Goal: Transaction & Acquisition: Purchase product/service

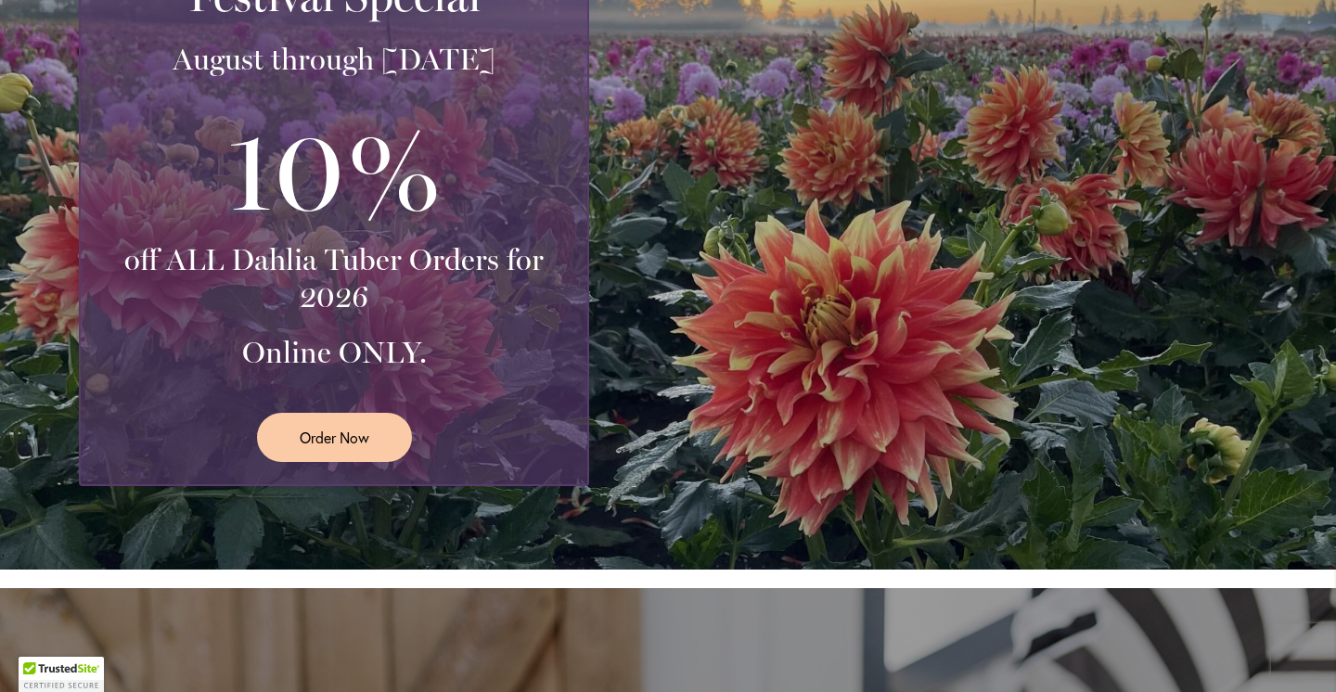
scroll to position [461, 0]
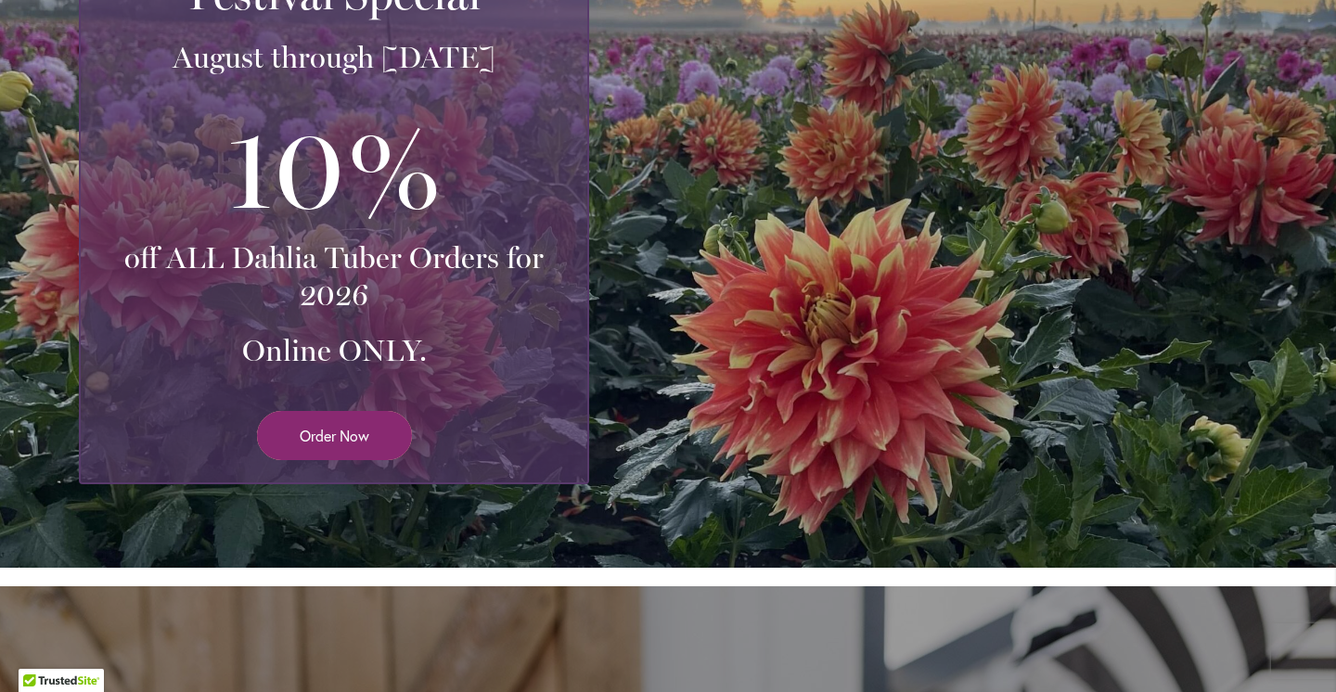
click at [362, 434] on span "Order Now" at bounding box center [335, 435] width 70 height 21
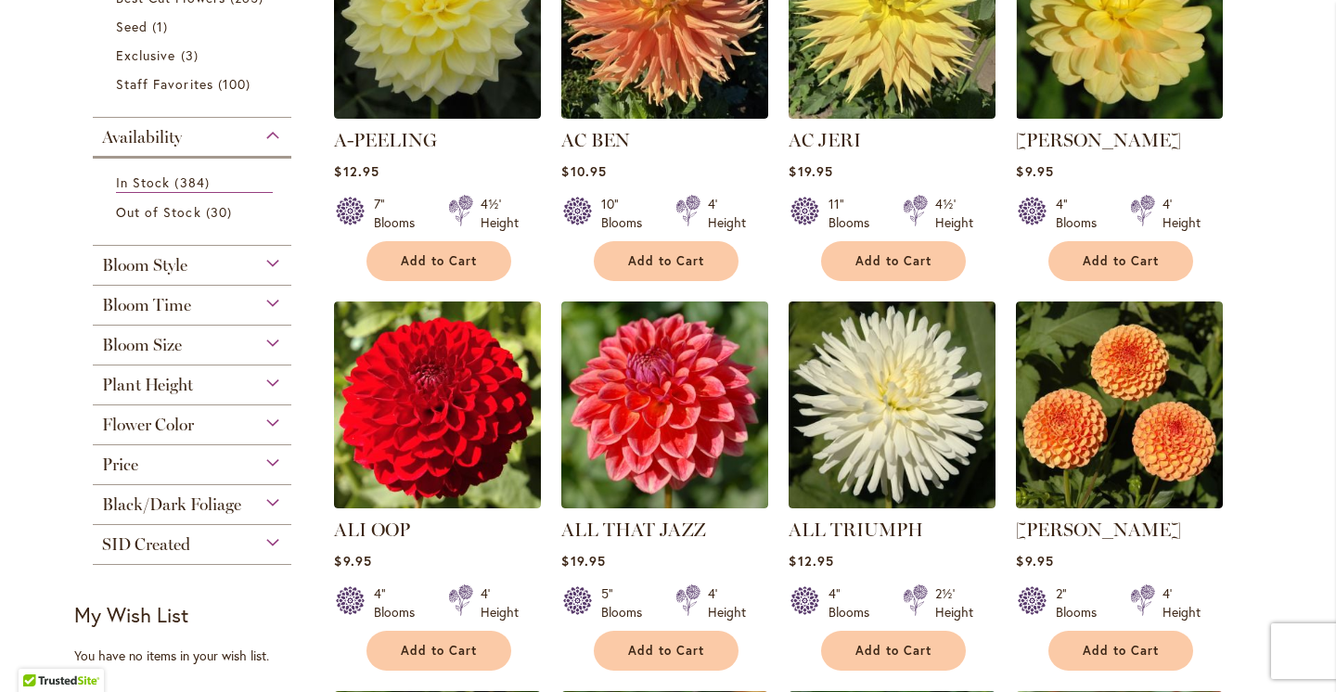
click at [205, 260] on div "Bloom Style" at bounding box center [192, 261] width 199 height 30
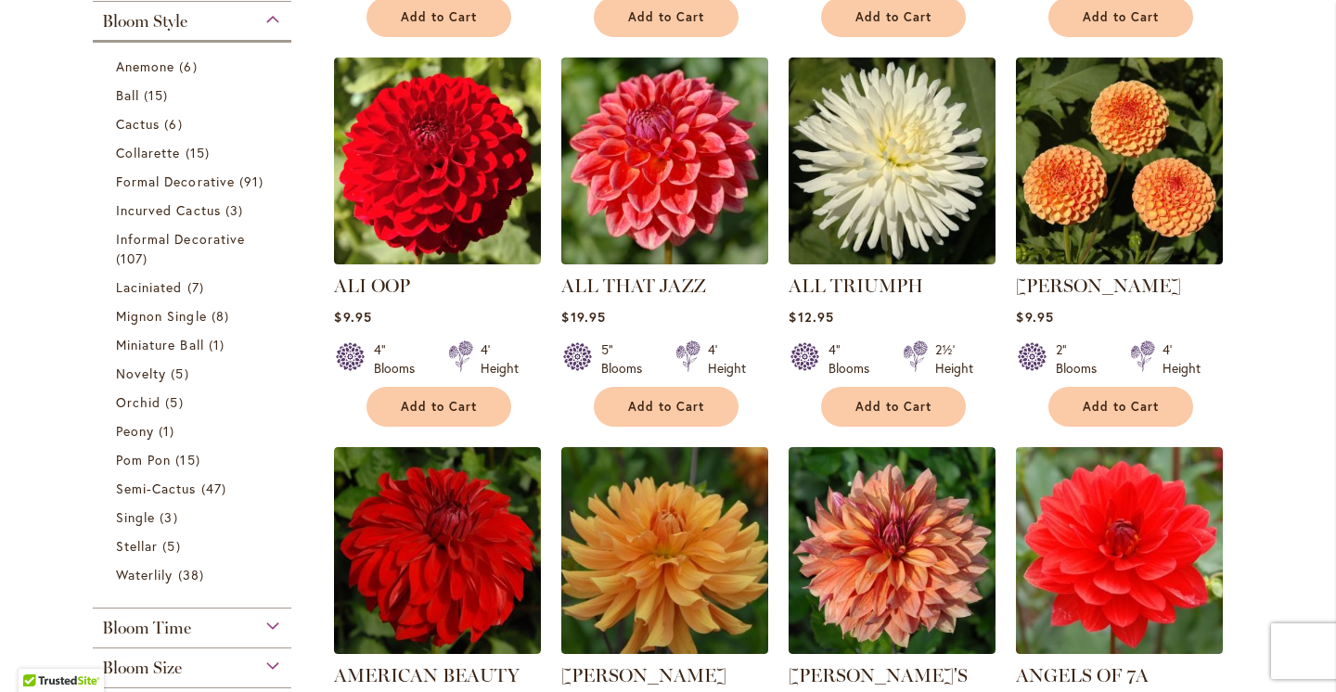
click at [201, 29] on div "Bloom Style" at bounding box center [192, 17] width 199 height 30
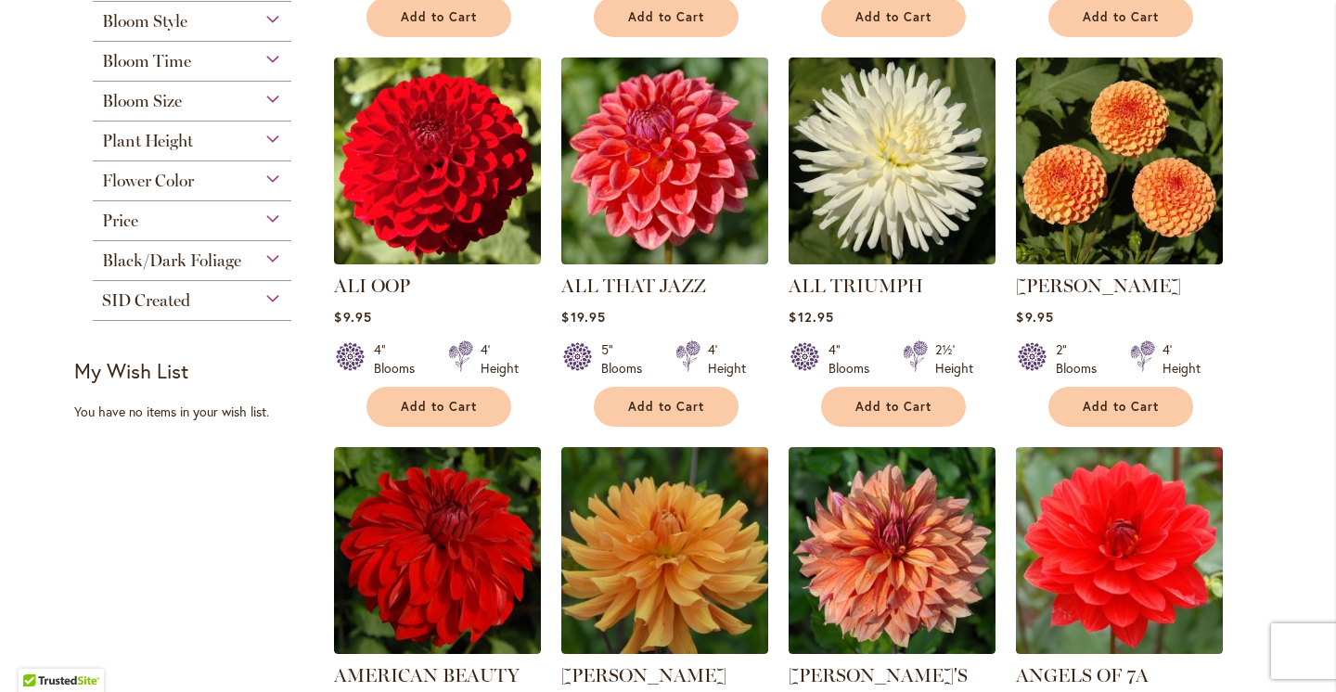
click at [201, 29] on div "Bloom Style" at bounding box center [192, 17] width 199 height 30
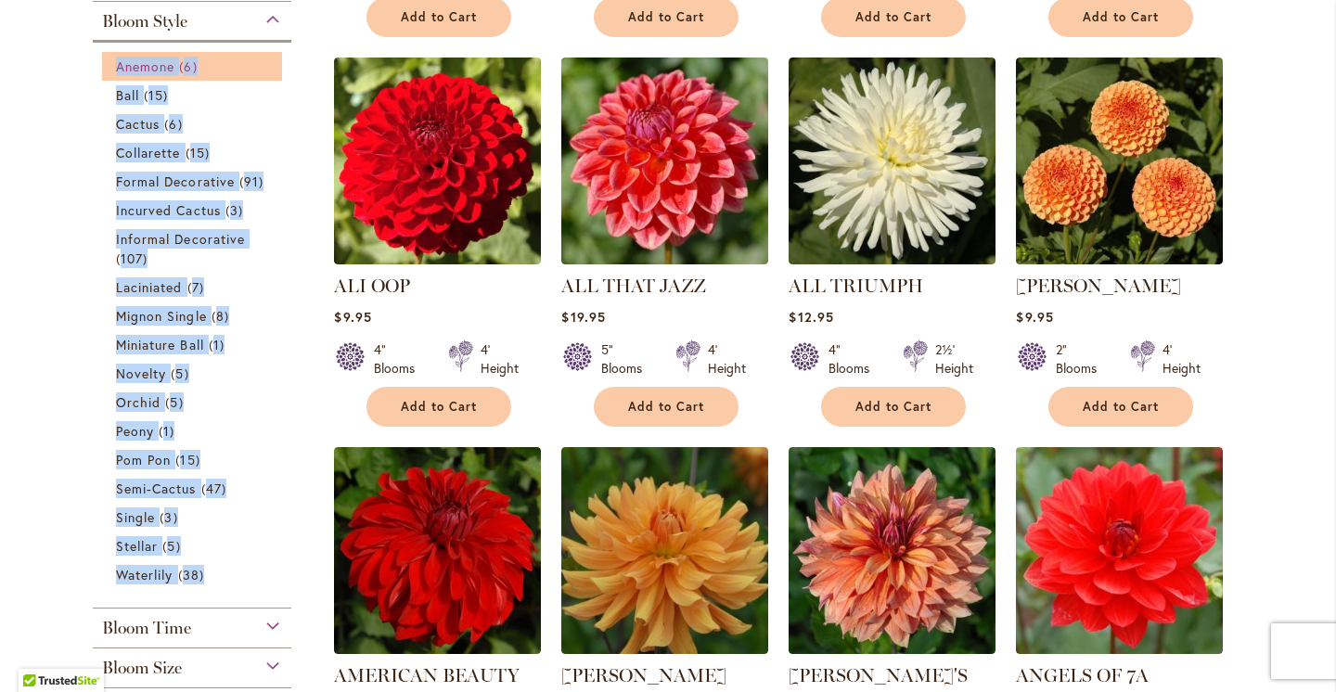
click at [171, 62] on span "Anemone" at bounding box center [145, 67] width 58 height 18
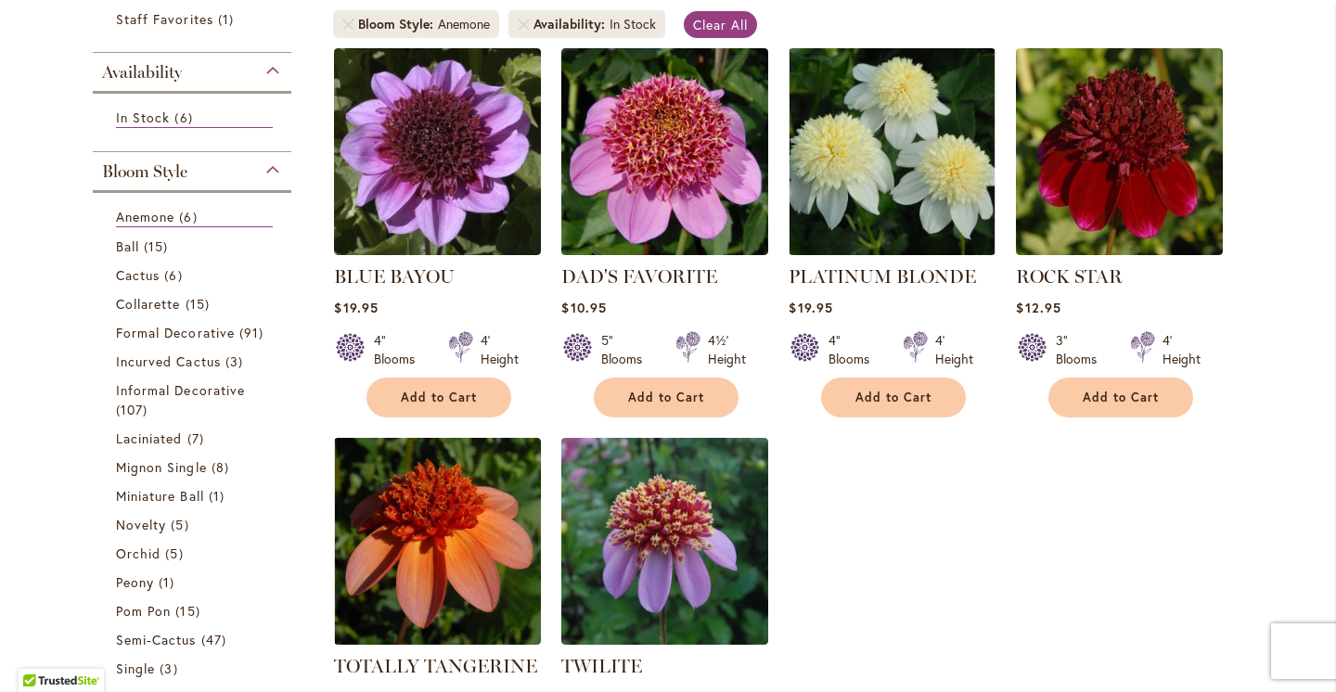
scroll to position [365, 0]
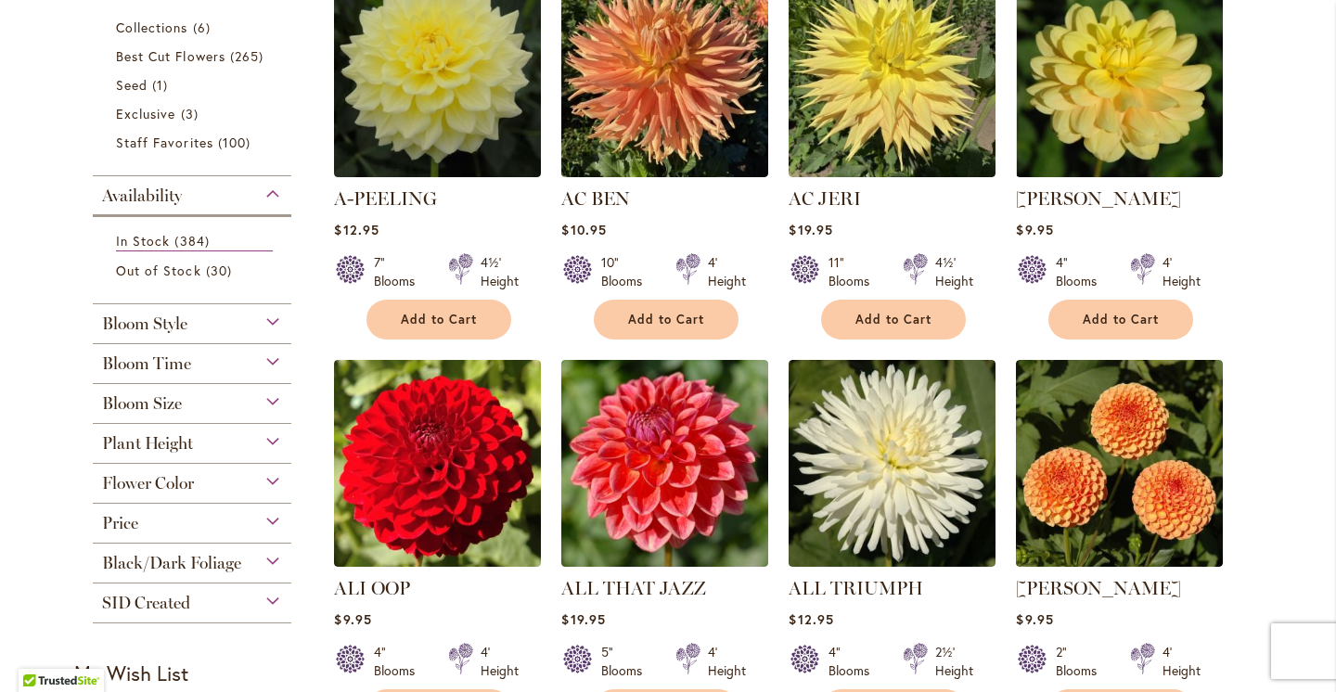
scroll to position [455, 0]
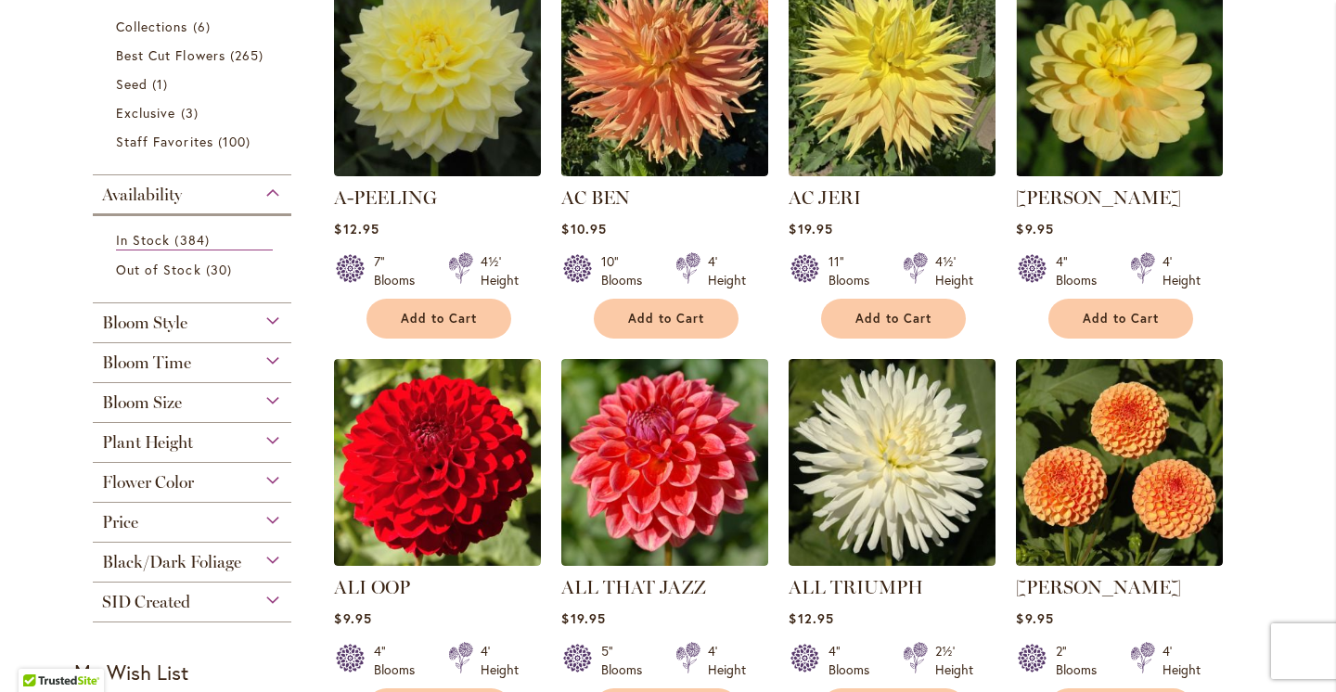
click at [195, 389] on div "Bloom Size" at bounding box center [192, 398] width 199 height 30
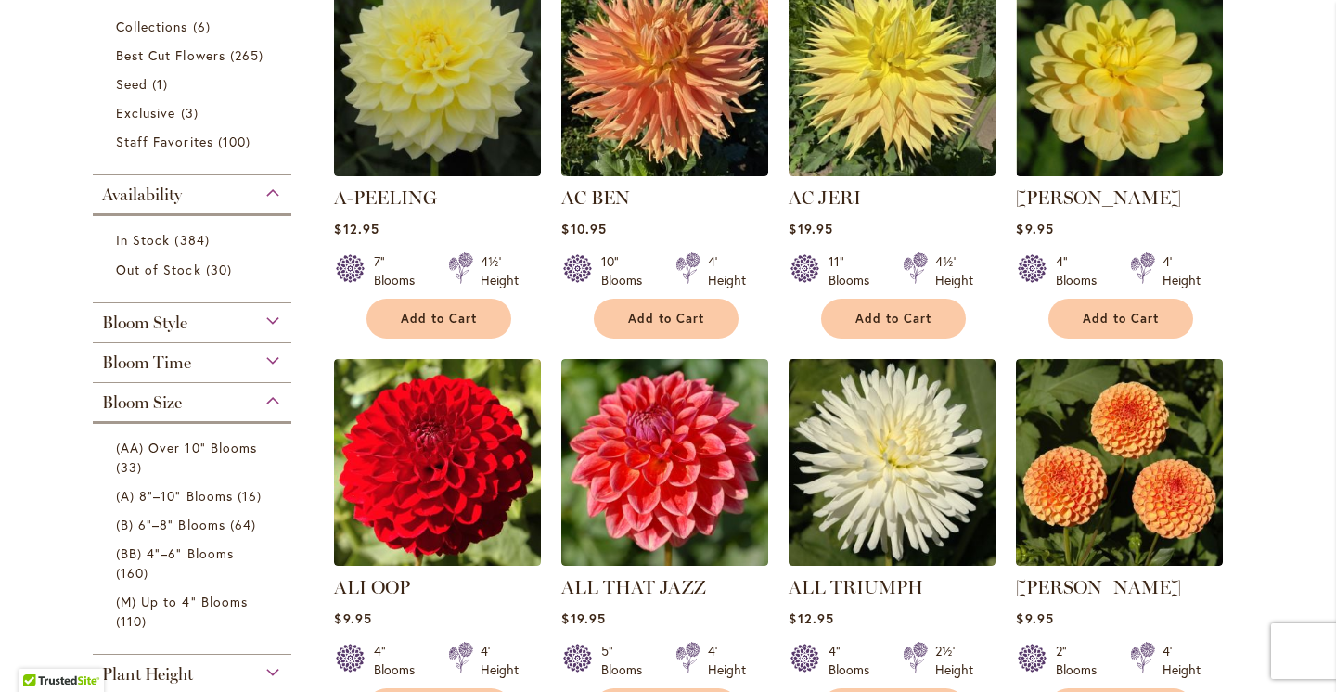
click at [199, 398] on div "Bloom Size" at bounding box center [192, 398] width 199 height 30
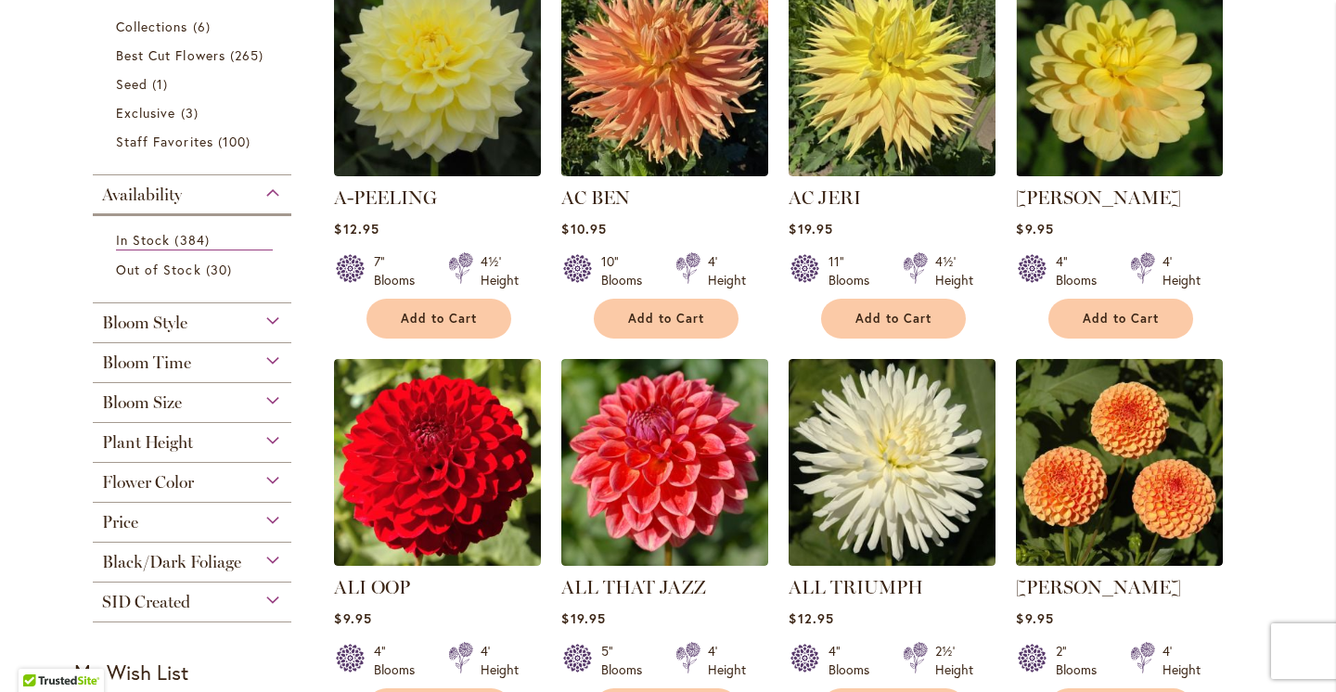
click at [199, 398] on div "Bloom Size" at bounding box center [192, 398] width 199 height 30
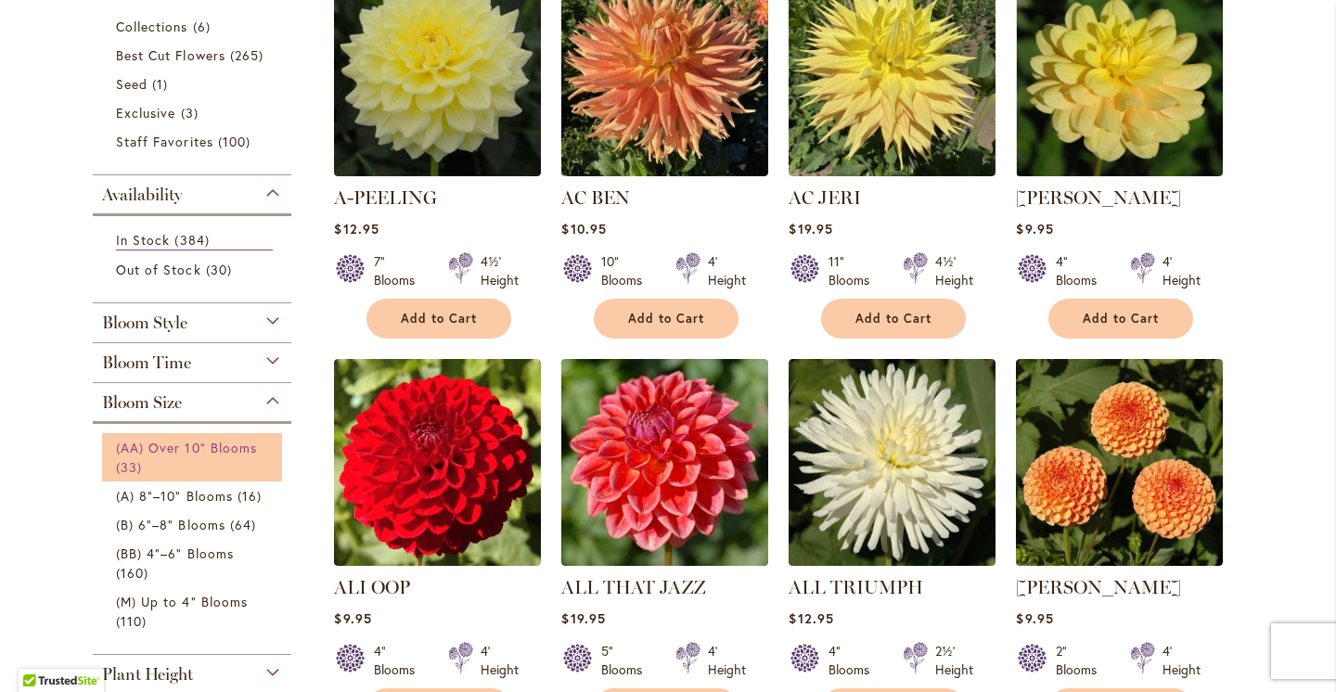
click at [177, 445] on span "(AA) Over 10" Blooms" at bounding box center [186, 448] width 141 height 18
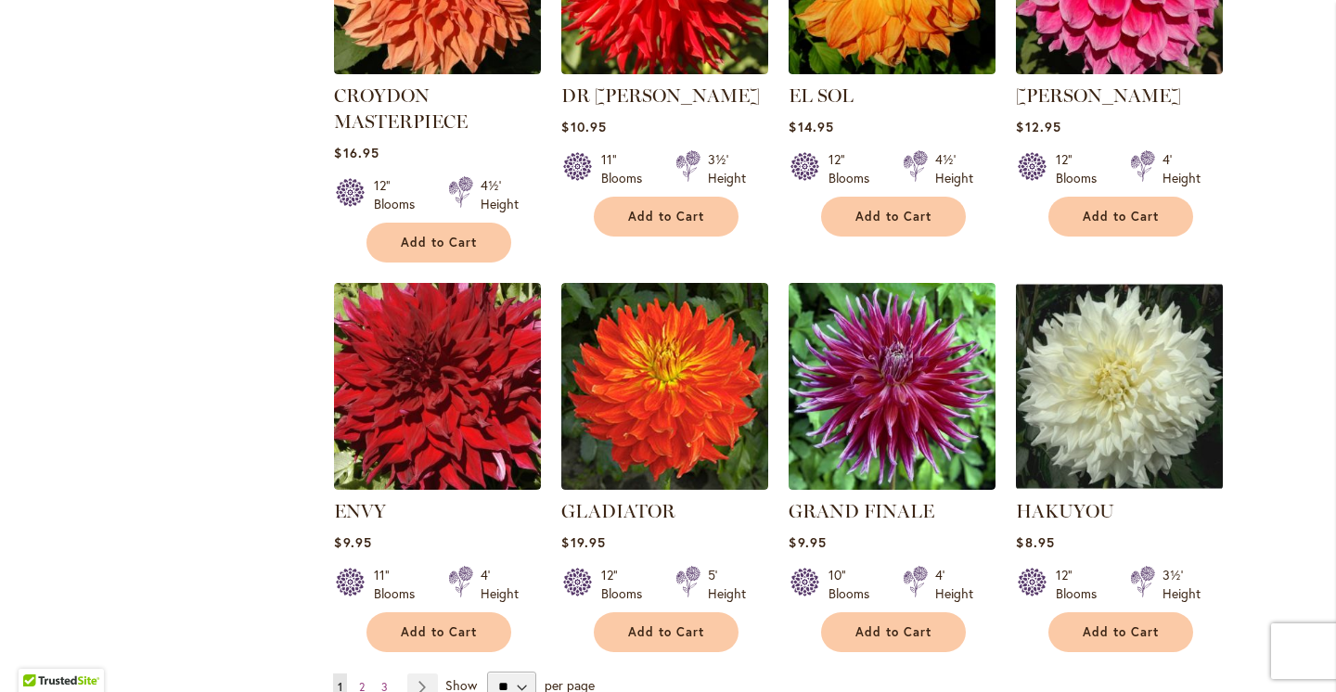
scroll to position [1342, 0]
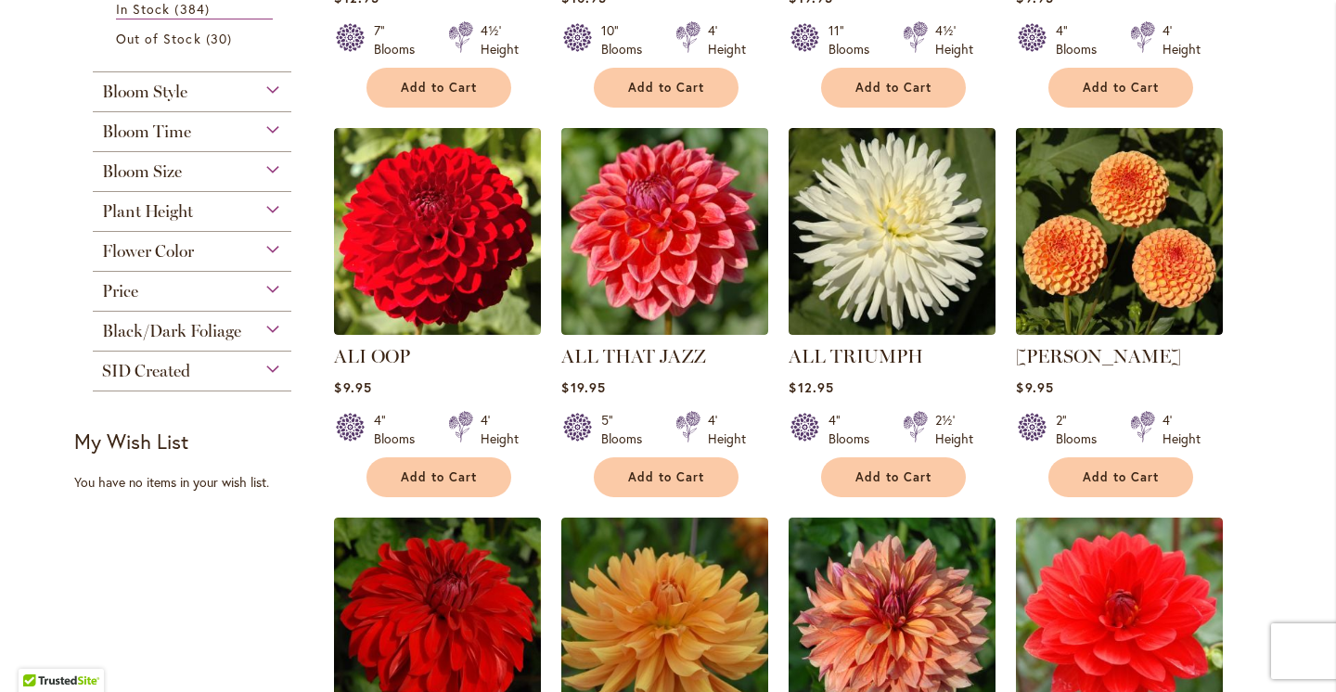
scroll to position [670, 0]
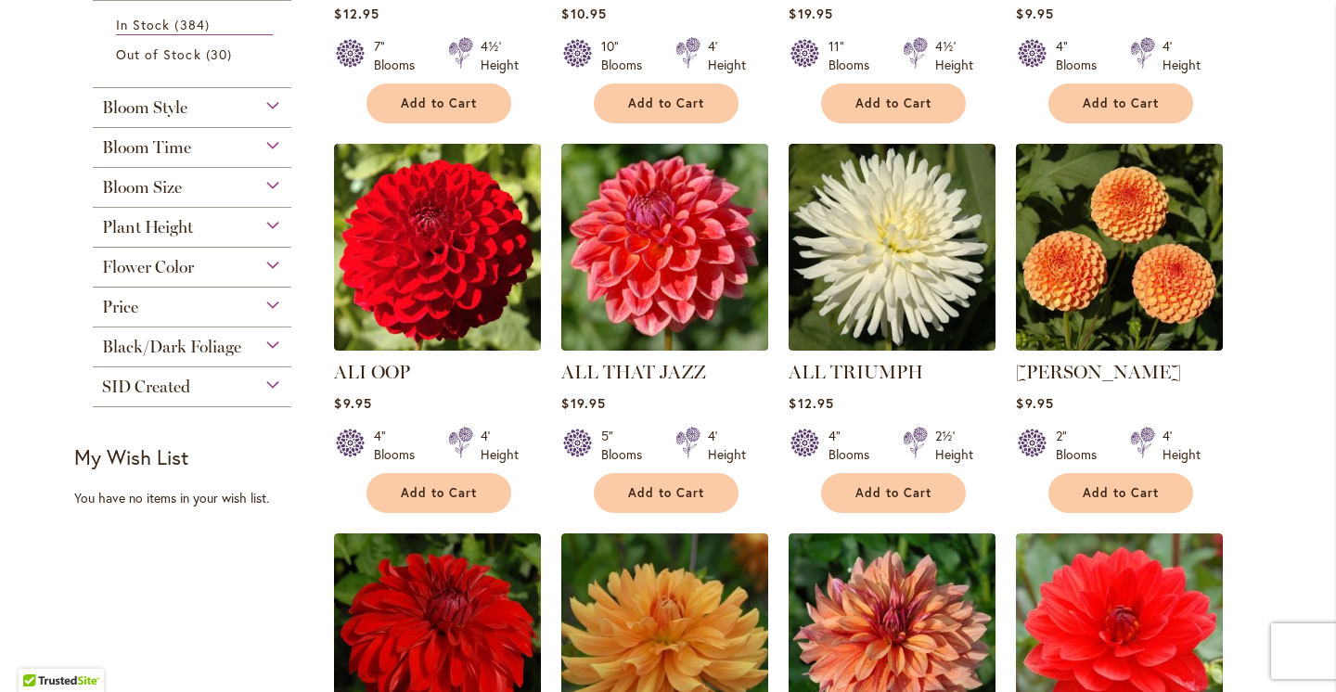
click at [171, 257] on span "Flower Color" at bounding box center [148, 267] width 92 height 20
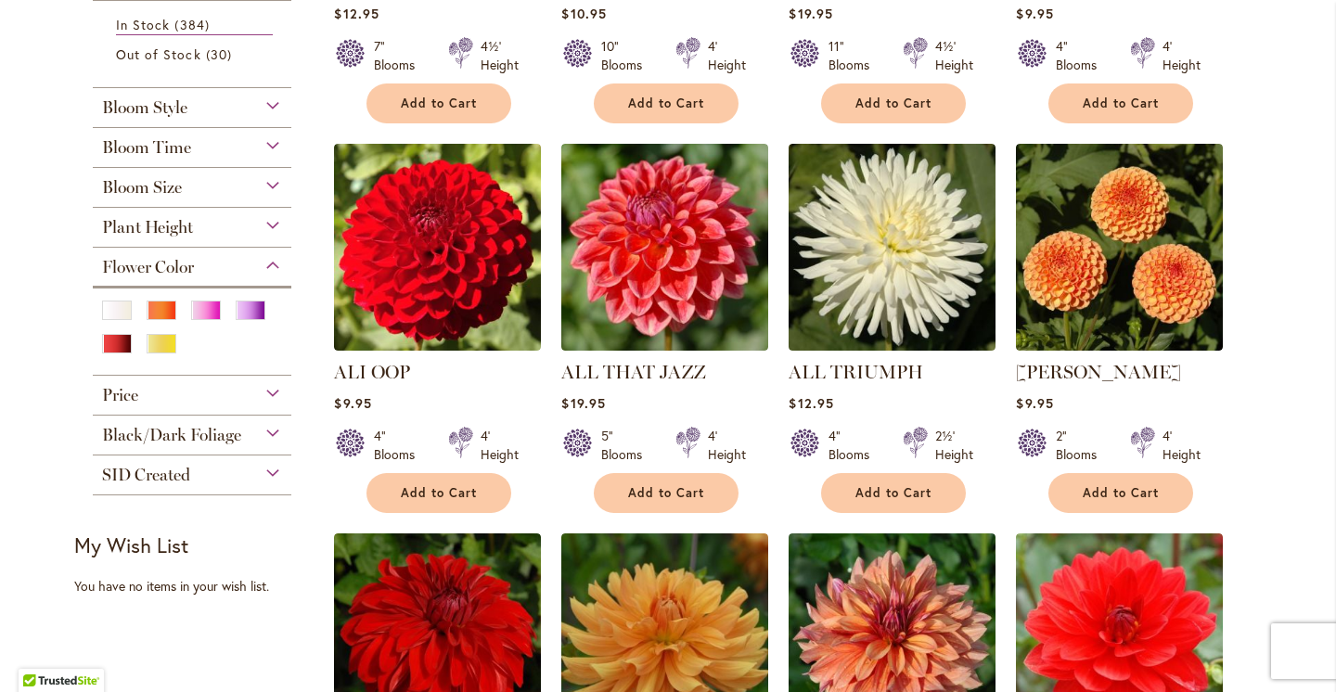
click at [171, 257] on span "Flower Color" at bounding box center [148, 267] width 92 height 20
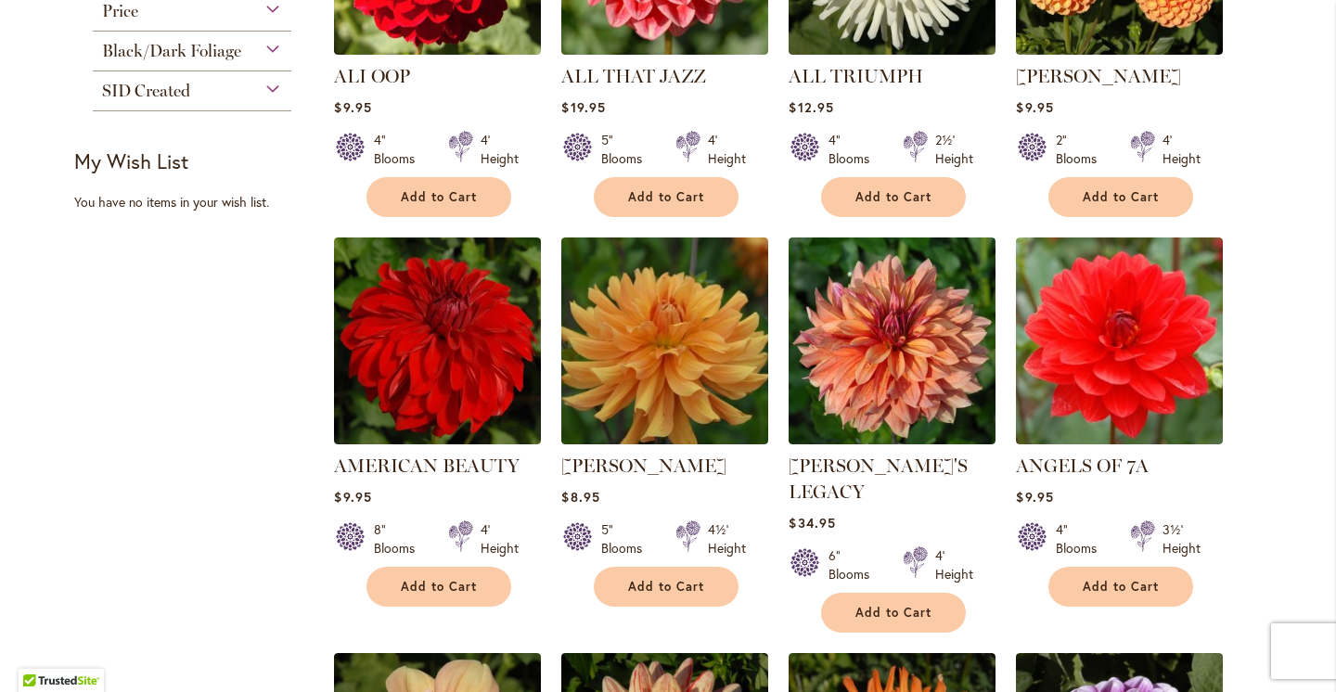
scroll to position [1027, 0]
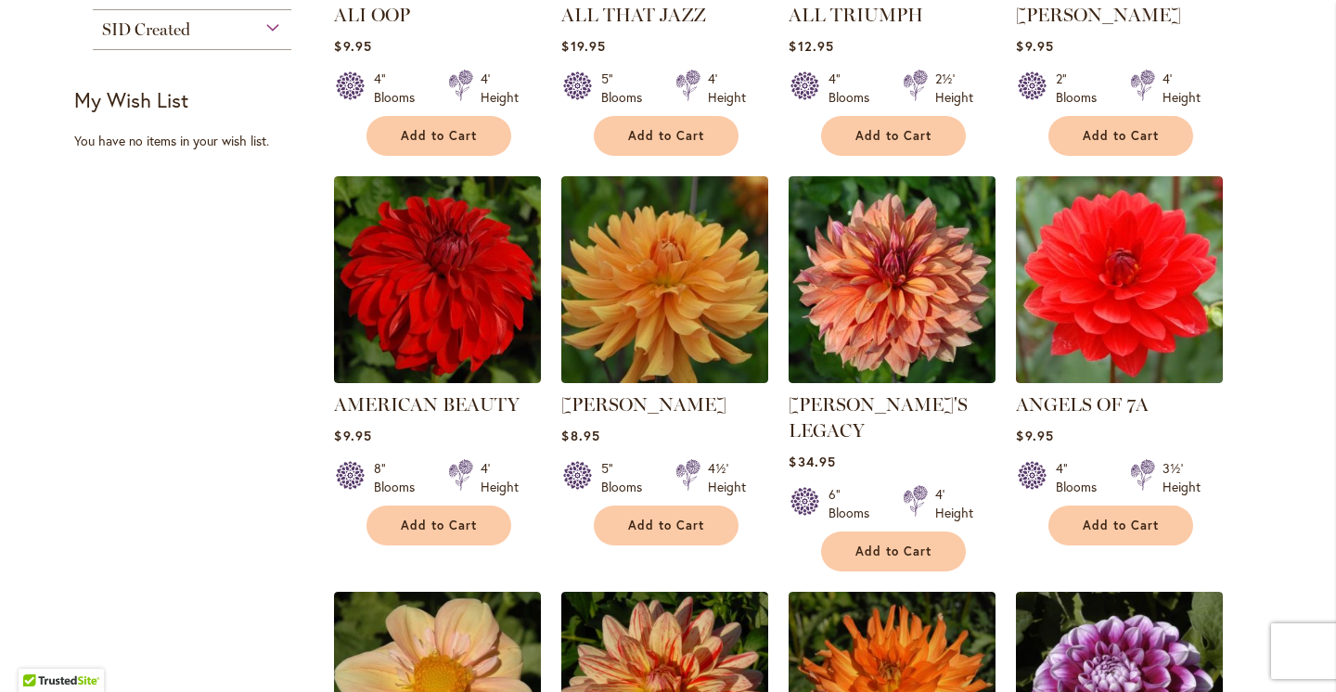
click at [1312, 369] on div "Skip to Content Gift Shop & Office Open - [DATE]-[DATE] 9-4:30pm / Gift Shop Op…" at bounding box center [668, 489] width 1336 height 2924
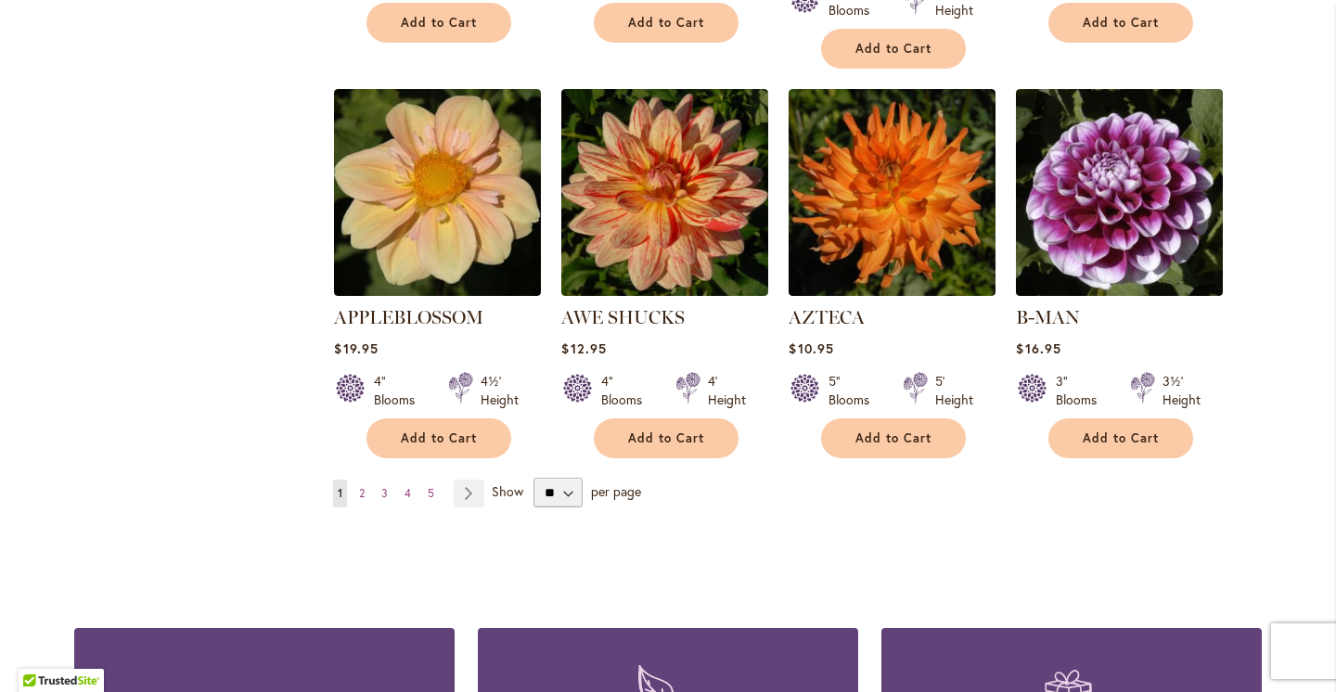
scroll to position [1614, 0]
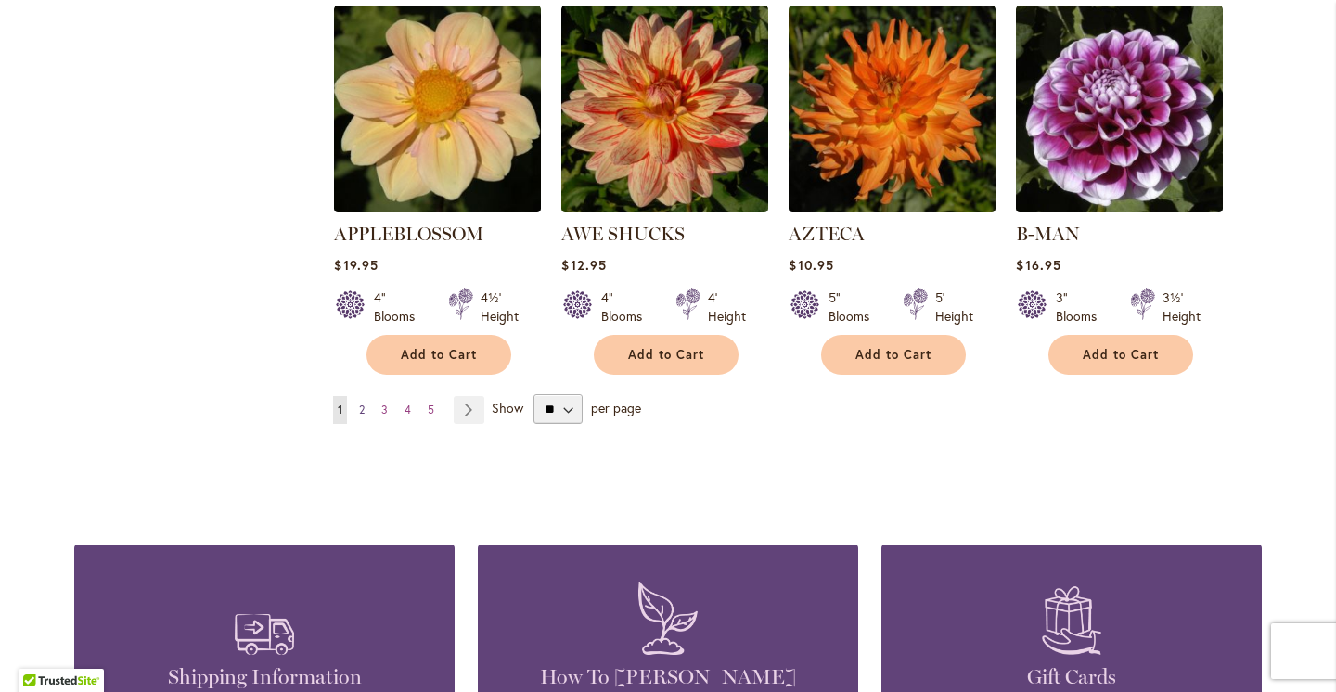
click at [360, 403] on span "2" at bounding box center [362, 410] width 6 height 14
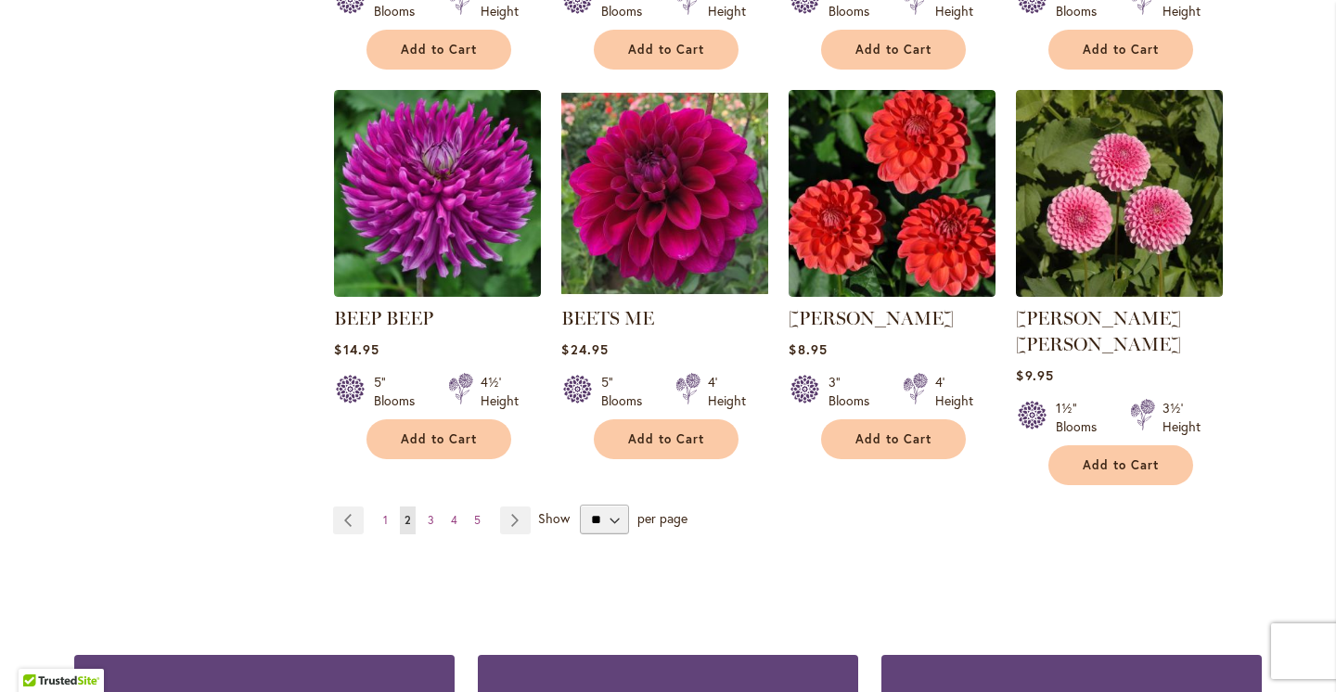
scroll to position [1507, 0]
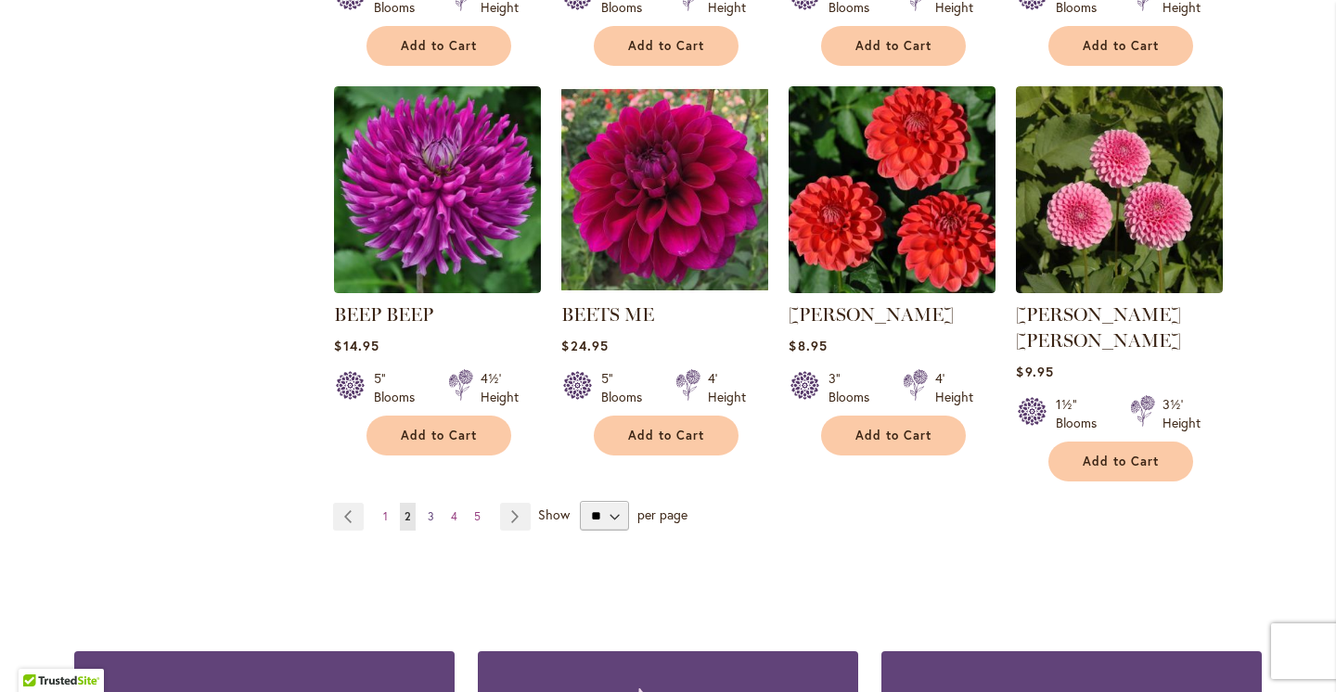
click at [431, 509] on span "3" at bounding box center [431, 516] width 6 height 14
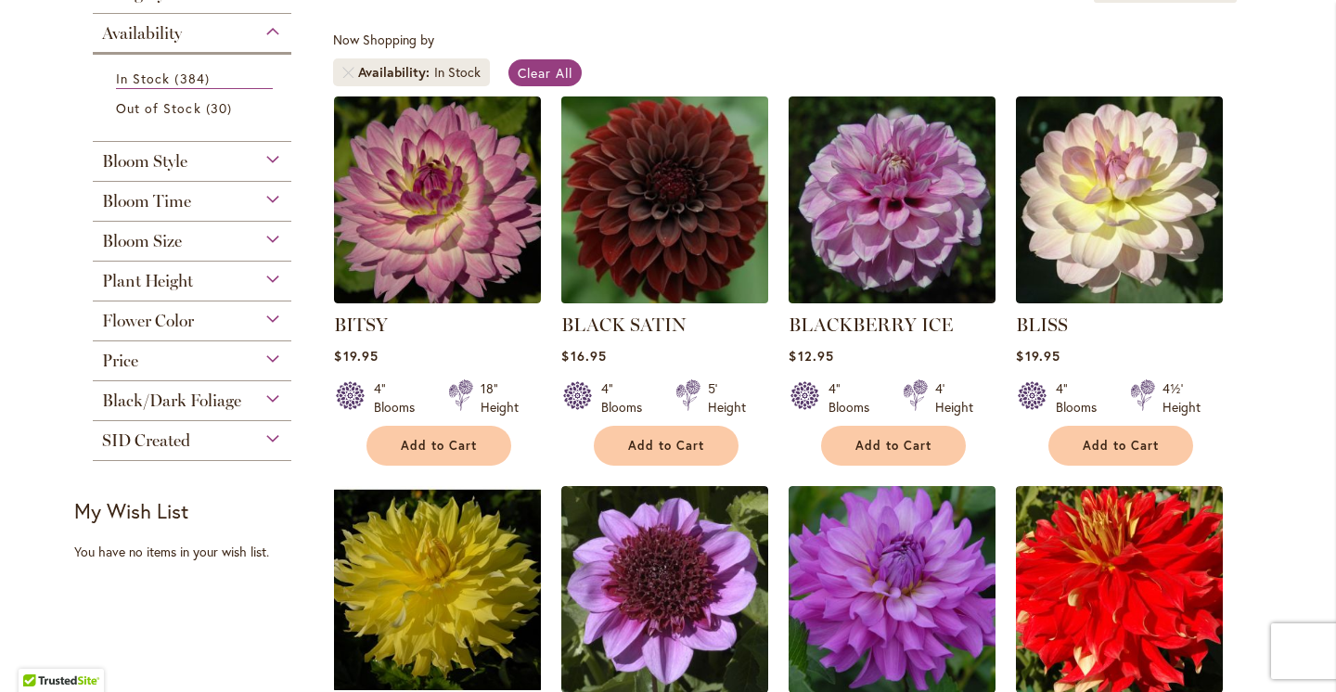
scroll to position [340, 0]
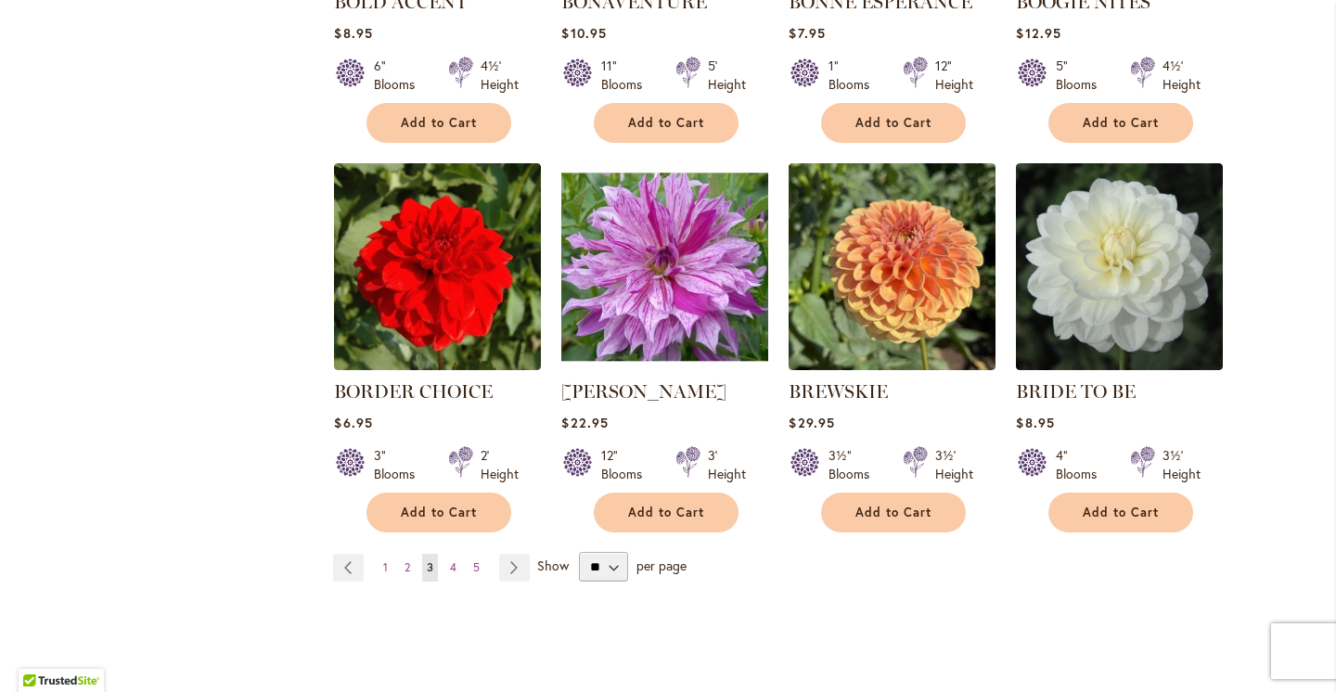
scroll to position [1438, 0]
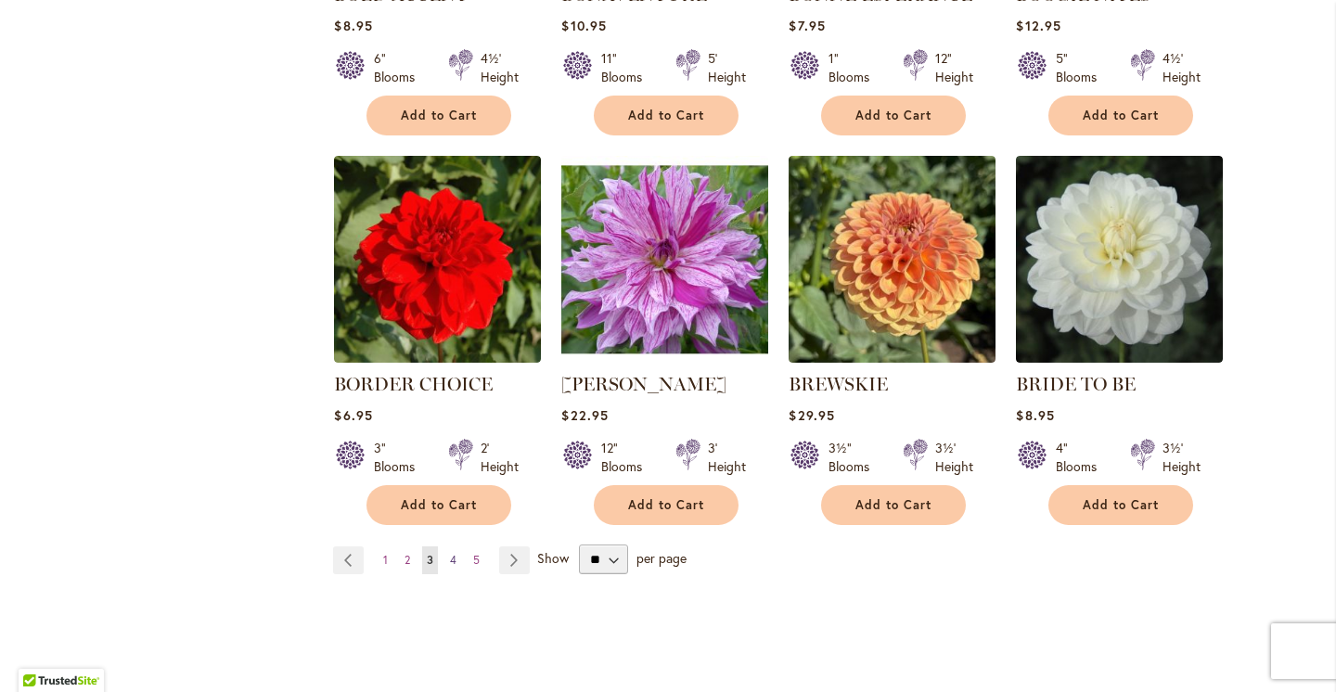
click at [455, 558] on span "4" at bounding box center [453, 560] width 6 height 14
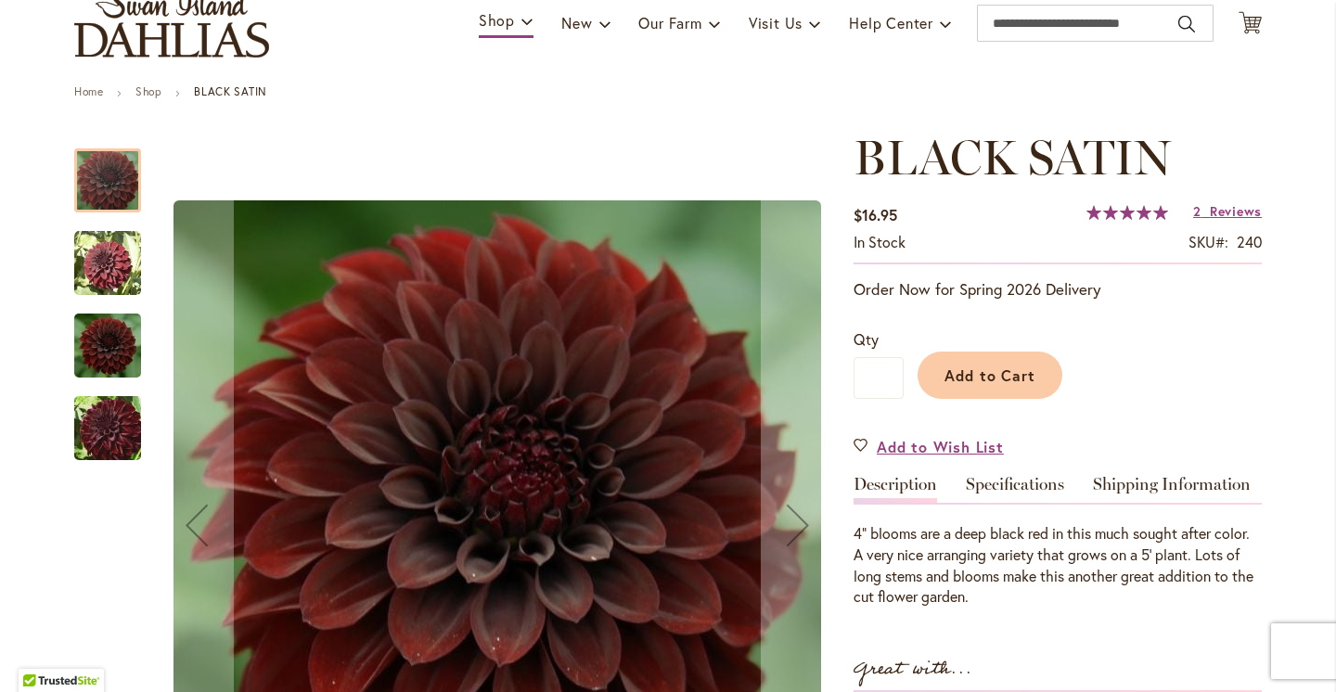
scroll to position [228, 0]
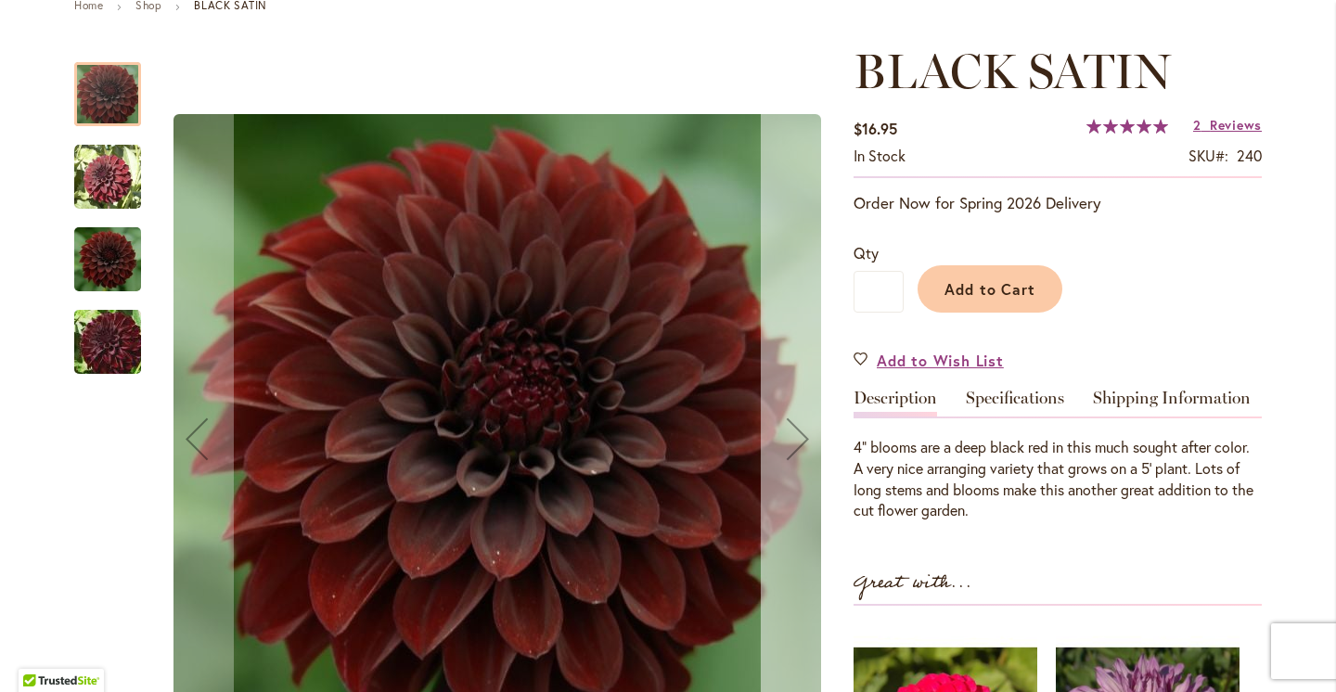
click at [802, 432] on div "Next" at bounding box center [798, 439] width 74 height 74
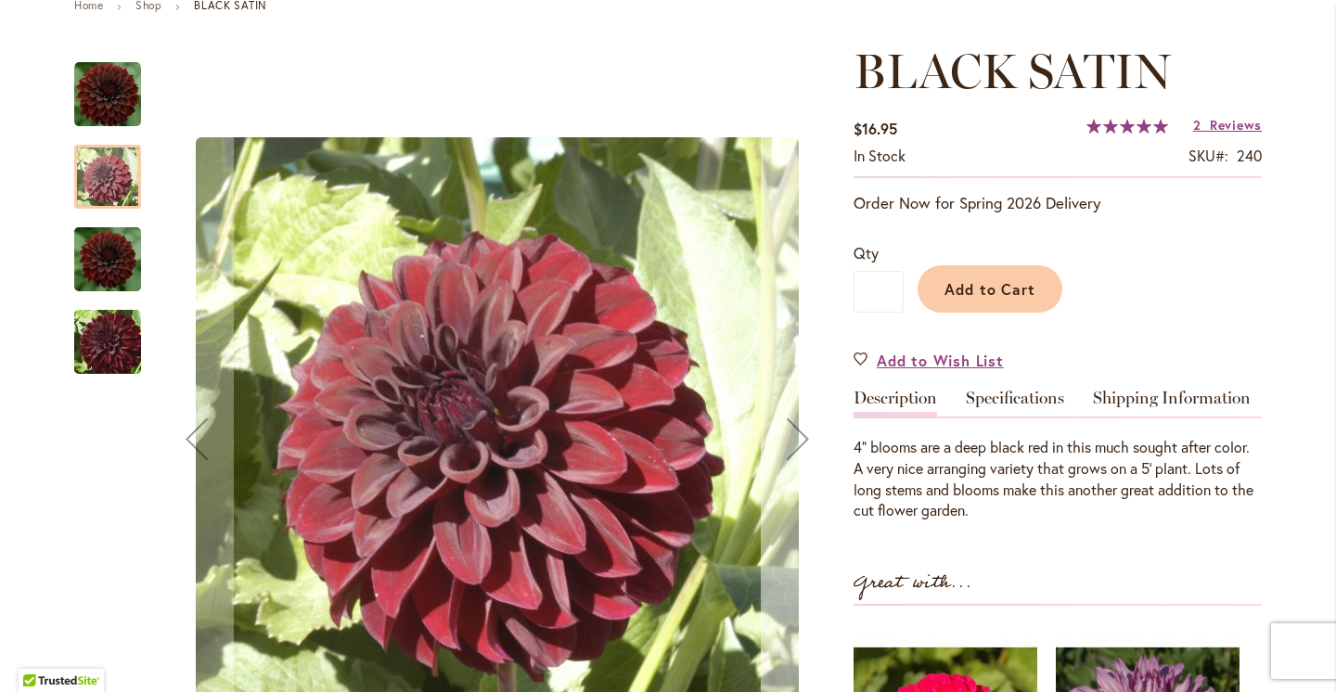
click at [802, 432] on div "Next" at bounding box center [798, 439] width 74 height 74
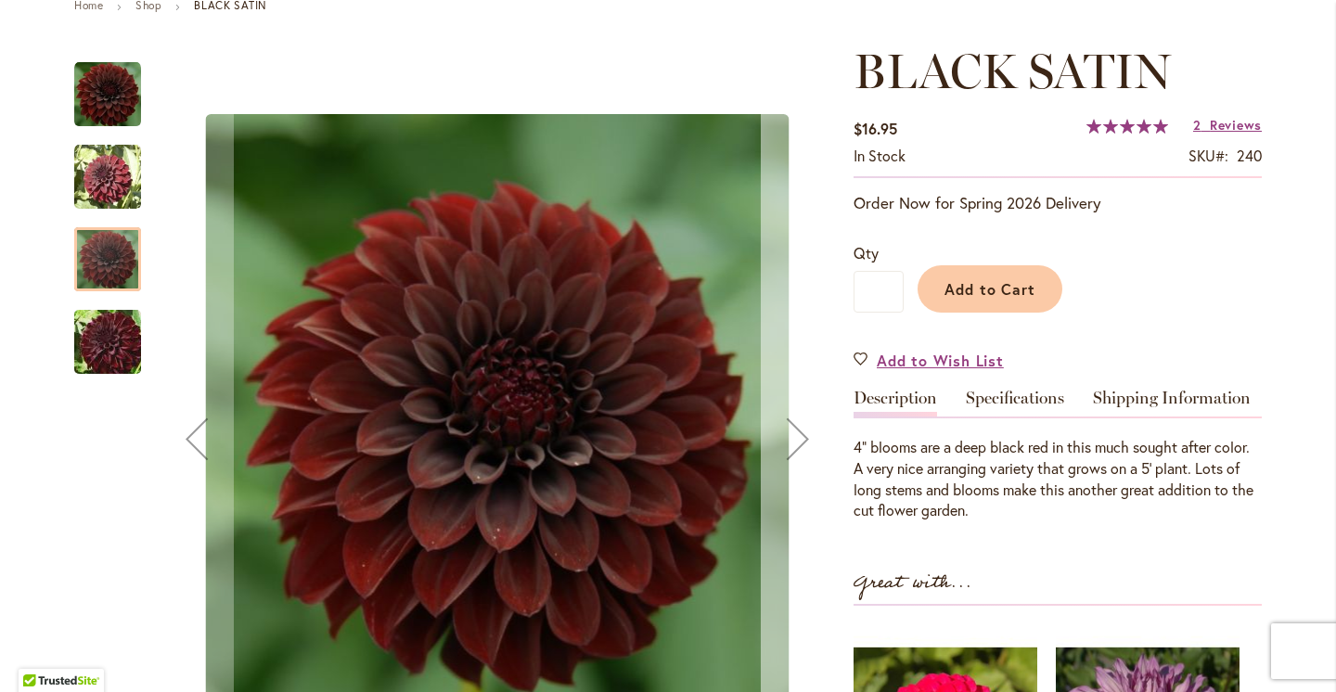
click at [802, 432] on div "Next" at bounding box center [798, 439] width 74 height 74
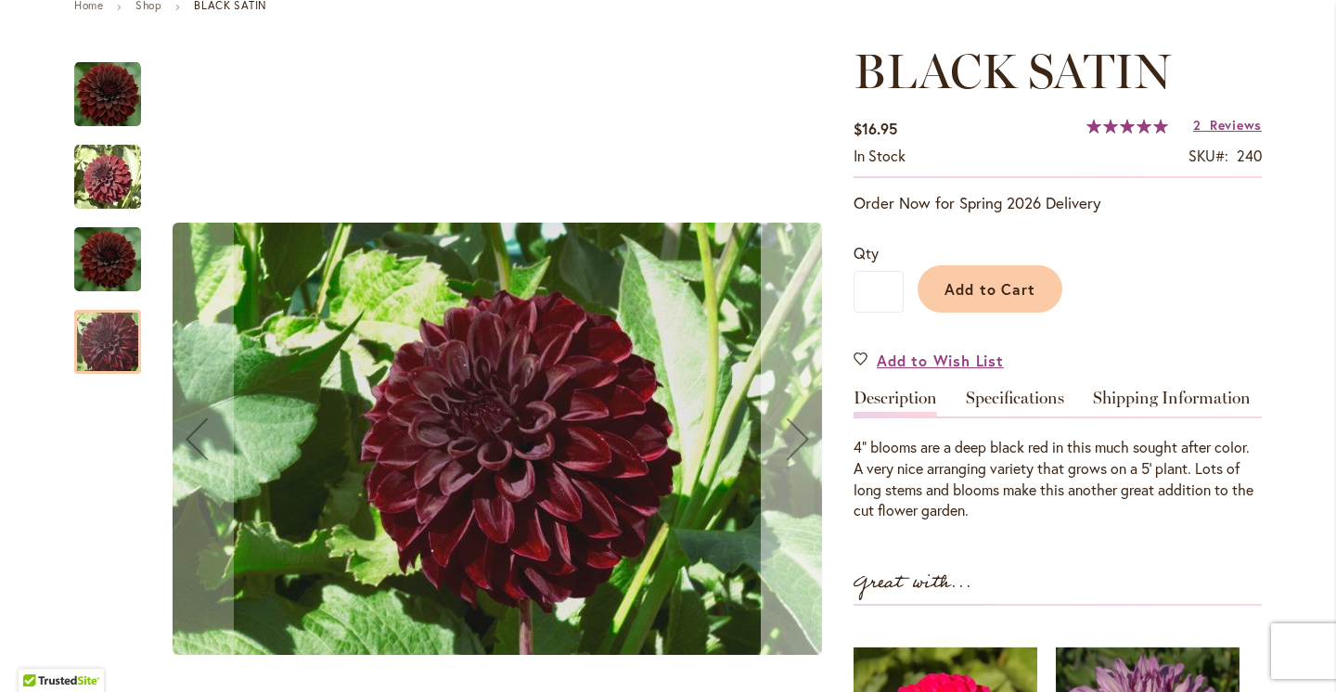
click at [802, 432] on div "Next" at bounding box center [798, 439] width 74 height 74
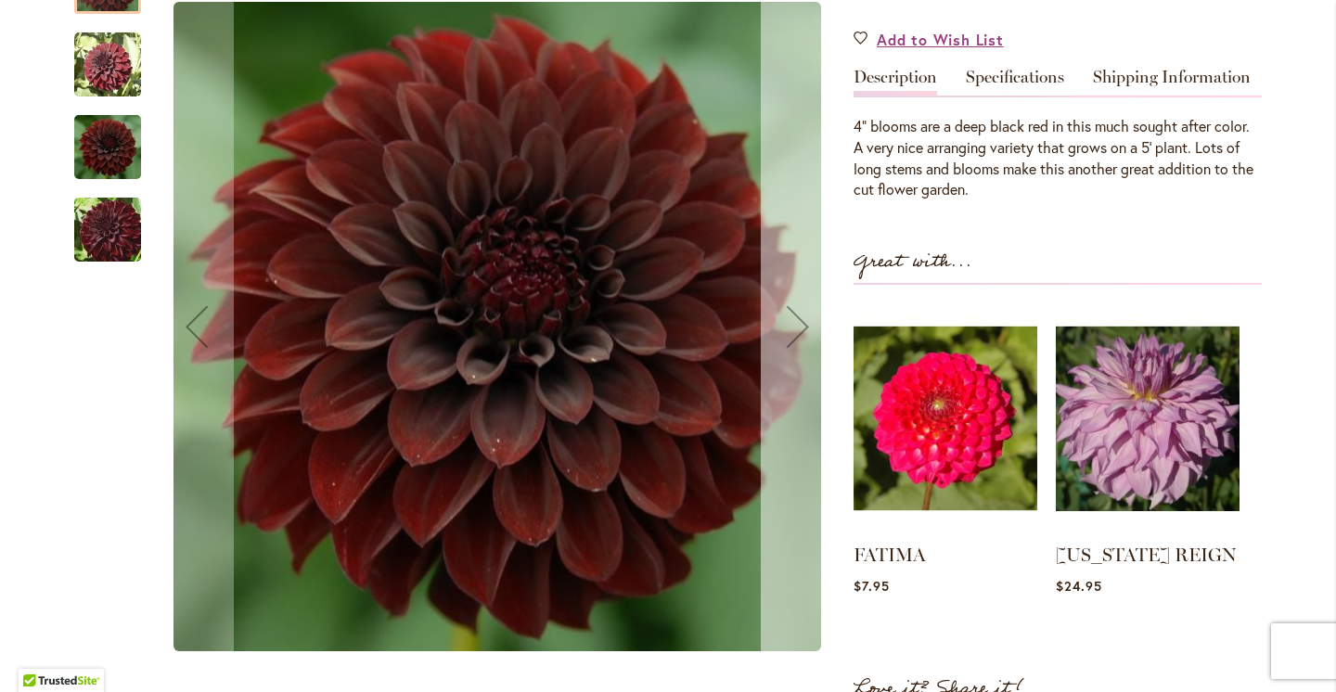
scroll to position [579, 0]
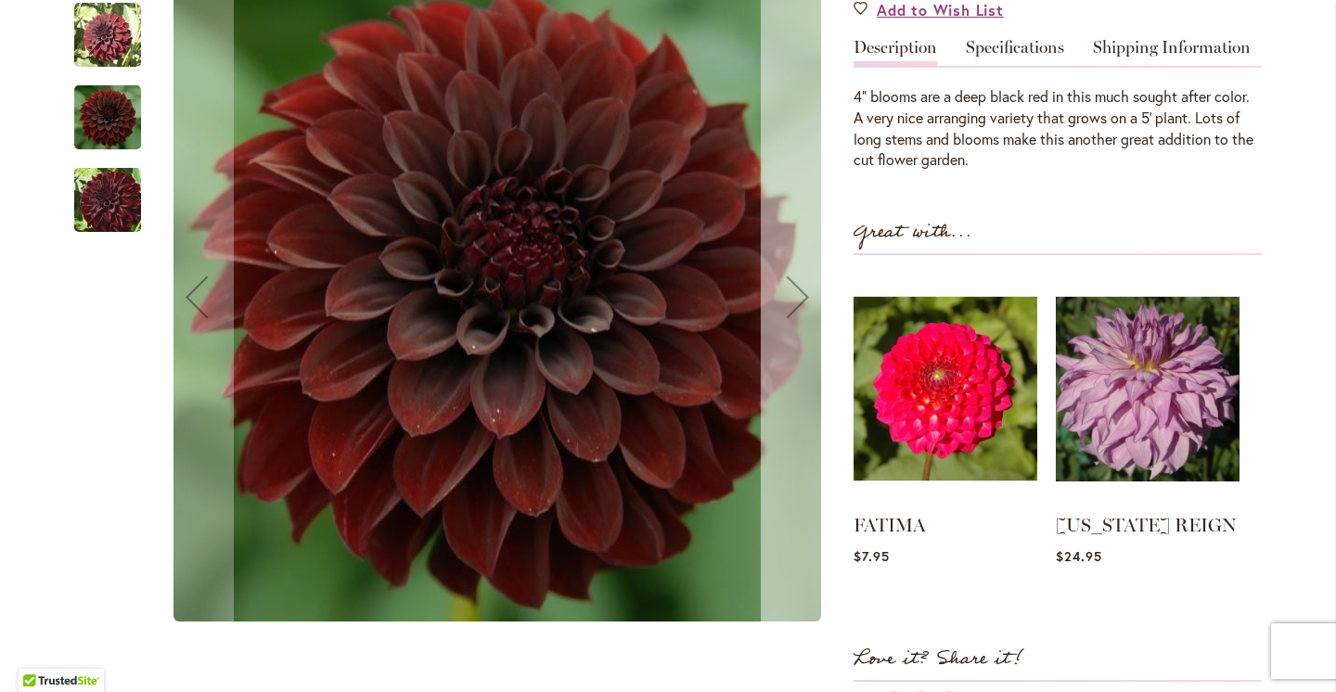
click at [804, 329] on div "Next" at bounding box center [798, 297] width 74 height 74
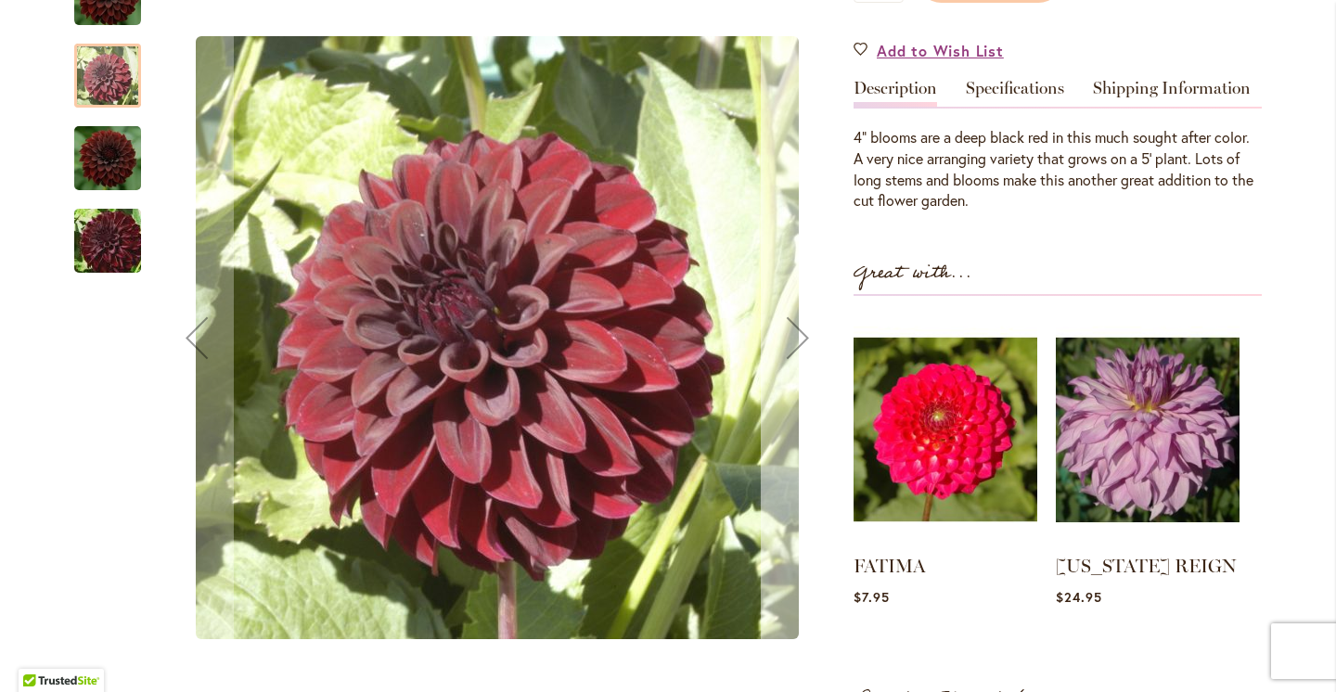
scroll to position [527, 0]
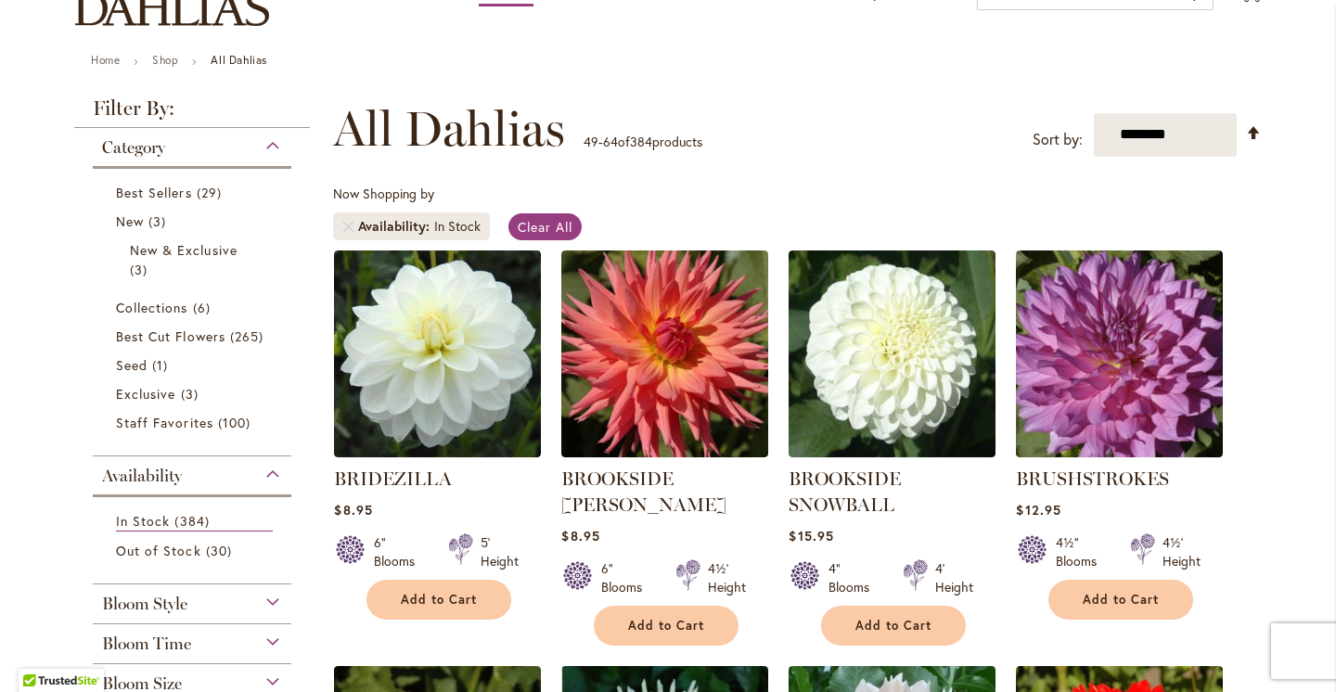
scroll to position [226, 0]
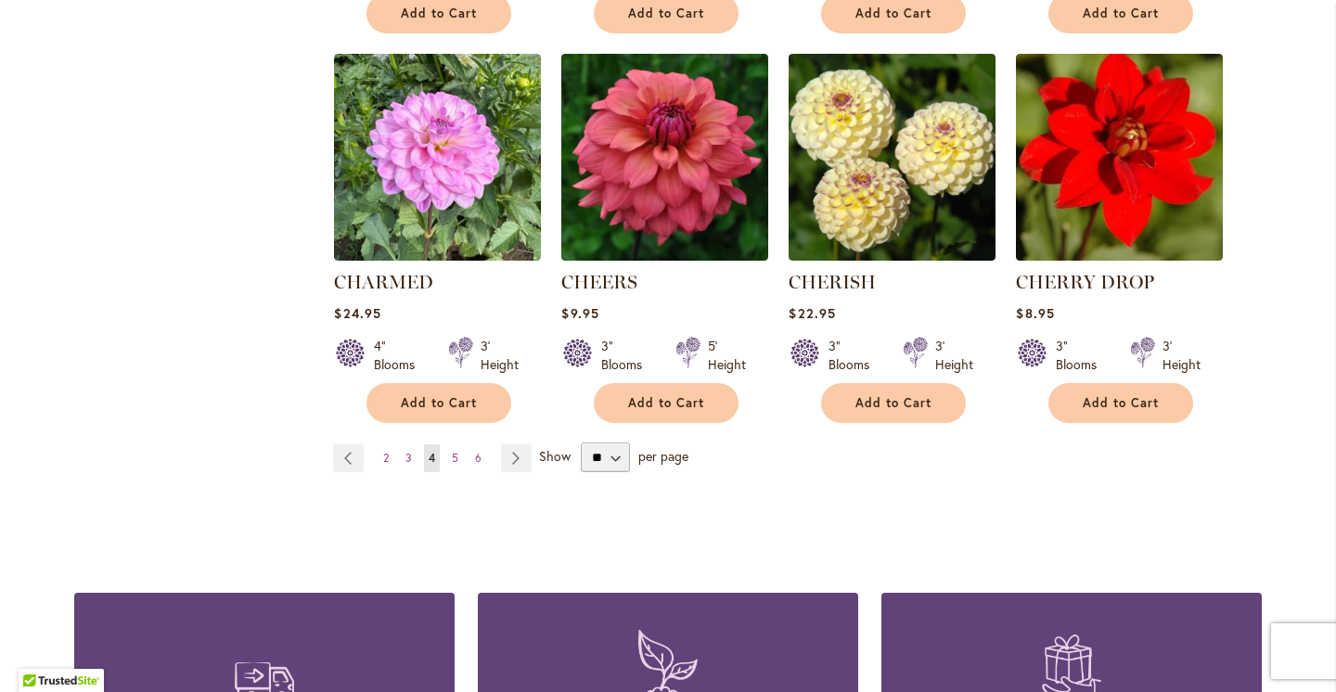
scroll to position [1563, 0]
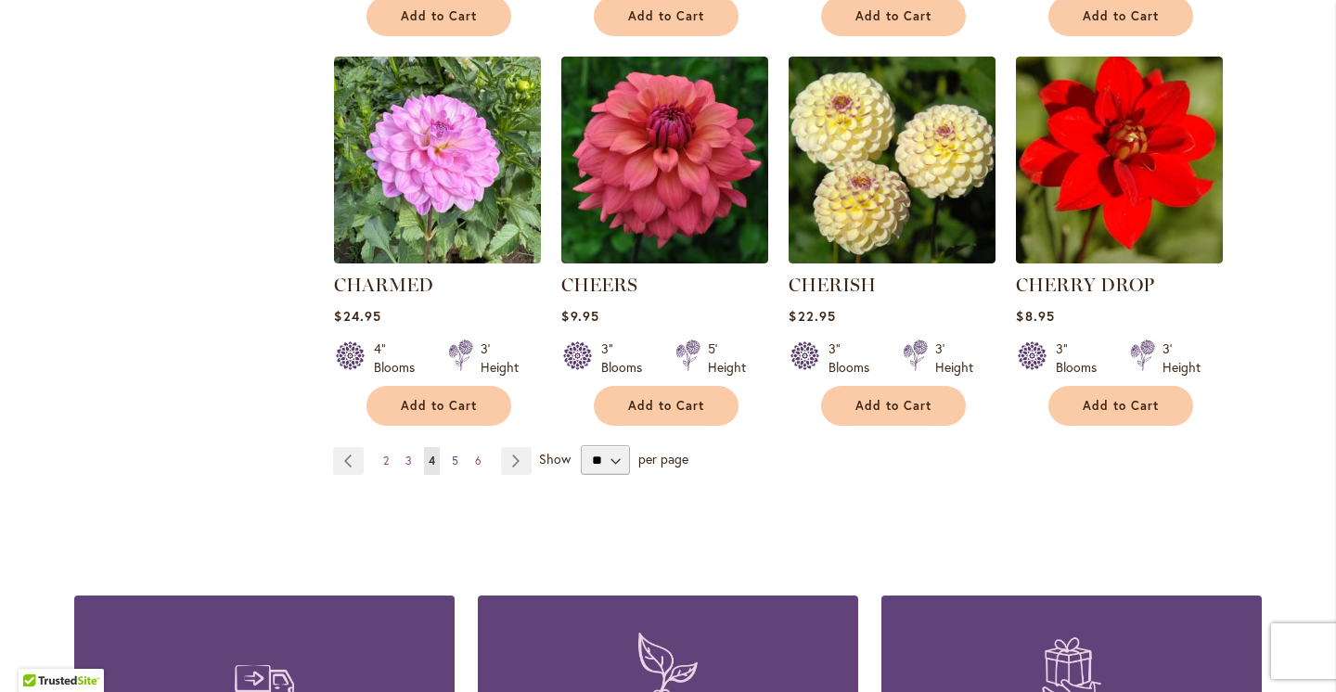
click at [456, 457] on span "5" at bounding box center [455, 461] width 6 height 14
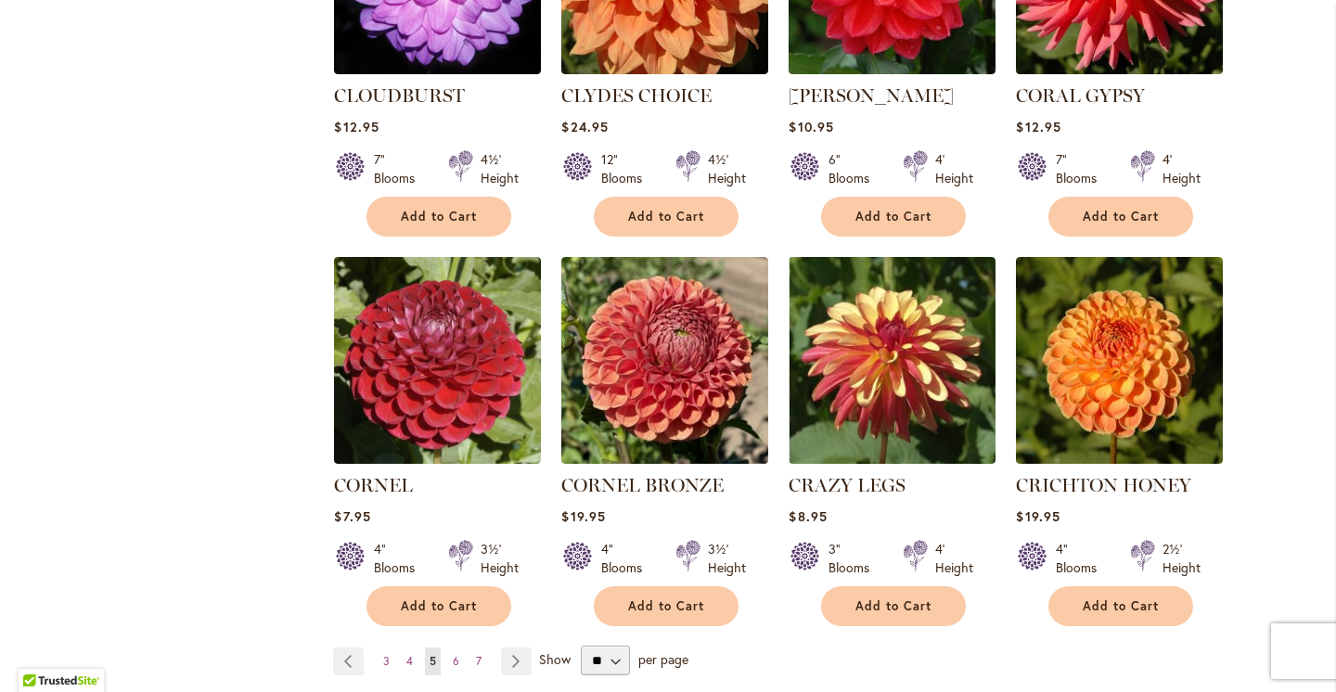
scroll to position [1391, 0]
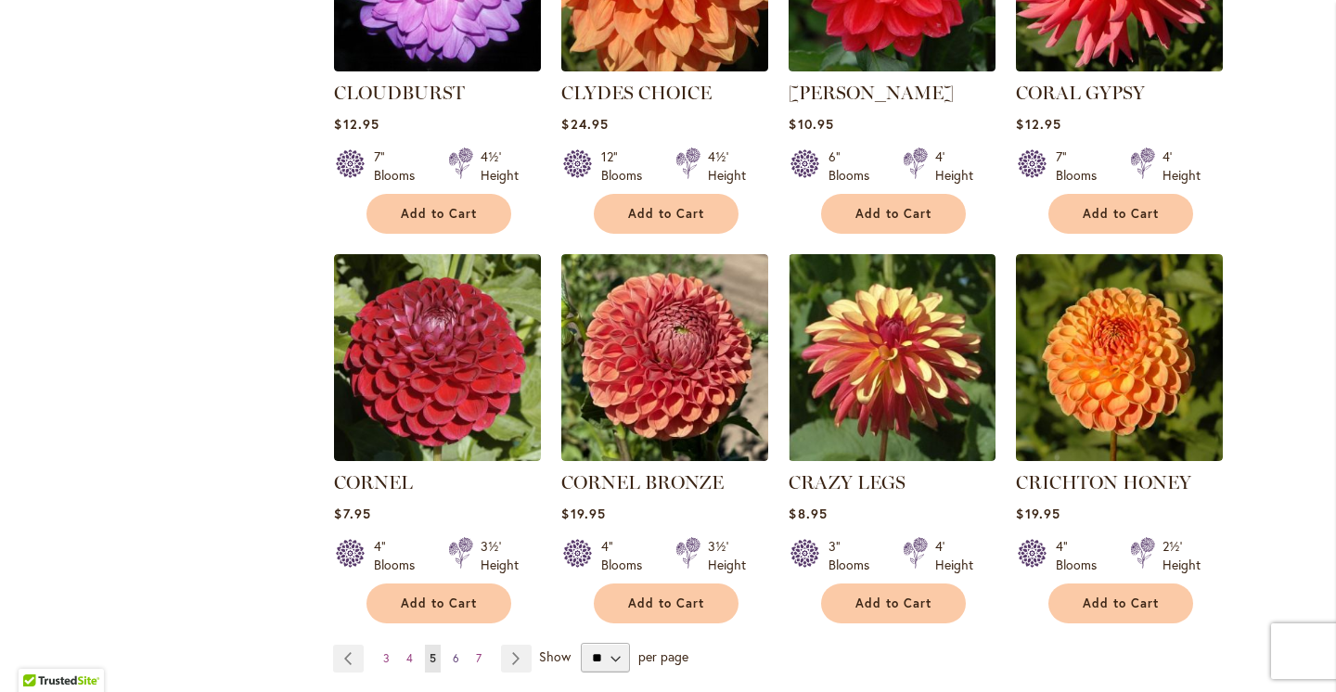
click at [456, 651] on span "6" at bounding box center [456, 658] width 6 height 14
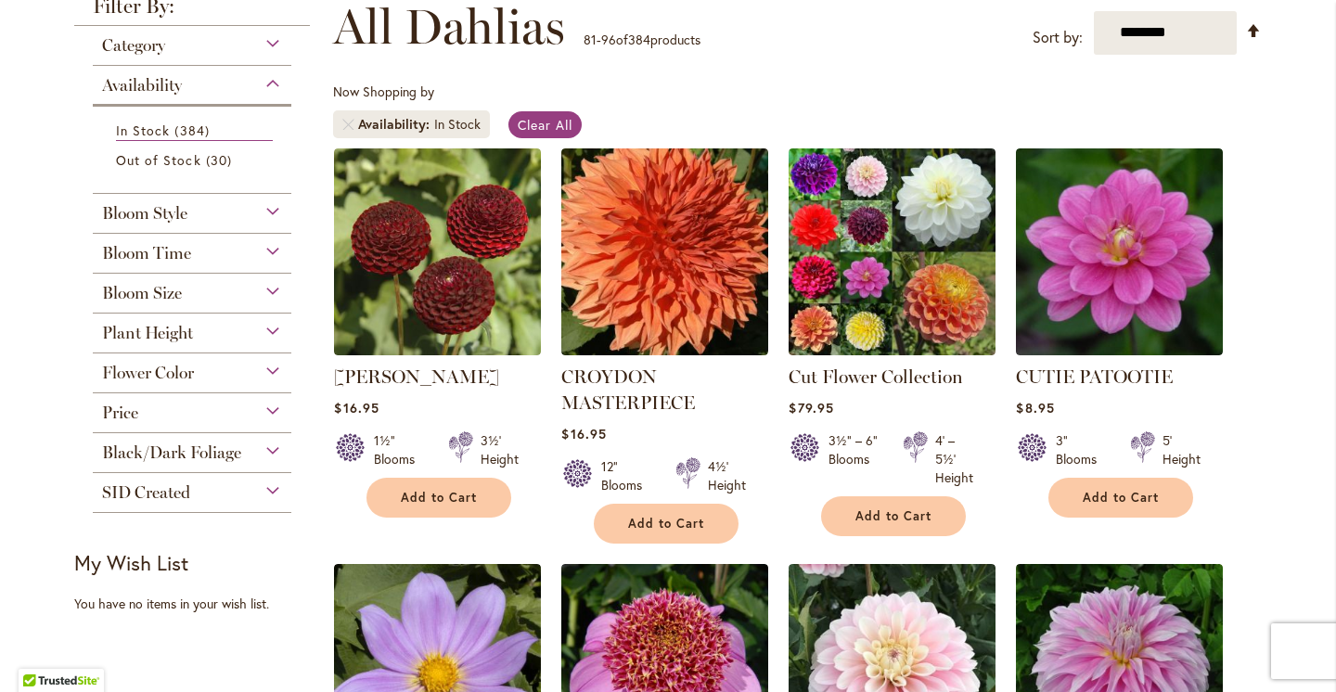
scroll to position [278, 0]
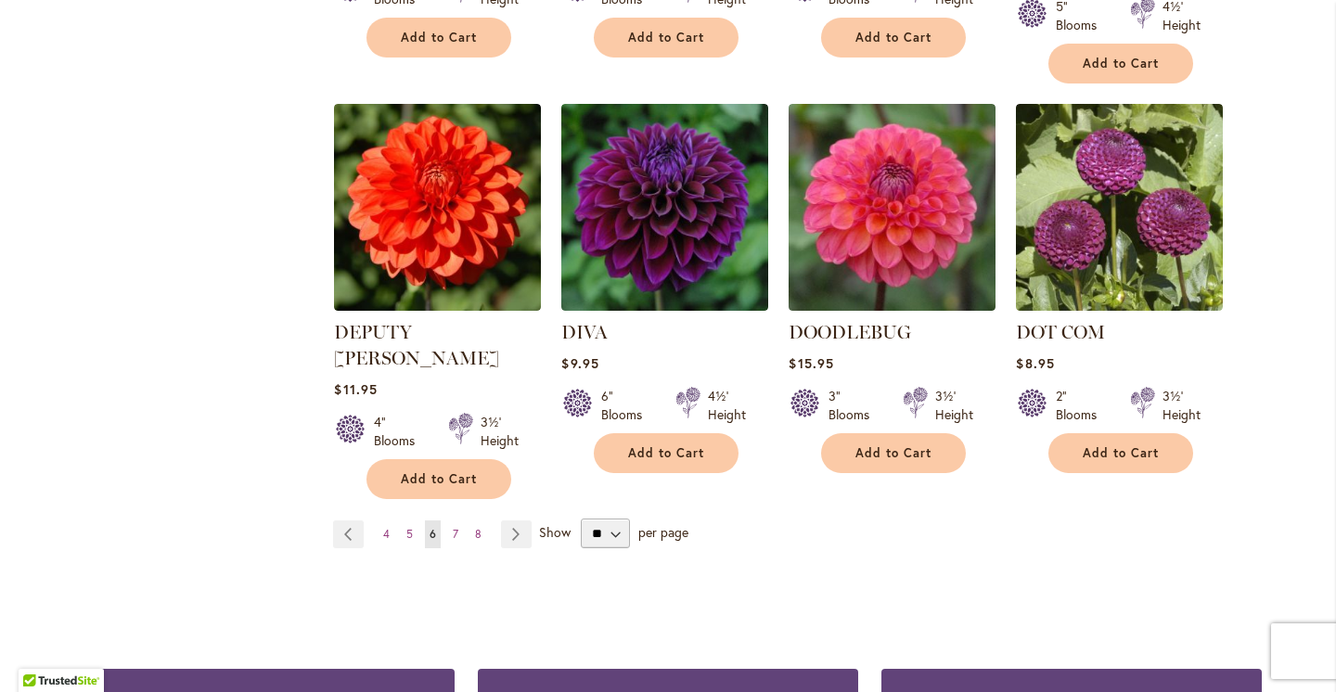
scroll to position [1543, 0]
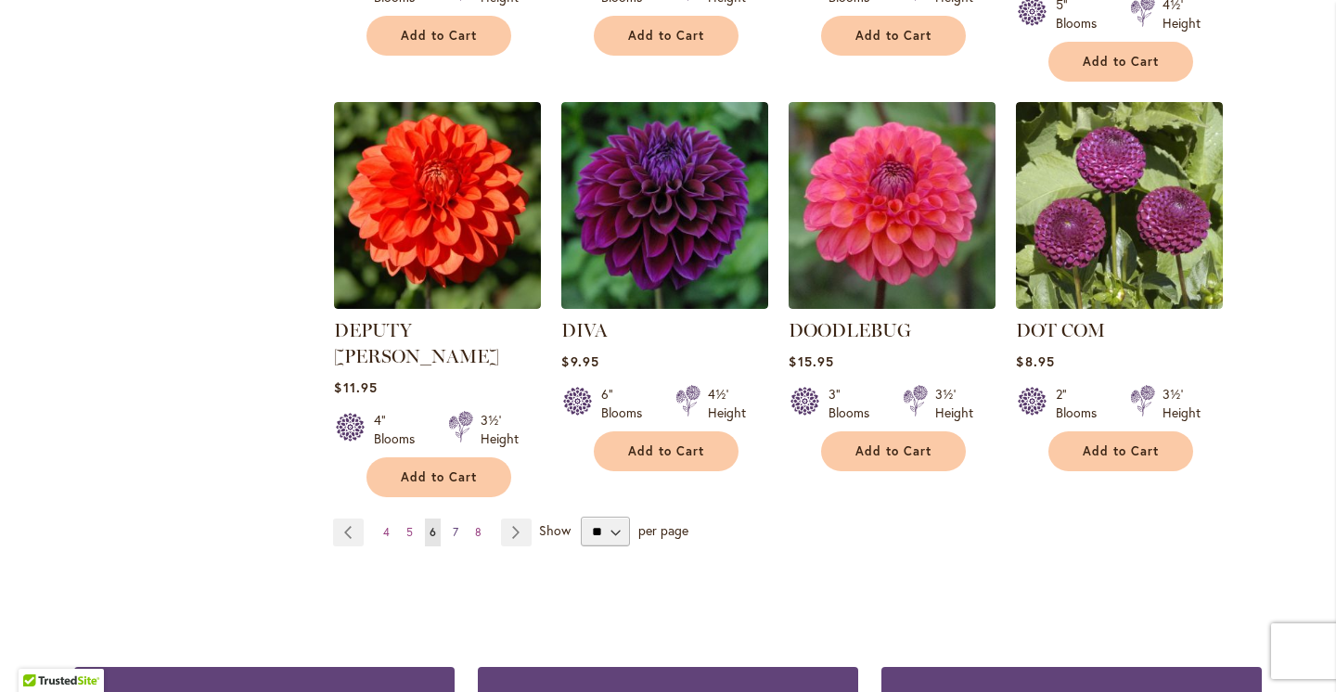
click at [456, 525] on span "7" at bounding box center [456, 532] width 6 height 14
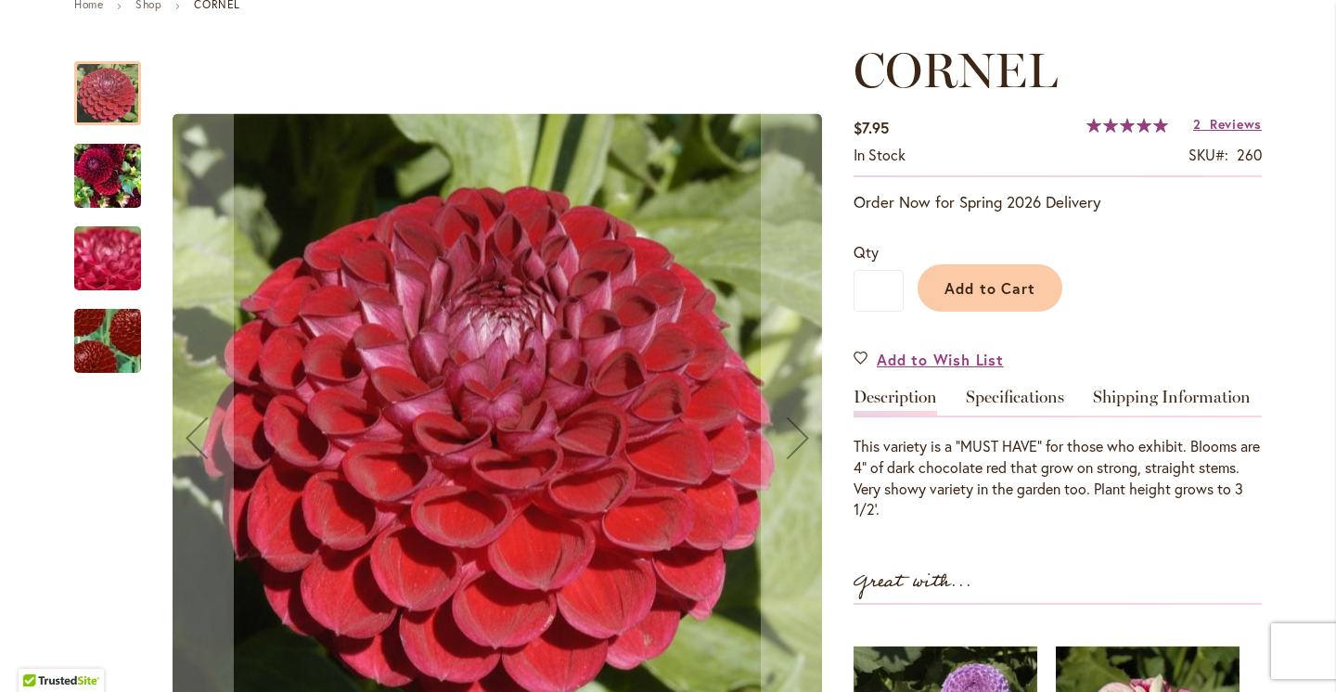
scroll to position [304, 0]
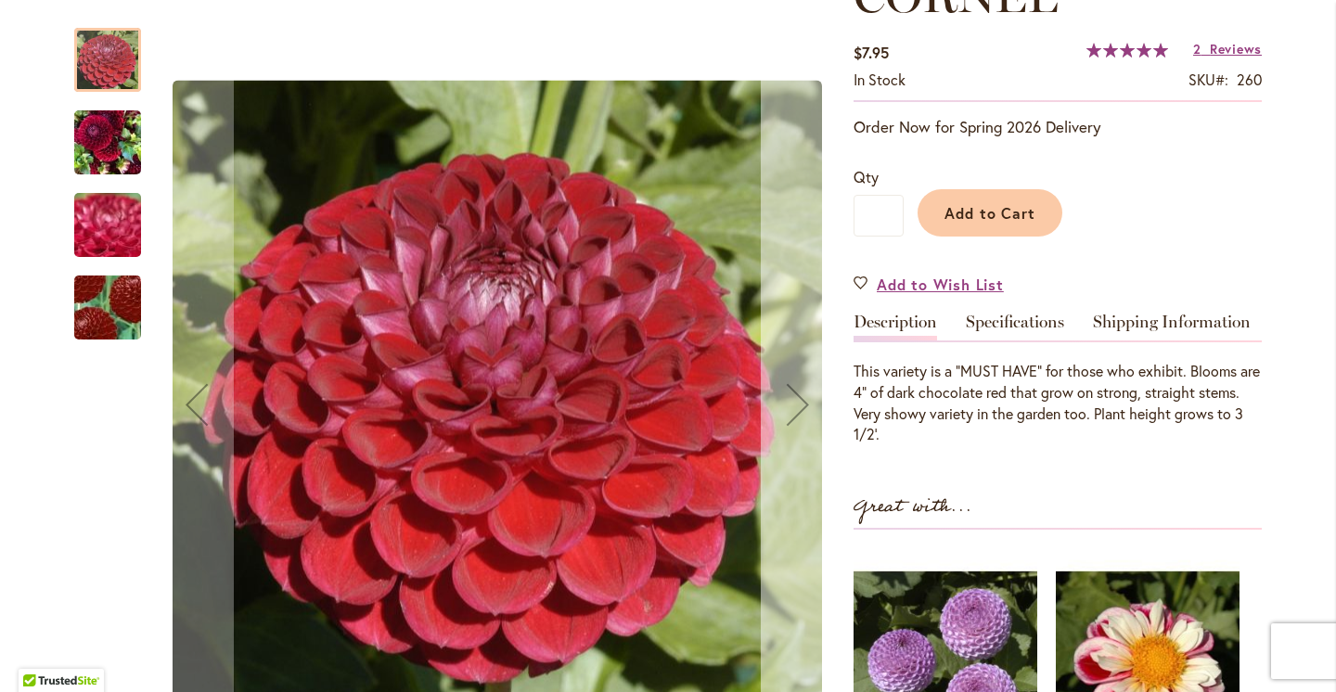
click at [778, 344] on button "Next" at bounding box center [798, 405] width 74 height 792
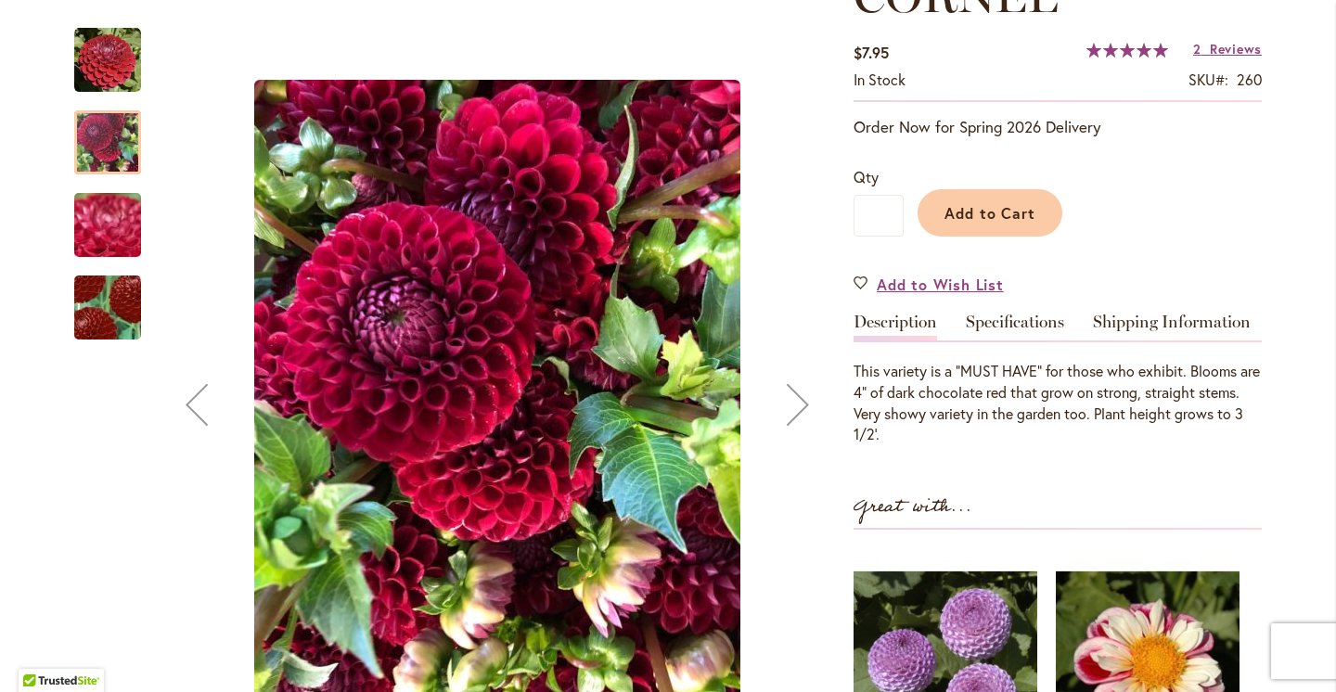
click at [778, 344] on button "Next" at bounding box center [798, 405] width 74 height 792
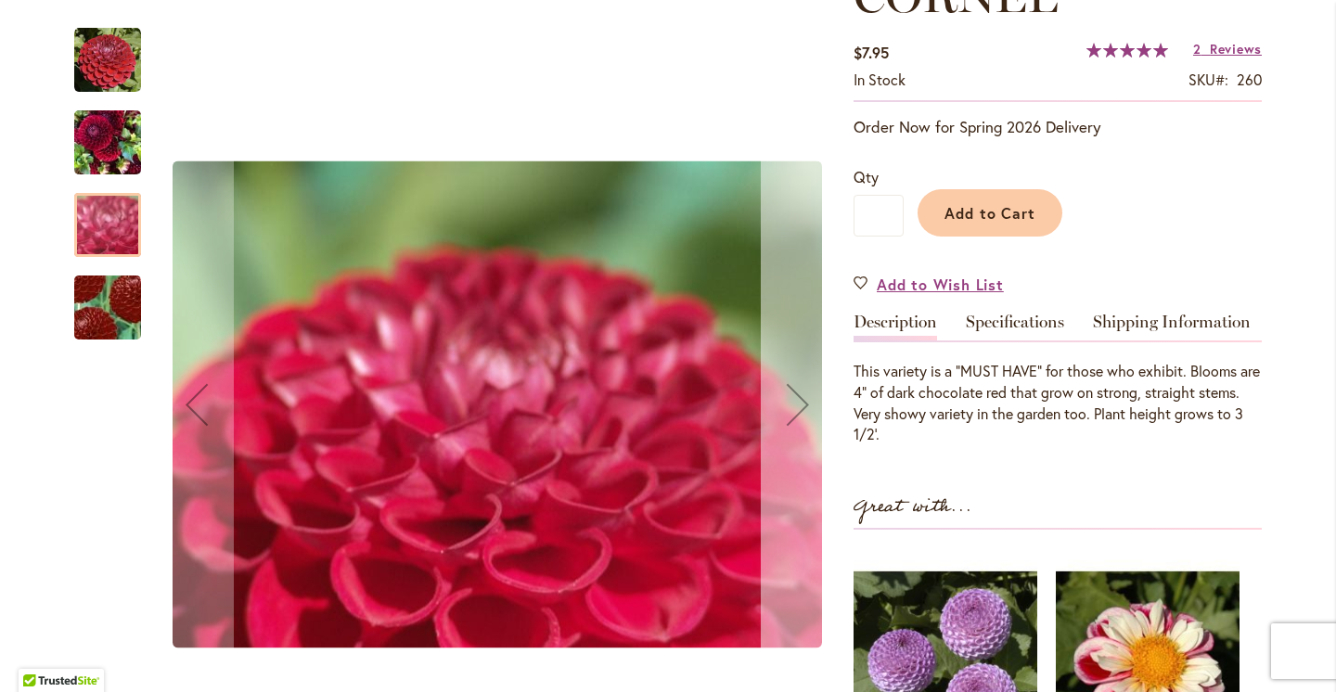
click at [778, 344] on button "Next" at bounding box center [798, 405] width 74 height 792
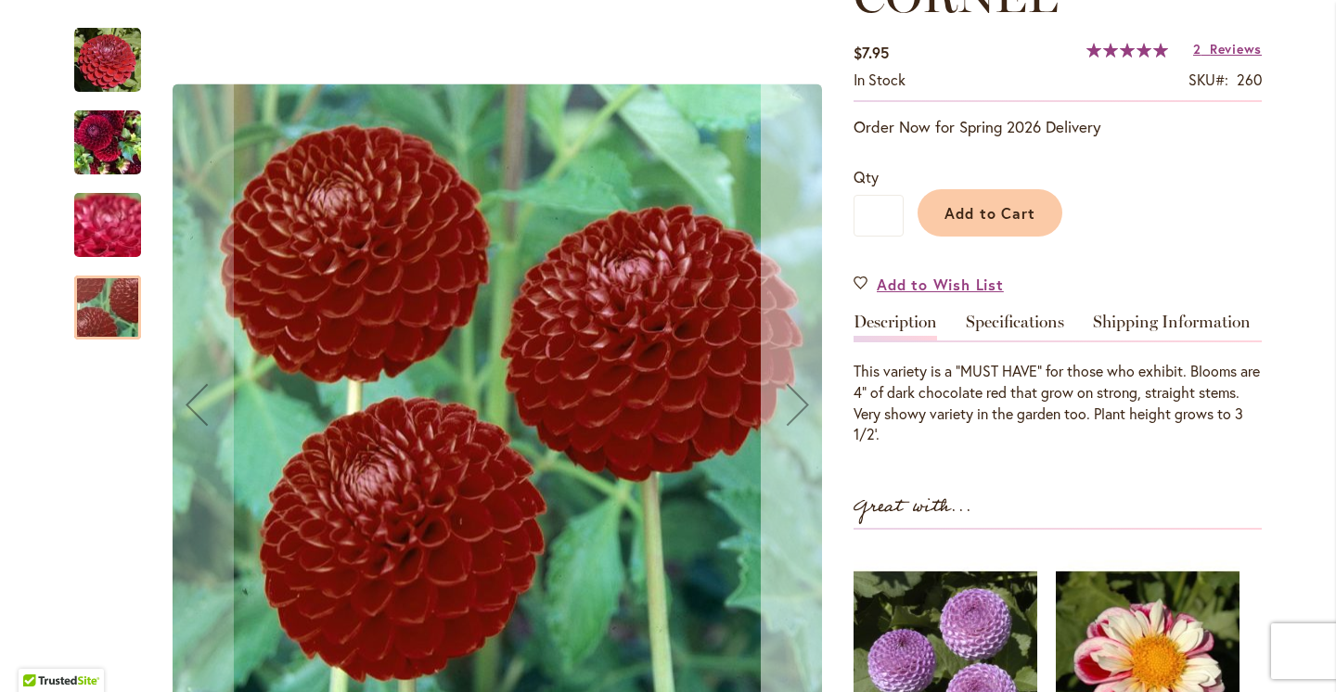
click at [778, 344] on button "Next" at bounding box center [798, 405] width 74 height 792
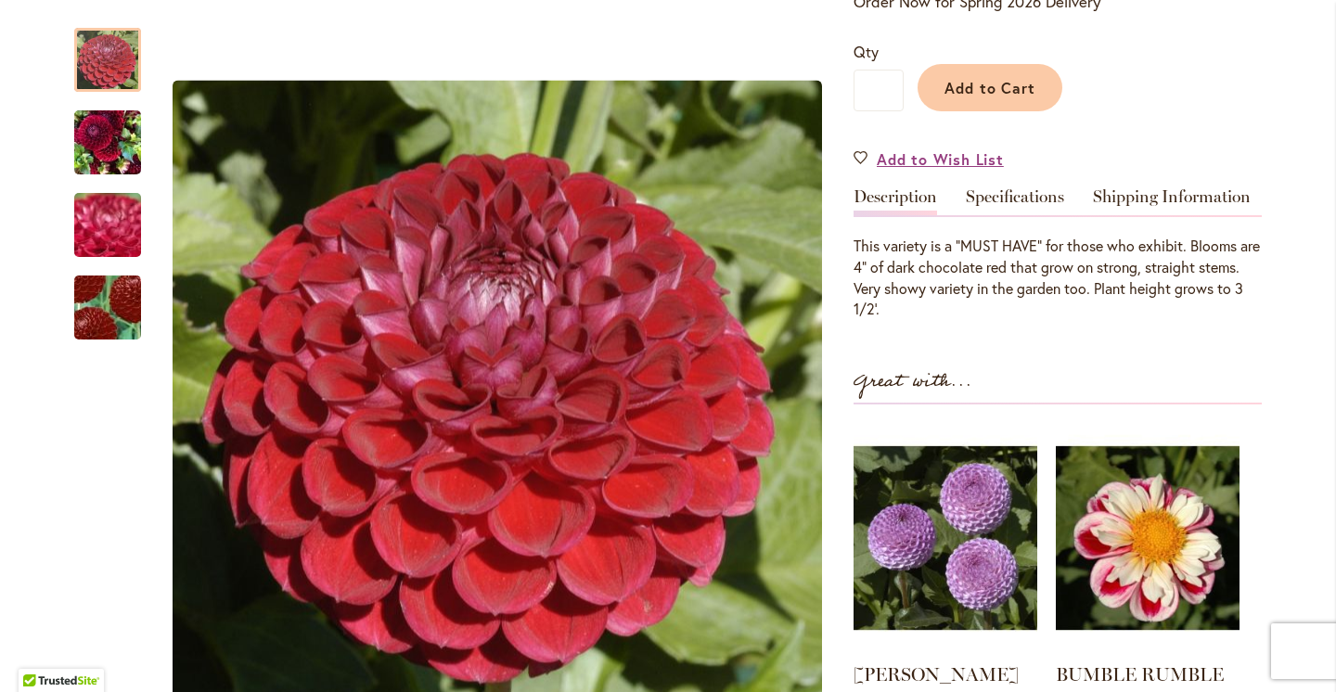
scroll to position [0, 0]
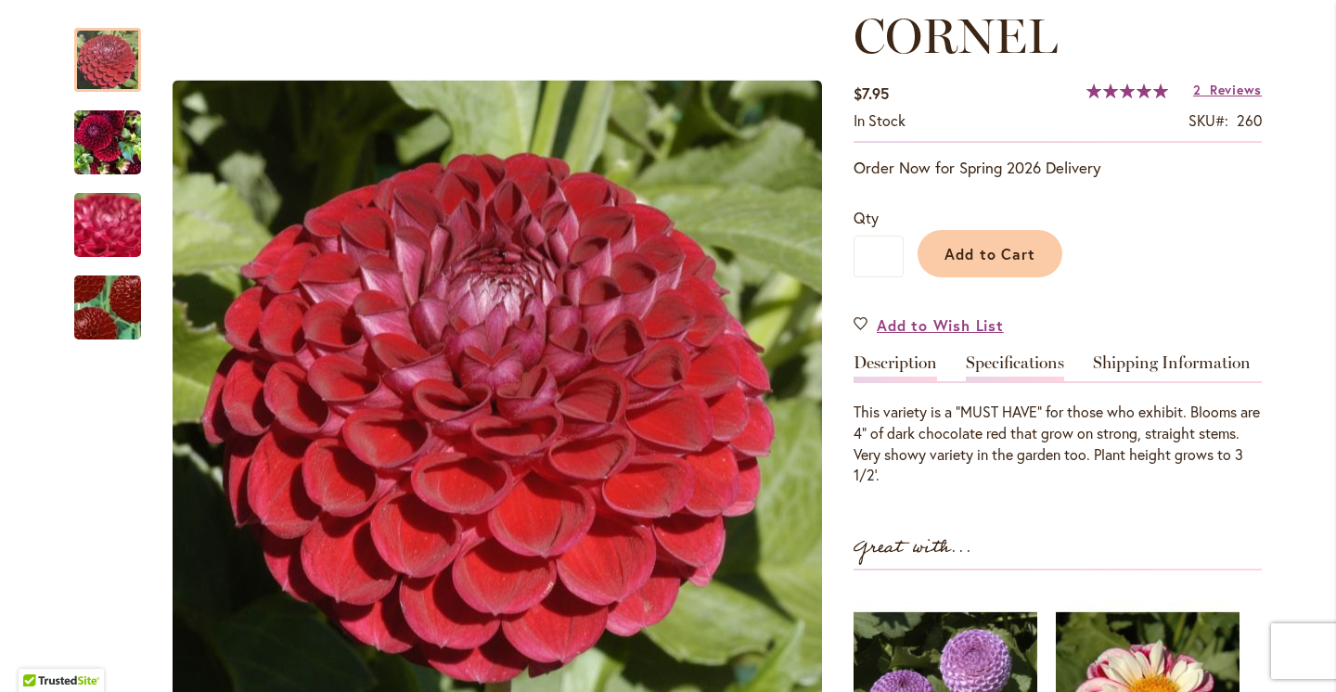
click at [1014, 355] on link "Specifications" at bounding box center [1015, 368] width 98 height 27
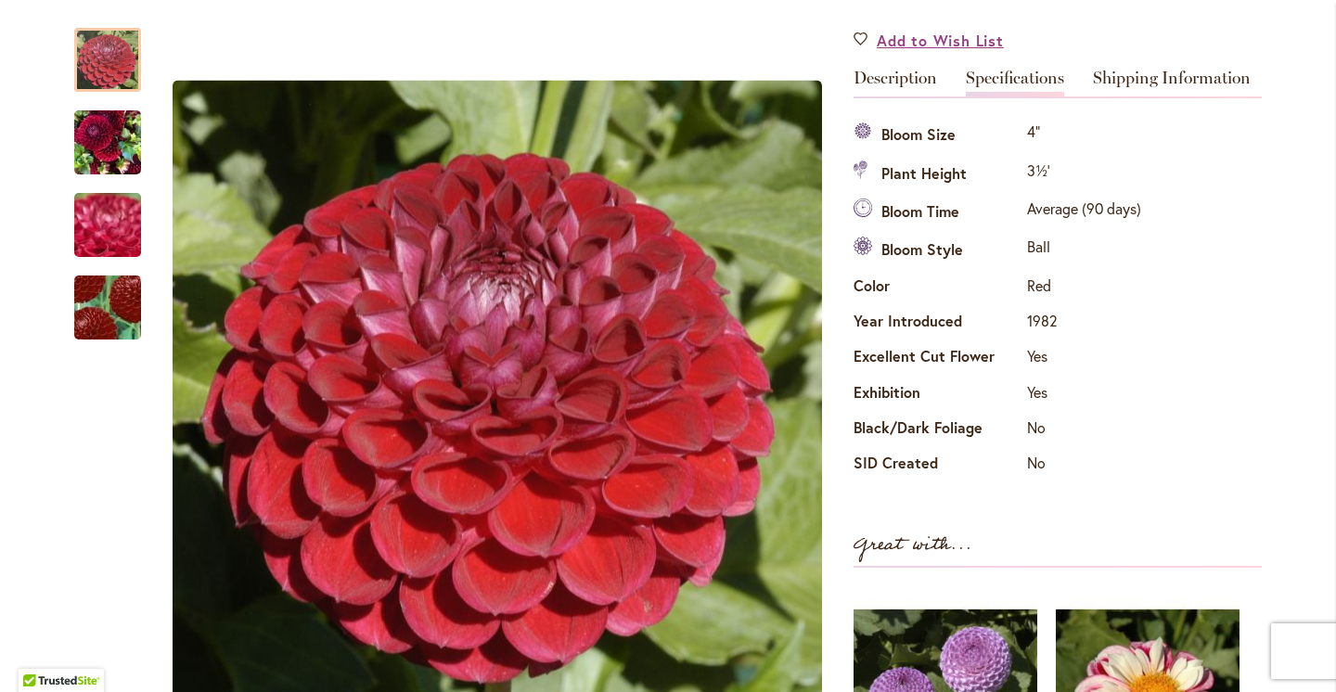
scroll to position [535, 0]
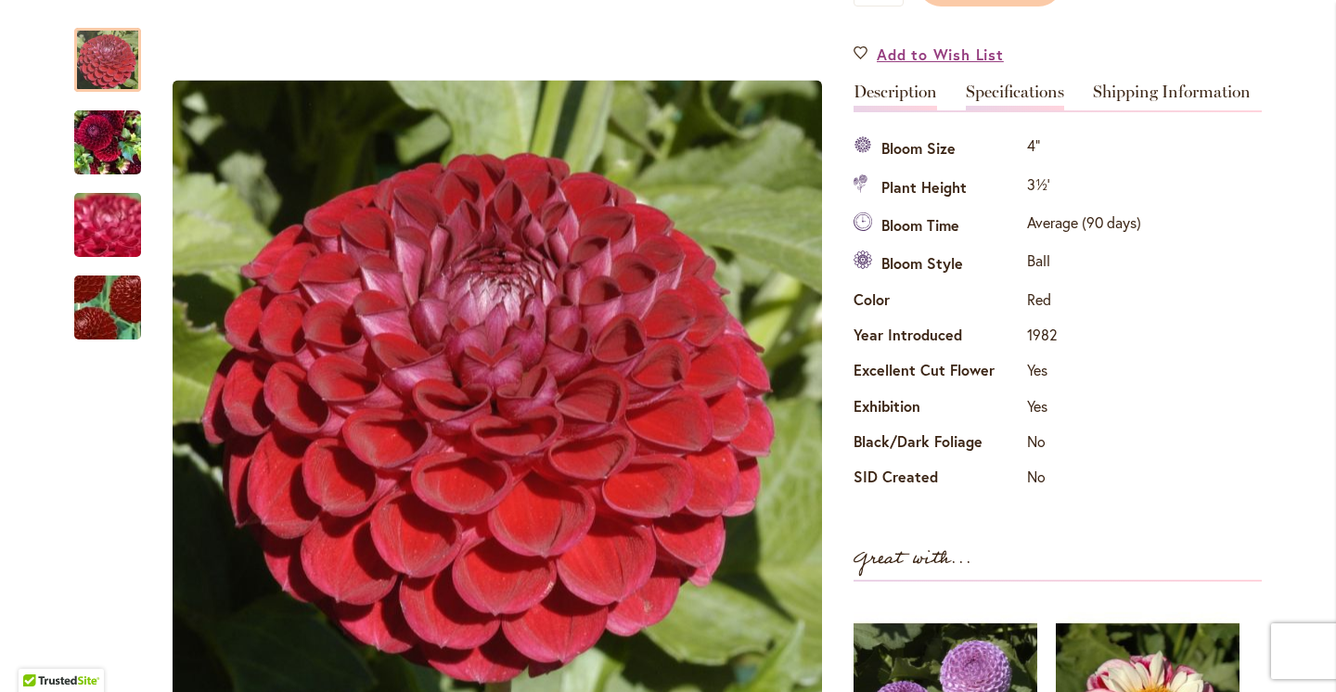
click at [903, 95] on link "Description" at bounding box center [896, 97] width 84 height 27
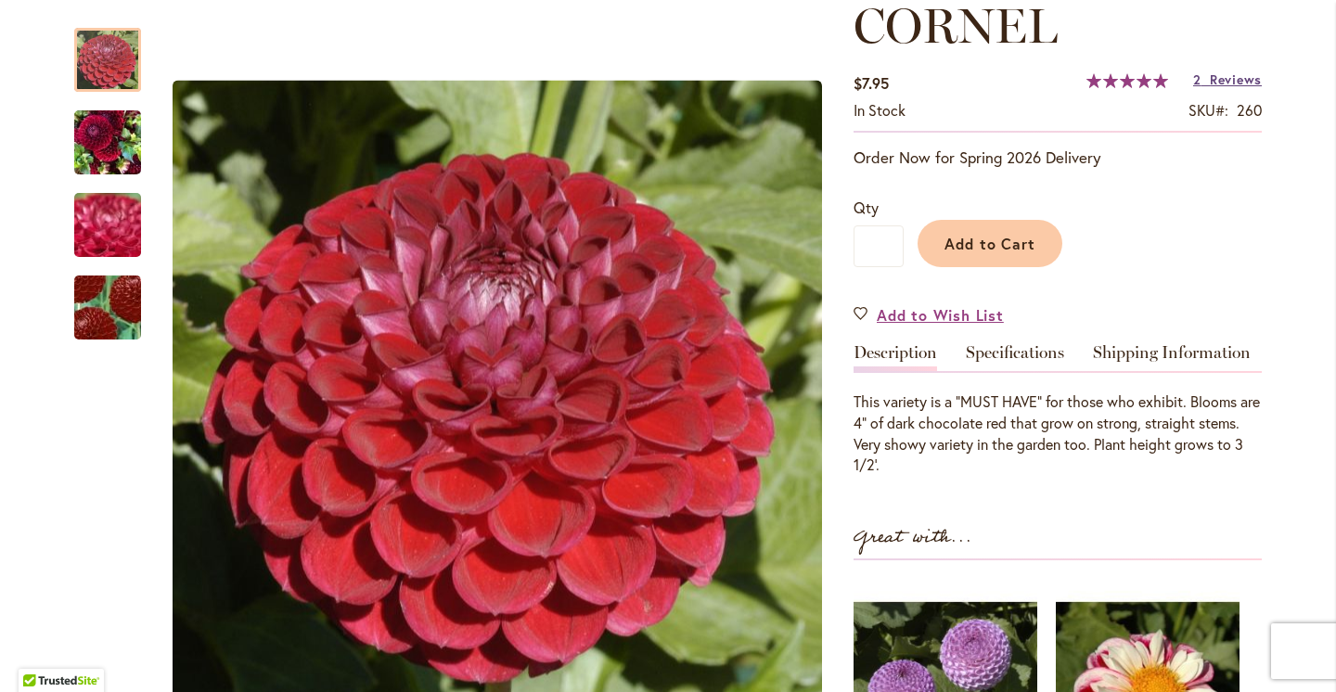
click at [1214, 77] on span "Reviews" at bounding box center [1236, 80] width 52 height 18
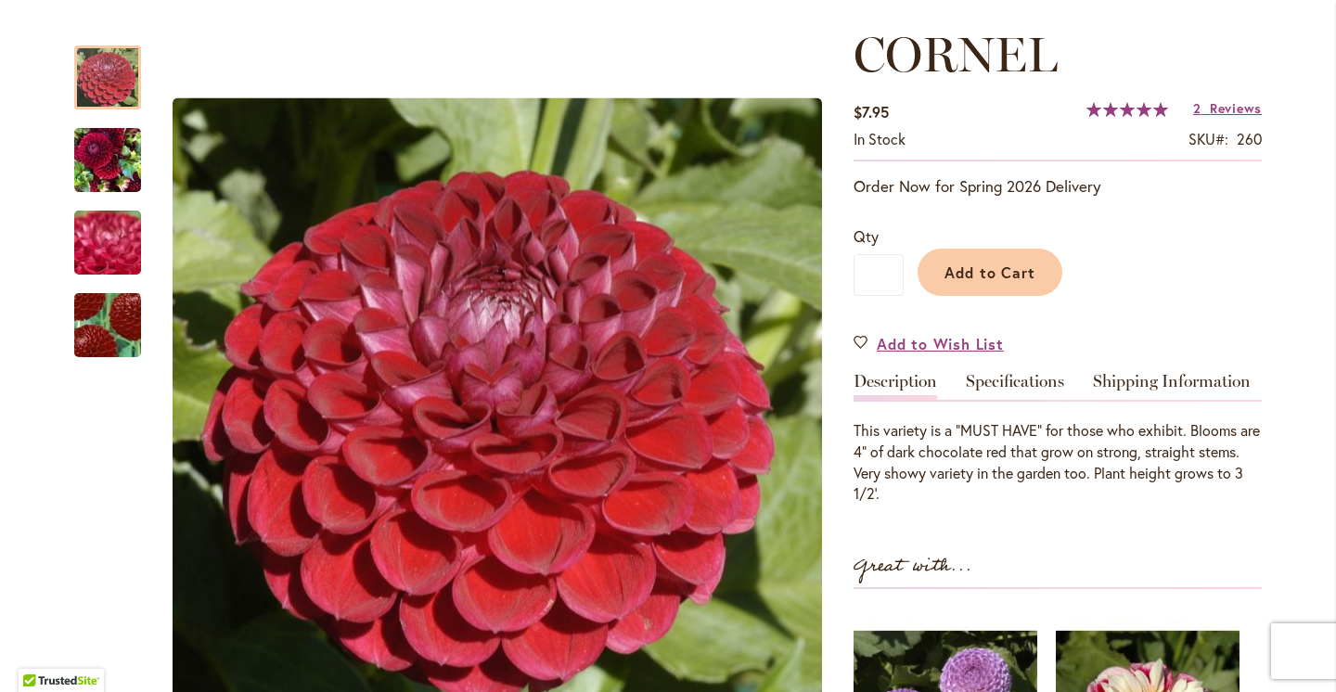
scroll to position [239, 0]
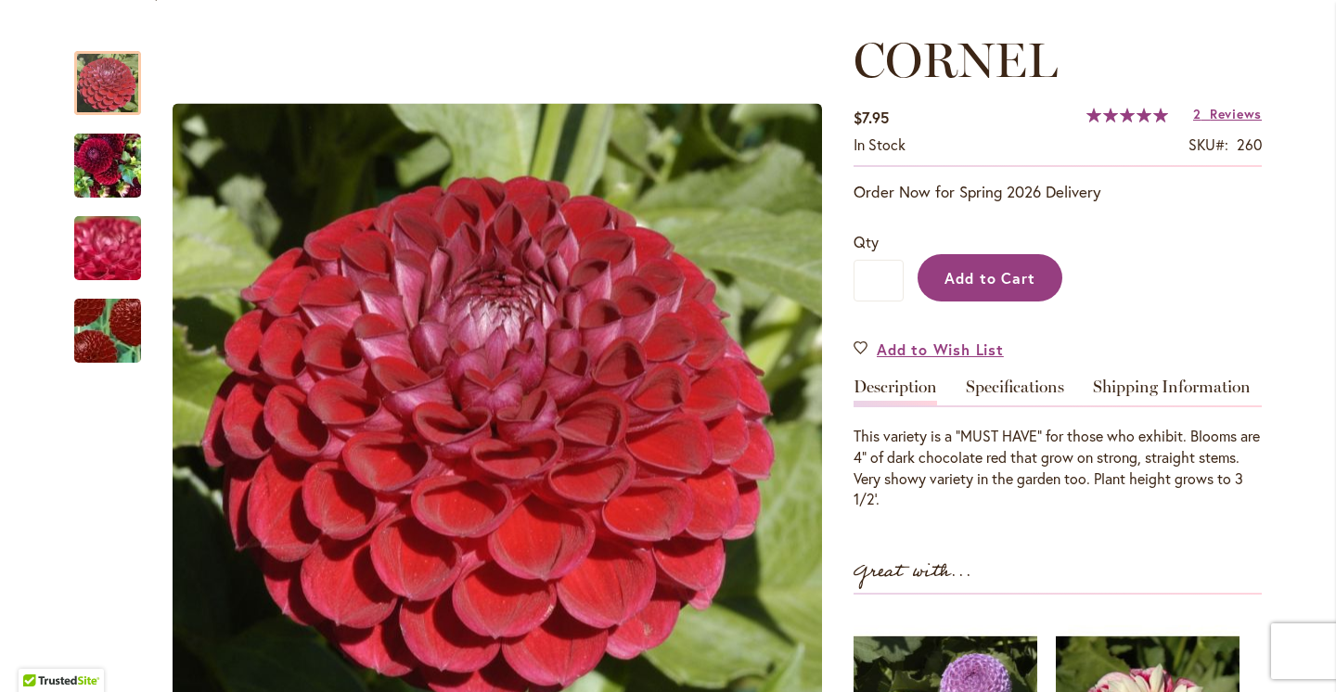
click at [990, 287] on button "Add to Cart" at bounding box center [990, 277] width 145 height 47
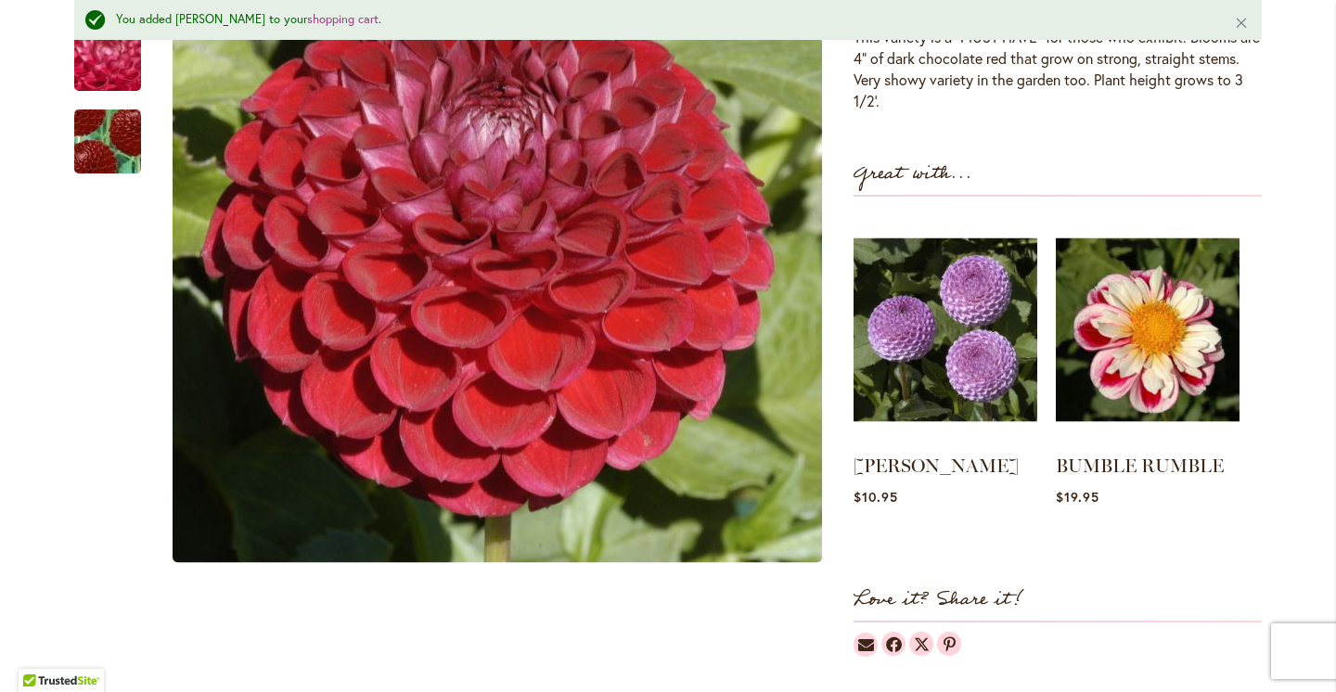
scroll to position [0, 0]
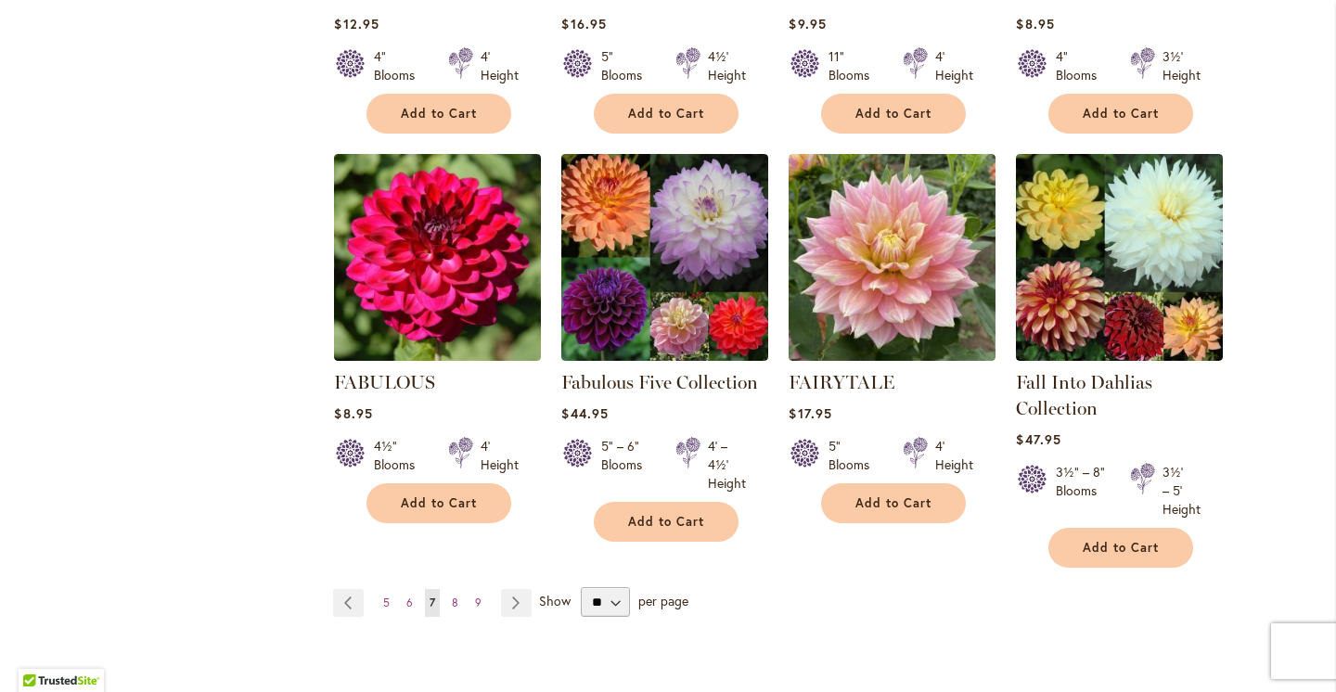
scroll to position [1442, 0]
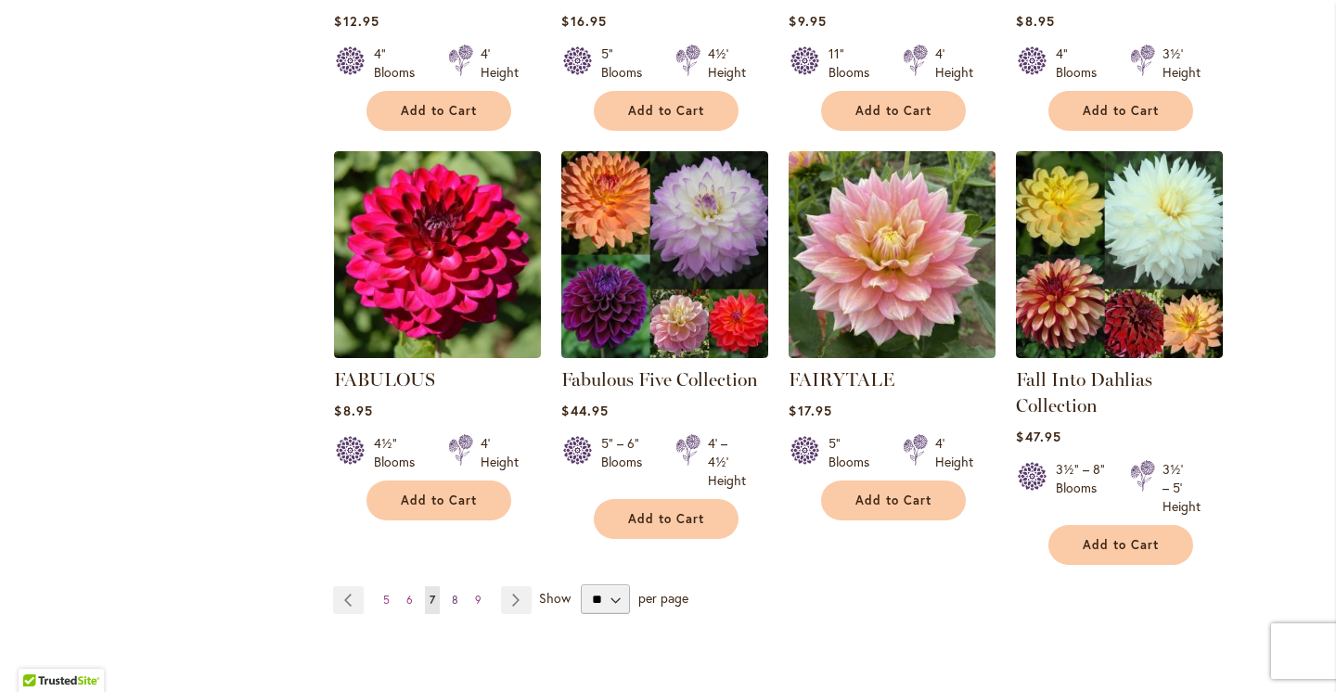
click at [456, 597] on span "8" at bounding box center [455, 600] width 6 height 14
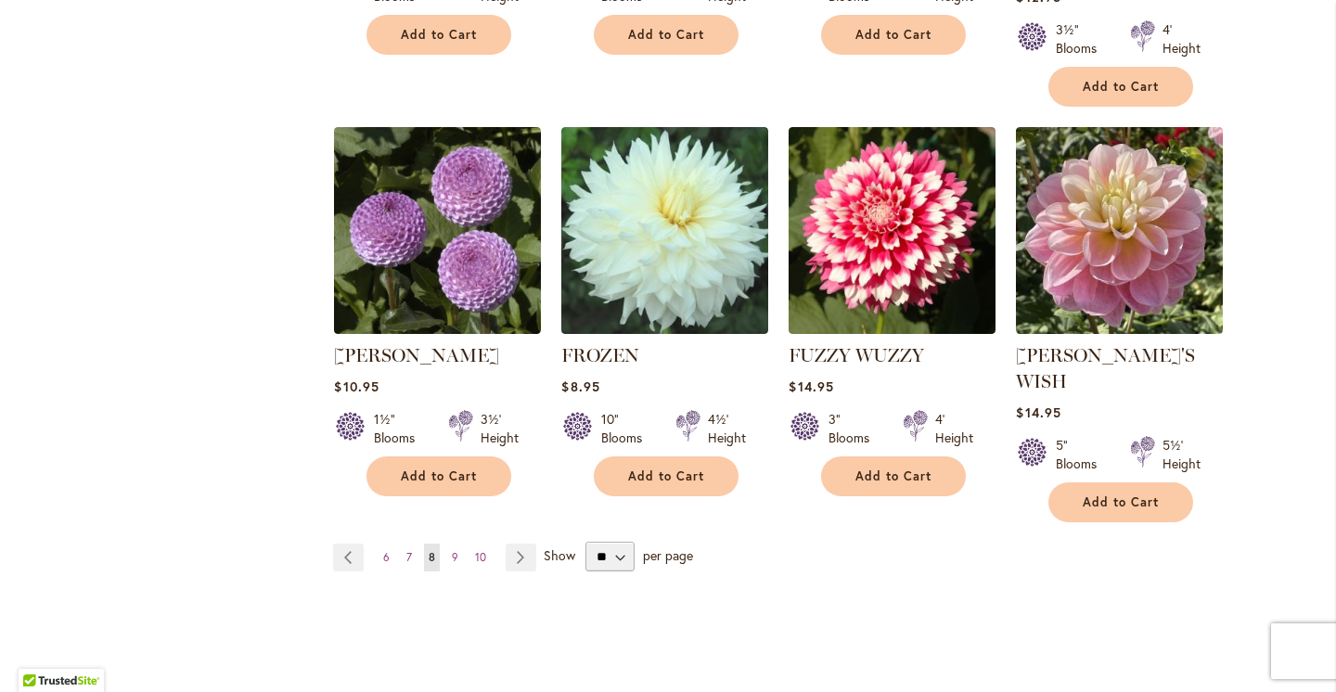
scroll to position [1547, 0]
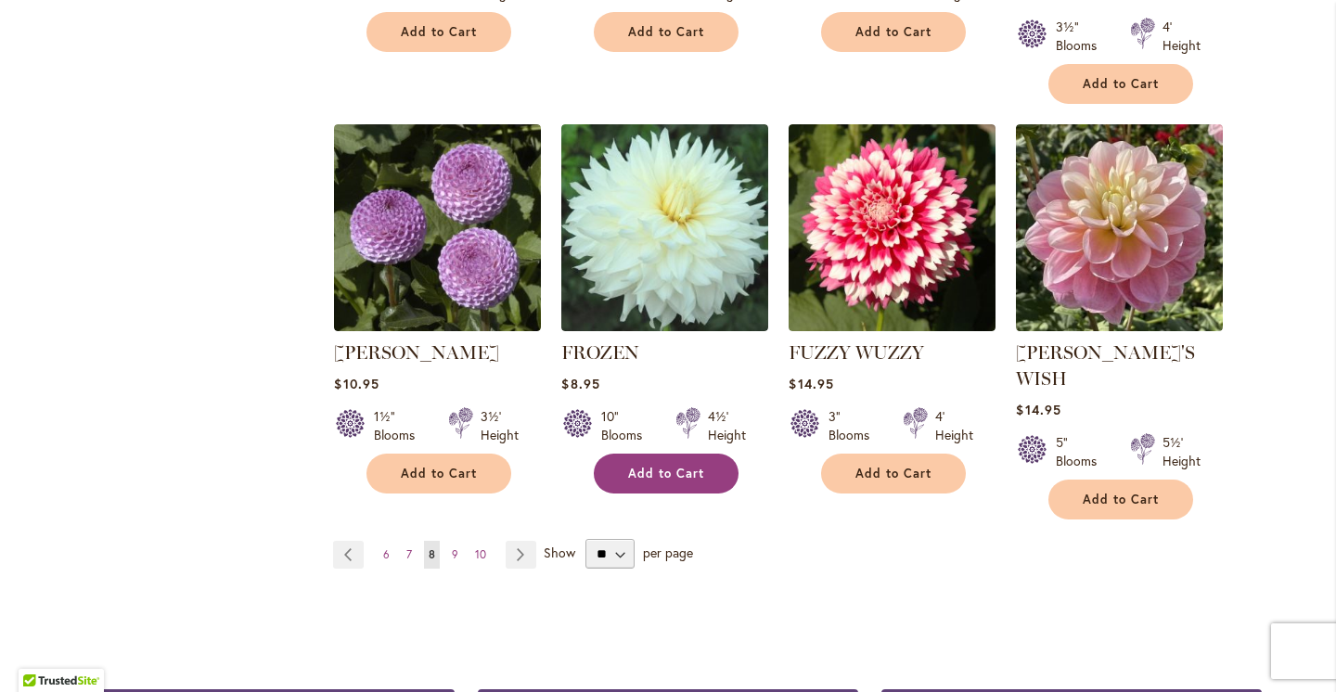
click at [670, 454] on button "Add to Cart" at bounding box center [666, 474] width 145 height 40
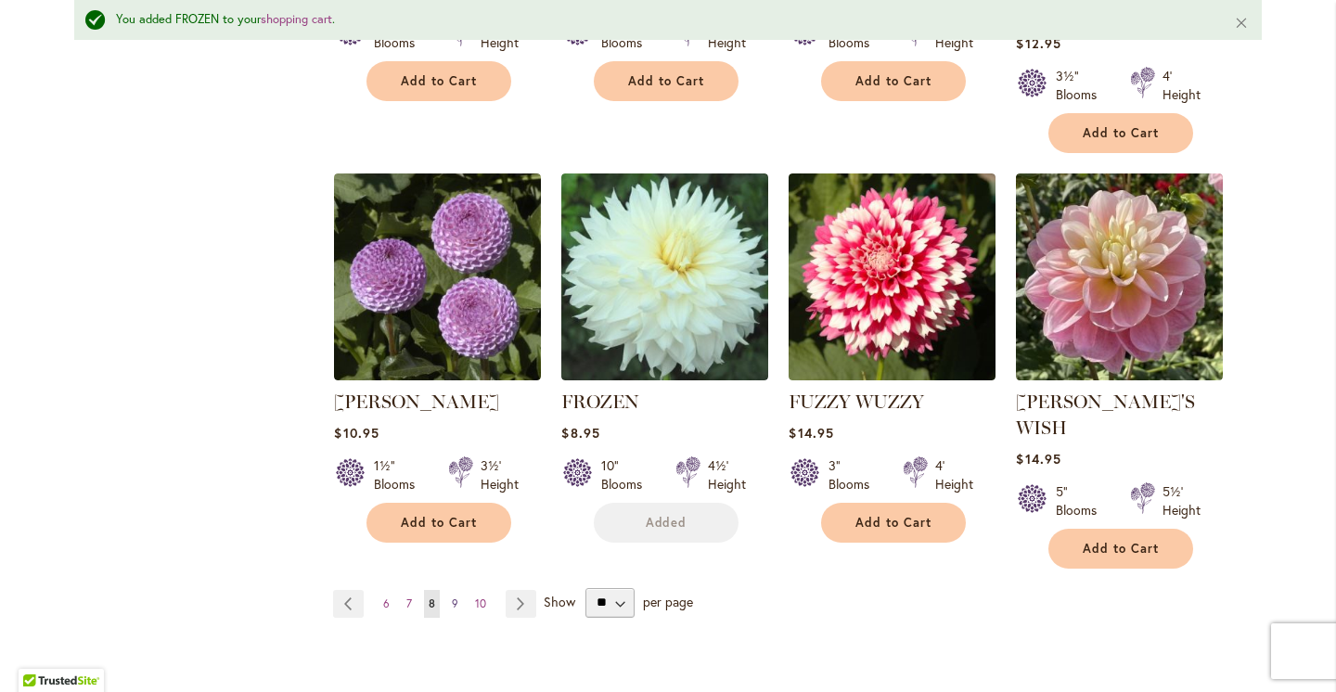
scroll to position [1595, 0]
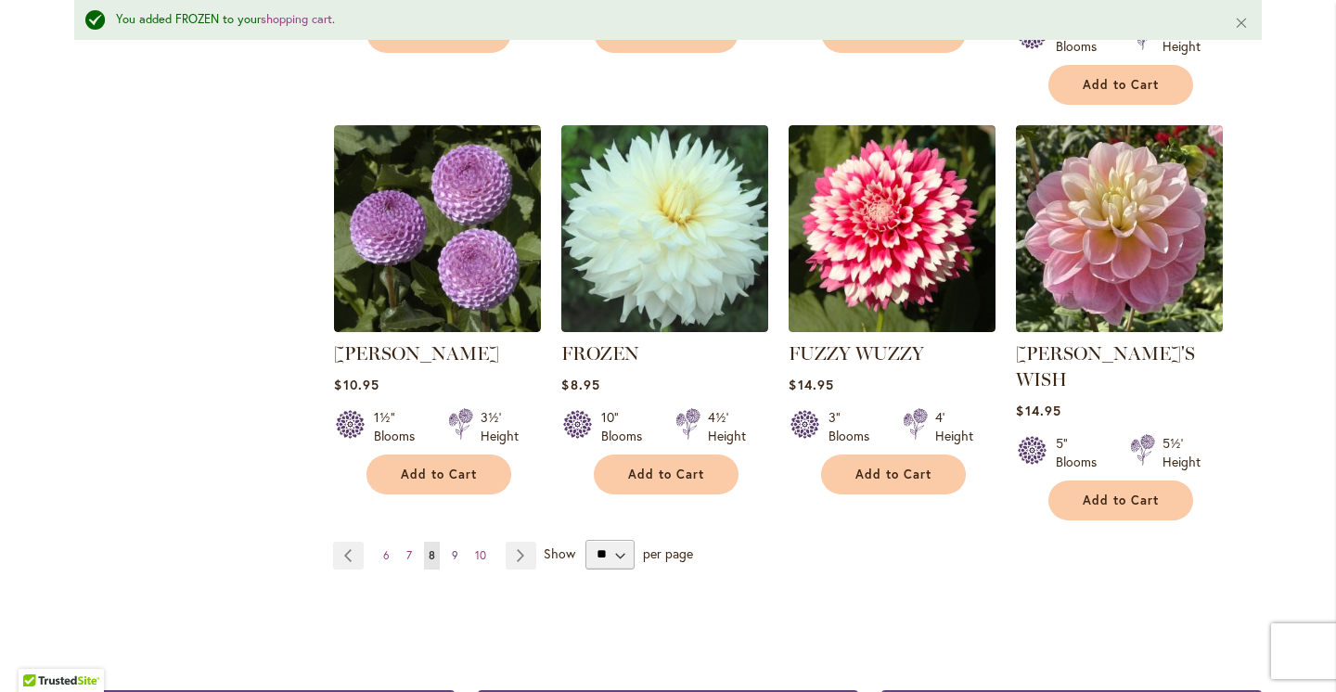
click at [457, 548] on span "9" at bounding box center [455, 555] width 6 height 14
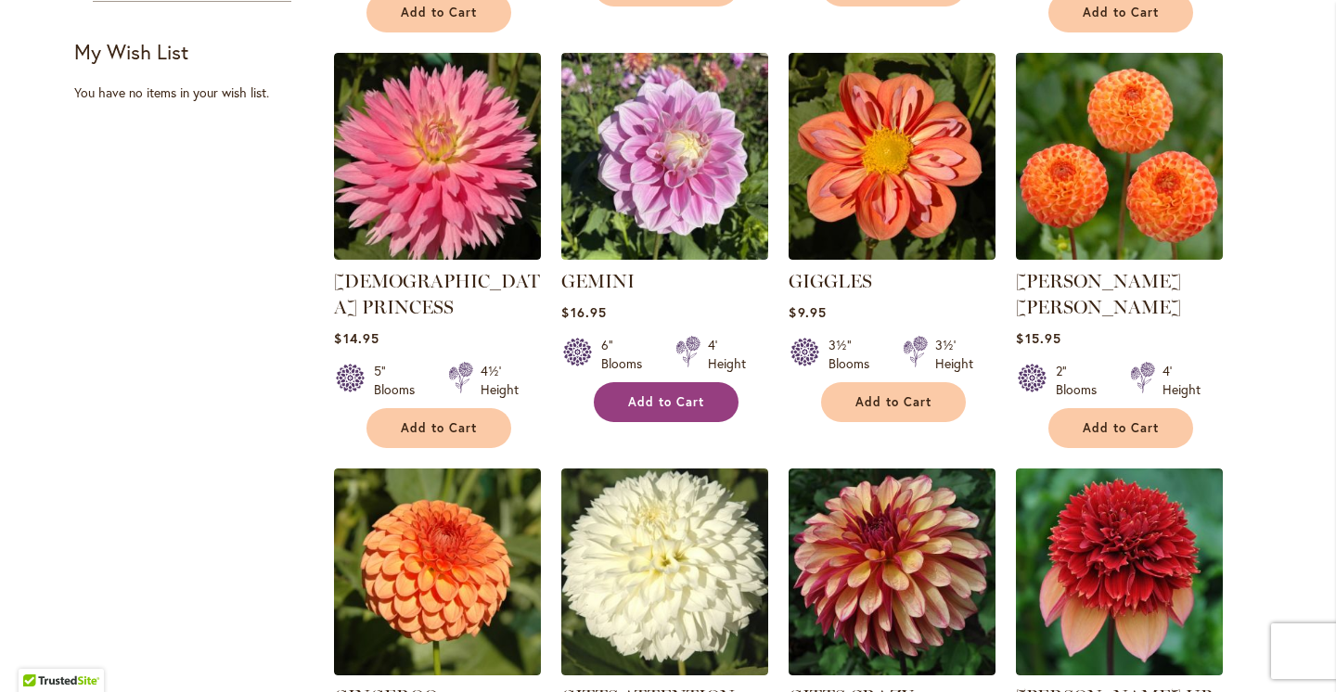
scroll to position [785, 0]
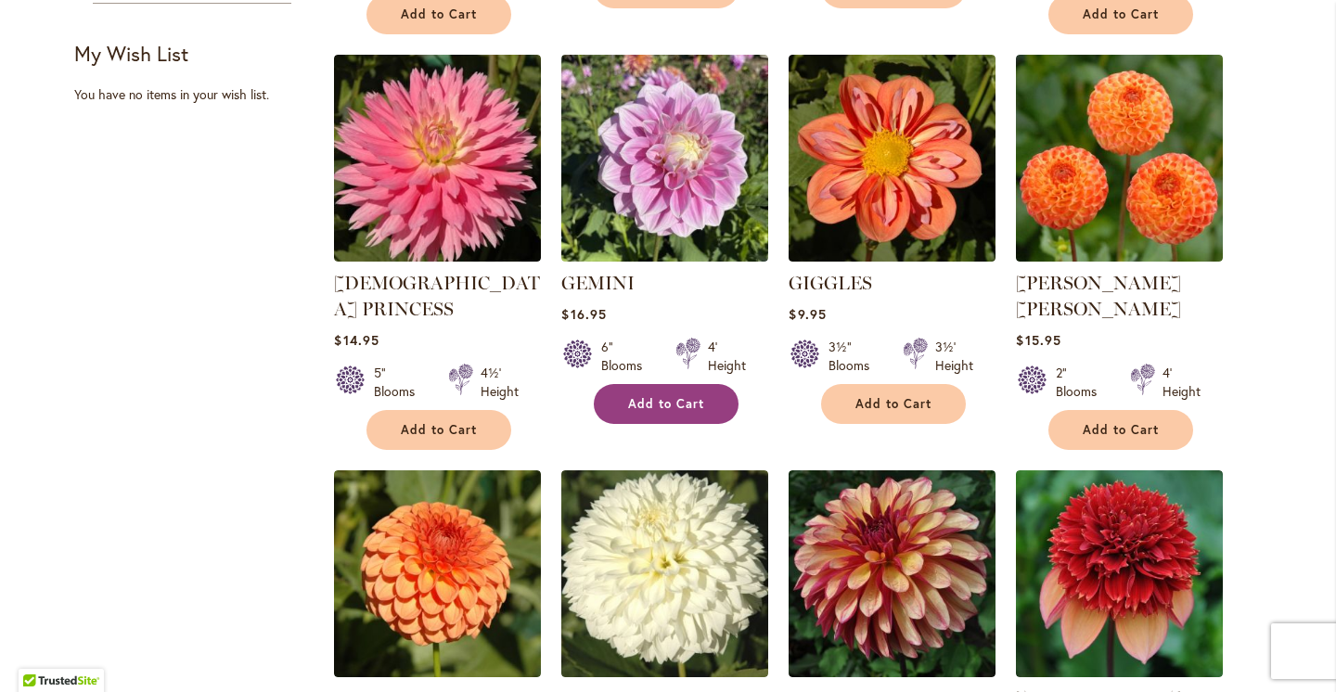
click at [686, 404] on span "Add to Cart" at bounding box center [666, 404] width 76 height 16
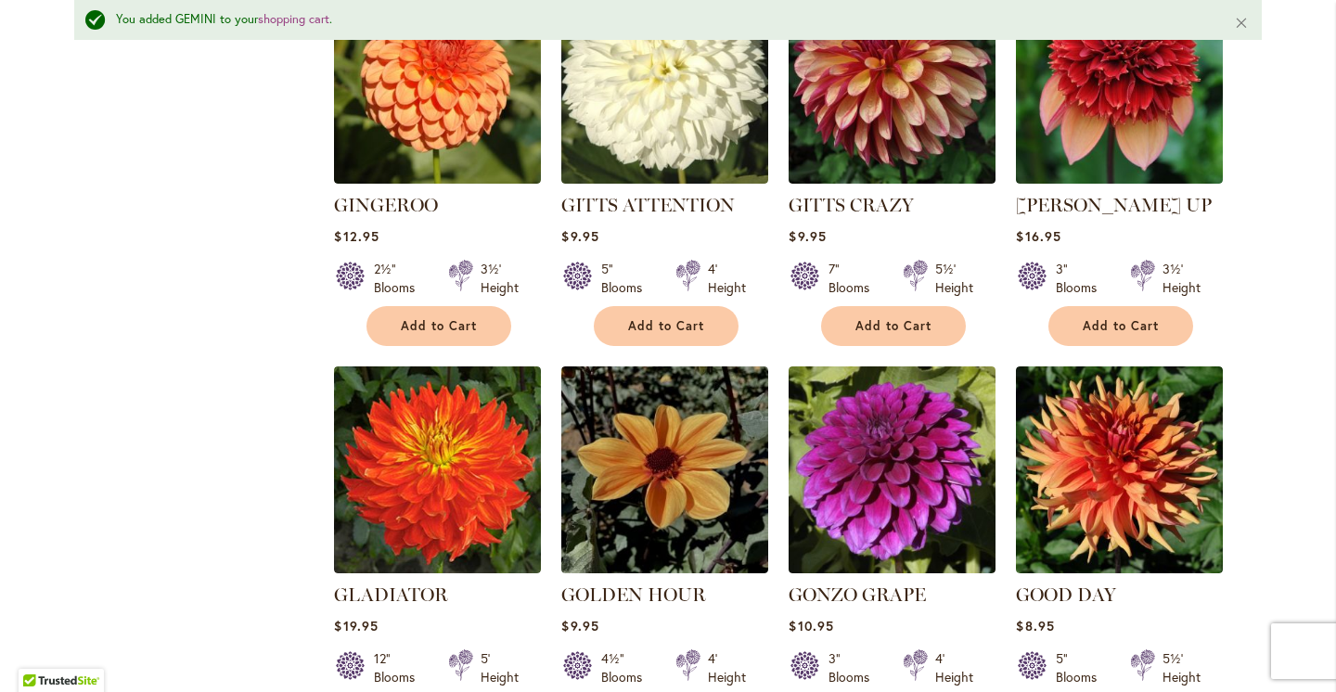
click at [1273, 327] on main "Home Shop All Dahlias You added GEMINI to your shopping cart . Close New Best S…" at bounding box center [668, 43] width 1221 height 2288
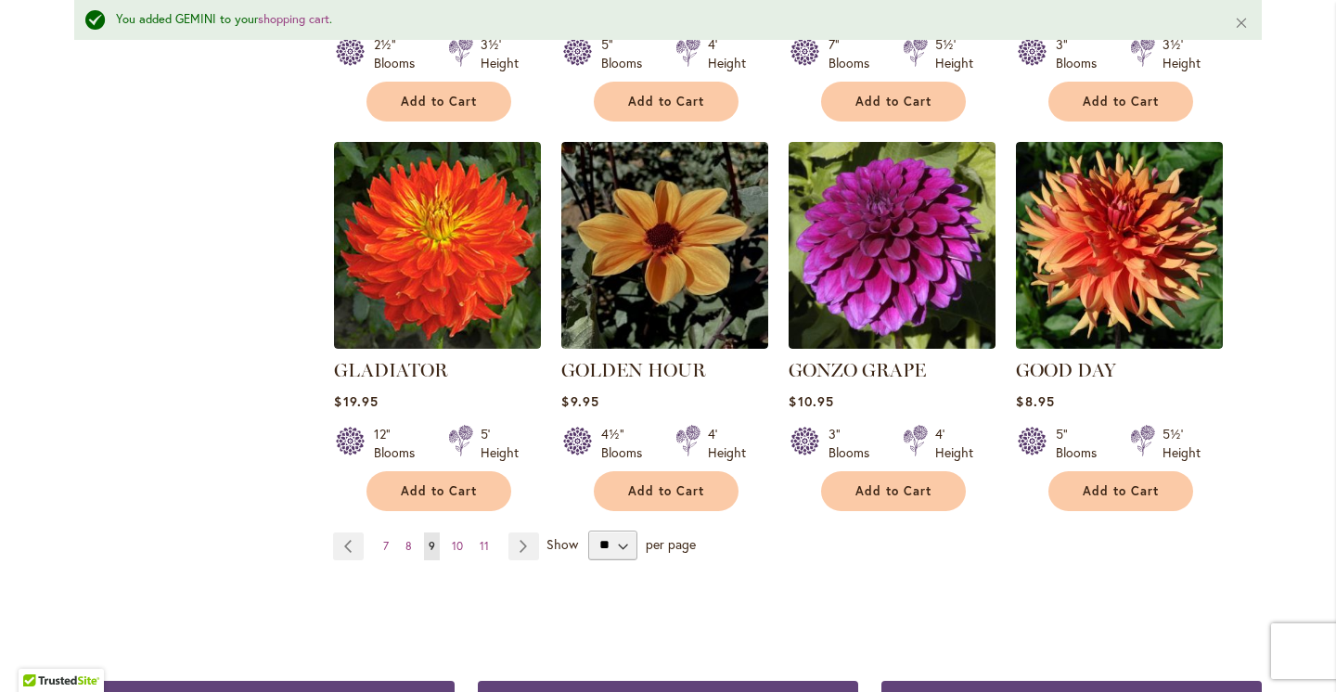
scroll to position [1554, 0]
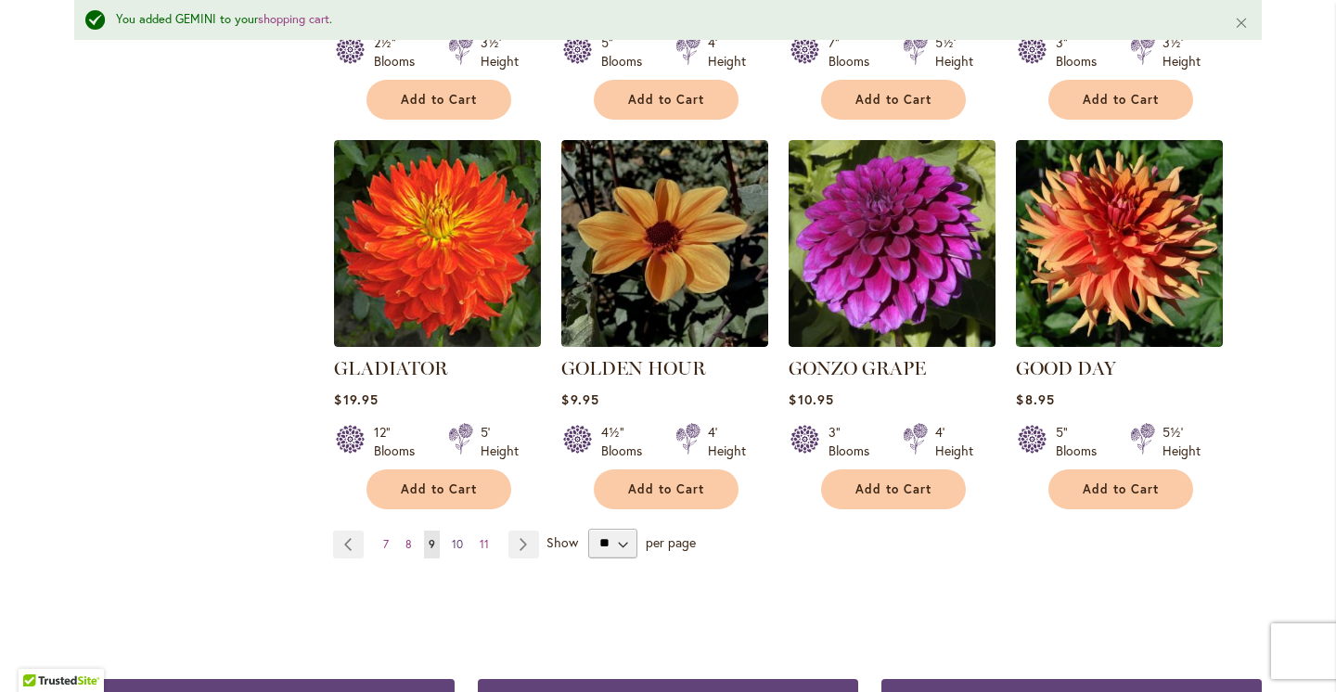
click at [459, 537] on span "10" at bounding box center [457, 544] width 11 height 14
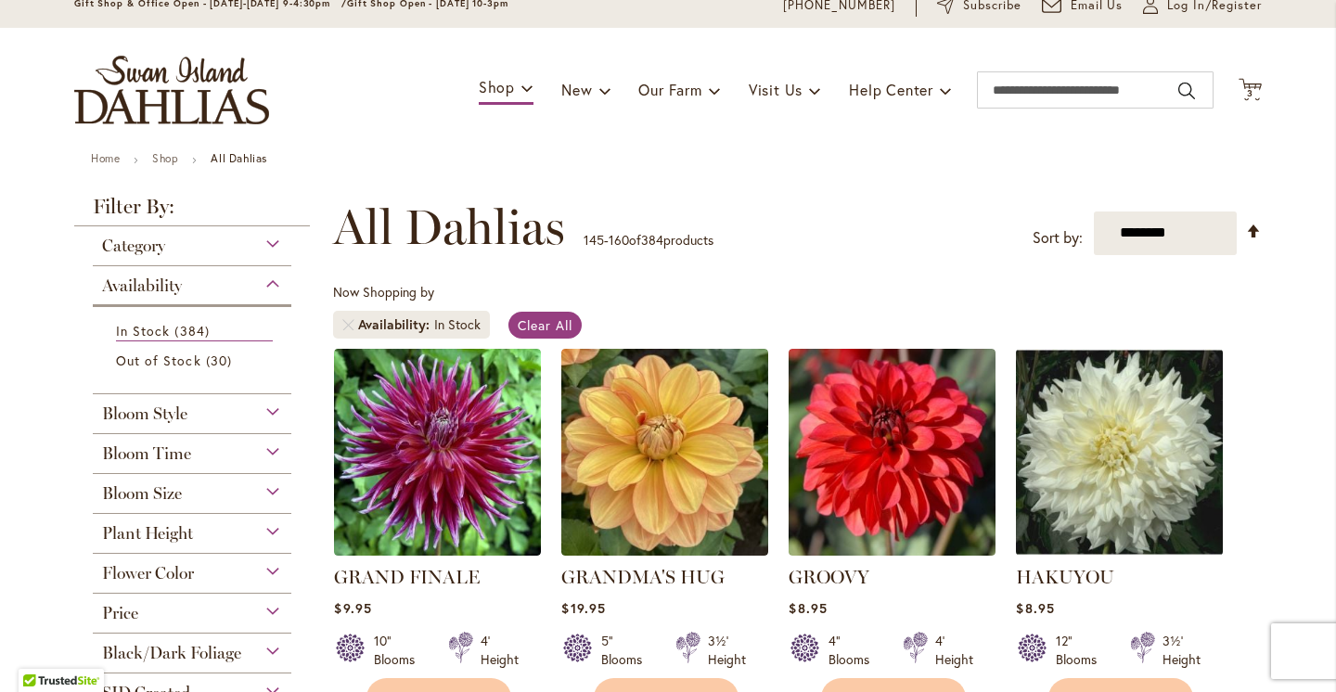
scroll to position [342, 0]
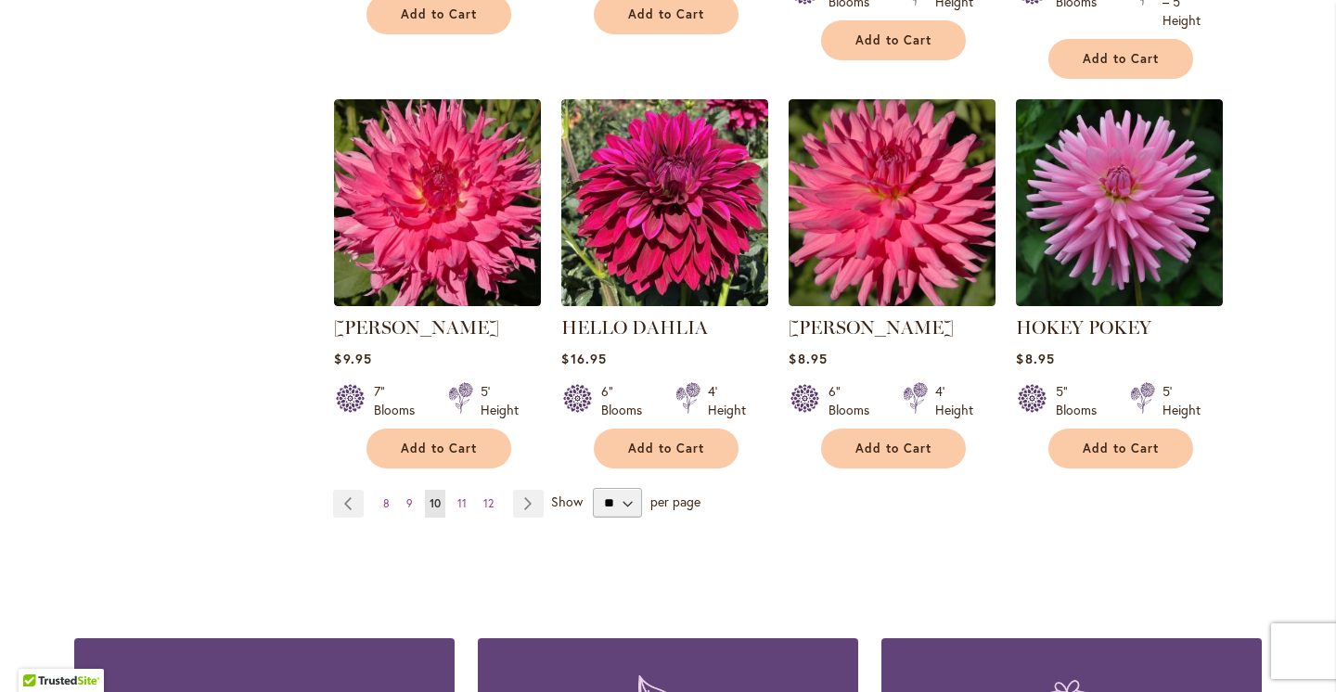
scroll to position [1566, 0]
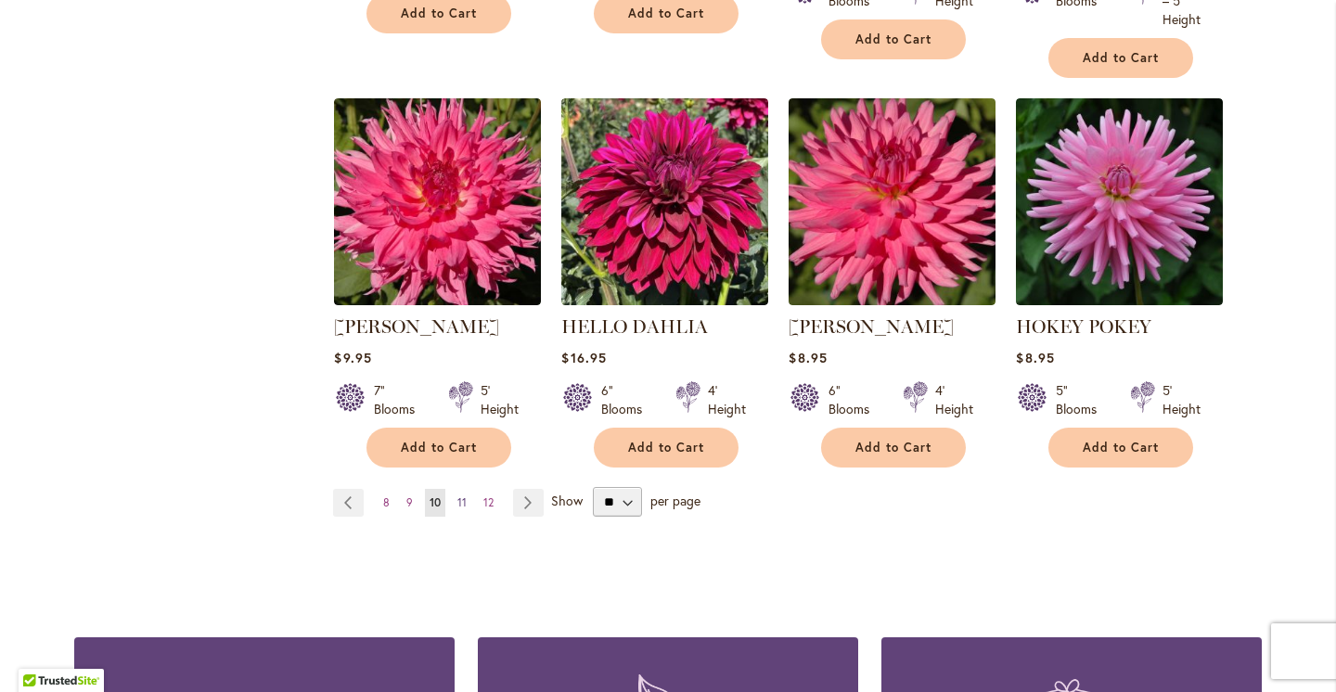
click at [463, 499] on span "11" at bounding box center [462, 503] width 9 height 14
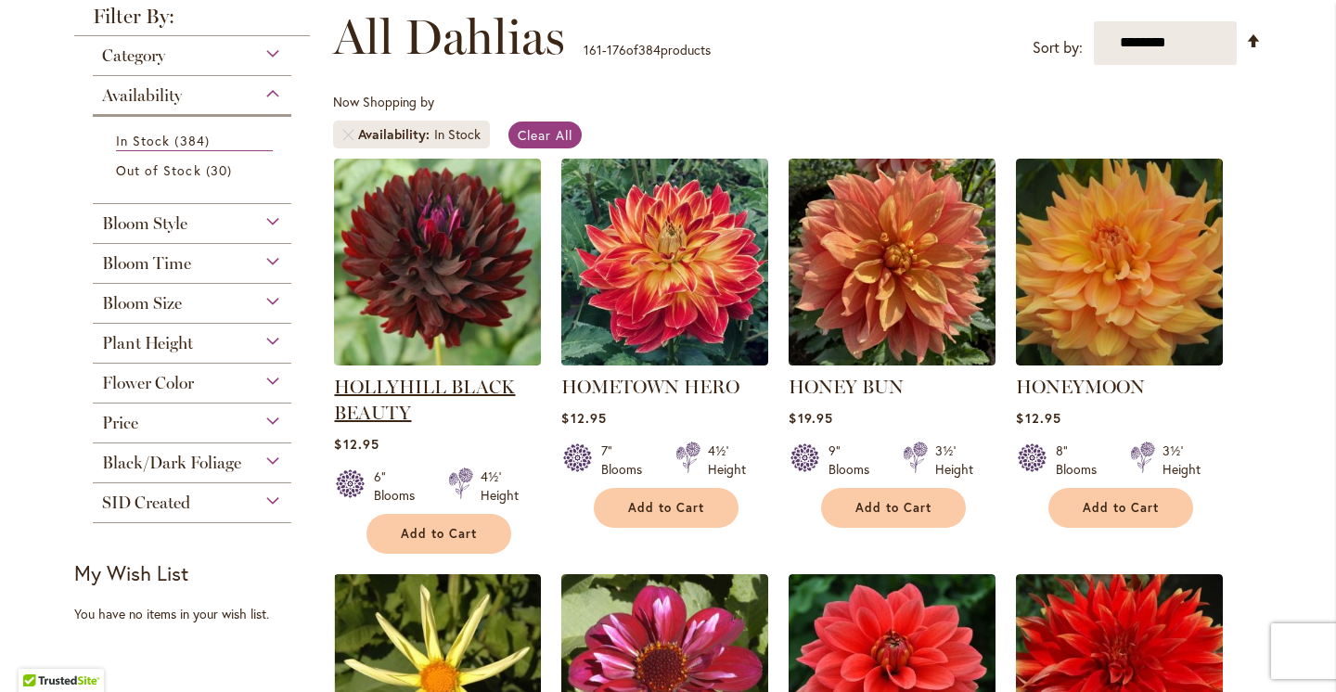
scroll to position [271, 0]
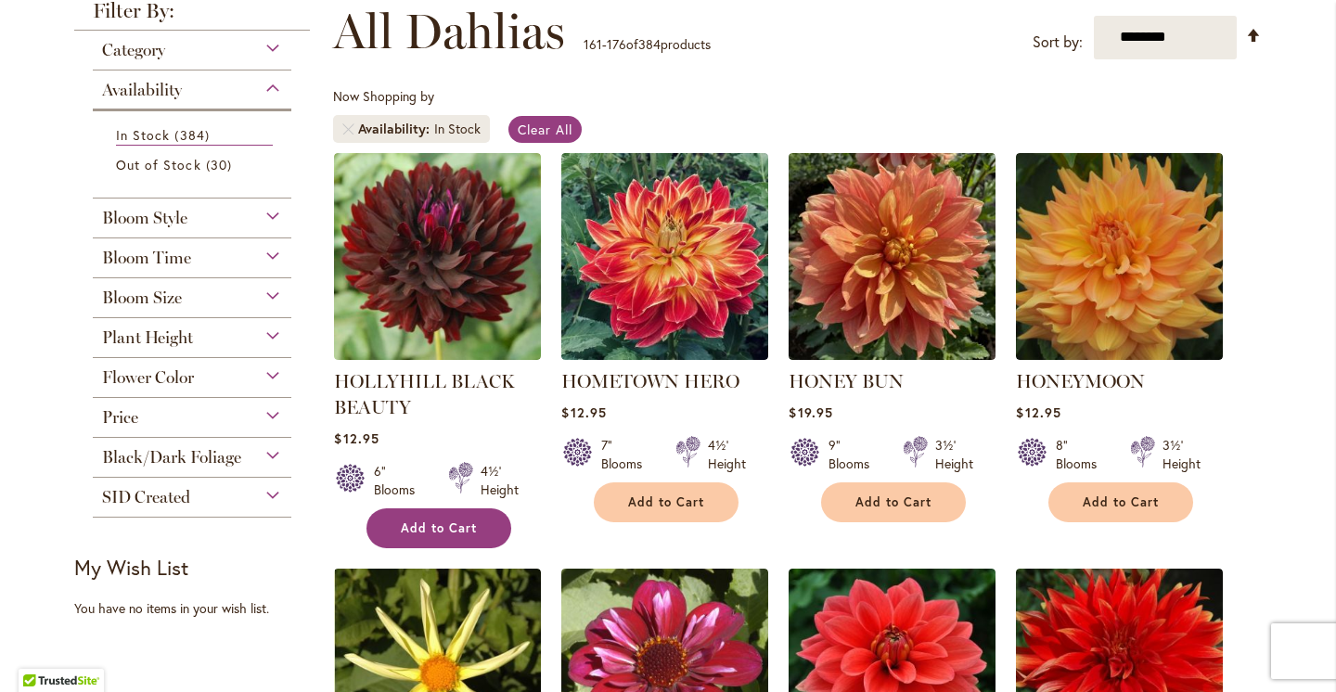
click at [458, 534] on span "Add to Cart" at bounding box center [439, 529] width 76 height 16
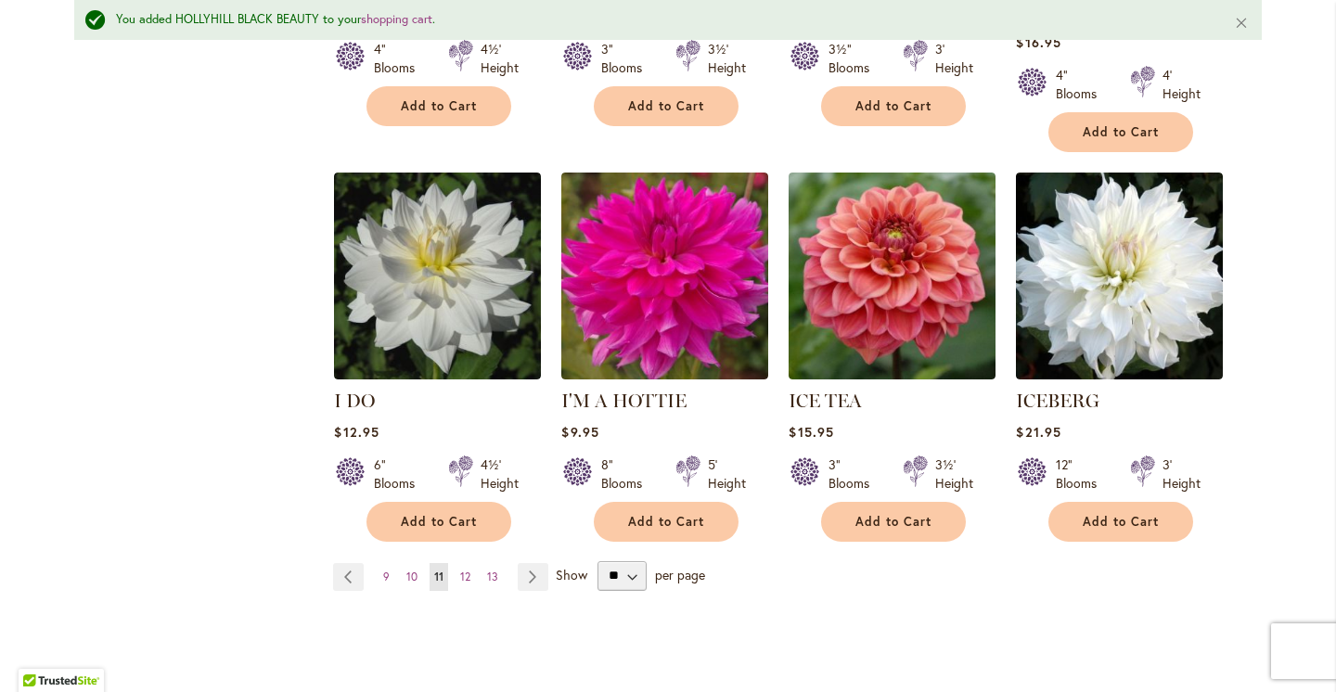
scroll to position [1533, 0]
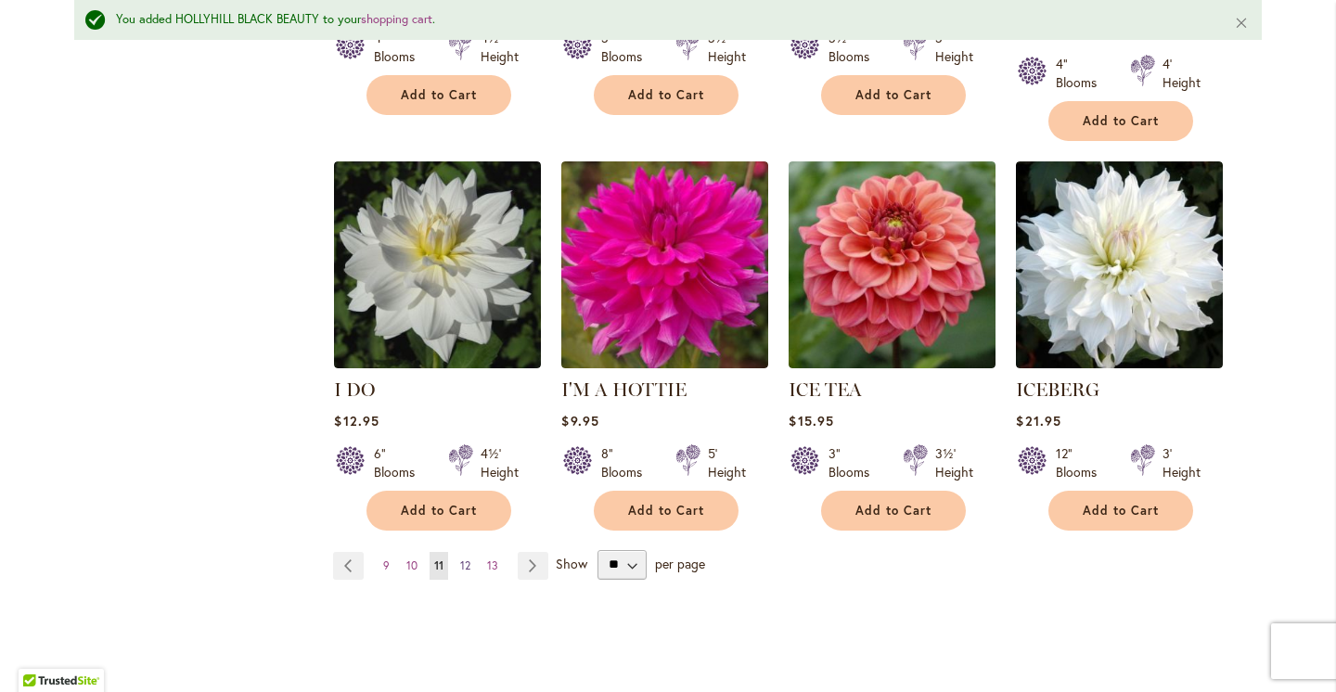
click at [464, 559] on span "12" at bounding box center [465, 566] width 10 height 14
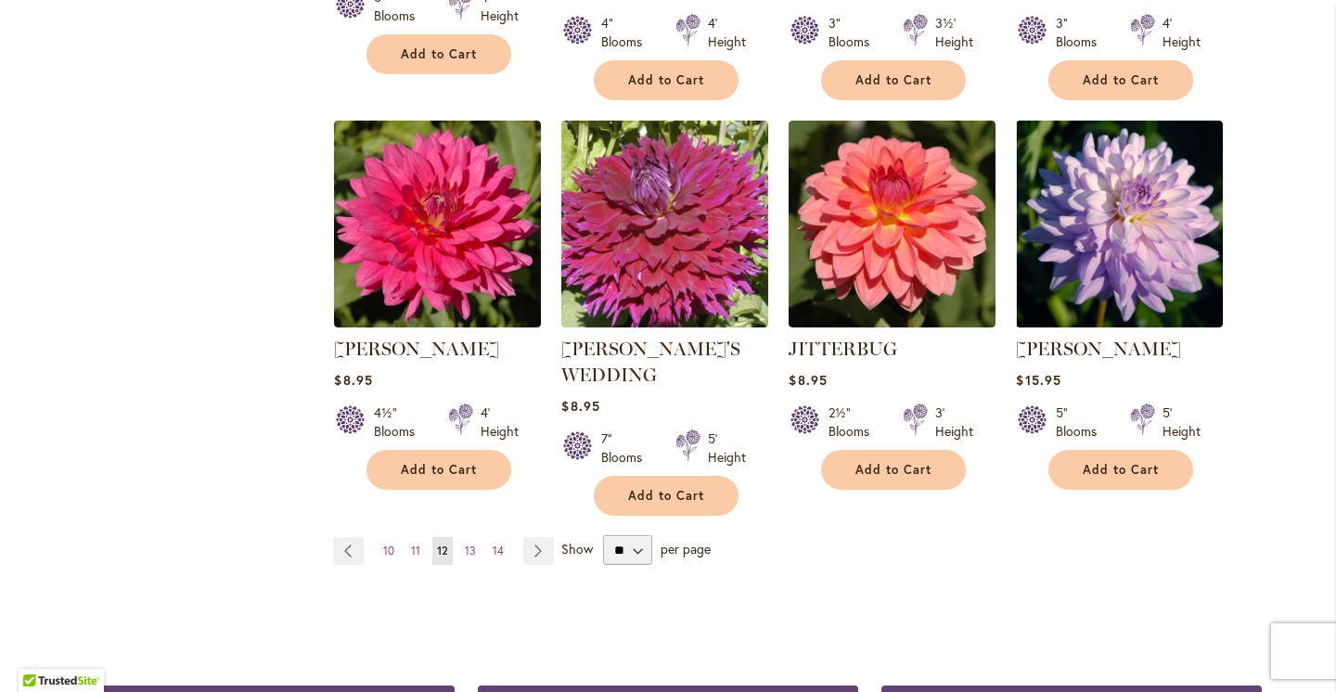
scroll to position [1516, 0]
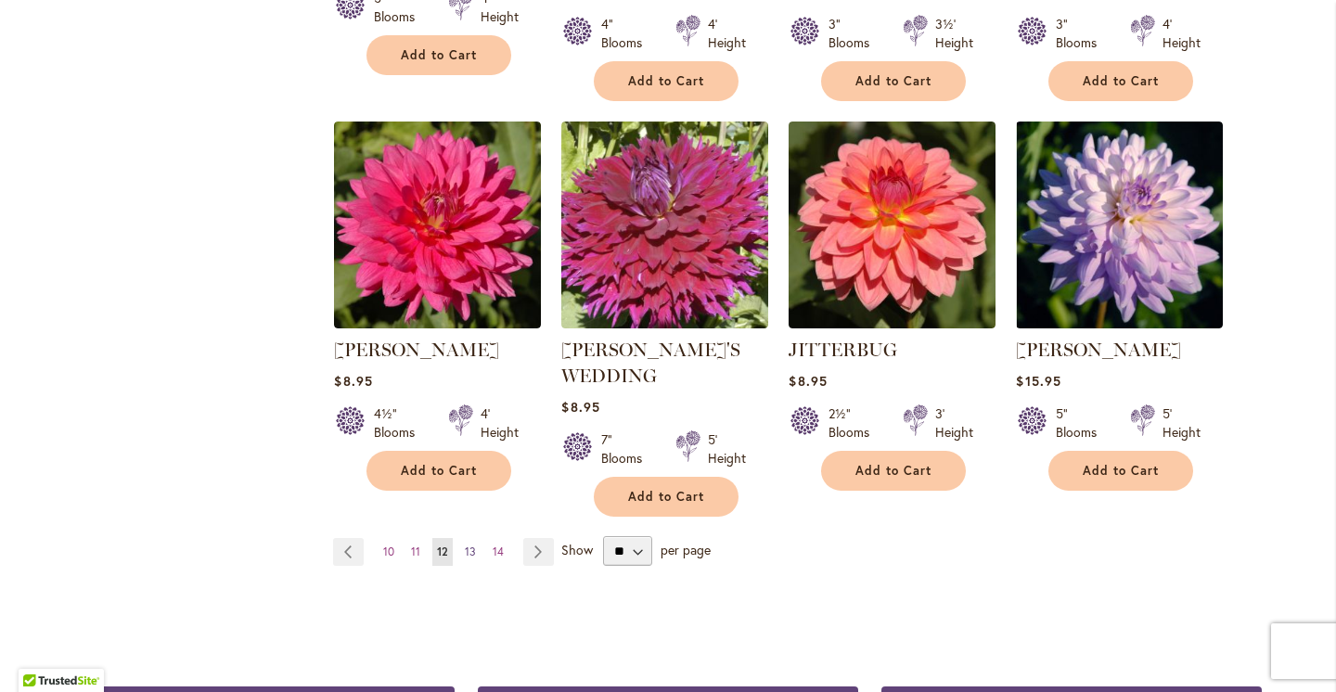
click at [470, 545] on span "13" at bounding box center [470, 552] width 11 height 14
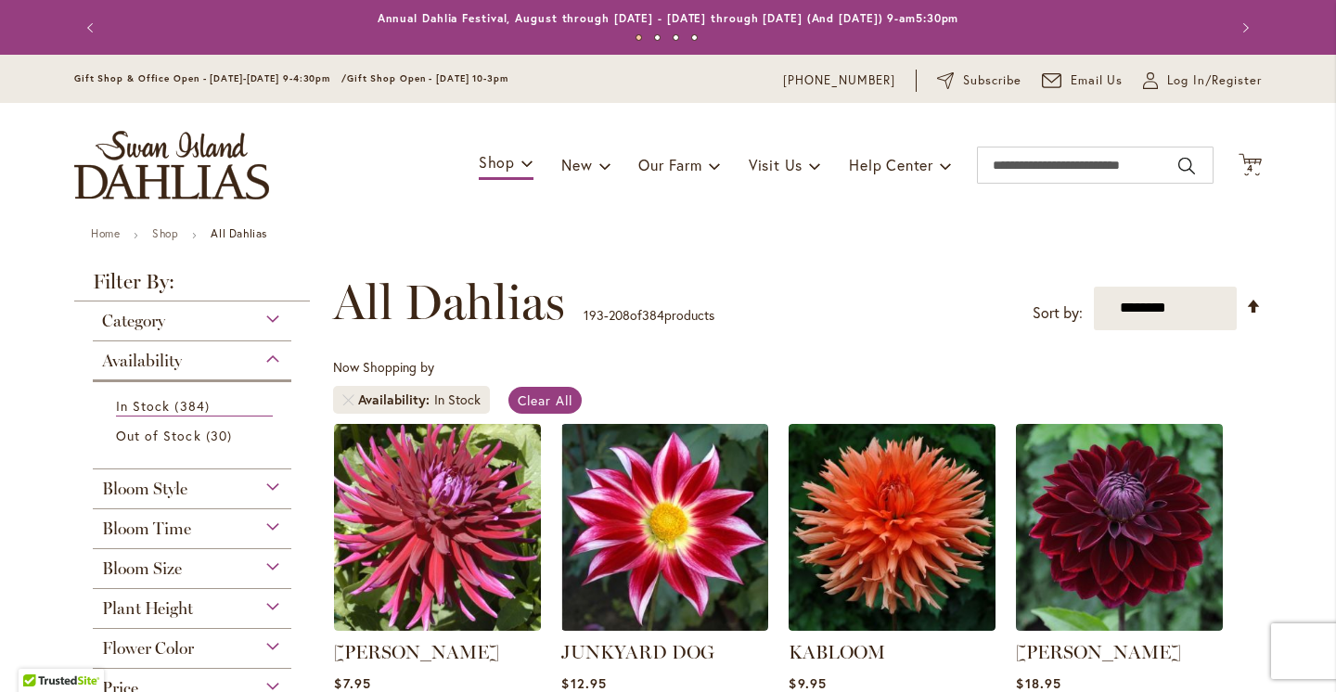
scroll to position [279, 0]
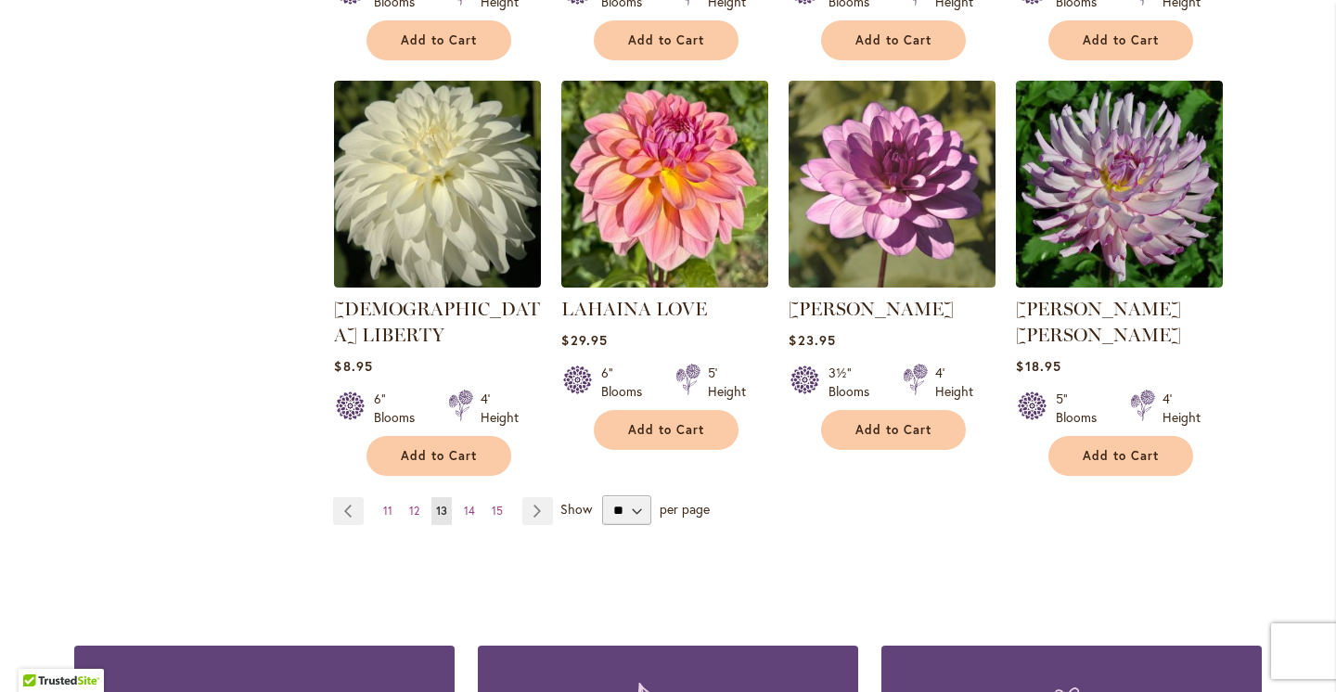
scroll to position [1511, 0]
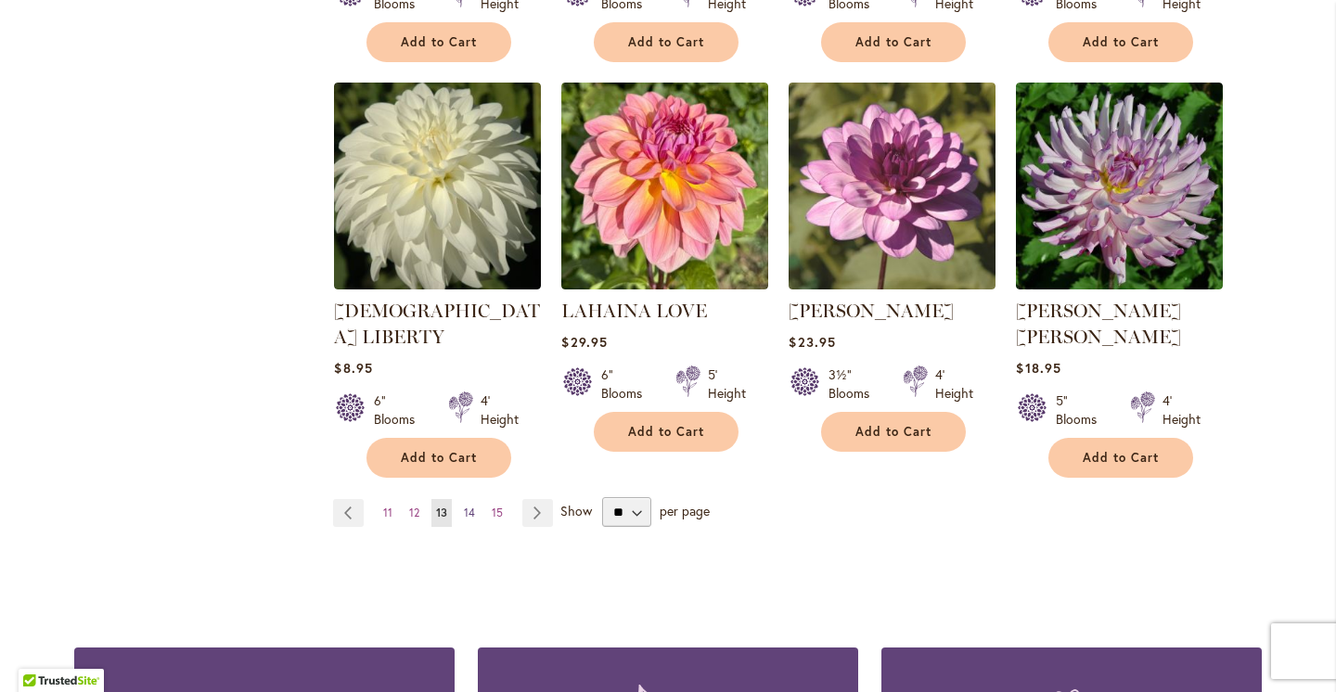
click at [471, 506] on span "14" at bounding box center [469, 513] width 11 height 14
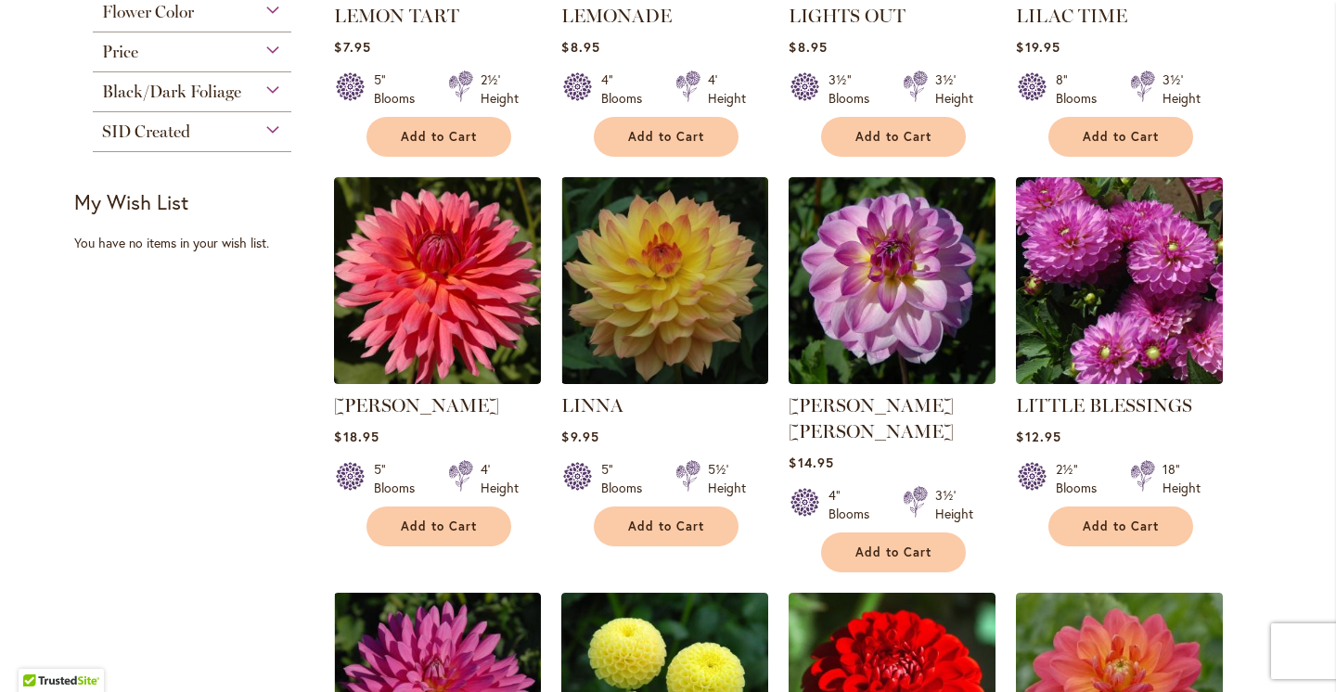
scroll to position [643, 0]
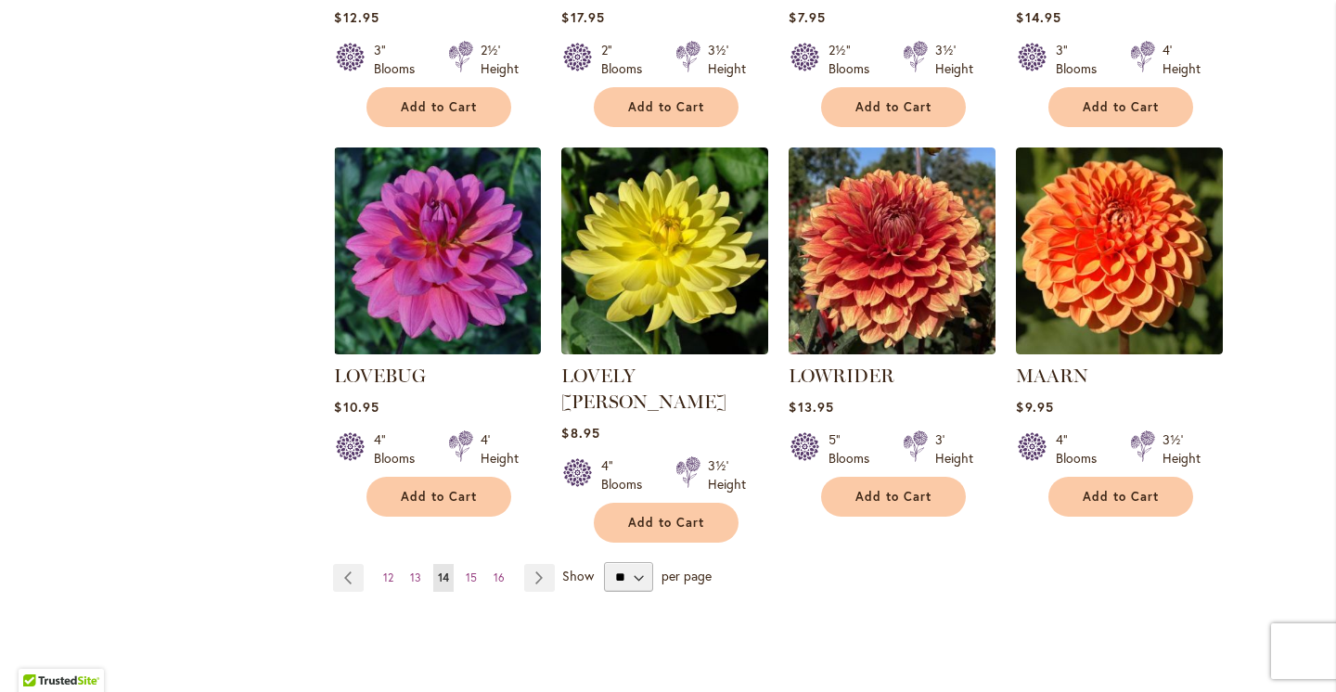
scroll to position [1473, 0]
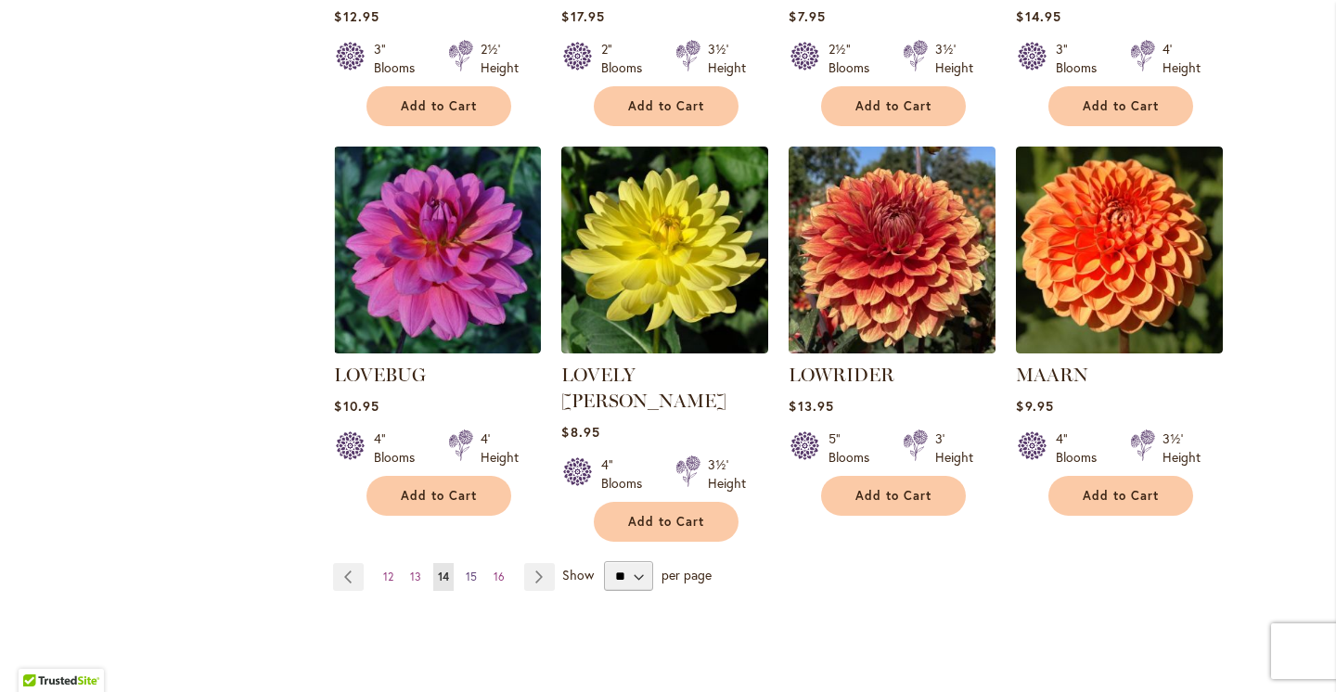
click at [471, 570] on span "15" at bounding box center [471, 577] width 11 height 14
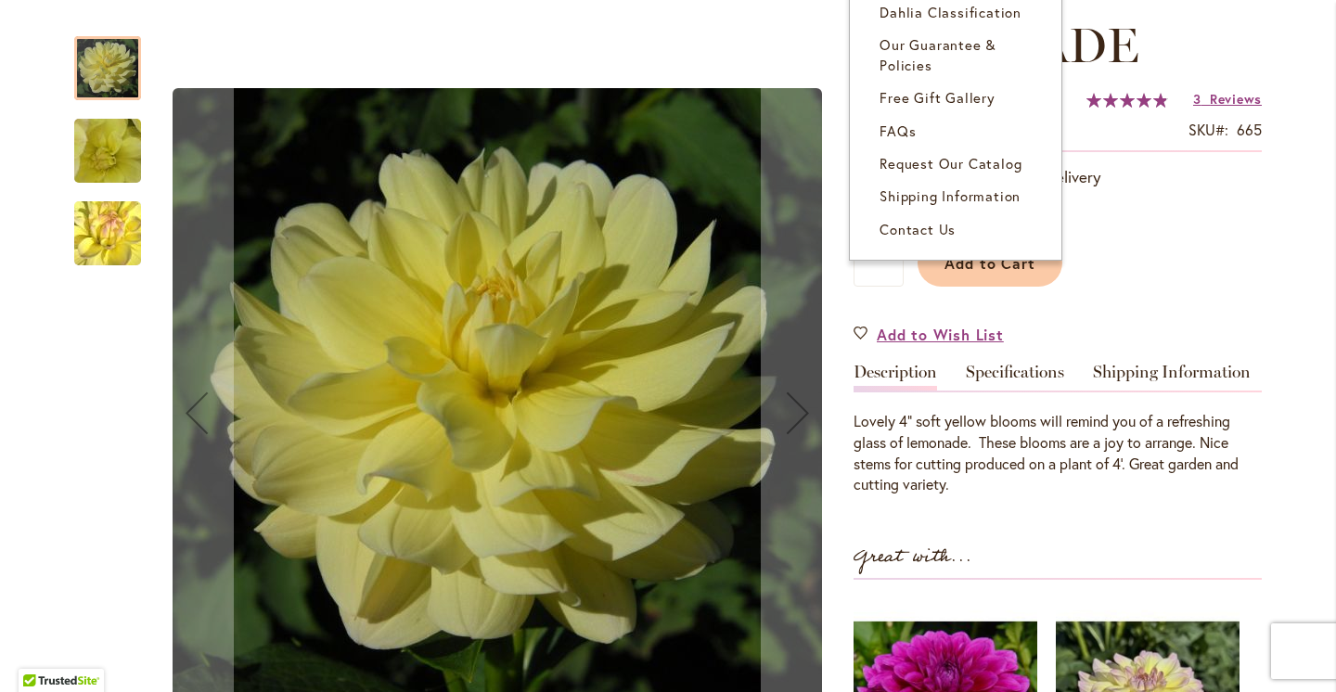
scroll to position [290, 0]
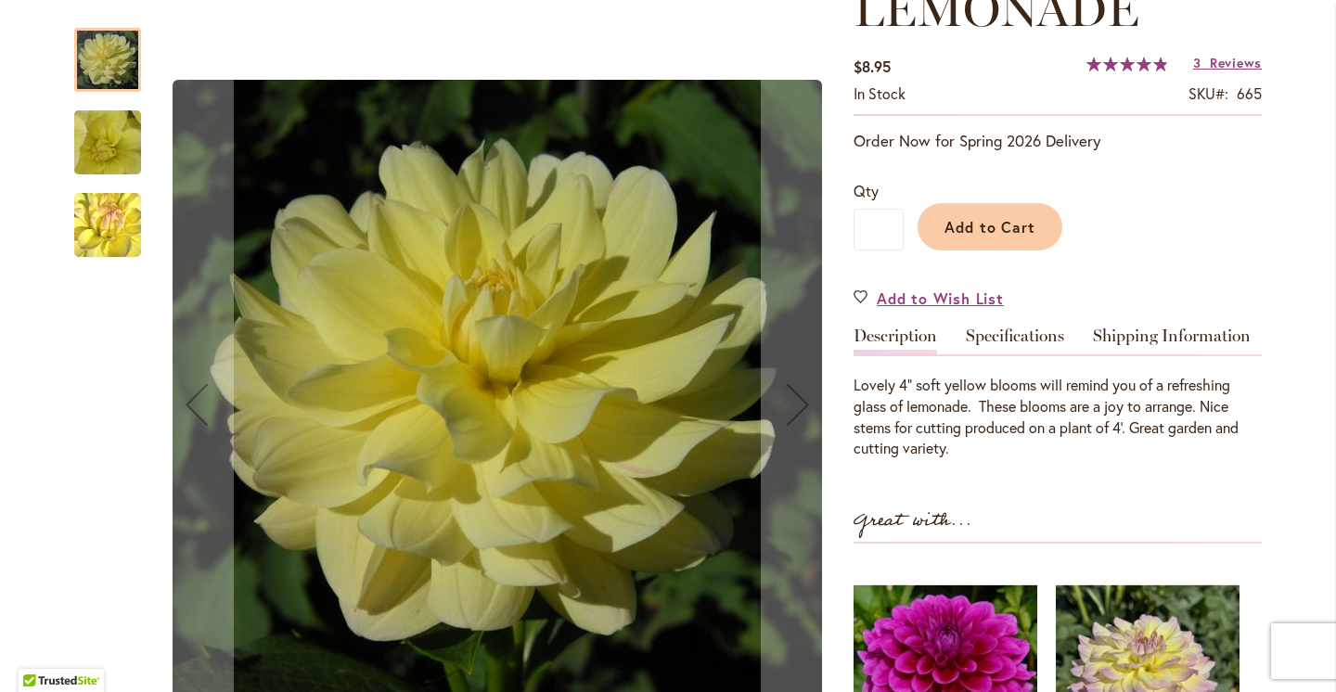
click at [99, 165] on img "LEMONADE" at bounding box center [108, 143] width 132 height 128
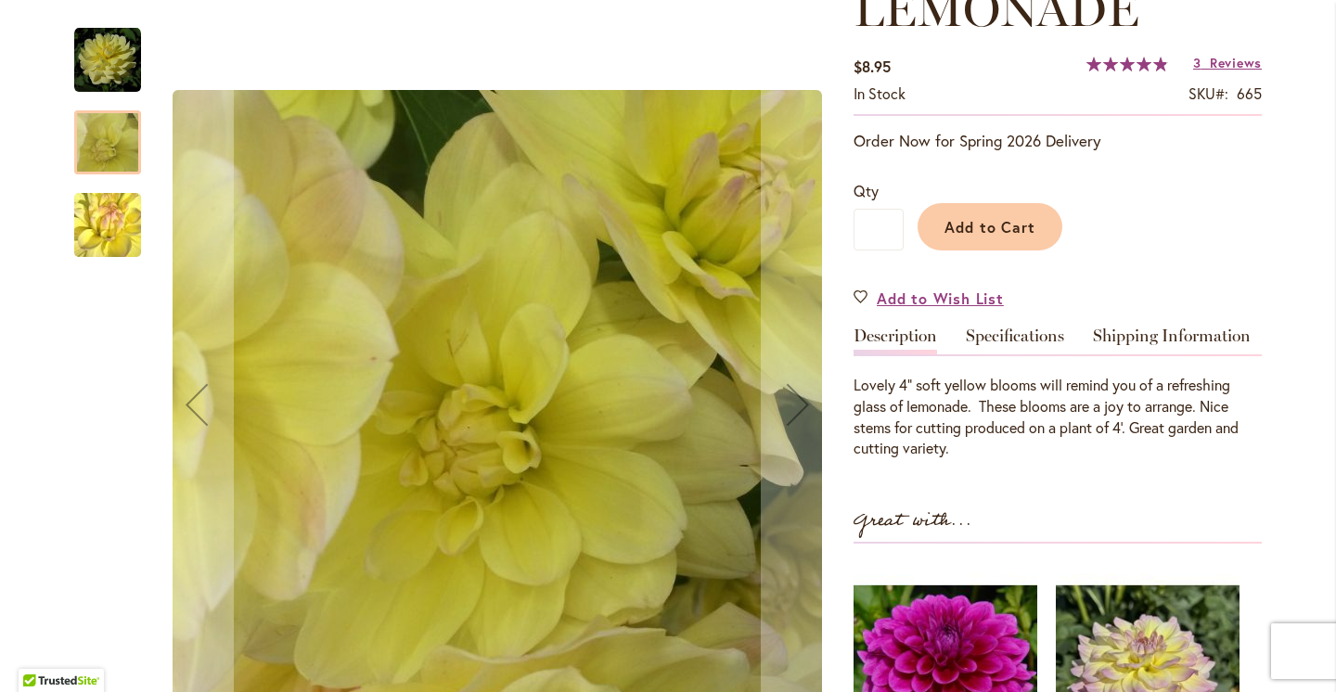
click at [98, 202] on img "LEMONADE" at bounding box center [108, 225] width 132 height 128
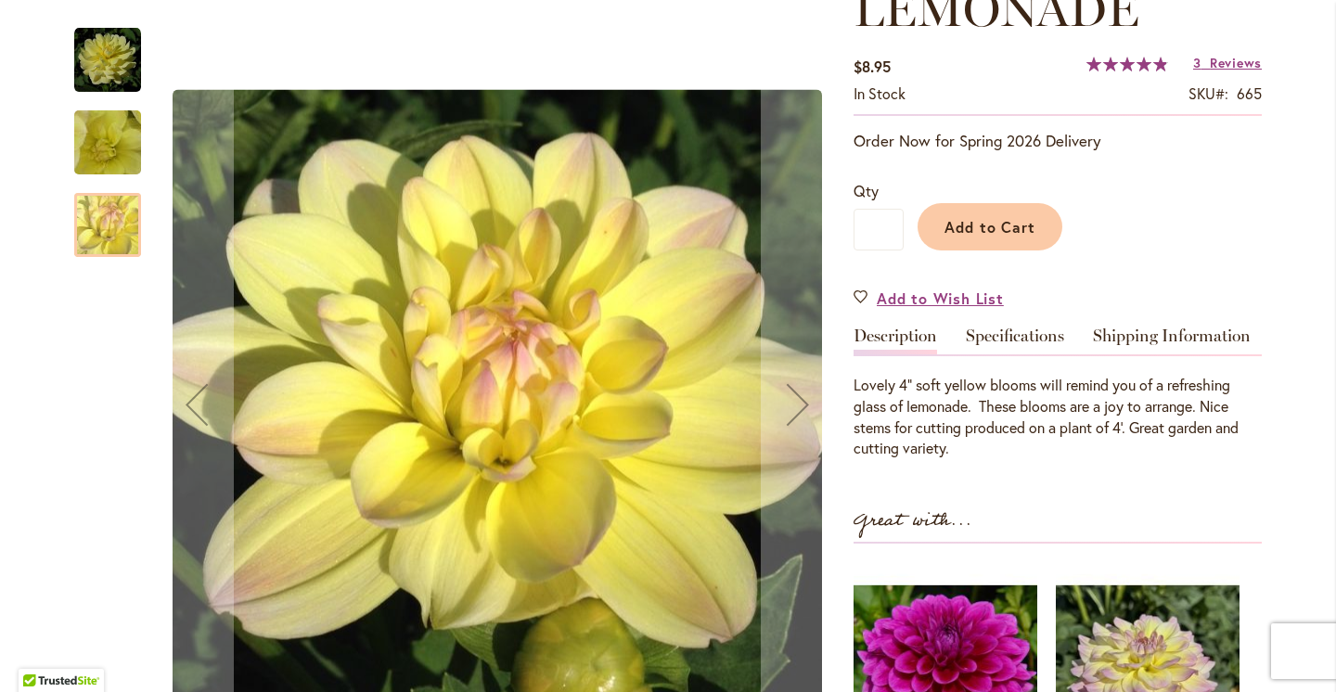
click at [119, 44] on img "LEMONADE" at bounding box center [107, 60] width 67 height 67
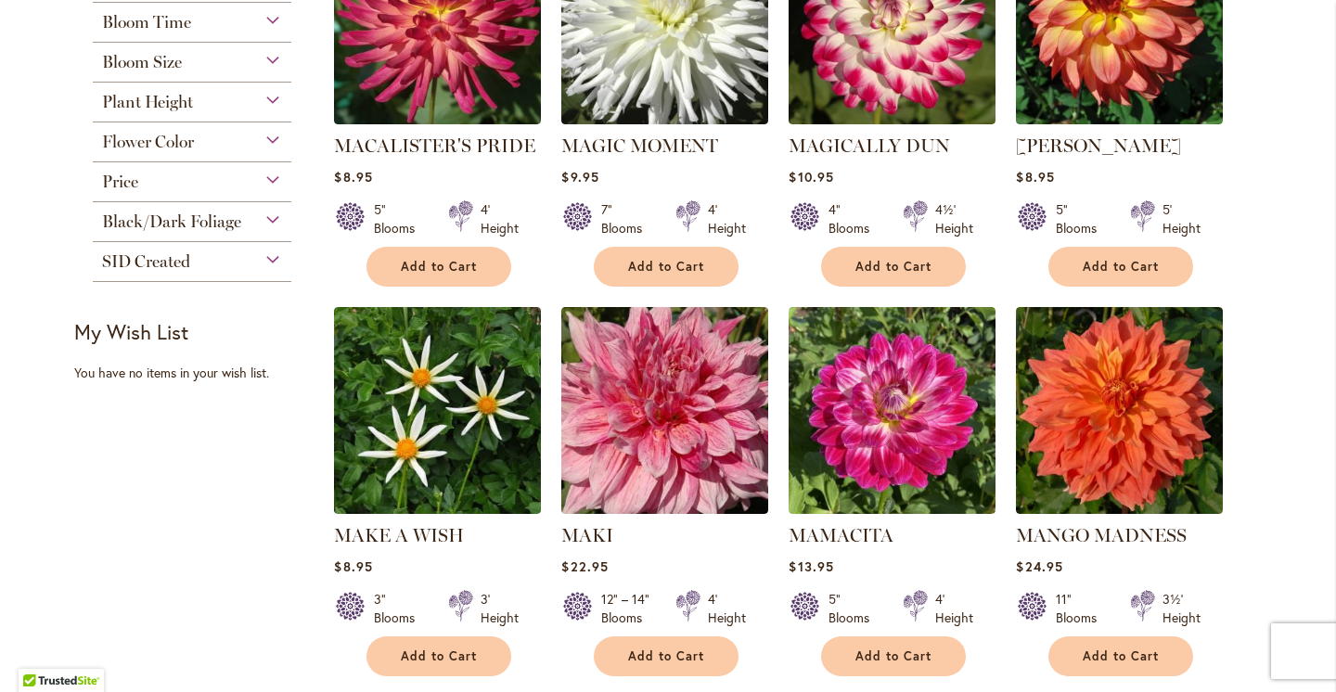
scroll to position [511, 0]
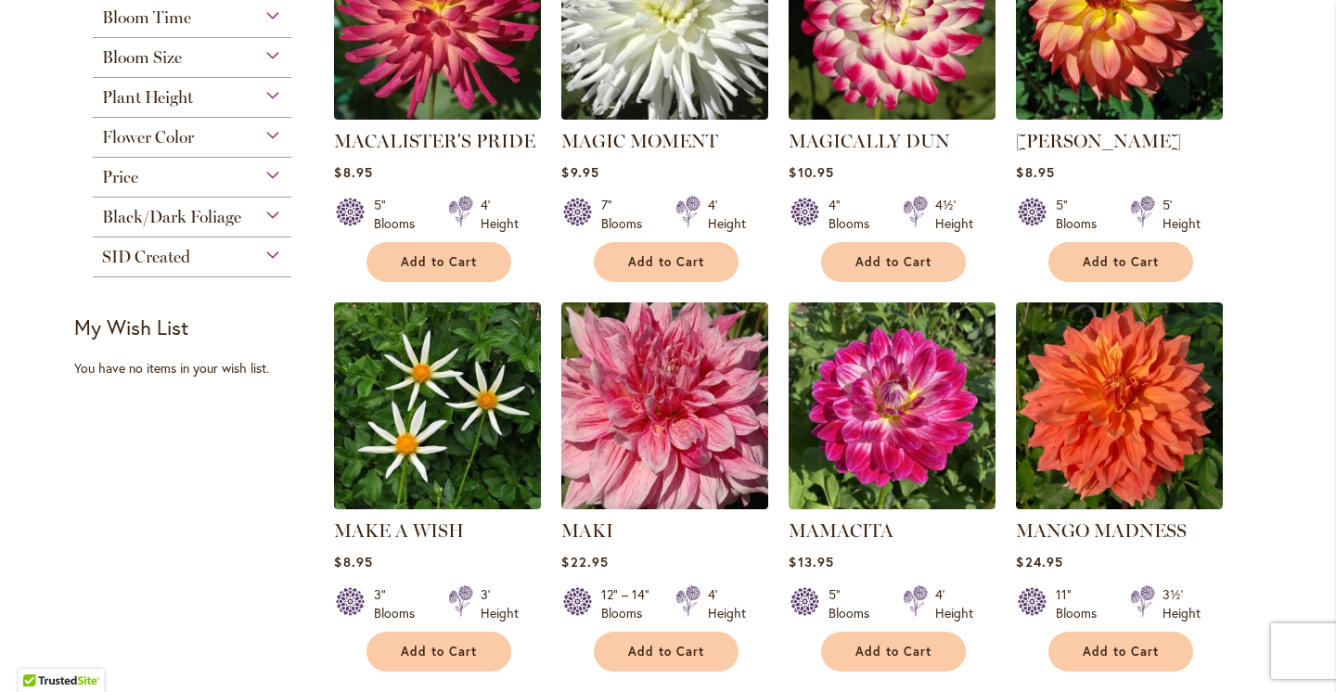
click at [199, 521] on div "Filter by: Filter By: Category Best Sellers 29 items New 3 items New & Exclusive" at bounding box center [668, 676] width 1188 height 1831
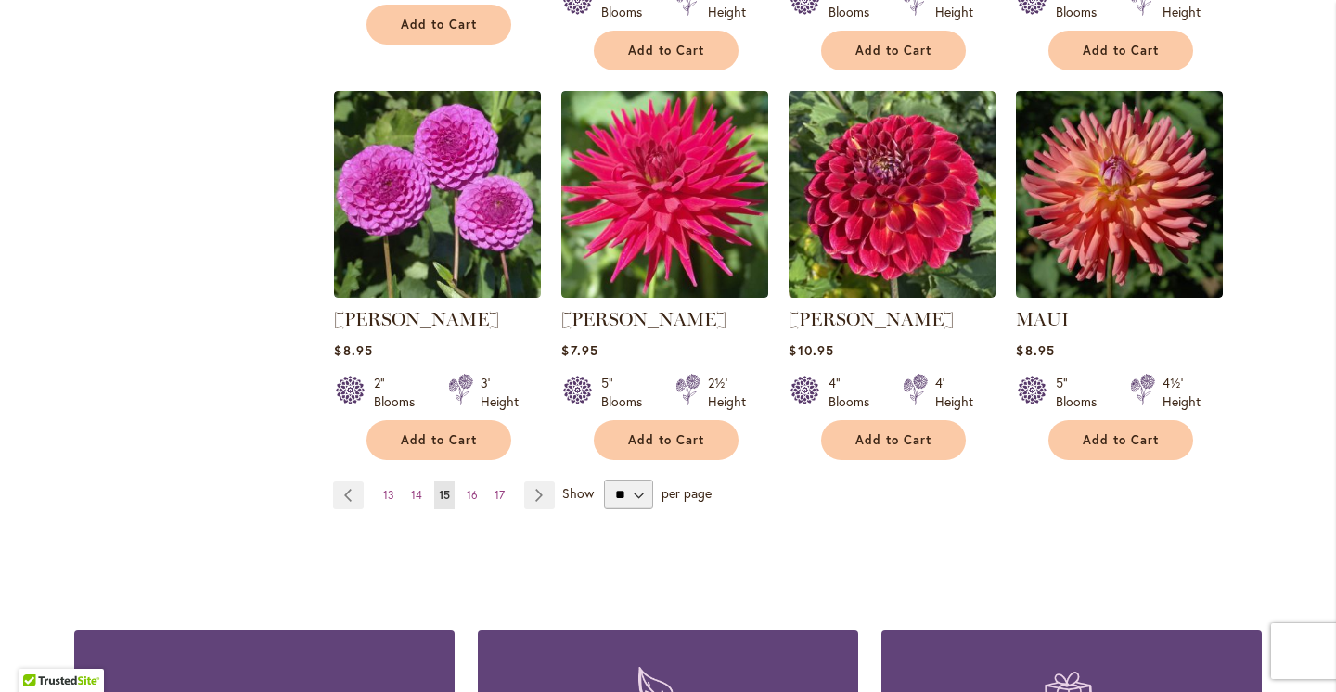
scroll to position [1532, 0]
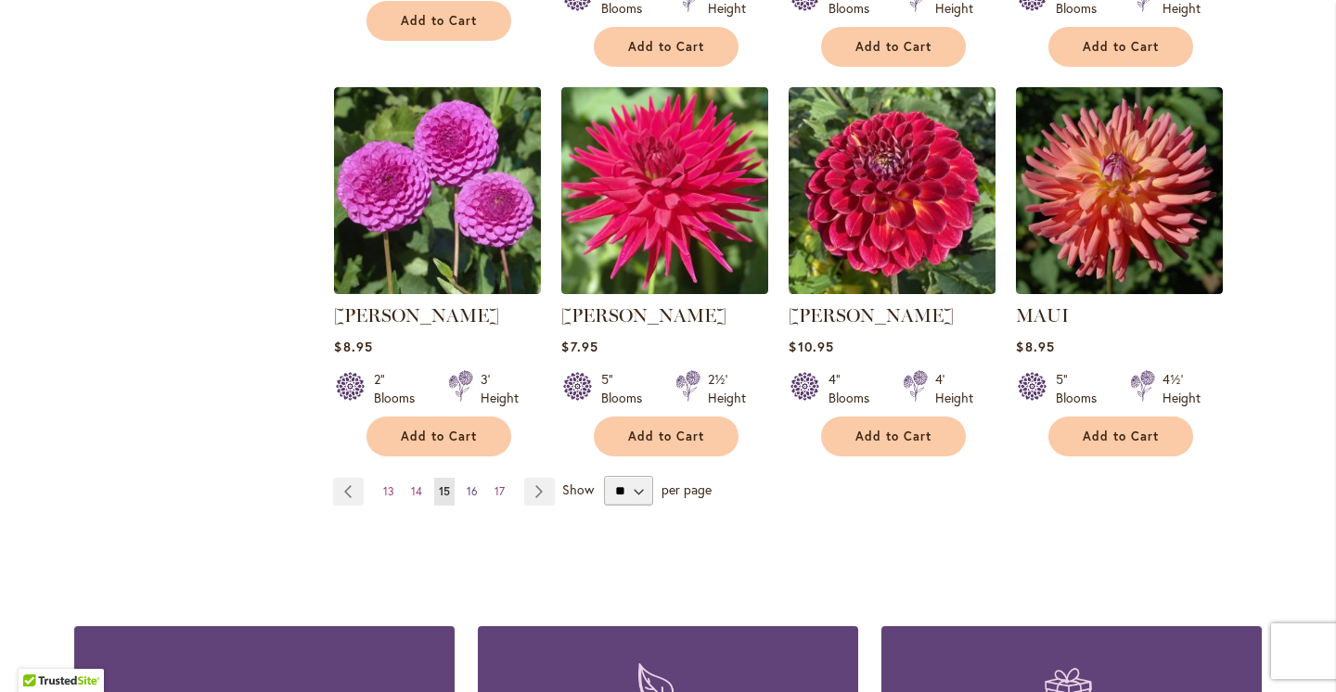
click at [468, 487] on span "16" at bounding box center [472, 491] width 11 height 14
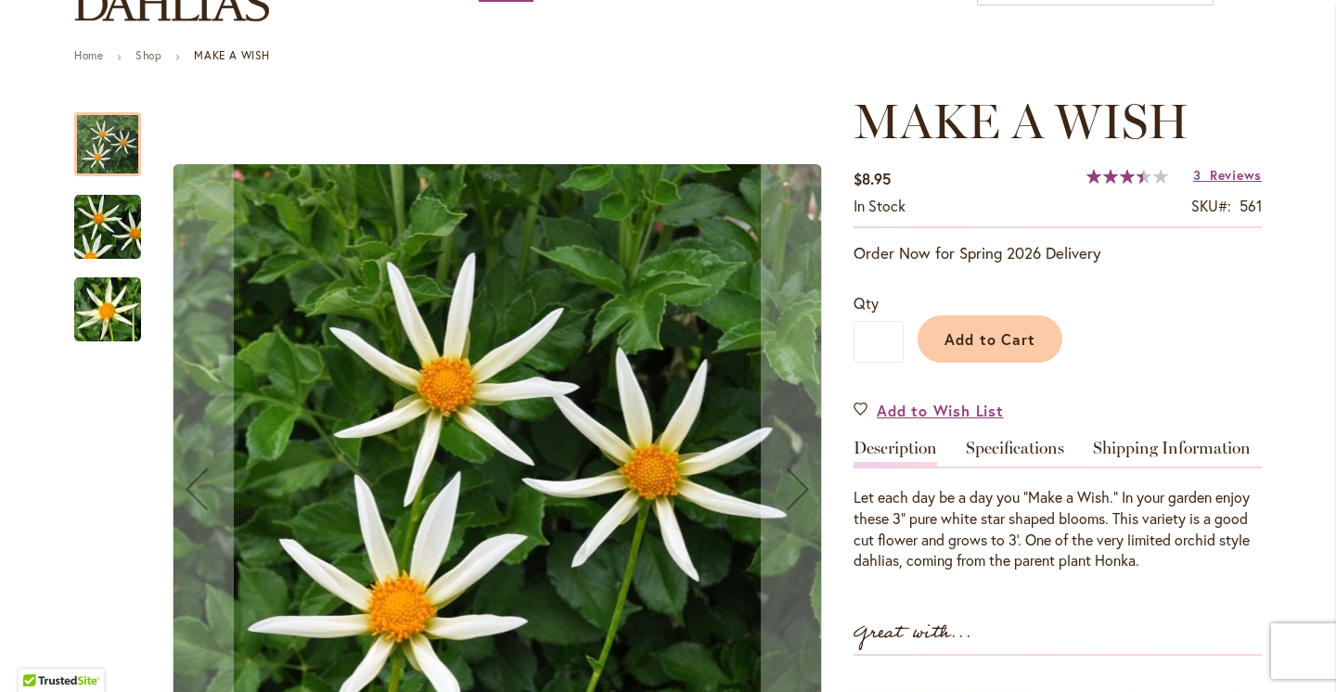
scroll to position [231, 0]
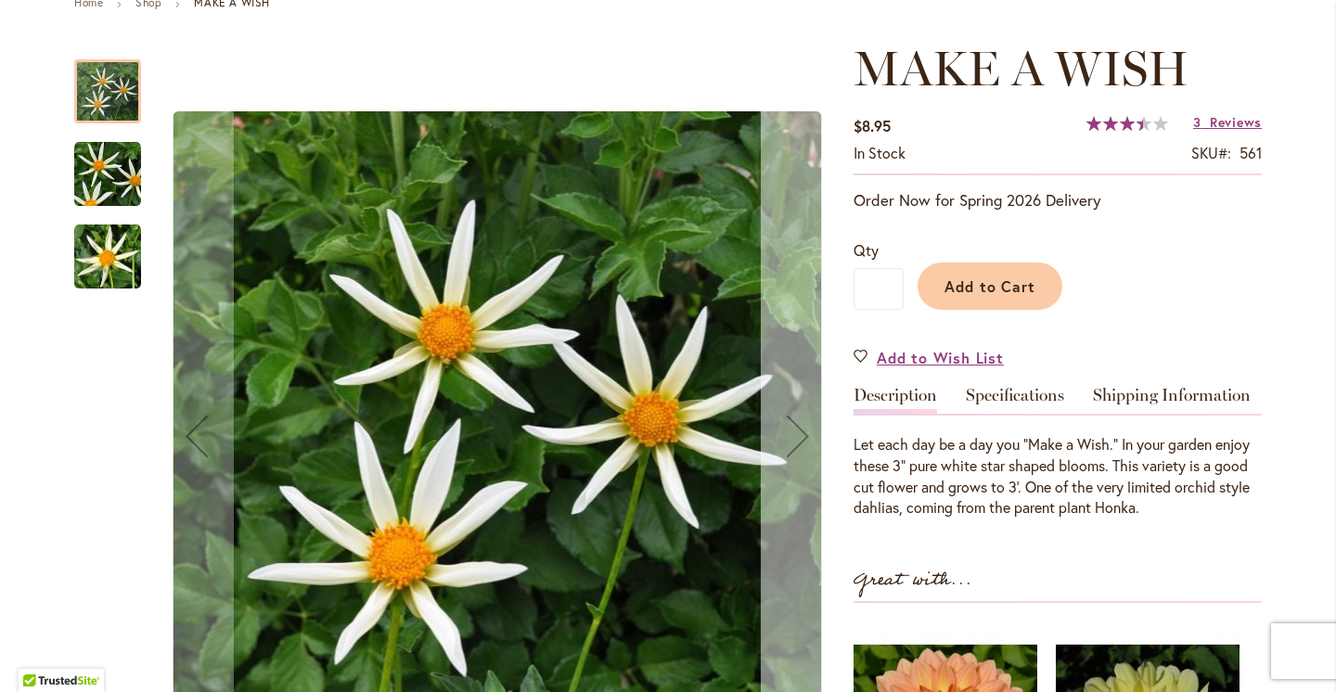
click at [786, 361] on button "Next" at bounding box center [798, 437] width 74 height 792
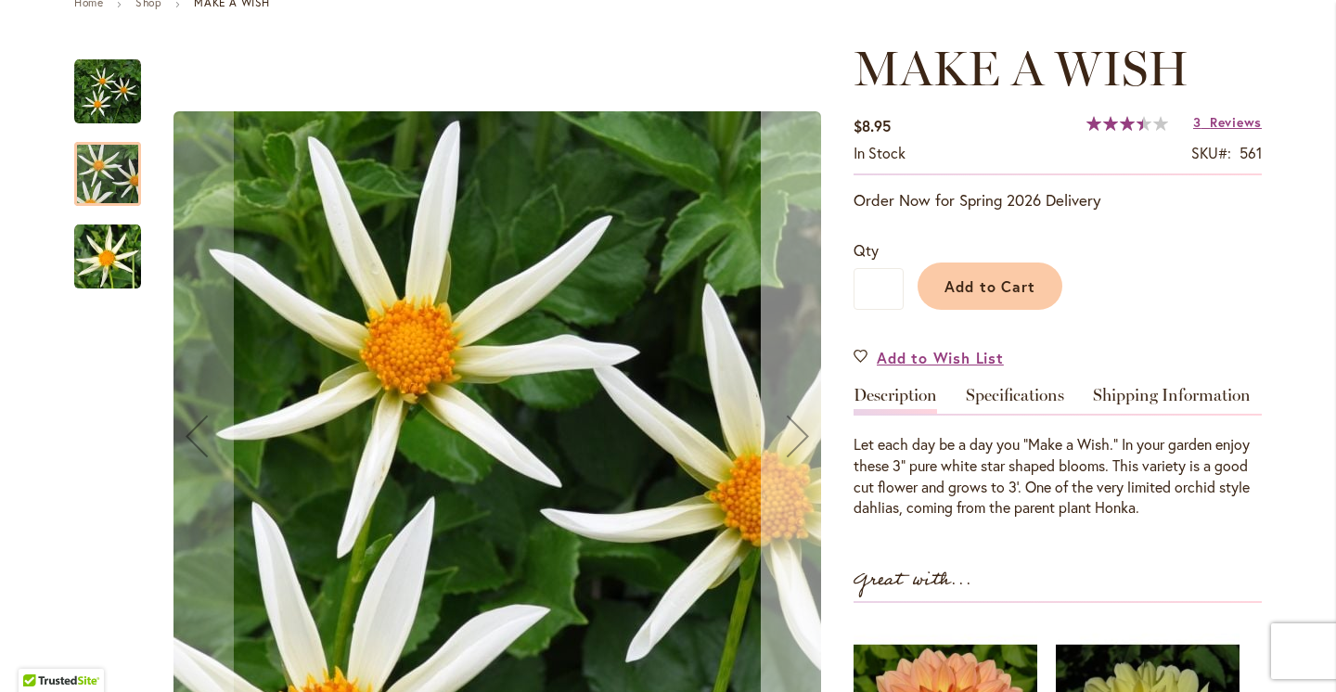
click at [785, 382] on button "Next" at bounding box center [798, 437] width 74 height 792
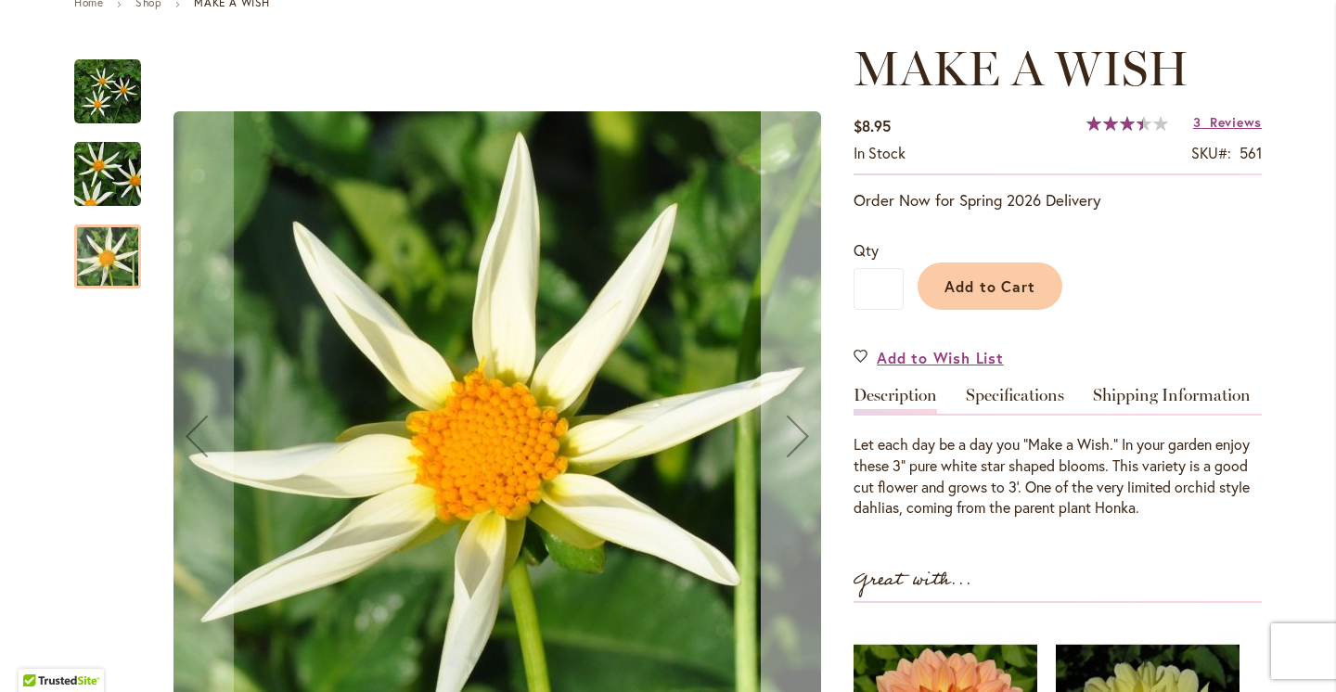
click at [785, 382] on button "Next" at bounding box center [798, 437] width 74 height 792
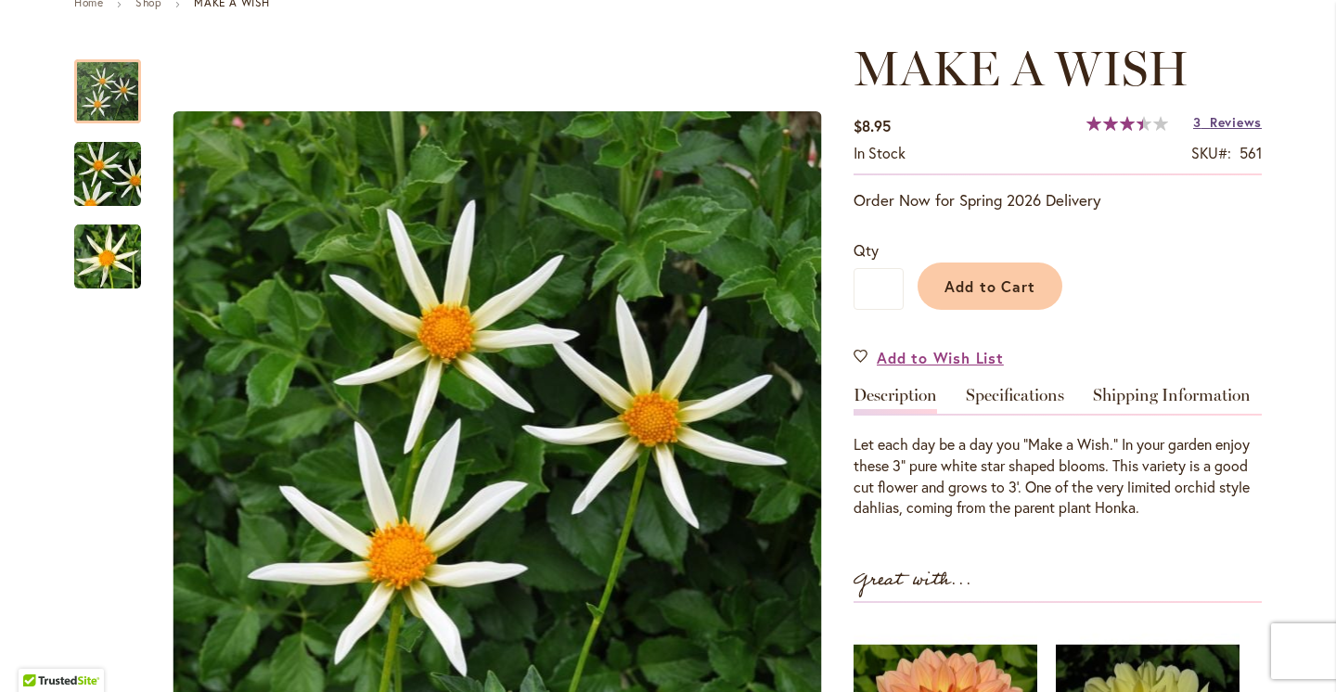
click at [1221, 123] on span "Reviews" at bounding box center [1236, 122] width 52 height 18
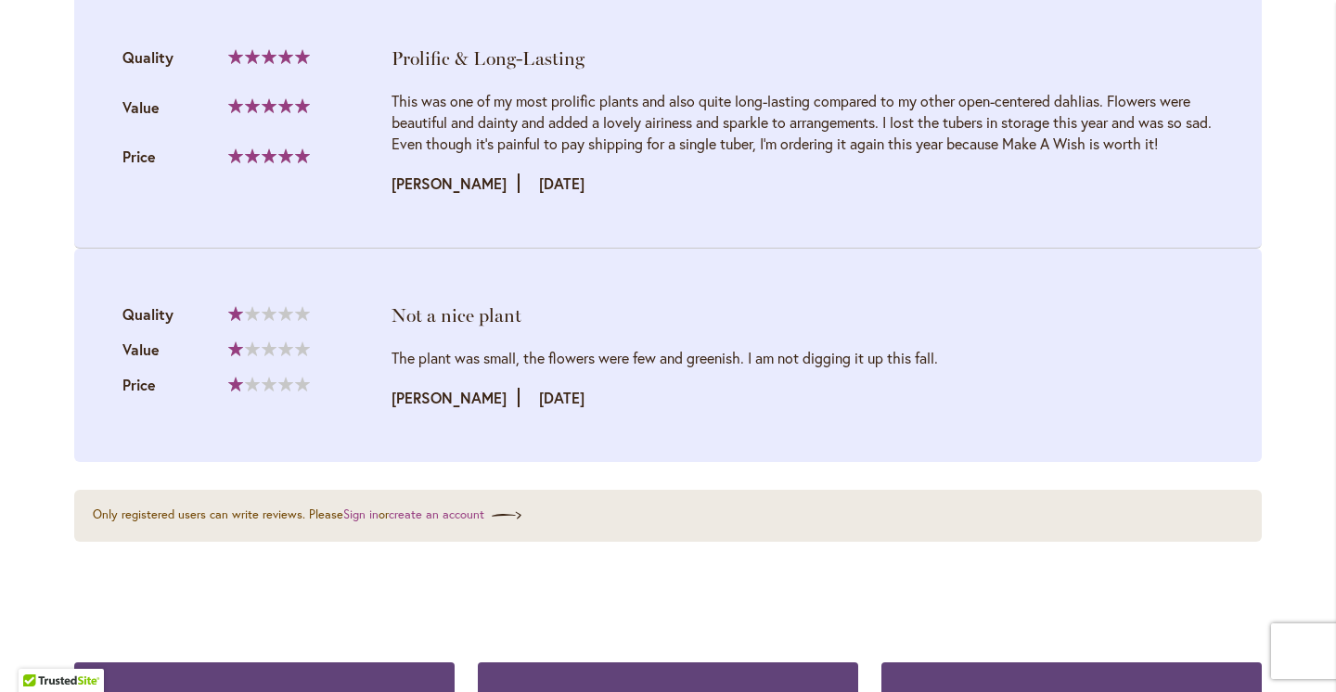
scroll to position [2359, 0]
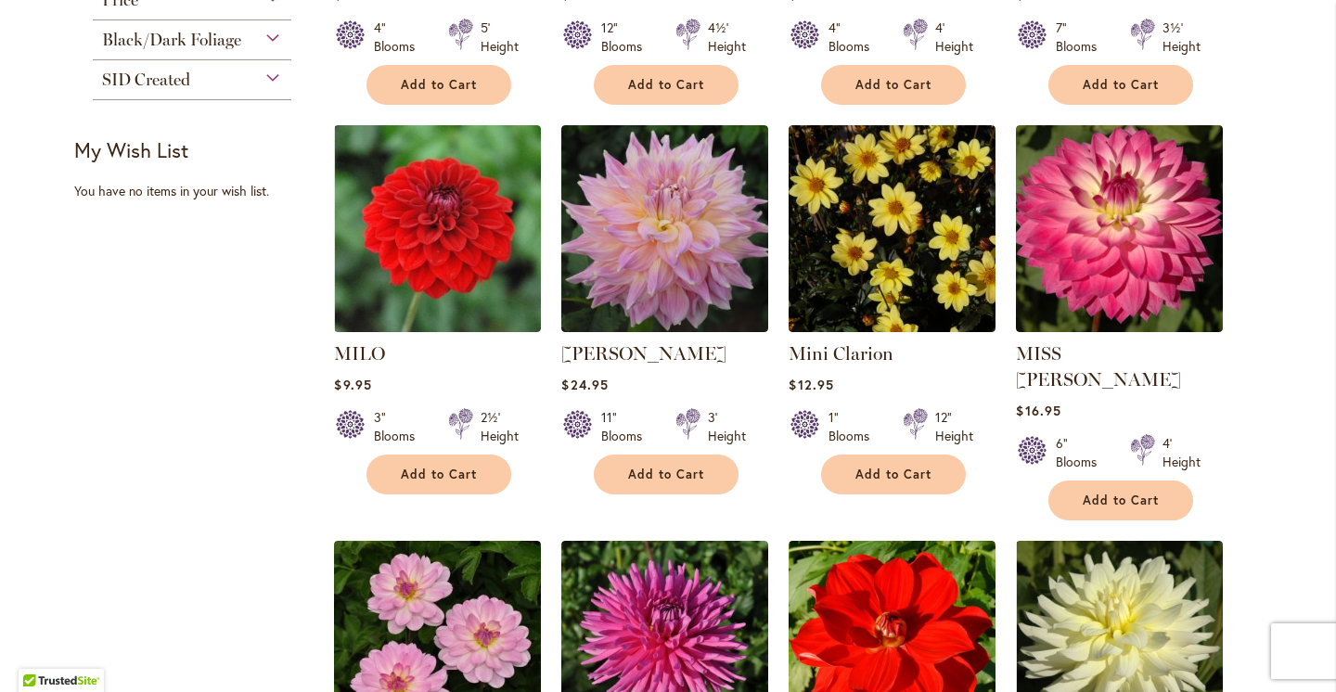
scroll to position [690, 0]
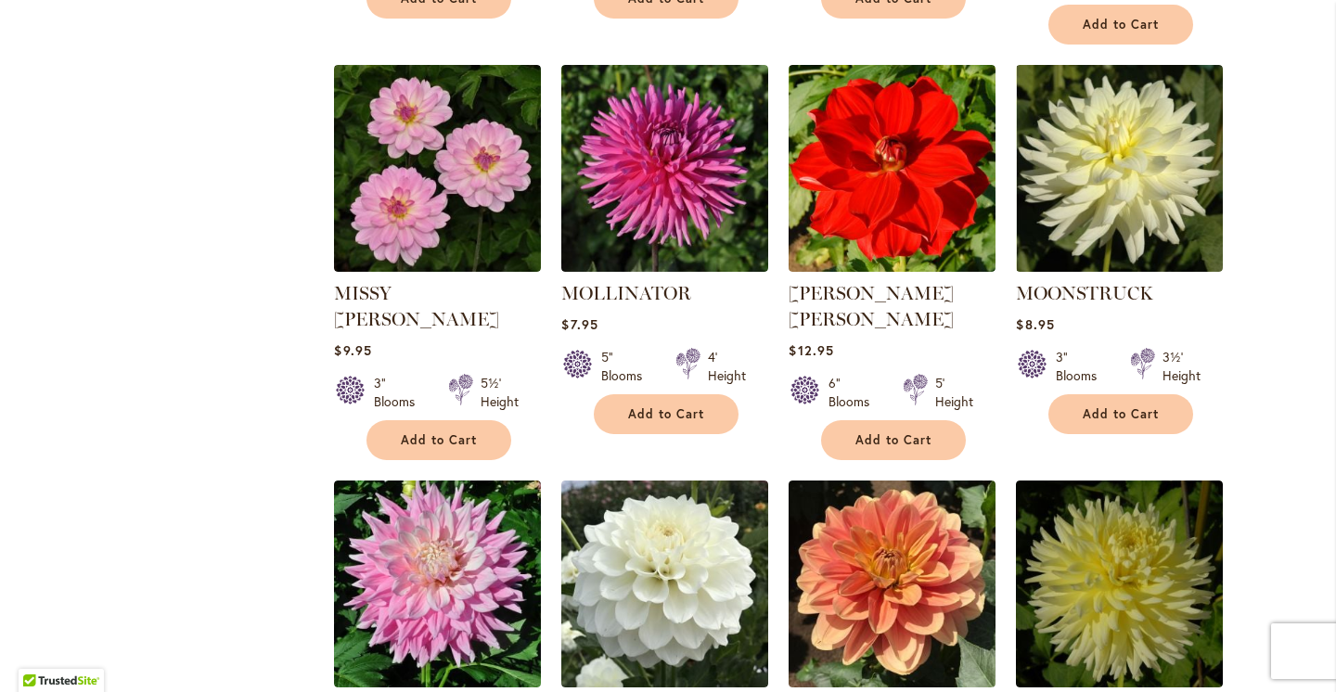
scroll to position [1143, 0]
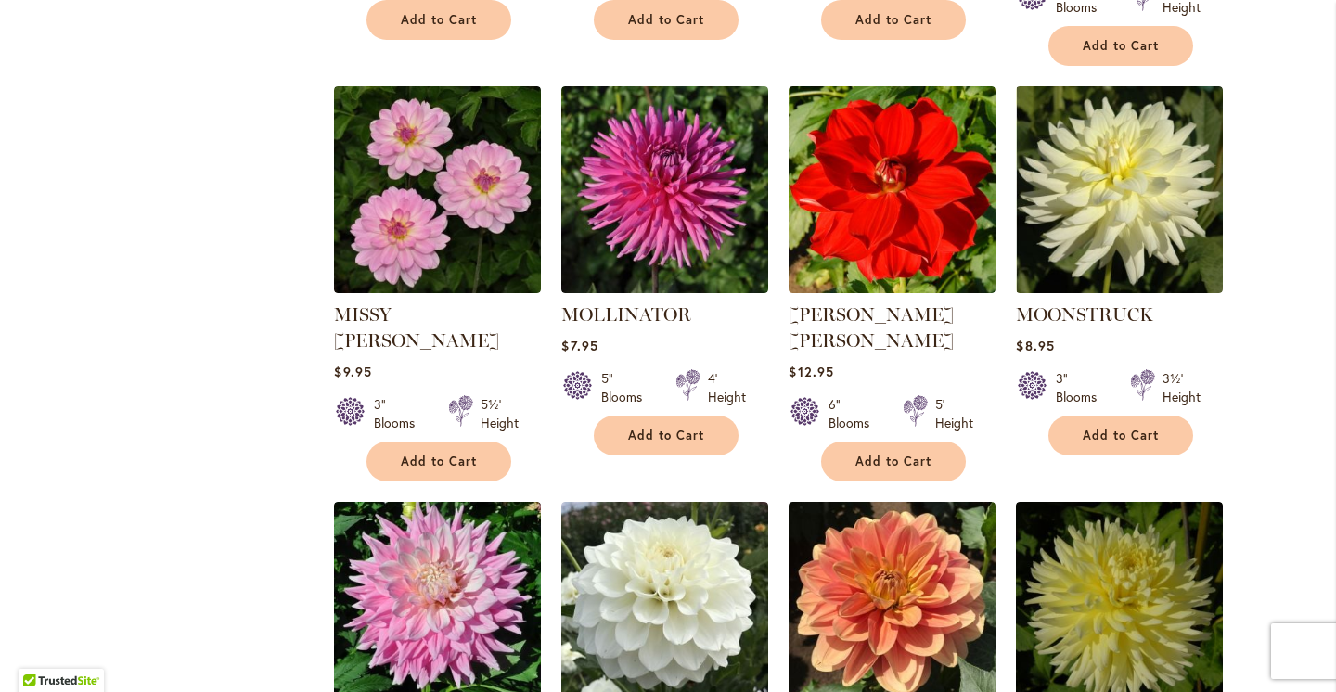
click at [1290, 251] on div "Skip to Content Gift Shop & Office Open - [DATE]-[DATE] 9-4:30pm / Gift Shop Op…" at bounding box center [668, 399] width 1336 height 2976
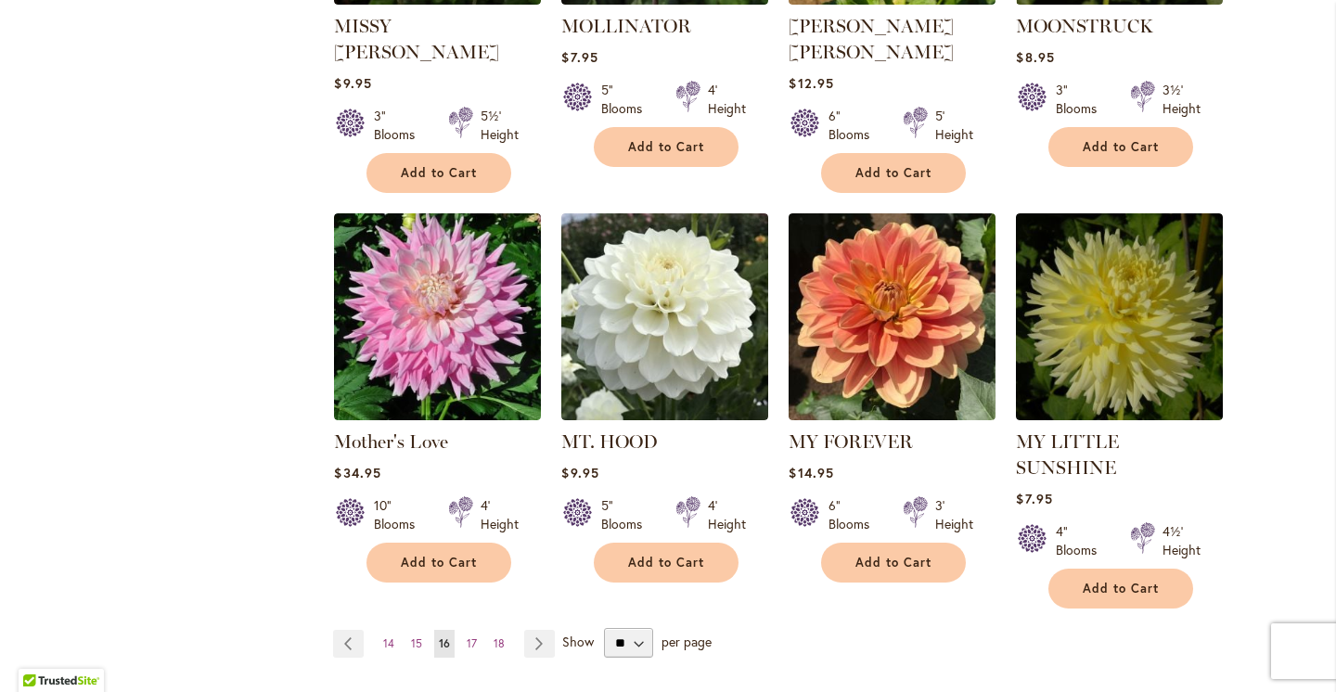
scroll to position [1429, 0]
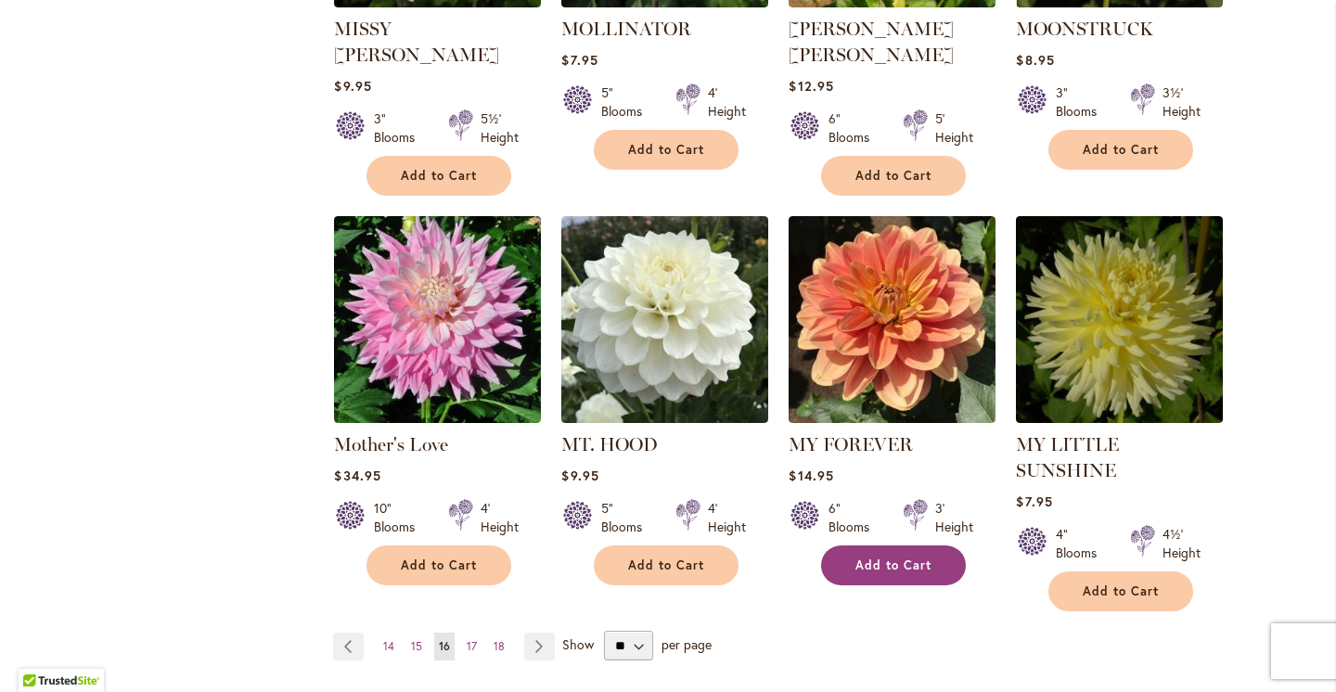
click at [894, 558] on span "Add to Cart" at bounding box center [894, 566] width 76 height 16
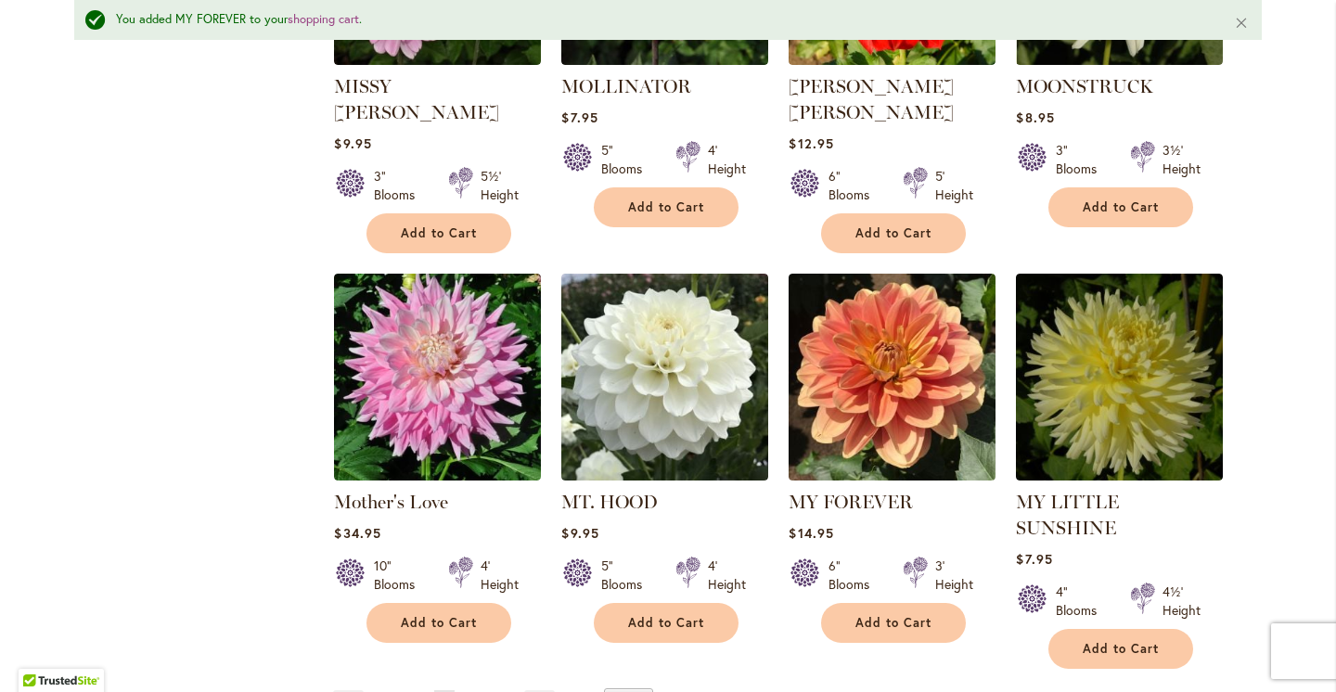
scroll to position [1553, 0]
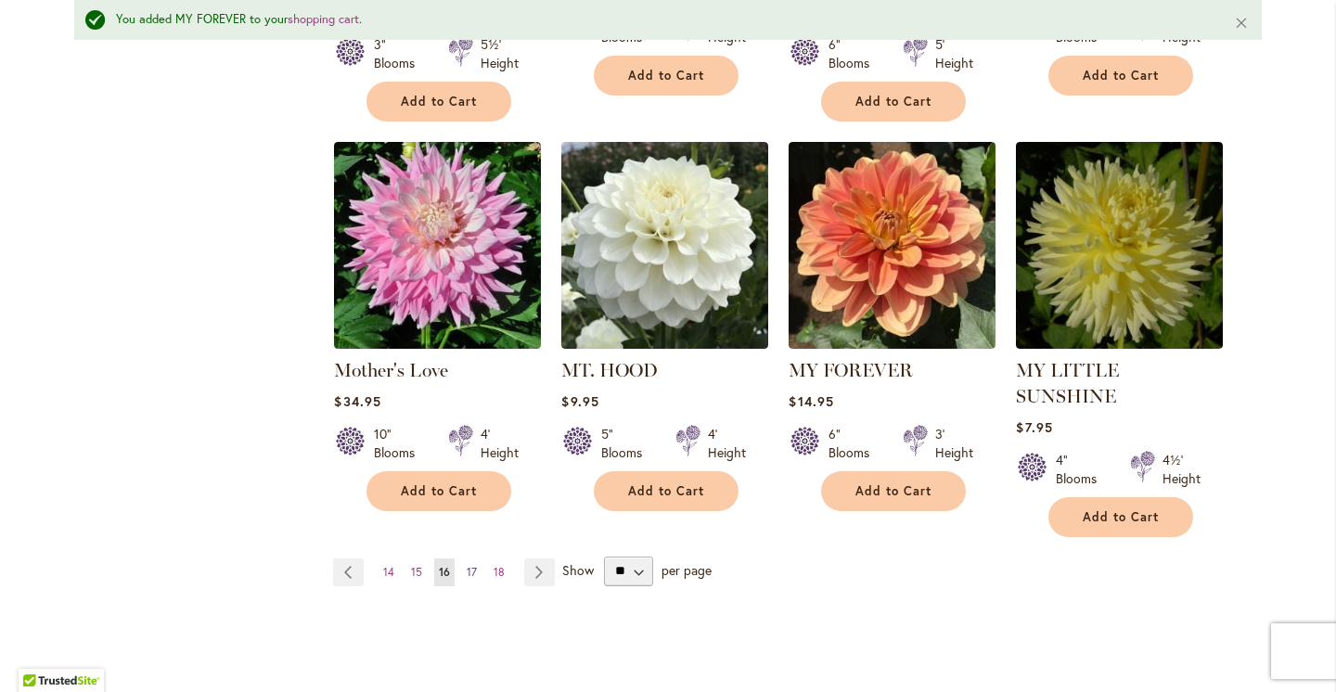
click at [476, 565] on span "17" at bounding box center [472, 572] width 10 height 14
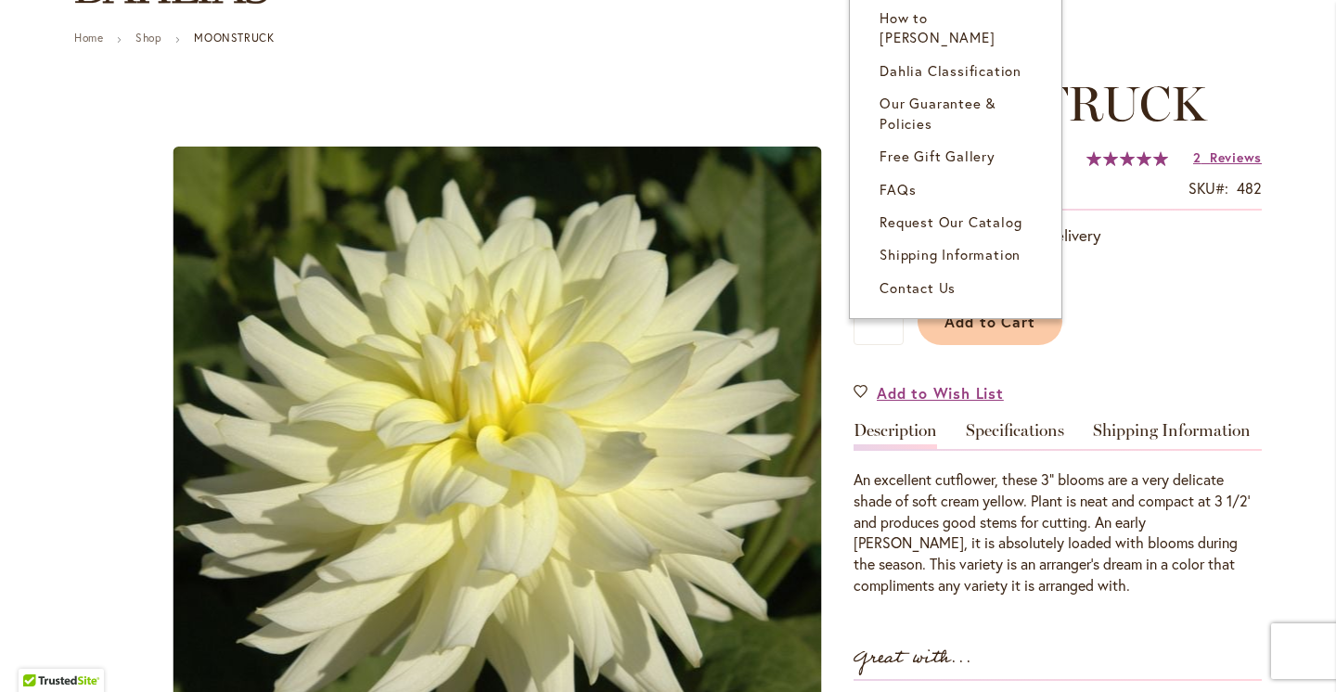
scroll to position [200, 0]
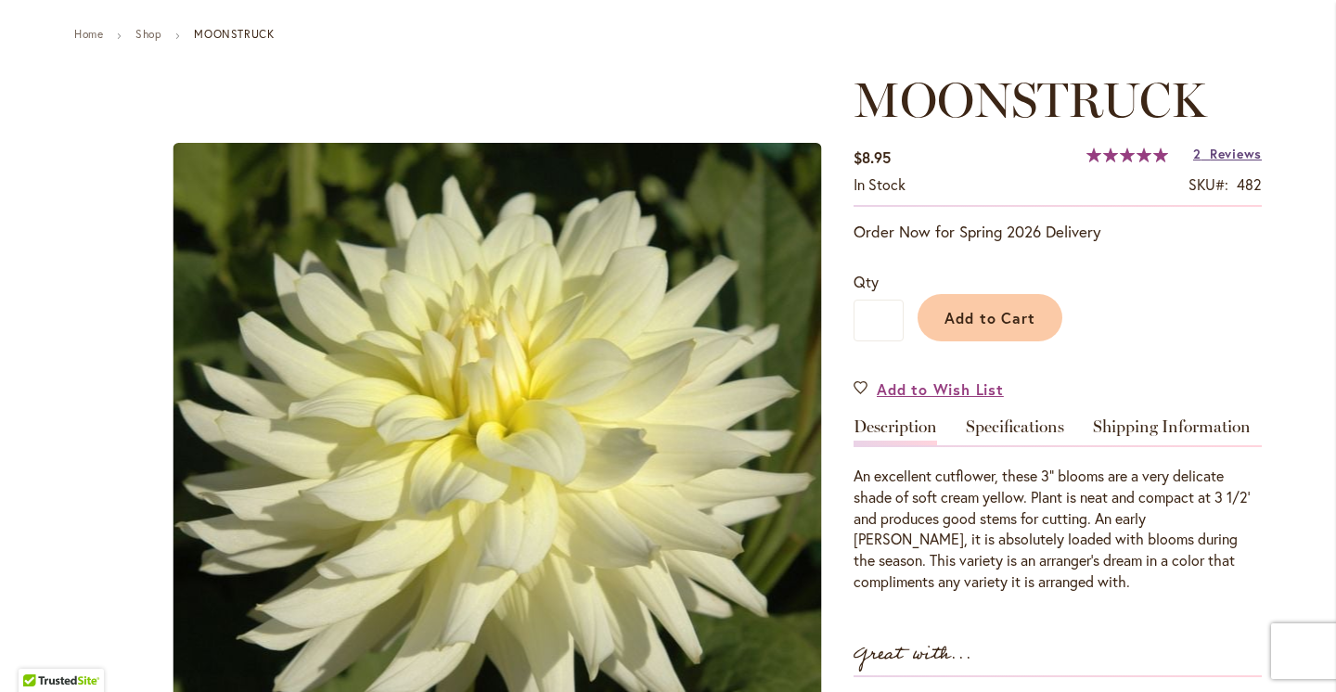
click at [1253, 151] on span "Reviews" at bounding box center [1236, 154] width 52 height 18
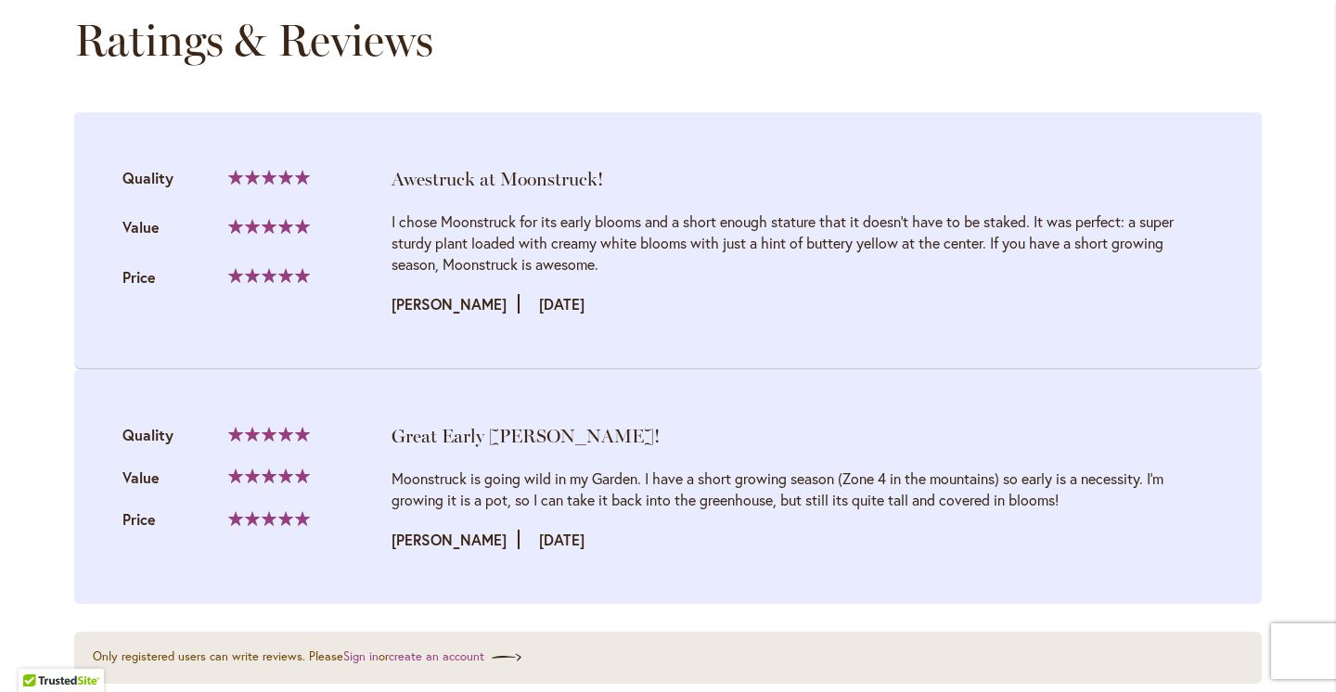
scroll to position [1955, 0]
click at [992, 371] on li "Great Early [PERSON_NAME]! Quality 100%" at bounding box center [668, 485] width 1188 height 235
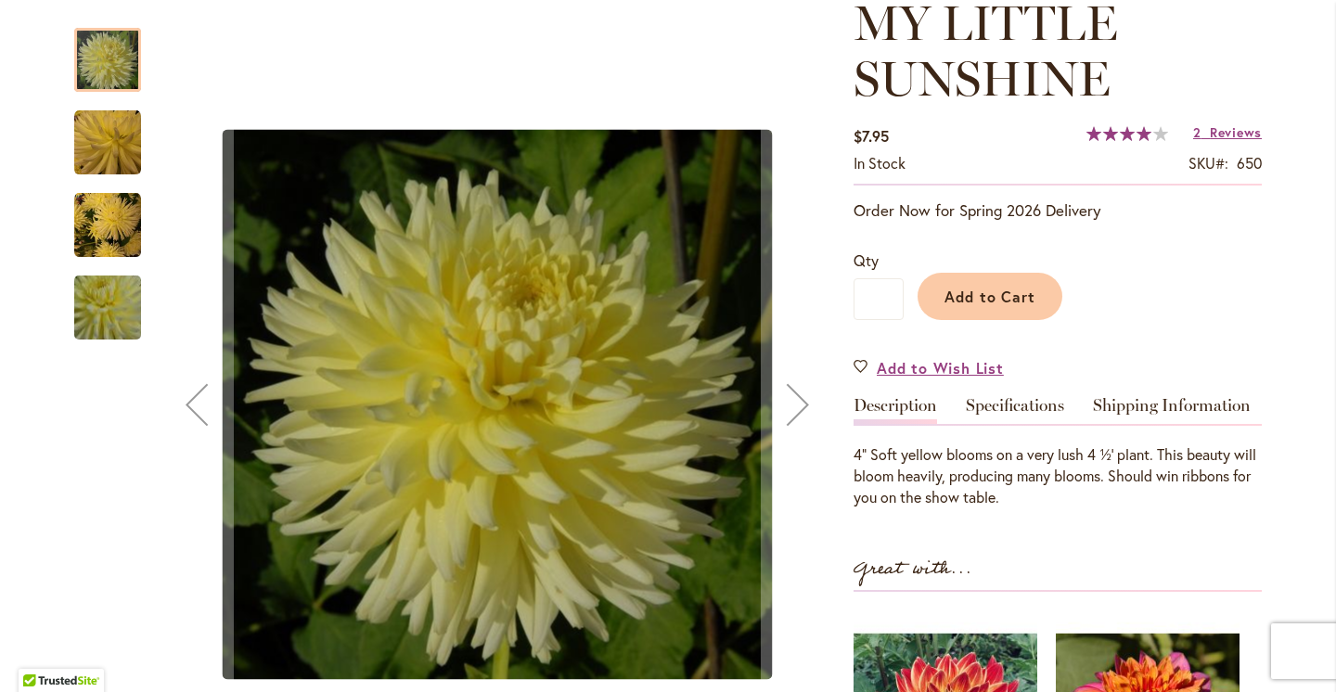
scroll to position [290, 0]
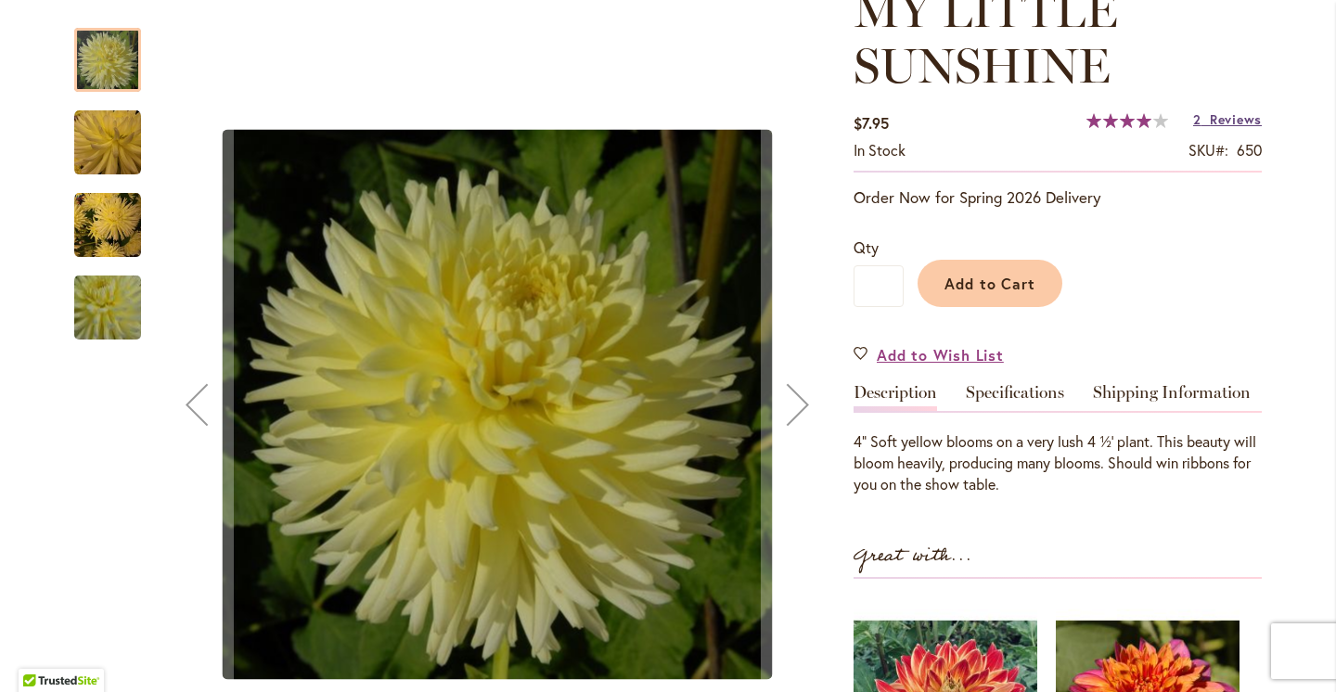
click at [1240, 120] on span "Reviews" at bounding box center [1236, 119] width 52 height 18
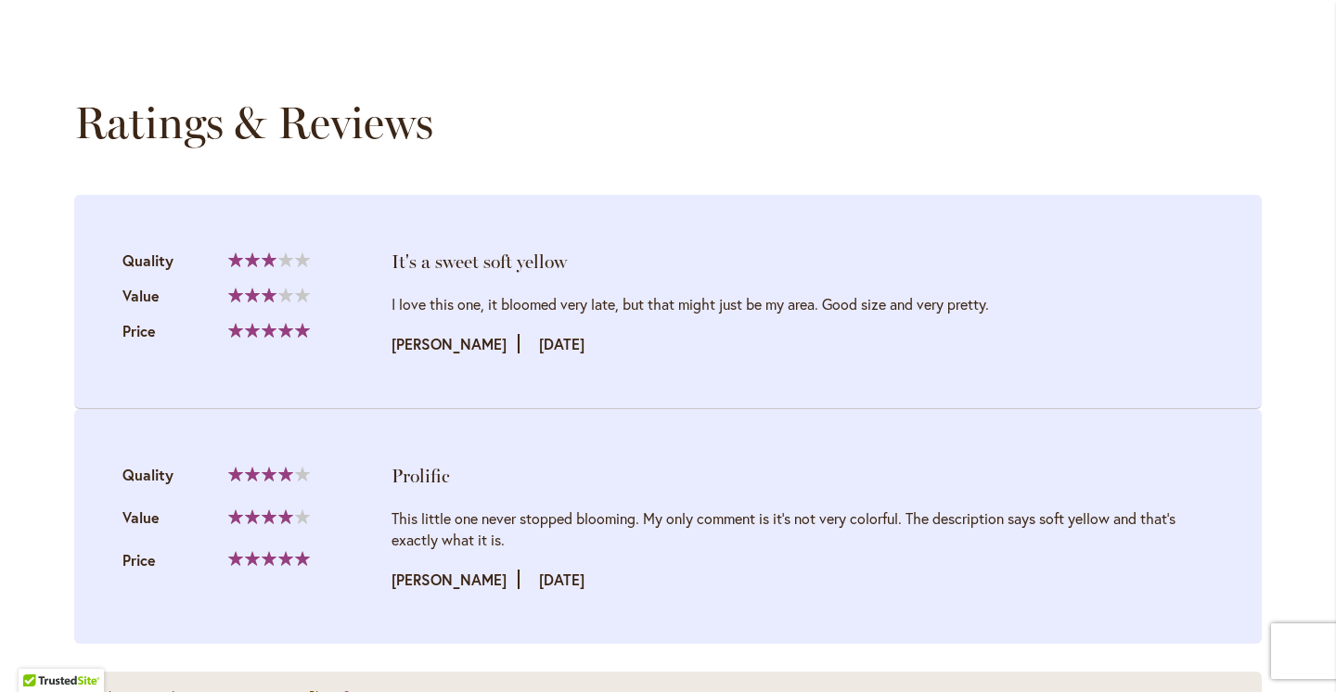
scroll to position [1866, 0]
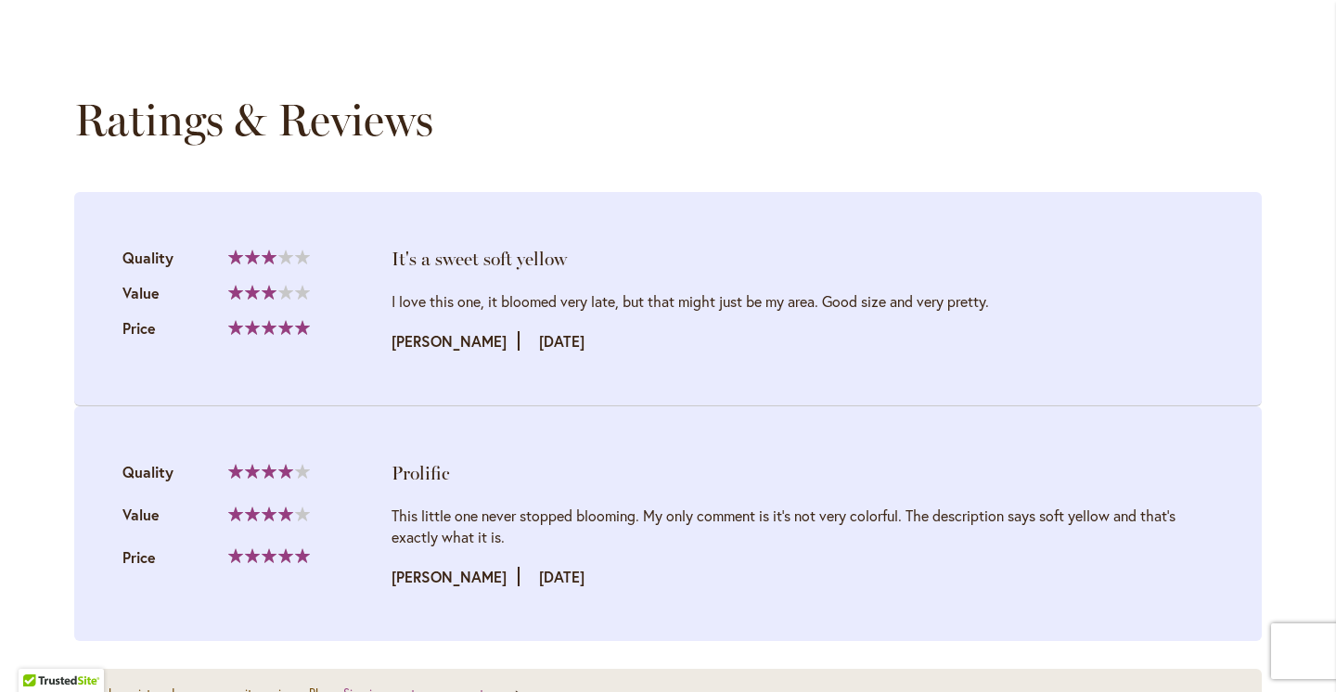
click at [1012, 167] on div "Ratings & Reviews Show ** ** ** per page It's a sweet soft yellow Quality Value" at bounding box center [668, 368] width 1188 height 548
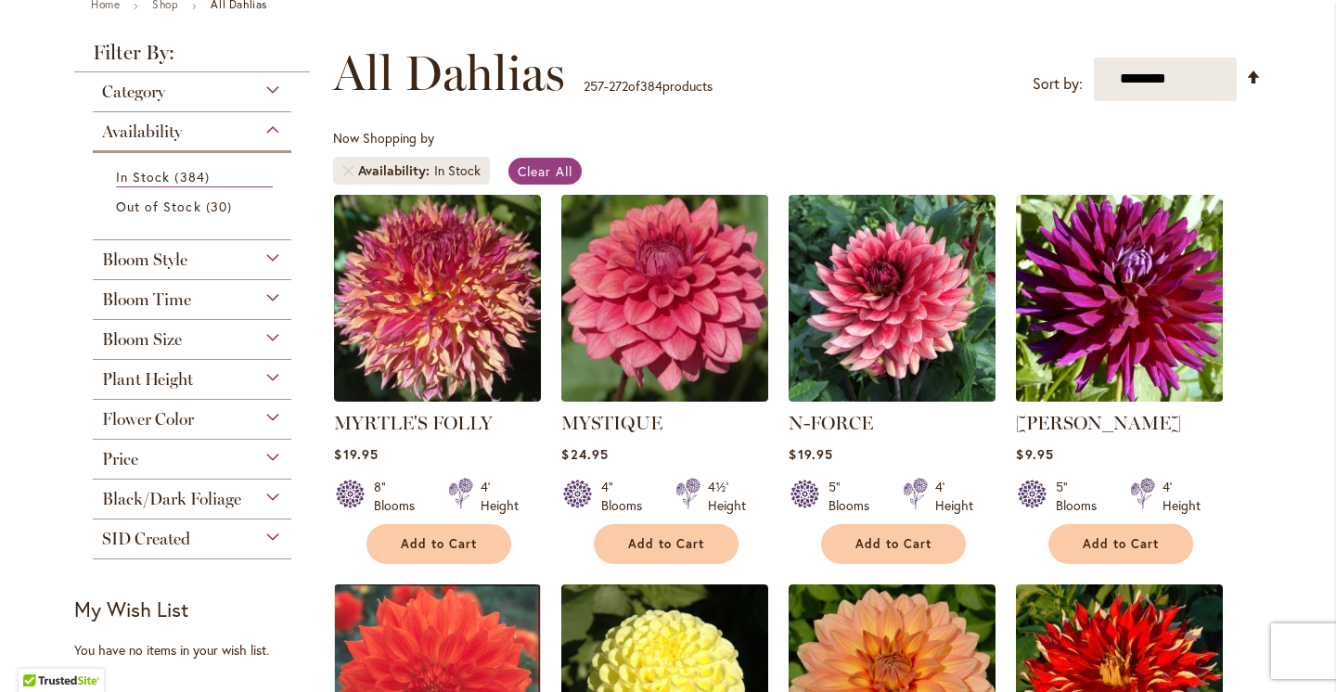
scroll to position [294, 0]
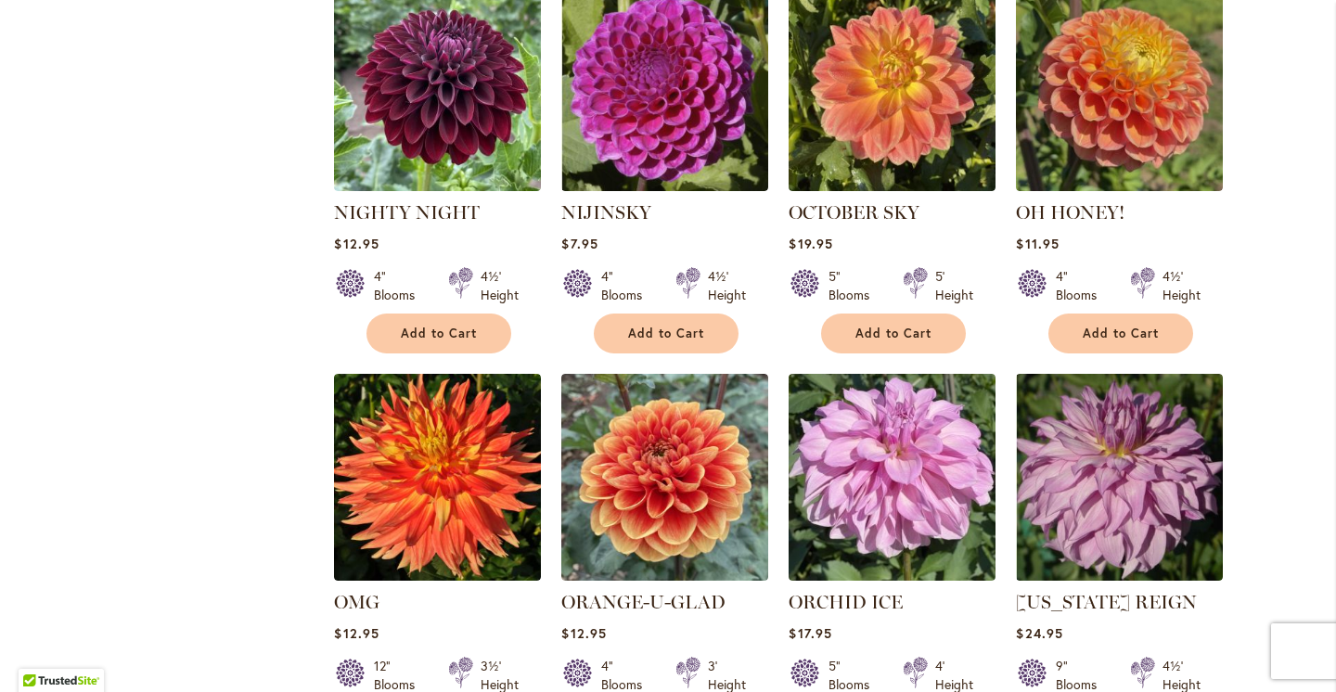
scroll to position [1203, 0]
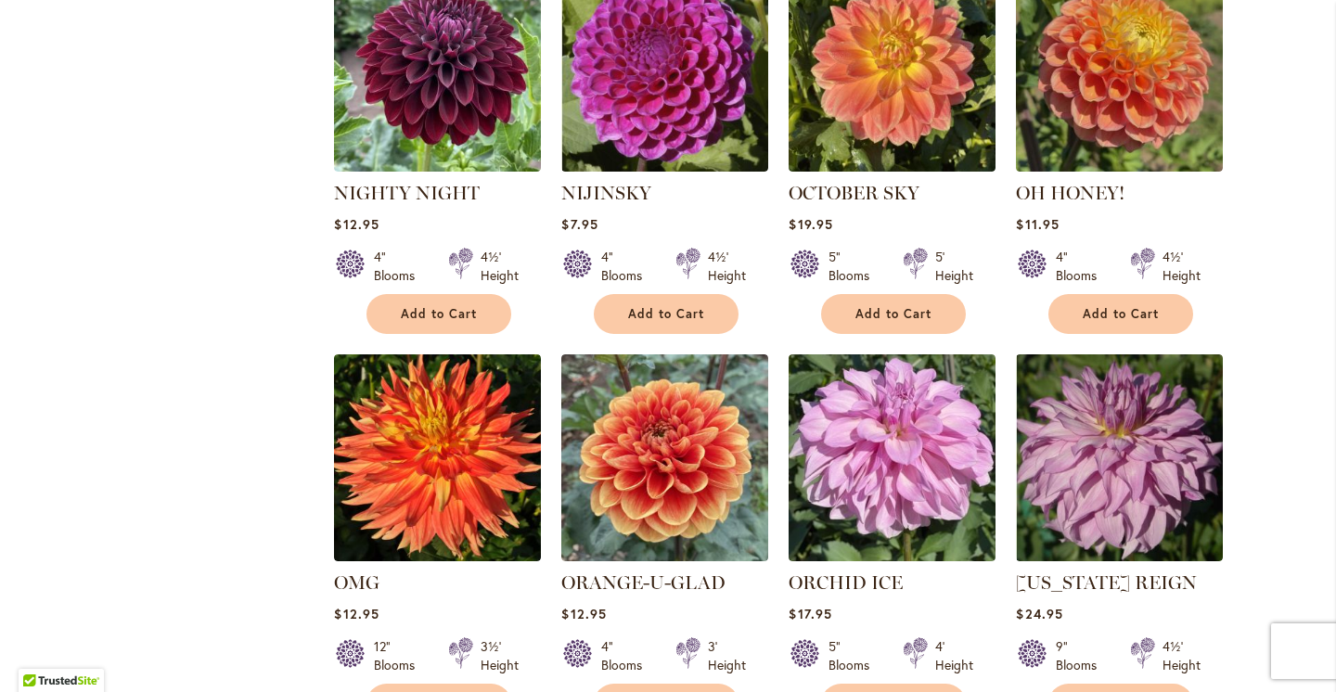
scroll to position [1193, 0]
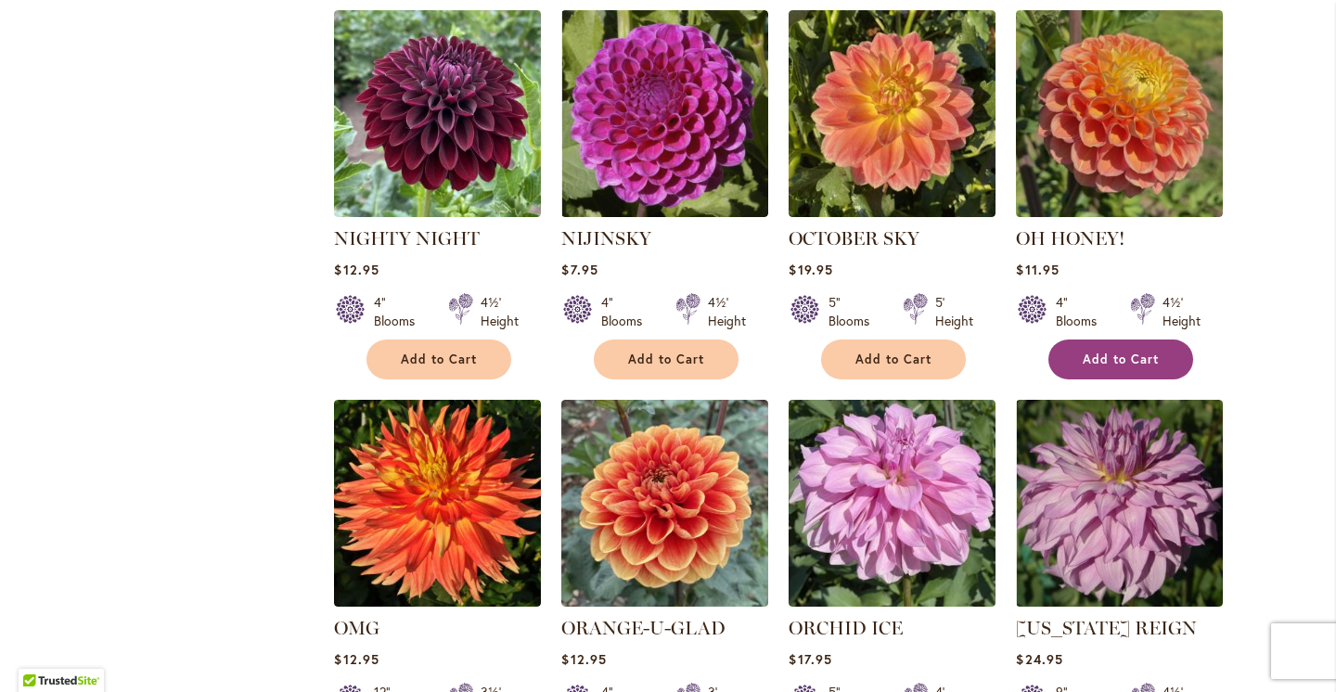
click at [1100, 352] on span "Add to Cart" at bounding box center [1121, 360] width 76 height 16
click at [1306, 244] on div "Skip to Content Gift Shop & Office Open - Monday-Friday 9-4:30pm / Gift Shop Op…" at bounding box center [668, 310] width 1336 height 2898
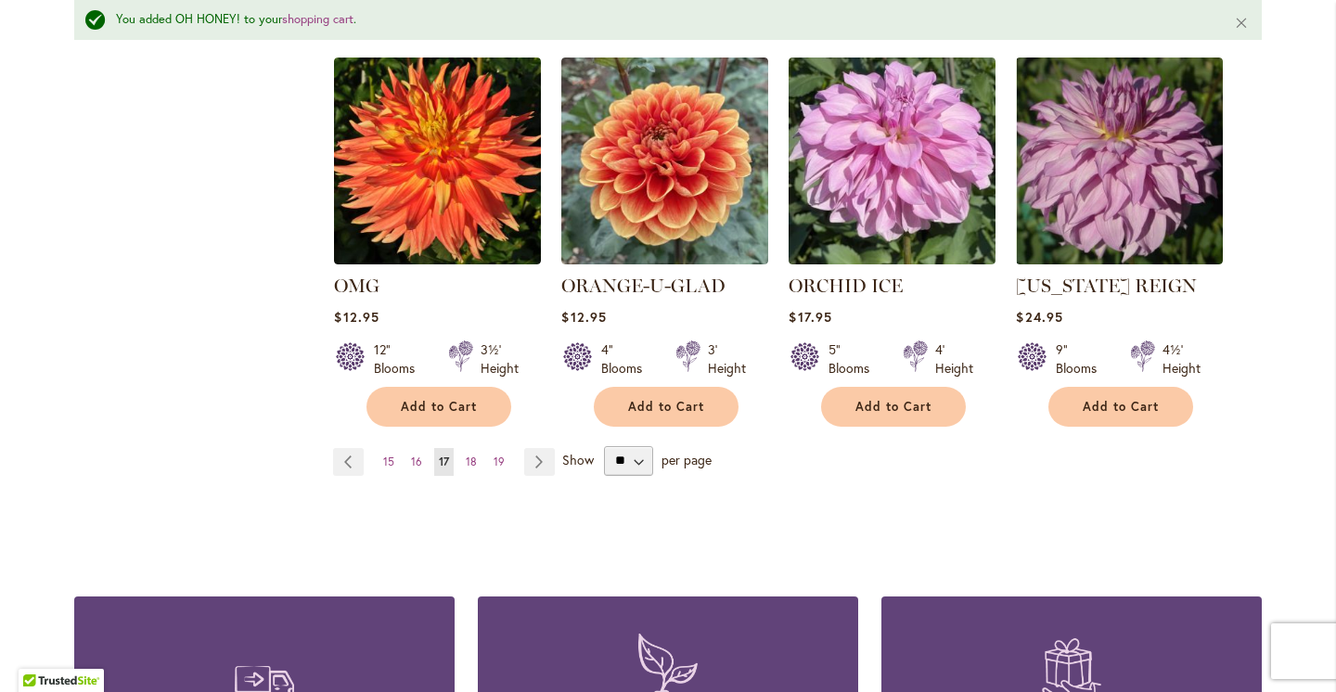
scroll to position [1662, 0]
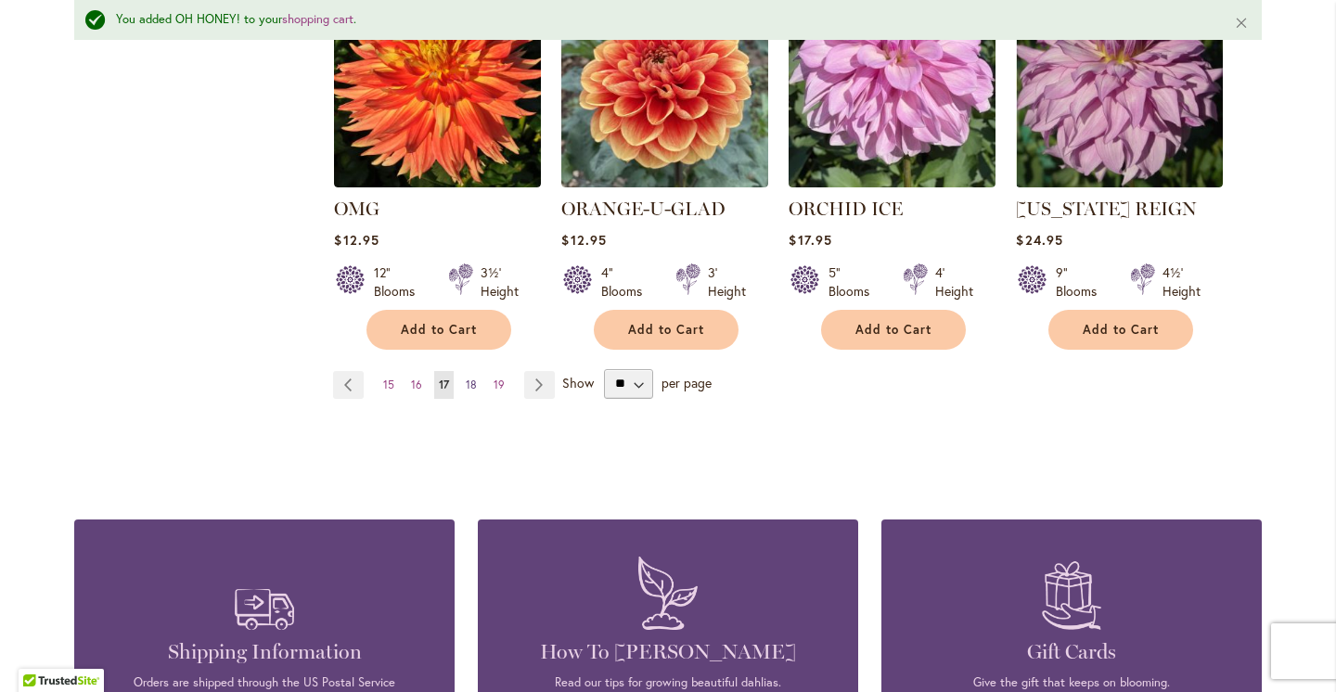
click at [472, 382] on span "18" at bounding box center [471, 385] width 11 height 14
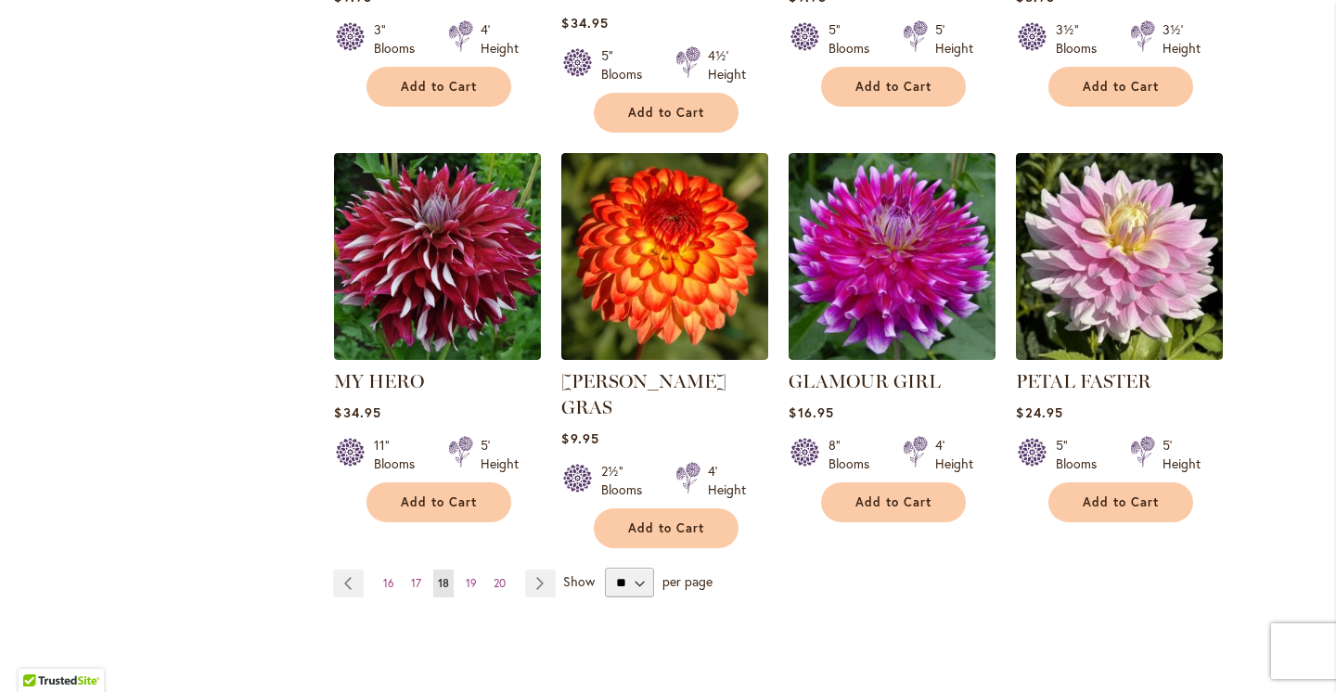
scroll to position [1518, 0]
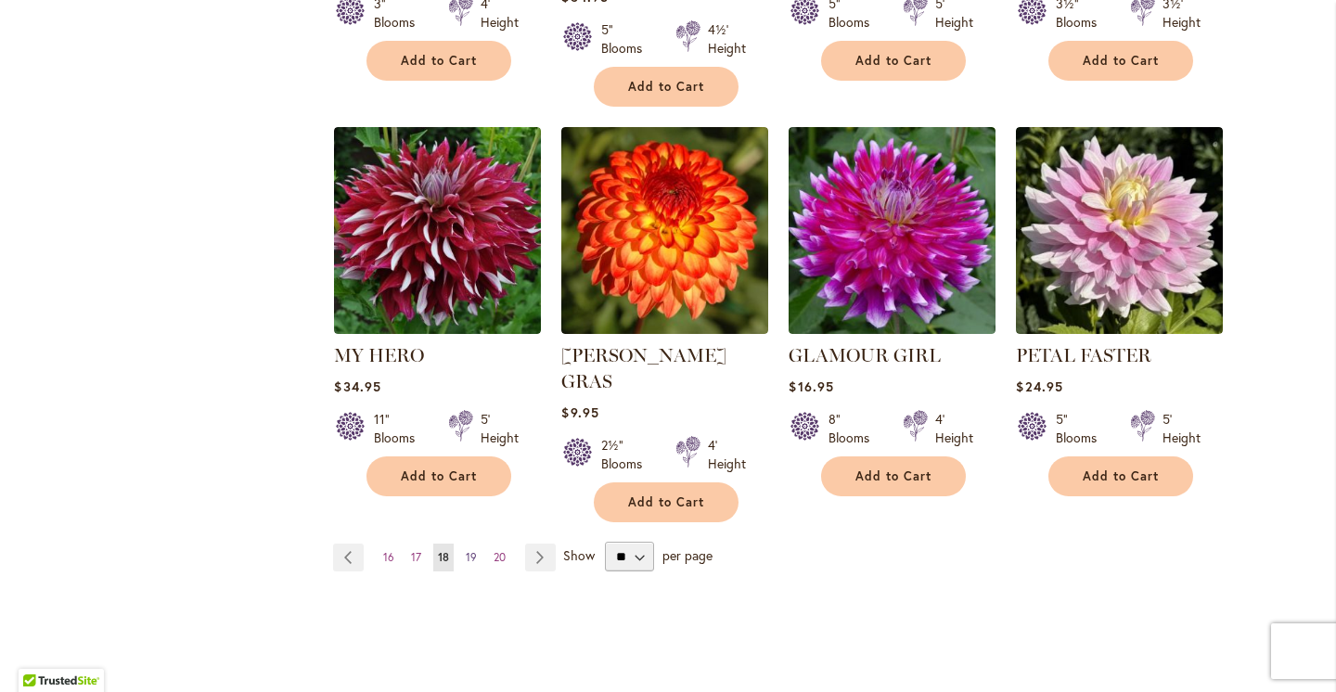
click at [471, 550] on span "19" at bounding box center [471, 557] width 11 height 14
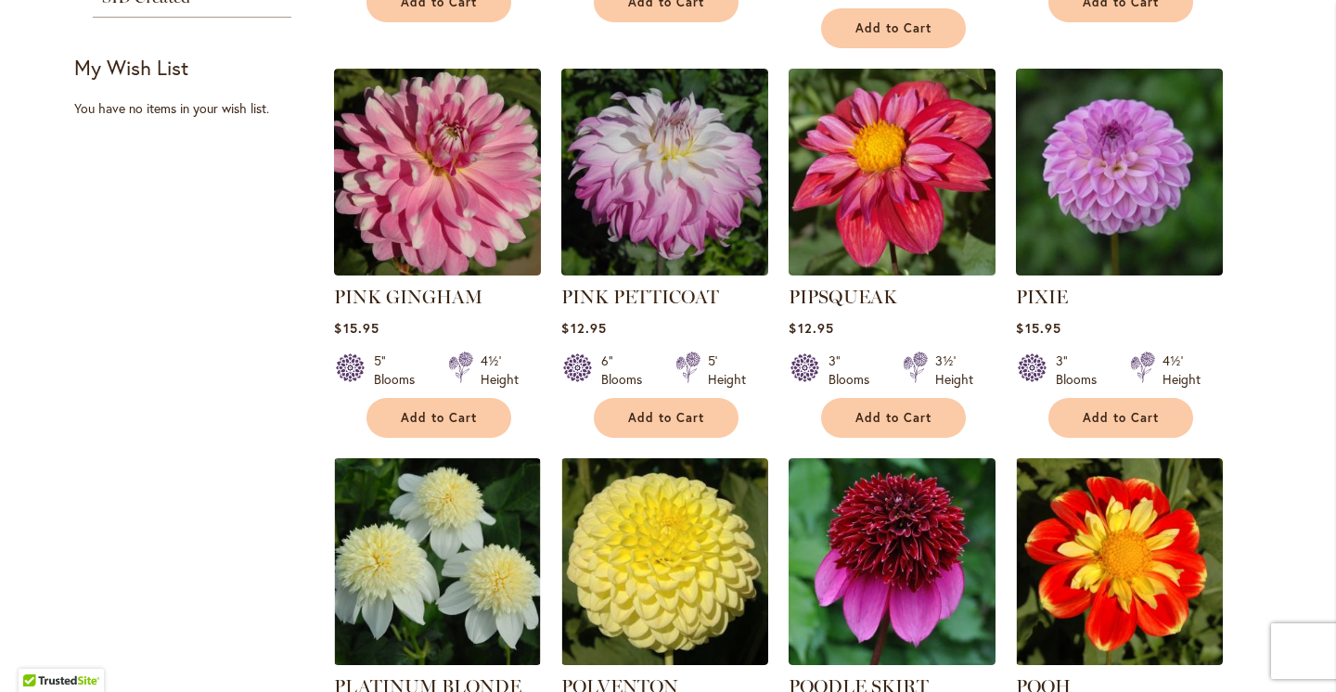
scroll to position [777, 0]
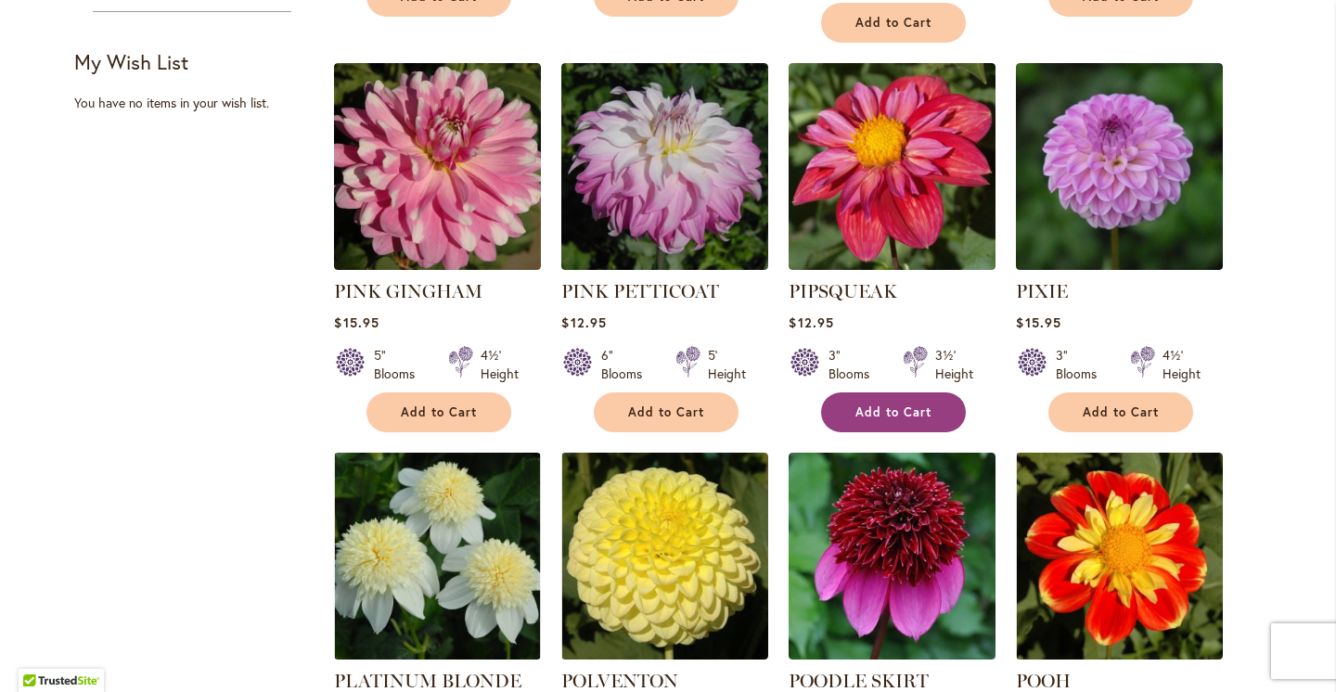
click at [914, 405] on span "Add to Cart" at bounding box center [894, 413] width 76 height 16
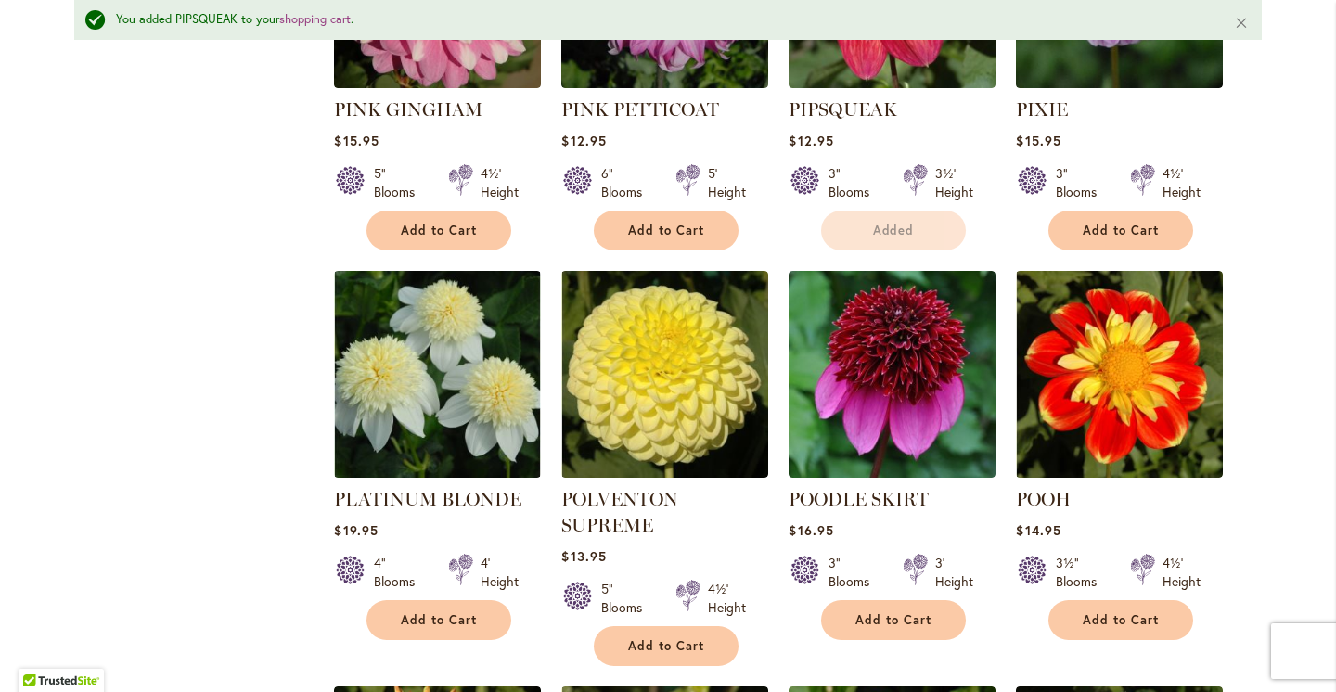
click at [1294, 378] on div "Skip to Content Gift Shop & Office Open - Monday-Friday 9-4:30pm / Gift Shop Op…" at bounding box center [668, 546] width 1336 height 2998
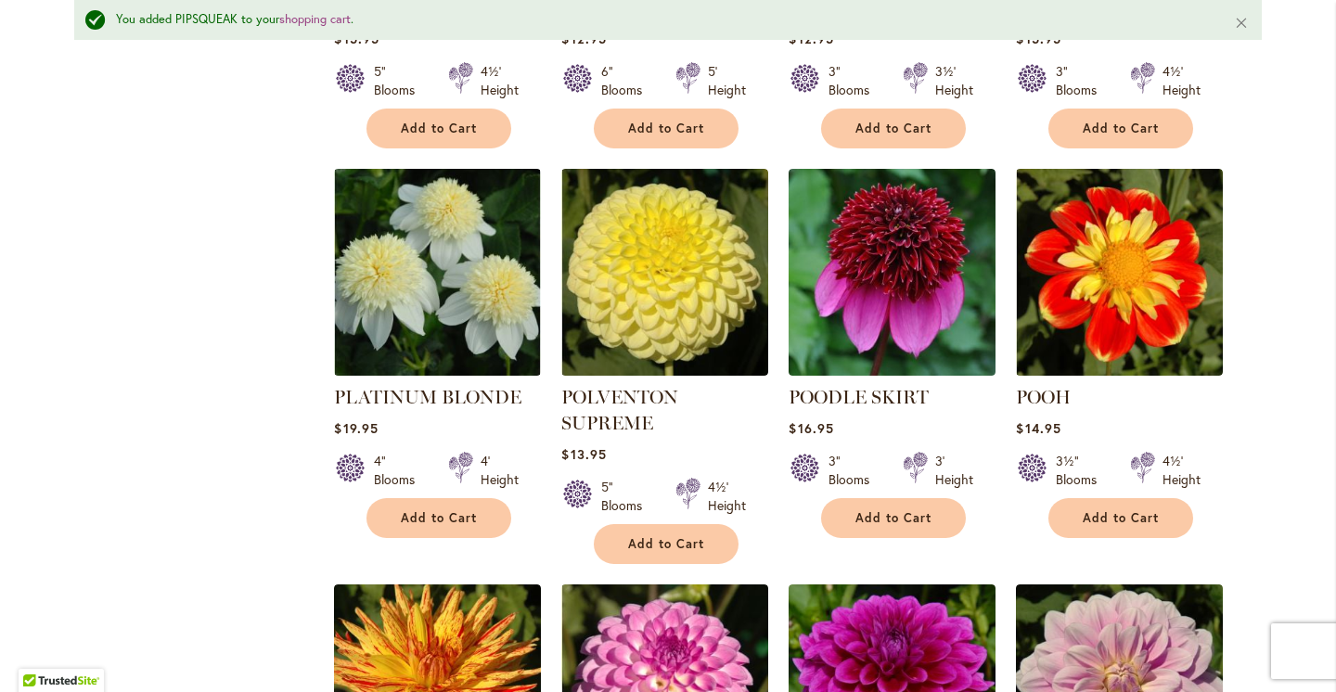
scroll to position [1118, 0]
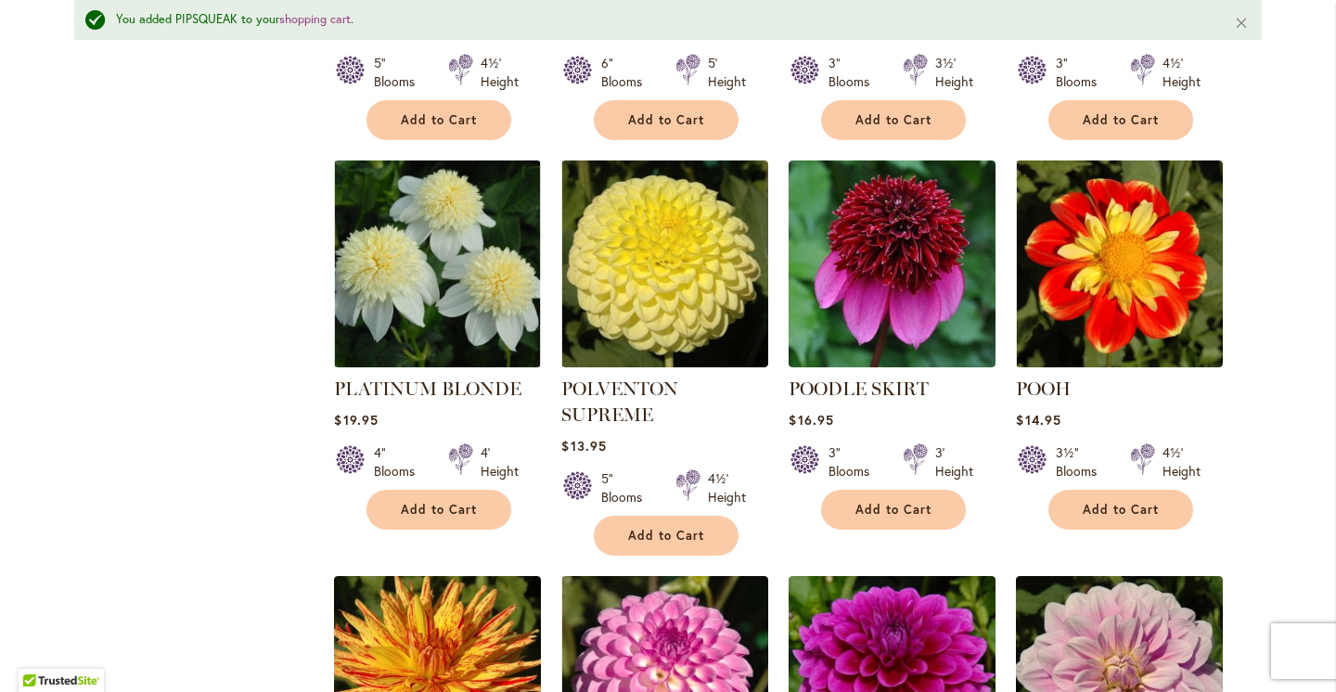
click at [151, 456] on div "Filter by: Filter By: Category Best Sellers 29 items New 3 items New & Exclusive" at bounding box center [668, 131] width 1188 height 1857
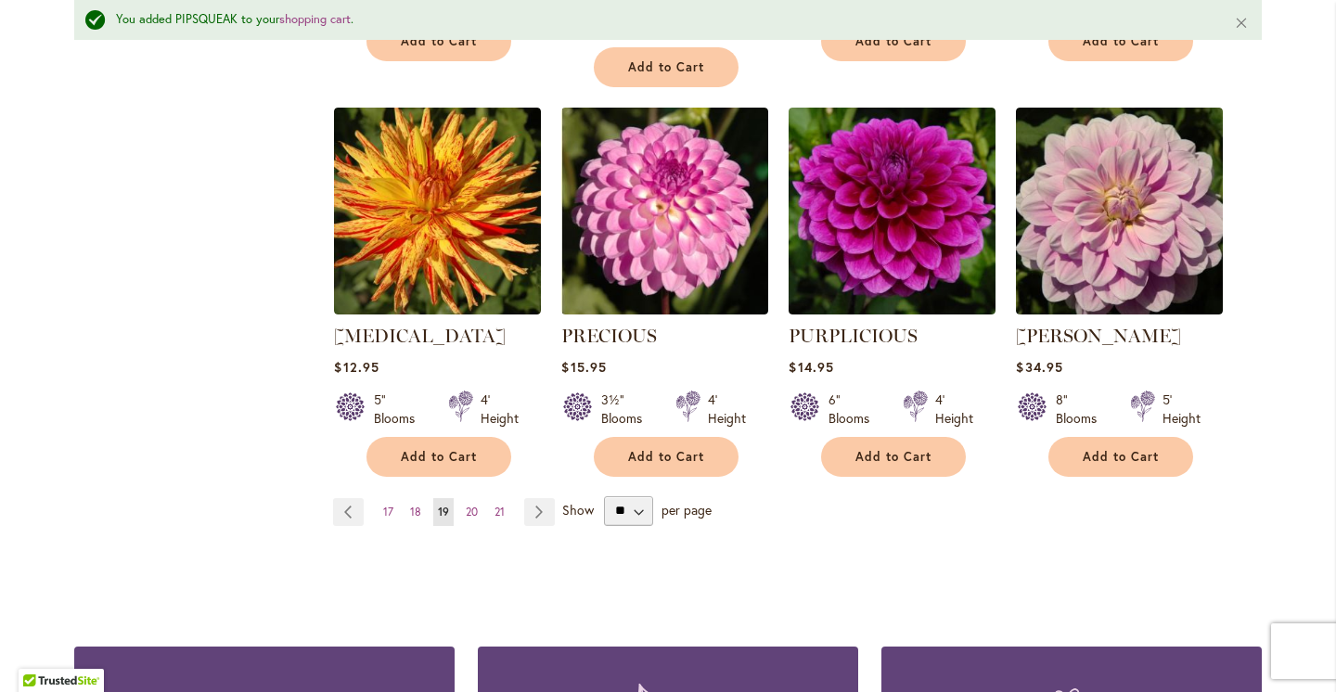
scroll to position [1588, 0]
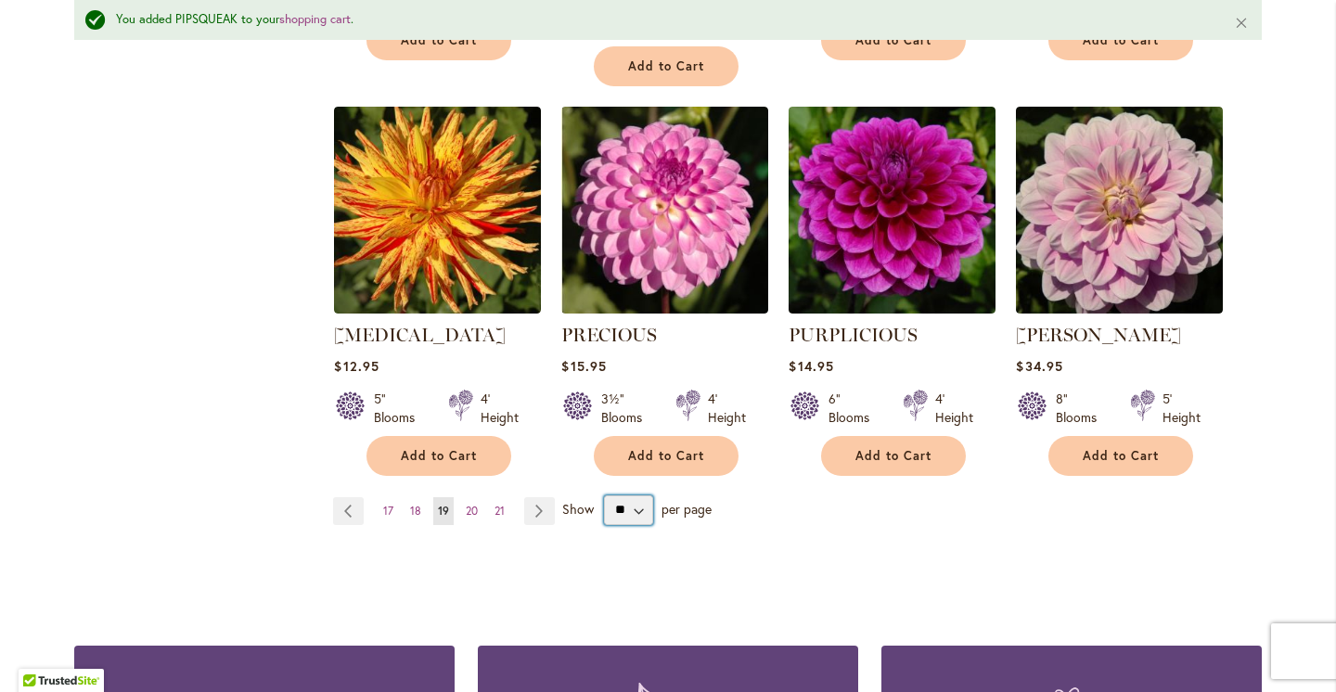
click at [620, 496] on select "** ** ** **" at bounding box center [628, 511] width 49 height 30
select select "**"
click at [604, 496] on select "** ** ** **" at bounding box center [628, 511] width 49 height 30
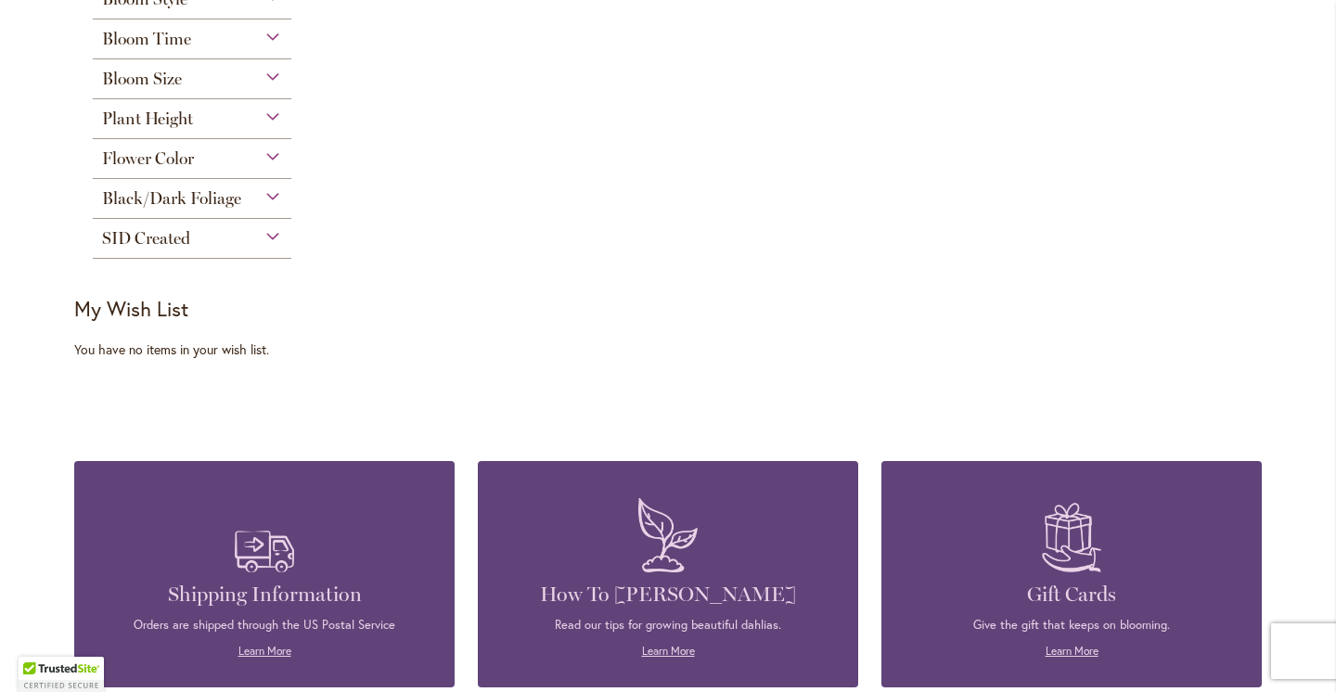
scroll to position [510, 0]
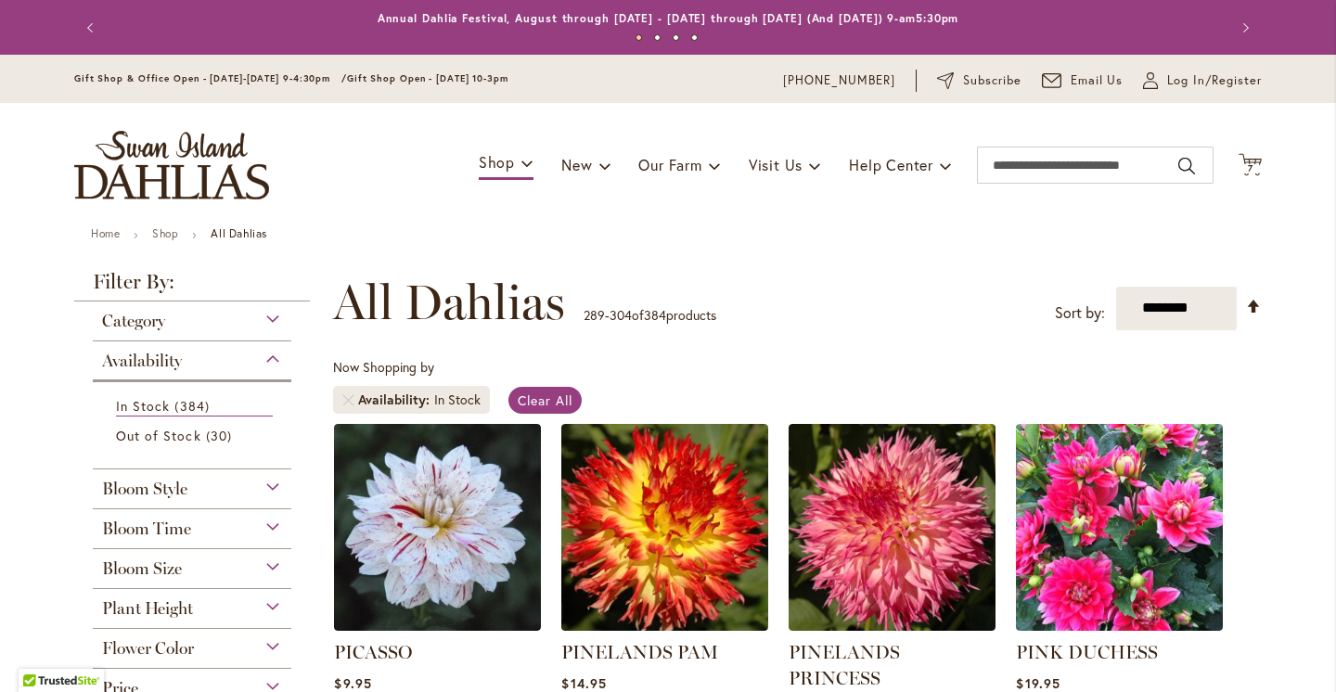
select select "**"
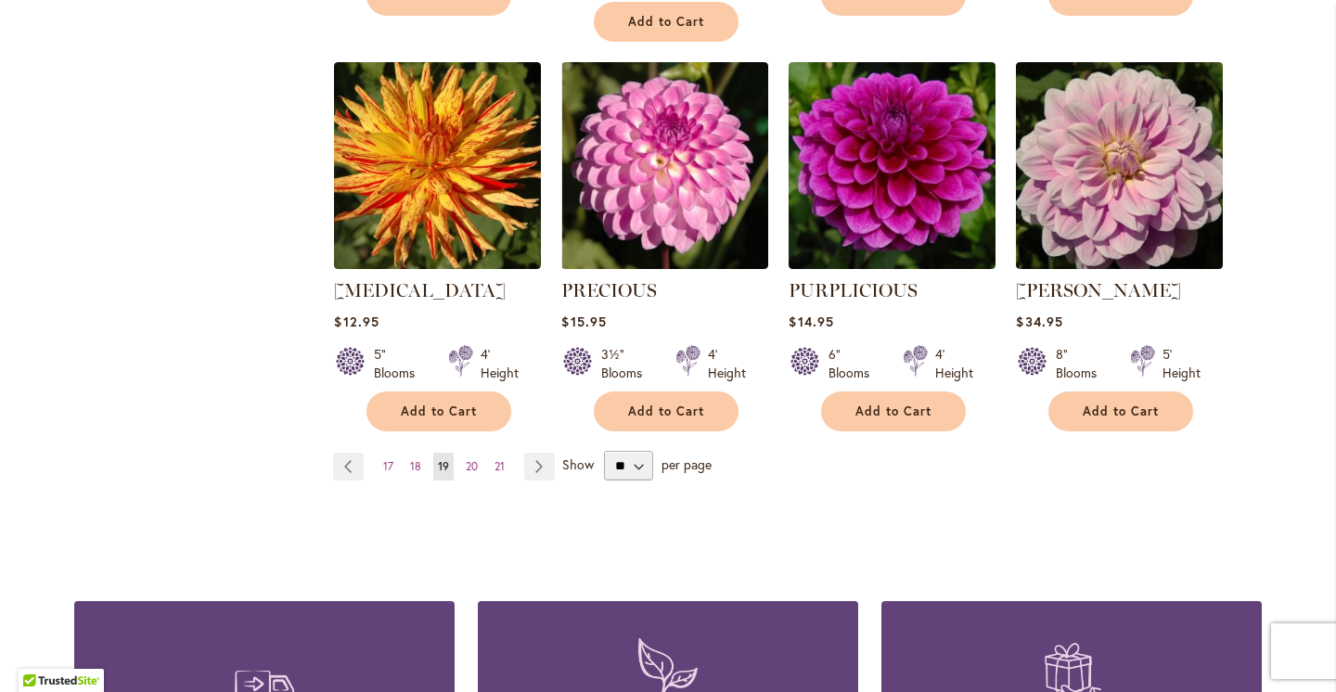
scroll to position [1762, 0]
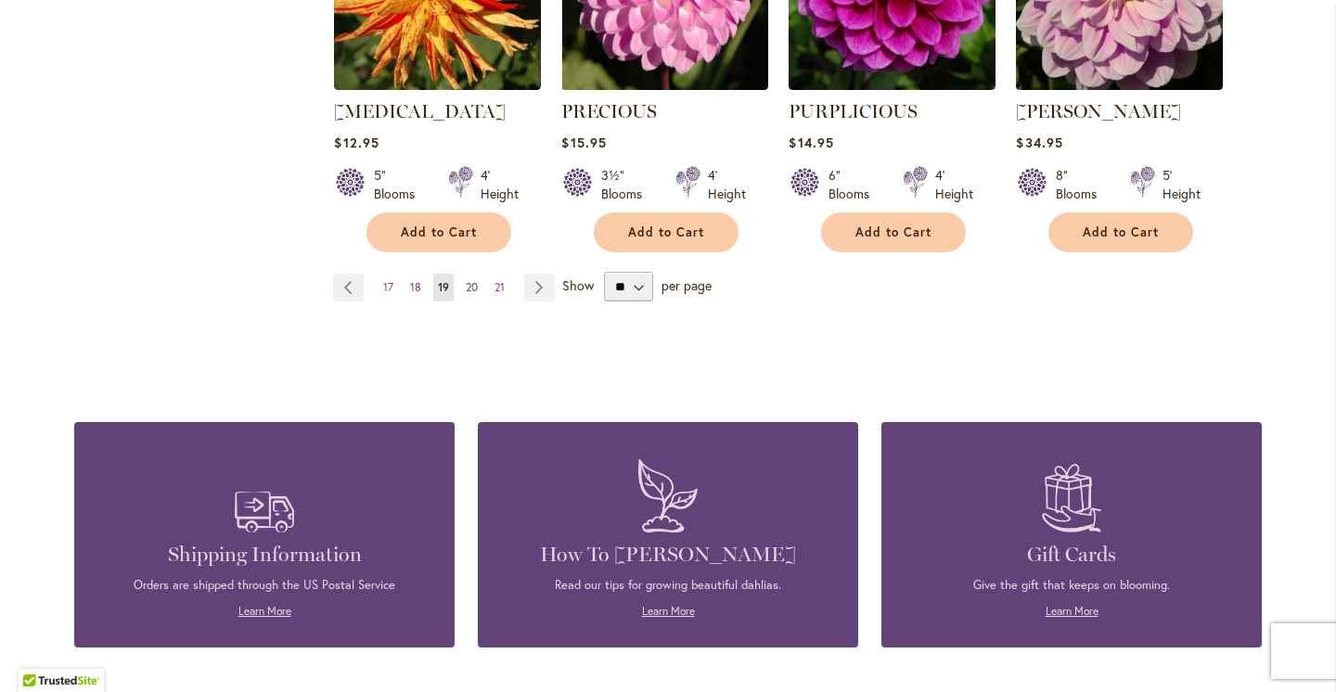
click at [472, 280] on span "20" at bounding box center [472, 287] width 12 height 14
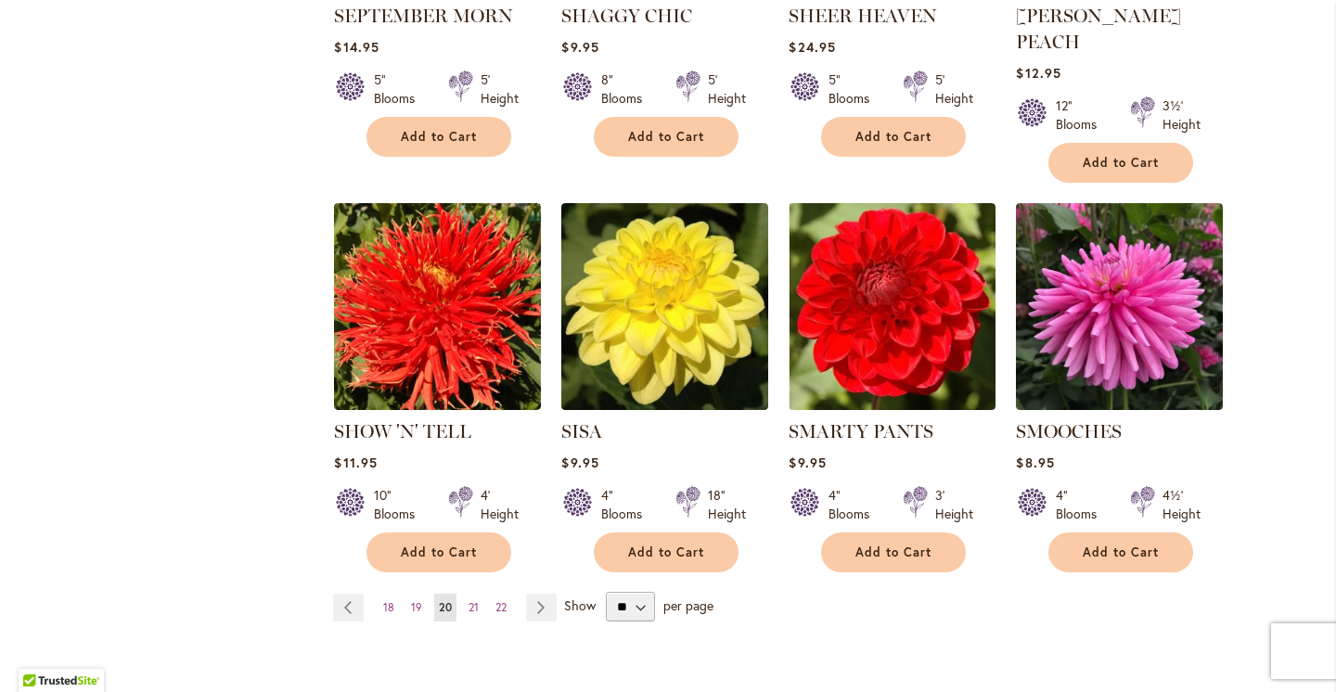
scroll to position [1420, 0]
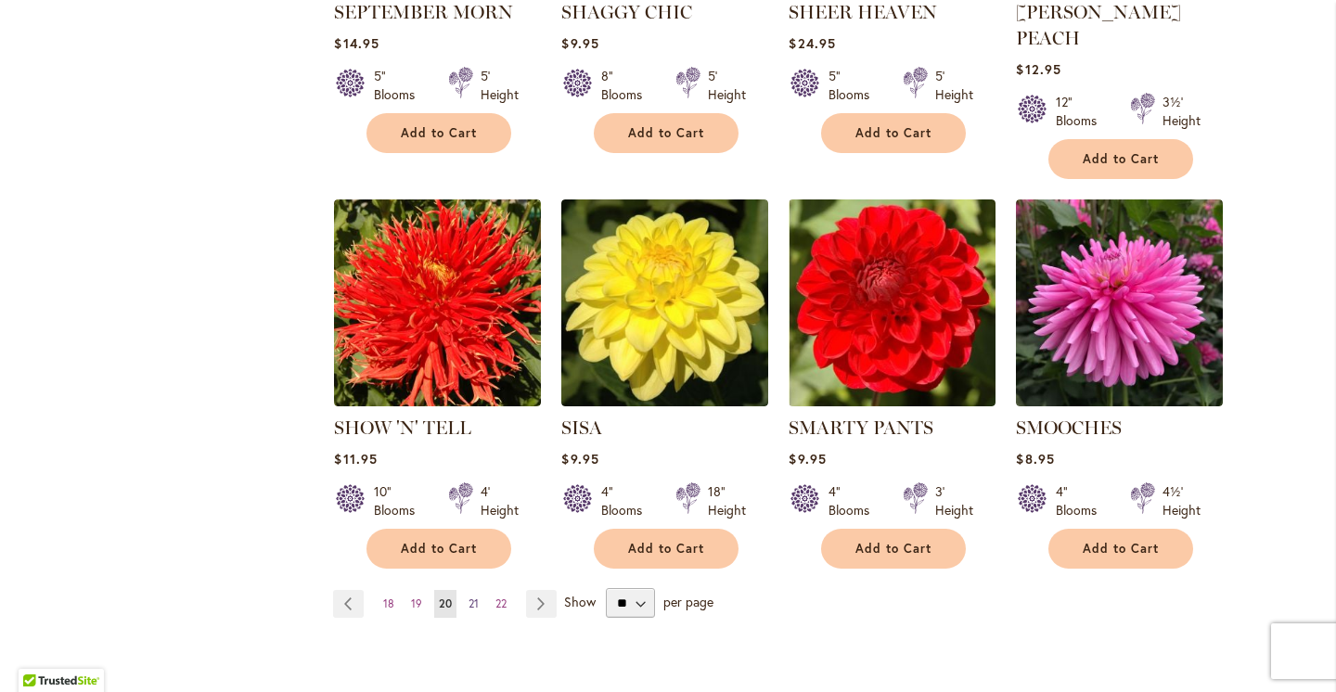
click at [472, 597] on span "21" at bounding box center [474, 604] width 10 height 14
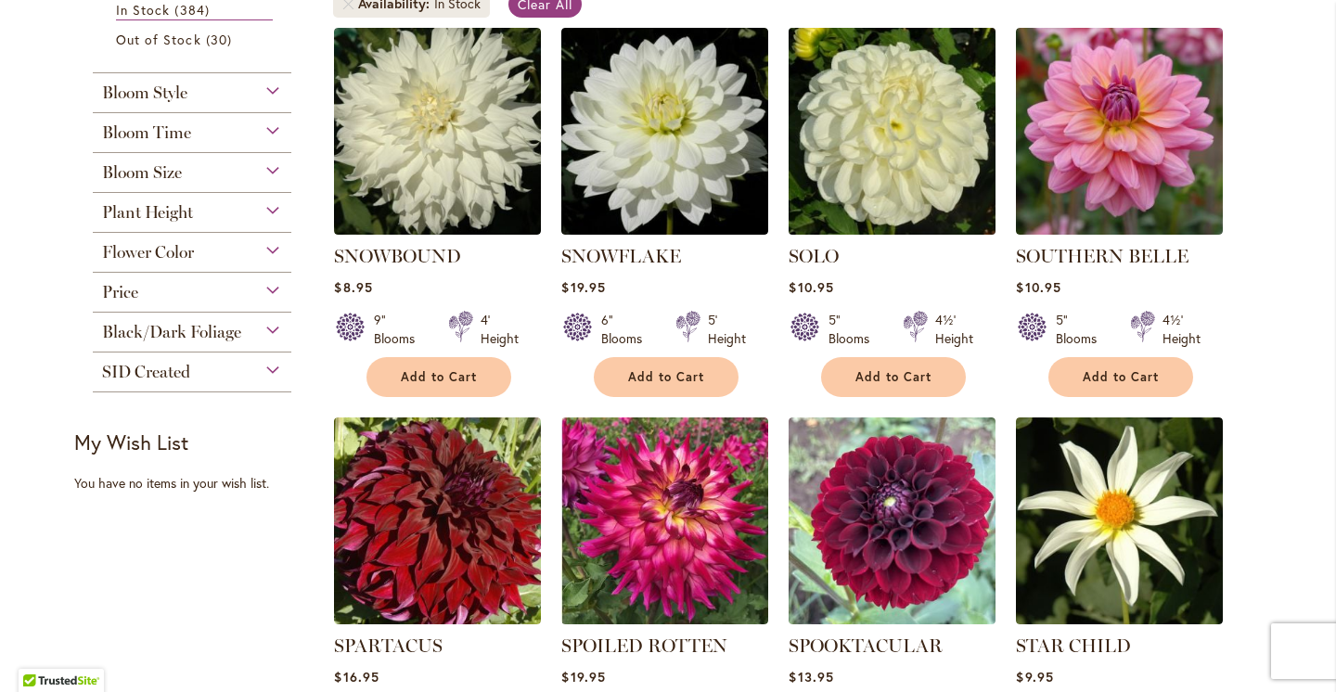
scroll to position [405, 0]
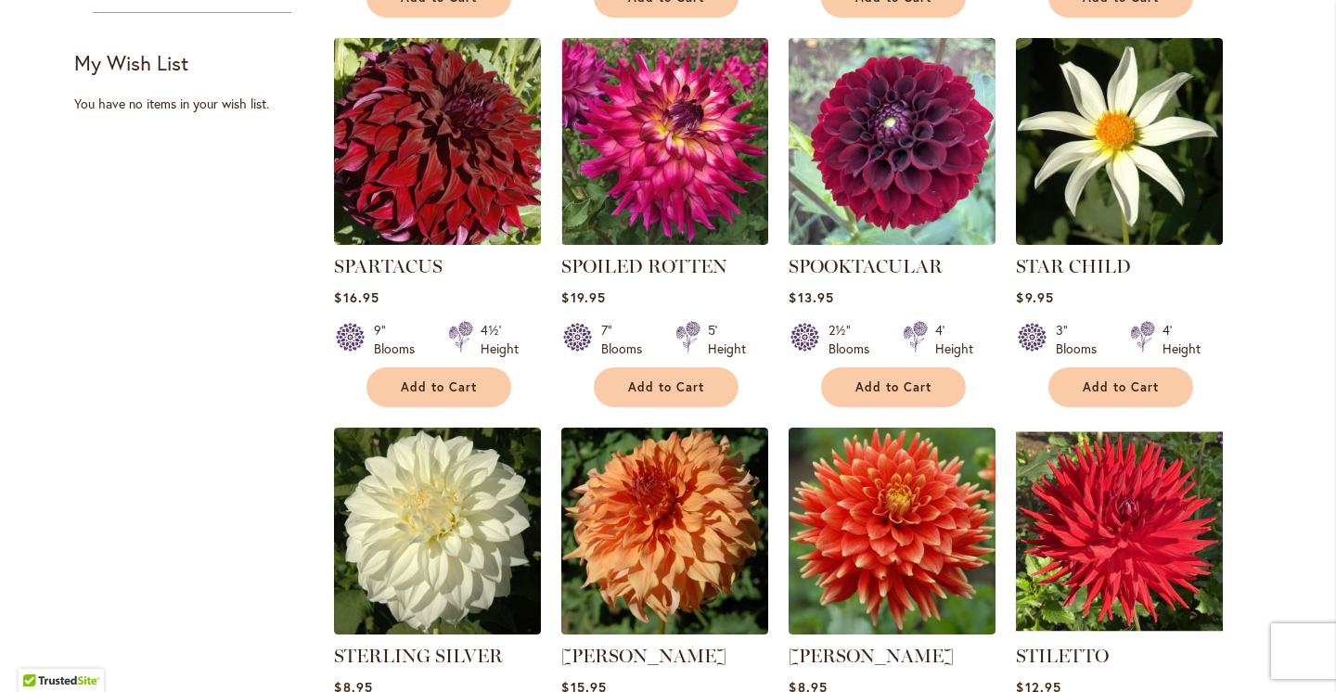
scroll to position [780, 0]
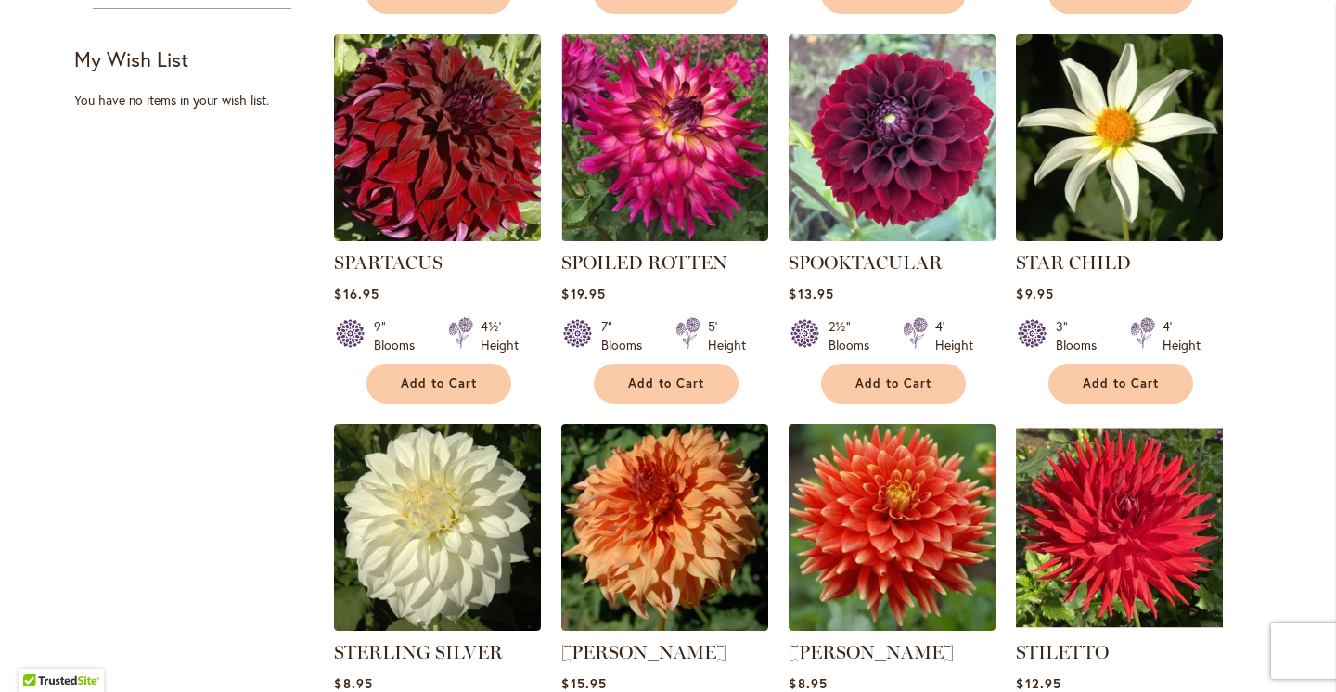
click at [1270, 316] on main "Home Shop All Dahlias New Best Sellers Staff Favorites Collections Best Cut Flo…" at bounding box center [668, 554] width 1221 height 2212
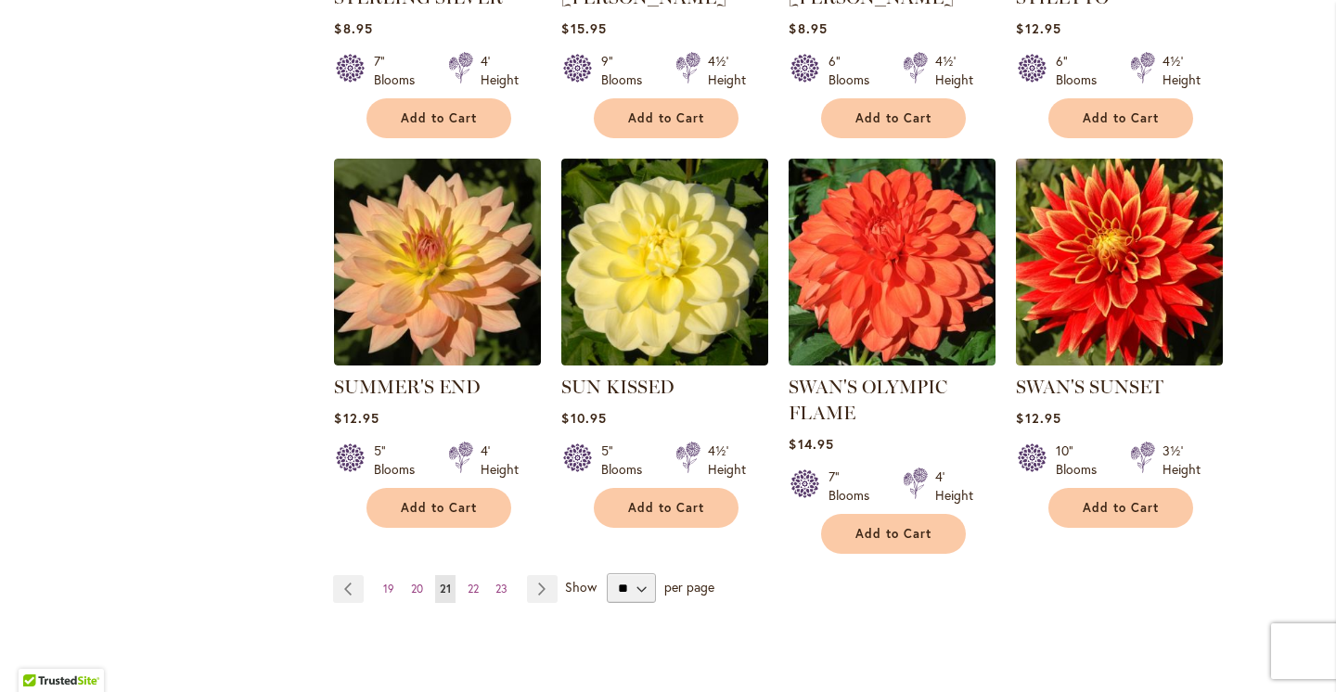
scroll to position [1470, 0]
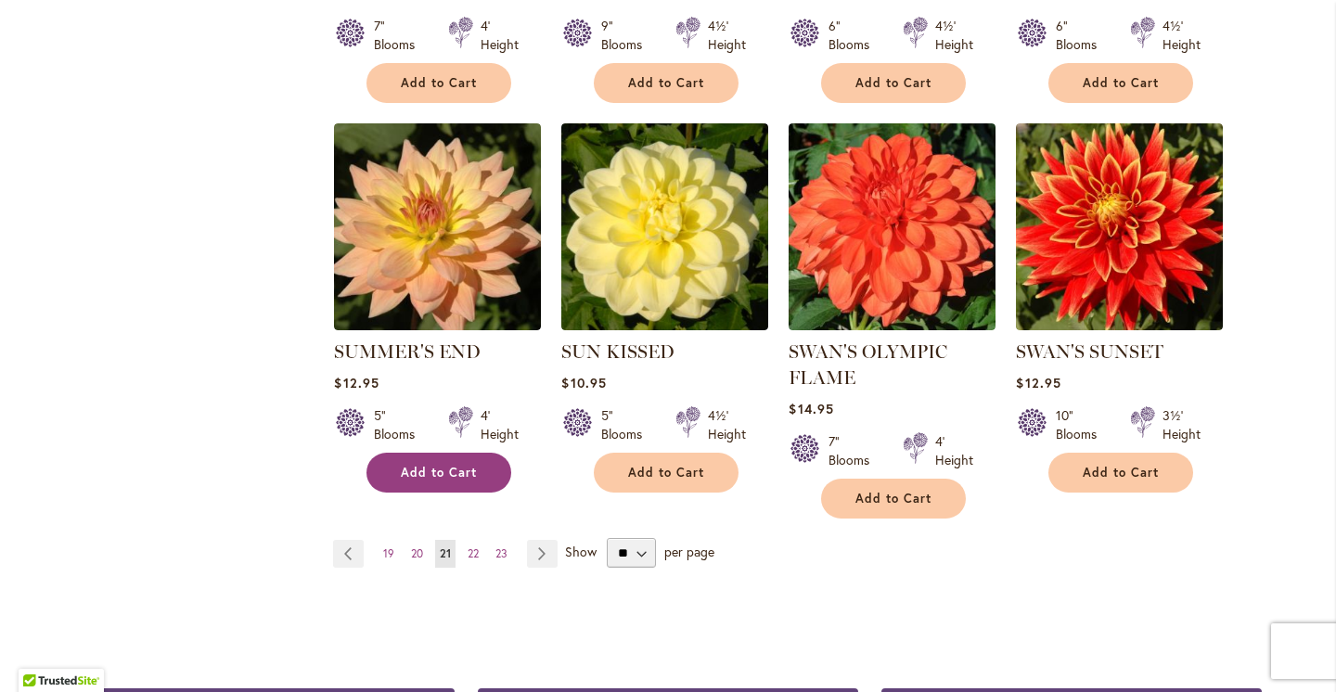
click at [443, 470] on span "Add to Cart" at bounding box center [439, 473] width 76 height 16
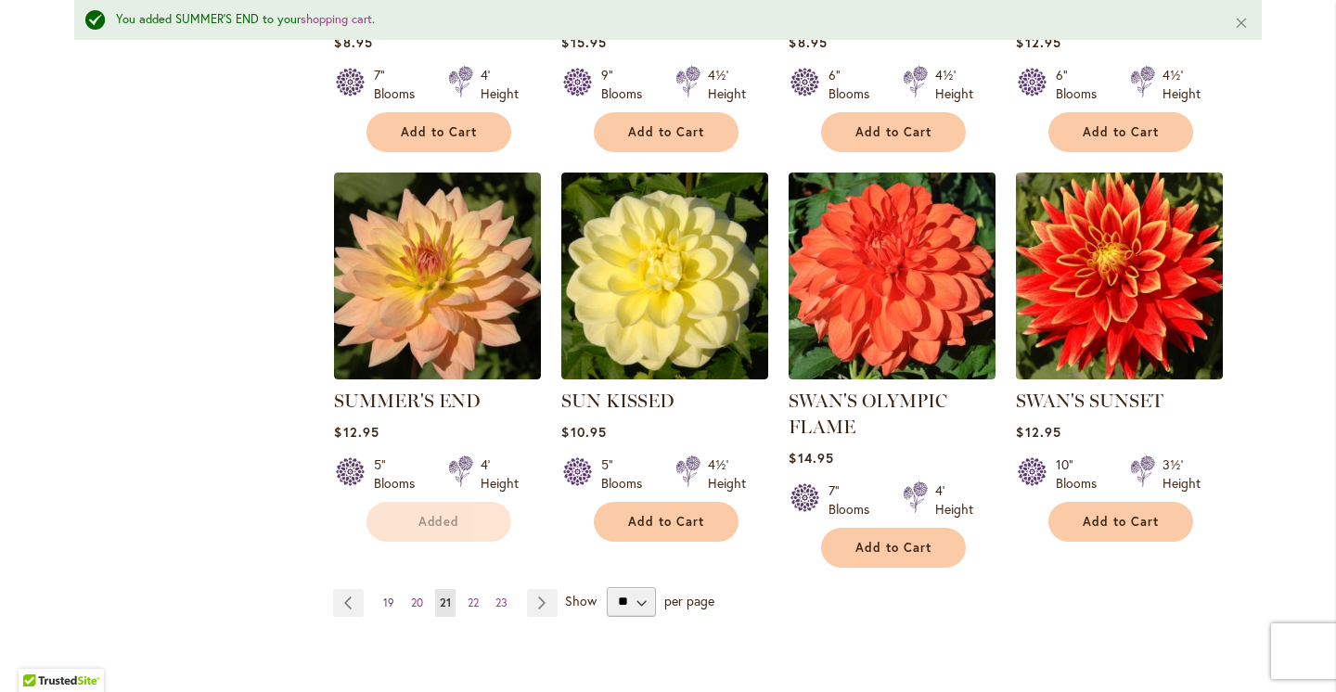
scroll to position [1518, 0]
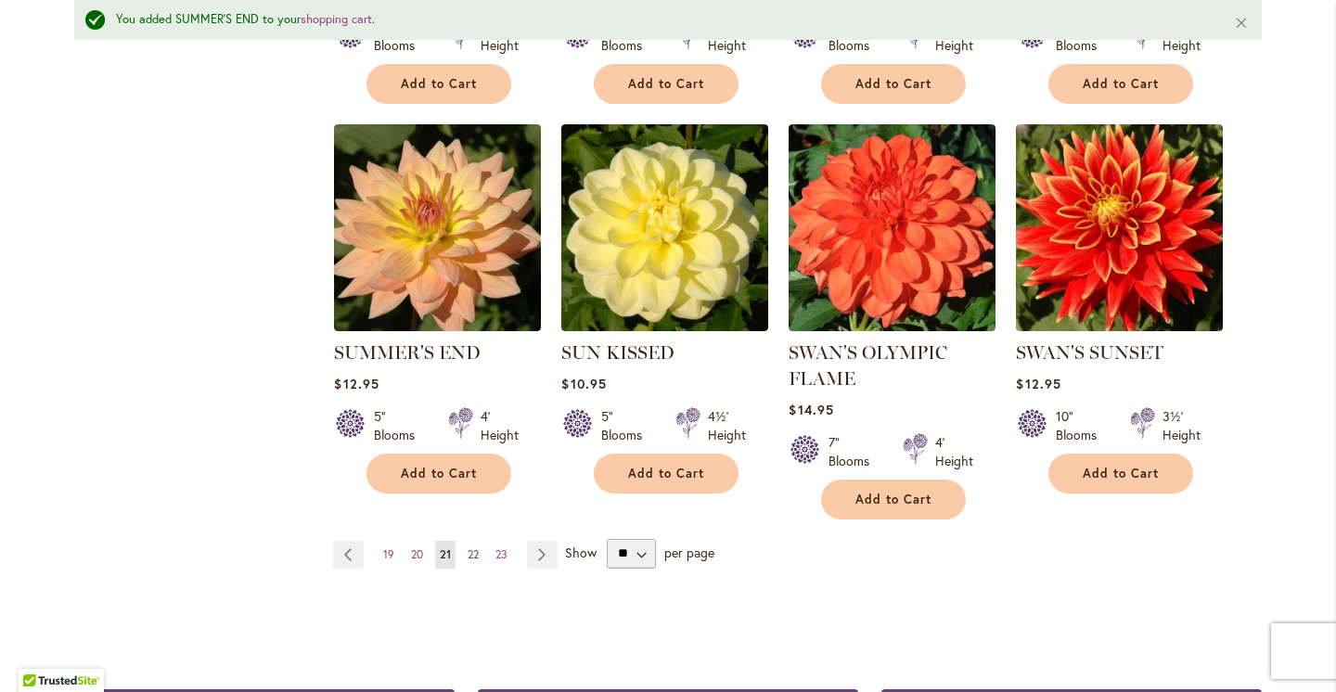
click at [480, 543] on link "Page 22" at bounding box center [473, 555] width 20 height 28
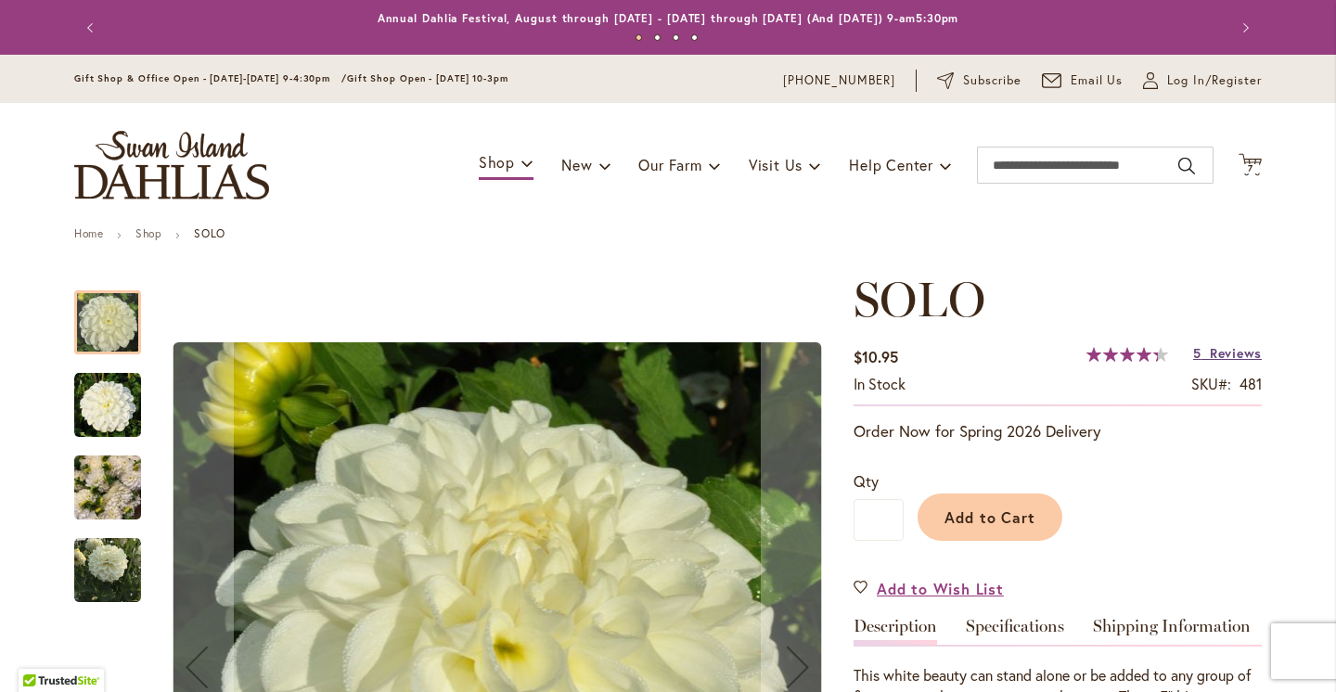
click at [1218, 351] on span "Reviews" at bounding box center [1236, 353] width 52 height 18
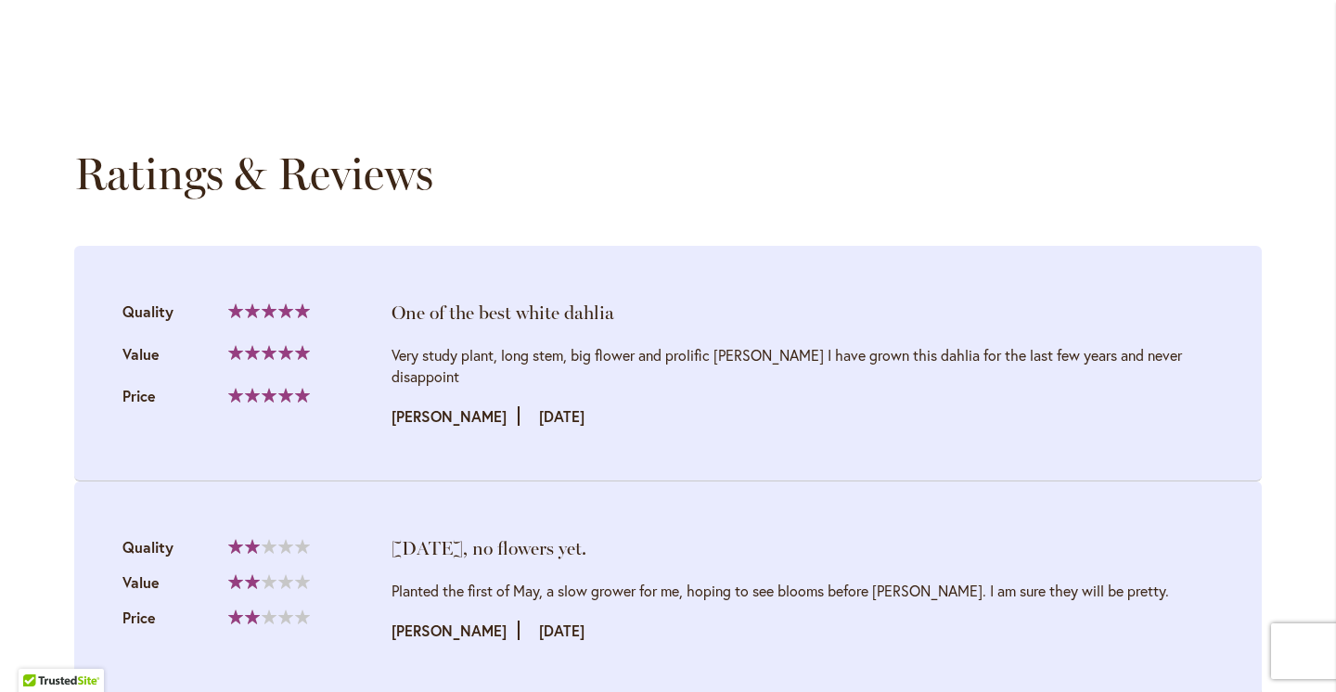
scroll to position [1898, 0]
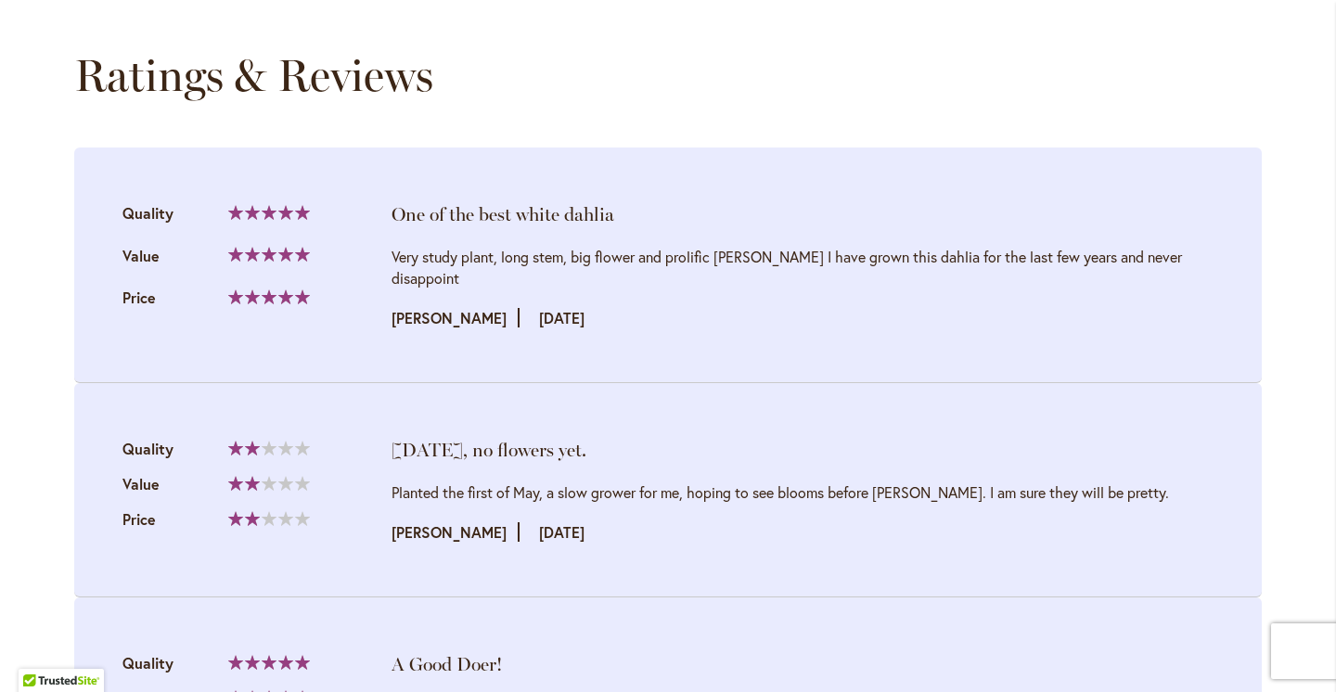
click at [977, 240] on li "One of the best white dahlia Quality 100% Value Price" at bounding box center [668, 266] width 1188 height 236
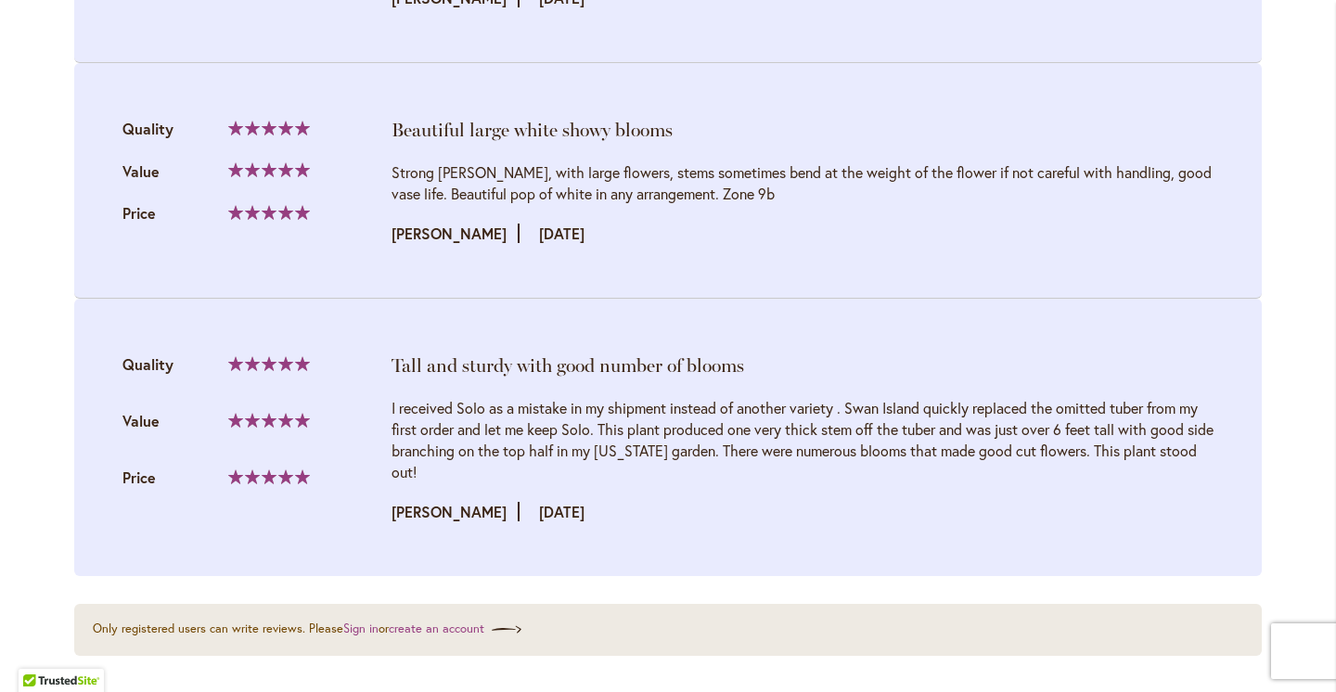
scroll to position [2648, 0]
click at [875, 222] on div "Review by Shannon Posted on 9/24/23" at bounding box center [803, 232] width 822 height 21
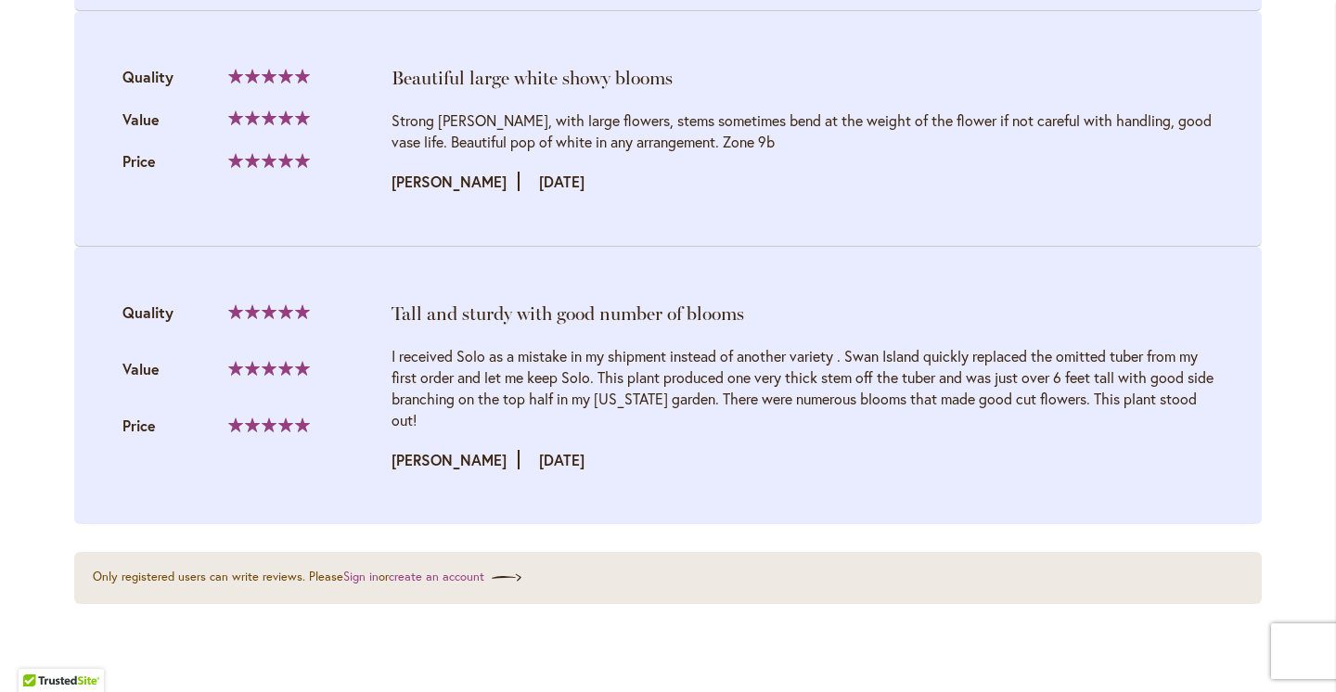
click at [979, 247] on li "Tall and sturdy with good number of blooms Quality 100% Value Price" at bounding box center [668, 385] width 1188 height 277
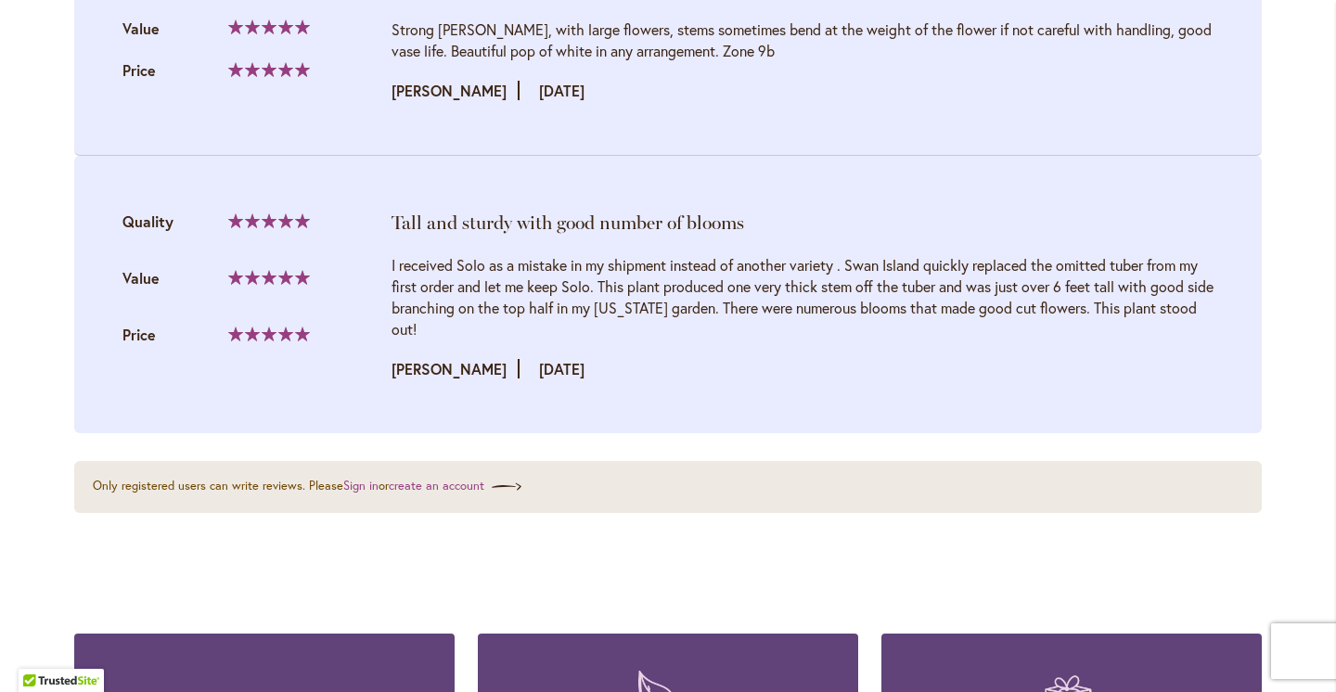
scroll to position [2785, 0]
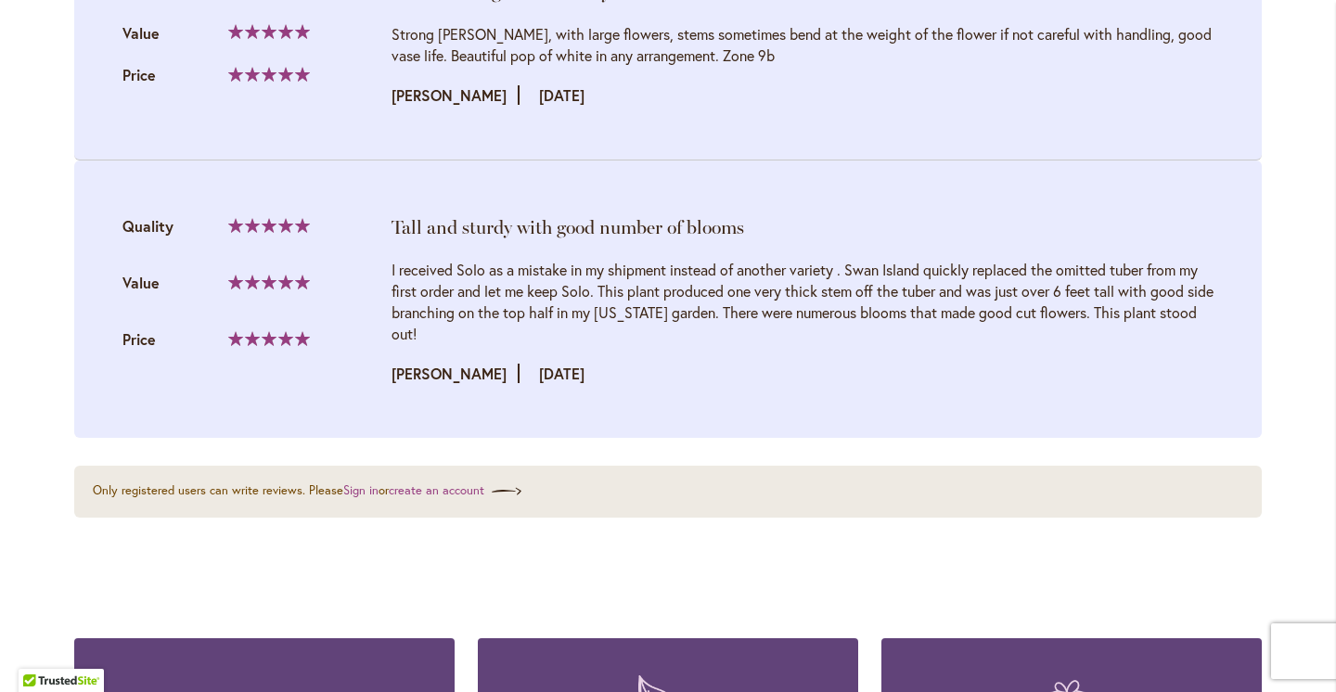
click at [1014, 222] on li "Tall and sturdy with good number of blooms Quality 100% Value Price" at bounding box center [668, 299] width 1188 height 277
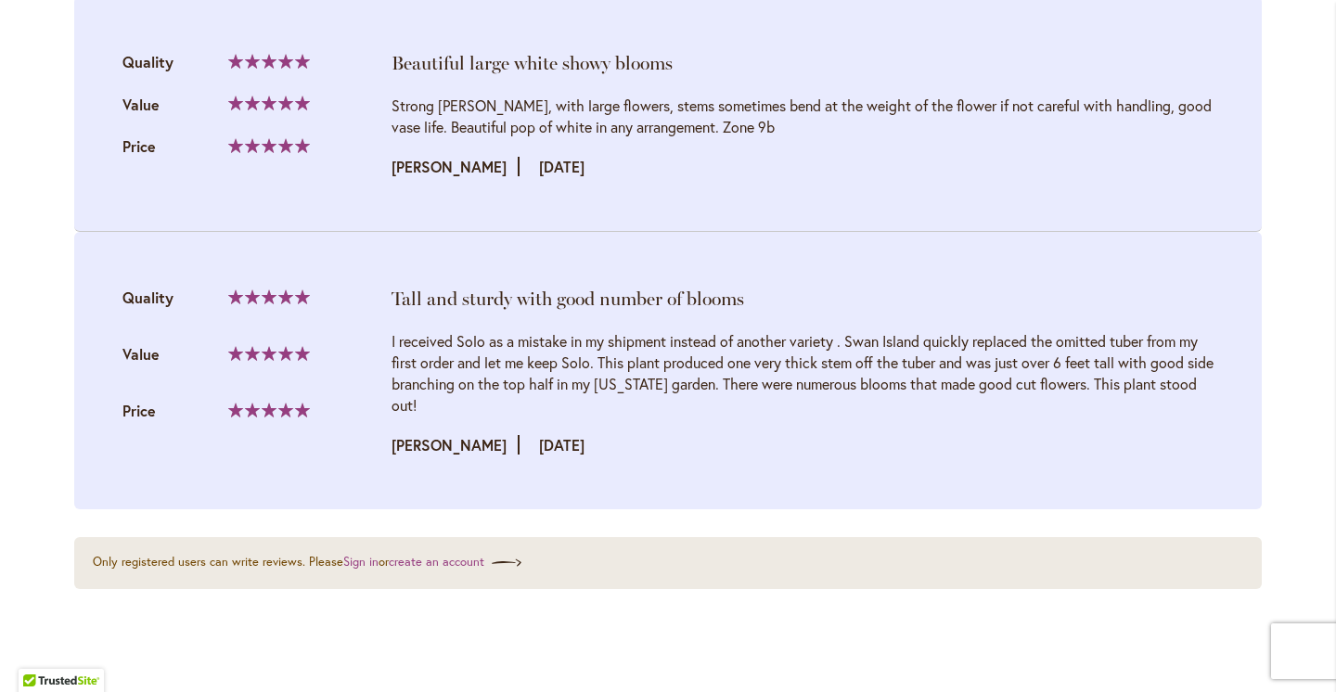
scroll to position [2711, 0]
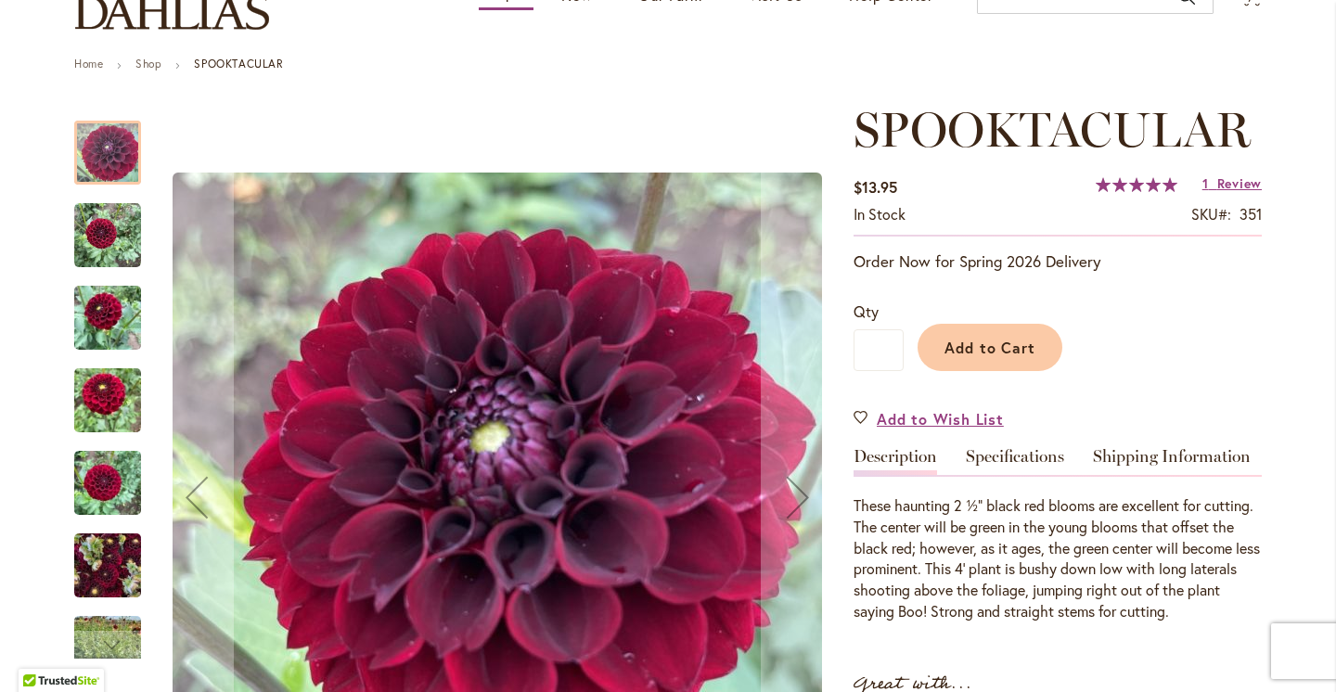
scroll to position [174, 0]
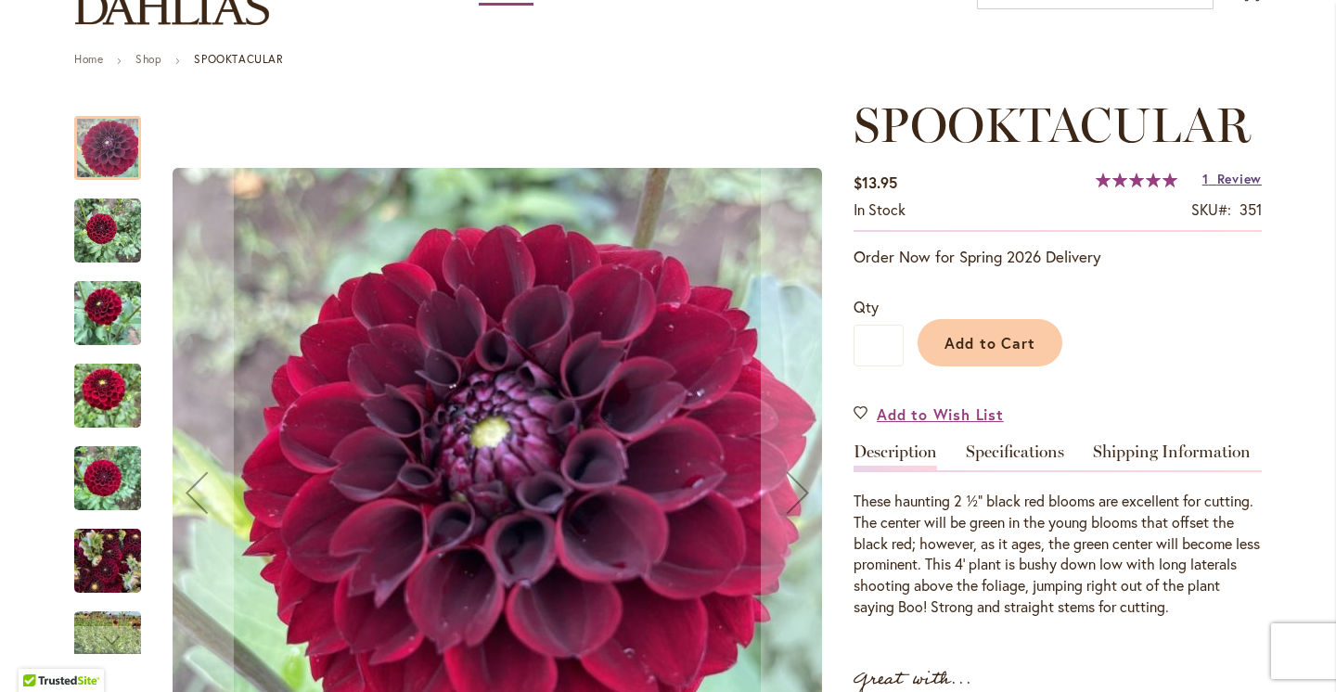
click at [1225, 176] on span "Review" at bounding box center [1240, 179] width 45 height 18
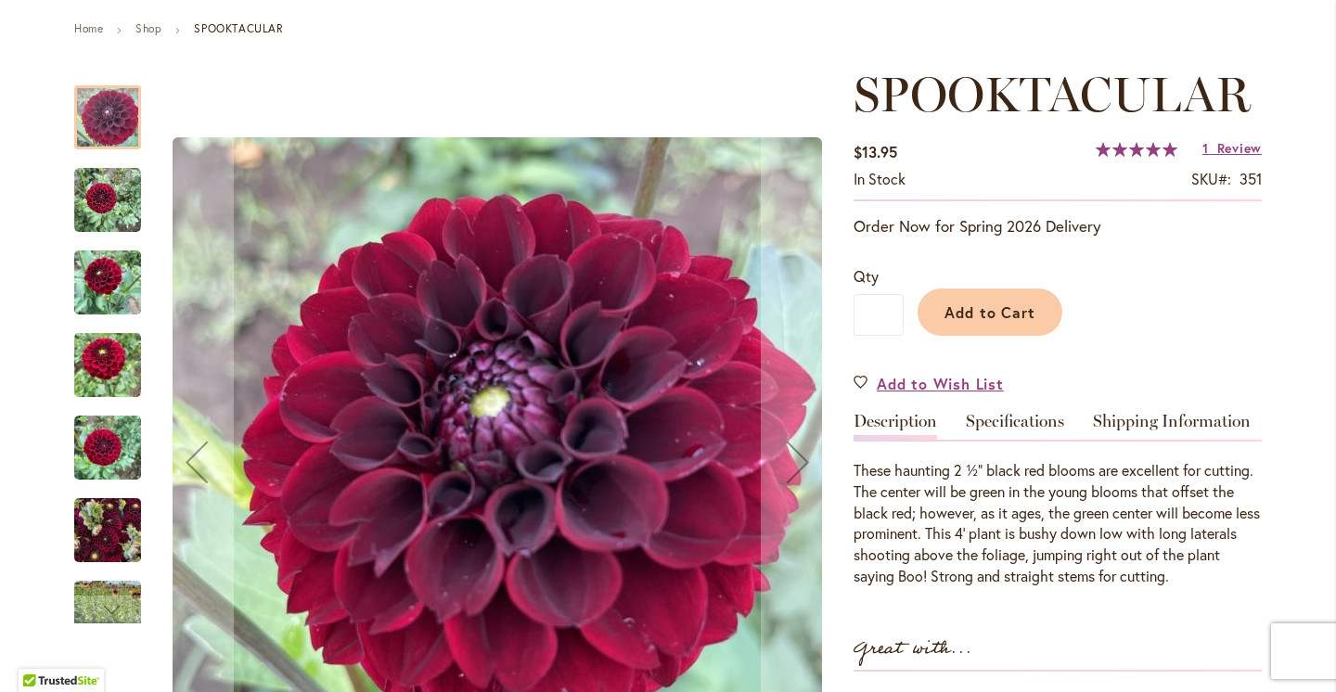
scroll to position [201, 0]
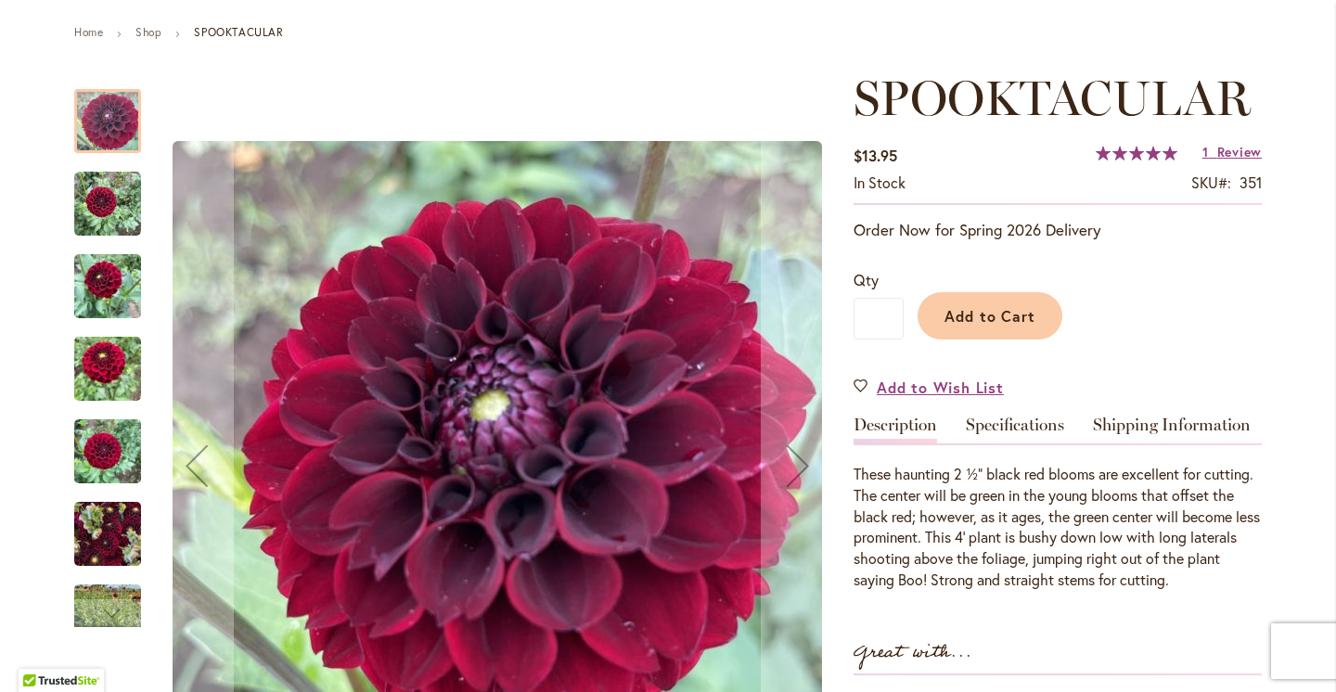
click at [129, 217] on img "Spooktacular" at bounding box center [107, 204] width 67 height 67
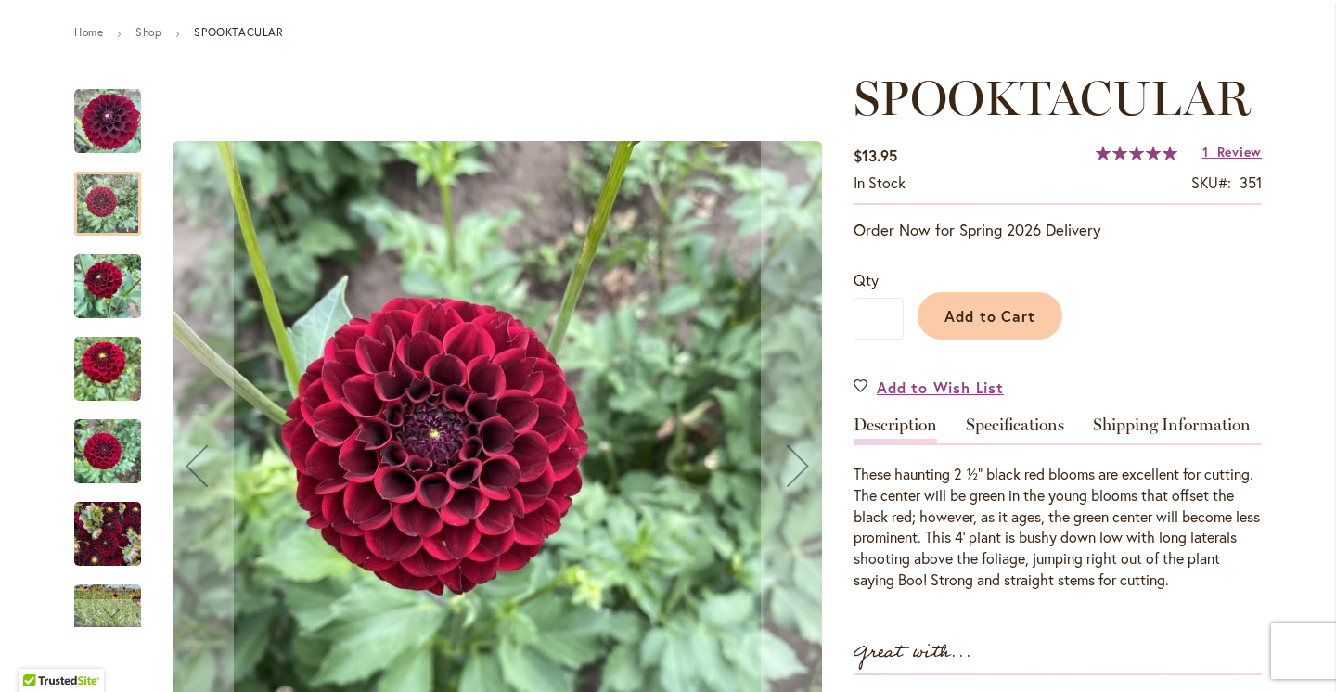
click at [104, 290] on img "Spooktacular" at bounding box center [107, 286] width 67 height 89
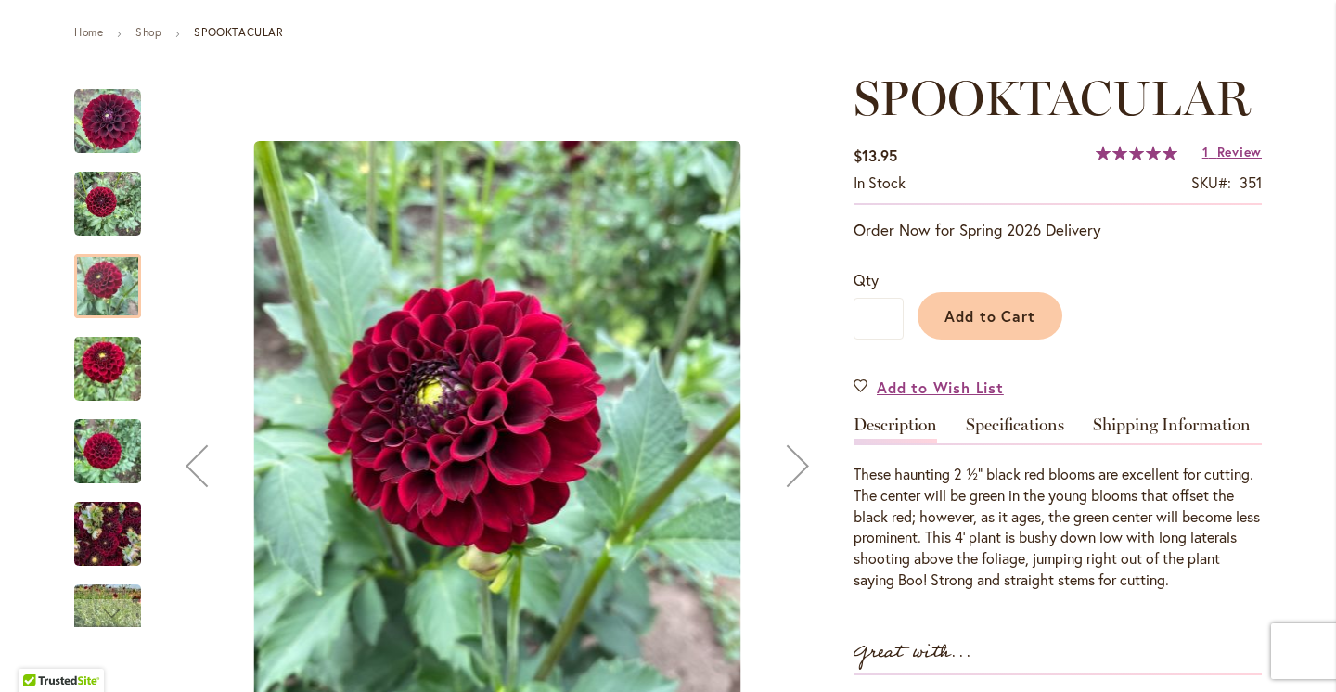
click at [97, 390] on img "Spooktacular" at bounding box center [107, 369] width 67 height 89
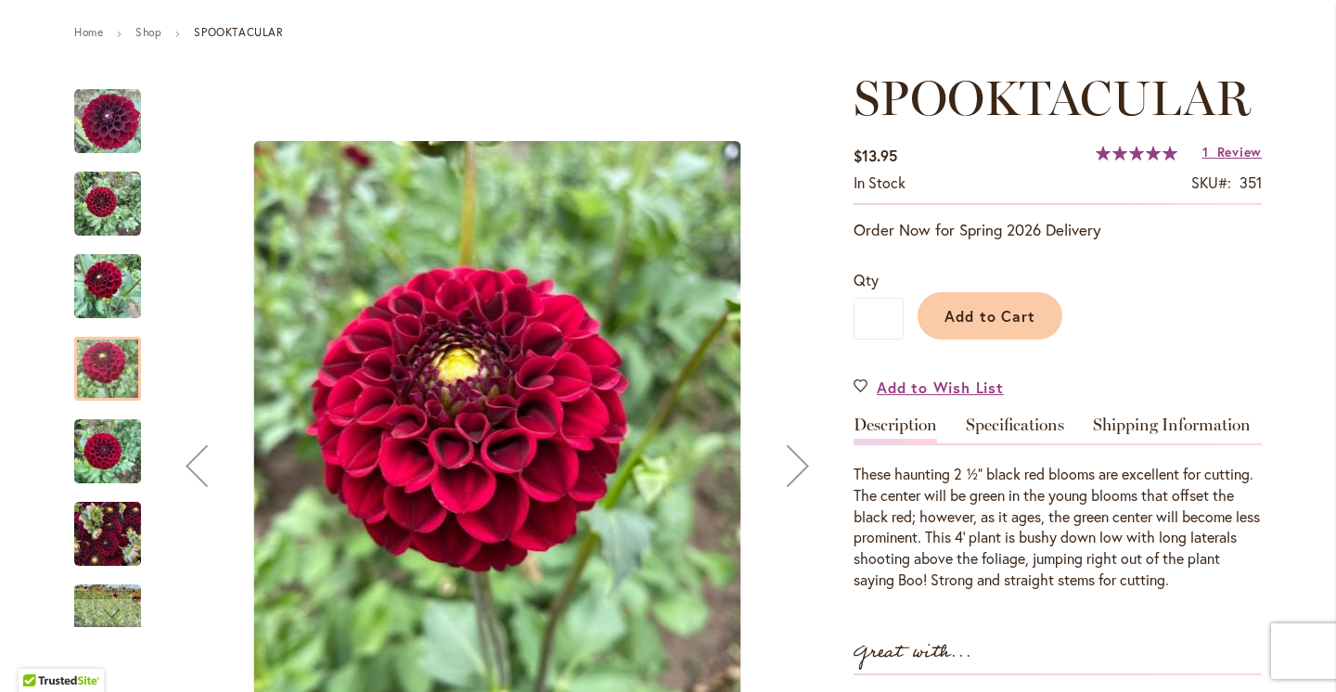
click at [98, 505] on img "Spooktacular" at bounding box center [107, 534] width 67 height 89
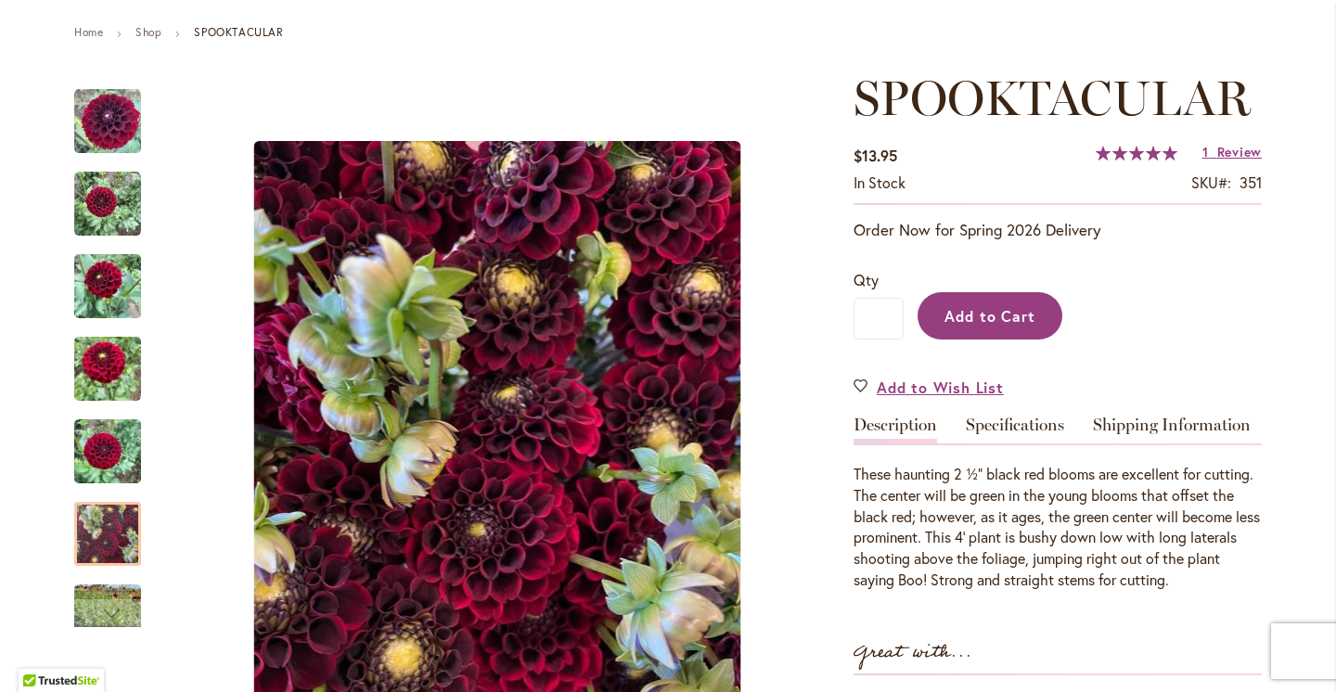
click at [1012, 323] on span "Add to Cart" at bounding box center [991, 315] width 92 height 19
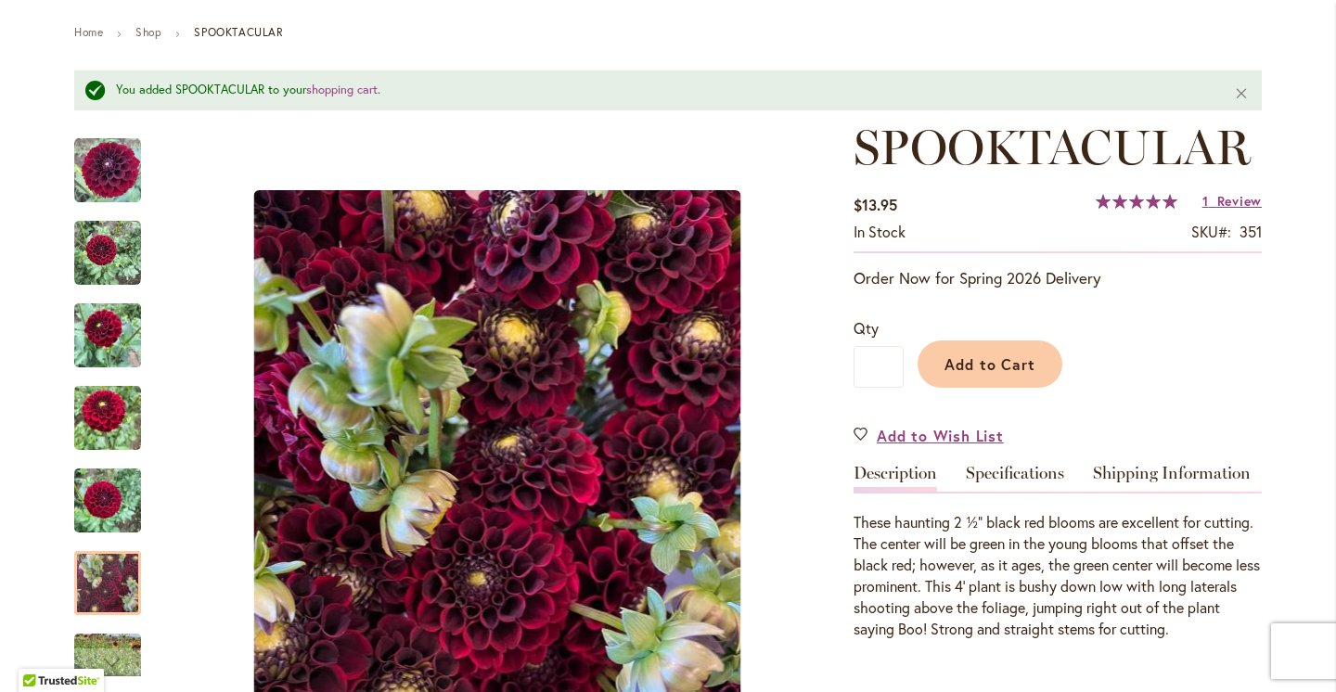
click at [961, 130] on span "SPOOKTACULAR" at bounding box center [1052, 147] width 397 height 58
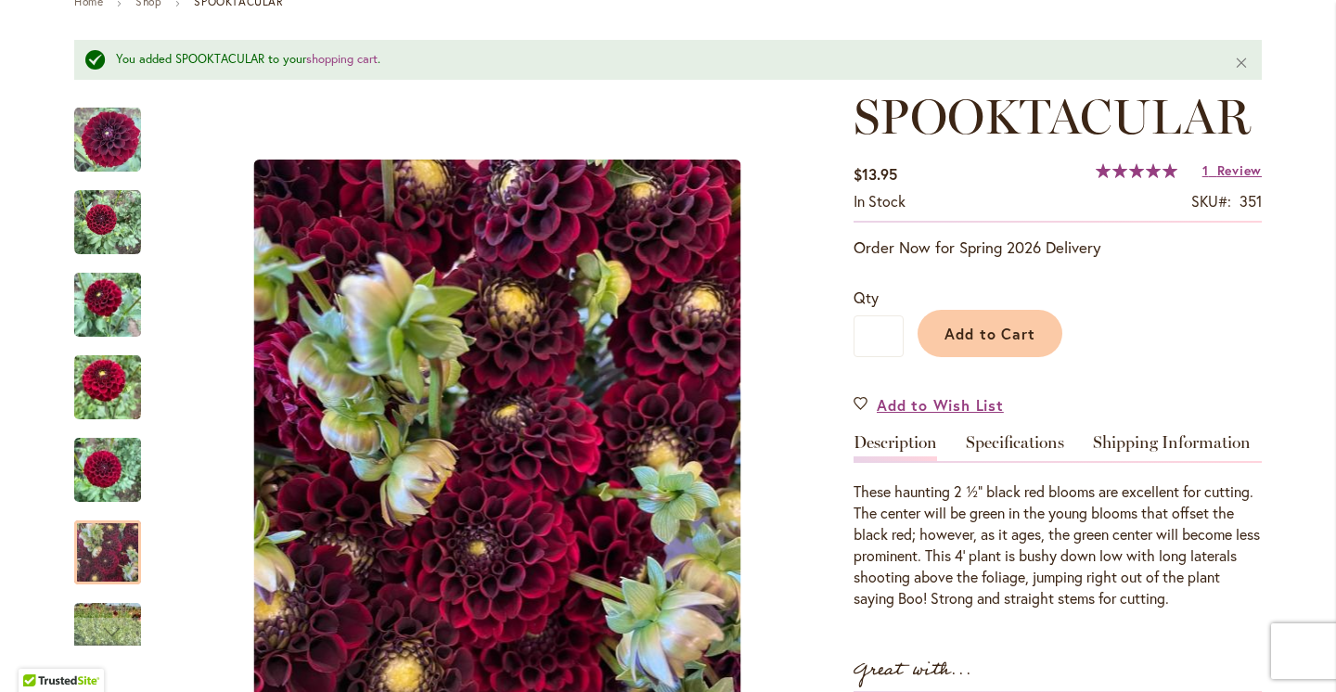
scroll to position [0, 0]
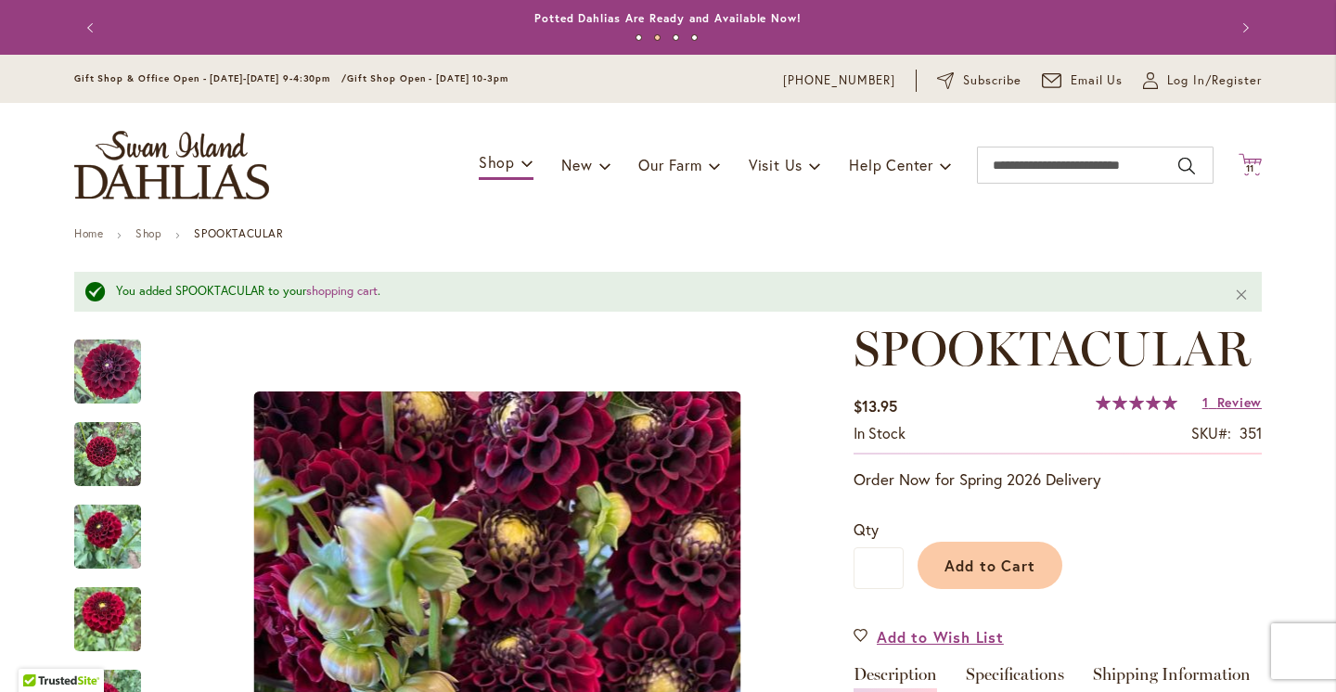
click at [1257, 168] on span "11 11 items" at bounding box center [1251, 168] width 19 height 9
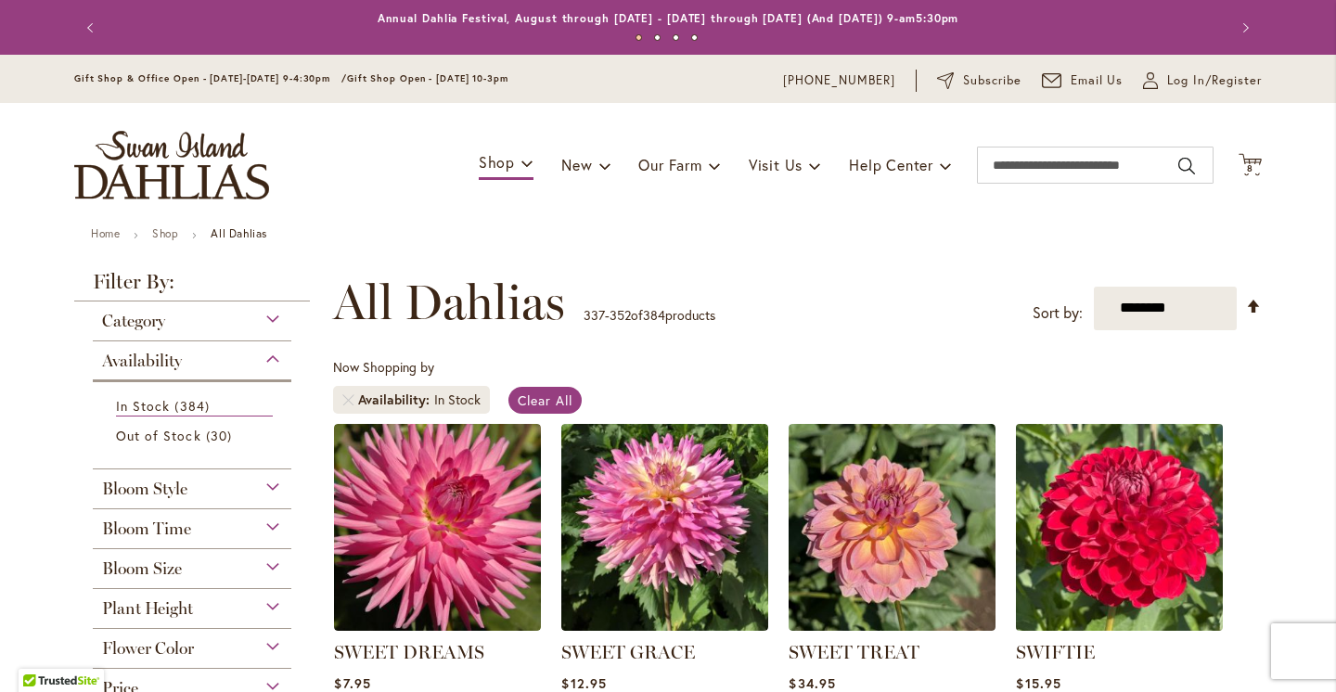
scroll to position [255, 0]
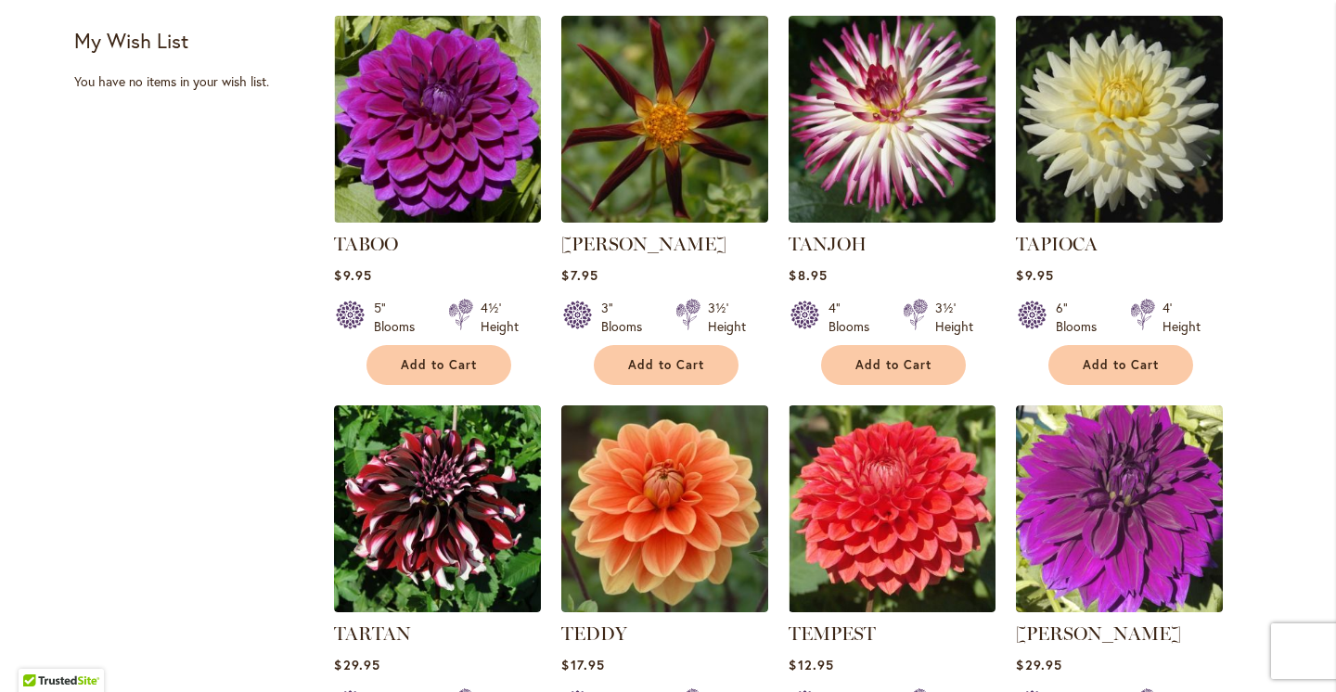
scroll to position [799, 0]
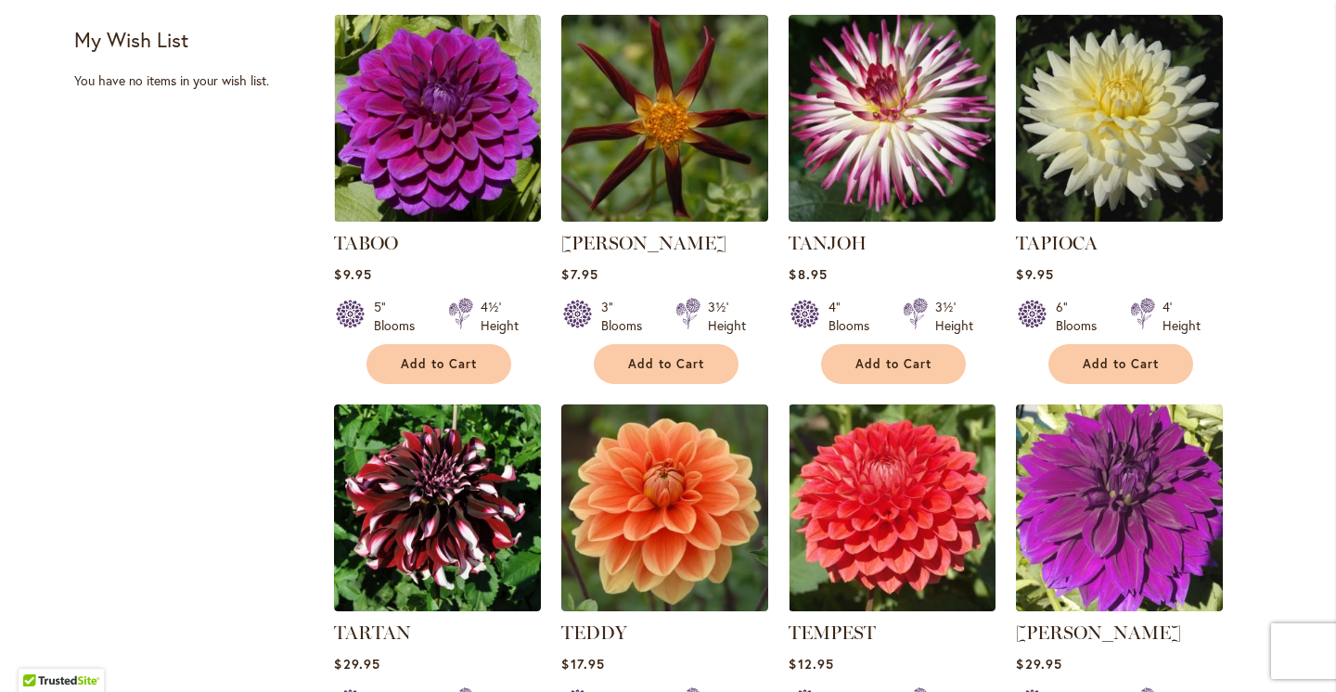
click at [1263, 216] on main "Home Shop All Dahlias New Best Sellers Staff Favorites Collections Best Cut Flo…" at bounding box center [668, 521] width 1221 height 2186
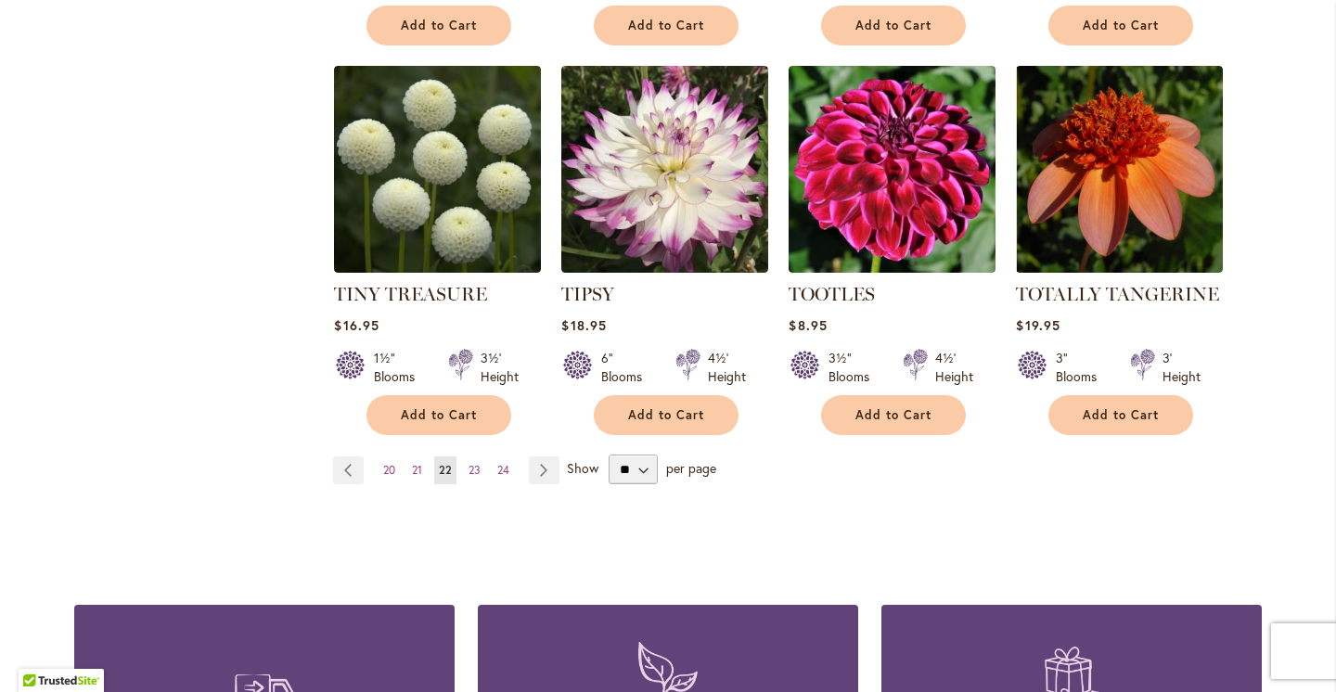
scroll to position [1536, 0]
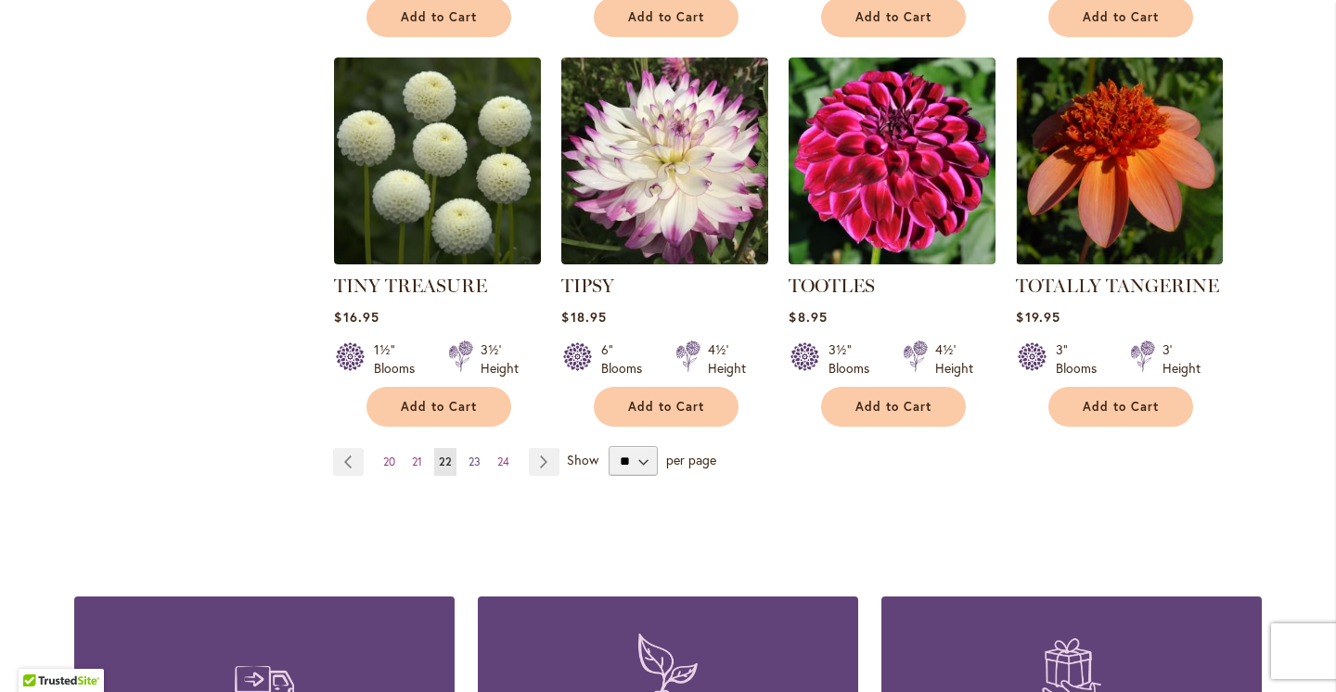
click at [475, 457] on span "23" at bounding box center [475, 462] width 12 height 14
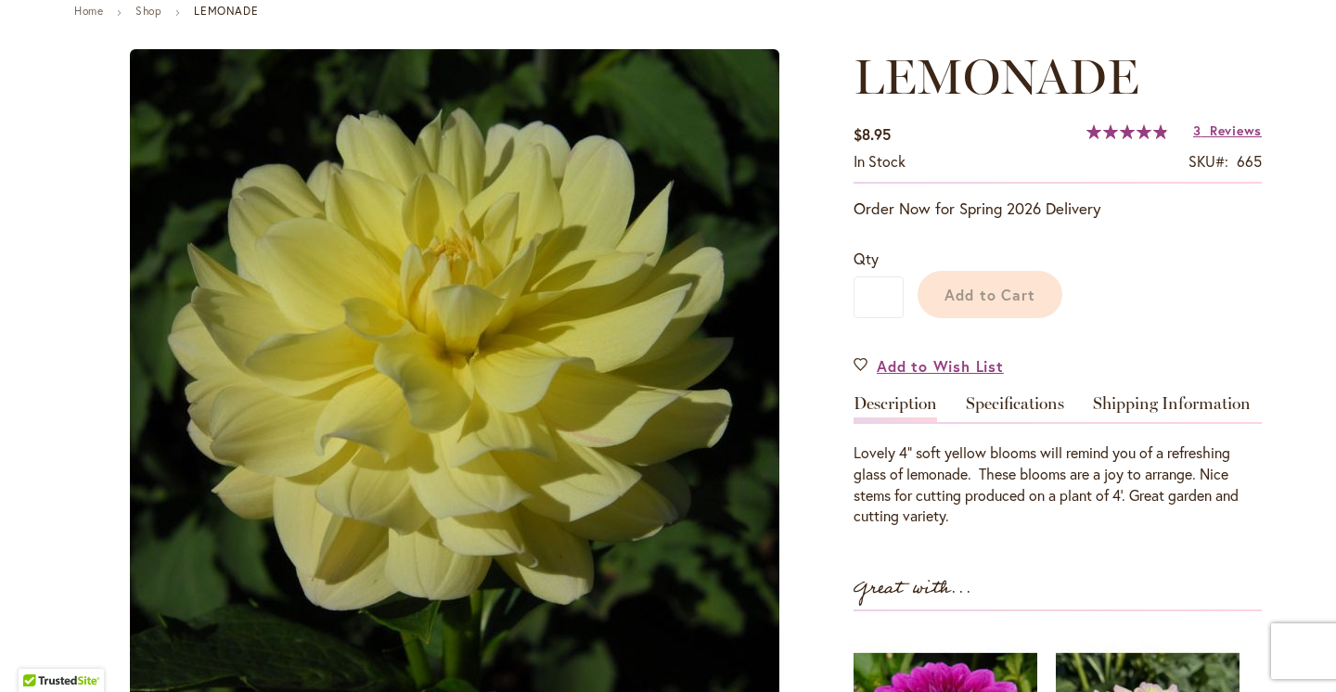
scroll to position [258, 0]
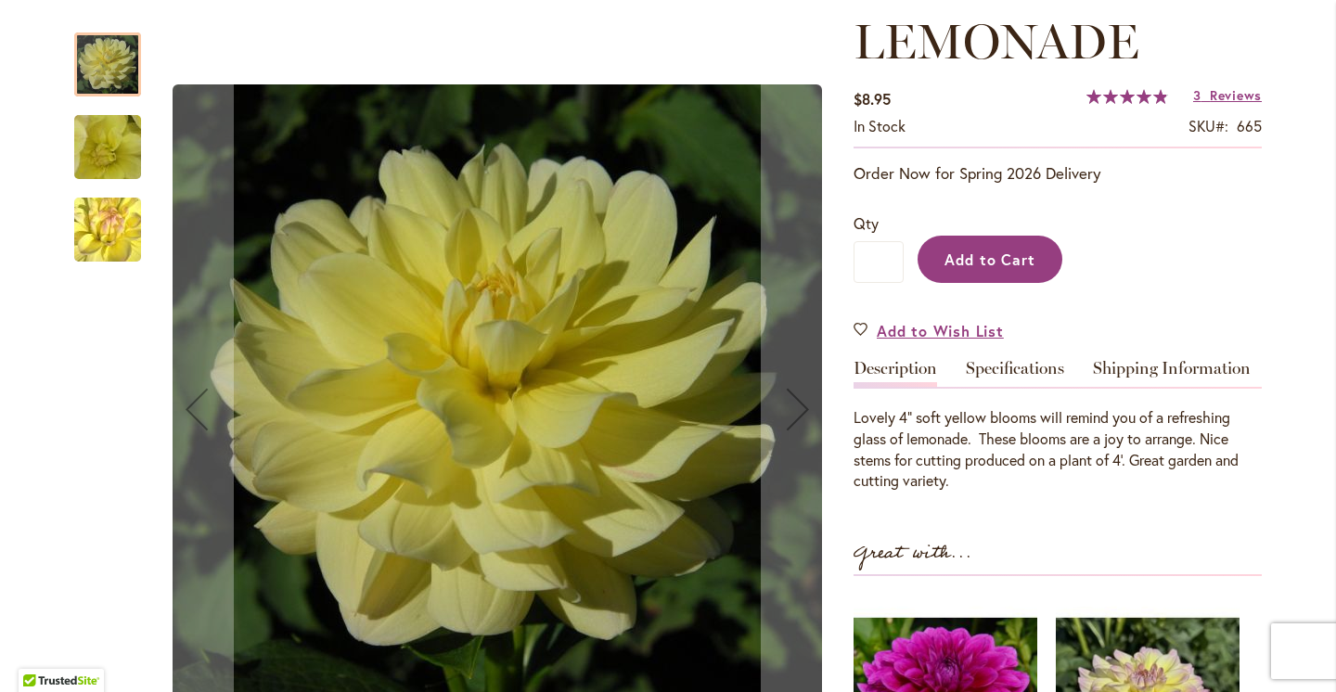
click at [1004, 257] on span "Add to Cart" at bounding box center [991, 259] width 92 height 19
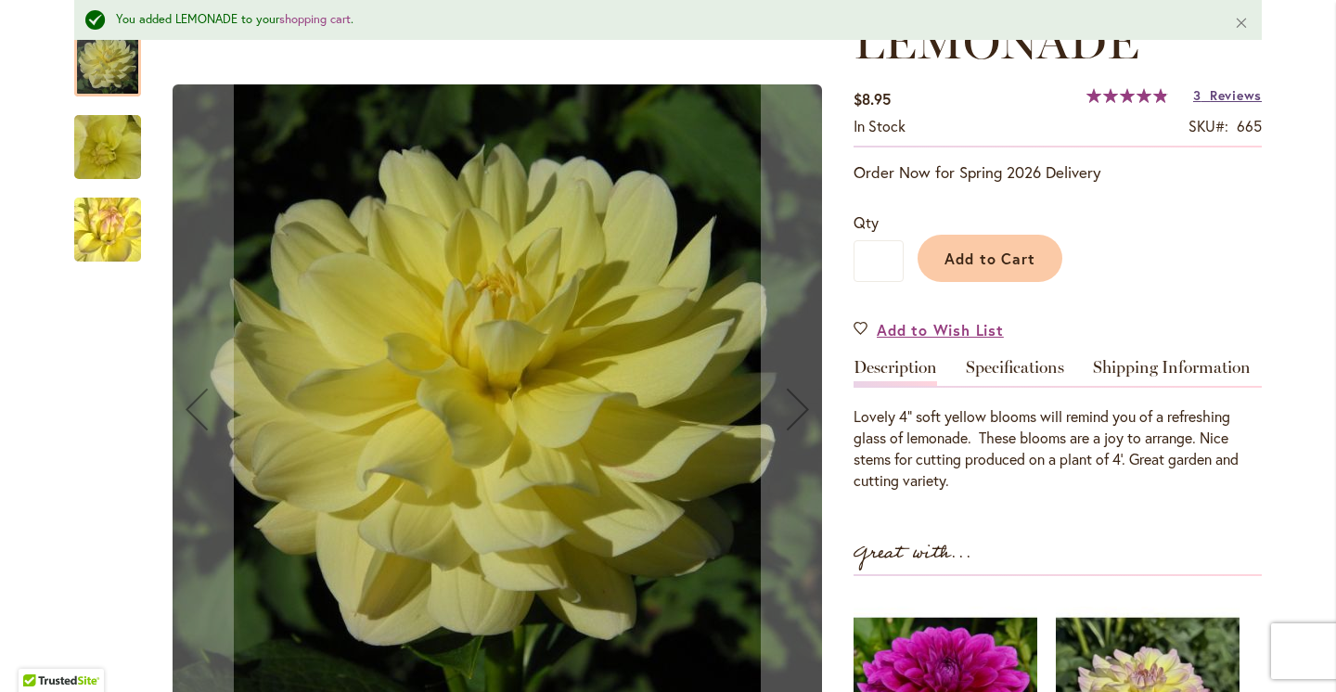
click at [1246, 91] on span "Reviews" at bounding box center [1236, 95] width 52 height 18
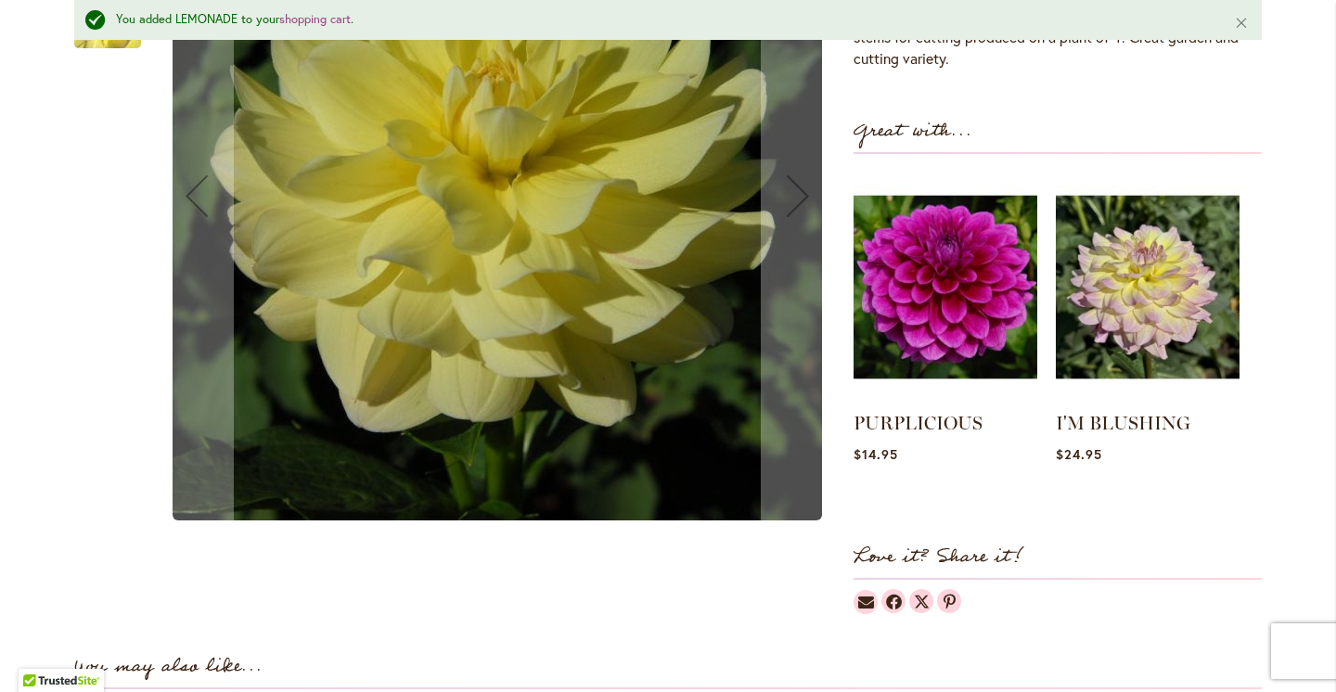
scroll to position [0, 0]
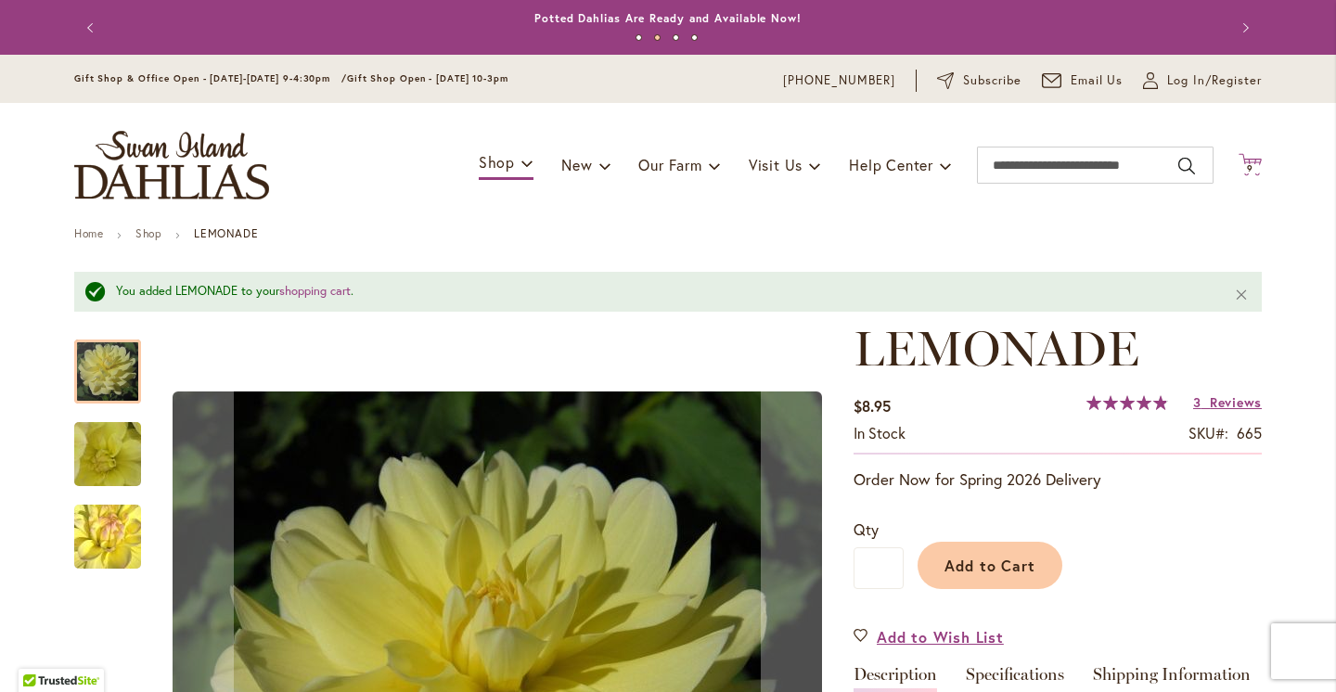
click at [1257, 161] on icon at bounding box center [1250, 164] width 23 height 22
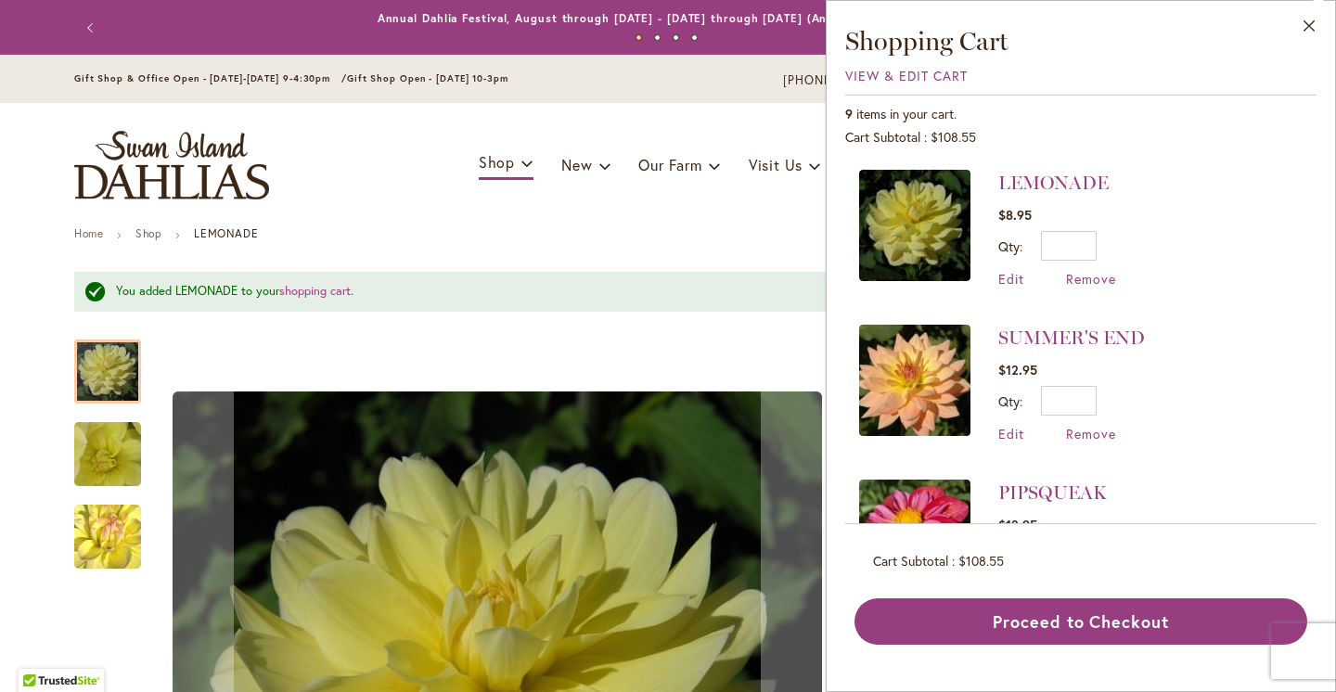
click at [589, 275] on div "You added LEMONADE to your shopping cart . Close" at bounding box center [668, 292] width 1188 height 40
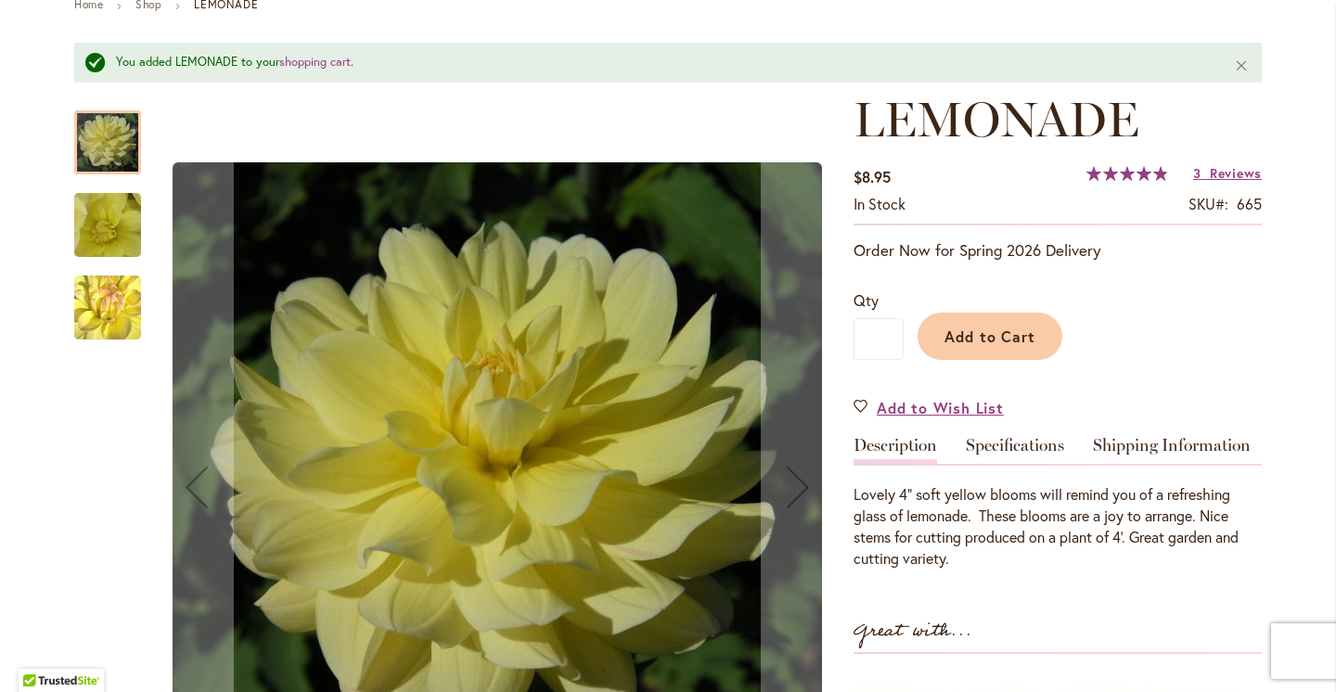
click at [1209, 363] on div "Add to Cart" at bounding box center [1083, 332] width 358 height 84
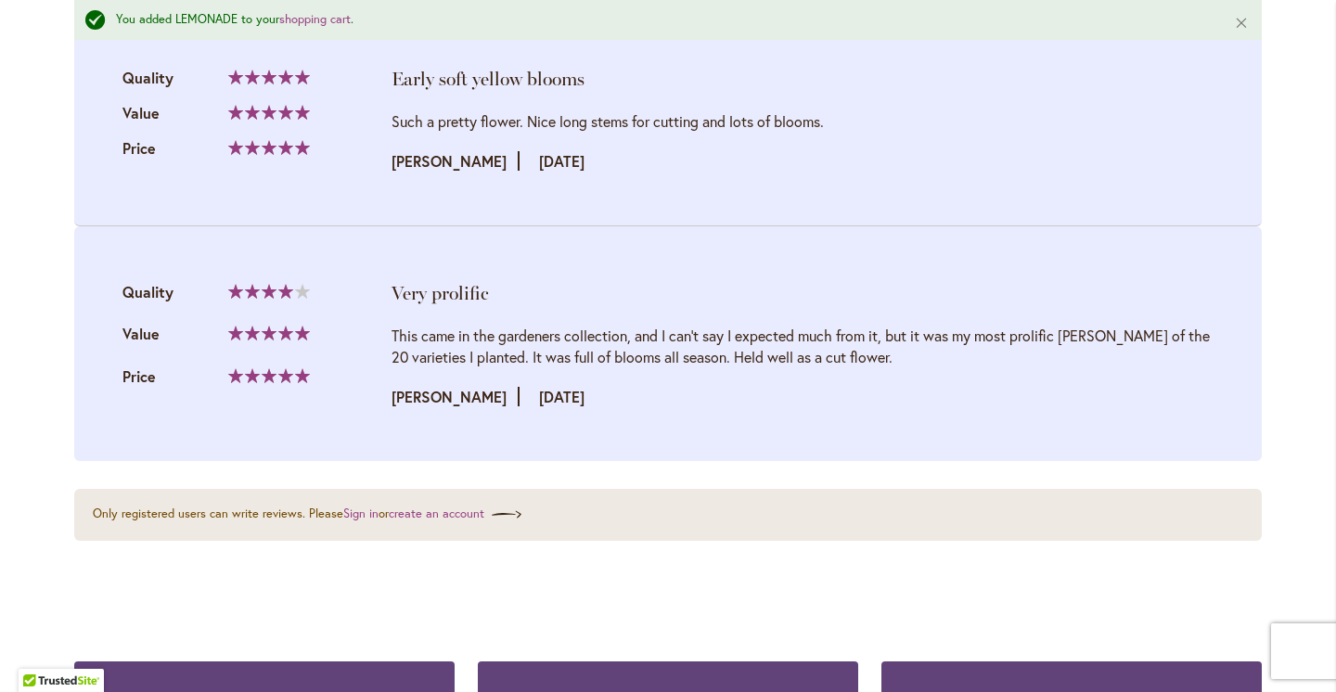
scroll to position [2276, 0]
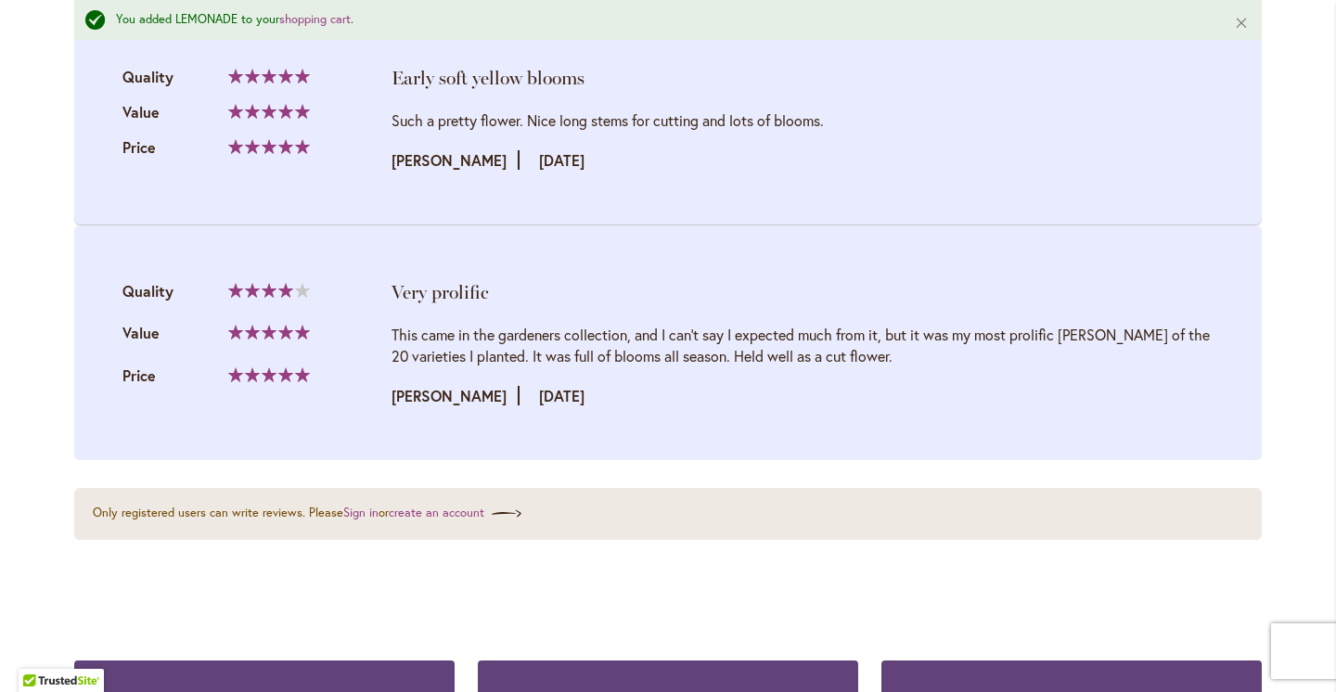
click at [1156, 361] on div "This came in the gardeners collection, and I can't say I expected much from it,…" at bounding box center [803, 345] width 822 height 43
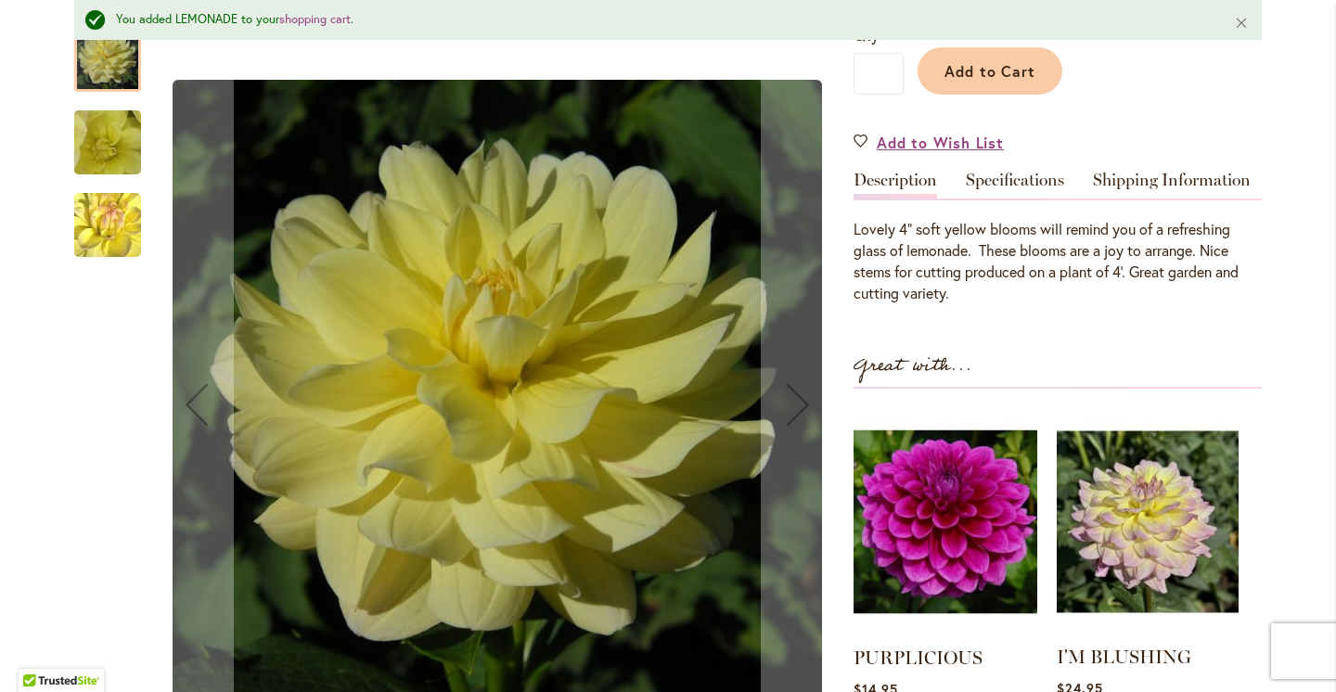
scroll to position [469, 0]
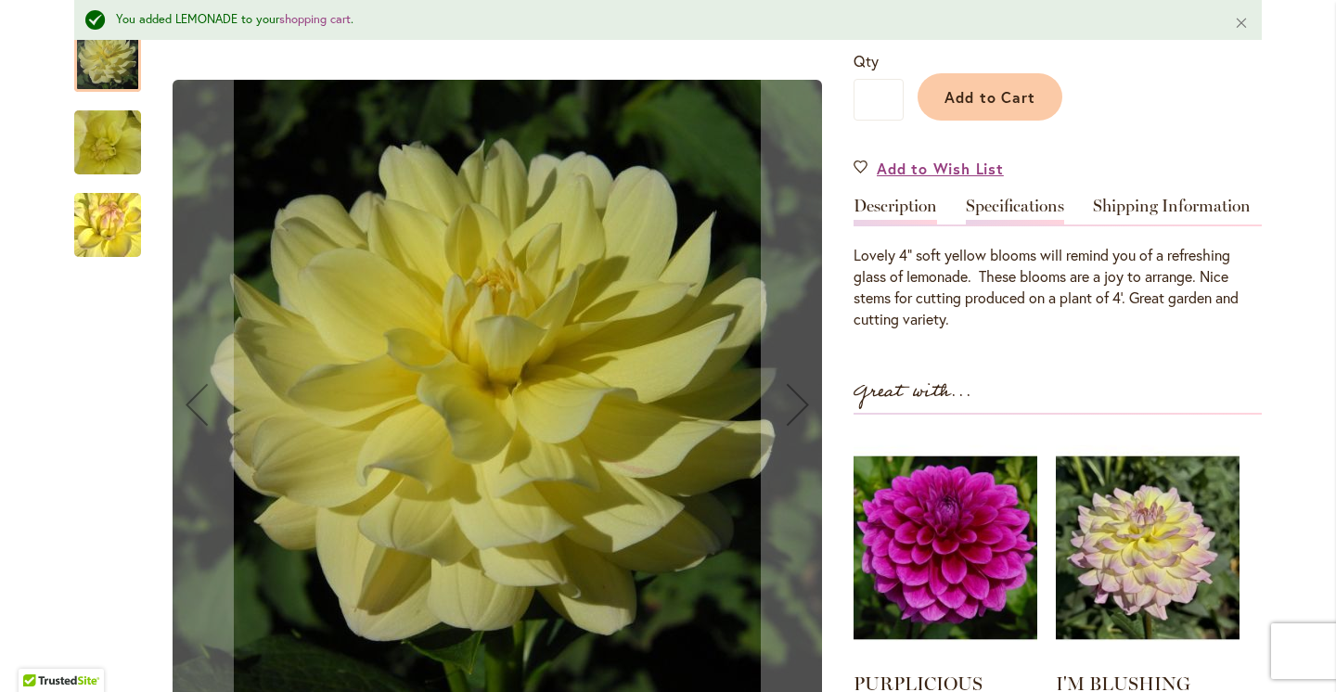
click at [1025, 208] on link "Specifications" at bounding box center [1015, 211] width 98 height 27
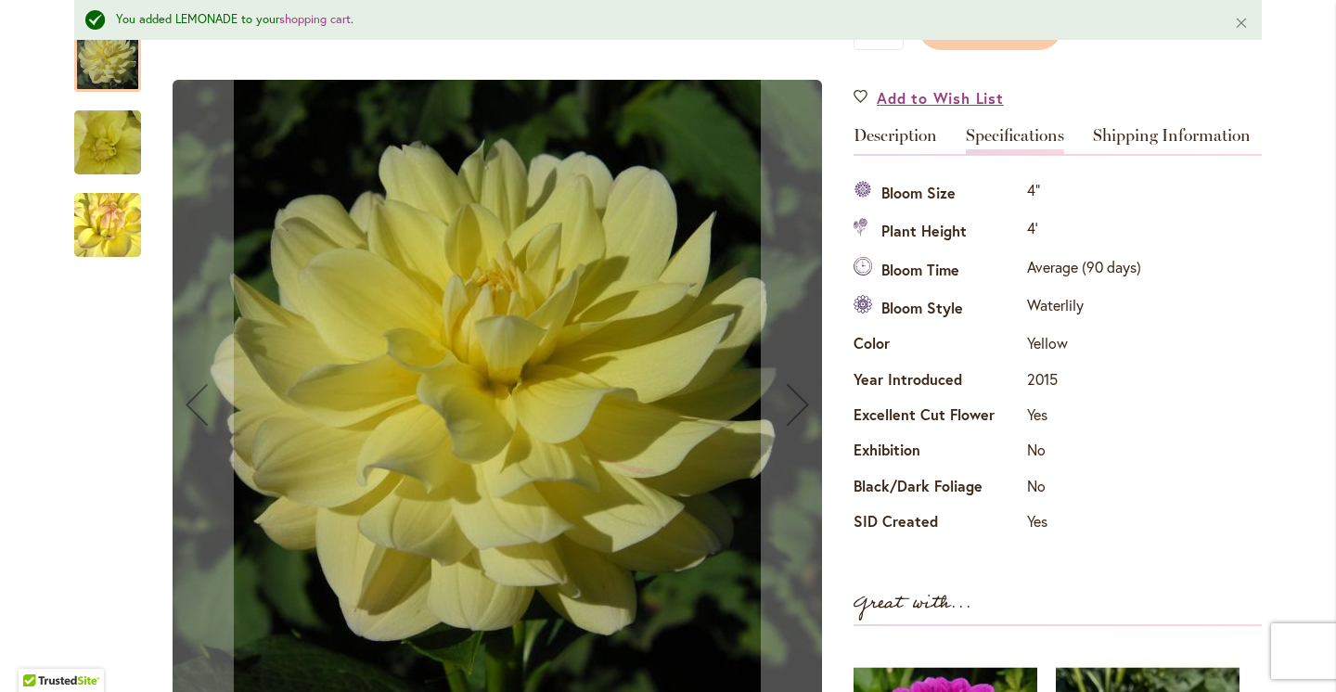
scroll to position [549, 0]
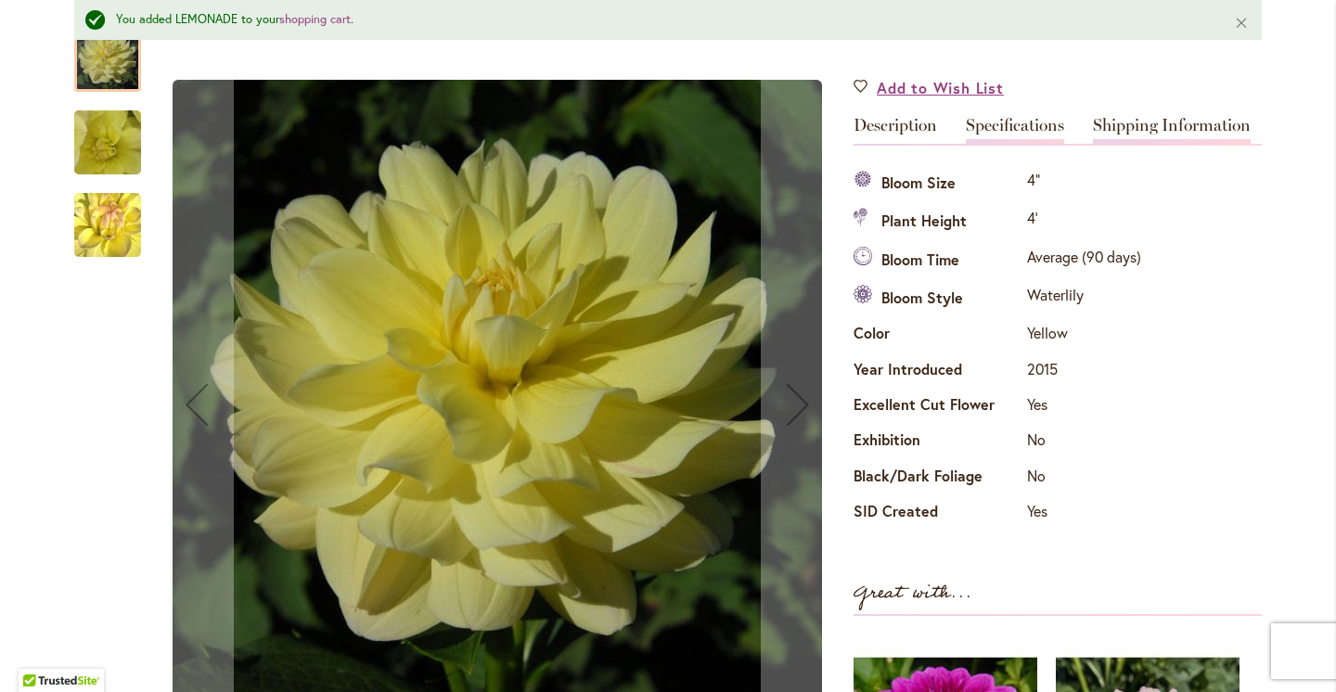
click at [1164, 121] on link "Shipping Information" at bounding box center [1172, 130] width 158 height 27
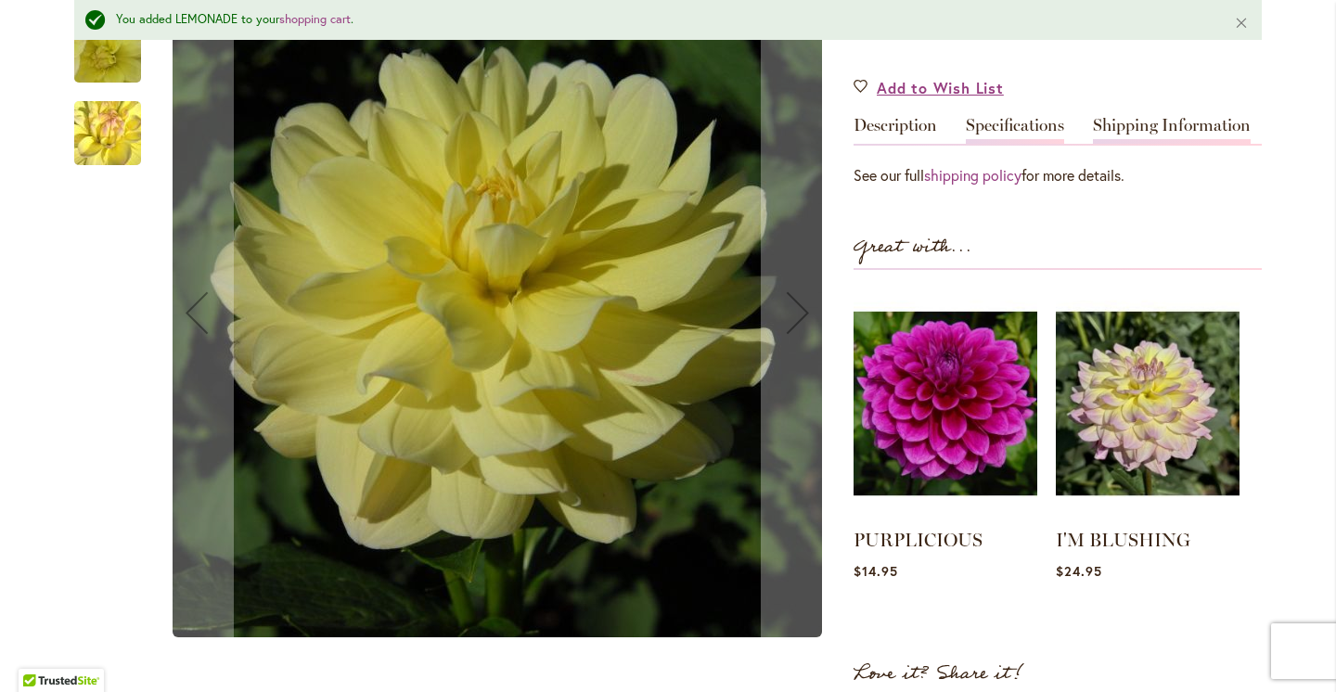
click at [1046, 132] on link "Specifications" at bounding box center [1015, 130] width 98 height 27
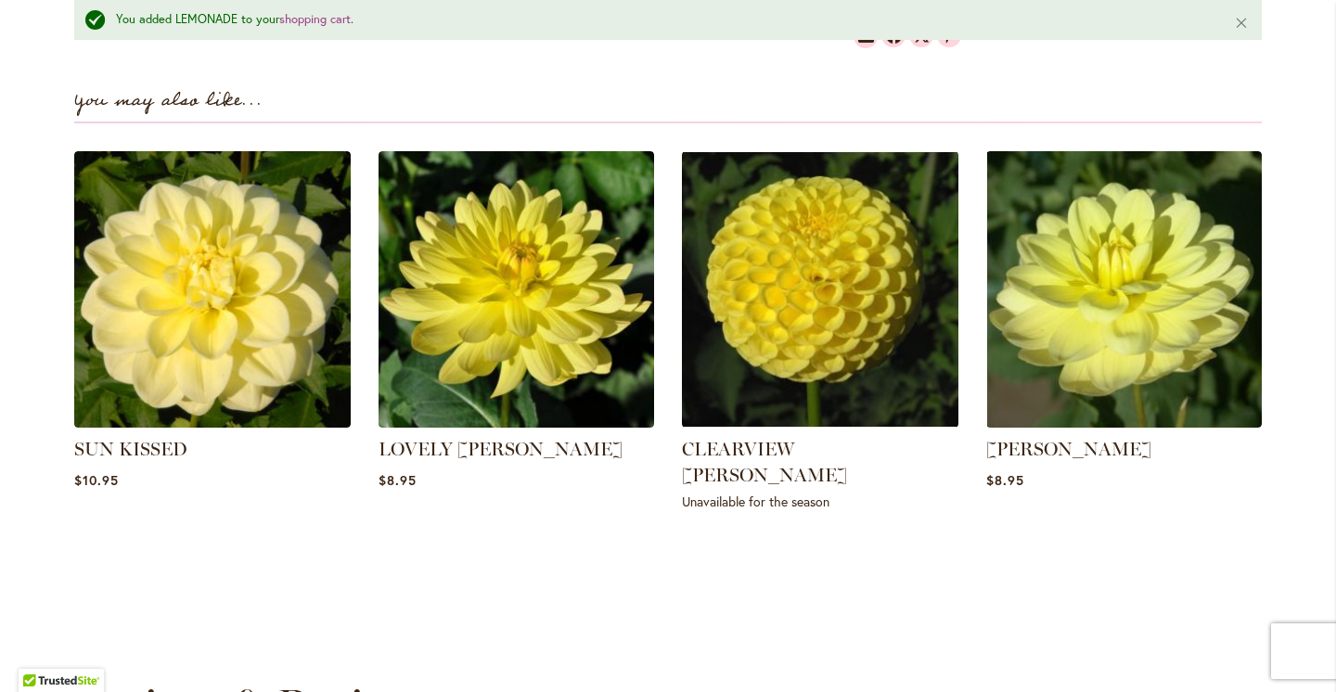
scroll to position [1580, 0]
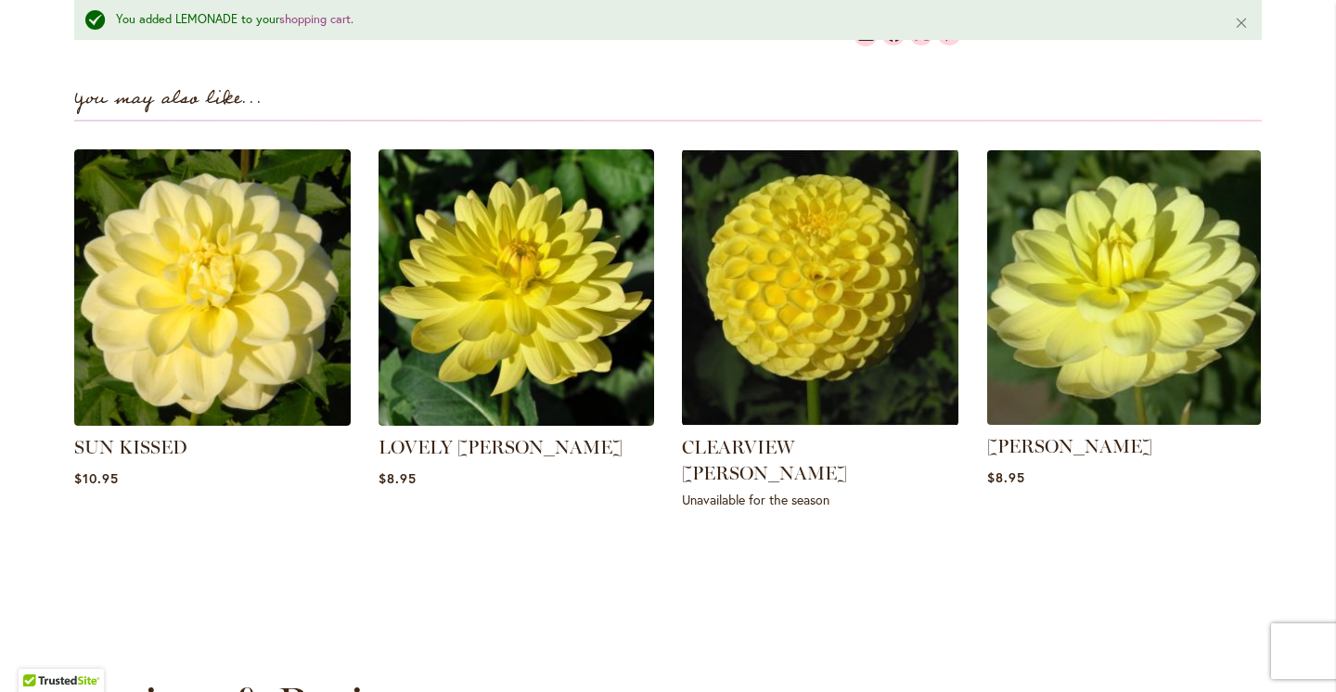
click at [1117, 277] on img at bounding box center [1124, 288] width 288 height 288
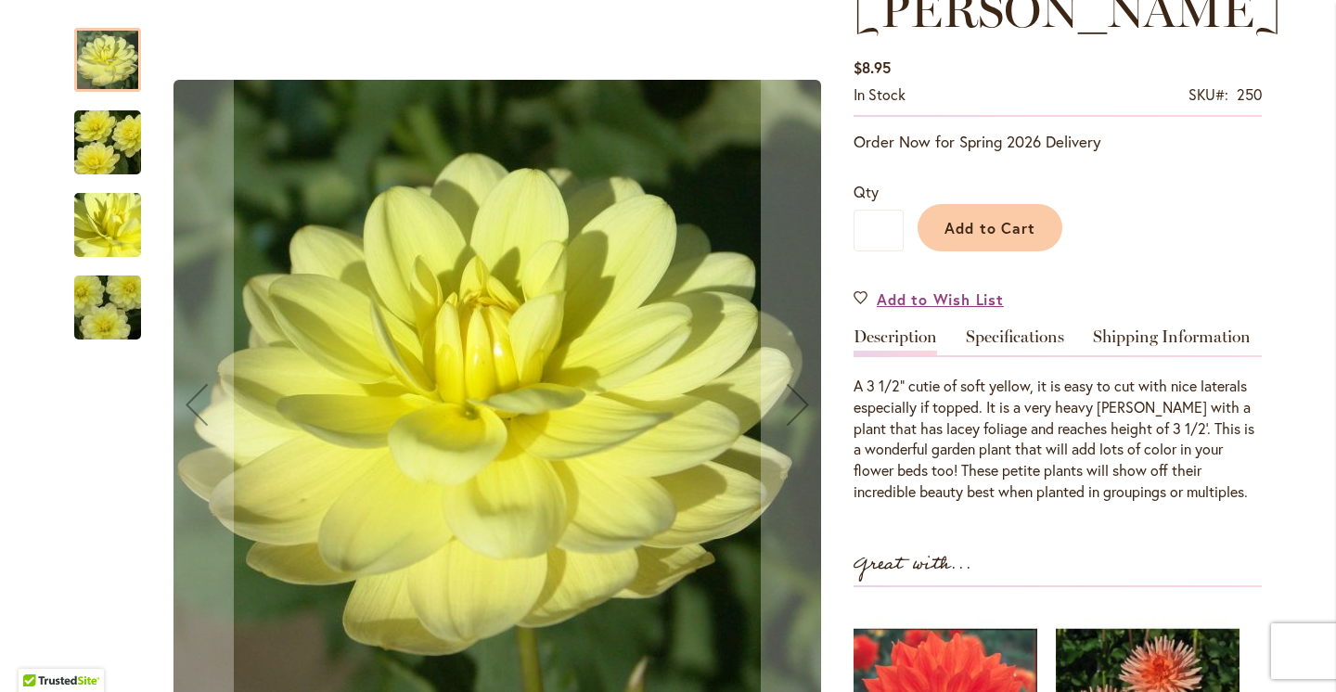
scroll to position [380, 0]
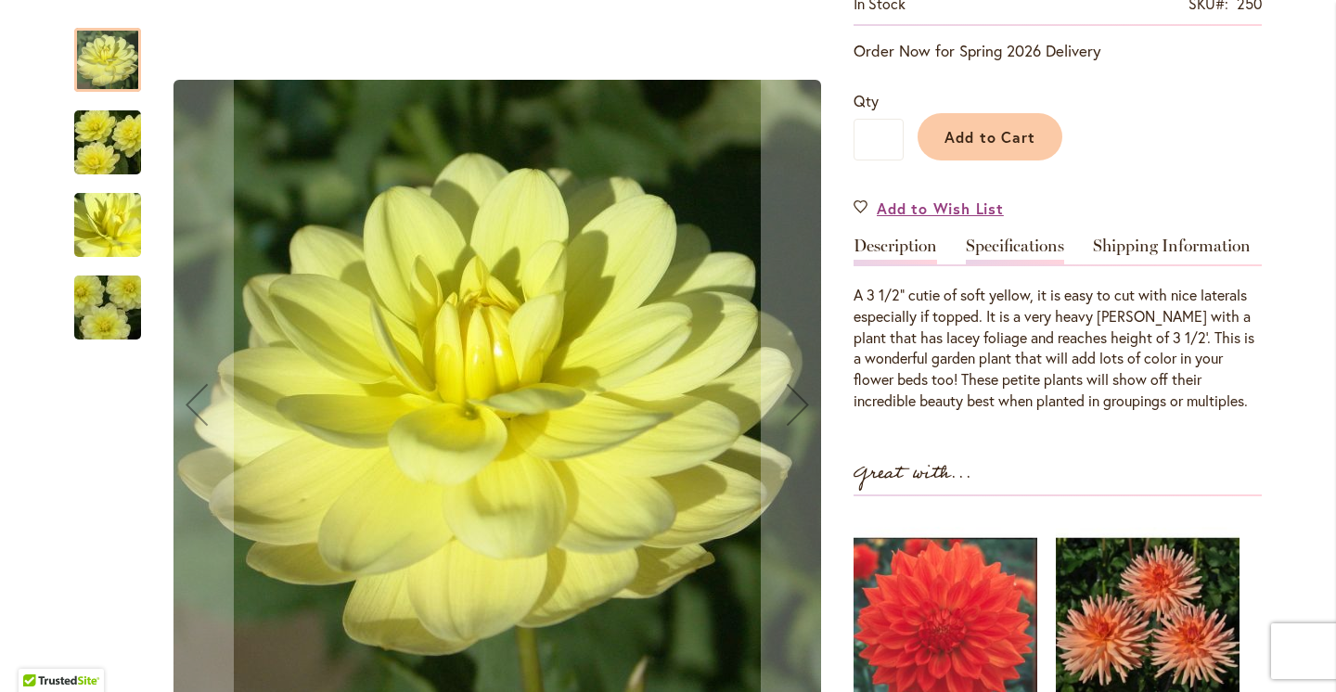
click at [1040, 249] on link "Specifications" at bounding box center [1015, 251] width 98 height 27
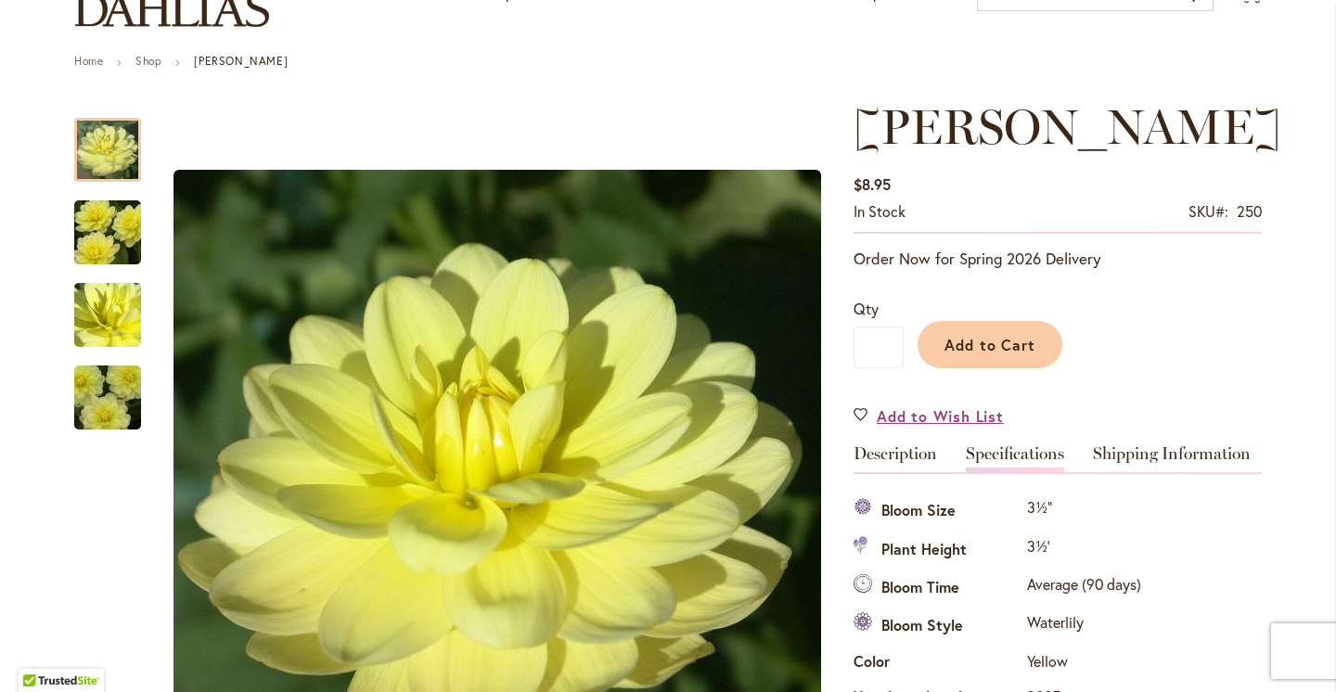
scroll to position [108, 0]
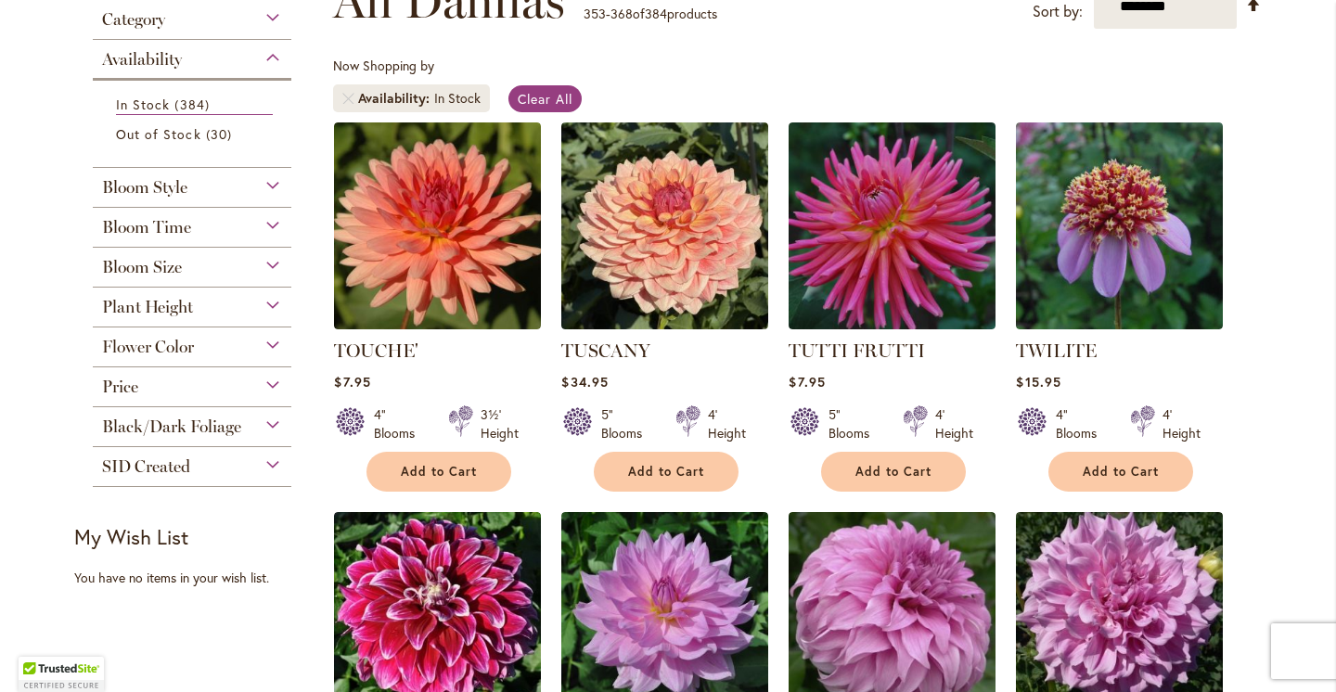
scroll to position [337, 0]
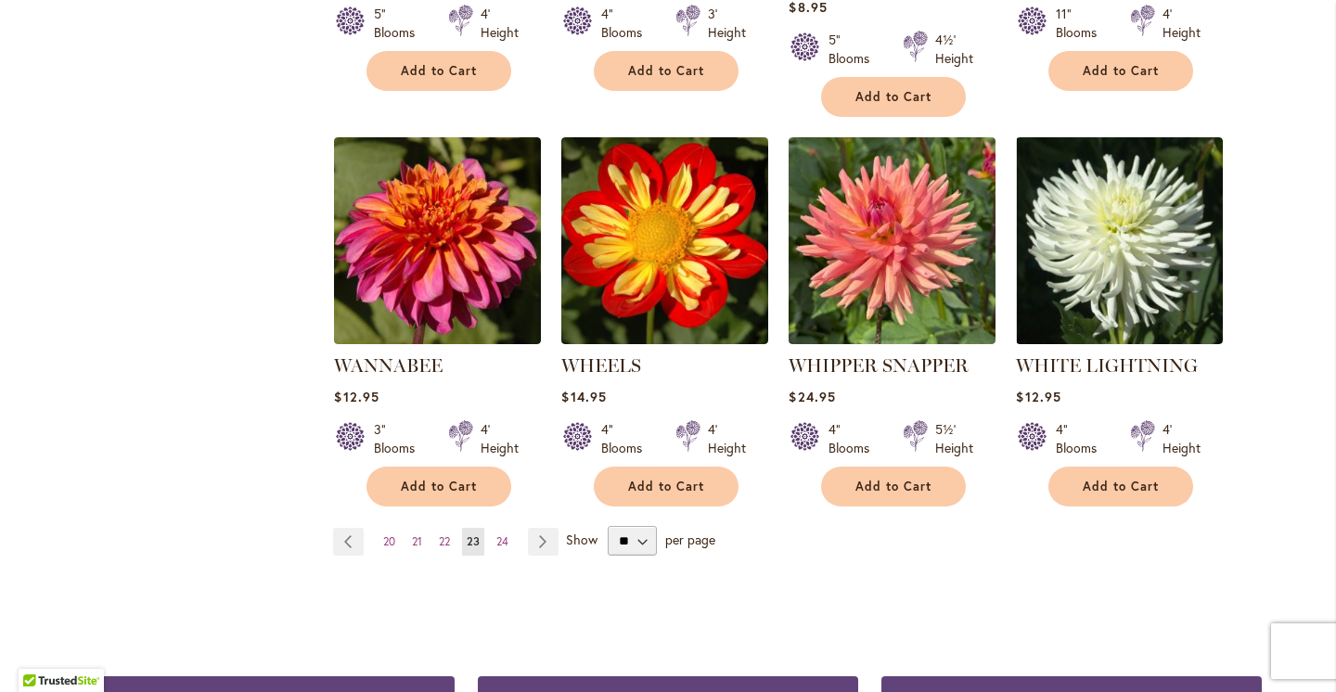
scroll to position [1484, 0]
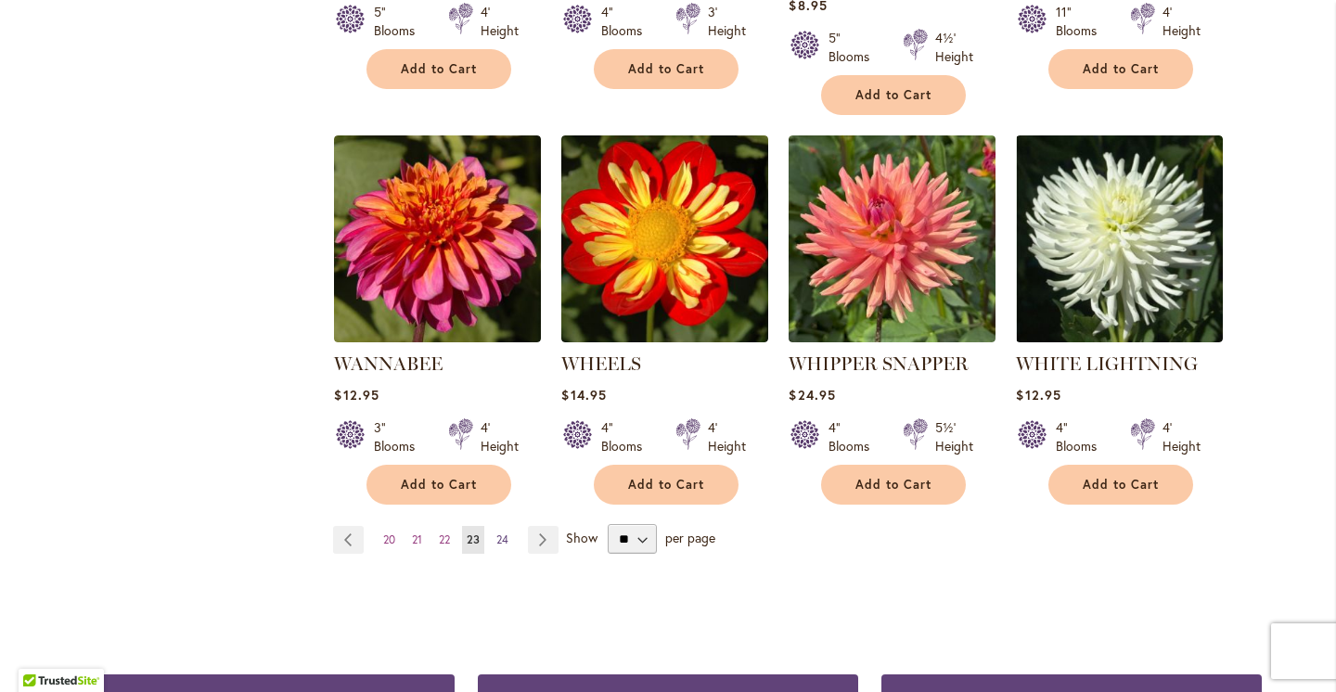
click at [502, 533] on span "24" at bounding box center [502, 540] width 12 height 14
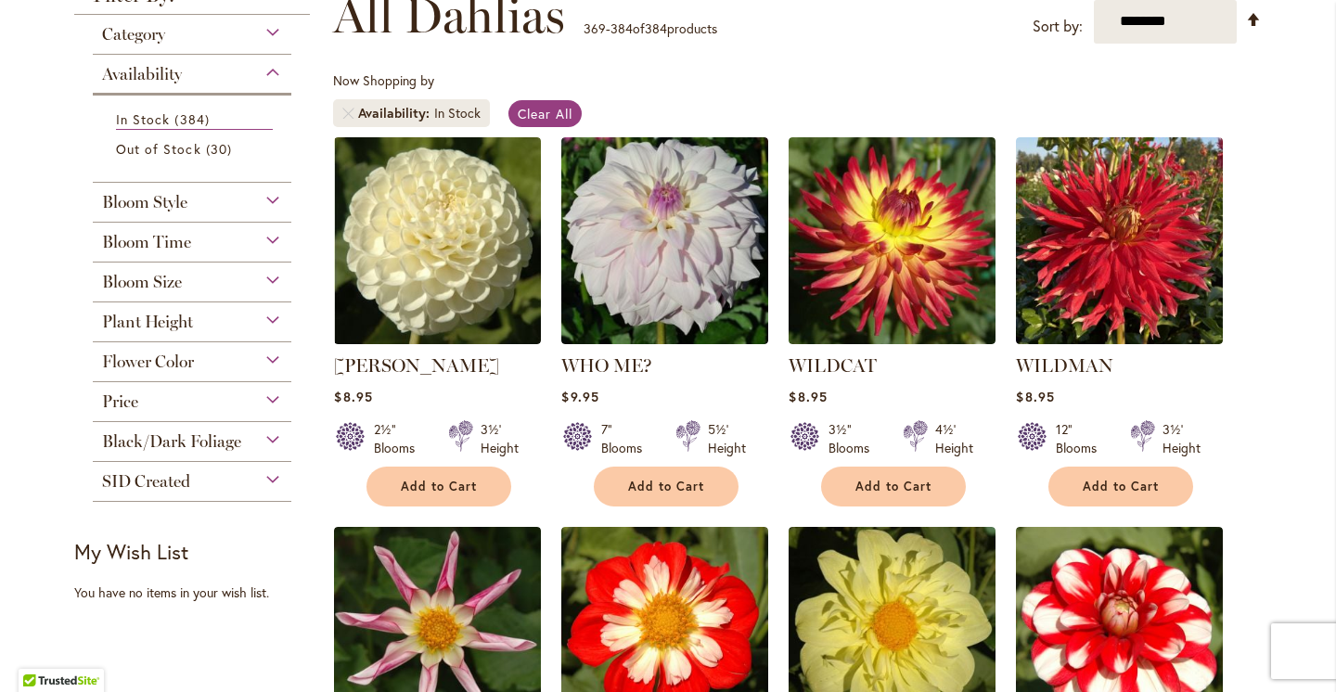
scroll to position [289, 0]
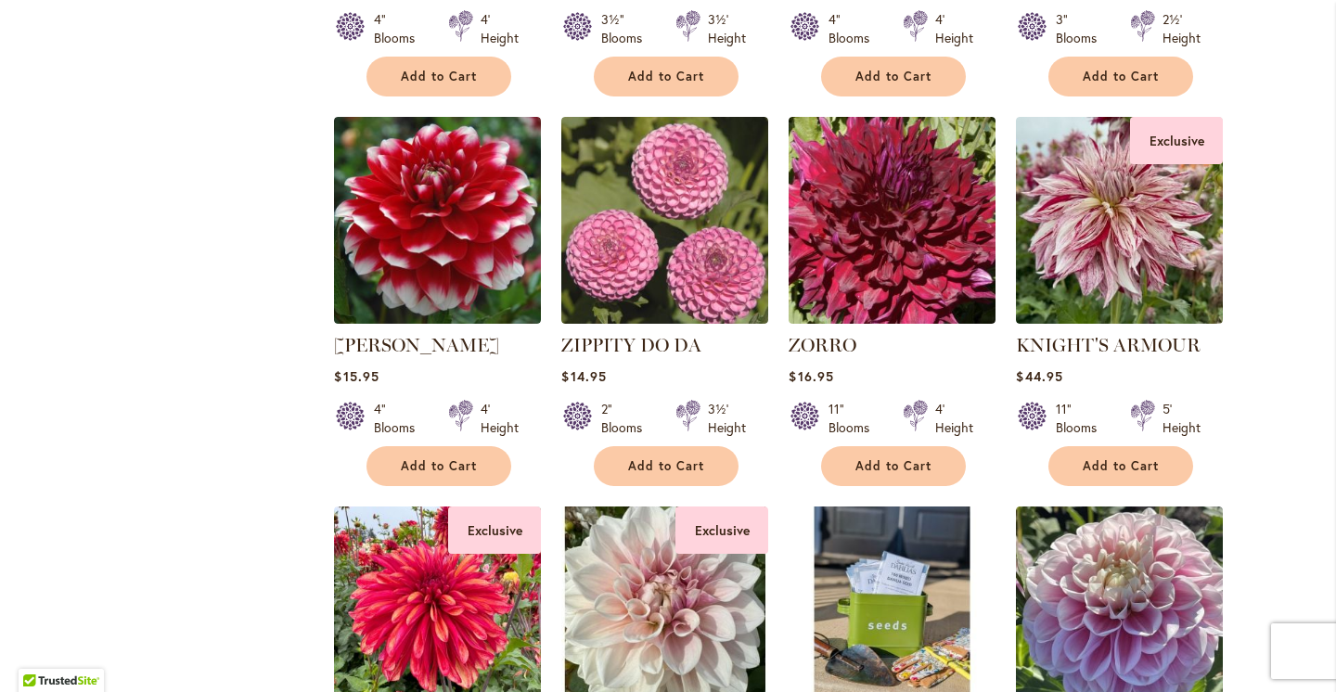
scroll to position [1097, 0]
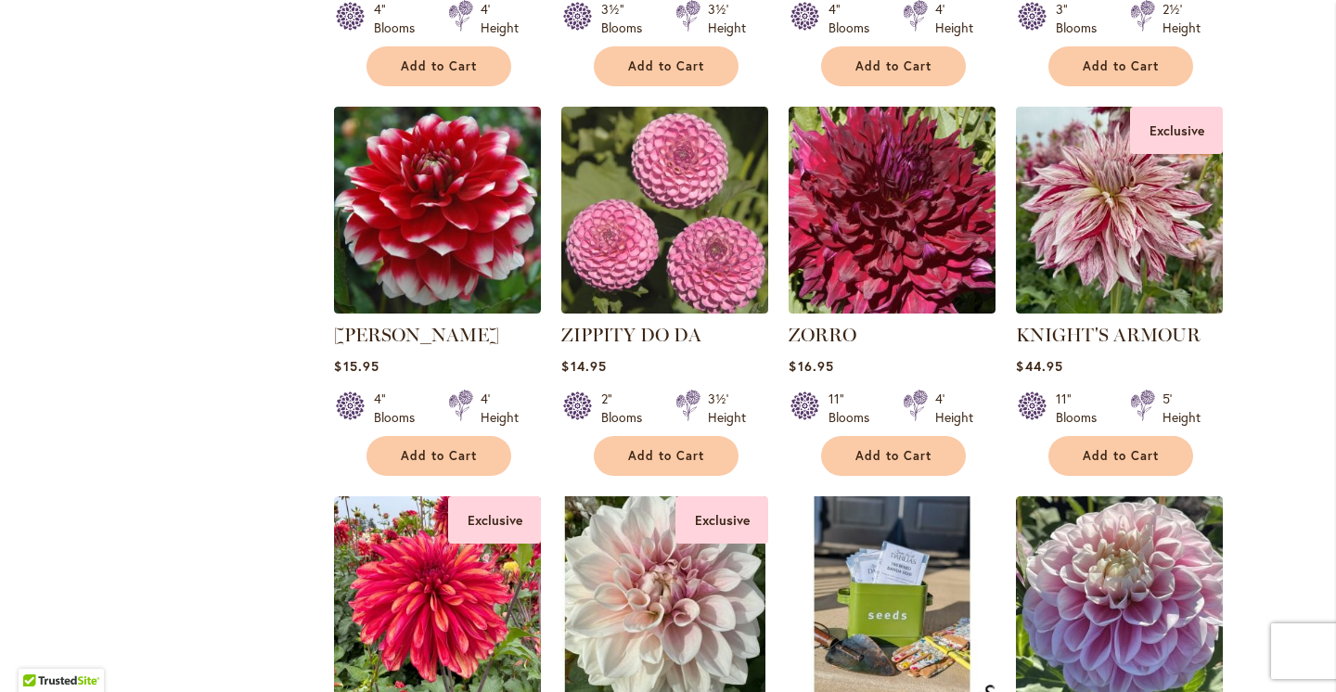
click at [1290, 223] on div "Skip to Content Gift Shop & Office Open - Monday-Friday 9-4:30pm / Gift Shop Op…" at bounding box center [668, 407] width 1336 height 2898
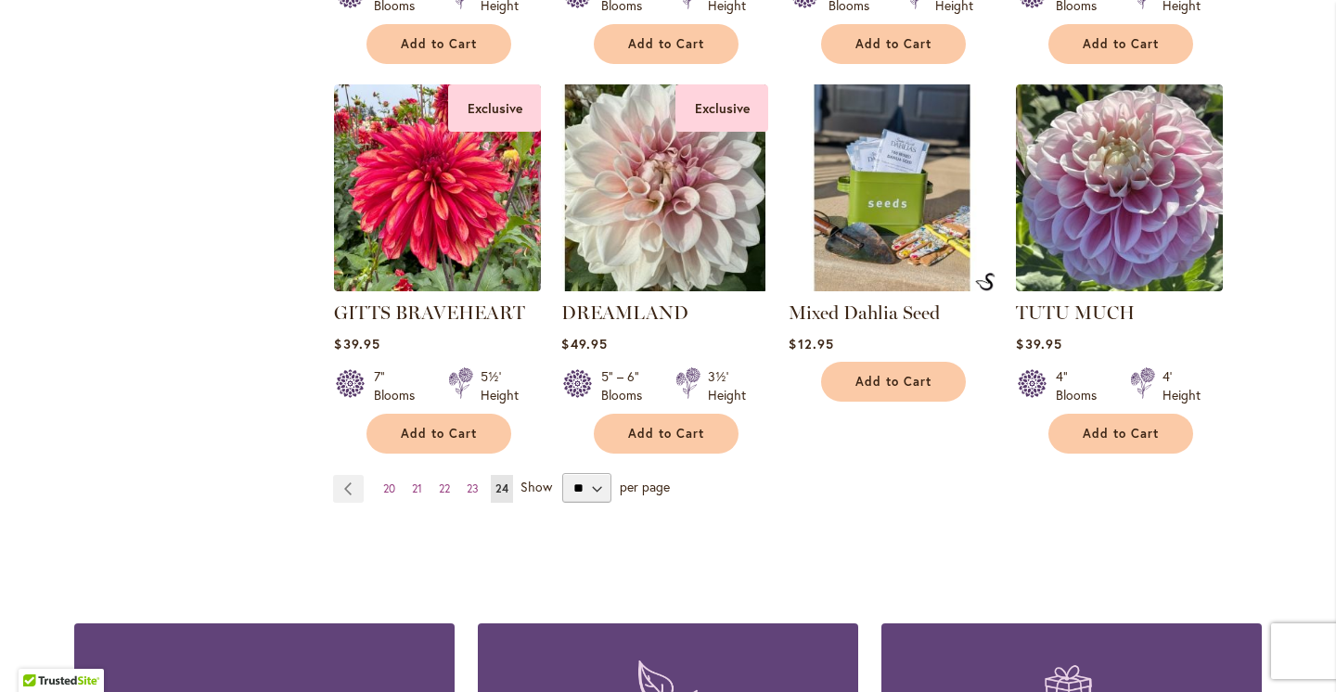
scroll to position [1522, 0]
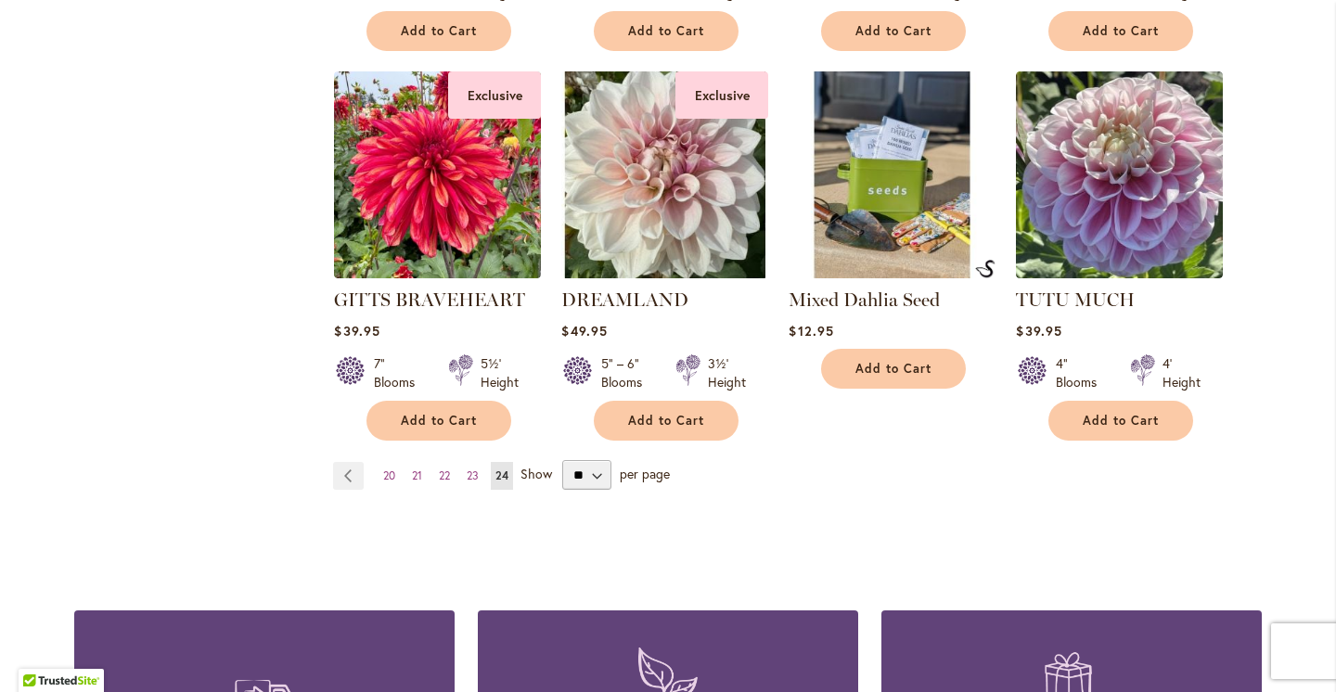
click at [500, 469] on span "24" at bounding box center [502, 476] width 13 height 14
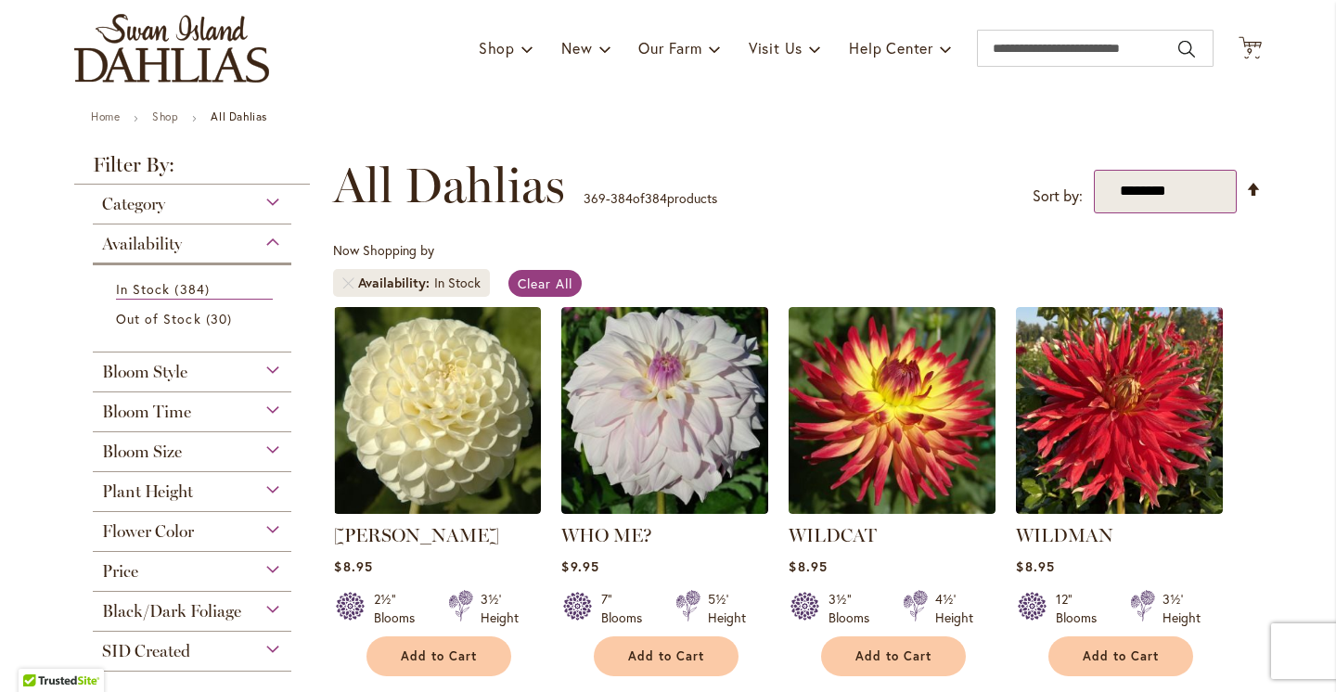
scroll to position [128, 0]
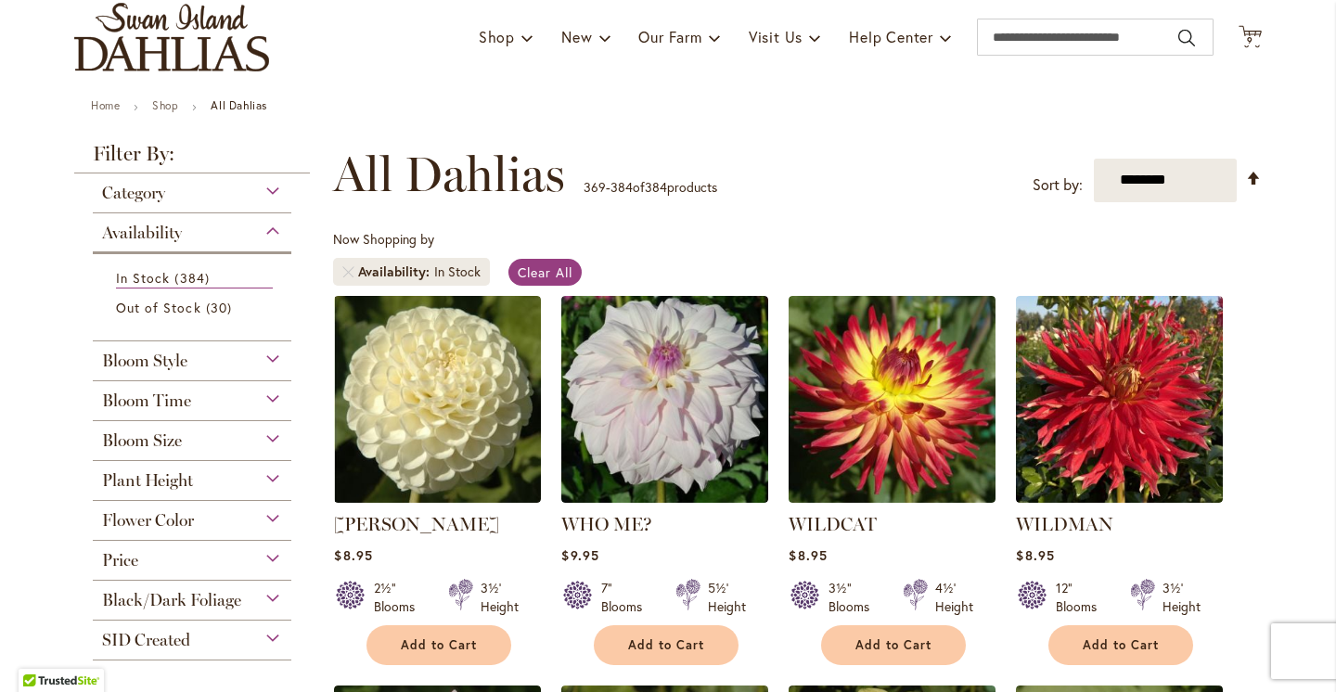
click at [1165, 155] on div "**********" at bounding box center [797, 175] width 929 height 56
click at [1157, 184] on select "**********" at bounding box center [1166, 181] width 144 height 44
select select "*****"
click at [1094, 159] on select "**********" at bounding box center [1166, 181] width 144 height 44
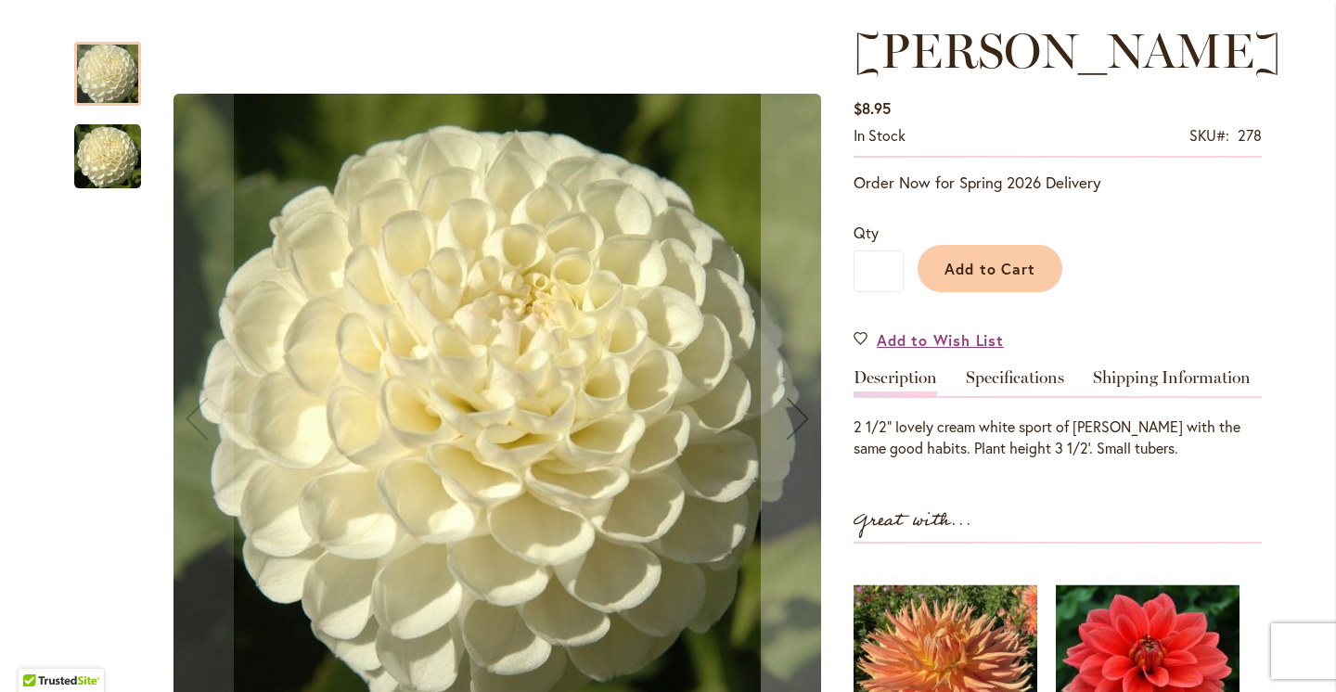
scroll to position [253, 0]
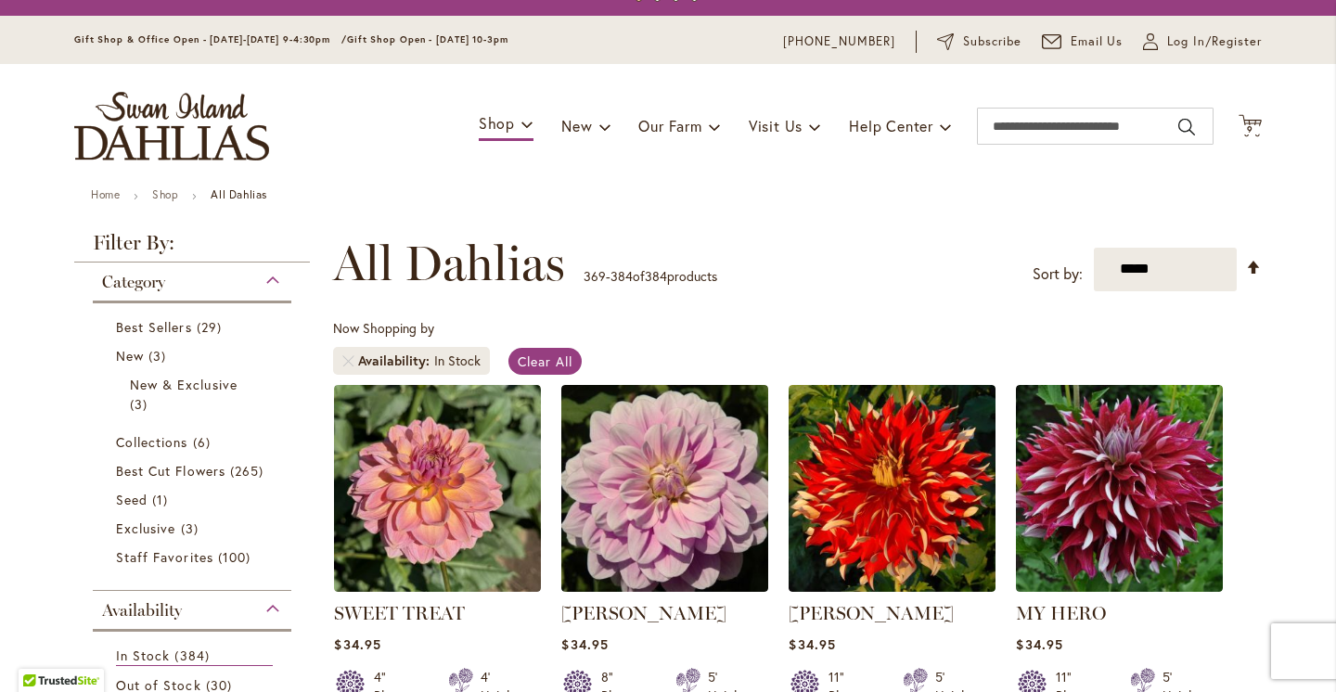
scroll to position [42, 0]
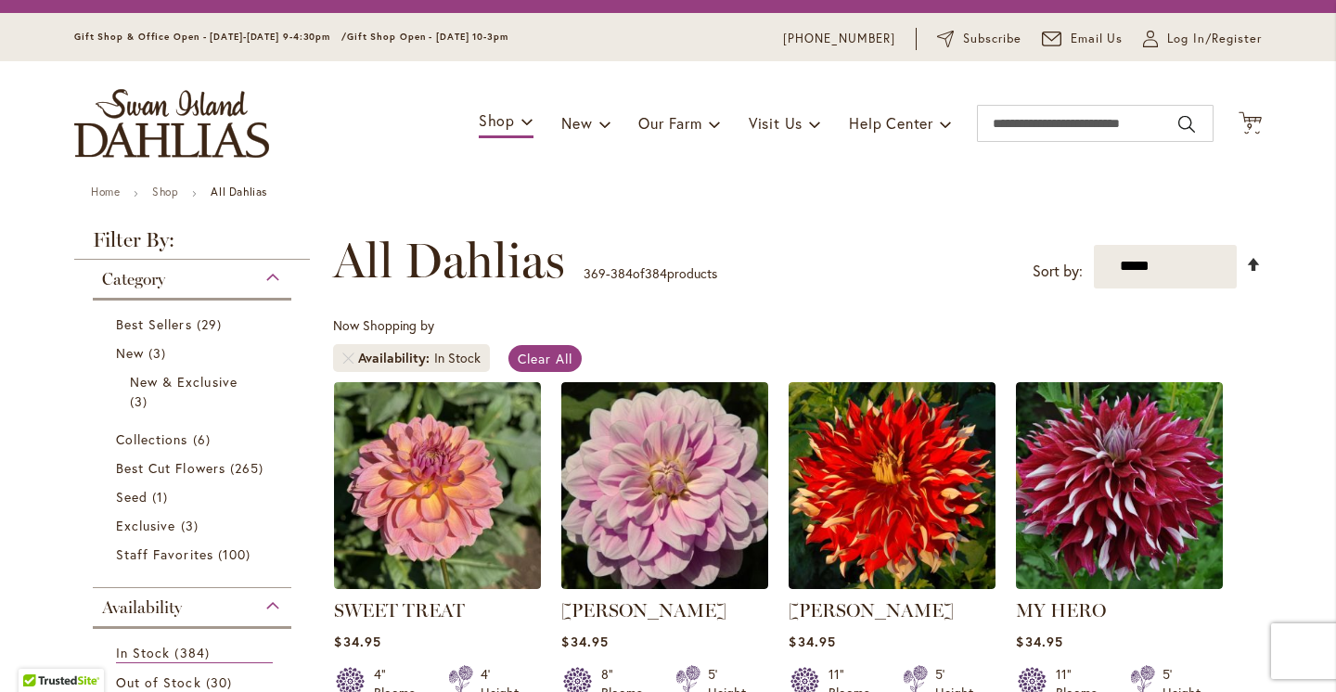
click at [1256, 269] on link "Set Descending Direction" at bounding box center [1254, 264] width 16 height 21
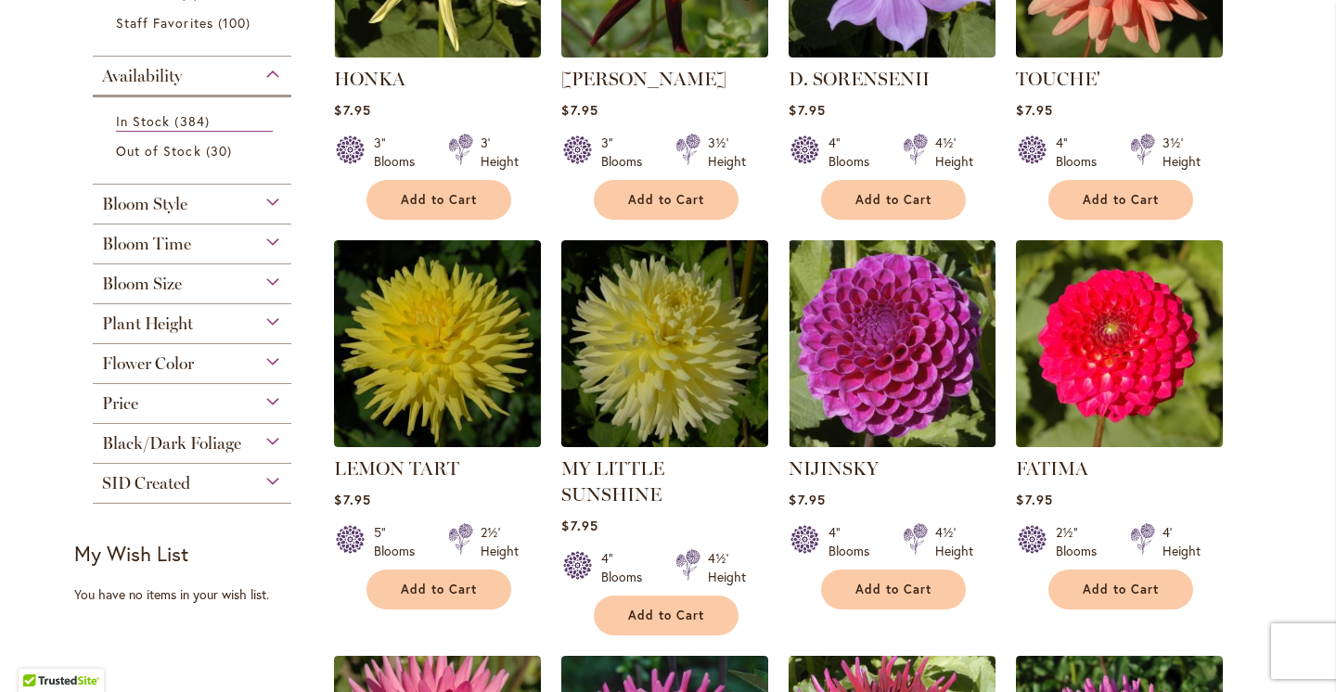
scroll to position [574, 0]
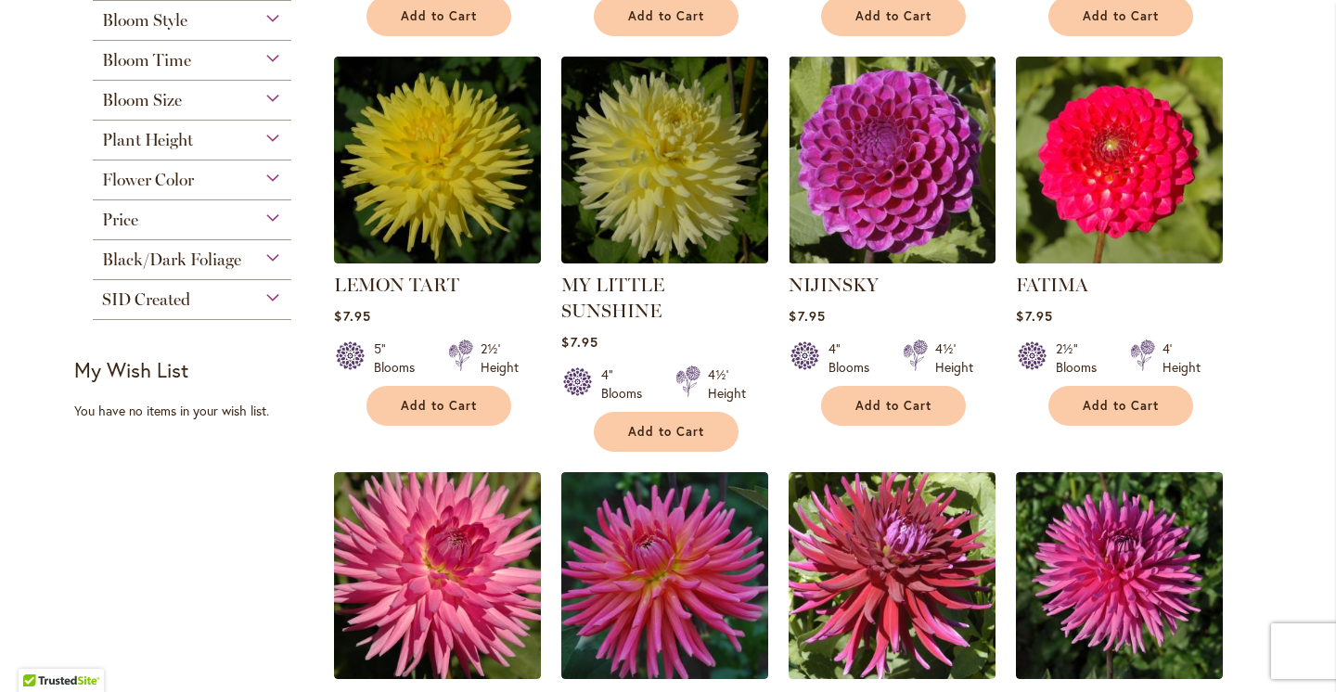
scroll to position [760, 0]
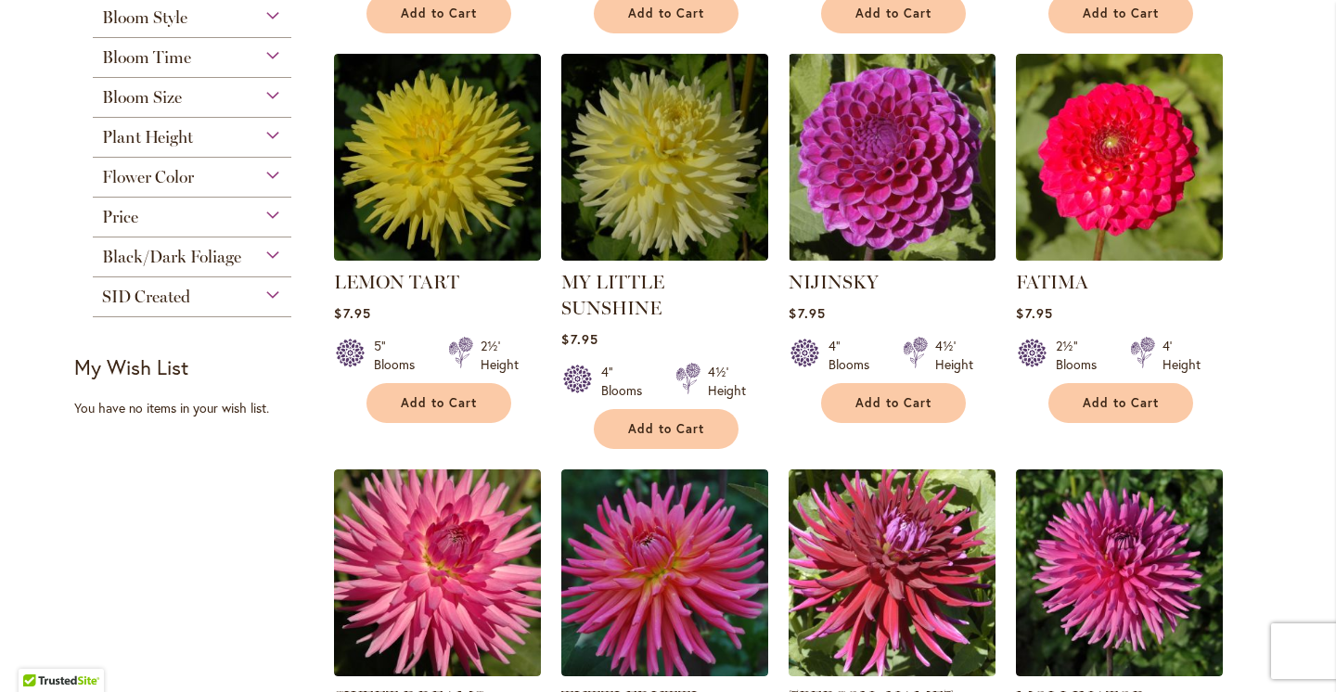
click at [1270, 226] on main "Home Shop All Dahlias New Best Sellers Staff Favorites Collections Best Cut Flo…" at bounding box center [668, 573] width 1221 height 2212
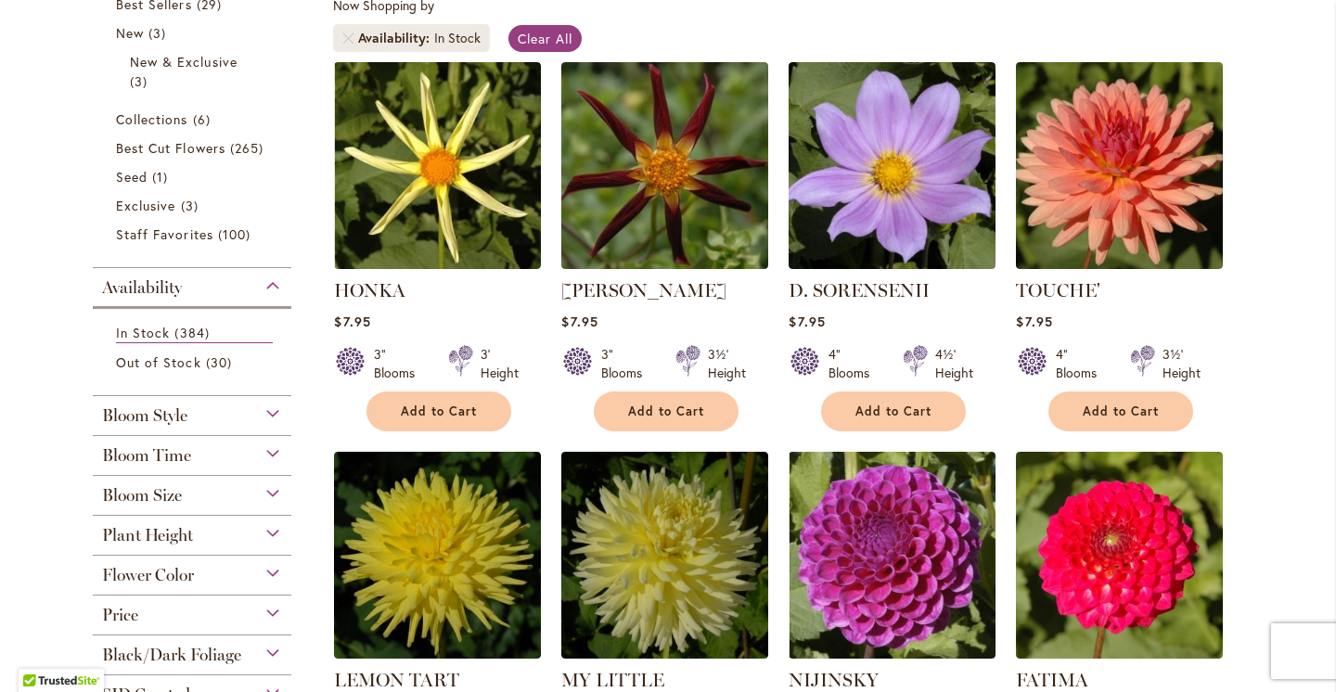
scroll to position [367, 0]
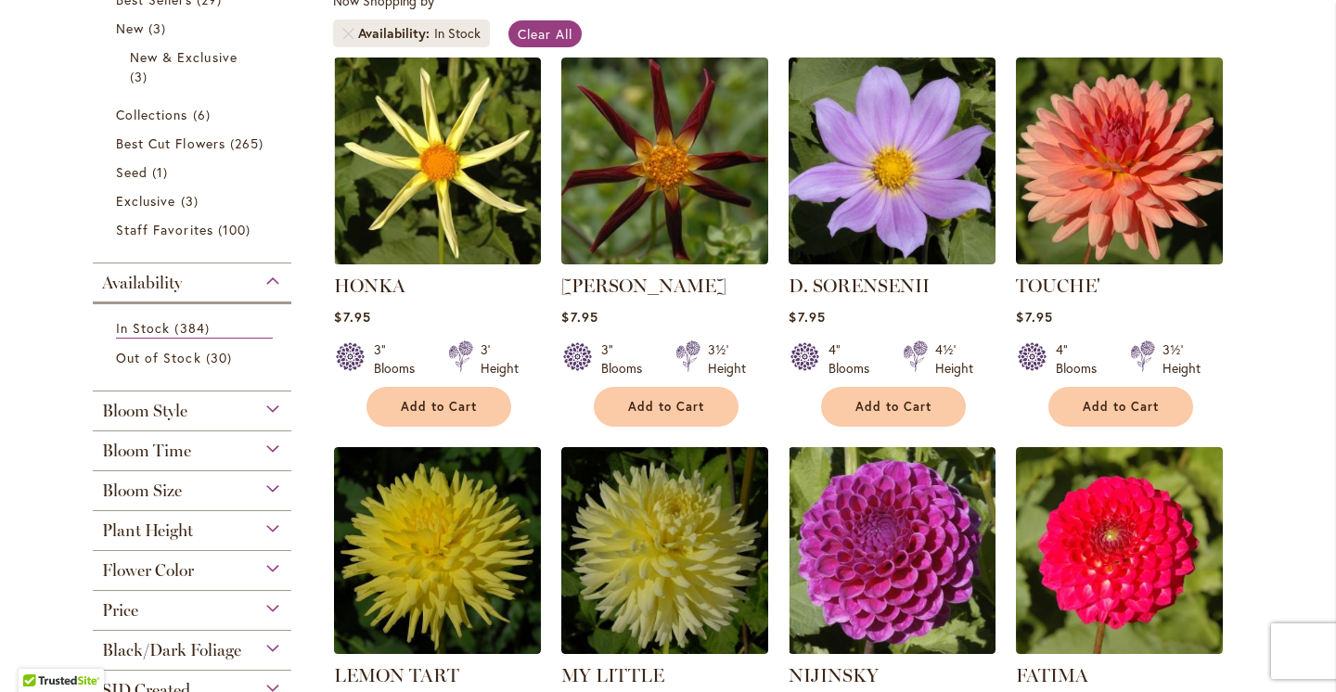
click at [202, 490] on div "Bloom Size" at bounding box center [192, 486] width 199 height 30
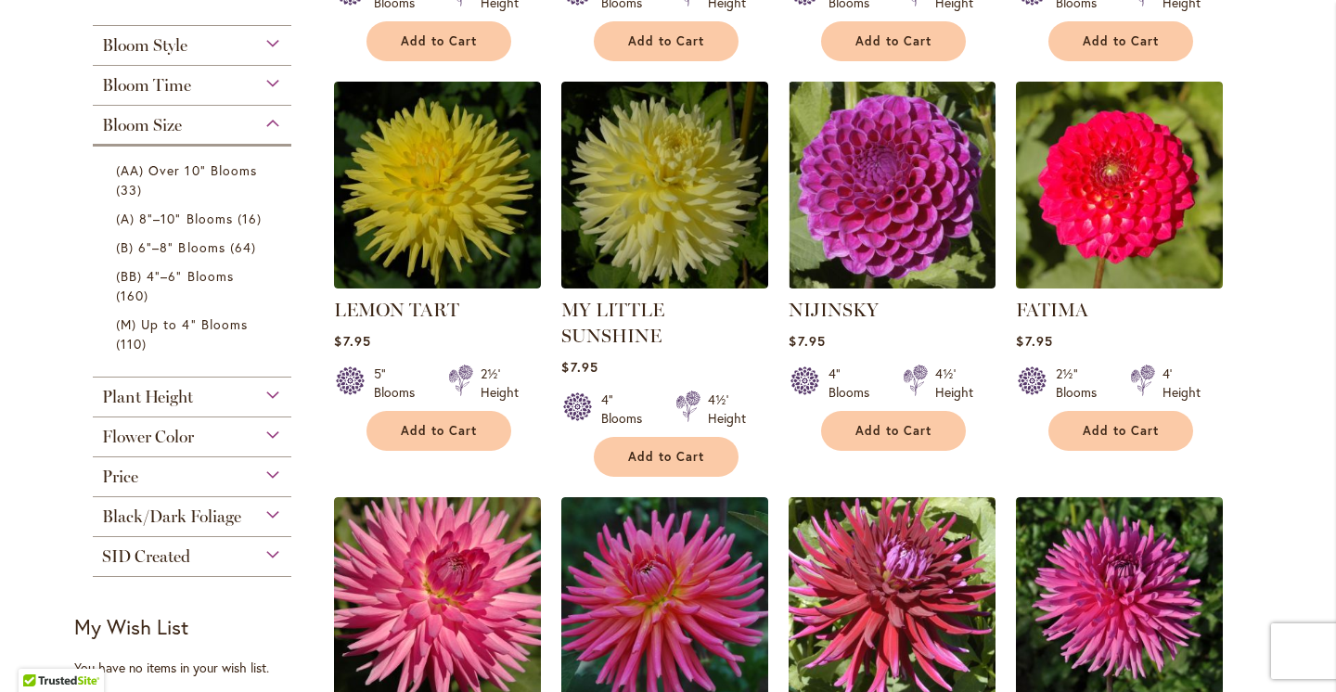
scroll to position [719, 0]
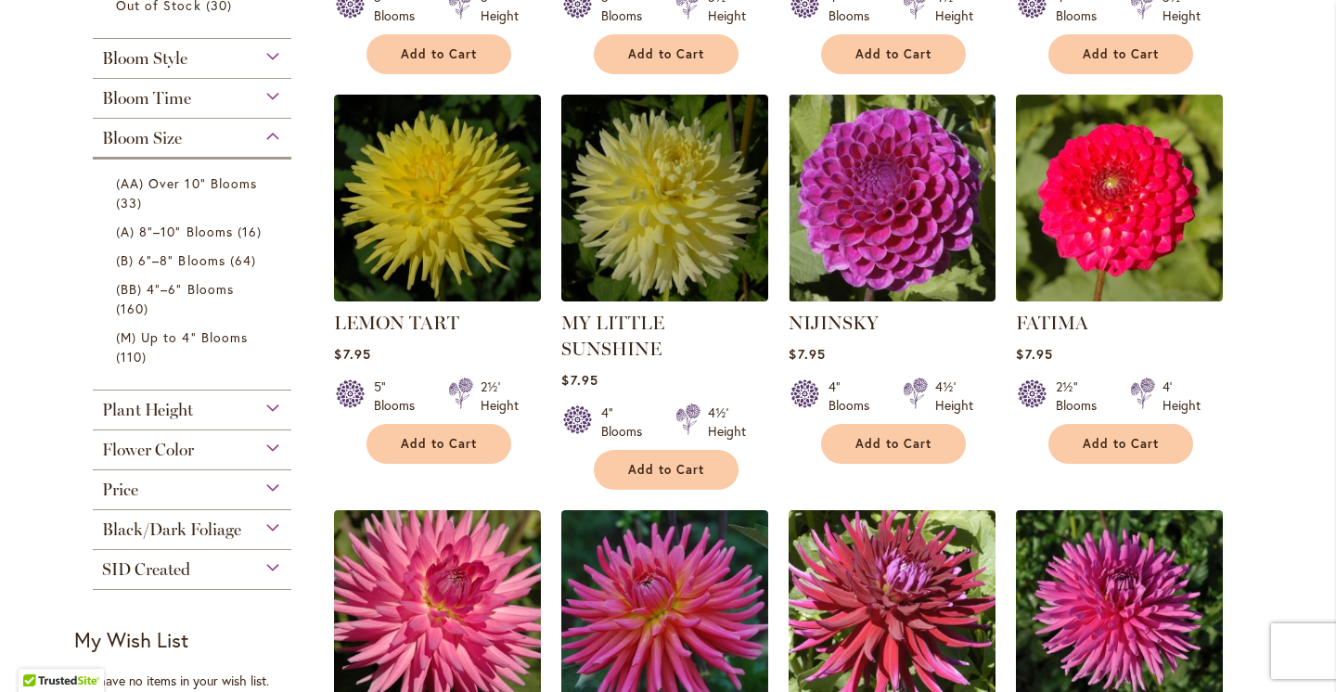
click at [224, 485] on div "Price" at bounding box center [192, 486] width 199 height 30
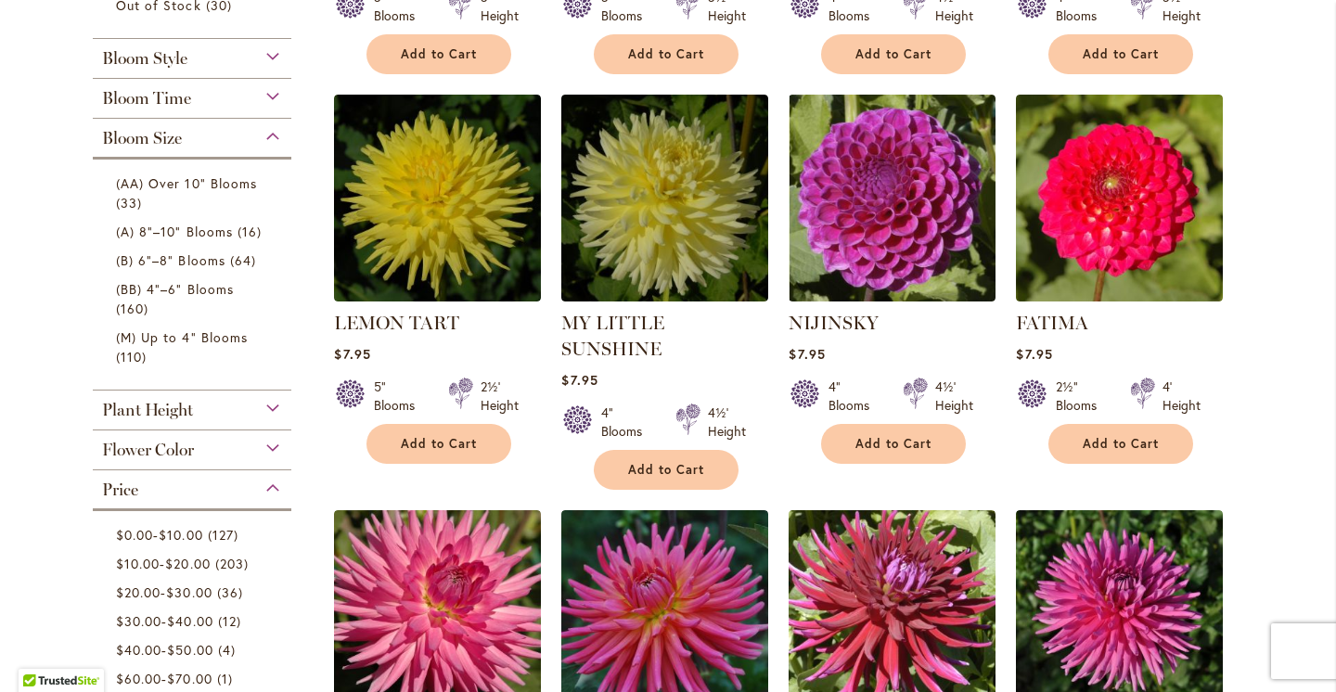
scroll to position [1186, 0]
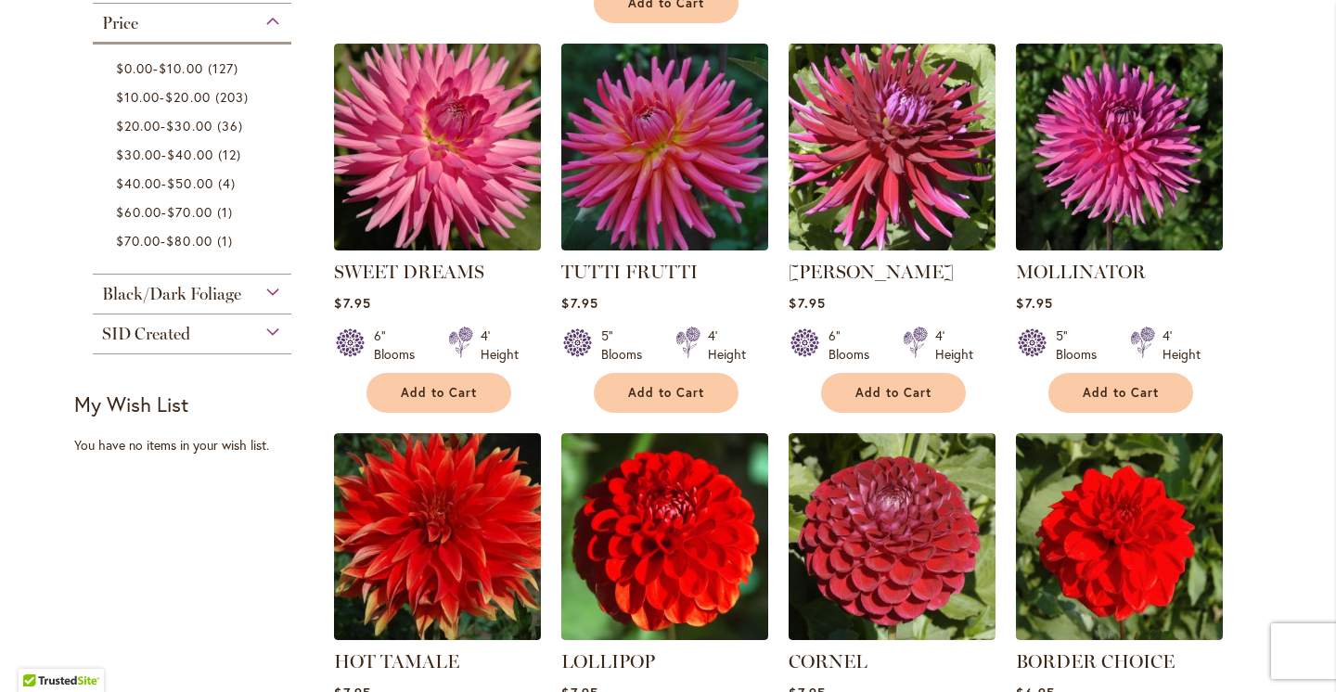
click at [213, 28] on div "Price" at bounding box center [192, 19] width 199 height 30
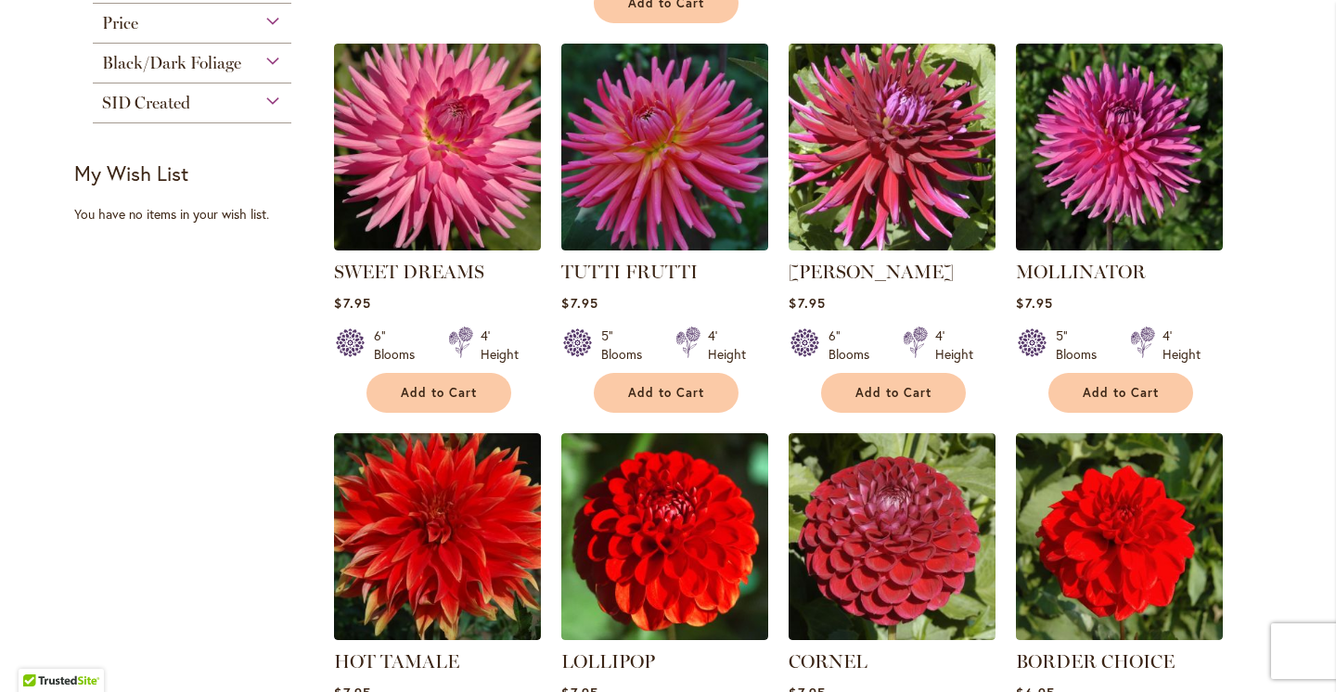
click at [209, 59] on span "Black/Dark Foliage" at bounding box center [171, 63] width 139 height 20
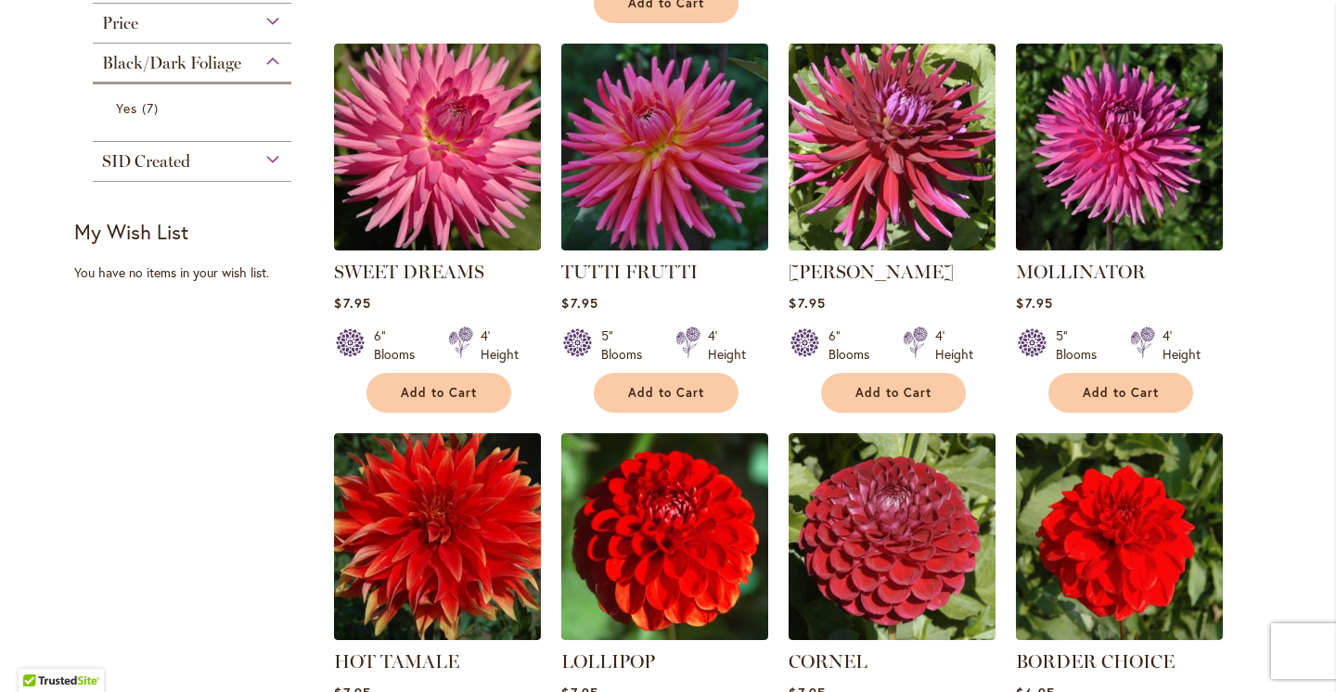
click at [211, 67] on span "Black/Dark Foliage" at bounding box center [171, 63] width 139 height 20
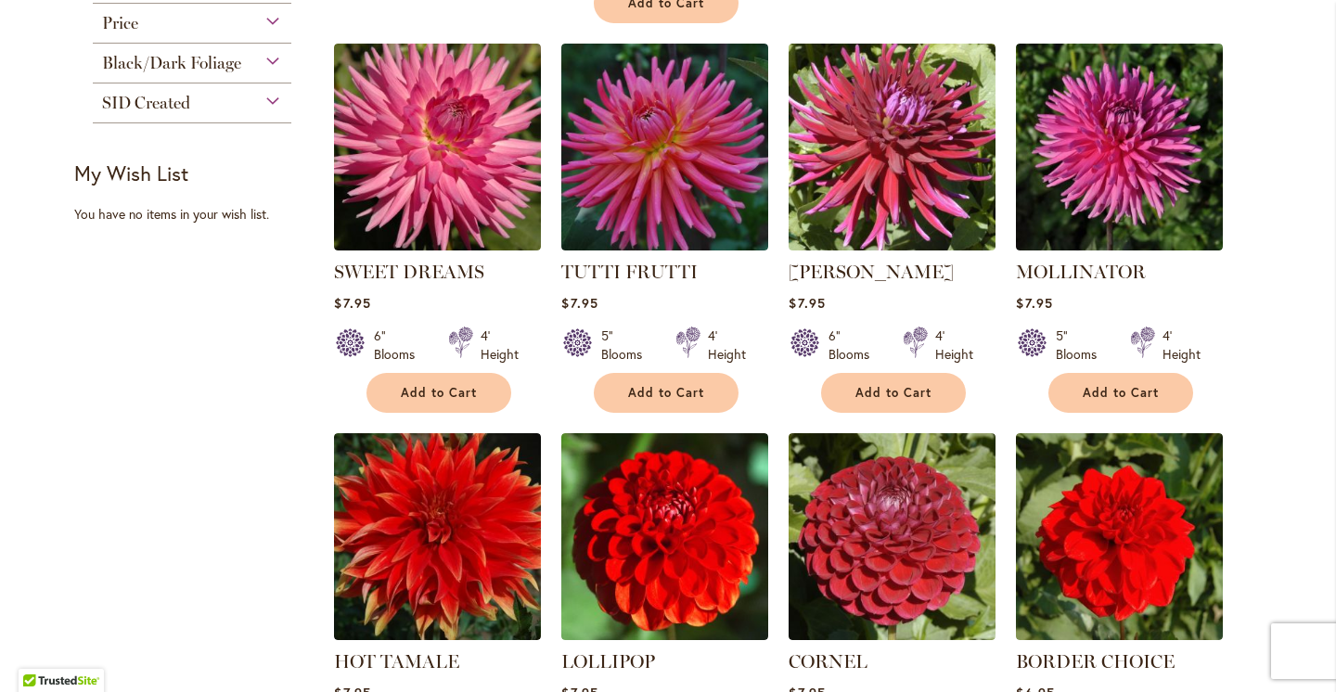
click at [208, 90] on div "SID Created" at bounding box center [192, 99] width 199 height 30
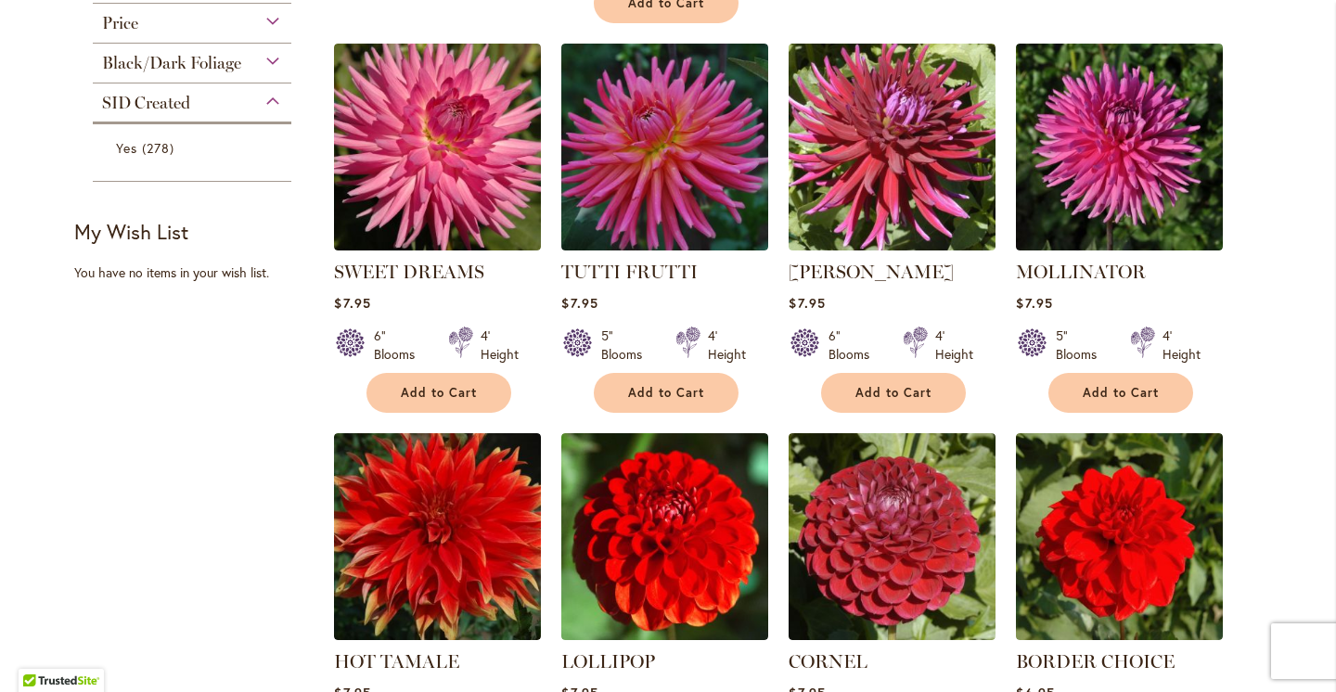
click at [208, 90] on div "SID Created" at bounding box center [192, 99] width 199 height 30
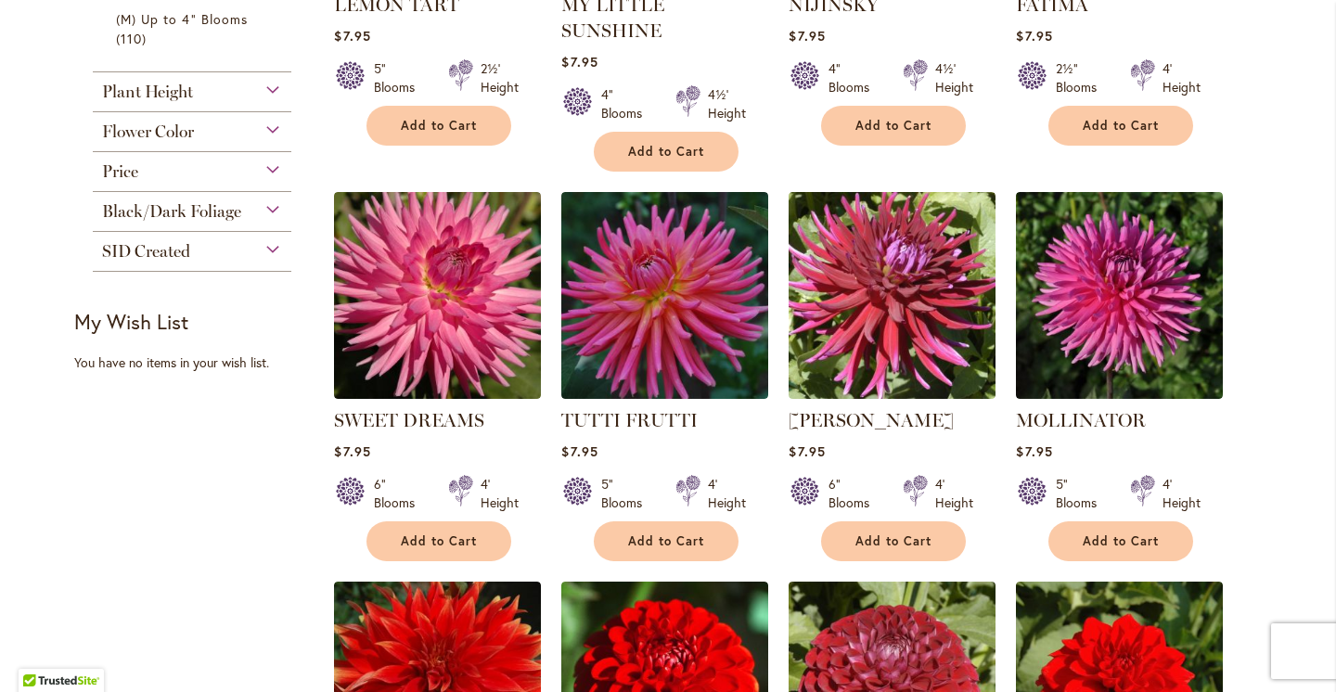
scroll to position [1036, 0]
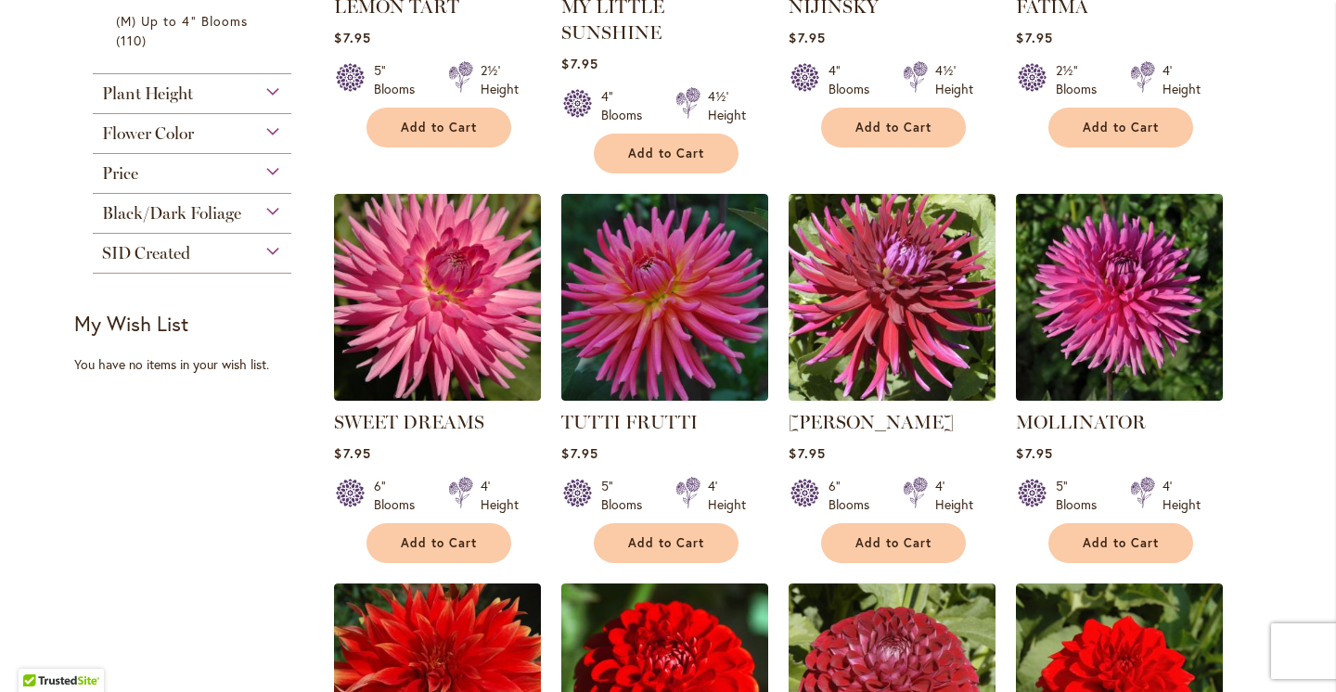
click at [193, 146] on div "Flower Color" at bounding box center [192, 134] width 199 height 40
click at [200, 132] on div "Flower Color" at bounding box center [192, 129] width 199 height 30
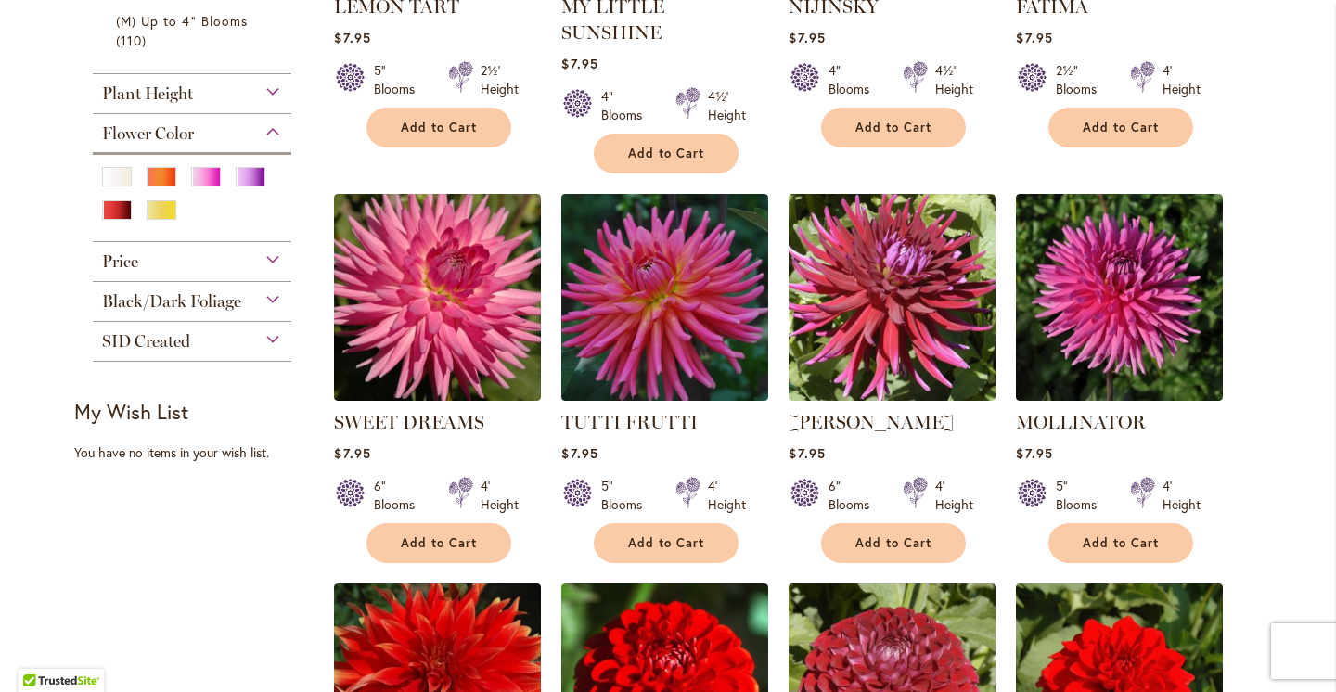
click at [200, 132] on div "Flower Color" at bounding box center [192, 129] width 199 height 30
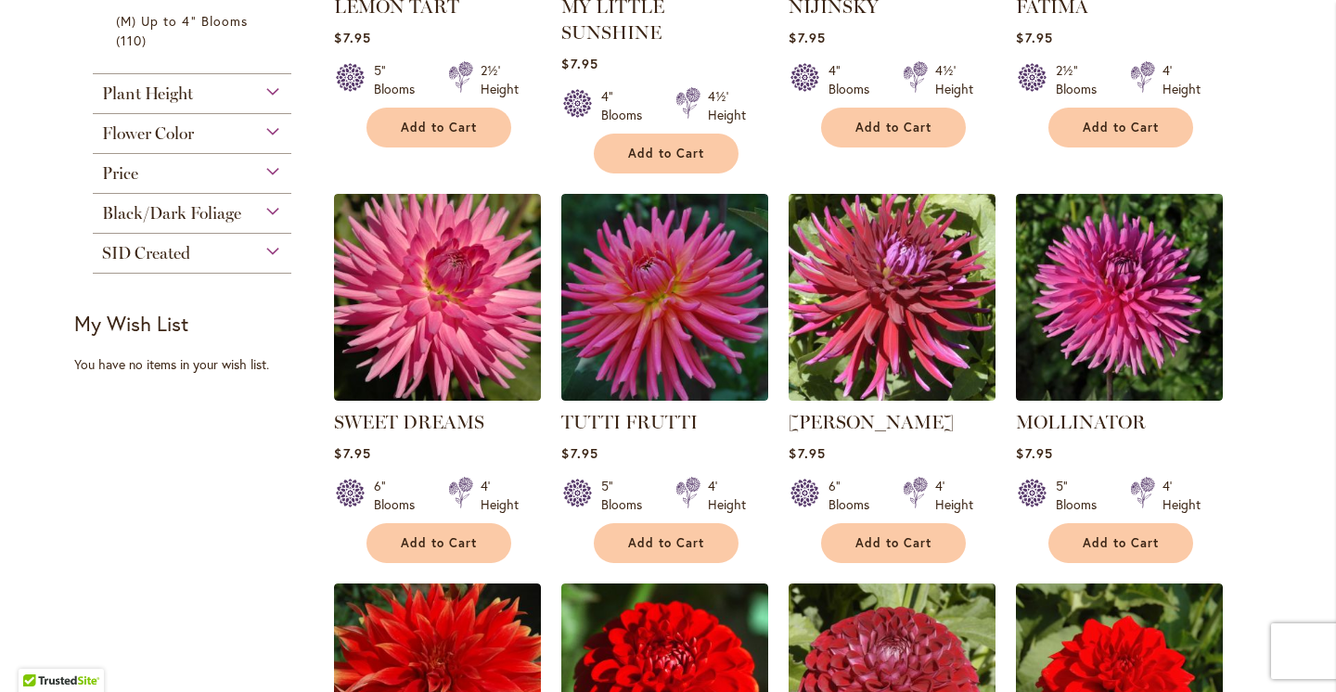
click at [214, 91] on div "Plant Height" at bounding box center [192, 89] width 199 height 30
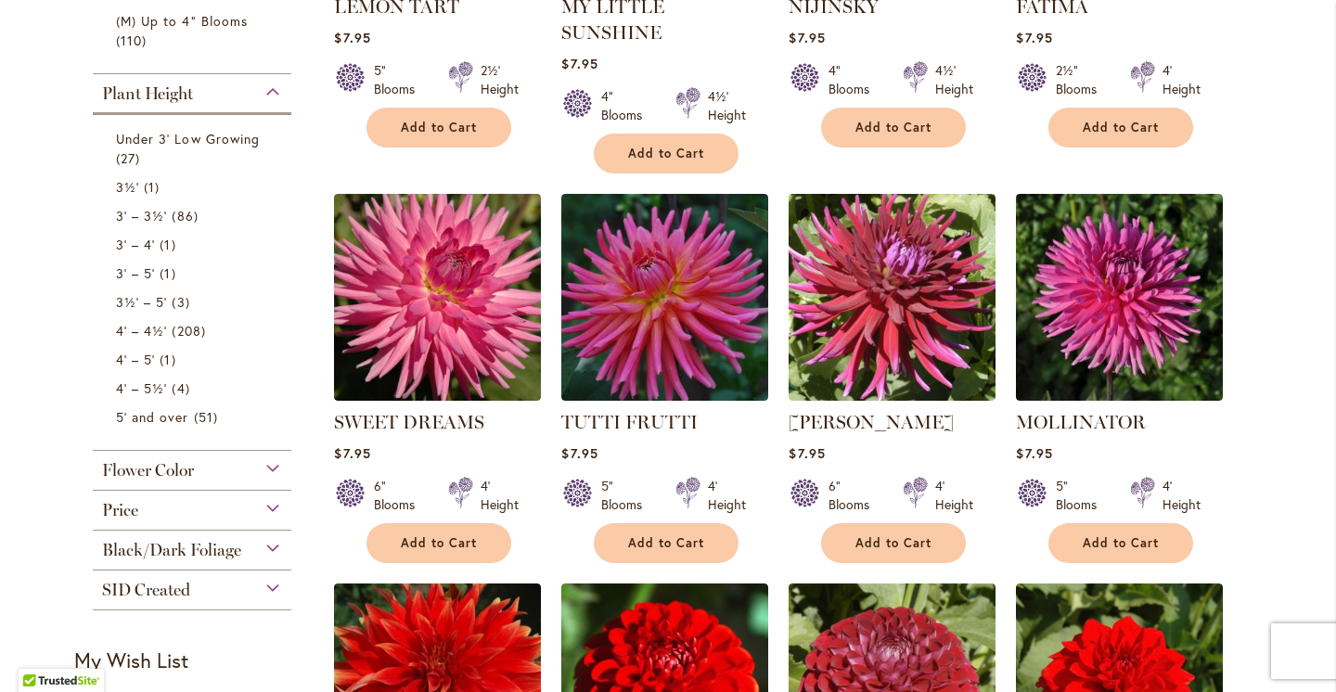
click at [214, 91] on div "Plant Height" at bounding box center [192, 89] width 199 height 30
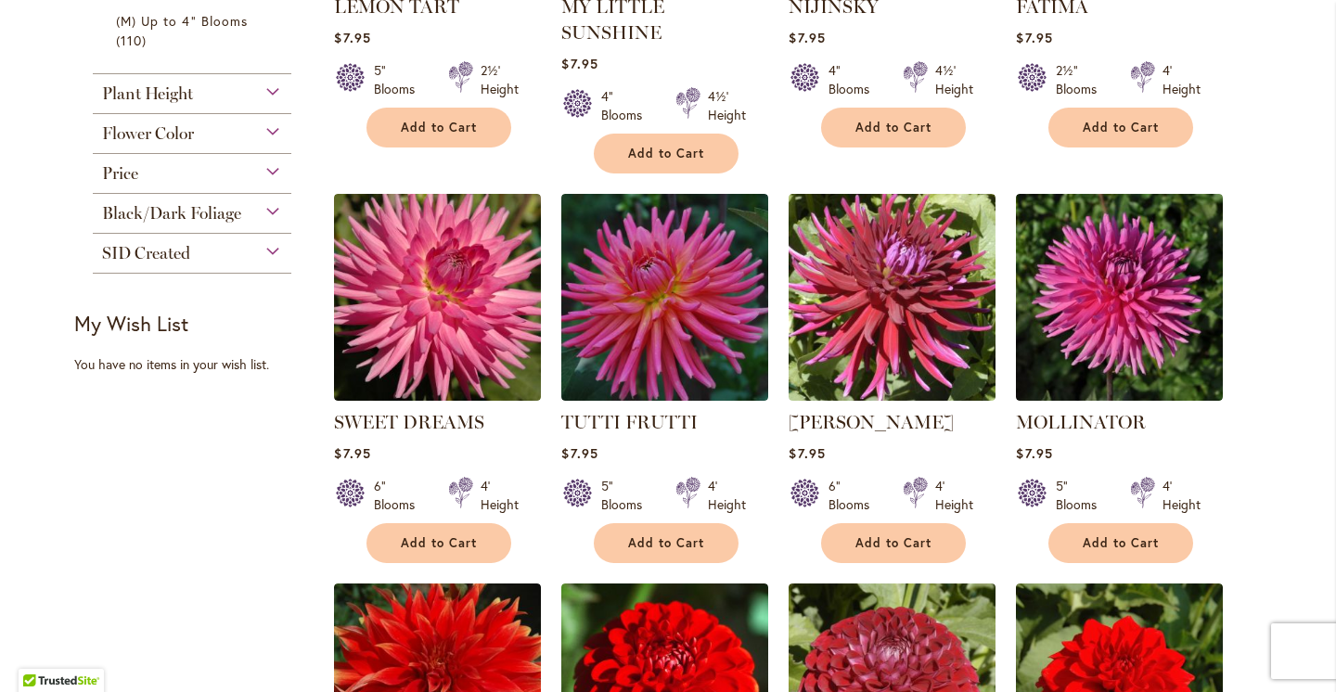
click at [190, 136] on span "Flower Color" at bounding box center [148, 133] width 92 height 20
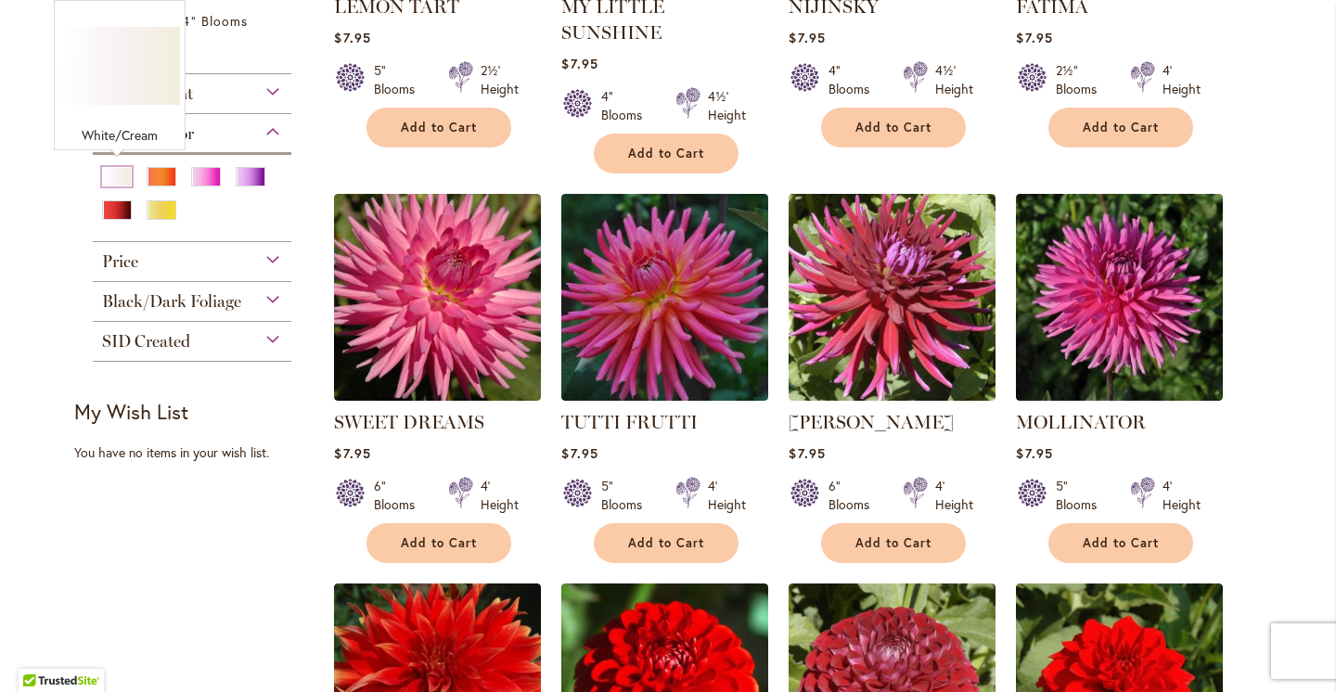
click at [111, 174] on div "White/Cream" at bounding box center [117, 176] width 30 height 19
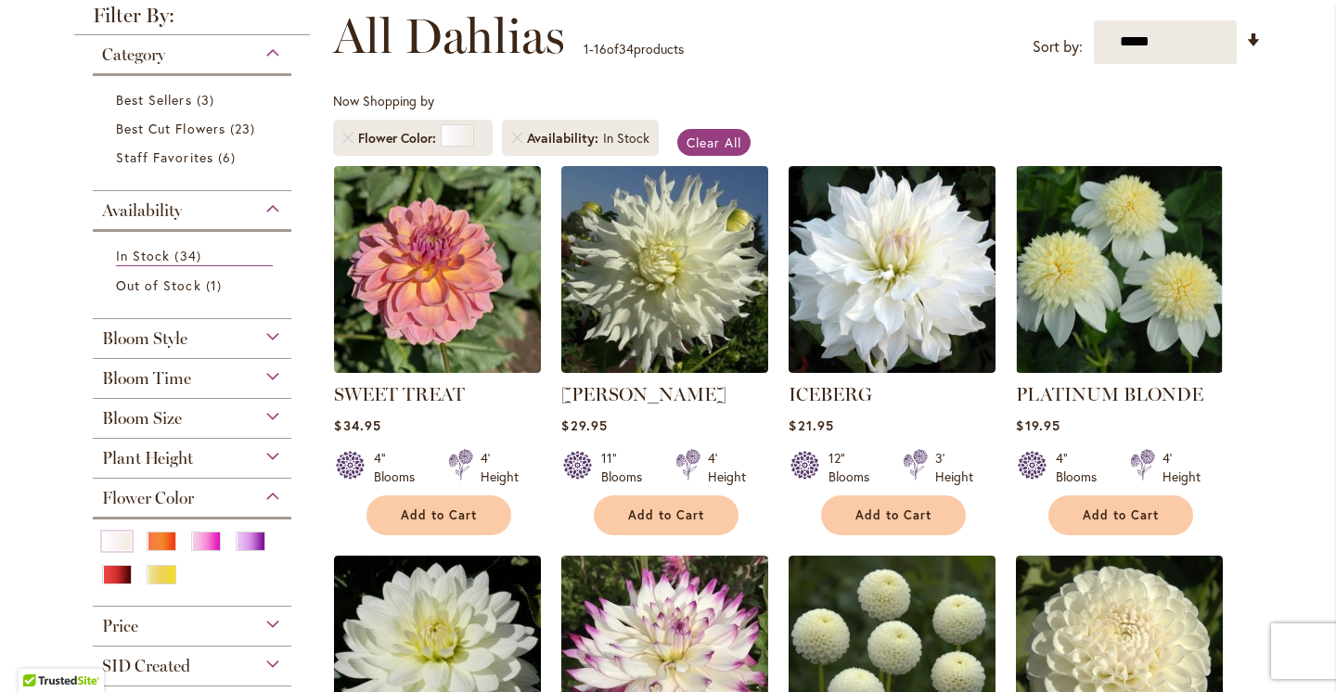
scroll to position [286, 0]
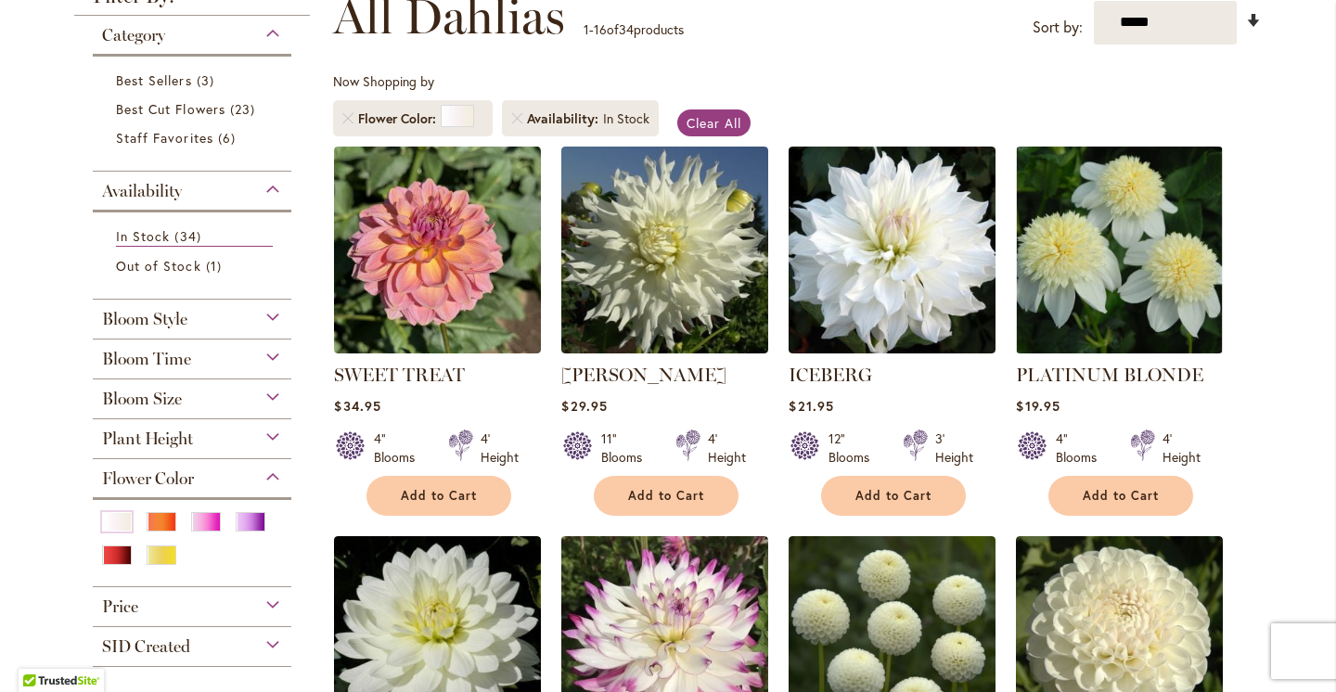
click at [1253, 11] on link "Set Ascending Direction" at bounding box center [1254, 20] width 16 height 21
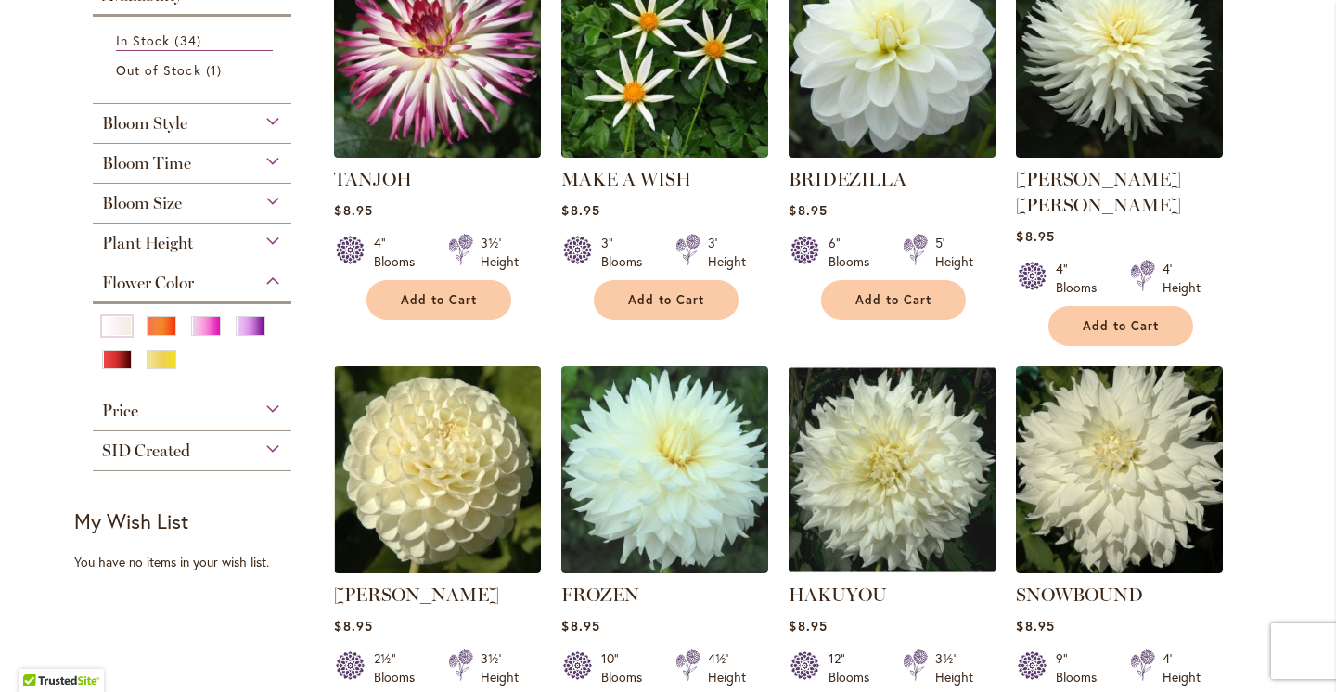
scroll to position [484, 0]
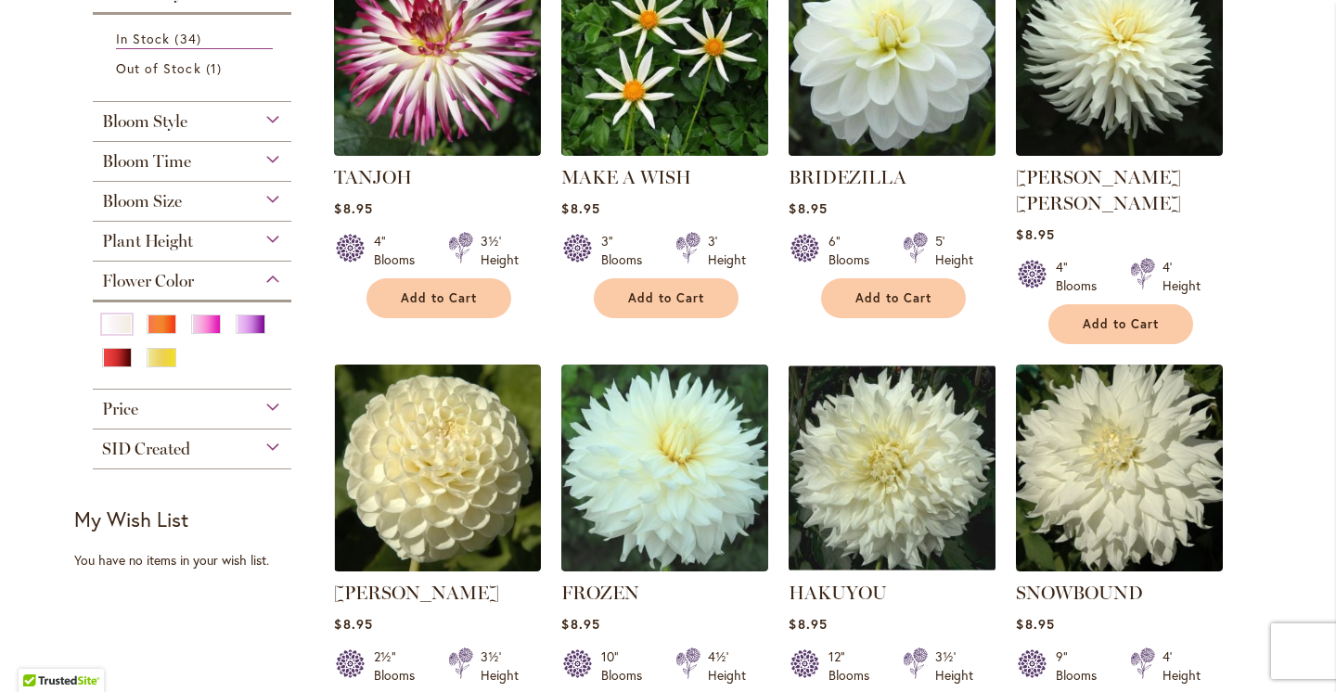
click at [900, 97] on img at bounding box center [892, 51] width 217 height 217
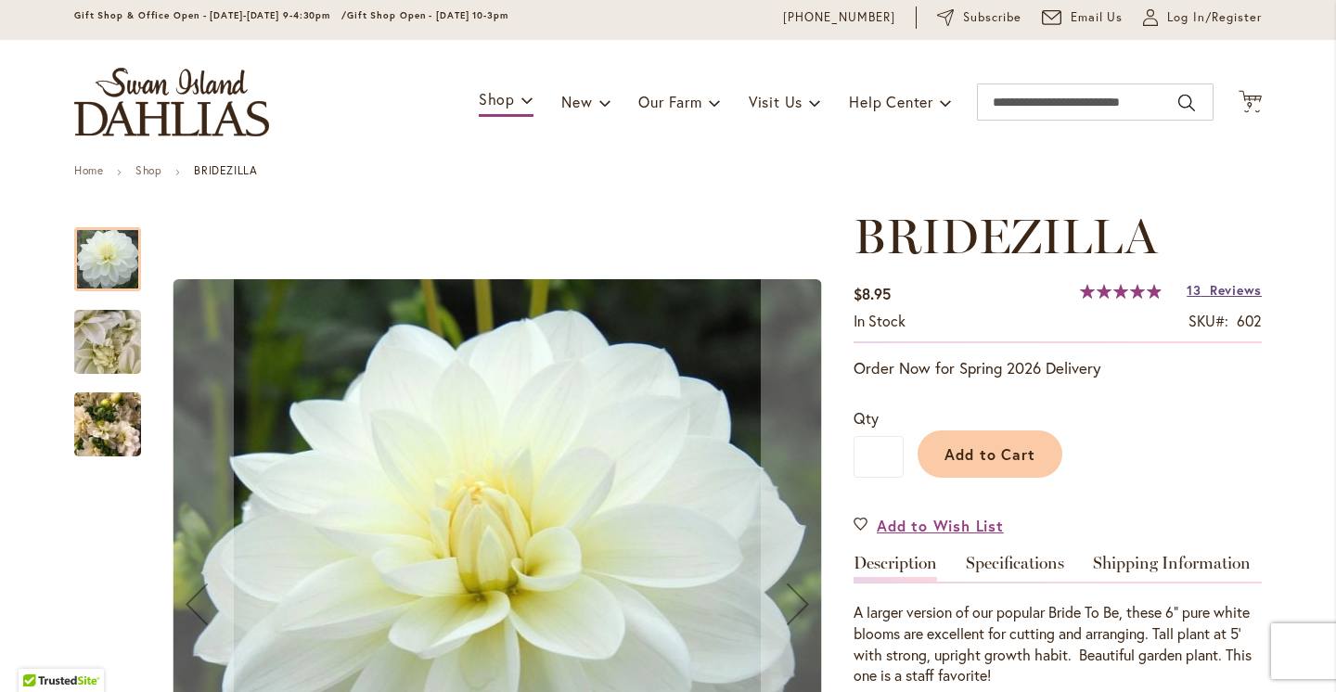
click at [1219, 287] on span "Reviews" at bounding box center [1236, 290] width 52 height 18
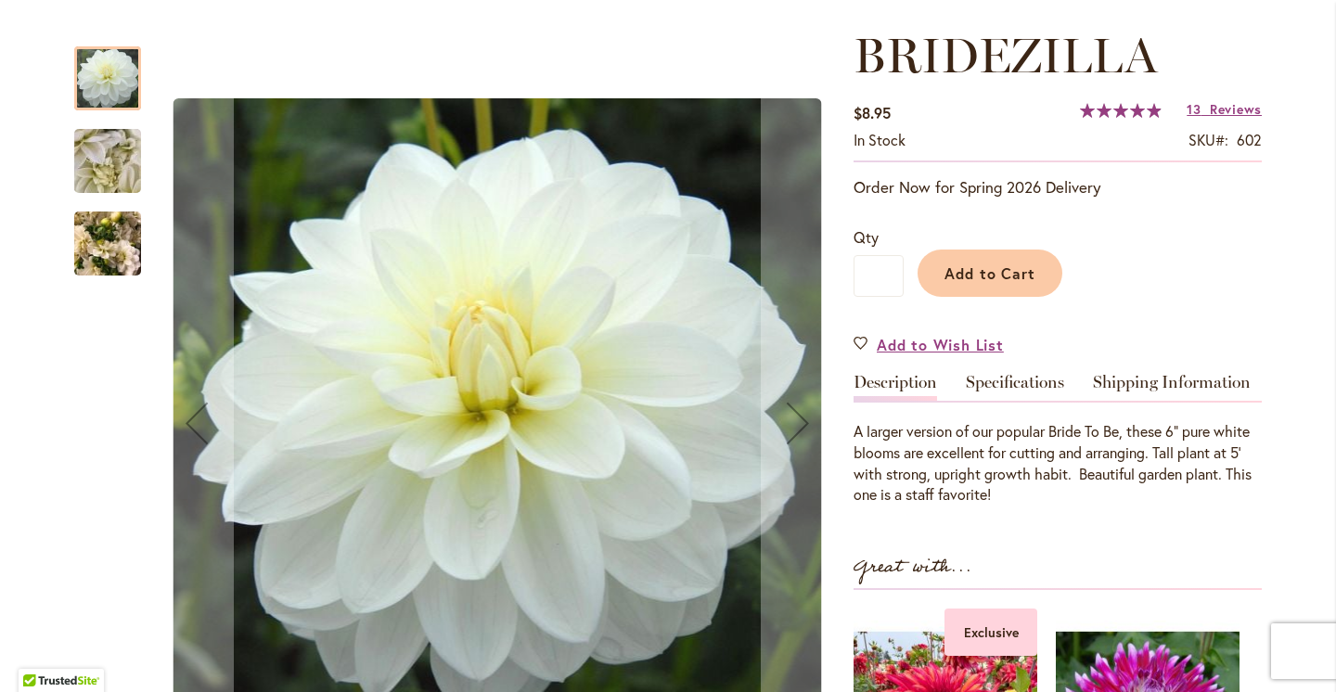
scroll to position [166, 0]
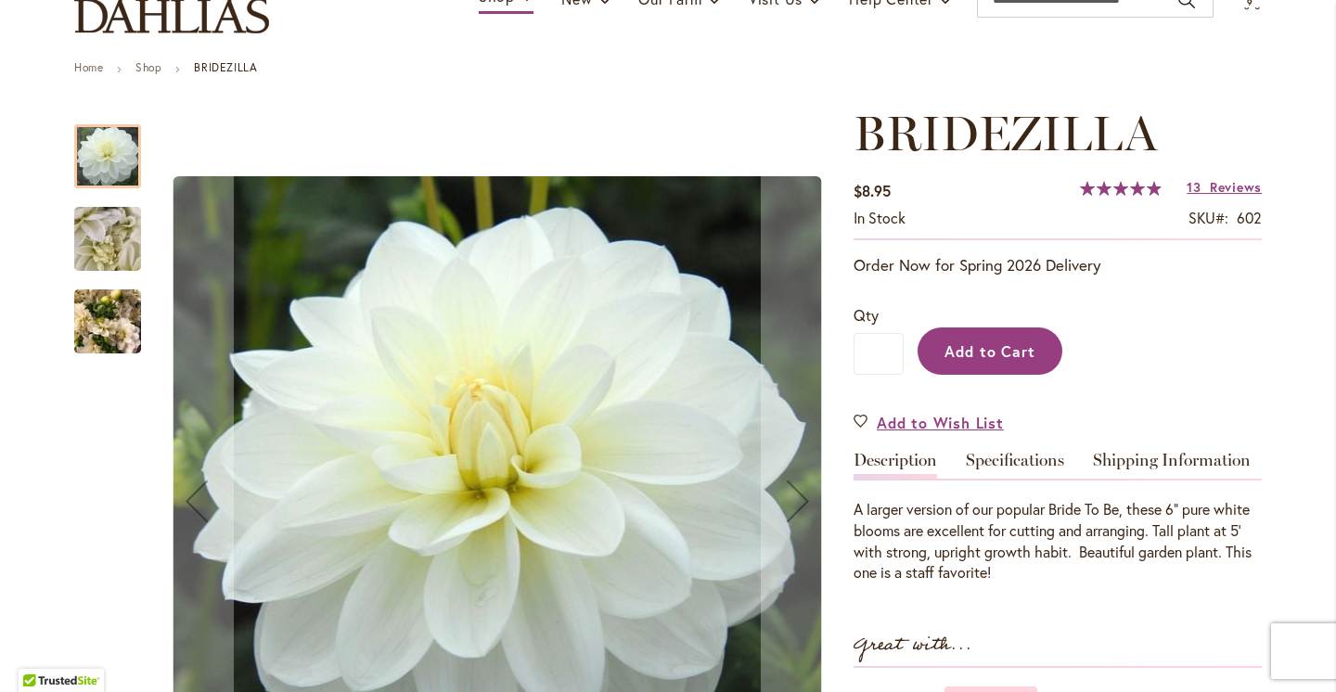
click at [994, 362] on button "Add to Cart" at bounding box center [990, 351] width 145 height 47
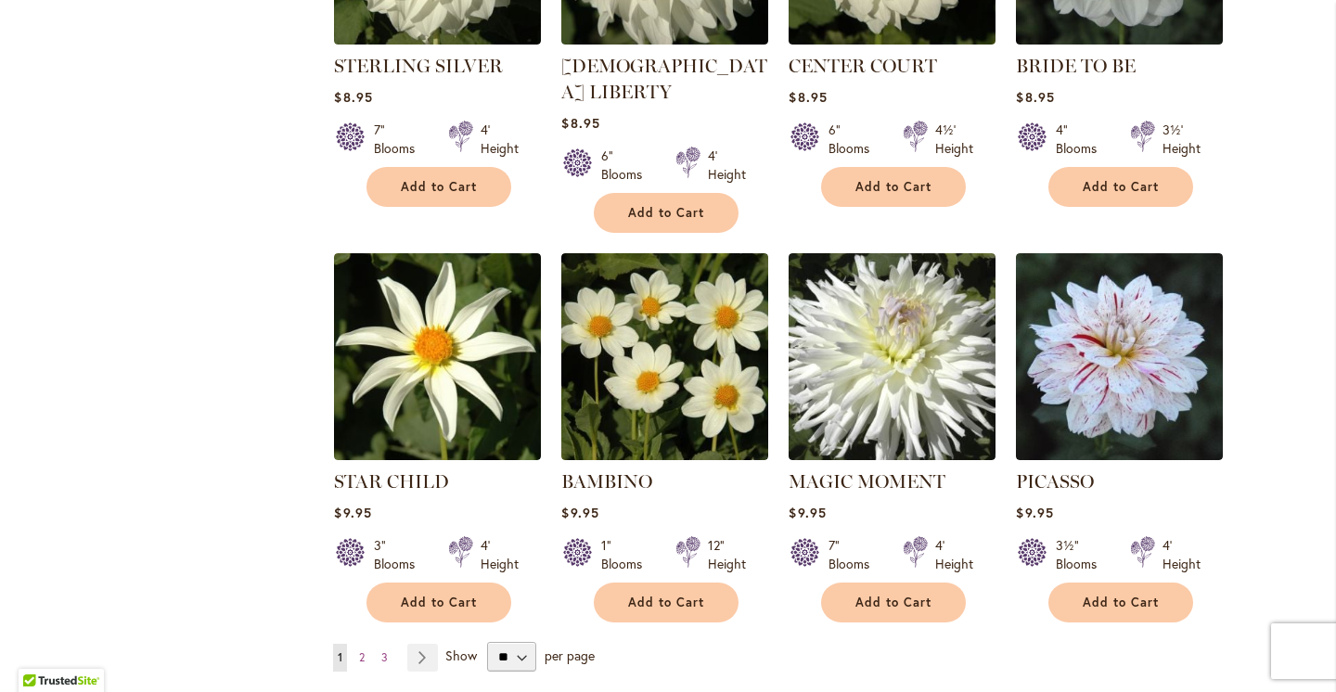
scroll to position [1398, 0]
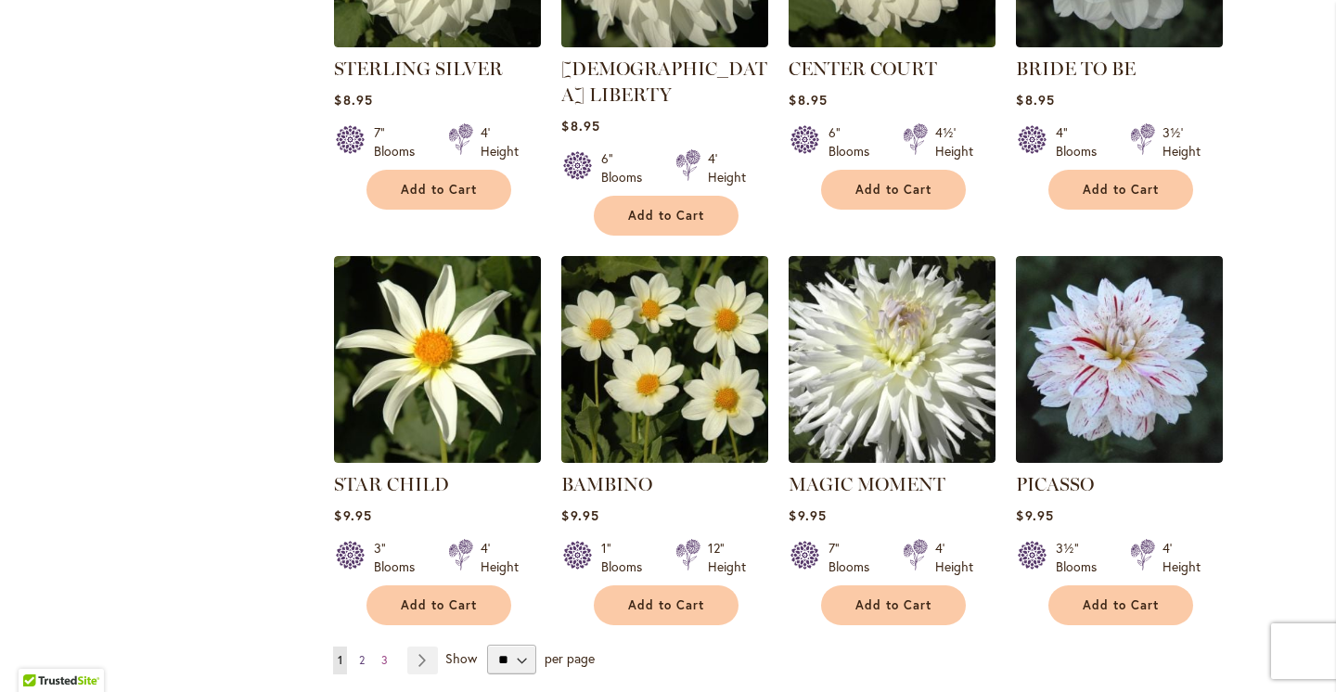
click at [364, 653] on span "2" at bounding box center [362, 660] width 6 height 14
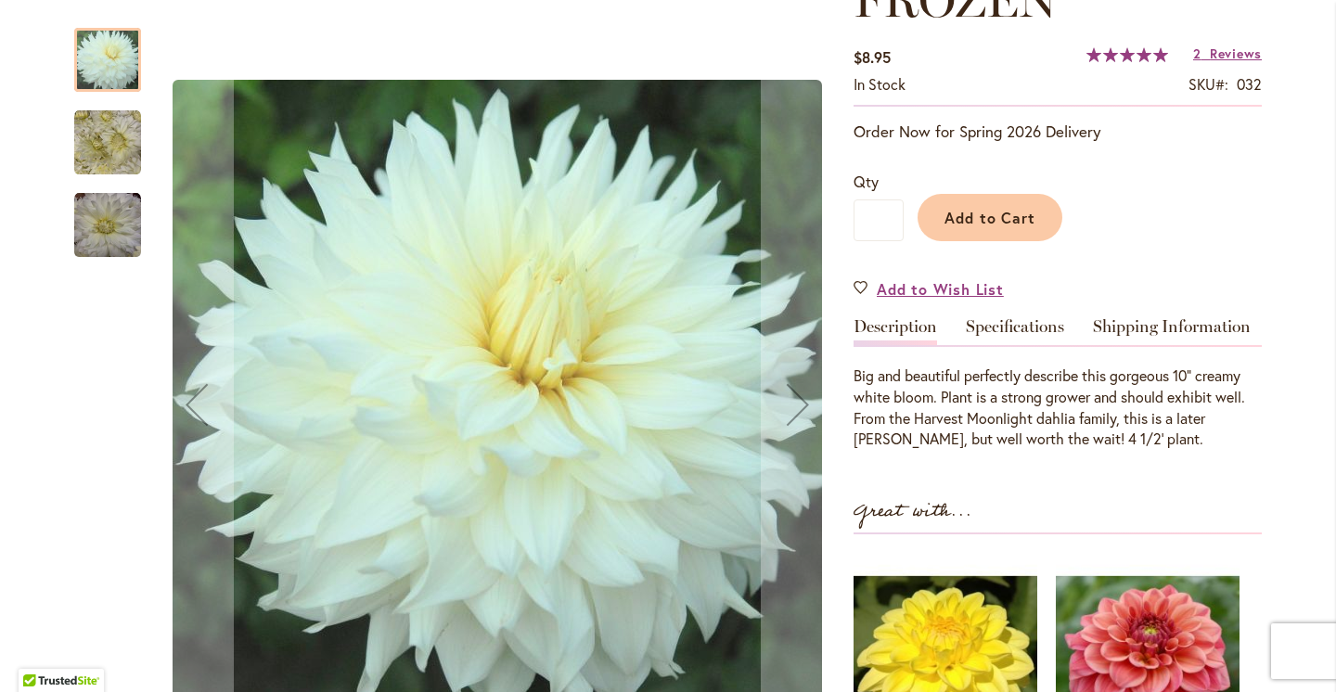
scroll to position [294, 0]
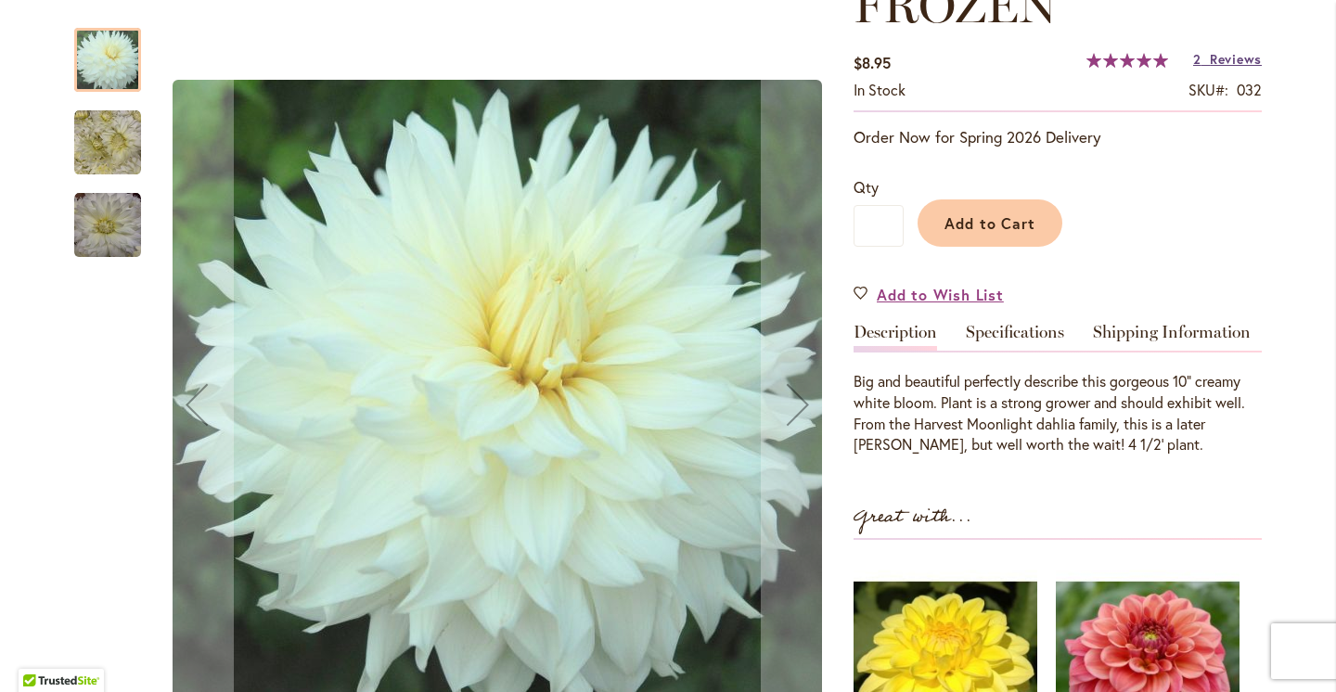
click at [1222, 51] on span "Reviews" at bounding box center [1236, 59] width 52 height 18
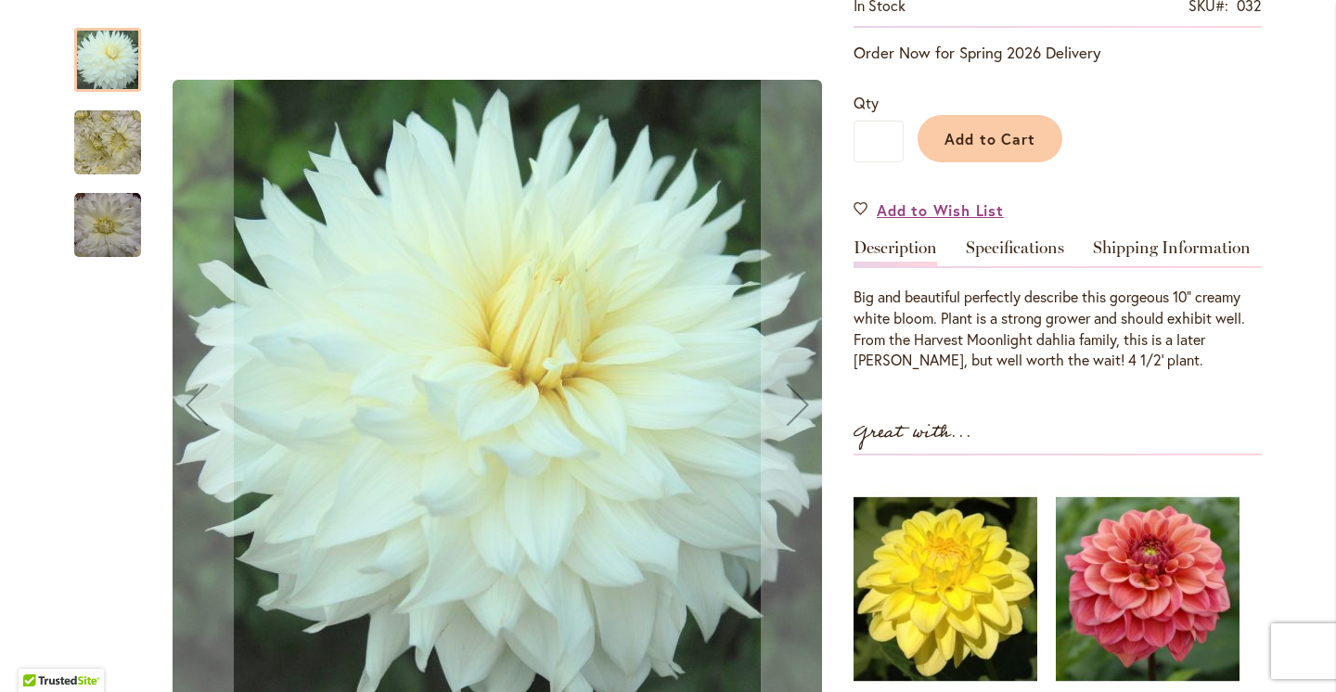
scroll to position [400, 0]
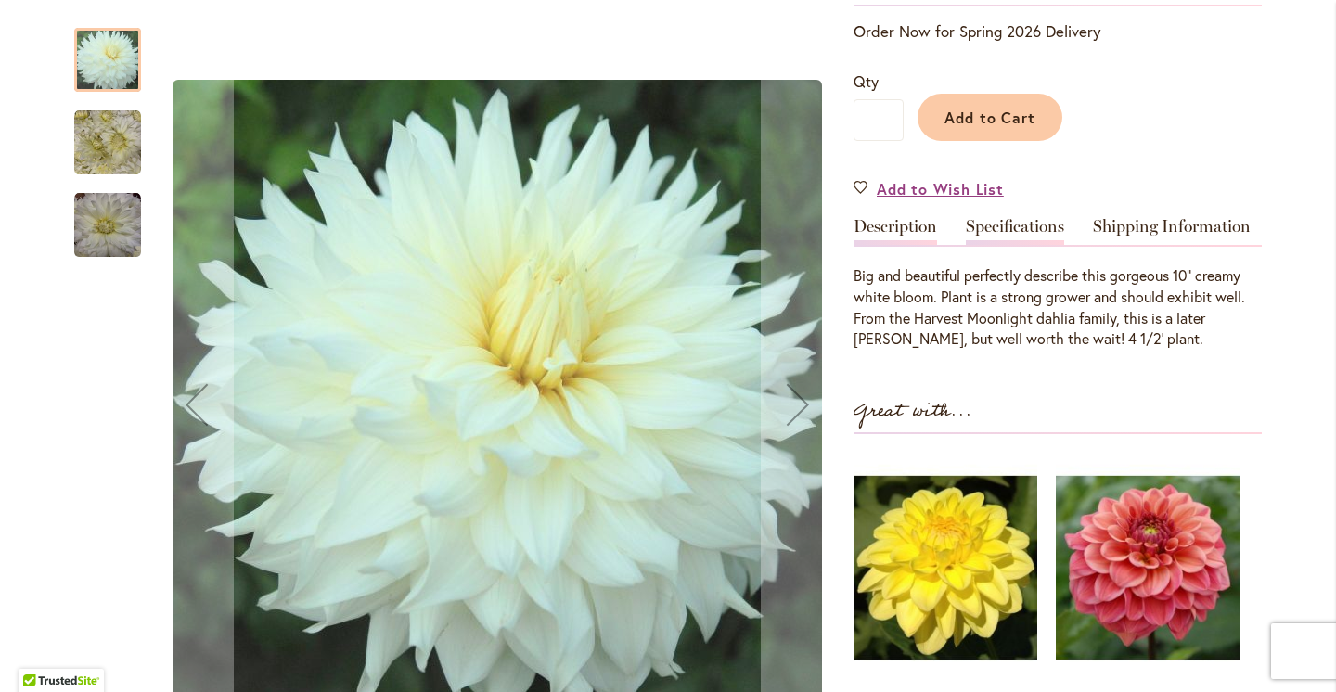
click at [1042, 218] on link "Specifications" at bounding box center [1015, 231] width 98 height 27
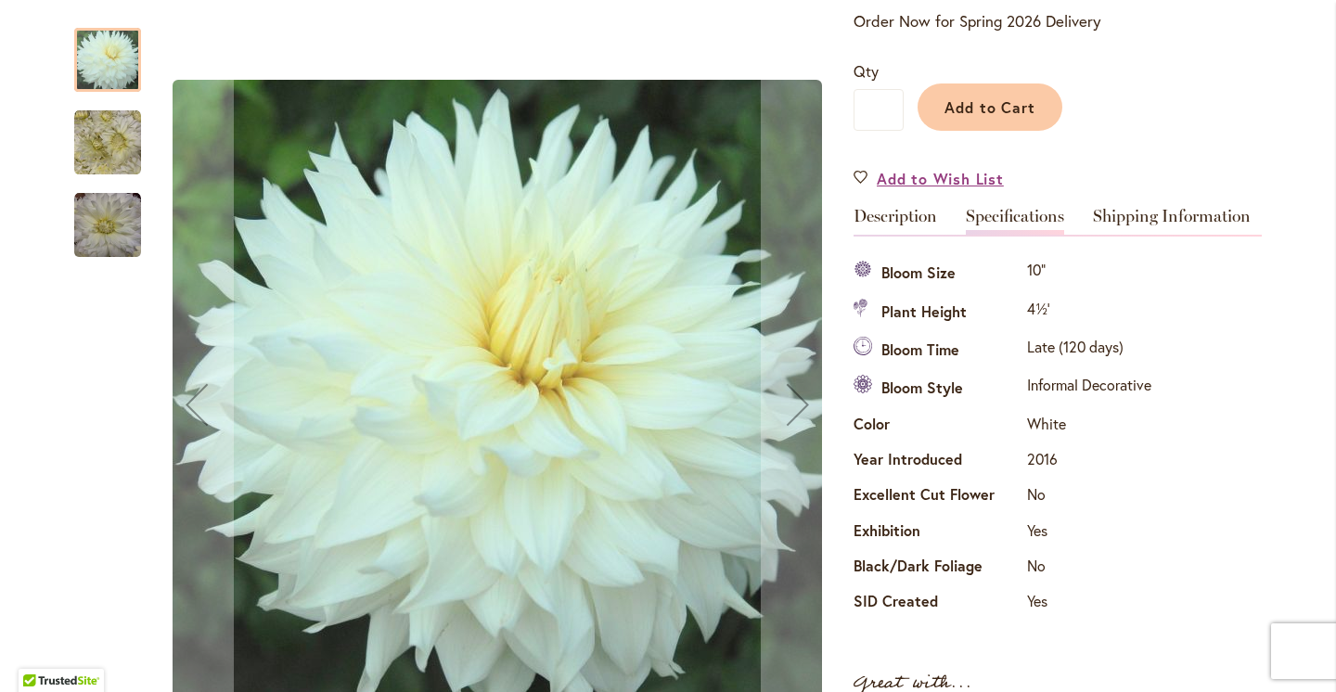
scroll to position [411, 0]
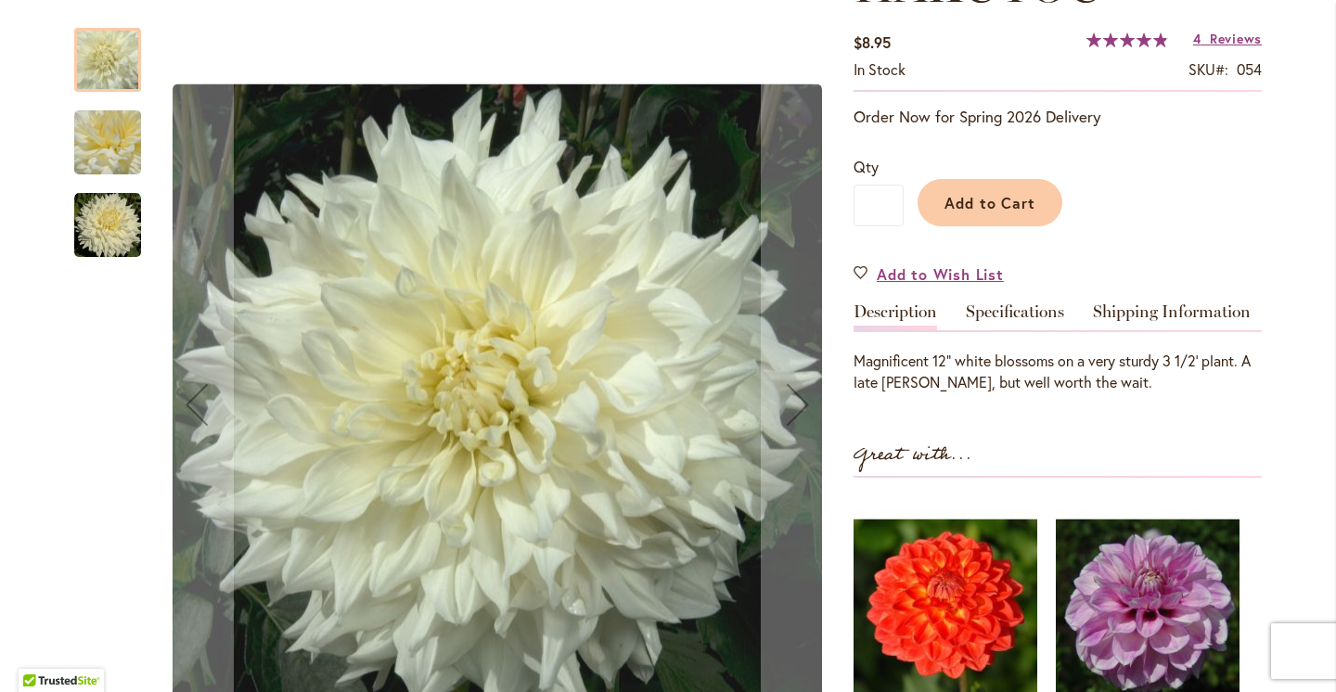
scroll to position [321, 0]
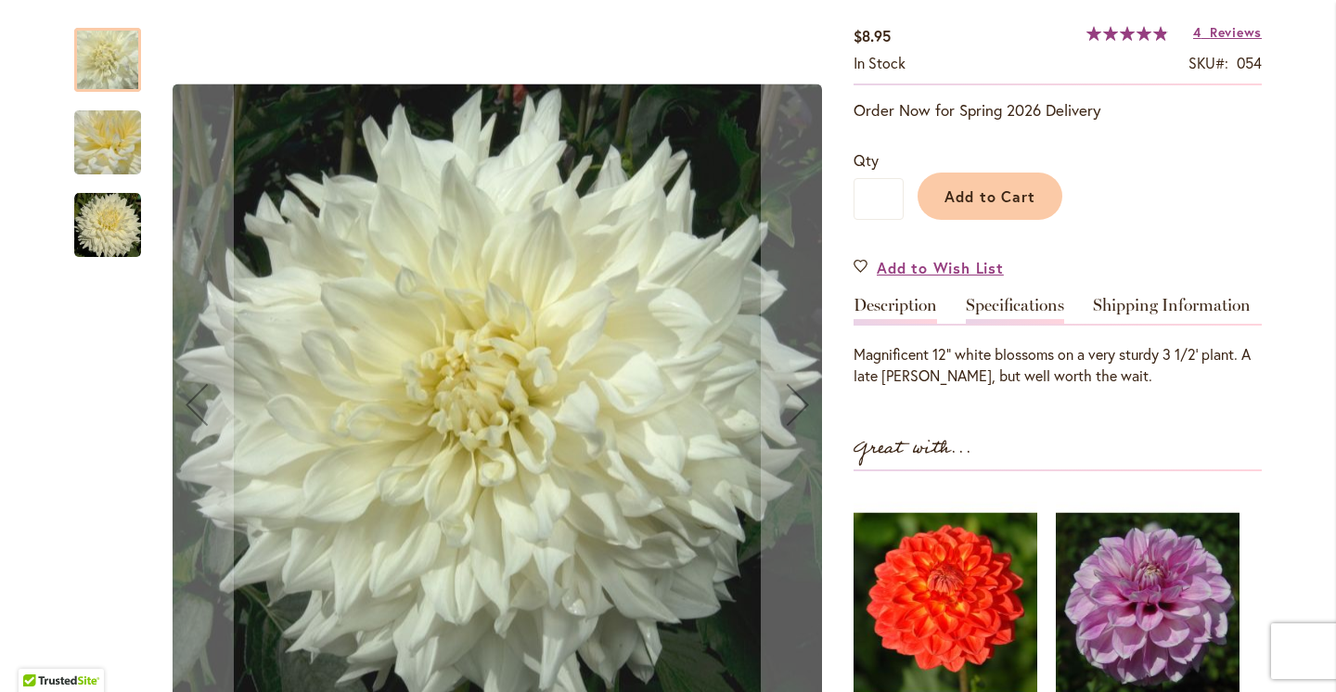
click at [1038, 309] on link "Specifications" at bounding box center [1015, 310] width 98 height 27
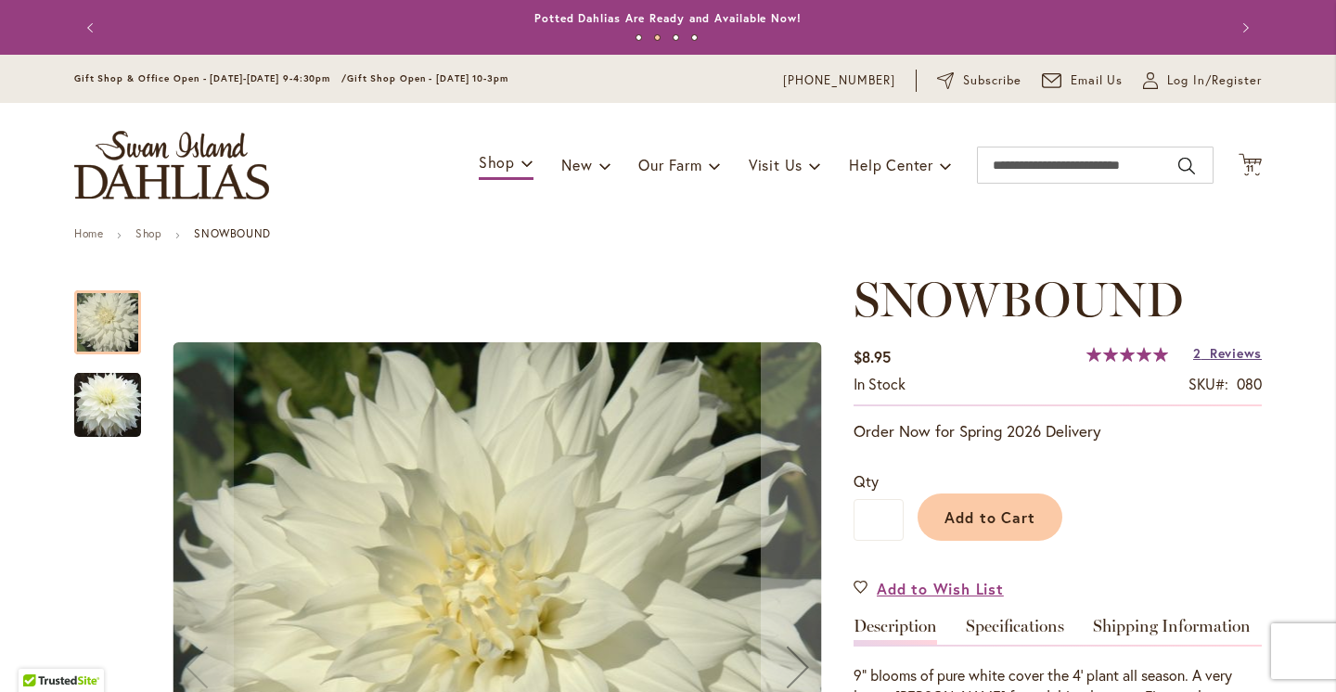
click at [1216, 350] on span "Reviews" at bounding box center [1236, 353] width 52 height 18
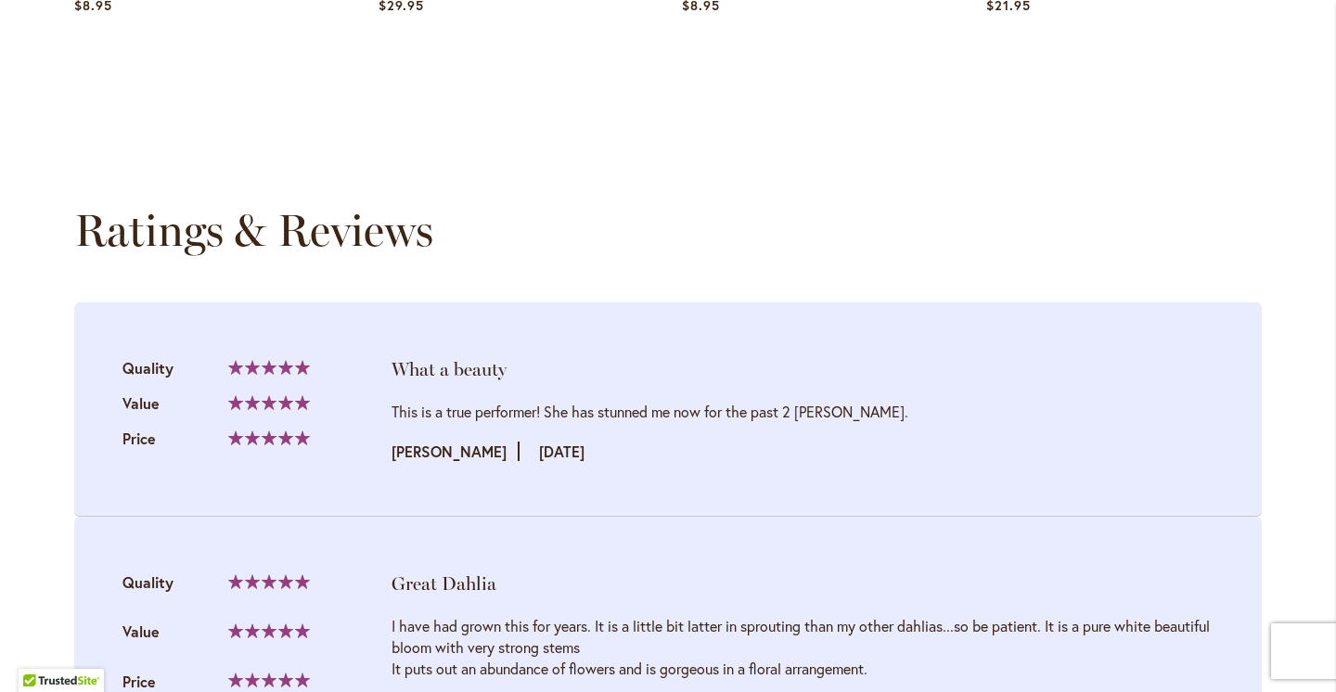
scroll to position [1919, 0]
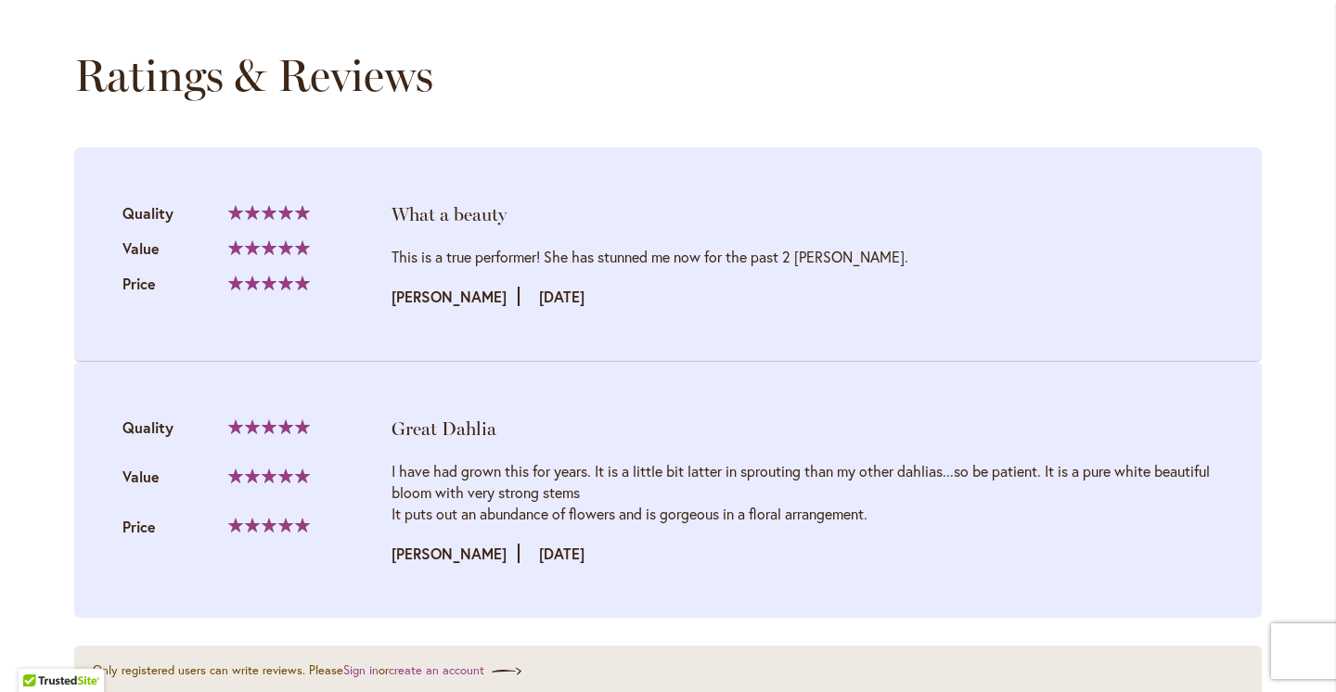
click at [827, 362] on li "Great Dahlia Quality 100% Value" at bounding box center [668, 490] width 1188 height 256
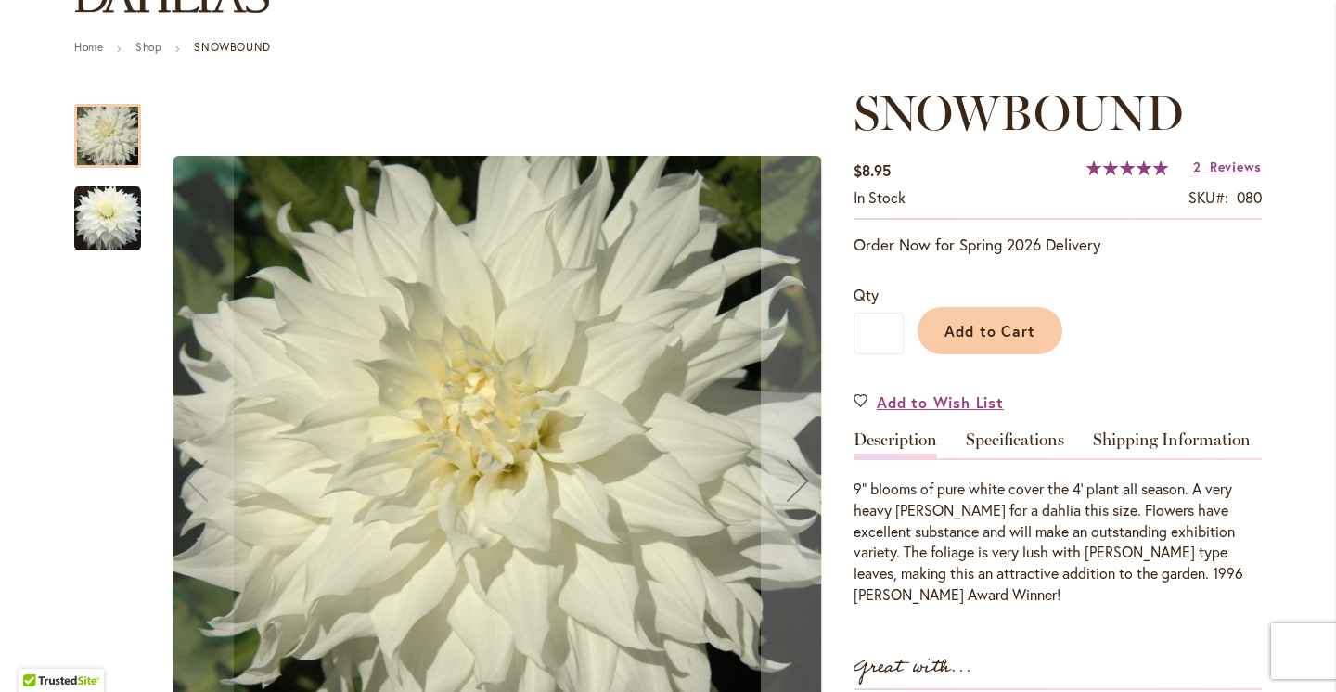
scroll to position [292, 0]
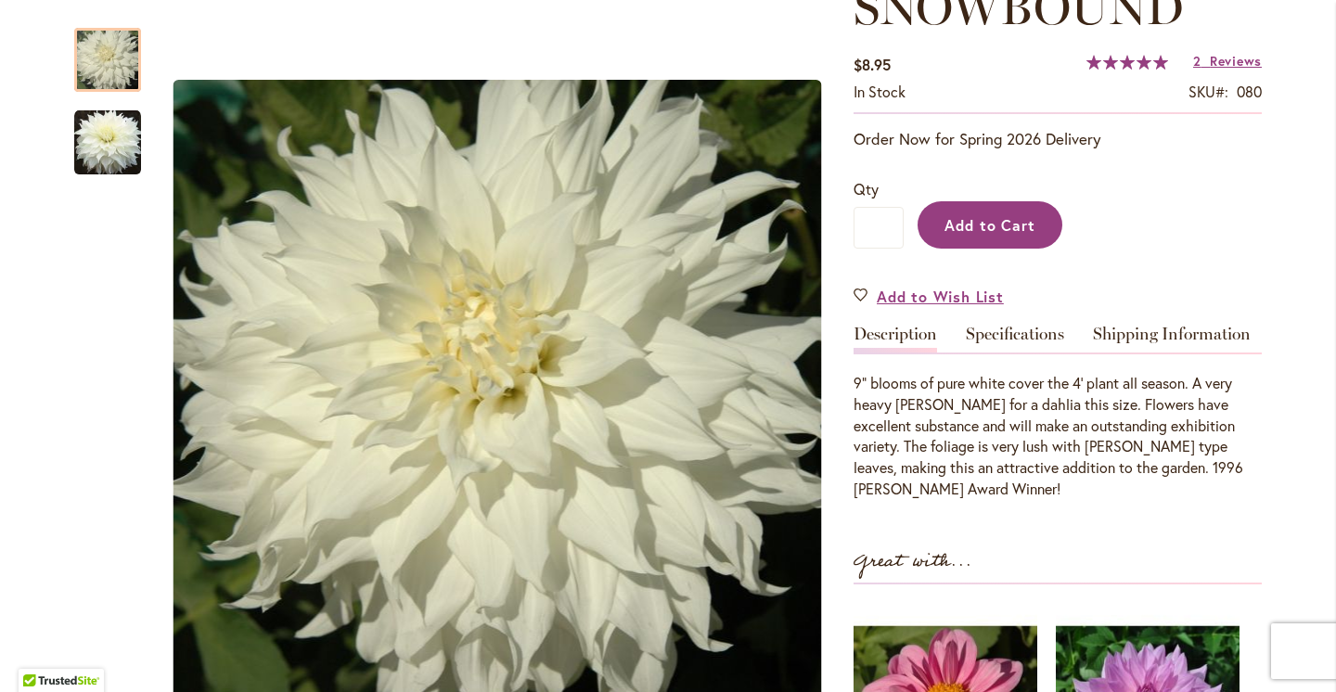
click at [995, 219] on span "Add to Cart" at bounding box center [991, 224] width 92 height 19
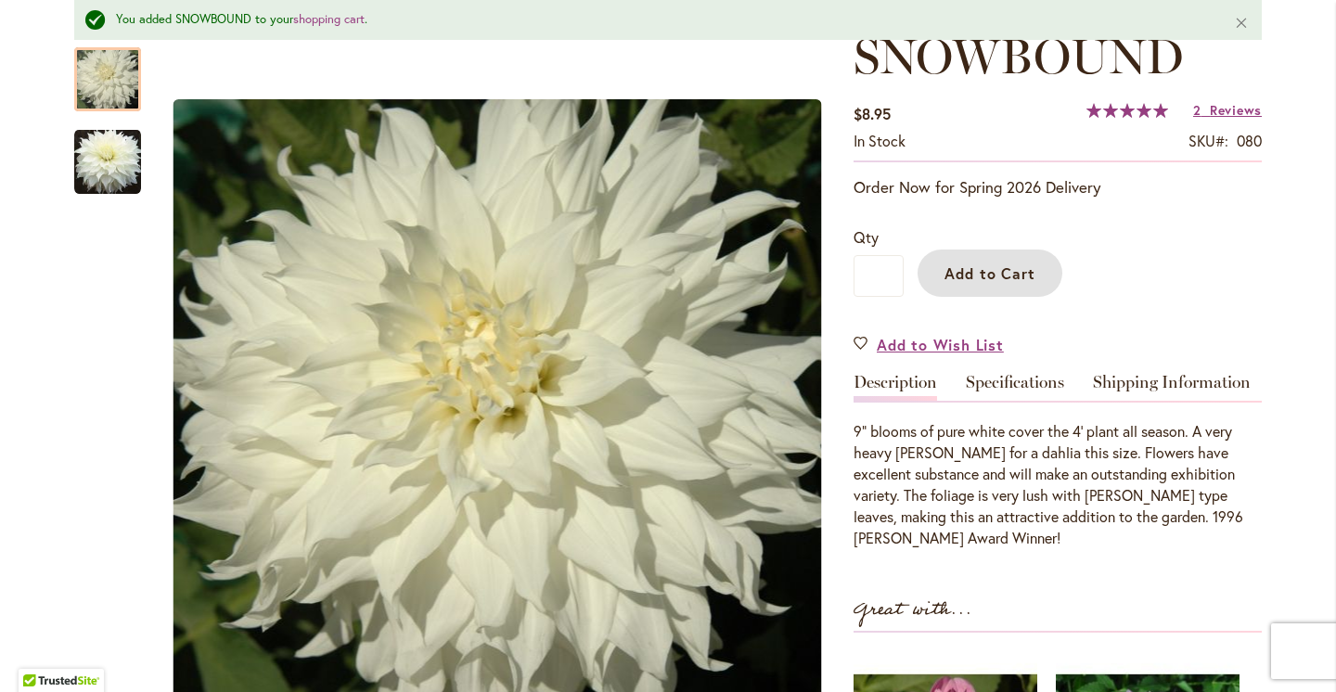
scroll to position [341, 0]
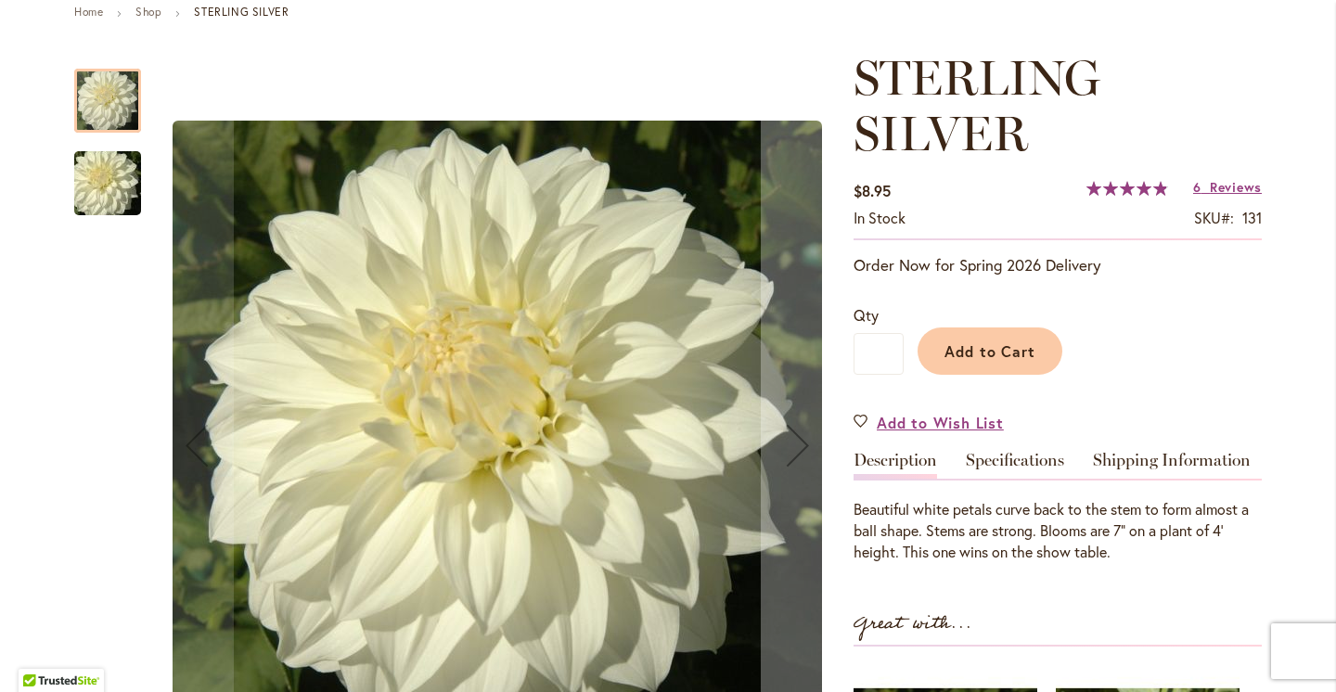
scroll to position [227, 0]
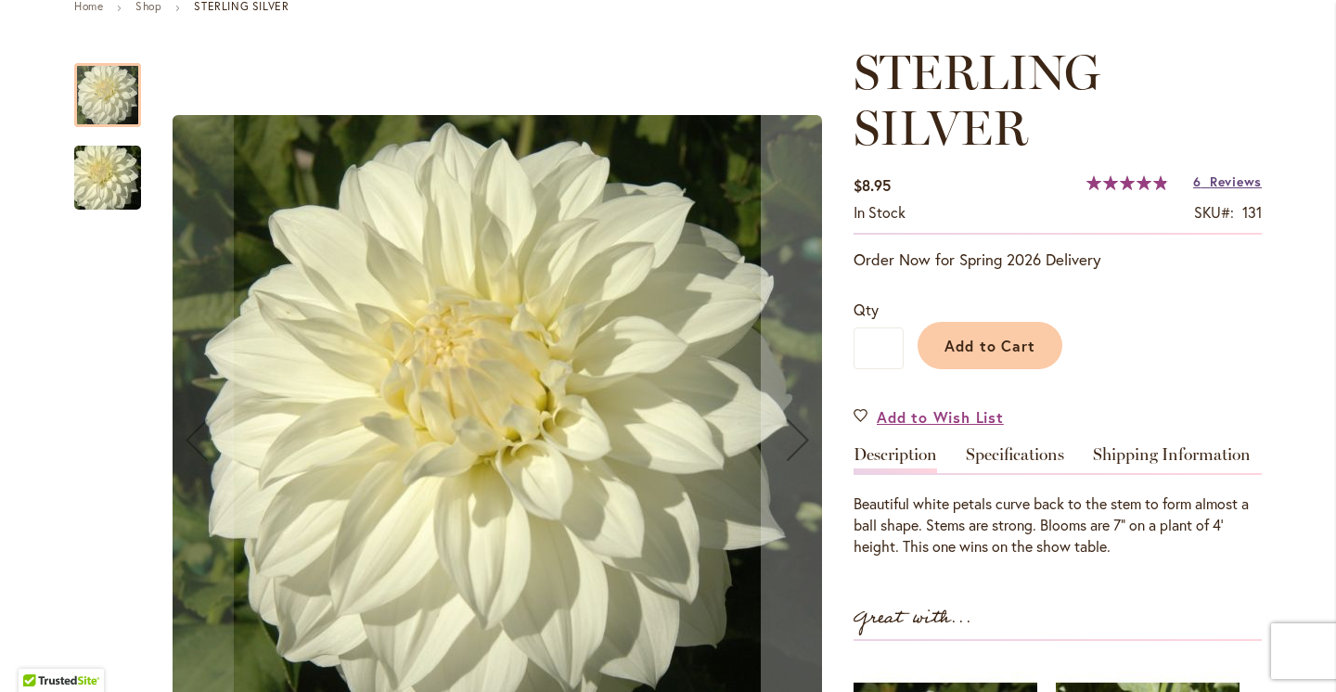
click at [1225, 177] on span "Reviews" at bounding box center [1236, 182] width 52 height 18
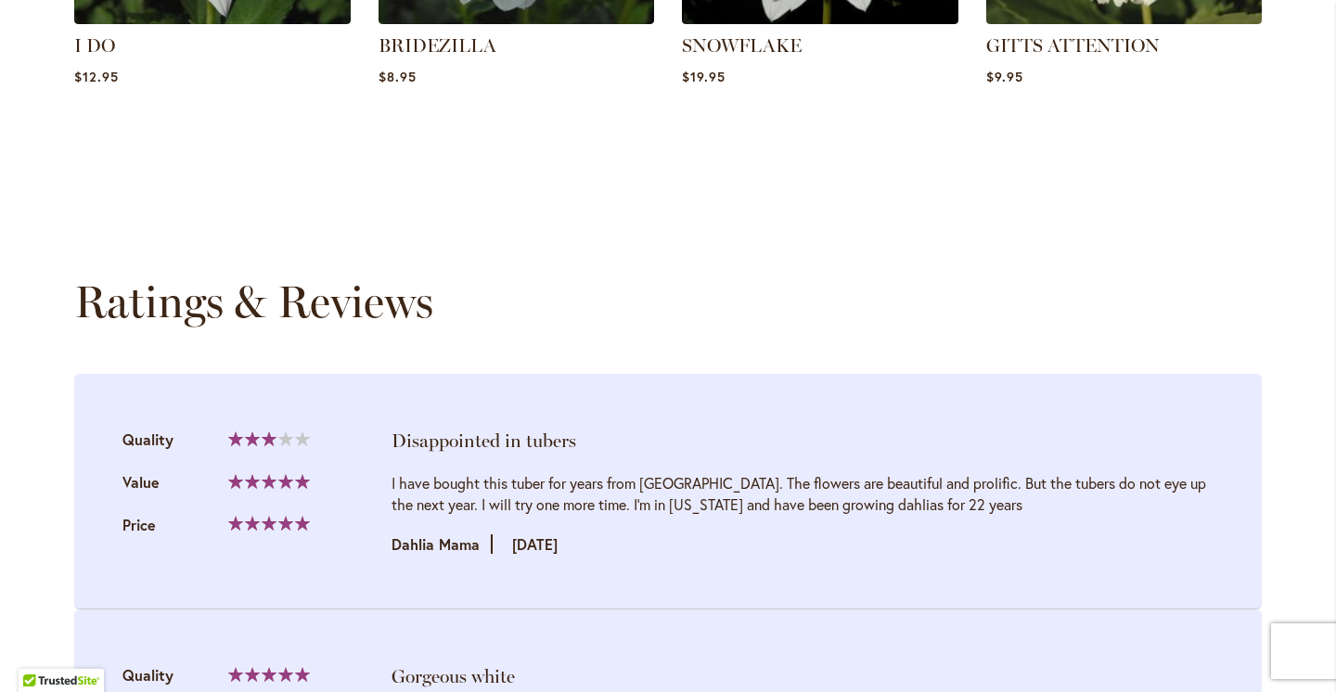
scroll to position [1684, 0]
click at [848, 224] on div "Skip to the end of the images gallery Skip to the beginning of the images galle…" at bounding box center [668, 249] width 1188 height 3323
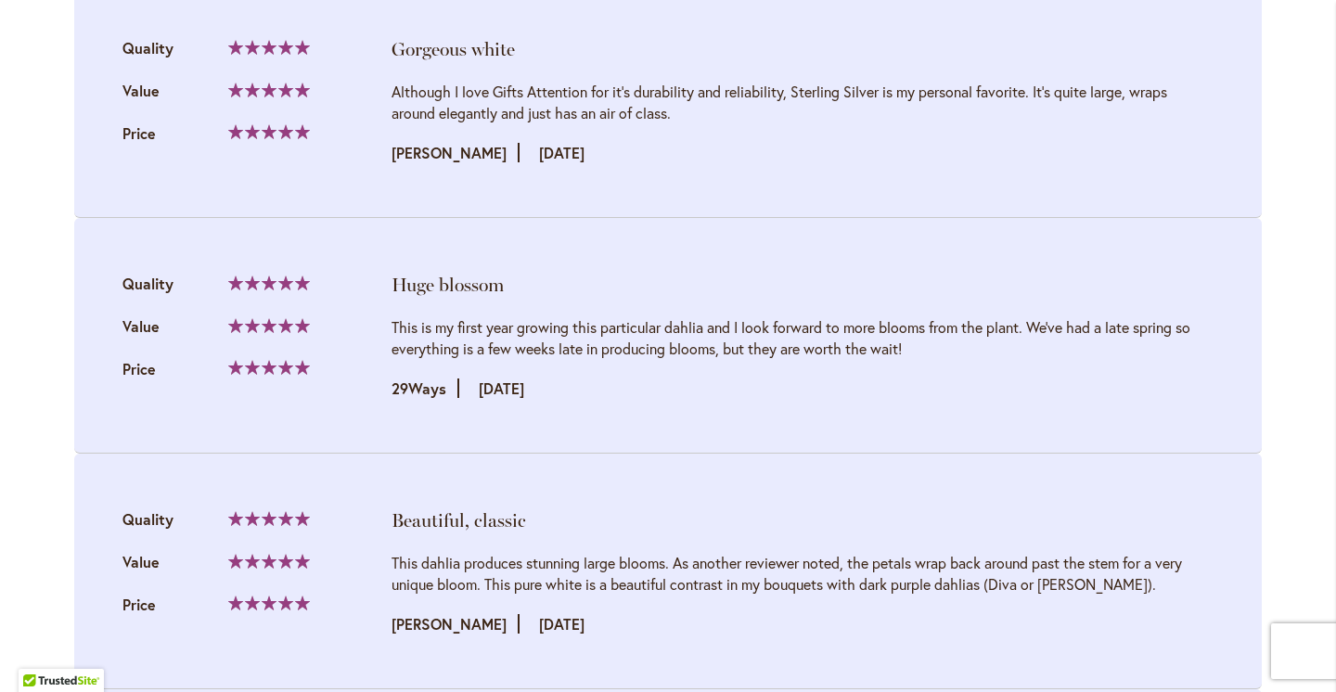
scroll to position [2411, 0]
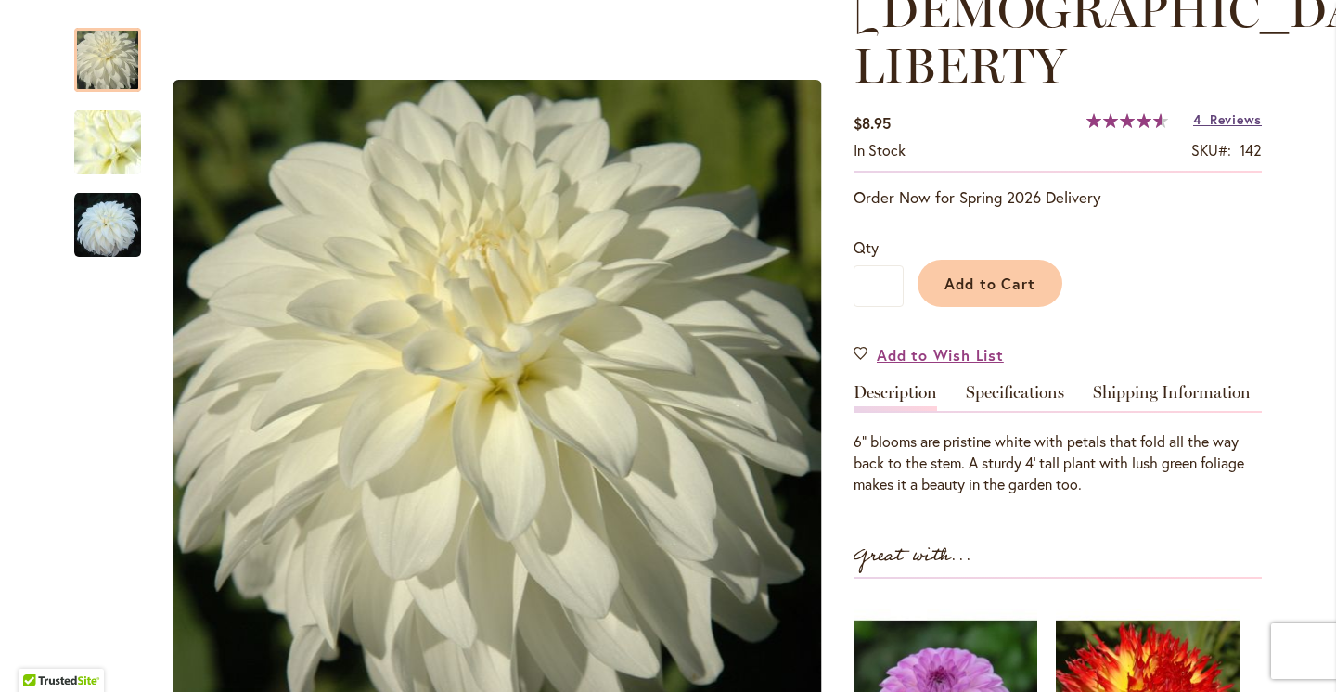
click at [1243, 110] on span "Reviews" at bounding box center [1236, 119] width 52 height 18
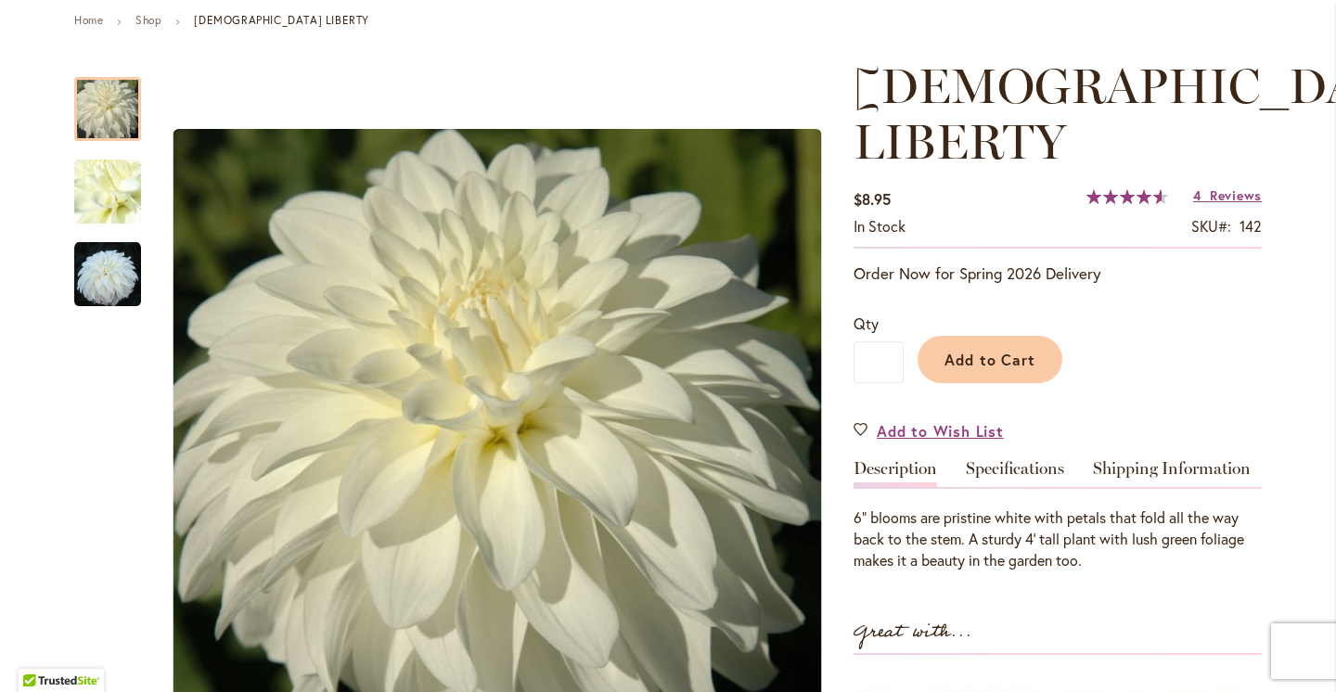
scroll to position [239, 0]
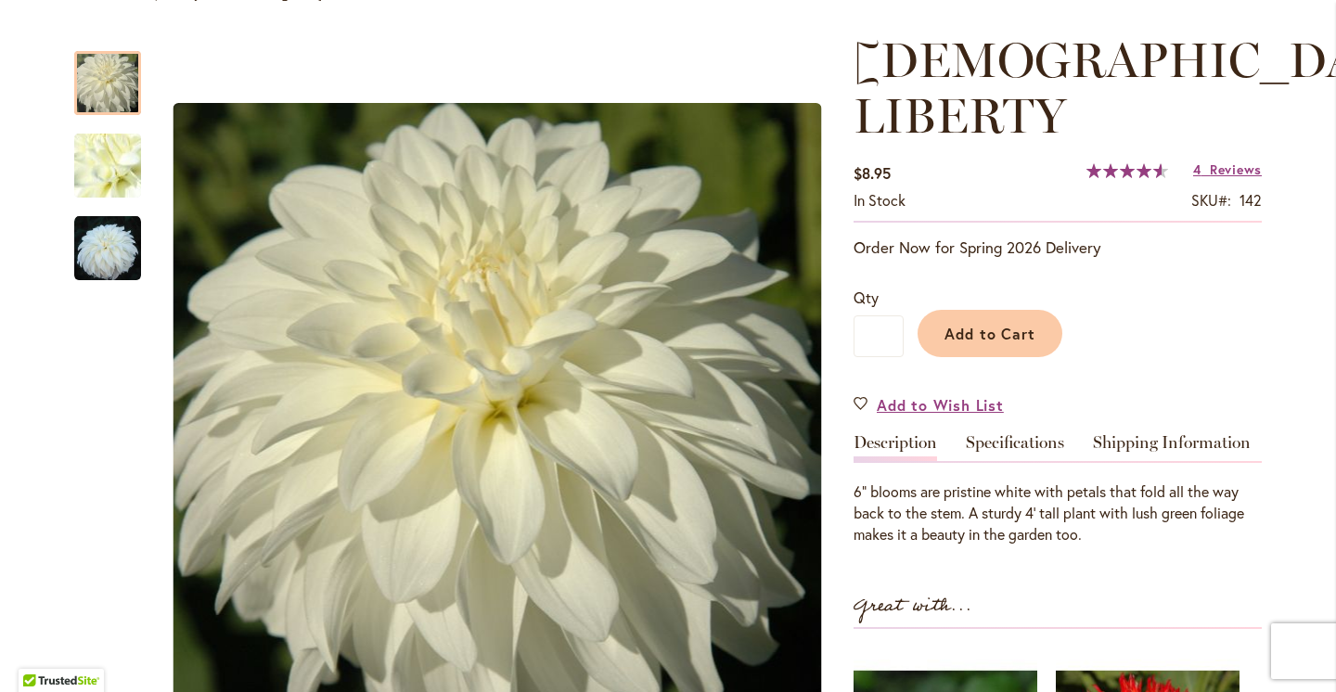
click at [1086, 482] on div "6" blooms are pristine white with petals that fold all the way back to the stem…" at bounding box center [1058, 514] width 408 height 64
click at [1020, 324] on span "Add to Cart" at bounding box center [991, 333] width 92 height 19
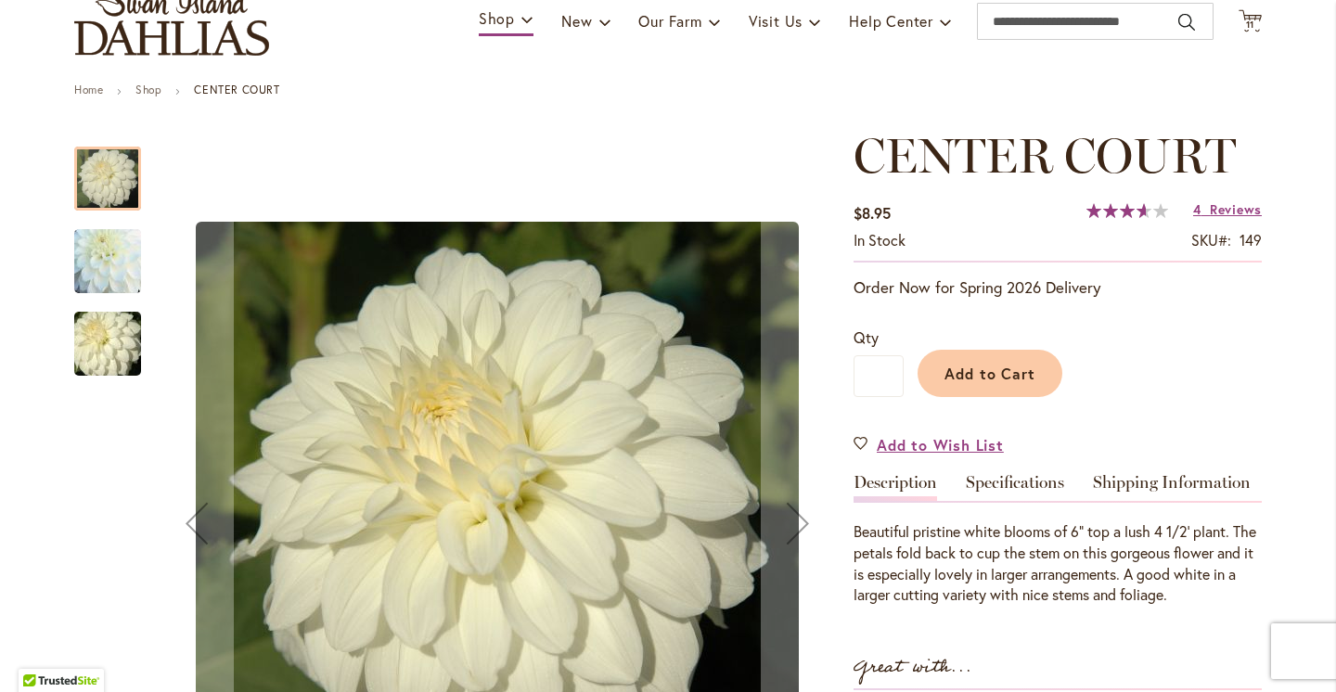
scroll to position [150, 0]
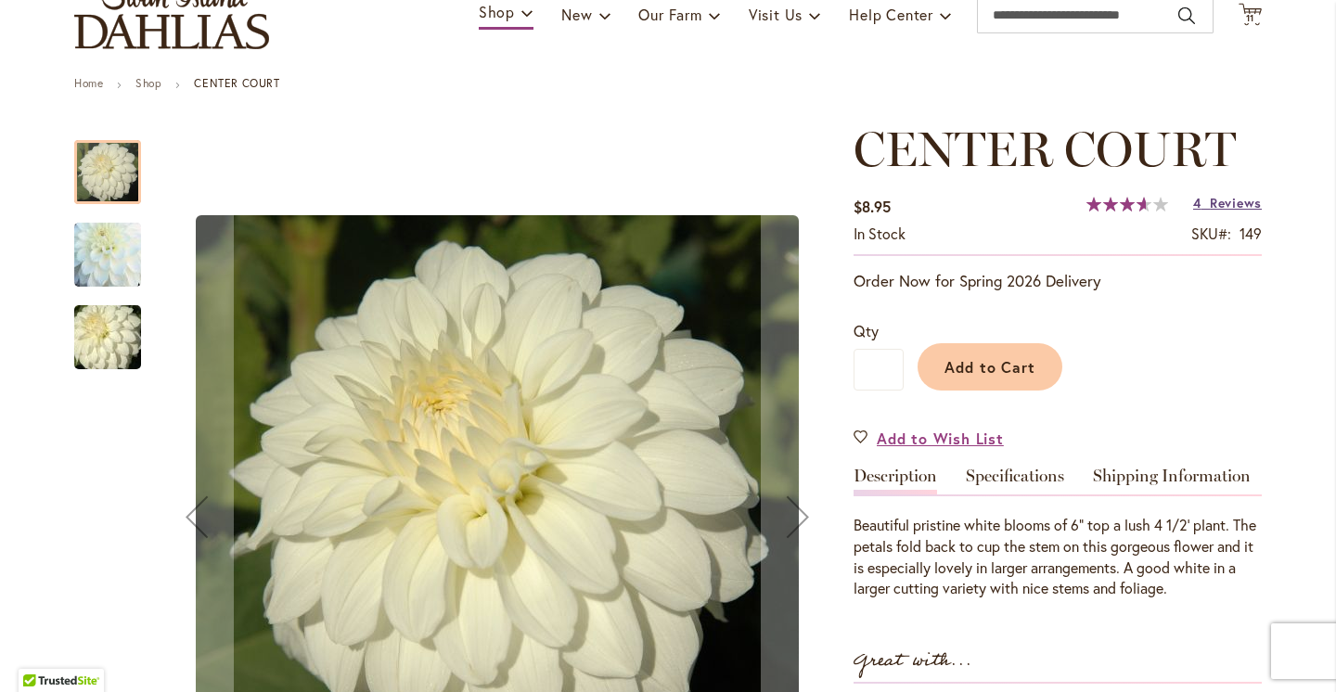
click at [1223, 200] on span "Reviews" at bounding box center [1236, 203] width 52 height 18
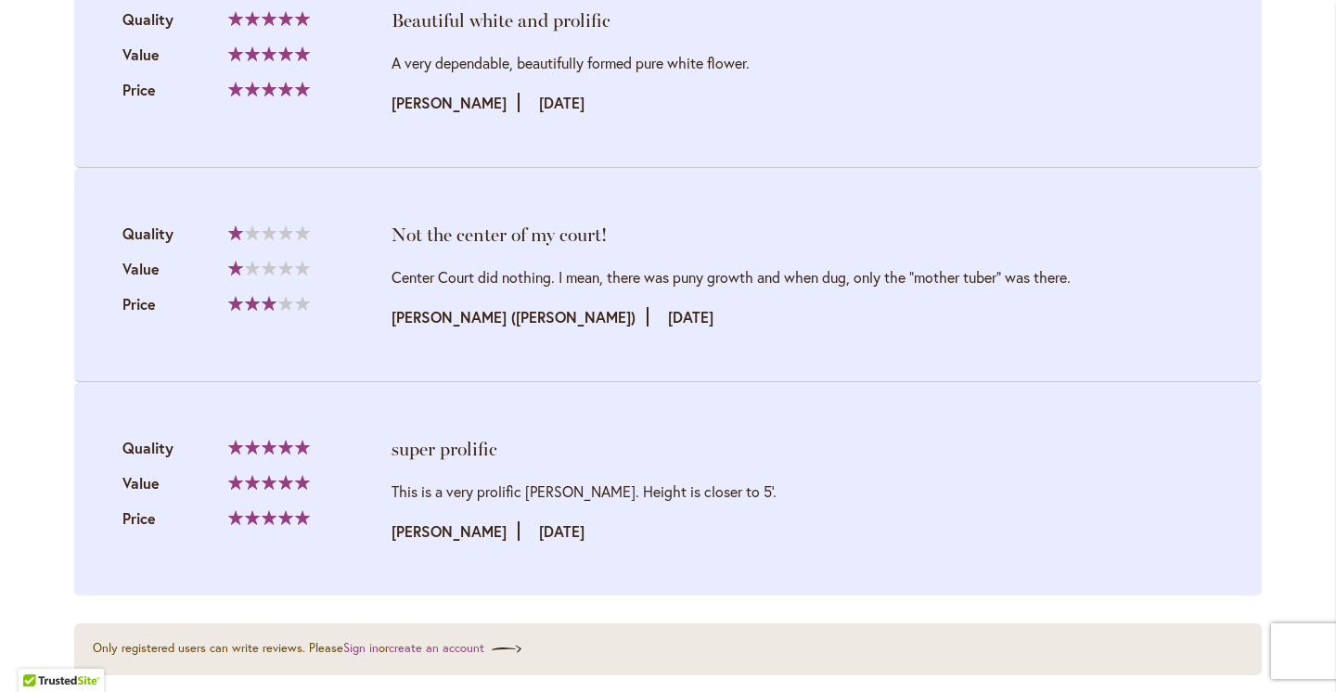
scroll to position [2339, 0]
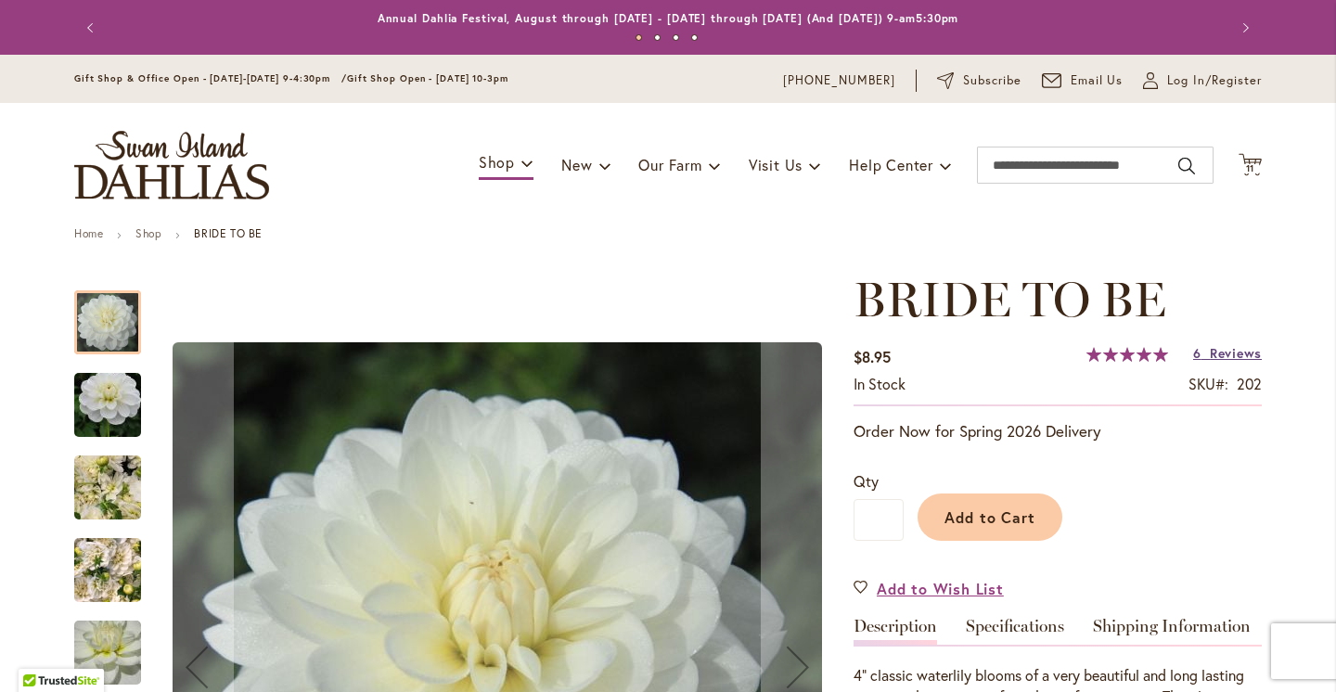
click at [1237, 355] on span "Reviews" at bounding box center [1236, 353] width 52 height 18
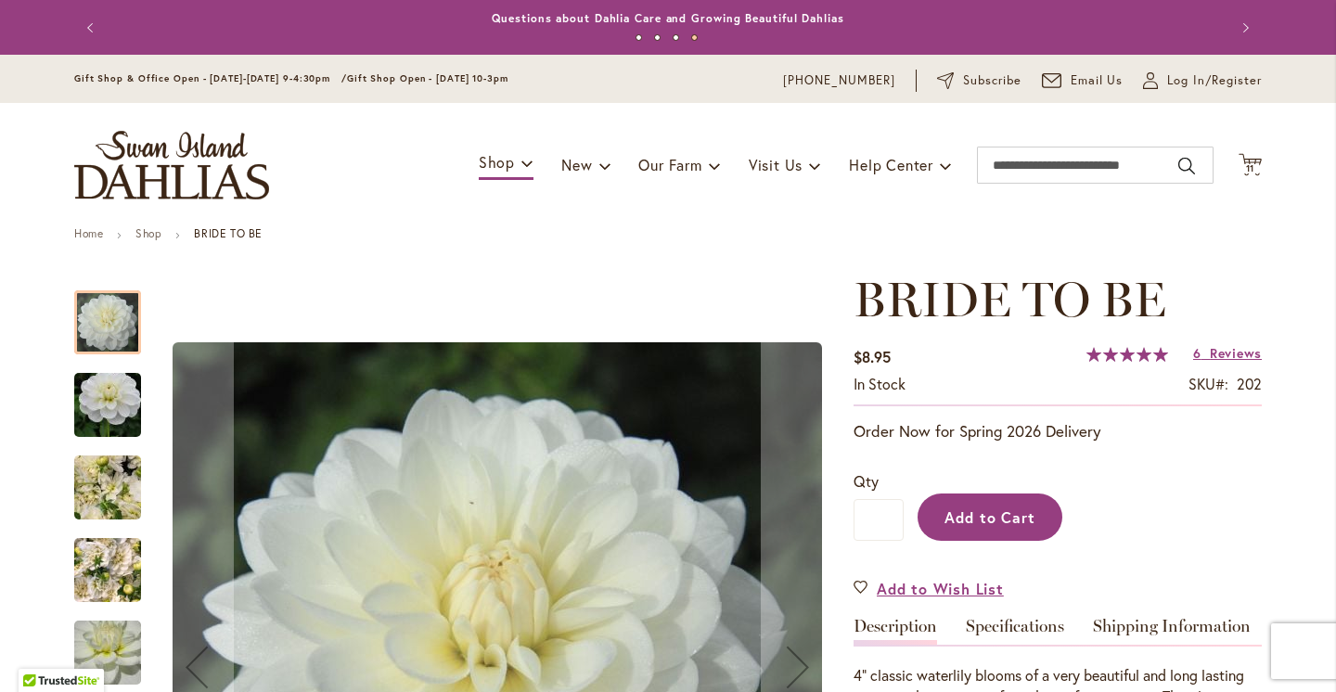
scroll to position [19, 0]
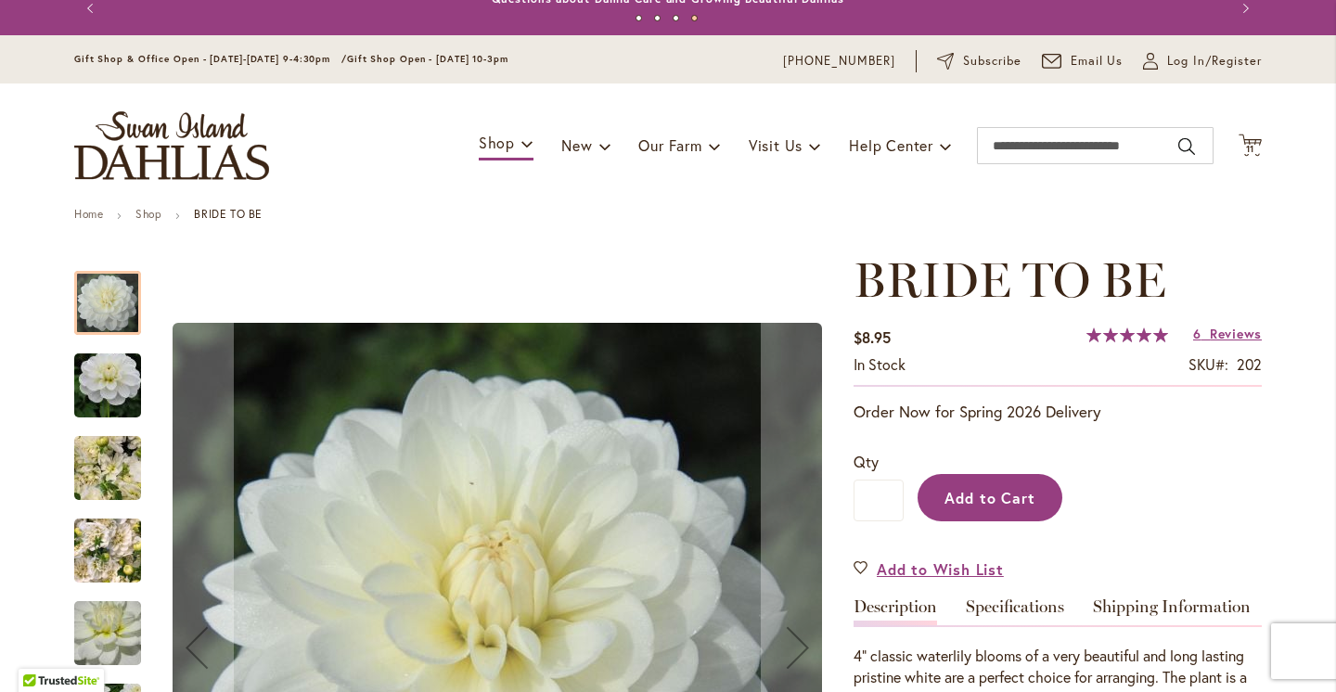
click at [1016, 484] on button "Add to Cart" at bounding box center [990, 497] width 145 height 47
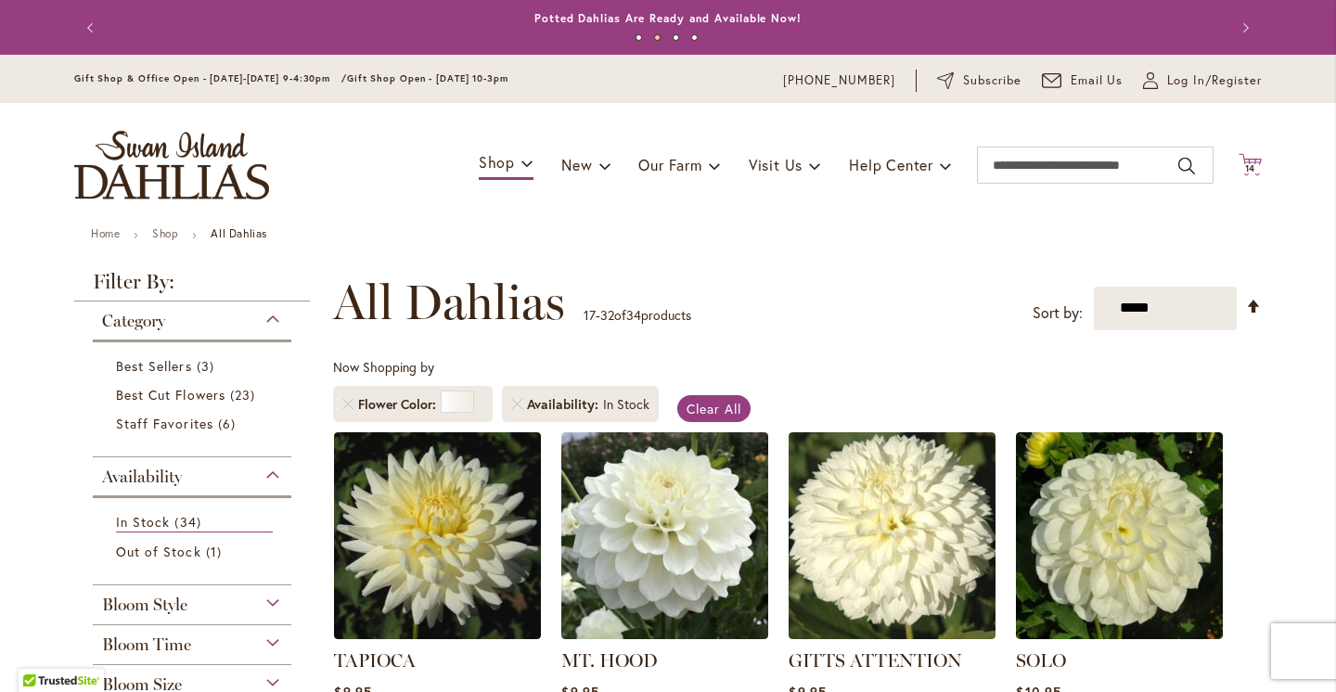
click at [1249, 153] on icon "Cart .cls-1 { fill: #231f20; }" at bounding box center [1250, 164] width 23 height 23
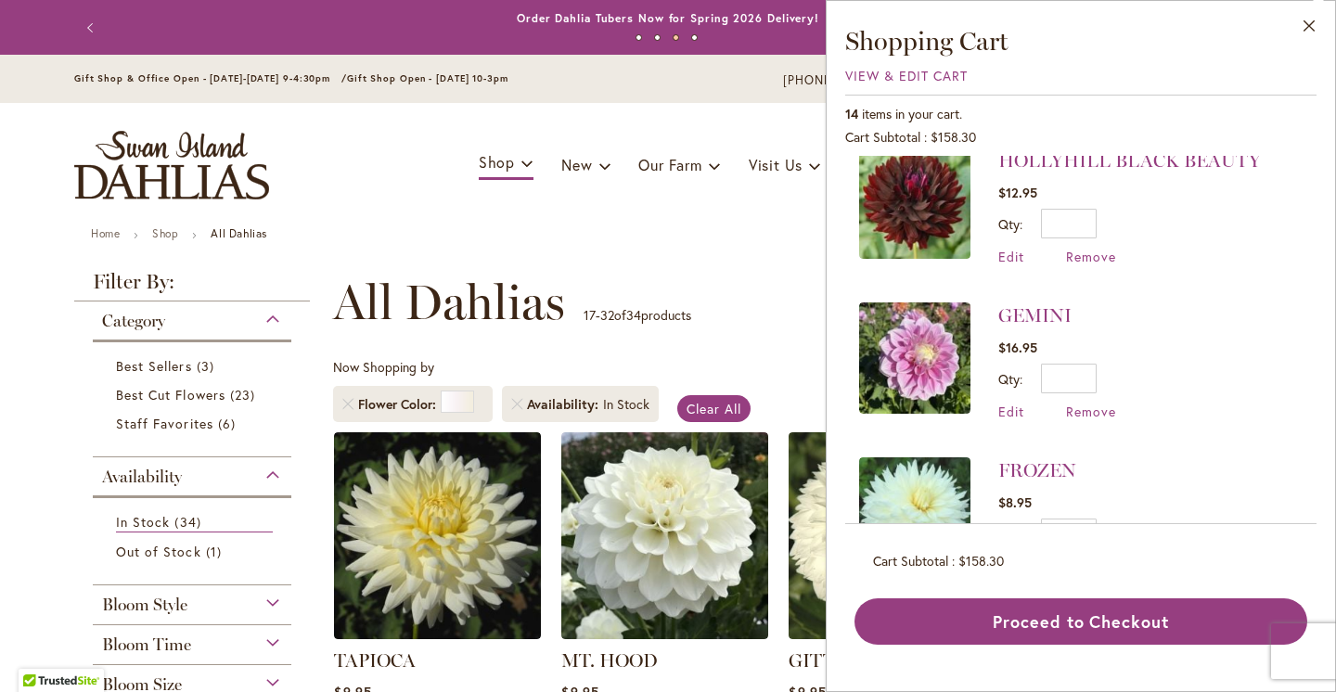
scroll to position [1792, 0]
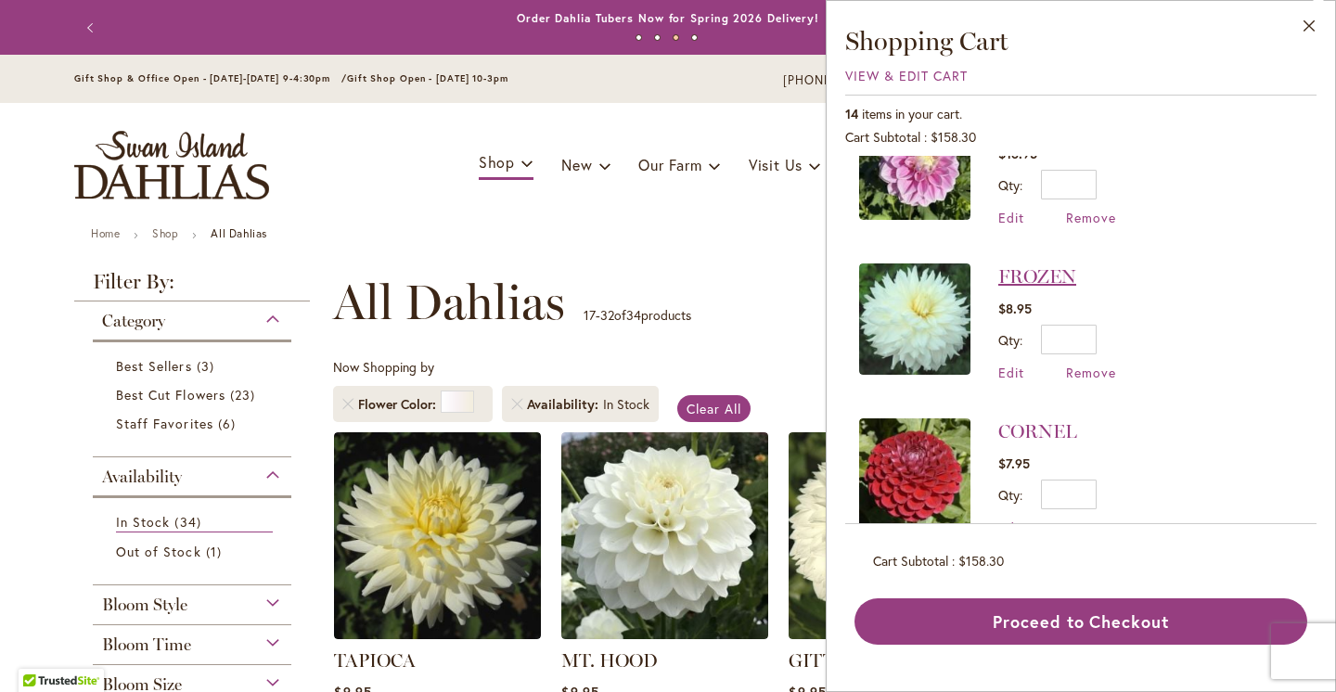
click at [1037, 265] on link "FROZEN" at bounding box center [1038, 276] width 78 height 22
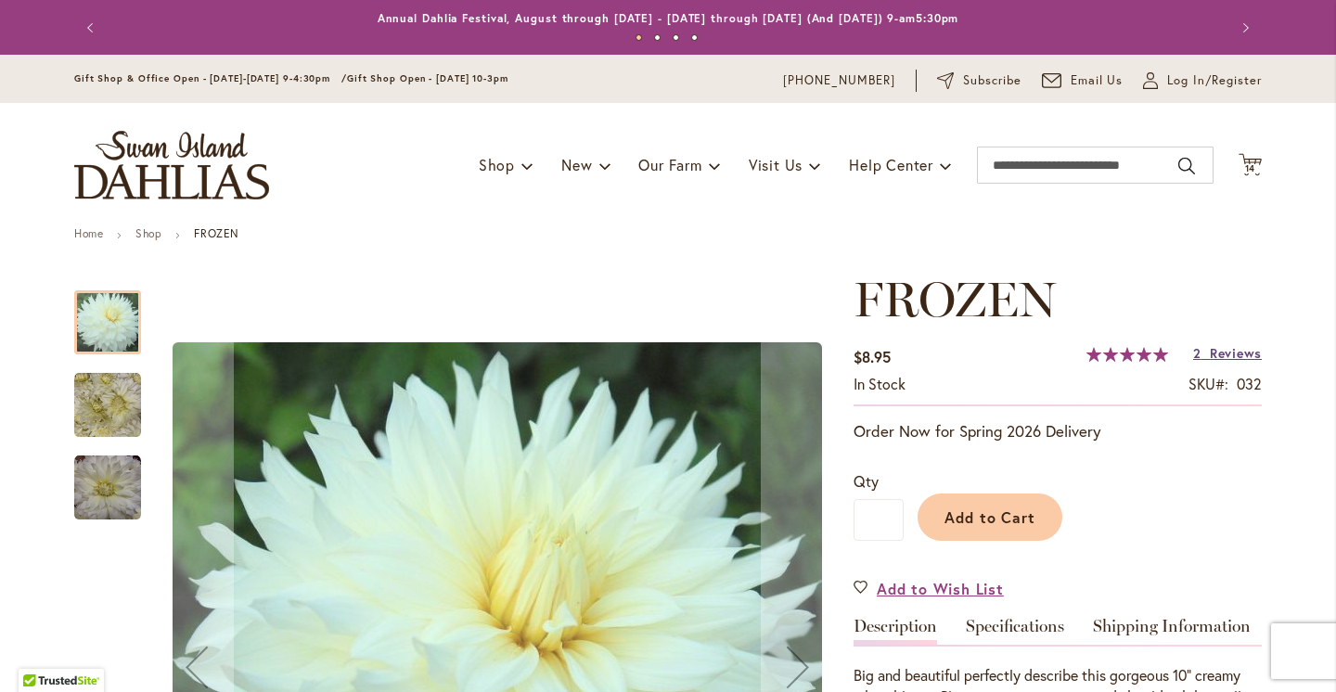
click at [1232, 356] on span "Reviews" at bounding box center [1236, 353] width 52 height 18
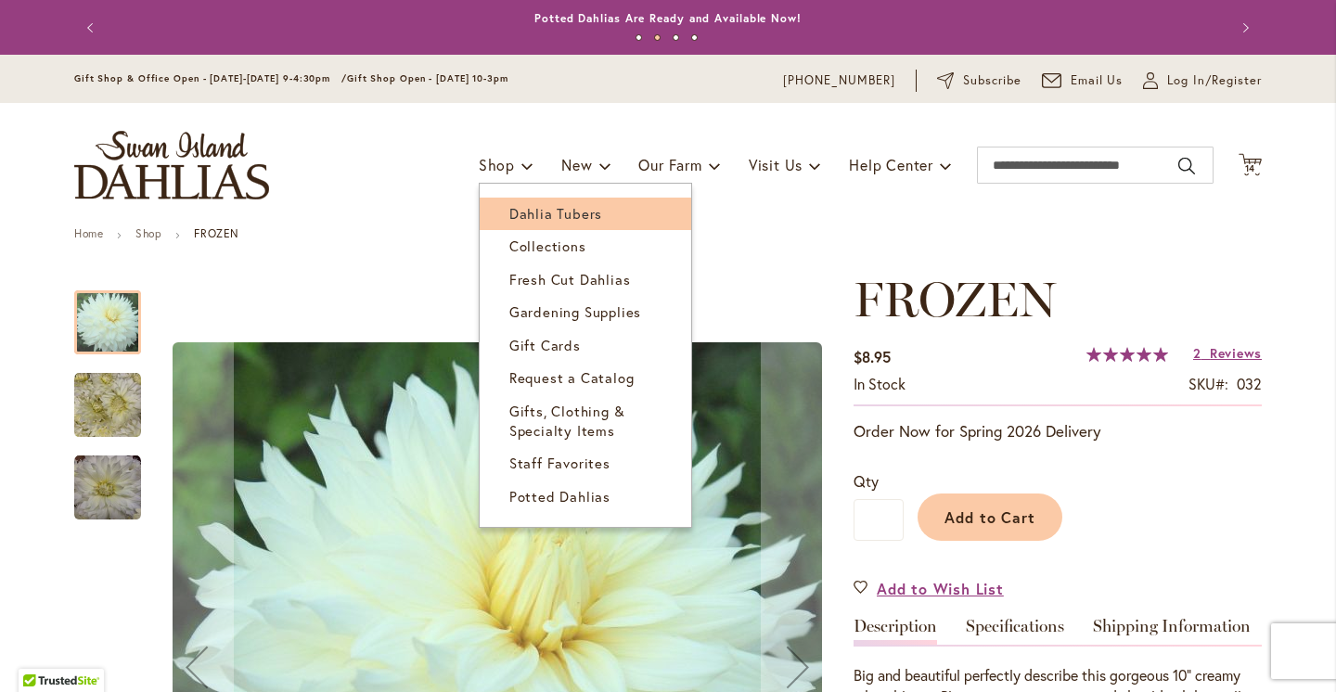
click at [535, 205] on span "Dahlia Tubers" at bounding box center [555, 213] width 93 height 19
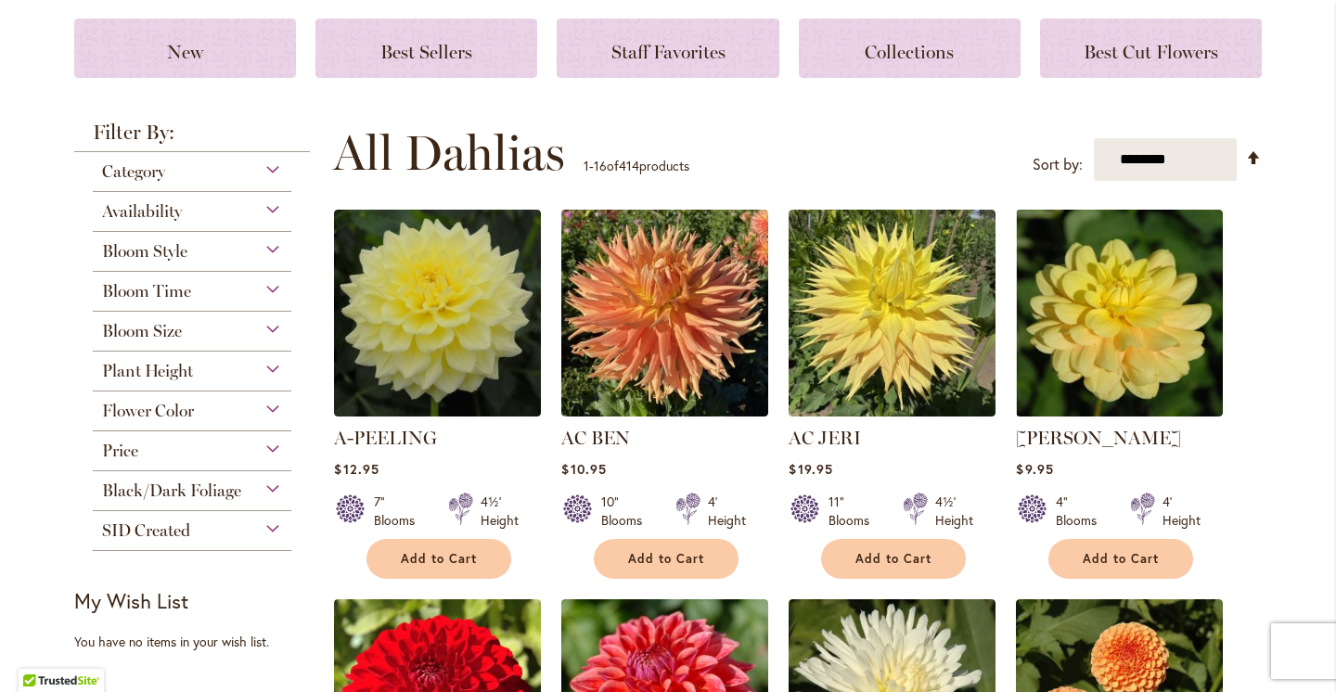
scroll to position [257, 0]
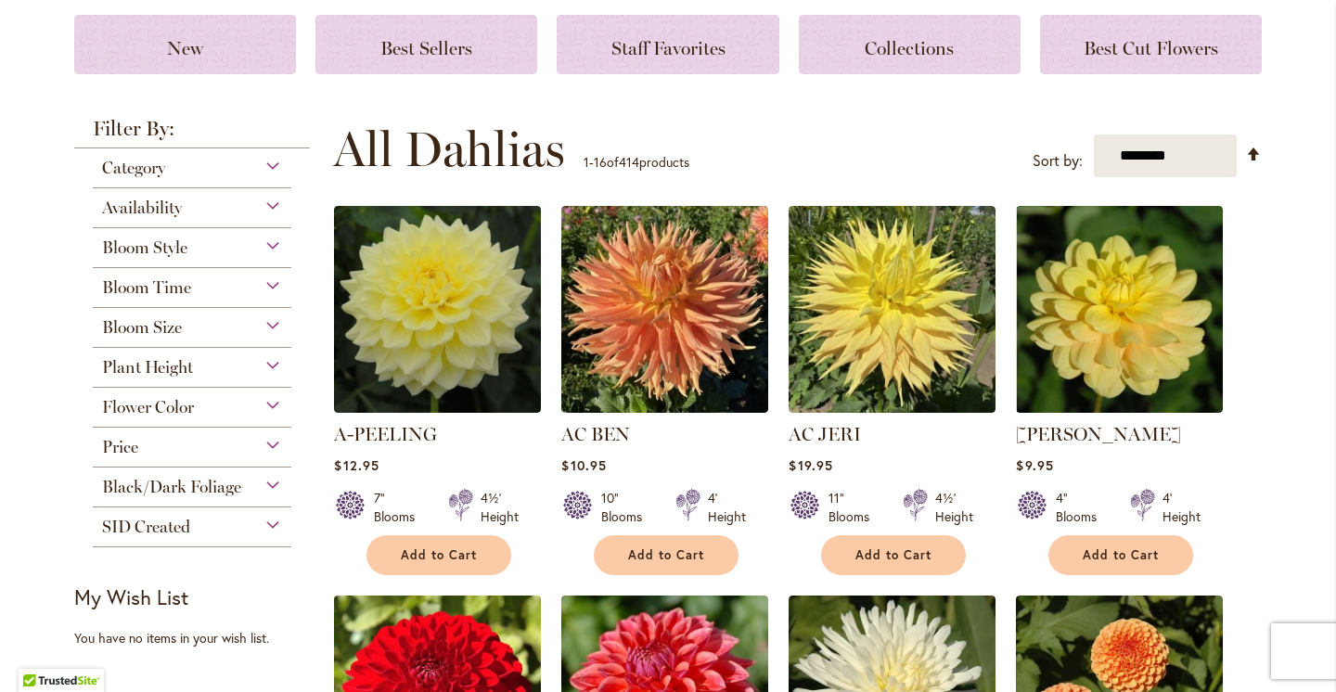
click at [226, 252] on div "Bloom Style" at bounding box center [192, 243] width 199 height 30
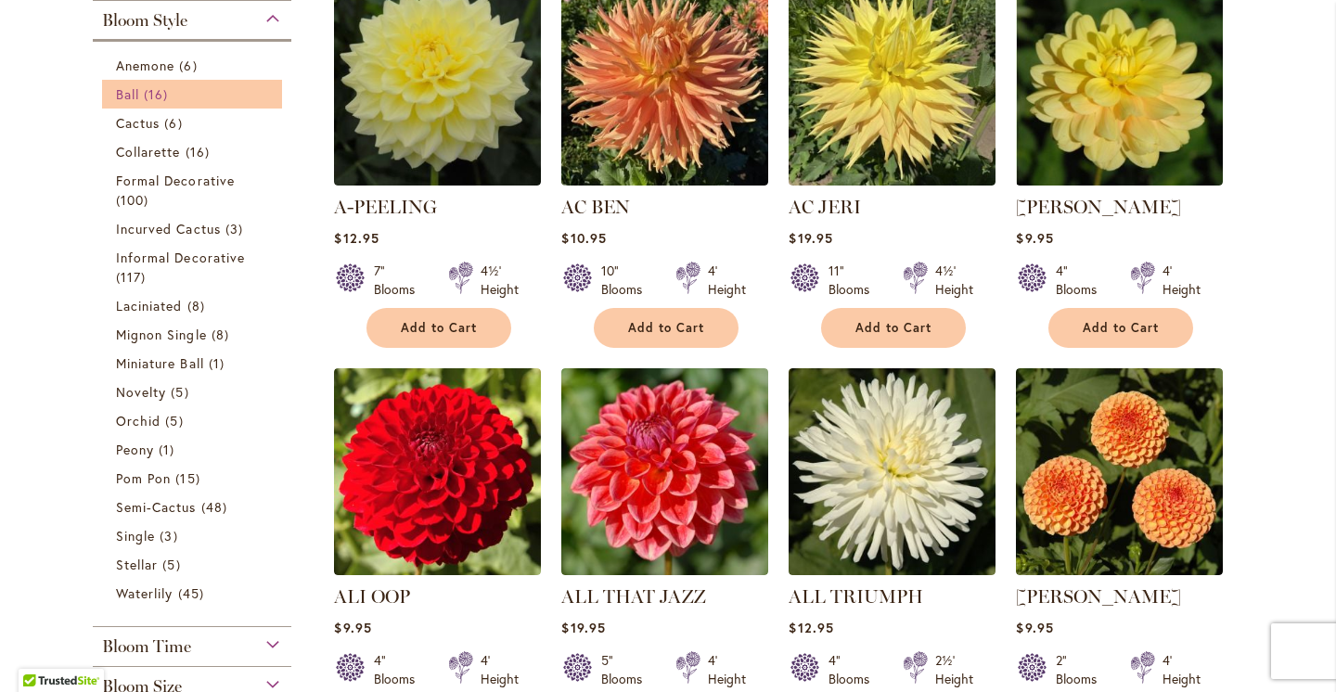
click at [207, 95] on link "Ball 16 items" at bounding box center [194, 93] width 157 height 19
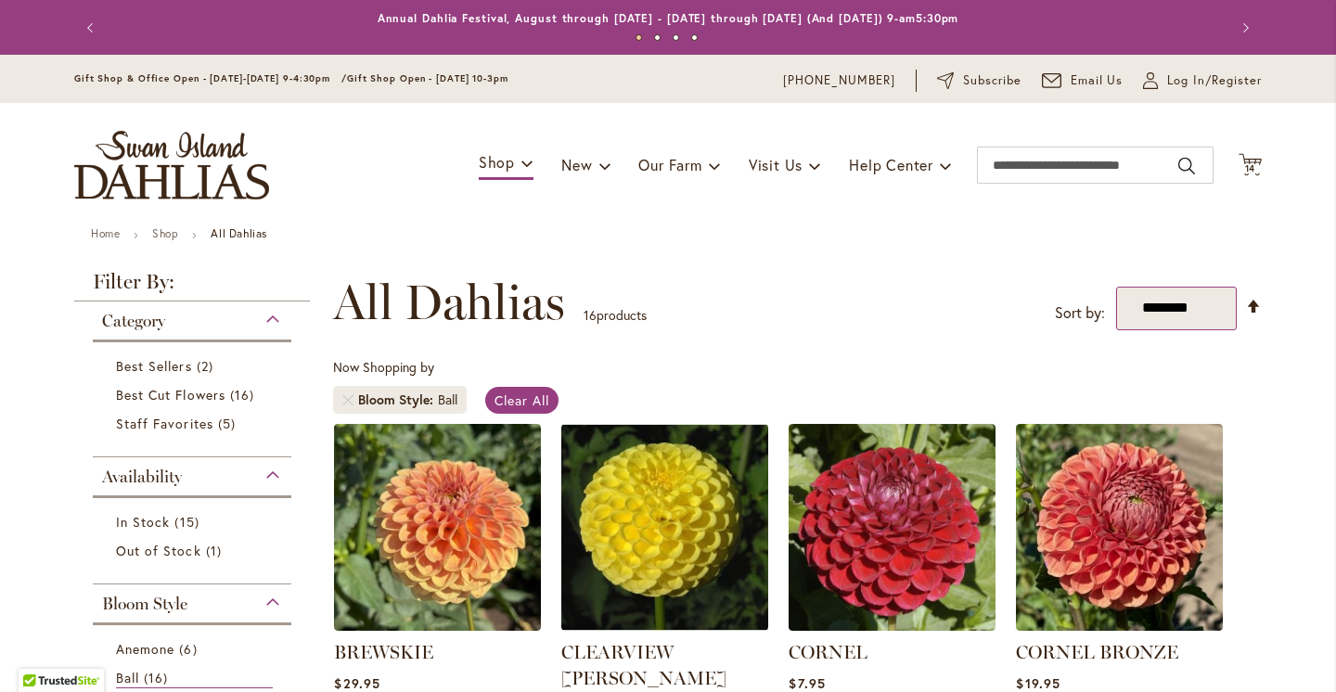
click at [1159, 300] on select "**********" at bounding box center [1176, 309] width 121 height 44
select select "*****"
click at [1094, 287] on select "**********" at bounding box center [1166, 309] width 144 height 44
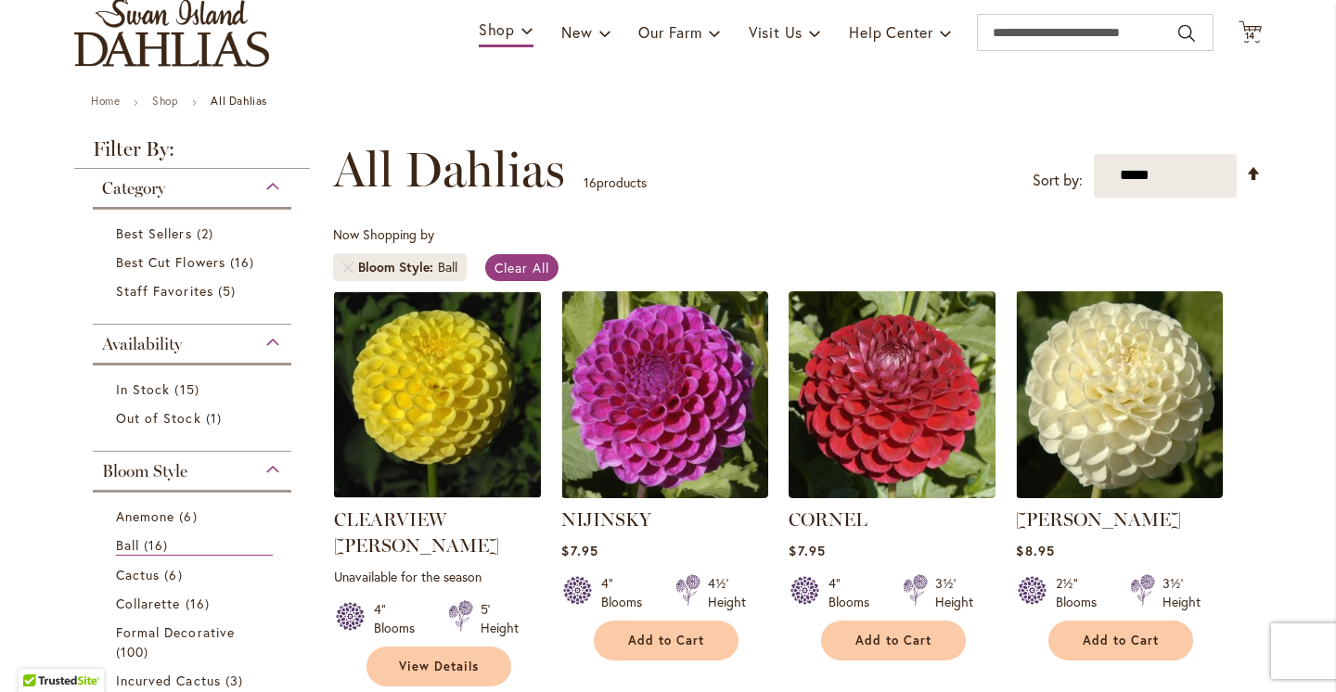
scroll to position [115, 0]
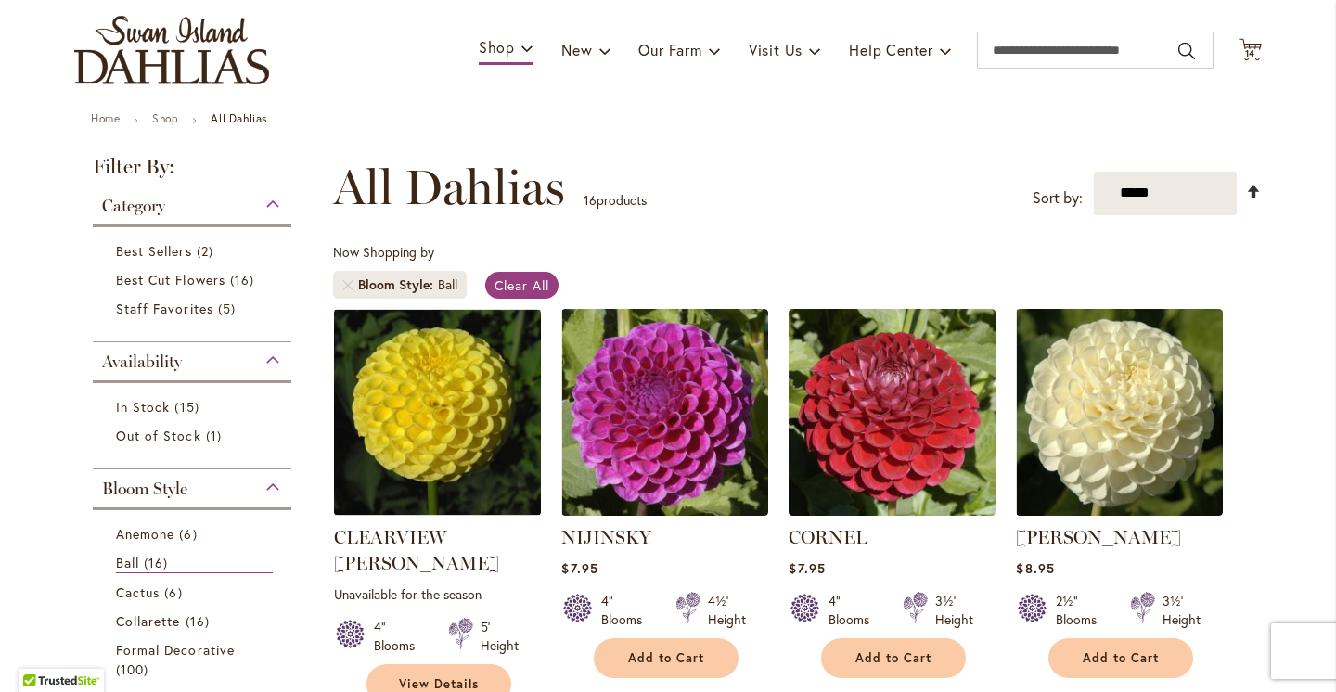
click at [1246, 185] on link "Set Descending Direction" at bounding box center [1254, 191] width 16 height 21
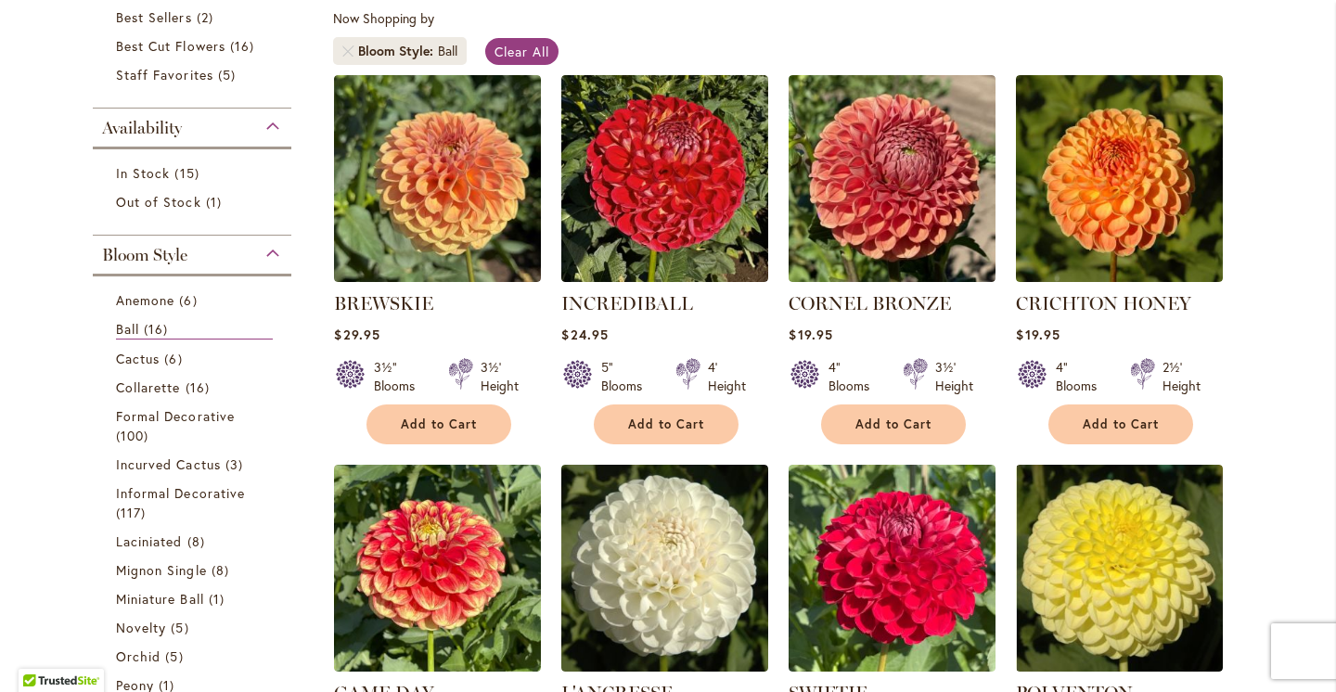
scroll to position [81, 0]
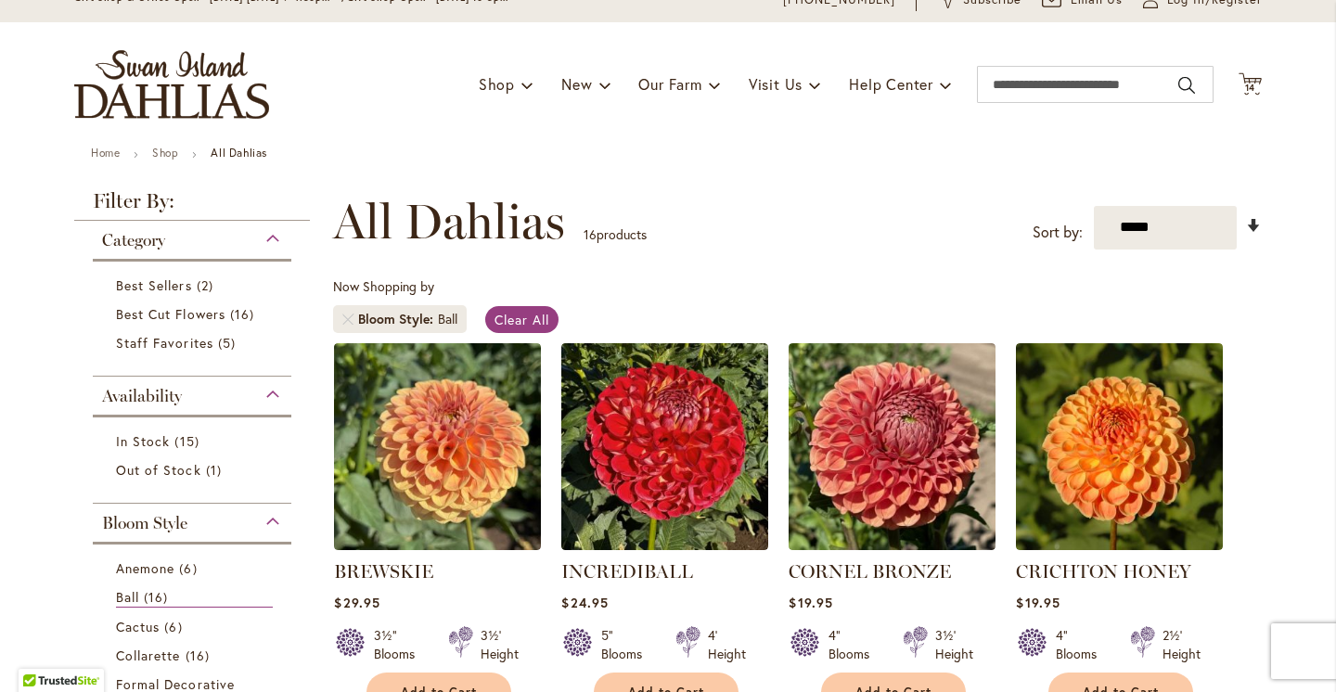
click at [1248, 226] on link "Set Ascending Direction" at bounding box center [1254, 225] width 16 height 21
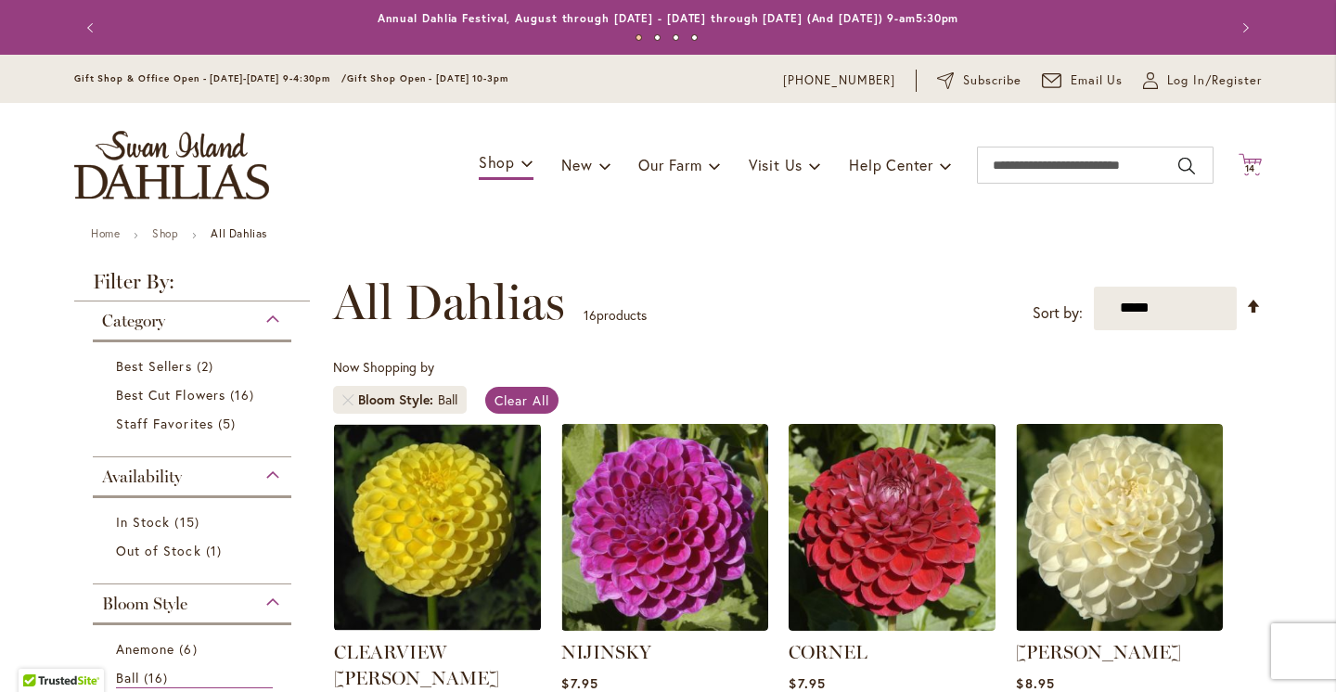
click at [1259, 165] on span "14 14 items" at bounding box center [1251, 168] width 19 height 9
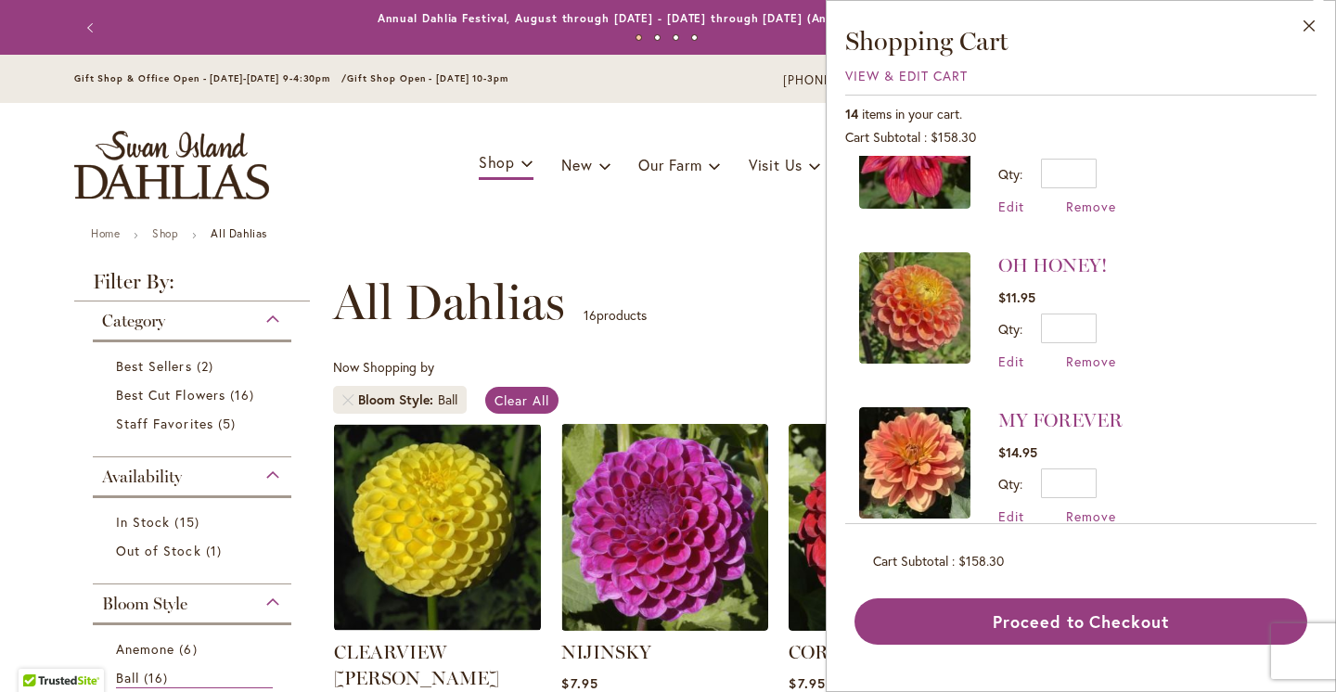
scroll to position [1153, 0]
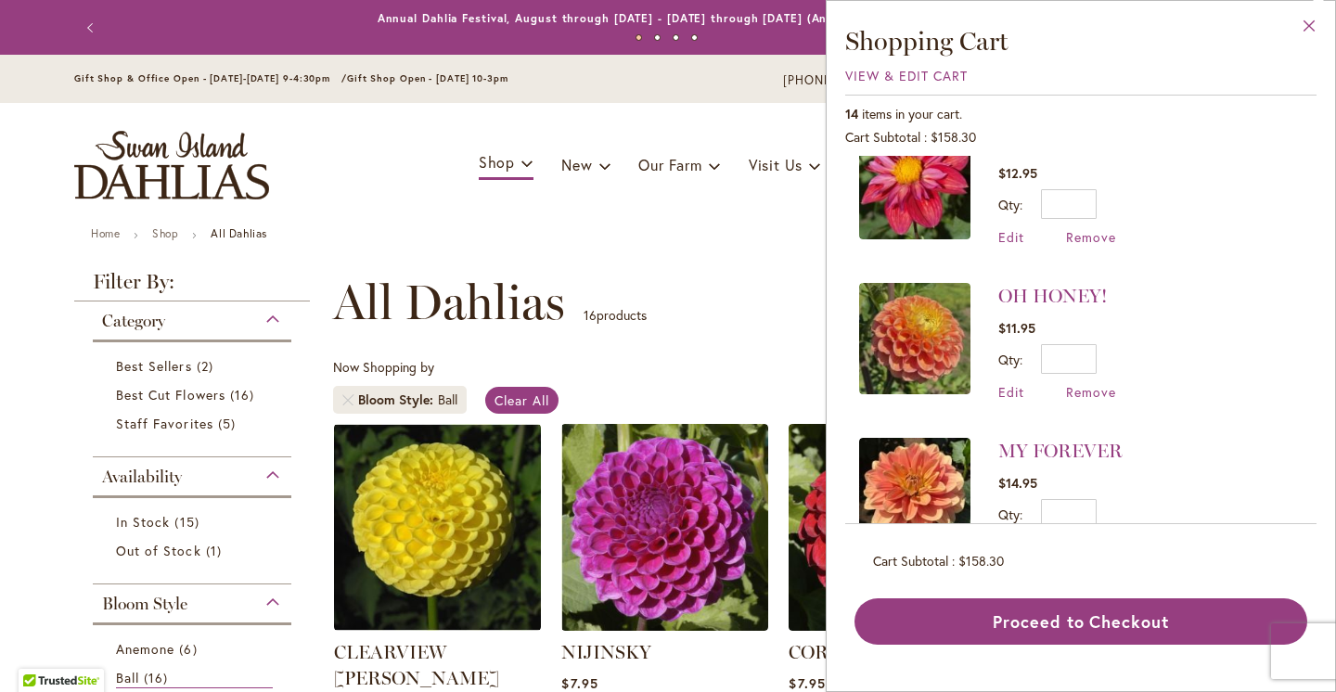
click at [1309, 28] on button "Close" at bounding box center [1309, 30] width 51 height 58
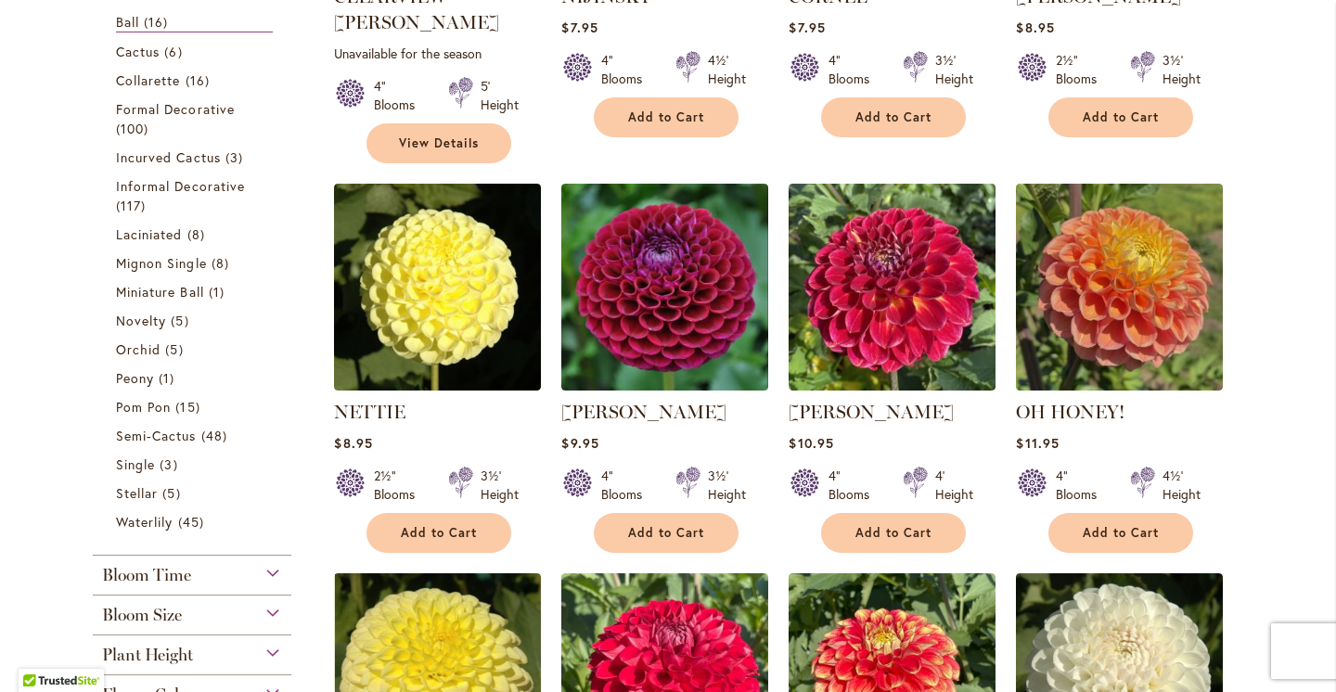
click at [1262, 366] on main "Home Shop All Dahlias New Best Sellers Staff Favorites Collections Best Cut Flo…" at bounding box center [668, 690] width 1221 height 2238
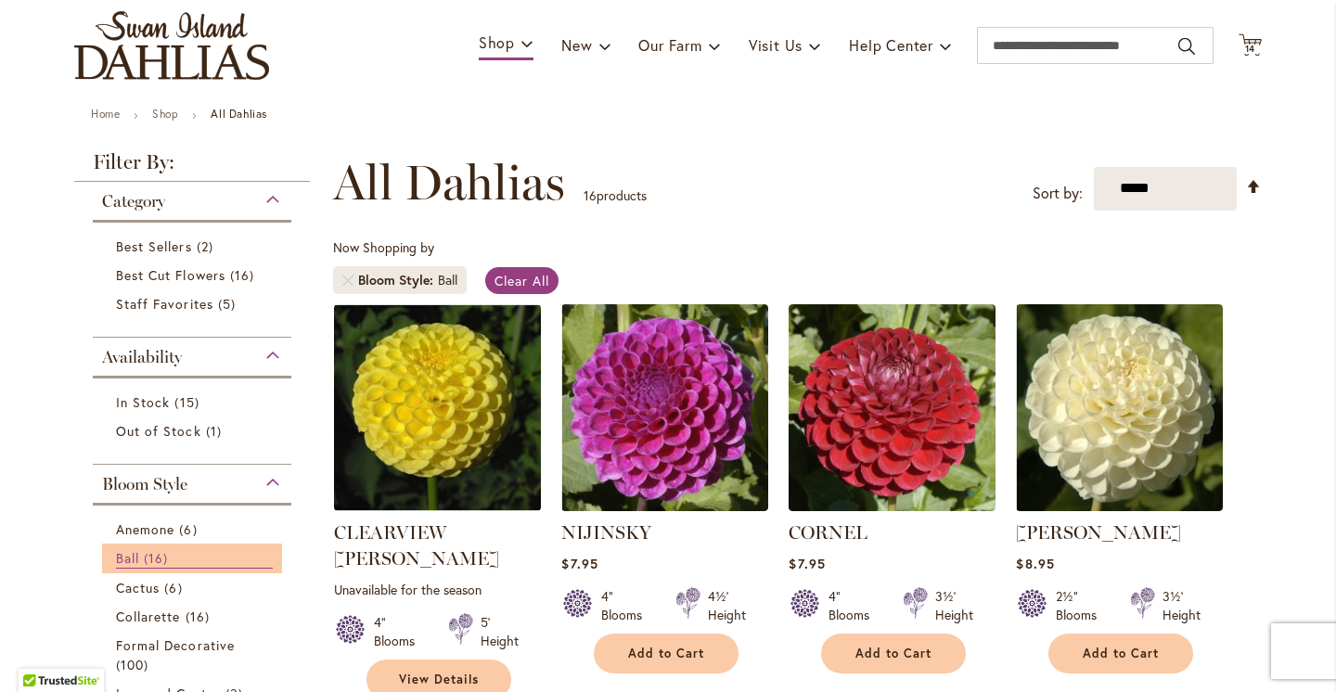
scroll to position [190, 0]
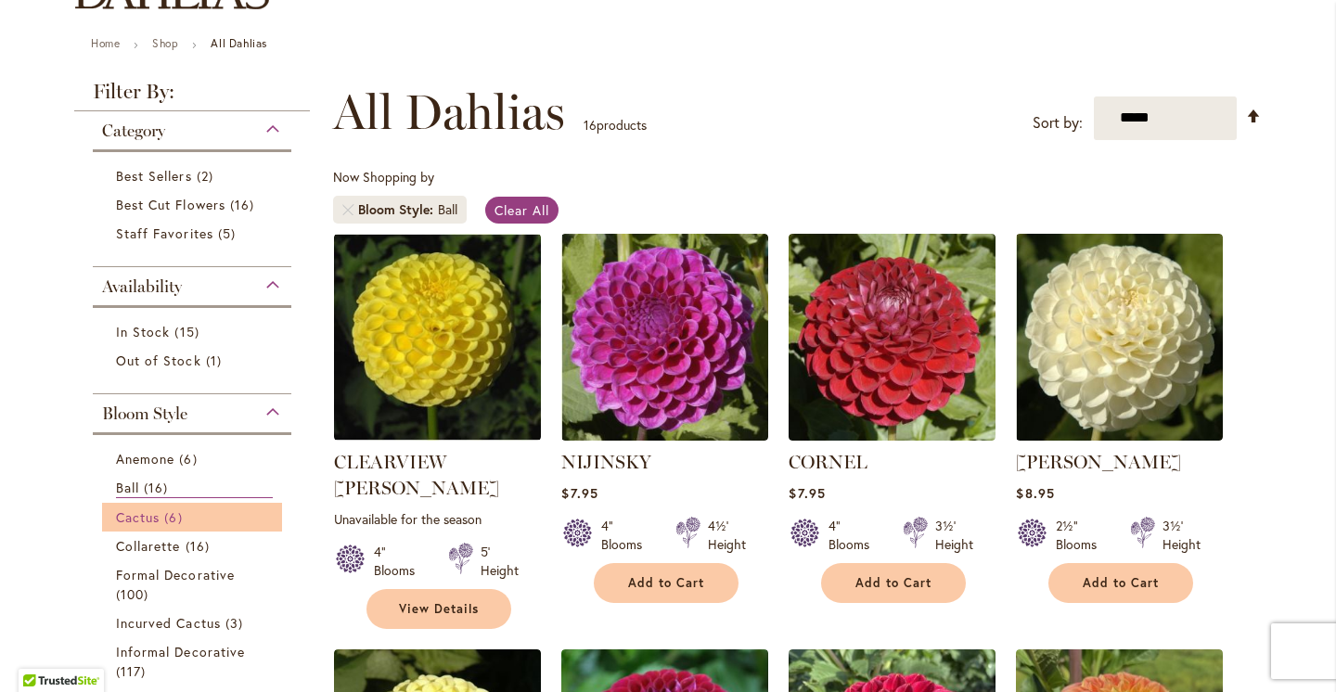
click at [183, 509] on span "6 items" at bounding box center [175, 517] width 22 height 19
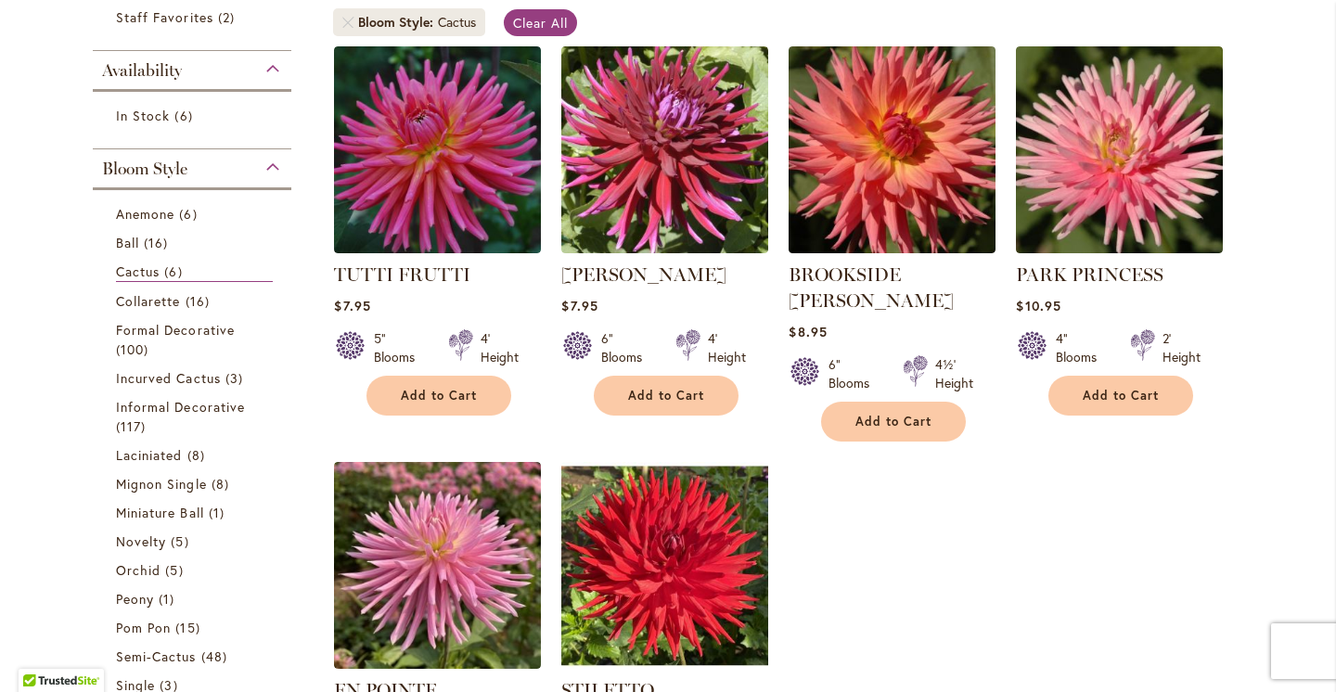
scroll to position [377, 0]
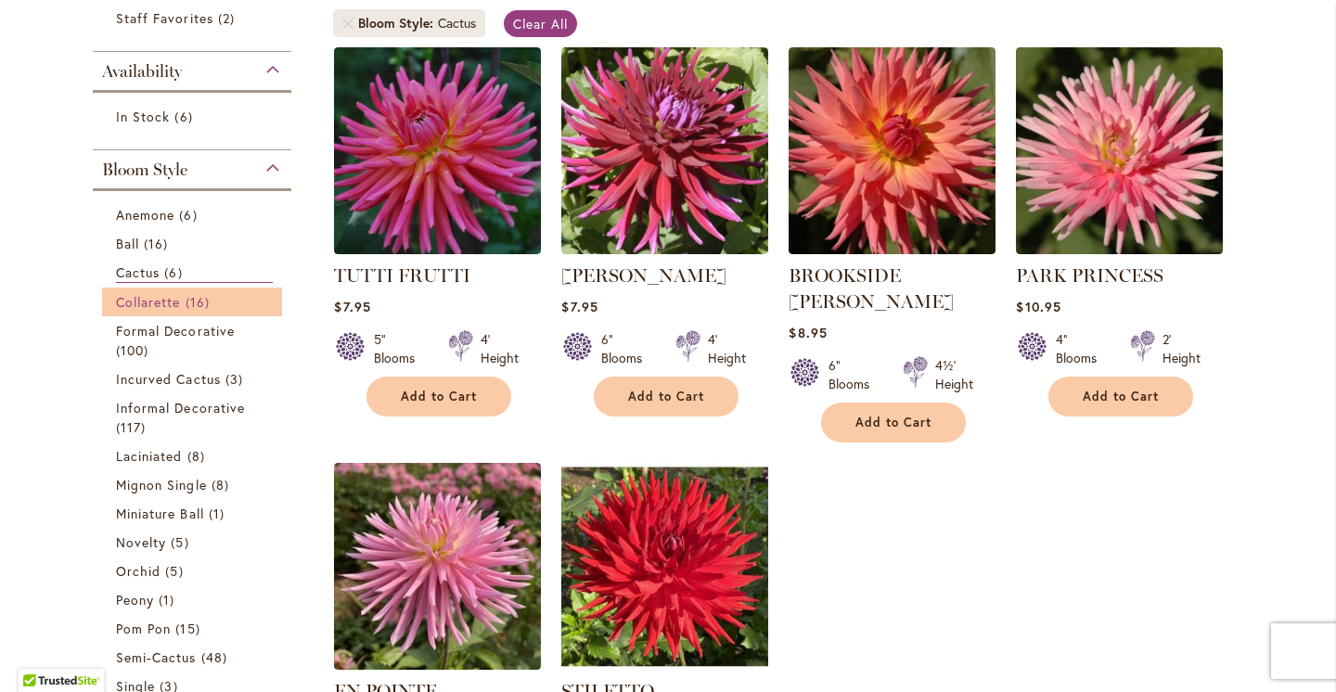
click at [133, 304] on span "Collarette" at bounding box center [148, 302] width 65 height 18
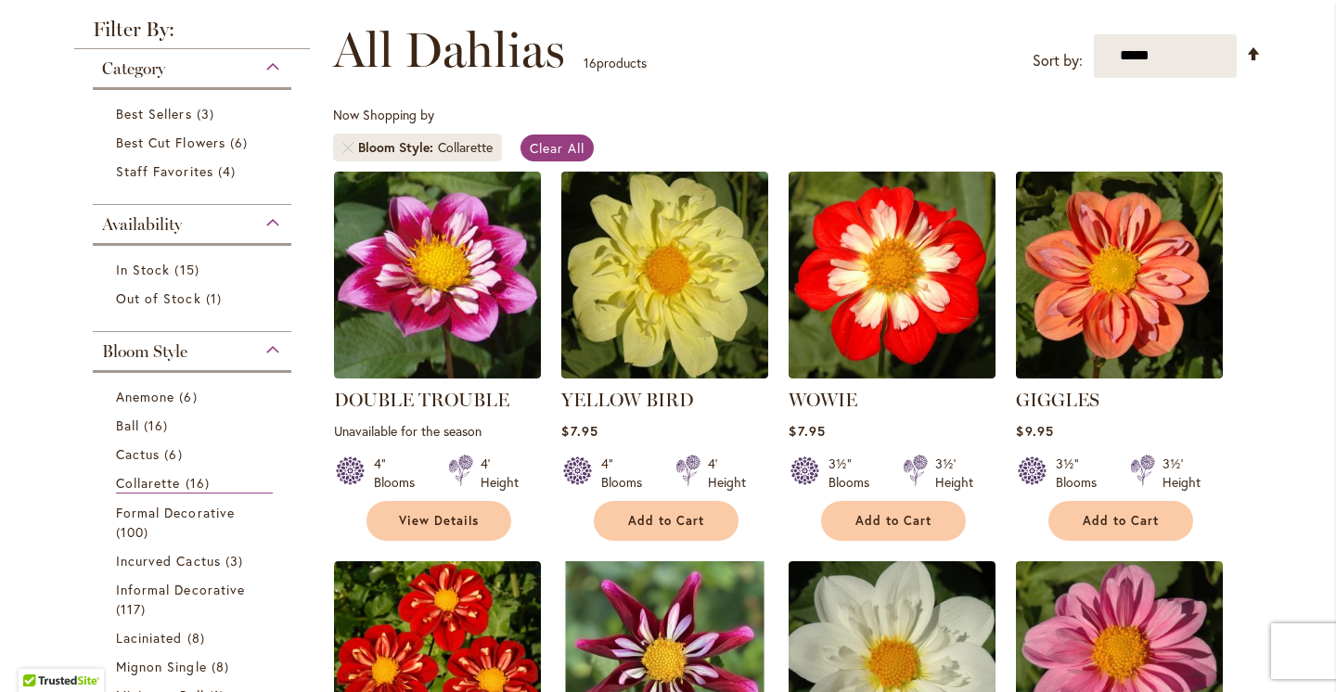
scroll to position [288, 0]
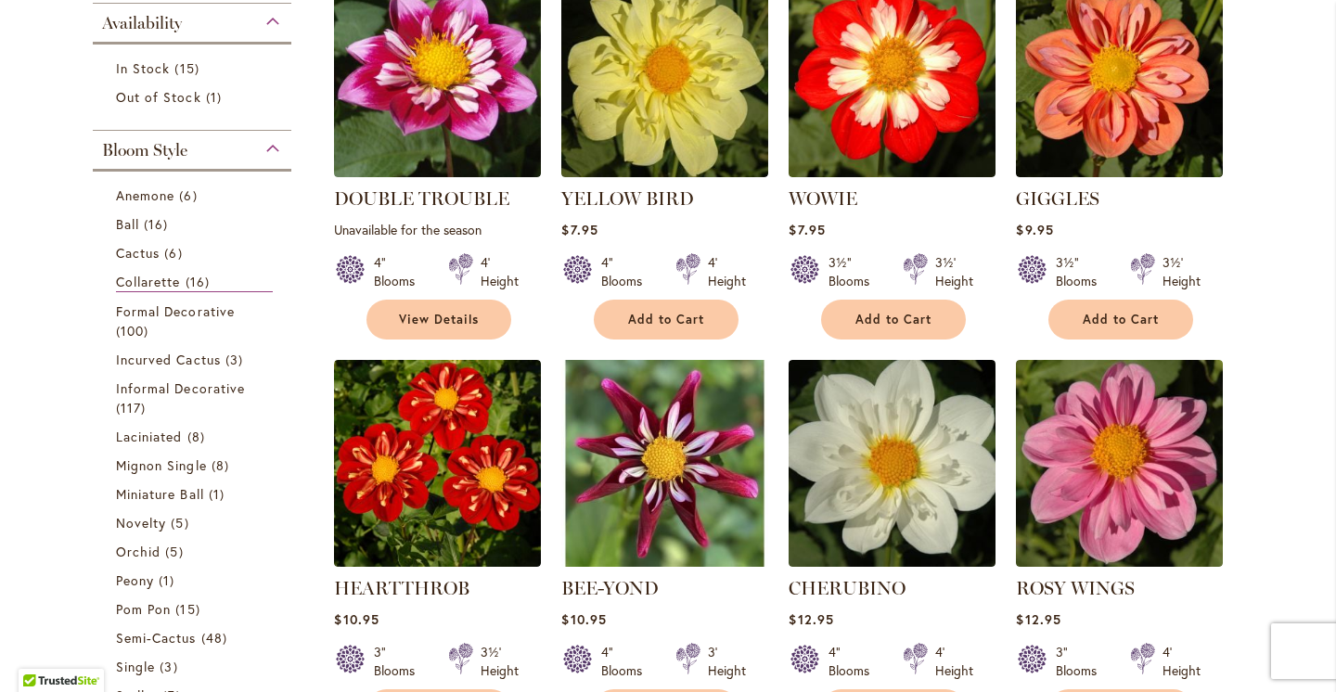
scroll to position [282, 0]
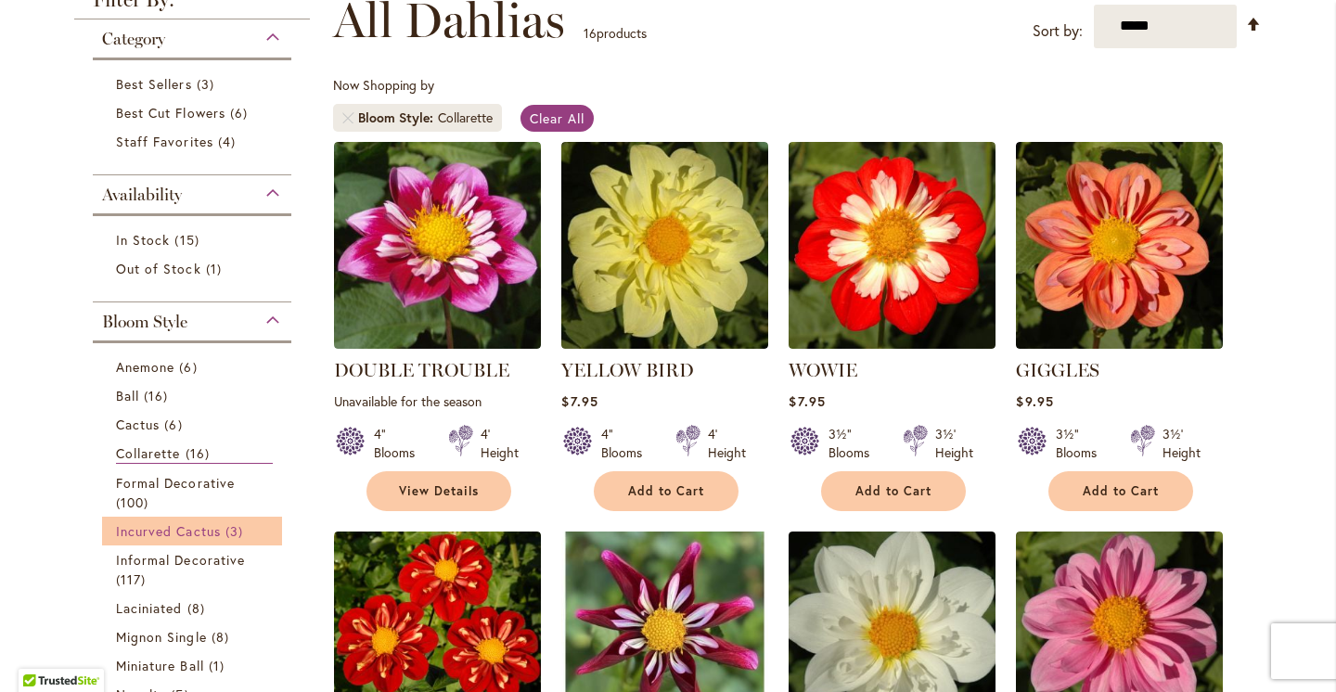
click at [175, 528] on span "Incurved Cactus" at bounding box center [168, 531] width 105 height 18
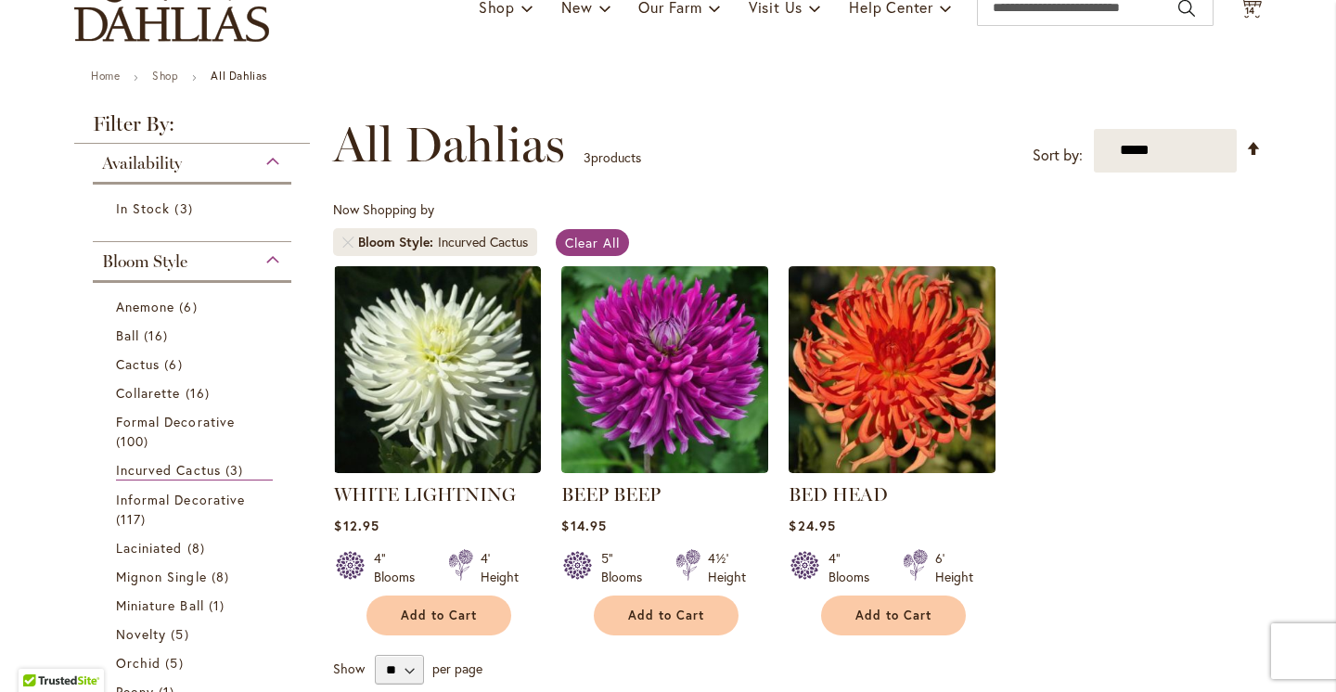
scroll to position [164, 0]
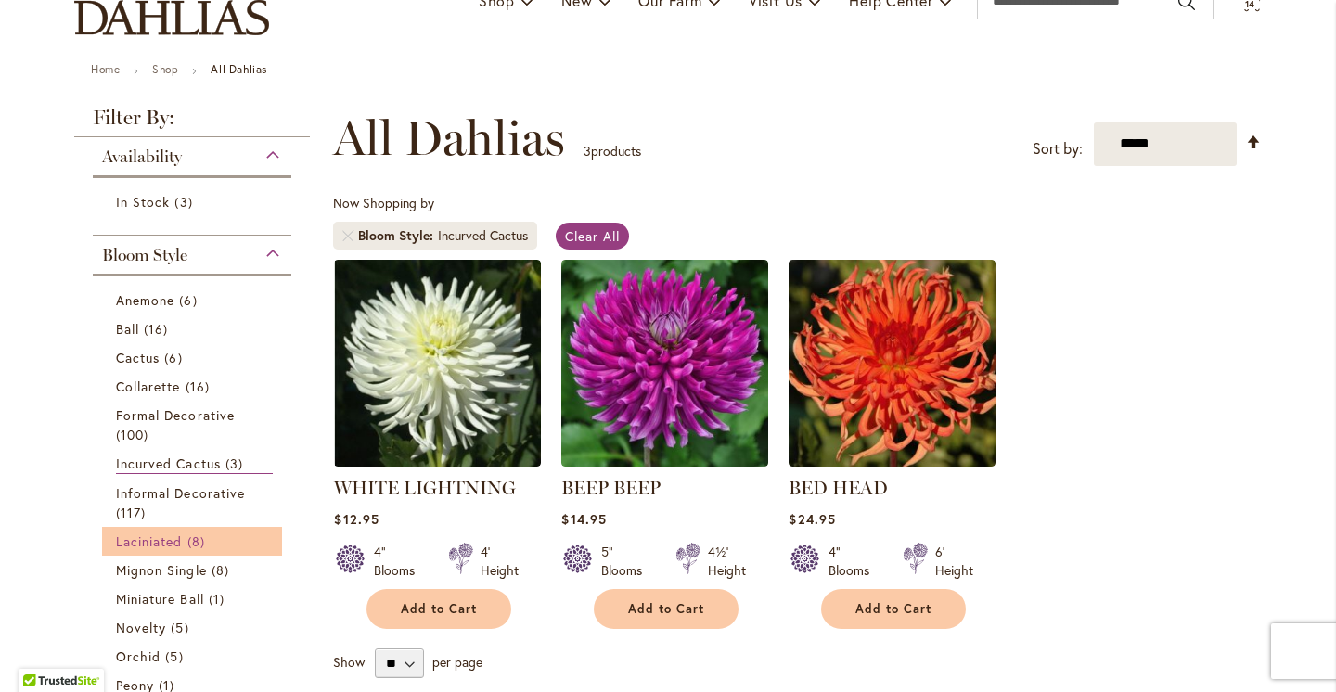
click at [187, 544] on span "8 items" at bounding box center [198, 541] width 22 height 19
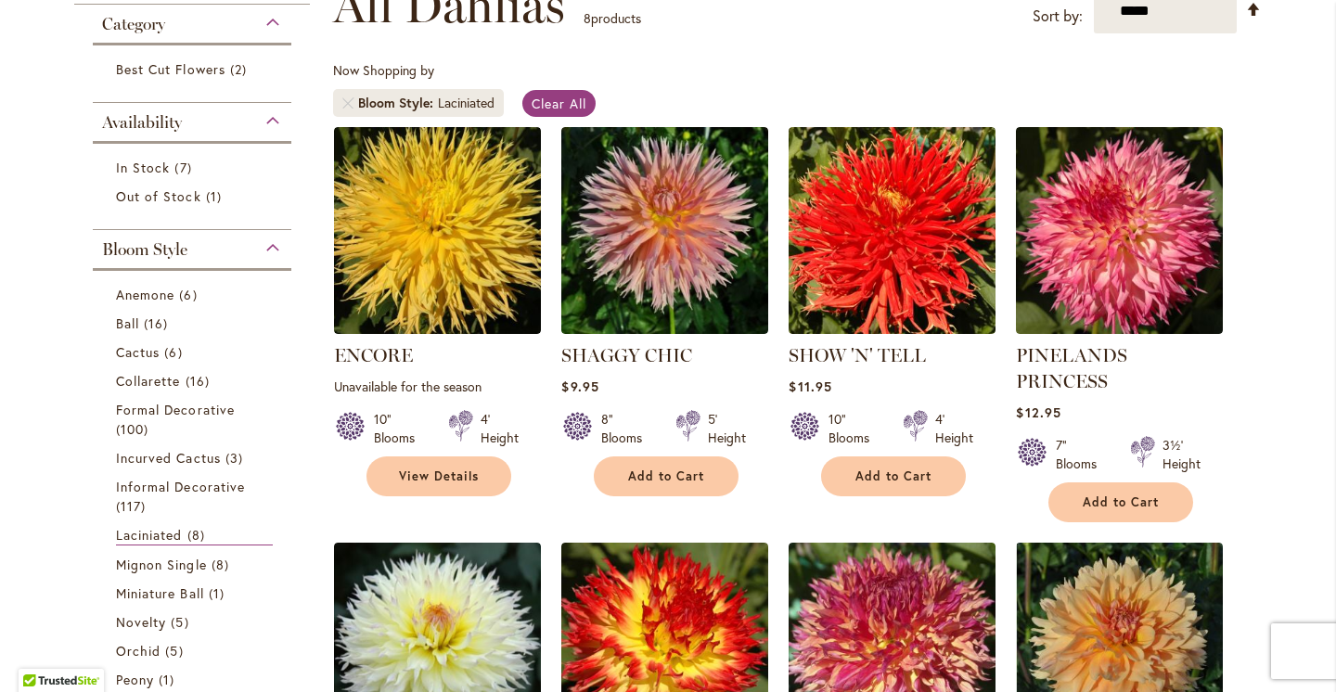
scroll to position [277, 0]
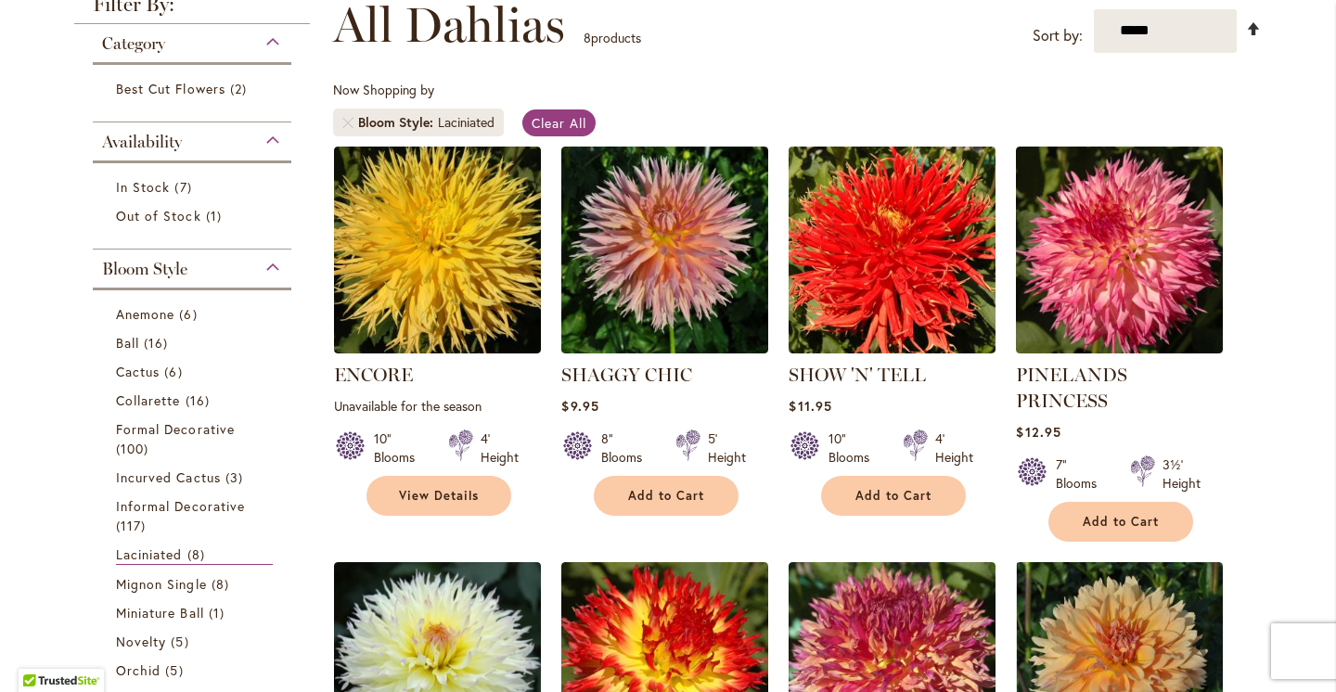
click at [1252, 32] on link "Set Descending Direction" at bounding box center [1254, 29] width 16 height 21
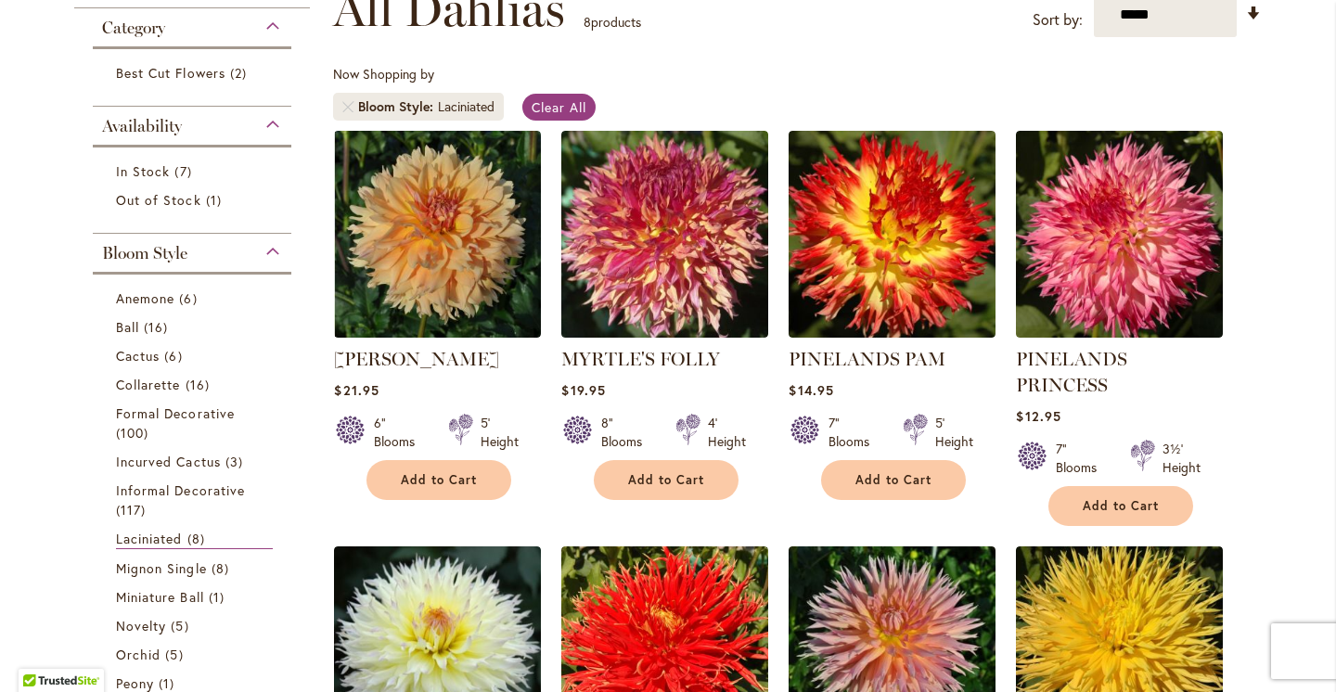
scroll to position [217, 0]
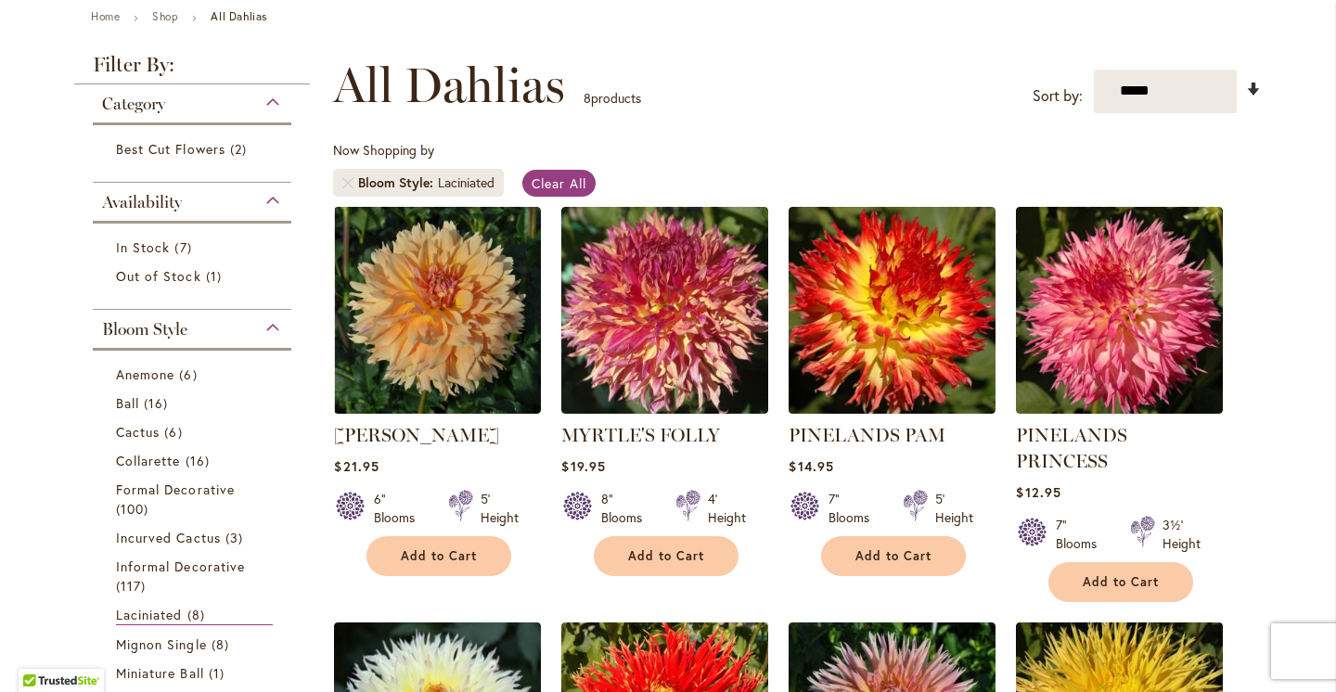
click at [1251, 81] on link "Set Ascending Direction" at bounding box center [1254, 89] width 16 height 21
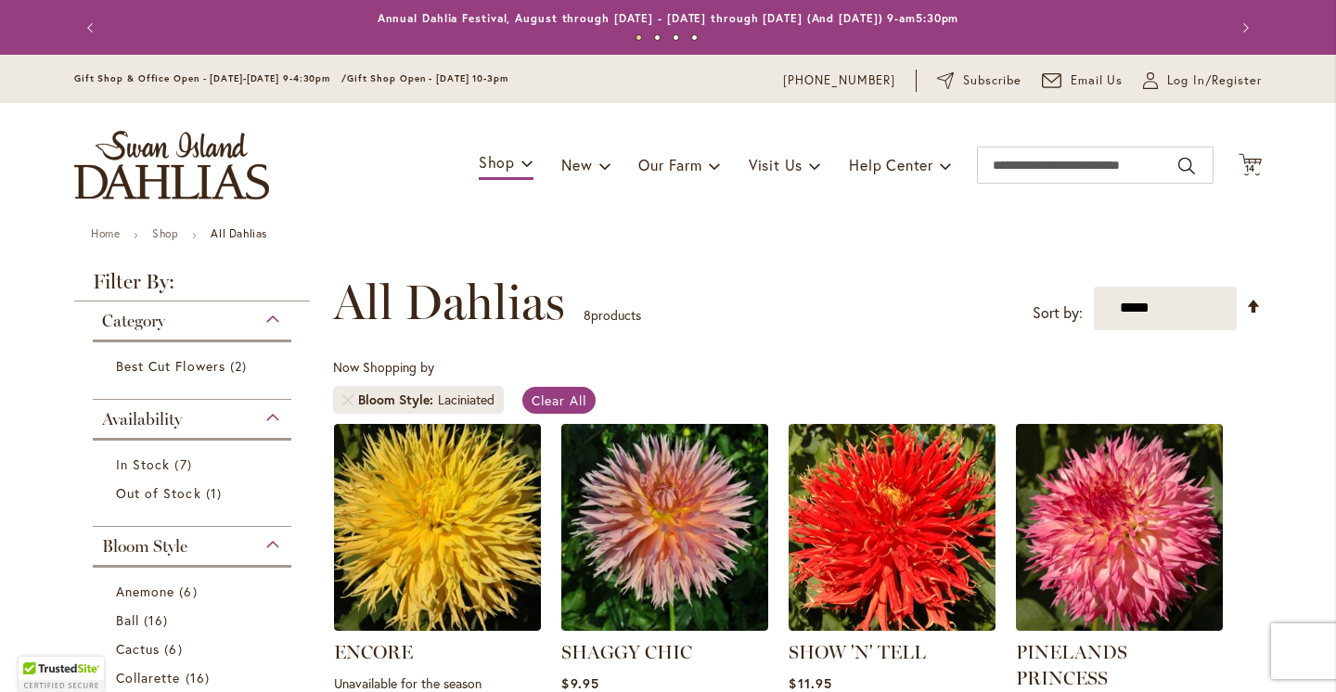
scroll to position [288, 0]
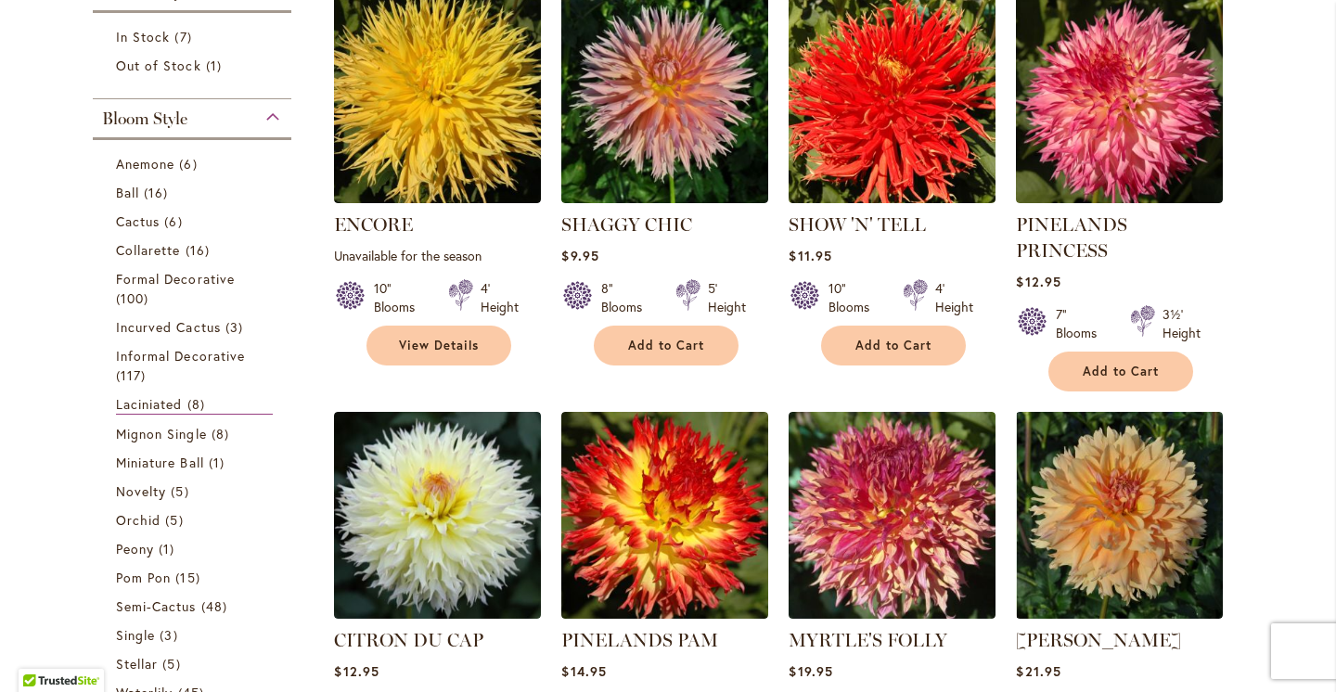
scroll to position [0, 0]
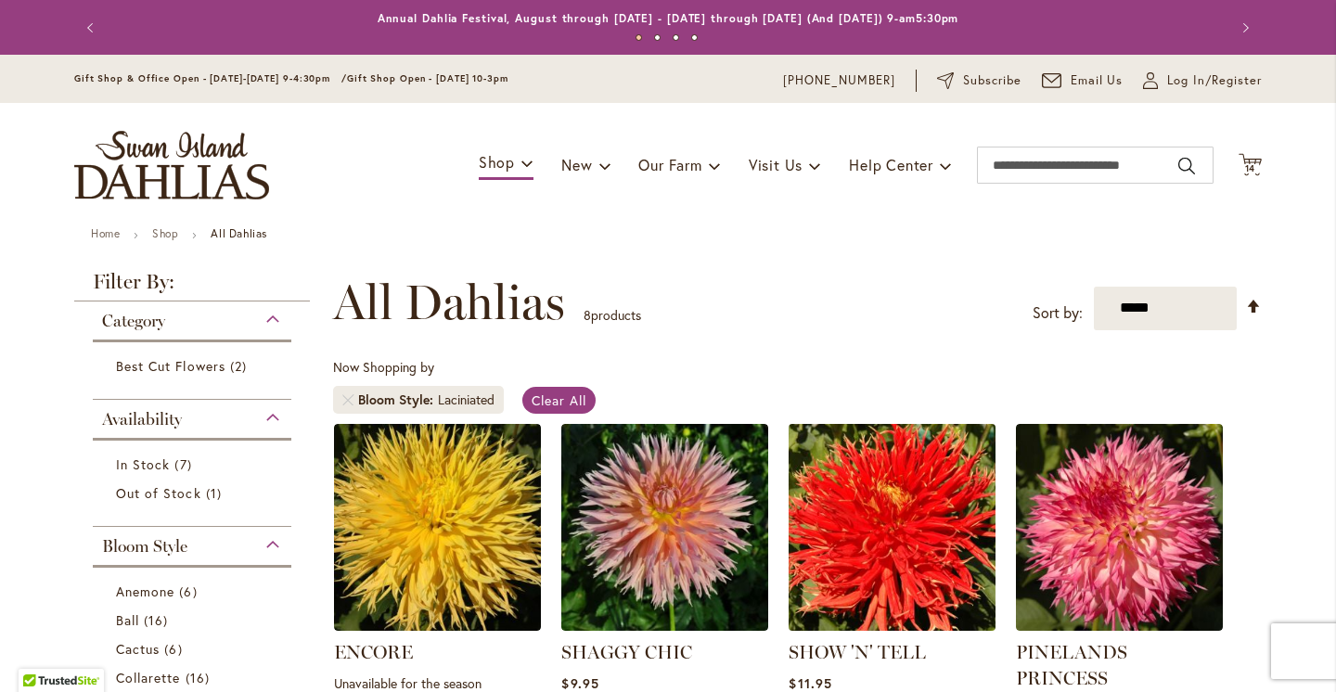
scroll to position [288, 0]
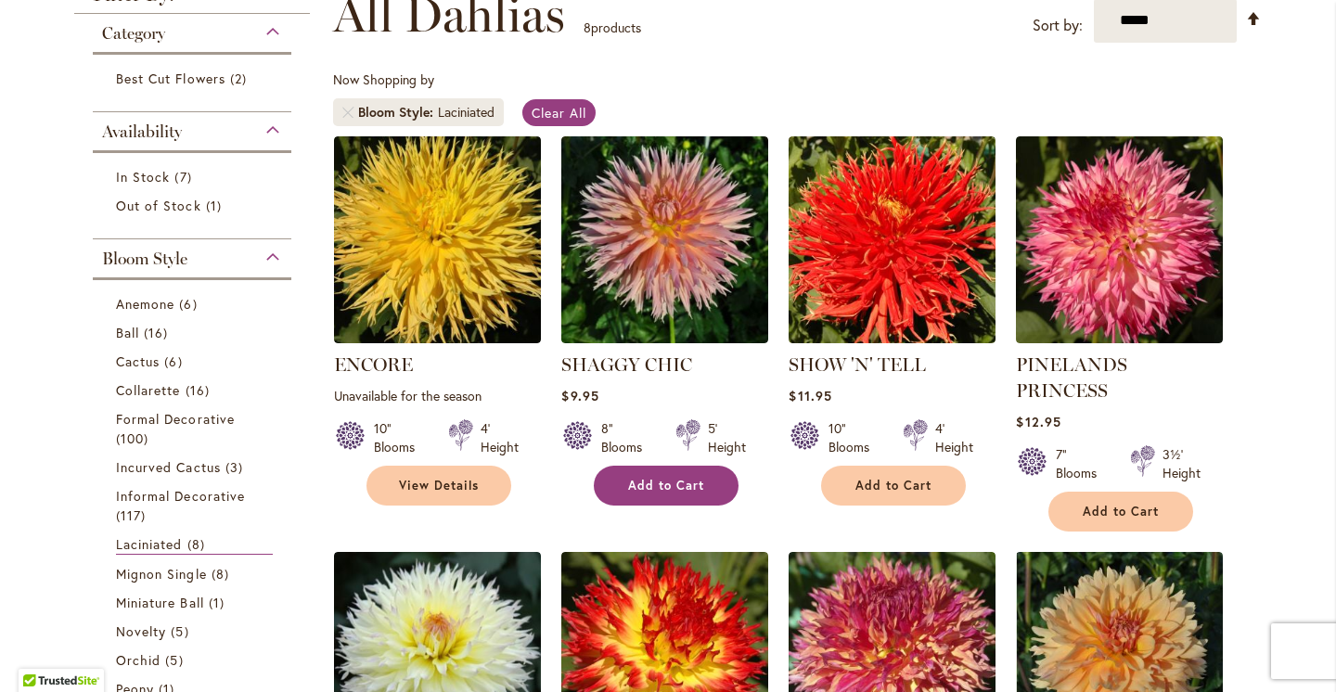
click at [679, 492] on button "Add to Cart" at bounding box center [666, 486] width 145 height 40
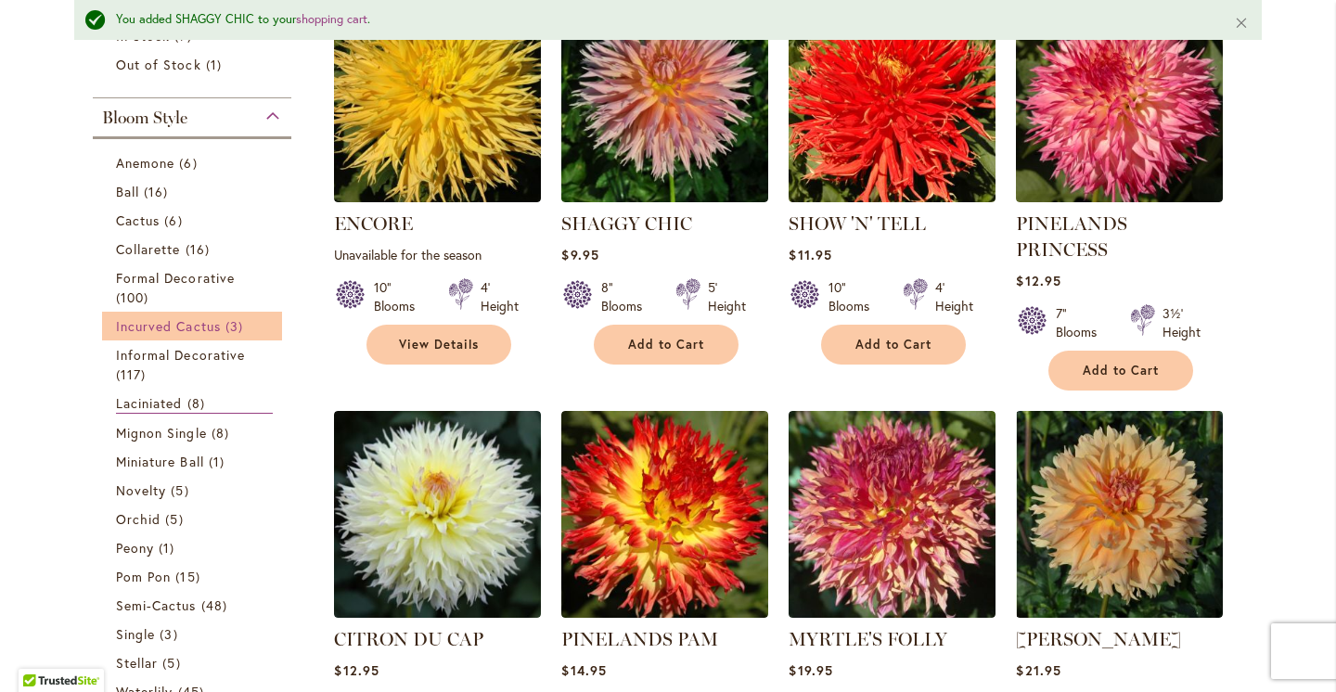
scroll to position [525, 0]
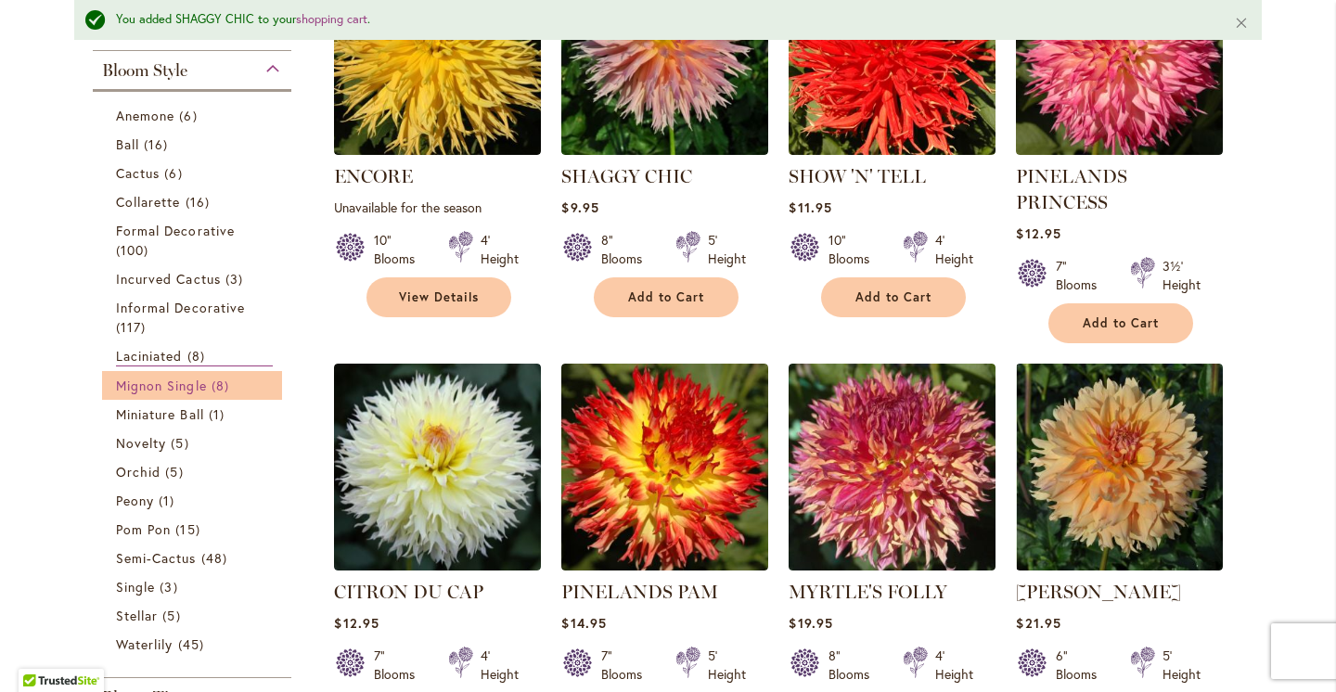
click at [173, 380] on span "Mignon Single" at bounding box center [161, 386] width 91 height 18
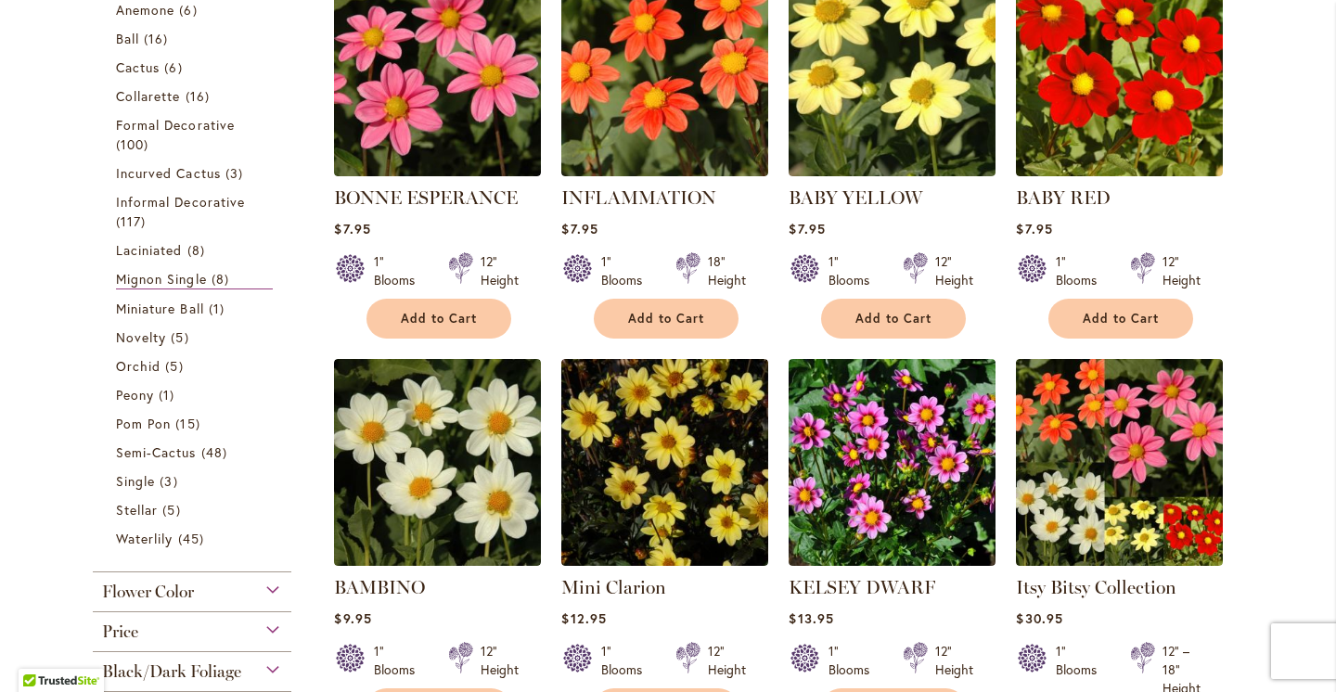
scroll to position [432, 0]
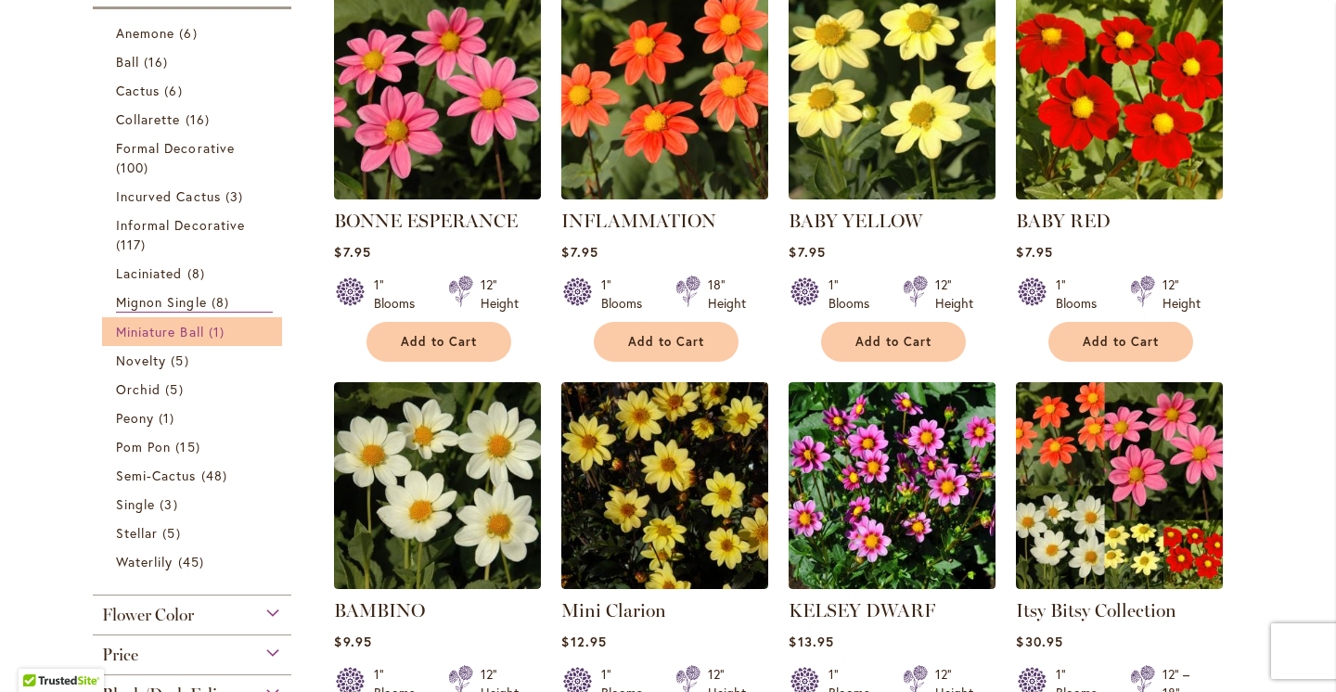
click at [206, 339] on link "Miniature Ball 1 item" at bounding box center [194, 331] width 157 height 19
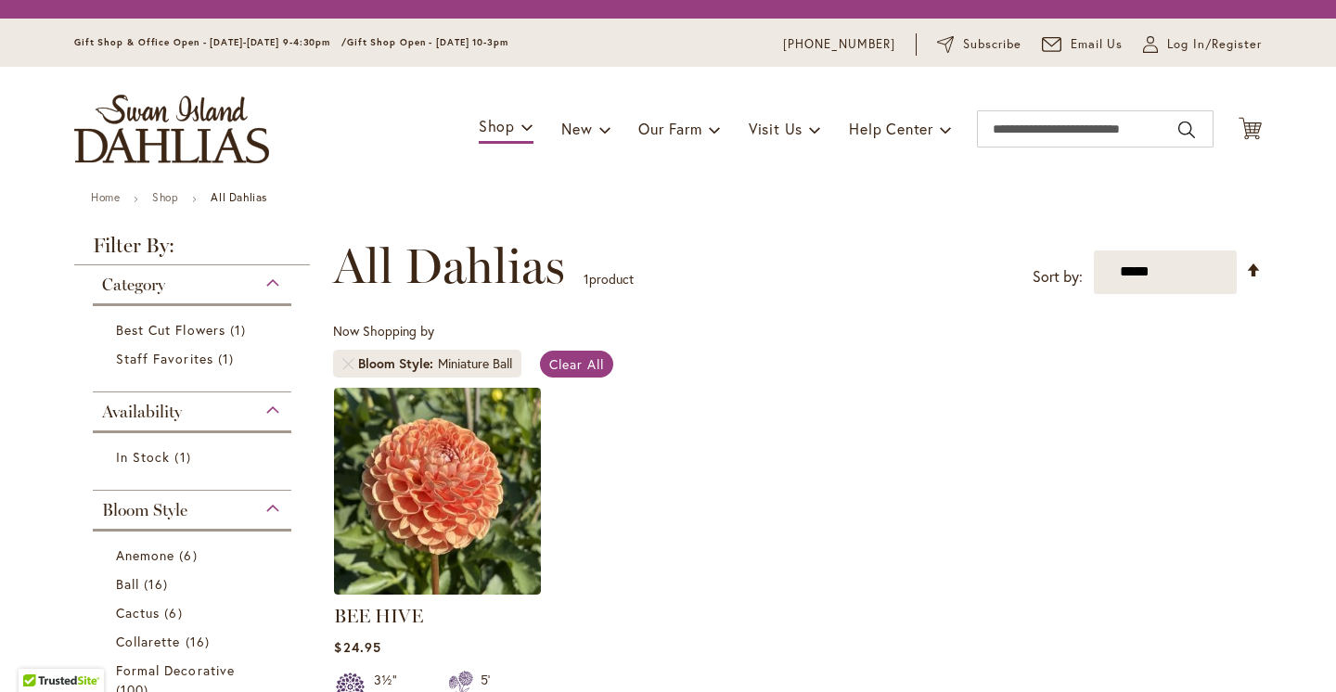
scroll to position [288, 0]
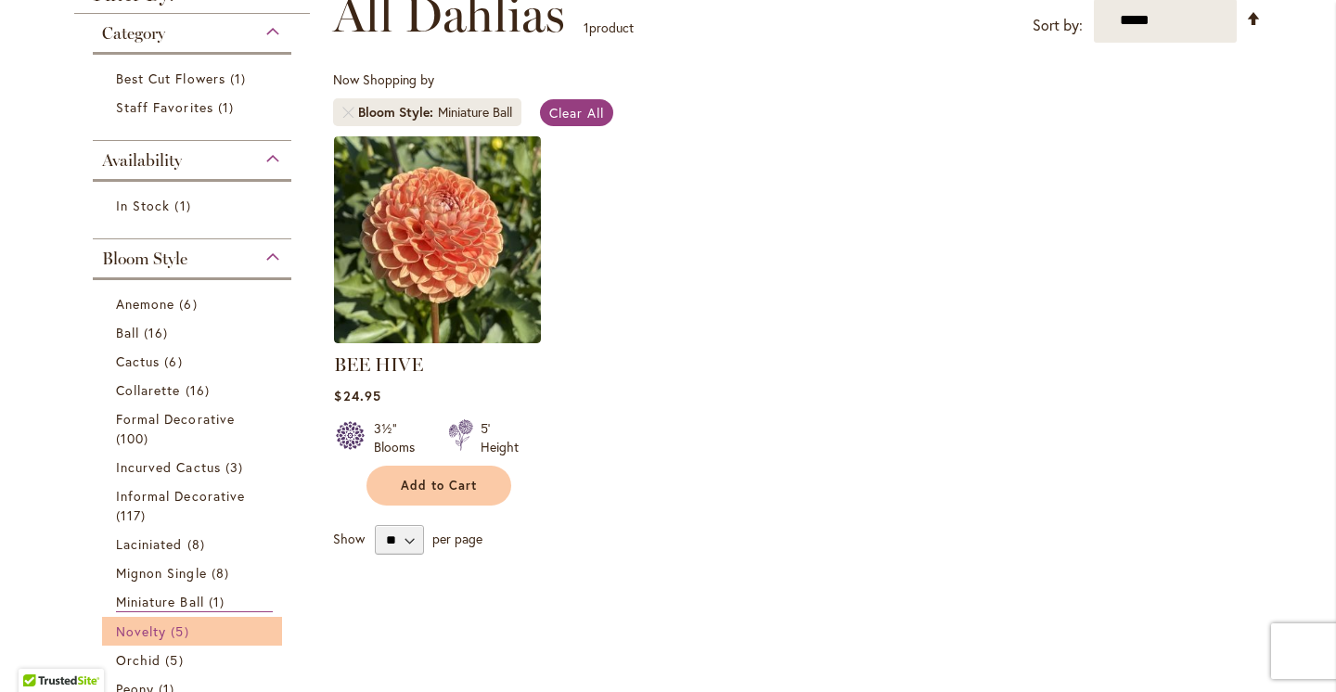
click at [200, 632] on link "Novelty 5 items" at bounding box center [194, 631] width 157 height 19
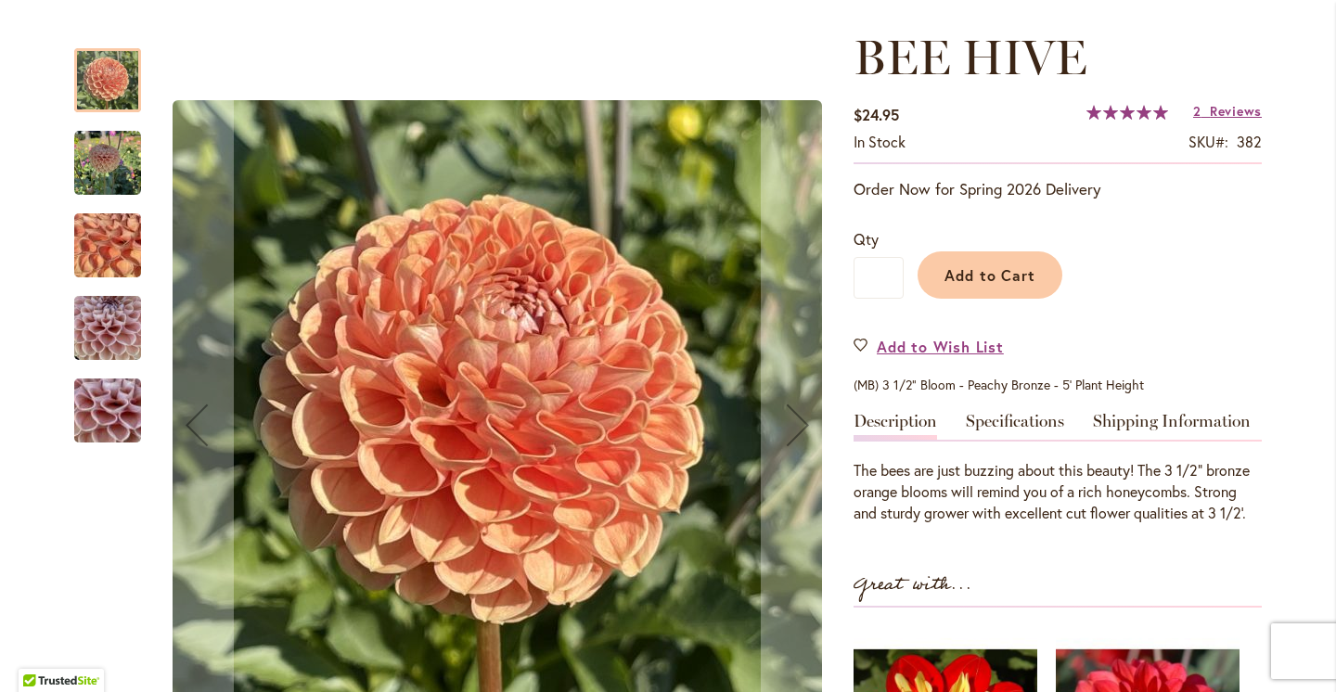
scroll to position [308, 0]
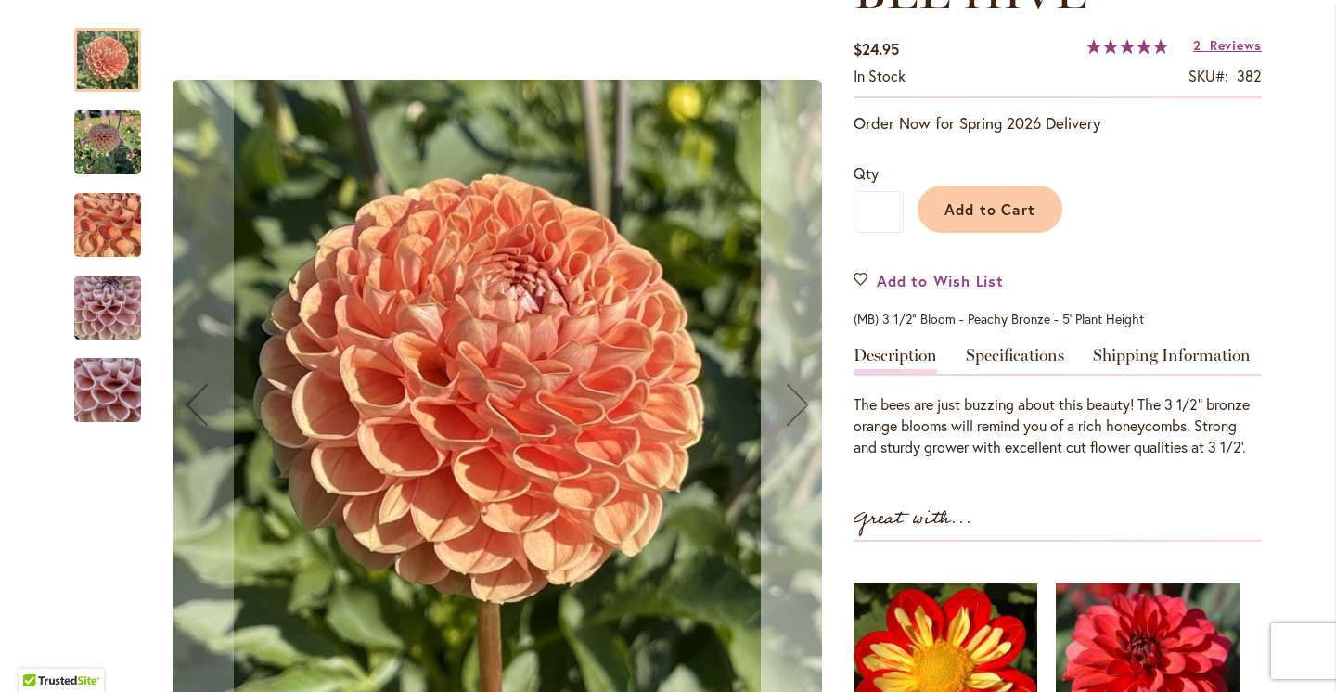
click at [795, 402] on div "Next" at bounding box center [798, 405] width 74 height 74
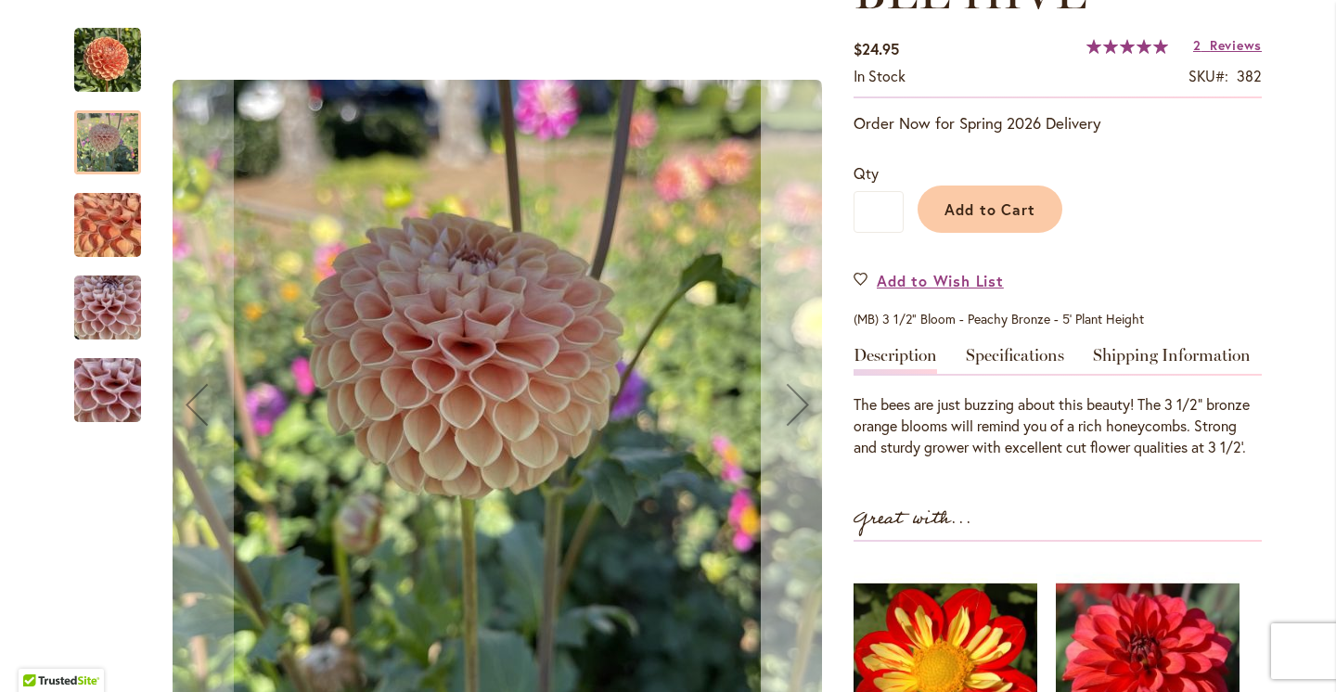
click at [795, 402] on div "Next" at bounding box center [798, 405] width 74 height 74
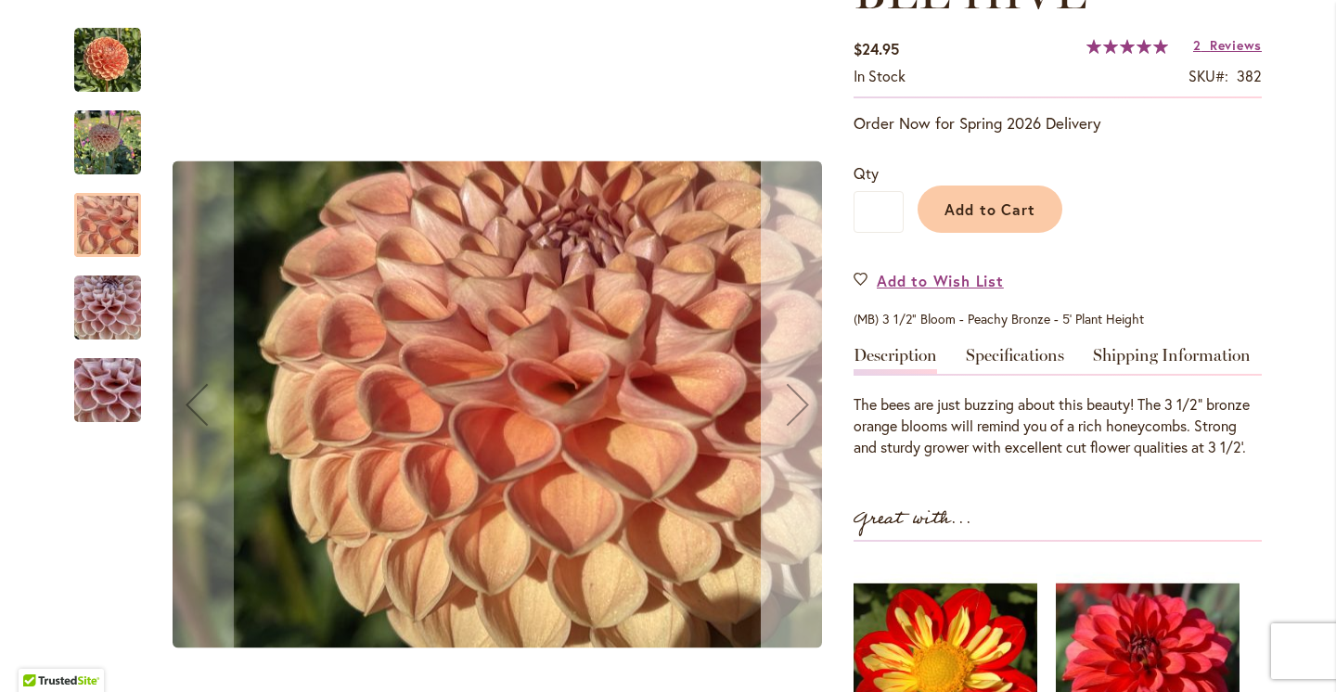
click at [795, 402] on div "Next" at bounding box center [798, 405] width 74 height 74
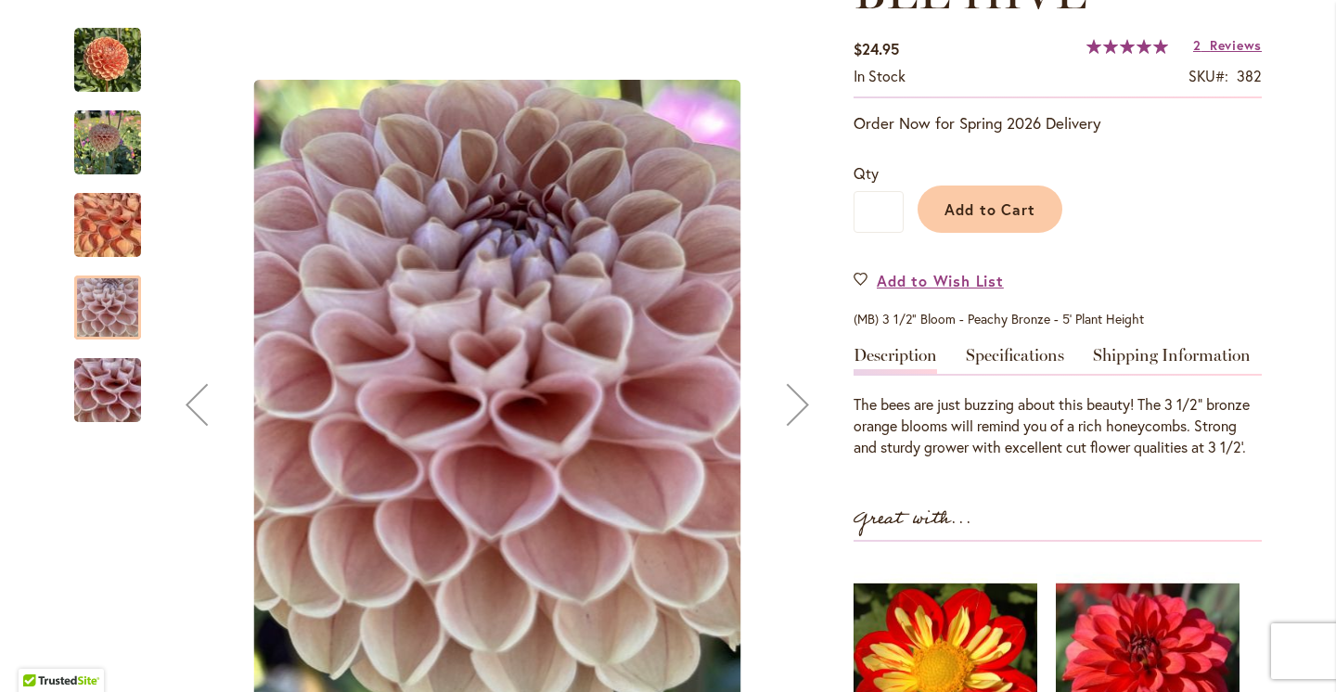
click at [795, 402] on div "Next" at bounding box center [798, 405] width 74 height 74
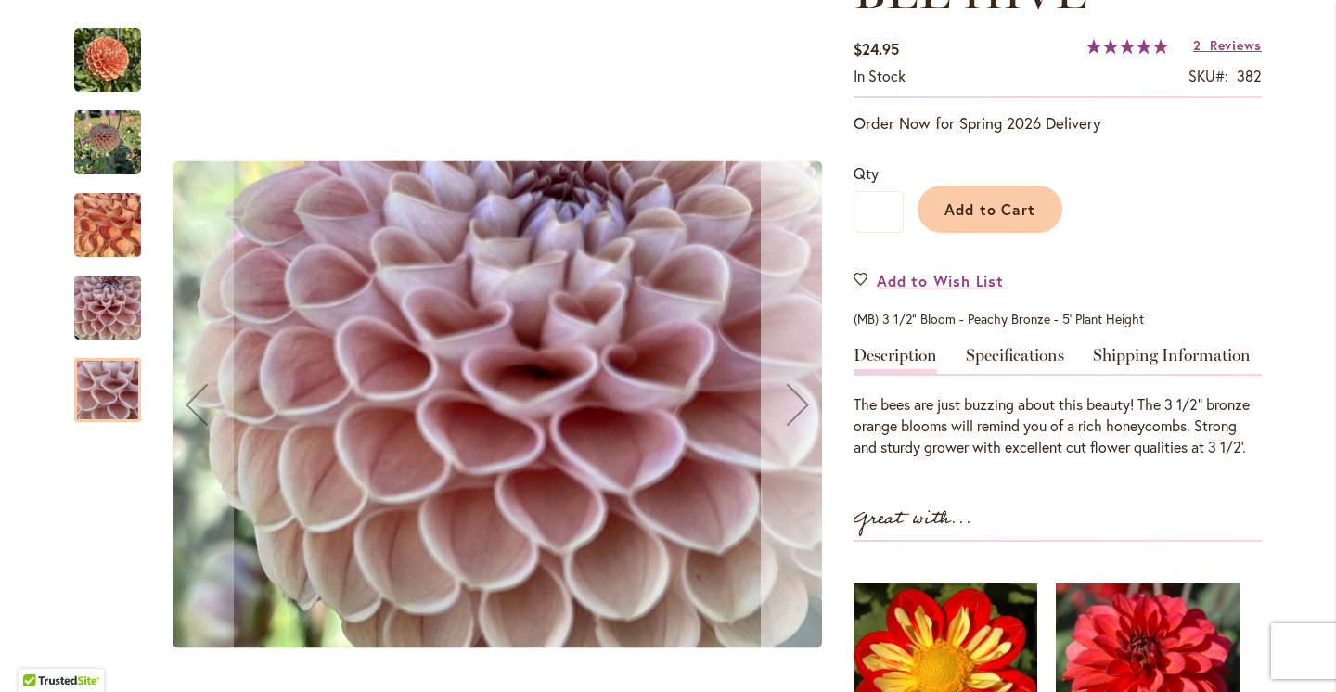
click at [805, 390] on div "Next" at bounding box center [798, 405] width 74 height 74
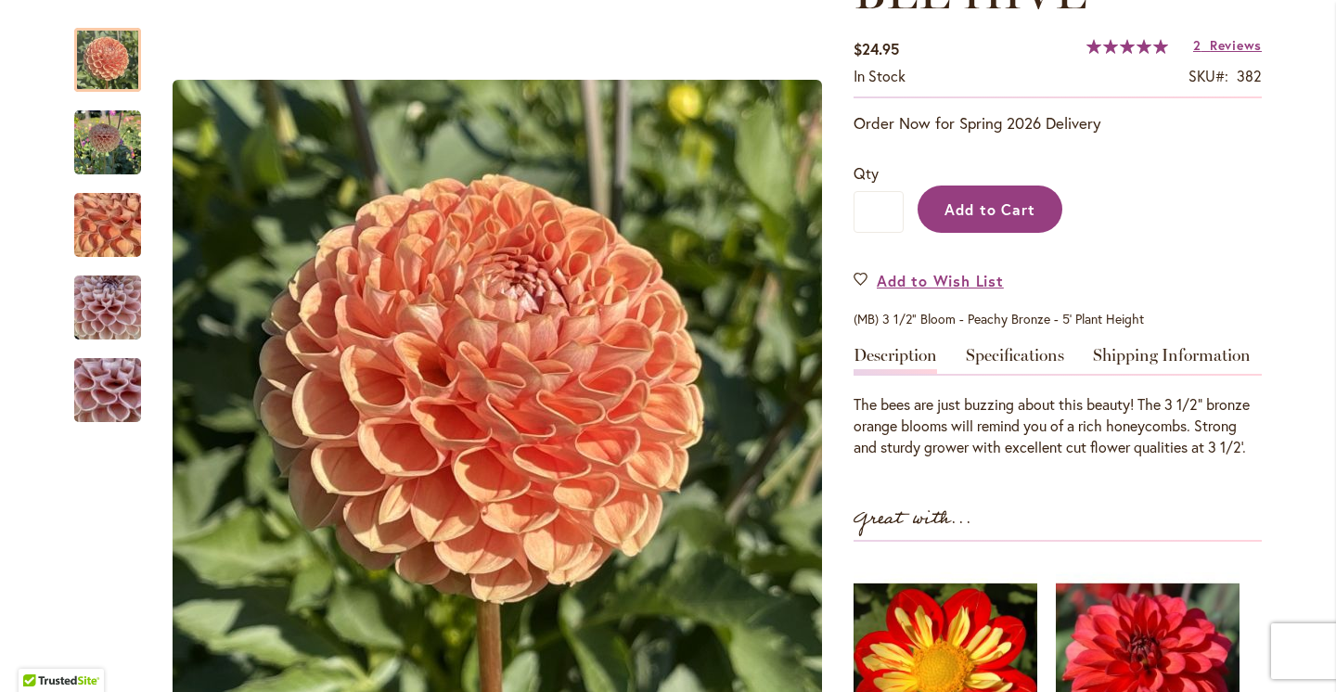
click at [1015, 206] on span "Add to Cart" at bounding box center [991, 209] width 92 height 19
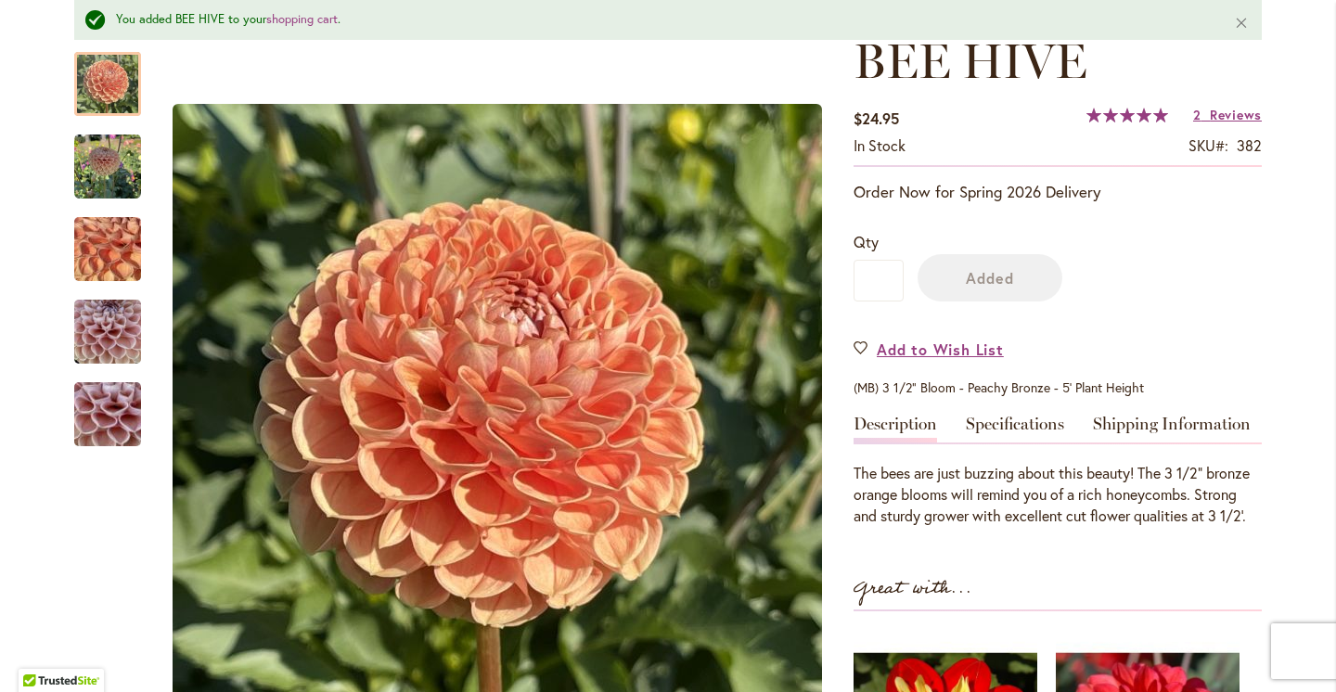
scroll to position [120, 0]
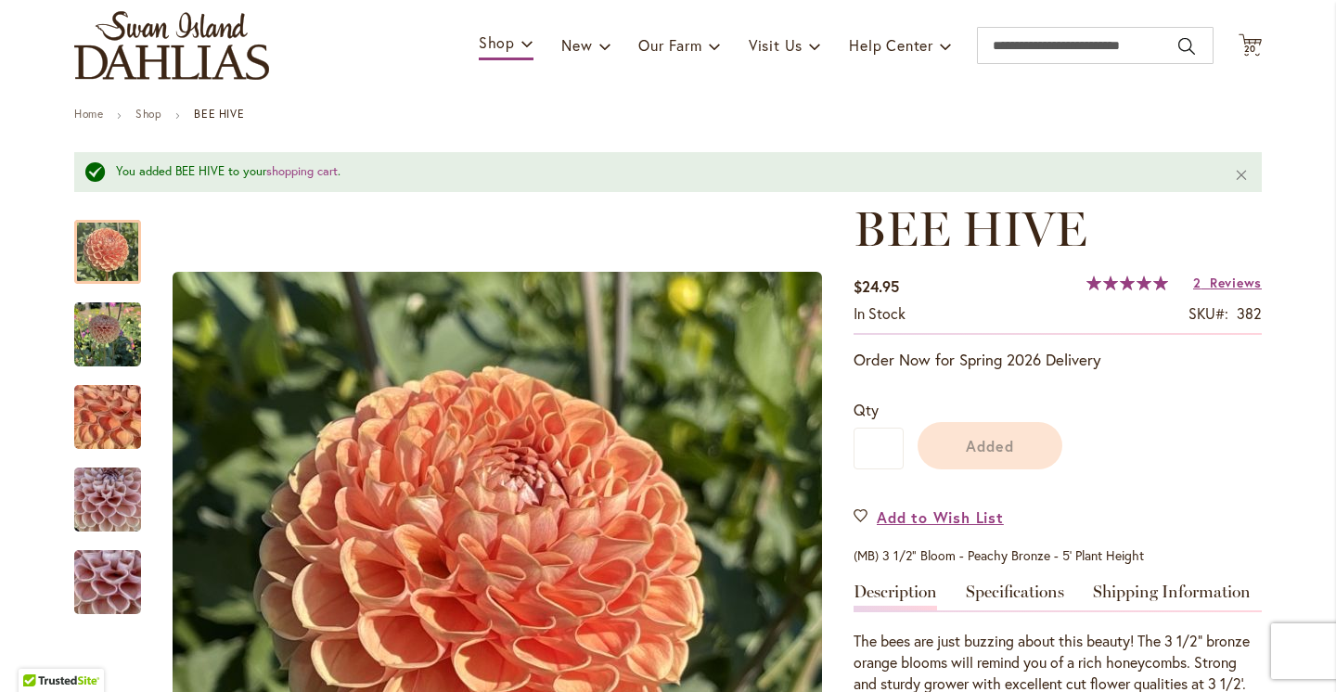
click at [1211, 233] on h1 "BEE HIVE" at bounding box center [1058, 229] width 408 height 56
click at [1214, 277] on span "Reviews" at bounding box center [1236, 283] width 52 height 18
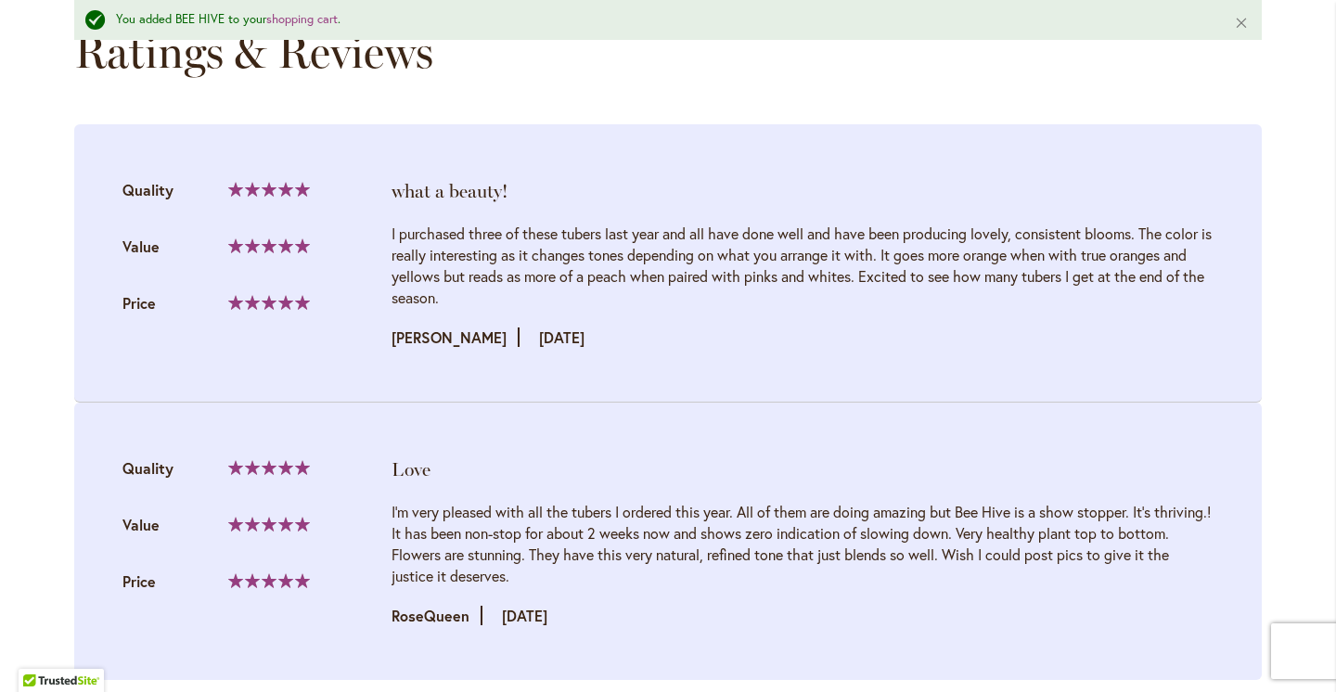
scroll to position [1974, 0]
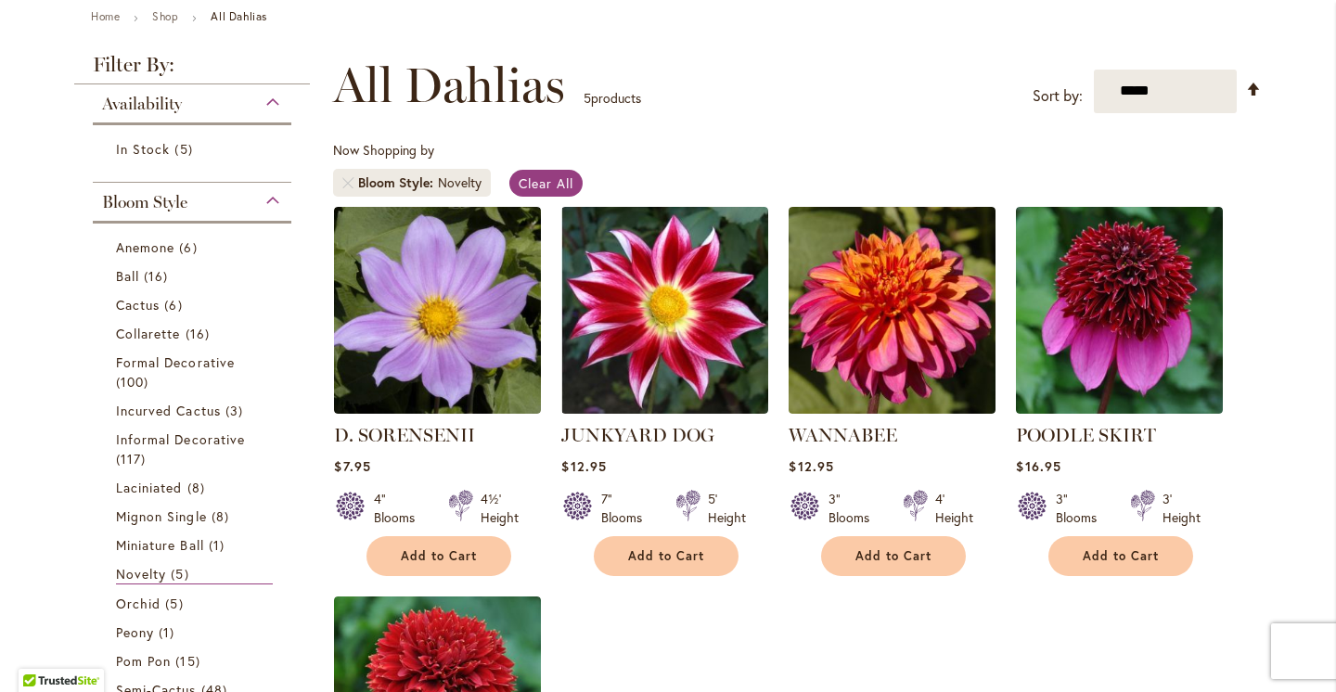
scroll to position [211, 0]
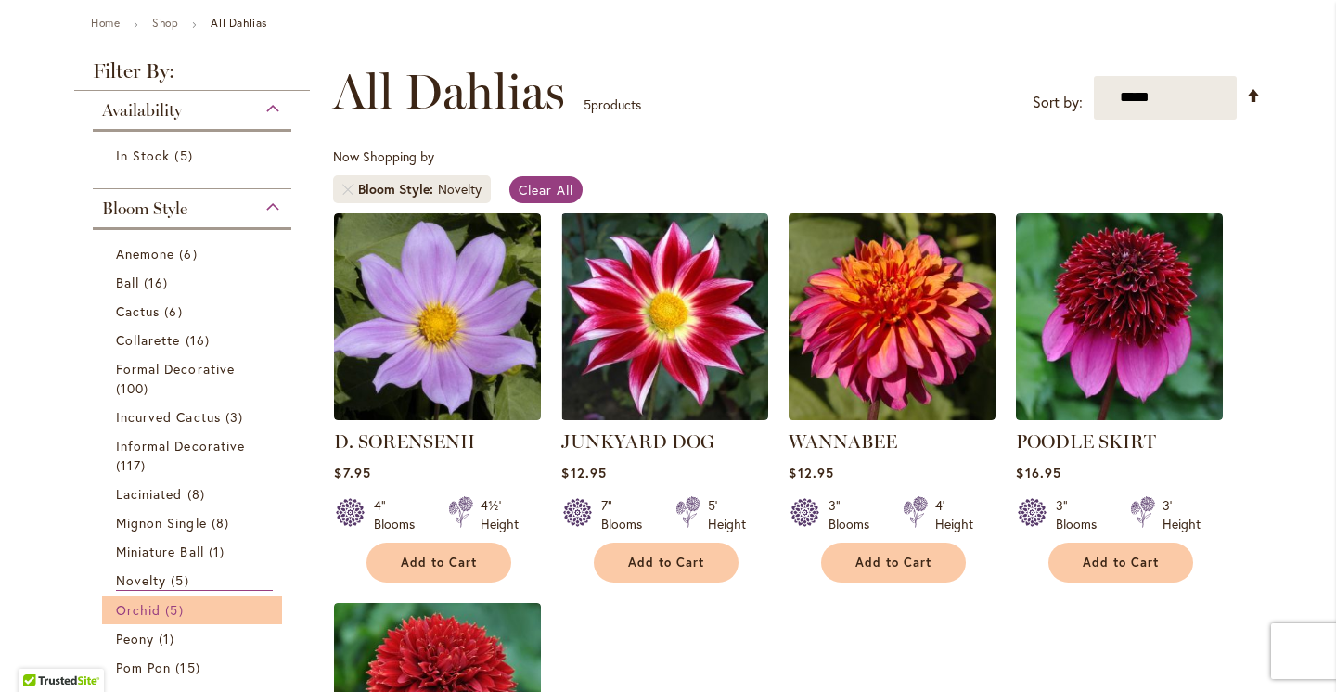
click at [152, 611] on span "Orchid" at bounding box center [138, 610] width 45 height 18
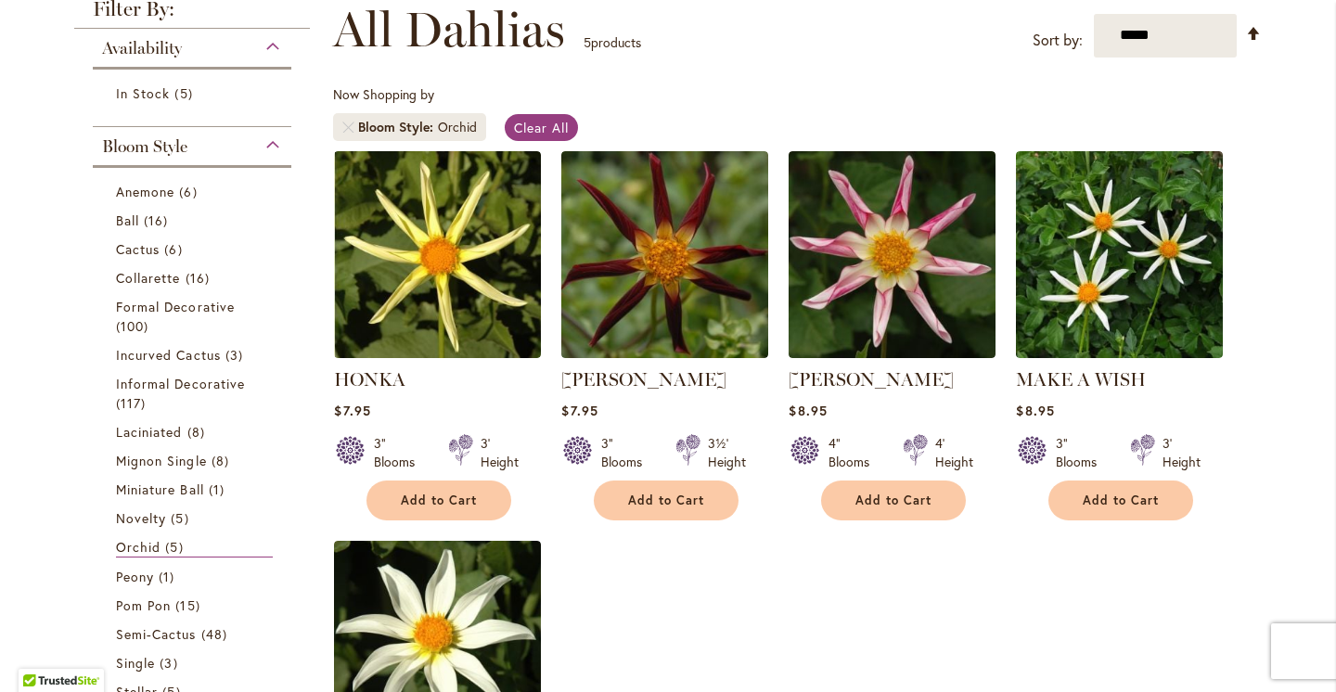
scroll to position [274, 0]
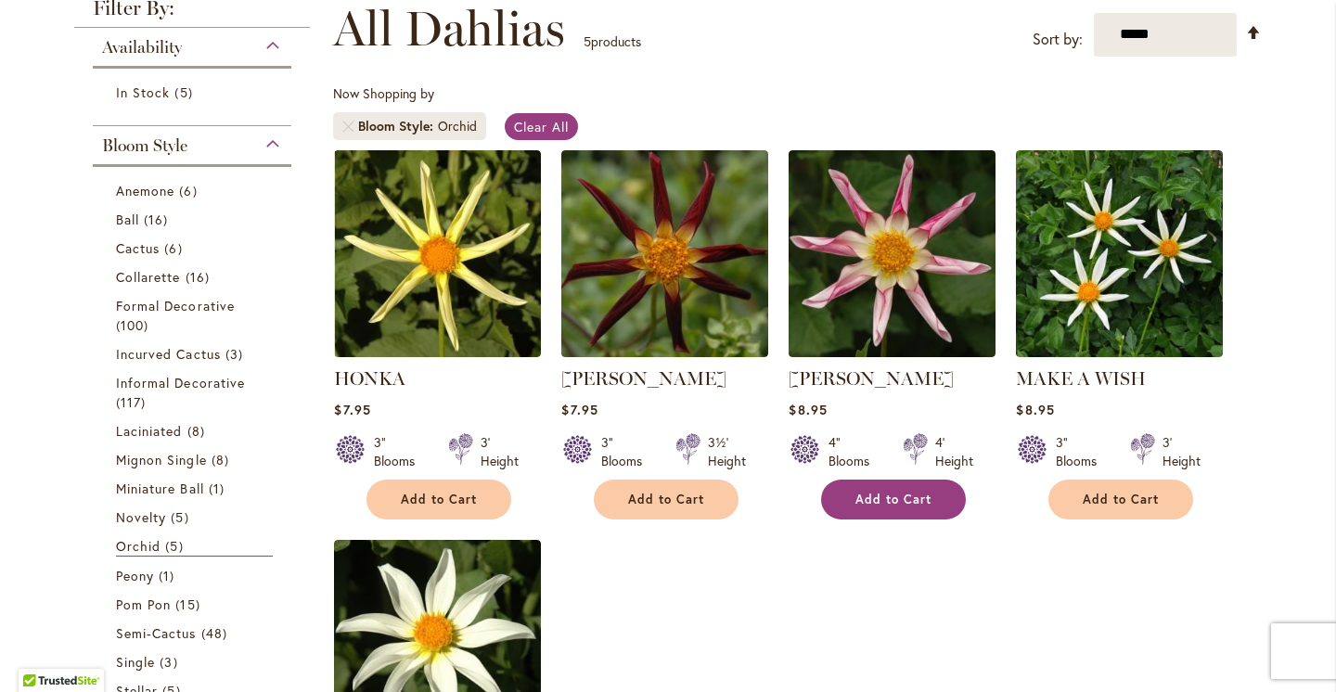
click at [873, 492] on span "Add to Cart" at bounding box center [894, 500] width 76 height 16
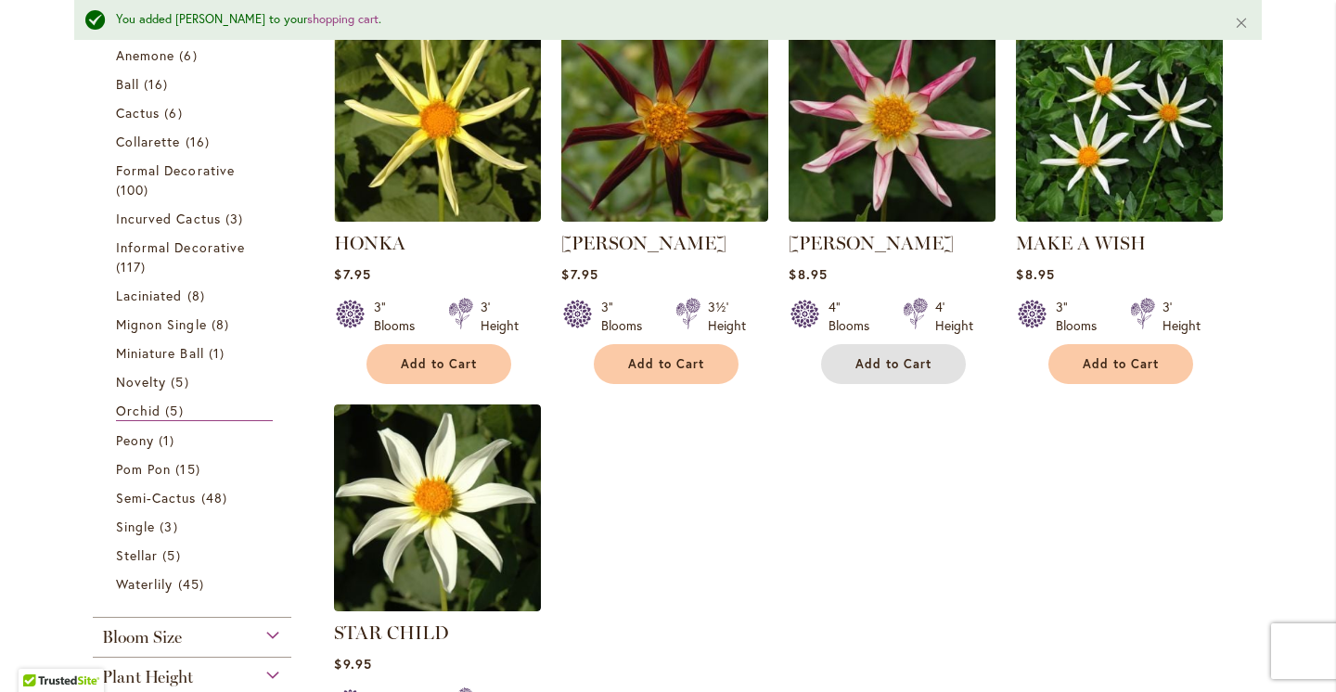
scroll to position [462, 0]
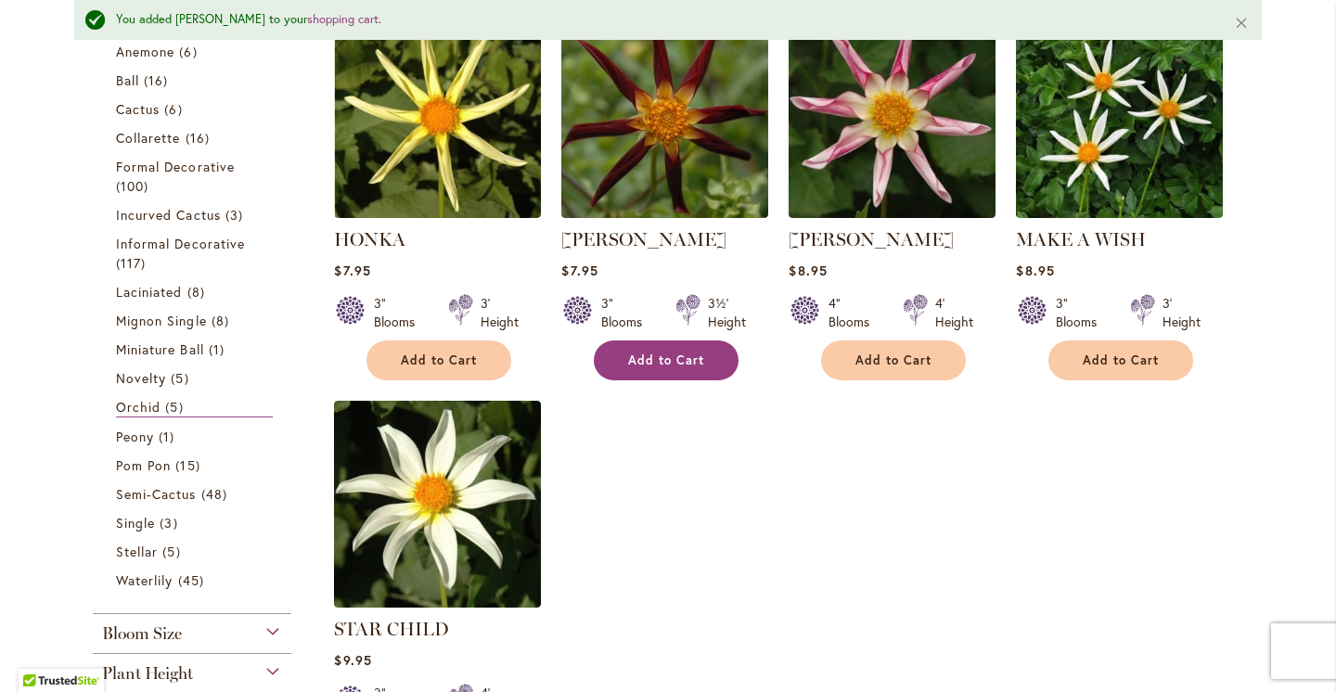
click at [692, 357] on span "Add to Cart" at bounding box center [666, 361] width 76 height 16
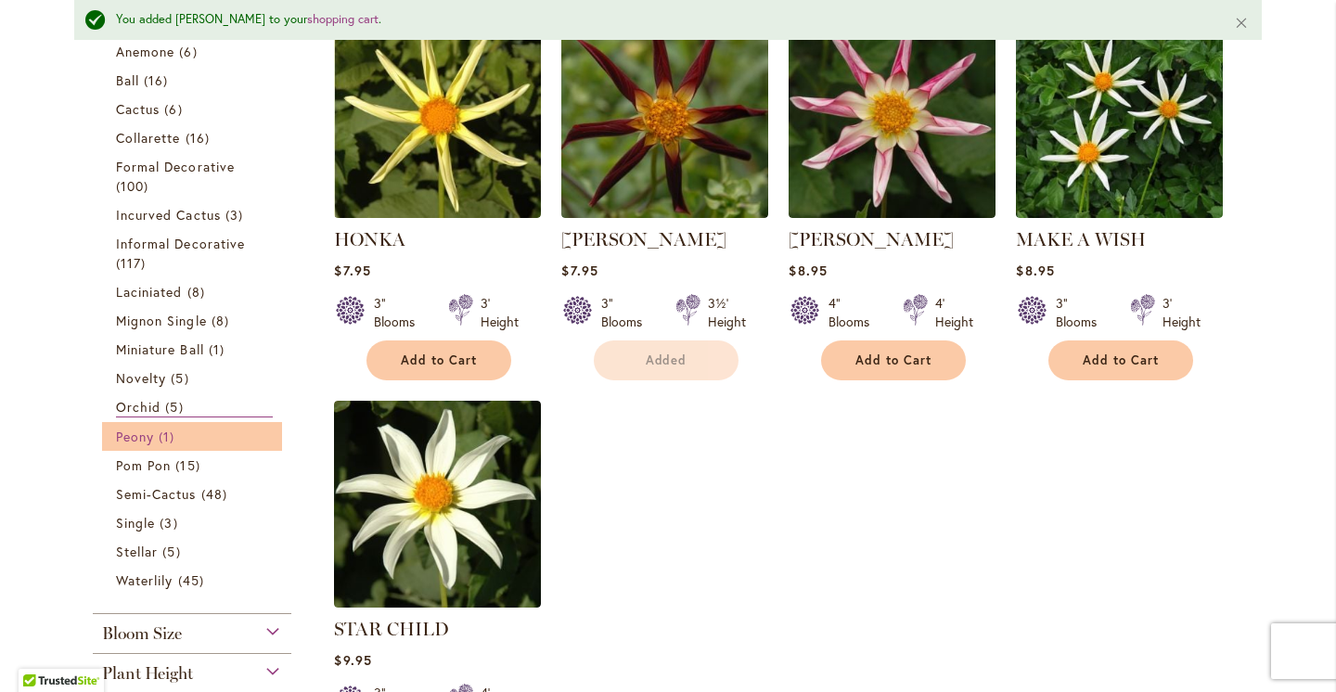
click at [148, 434] on span "Peony" at bounding box center [135, 437] width 38 height 18
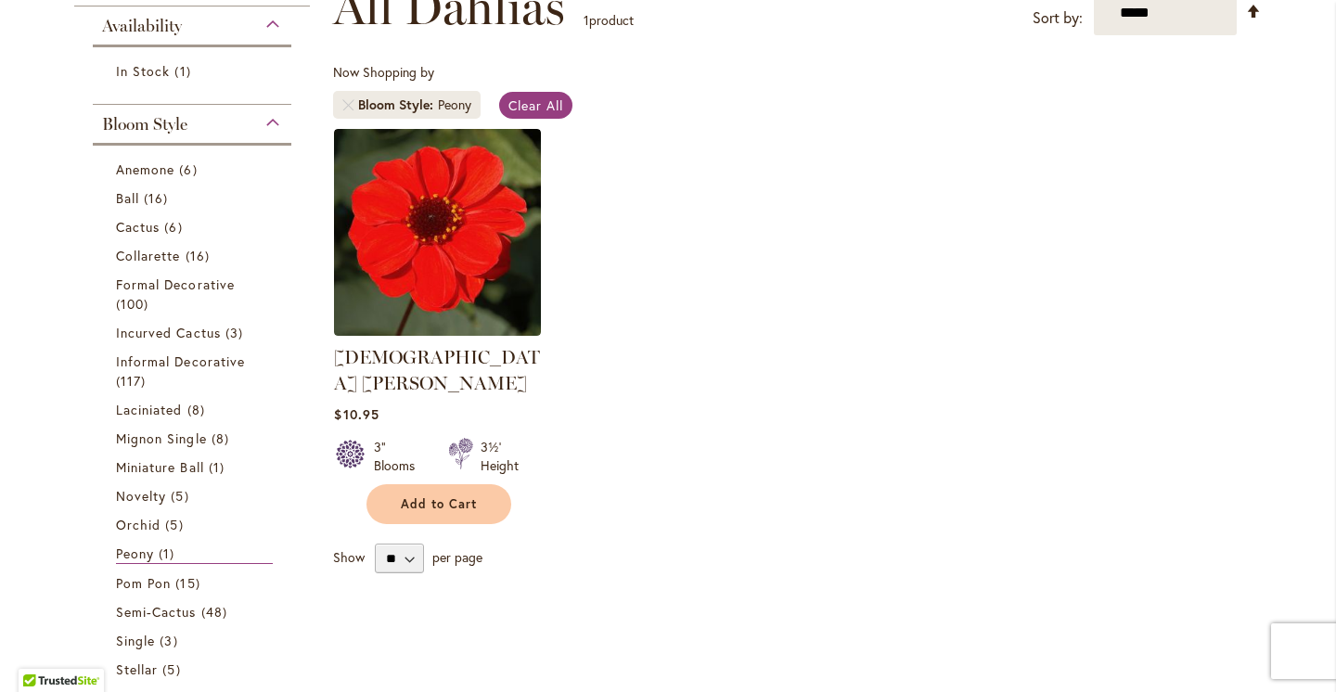
scroll to position [297, 0]
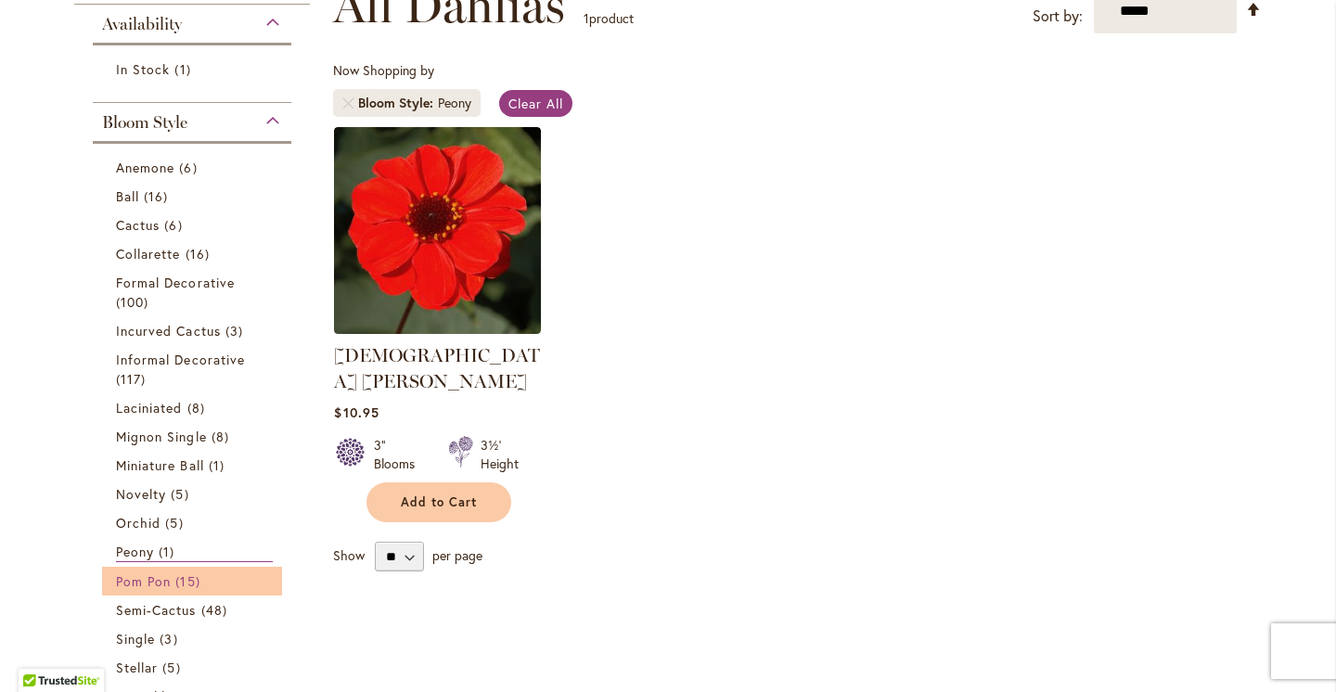
click at [201, 580] on span "15 items" at bounding box center [189, 581] width 29 height 19
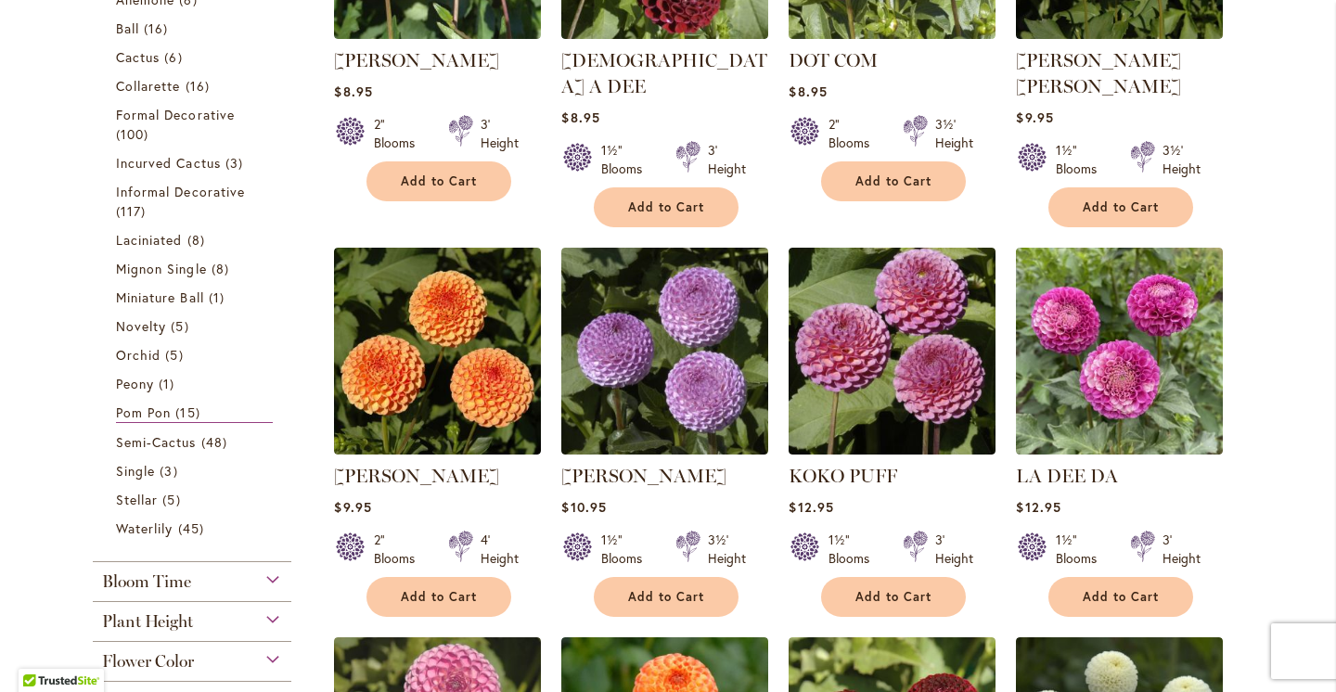
scroll to position [587, 0]
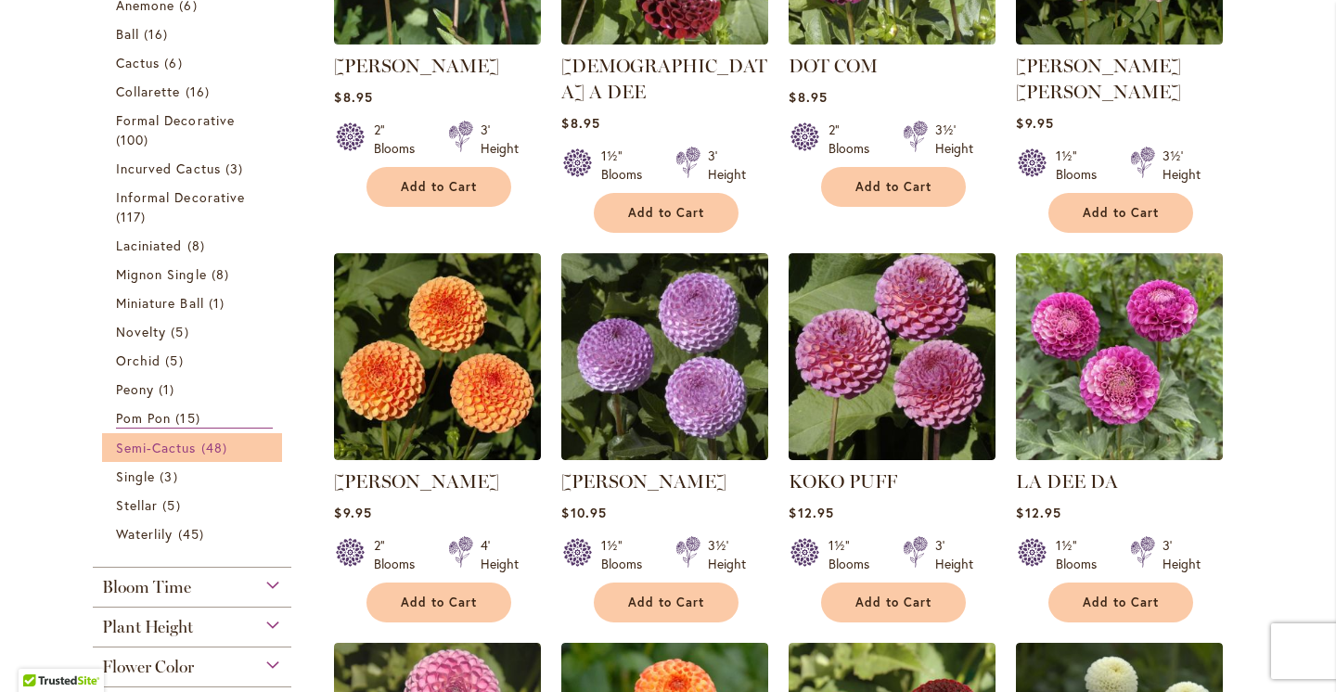
click at [200, 447] on link "Semi-Cactus 48 items" at bounding box center [194, 447] width 157 height 19
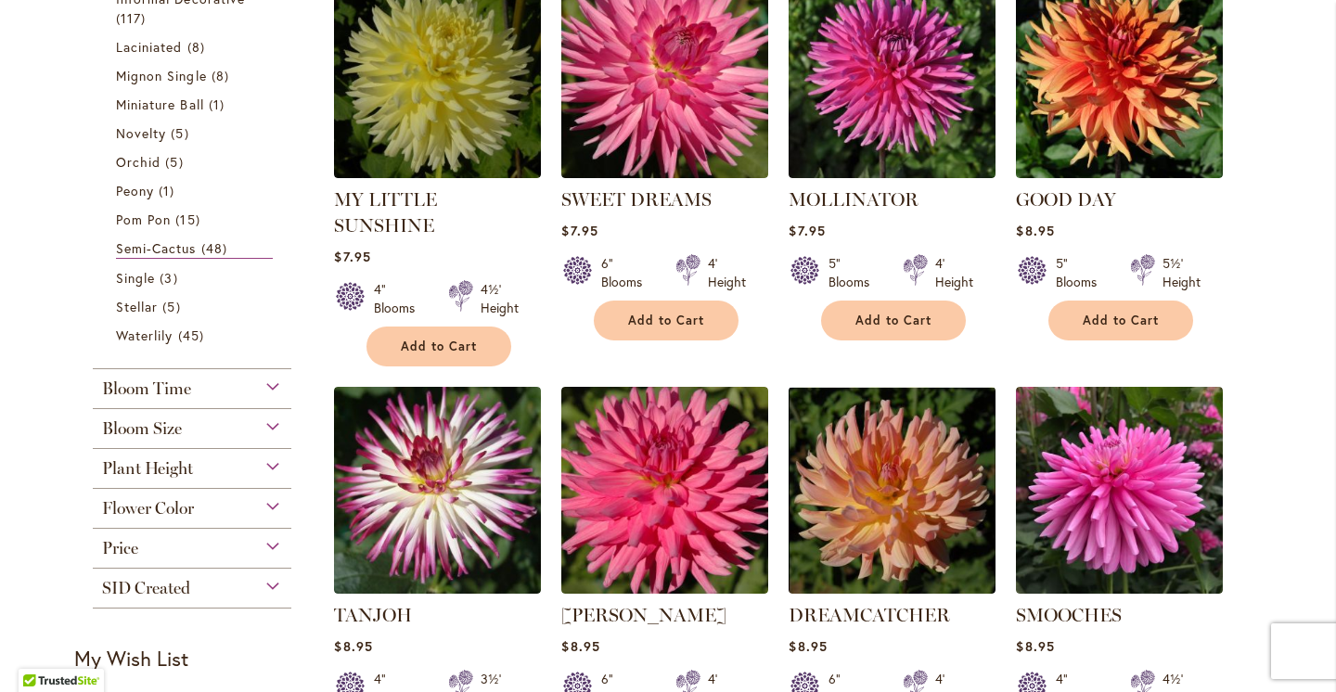
scroll to position [837, 0]
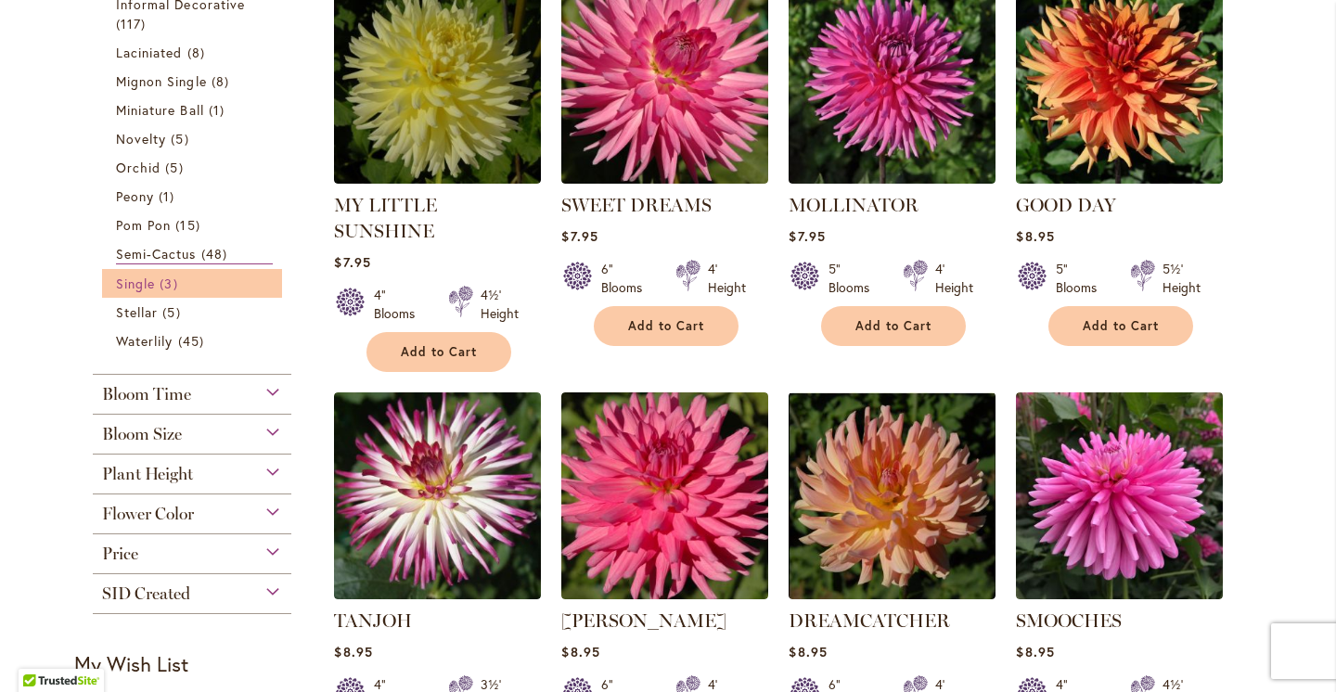
click at [182, 278] on span "3 items" at bounding box center [171, 283] width 22 height 19
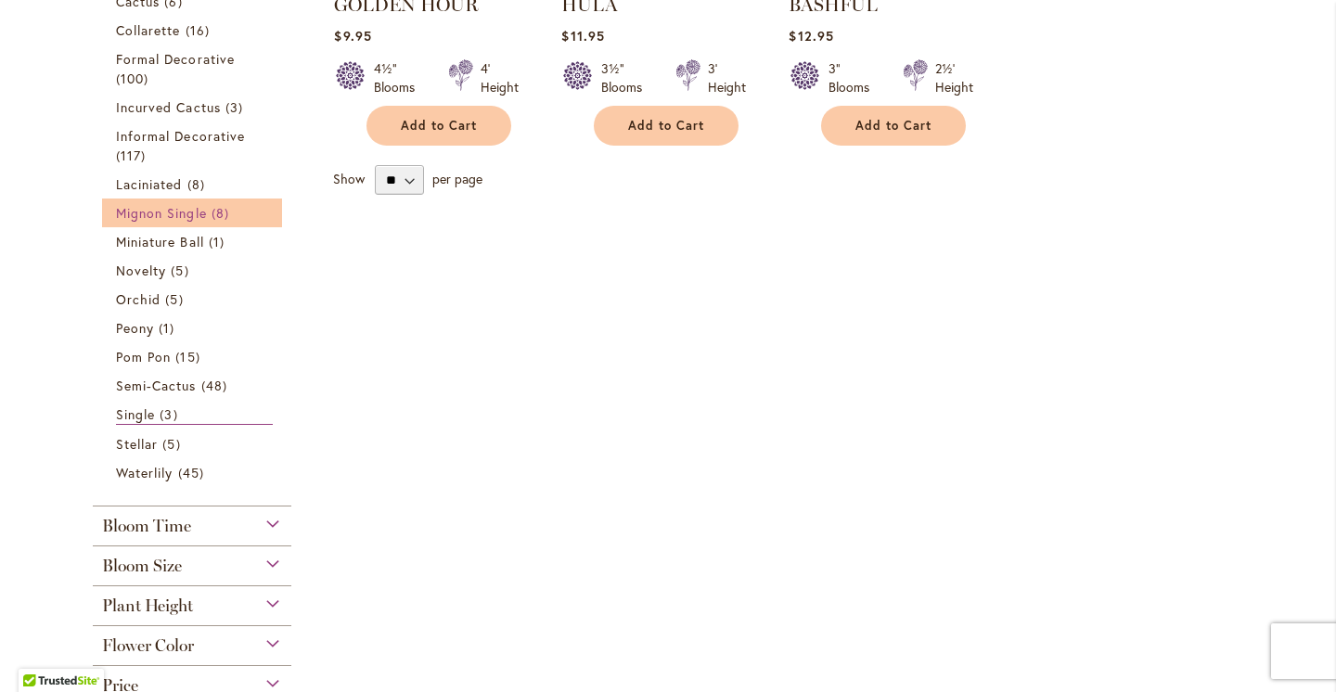
scroll to position [681, 0]
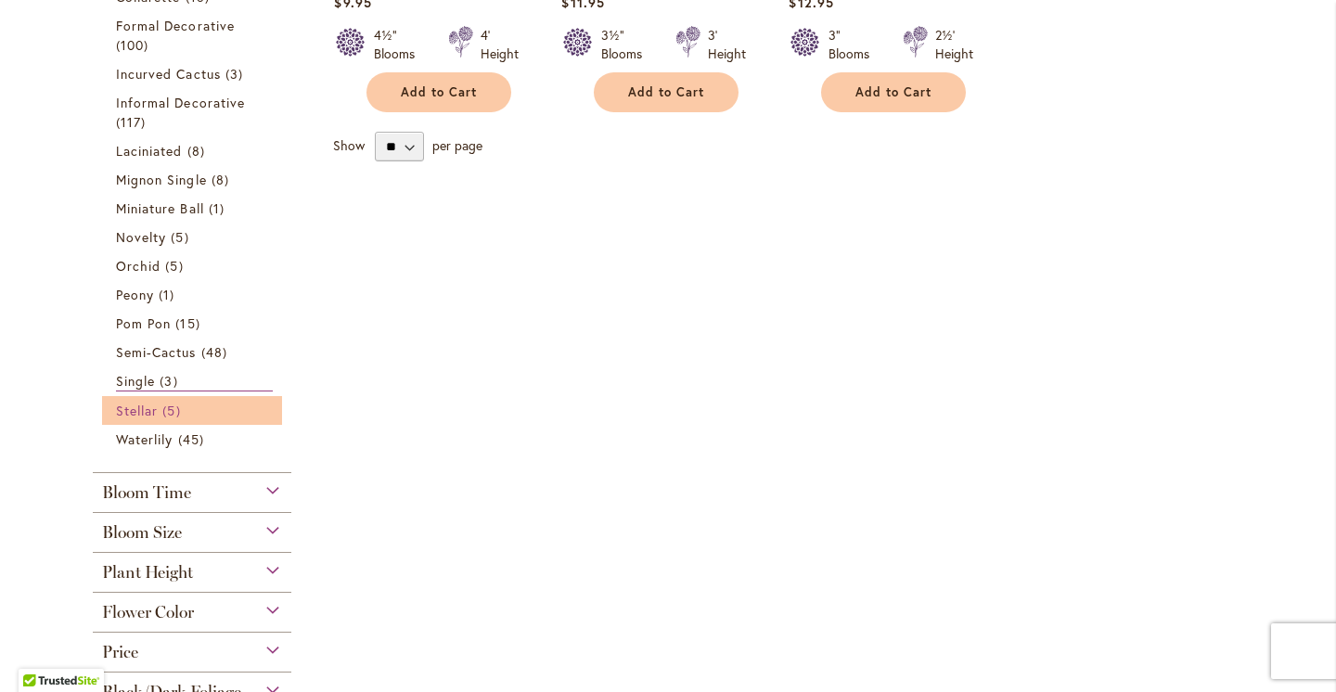
click at [171, 401] on span "5 items" at bounding box center [173, 410] width 22 height 19
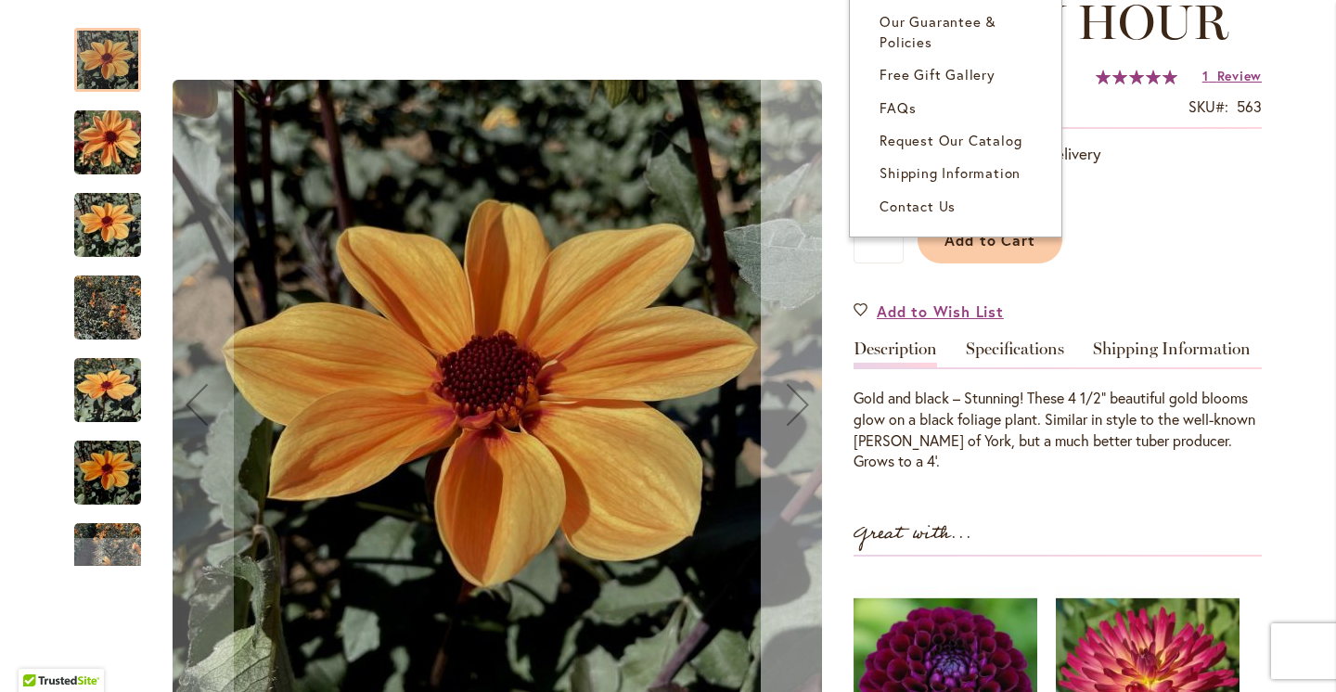
scroll to position [293, 0]
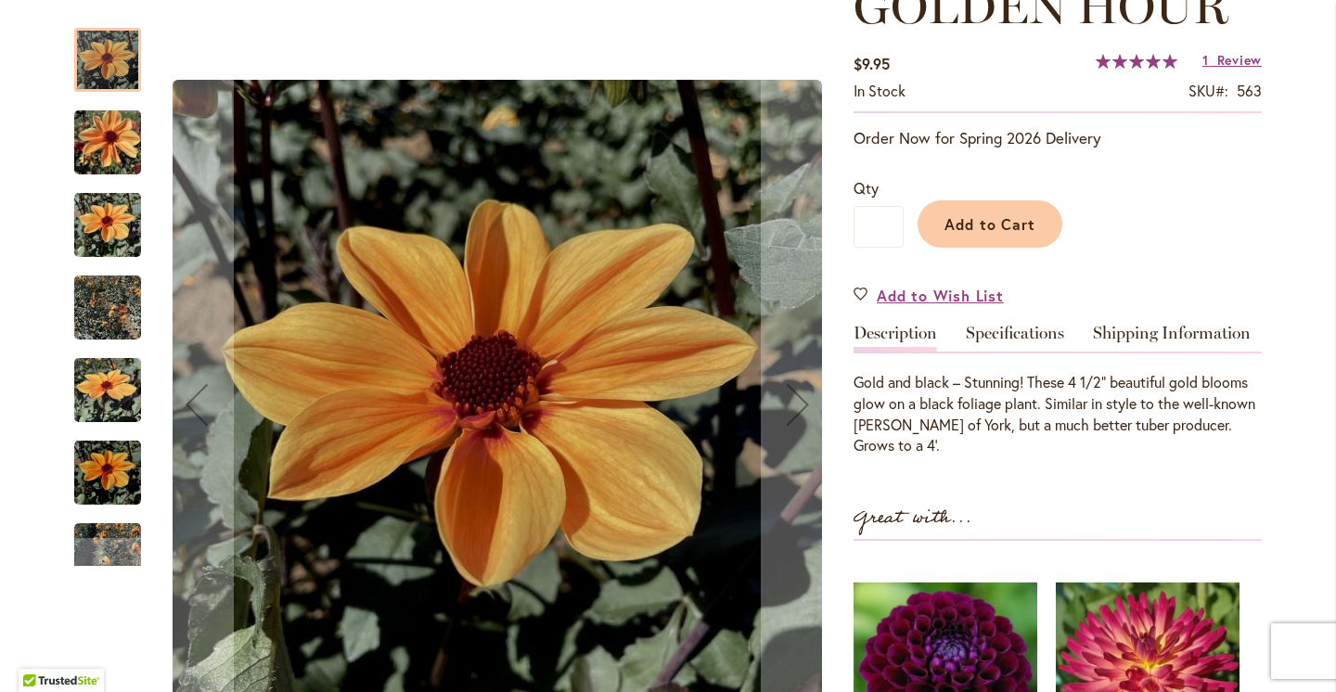
click at [107, 151] on img "Golden Hour" at bounding box center [107, 142] width 67 height 89
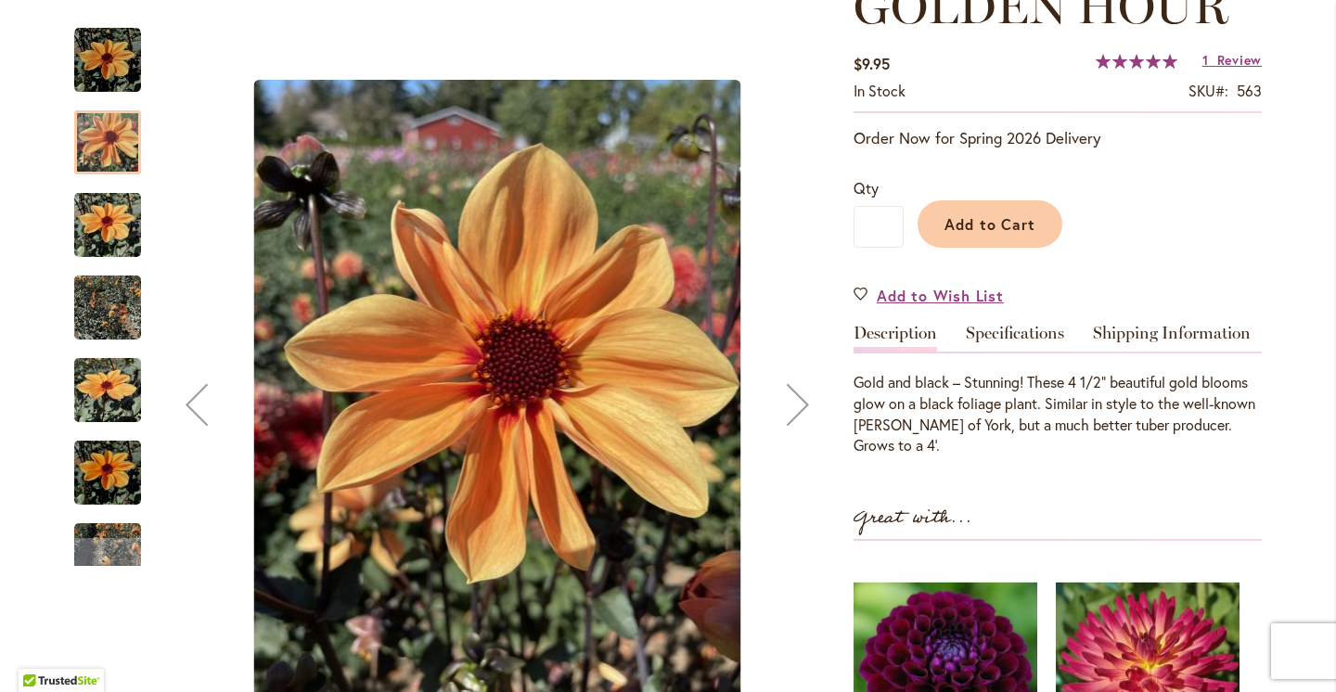
click at [104, 234] on img "Golden Hour" at bounding box center [107, 225] width 67 height 89
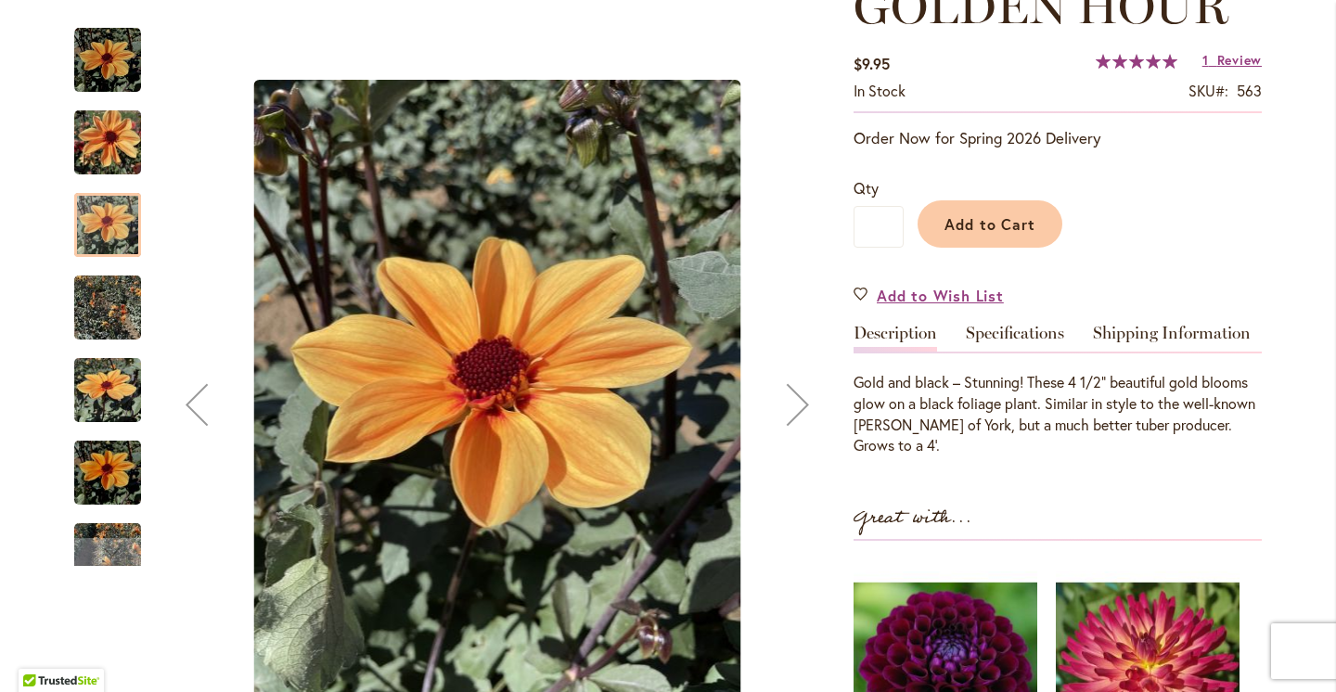
click at [127, 365] on img "Golden Hour" at bounding box center [107, 390] width 67 height 89
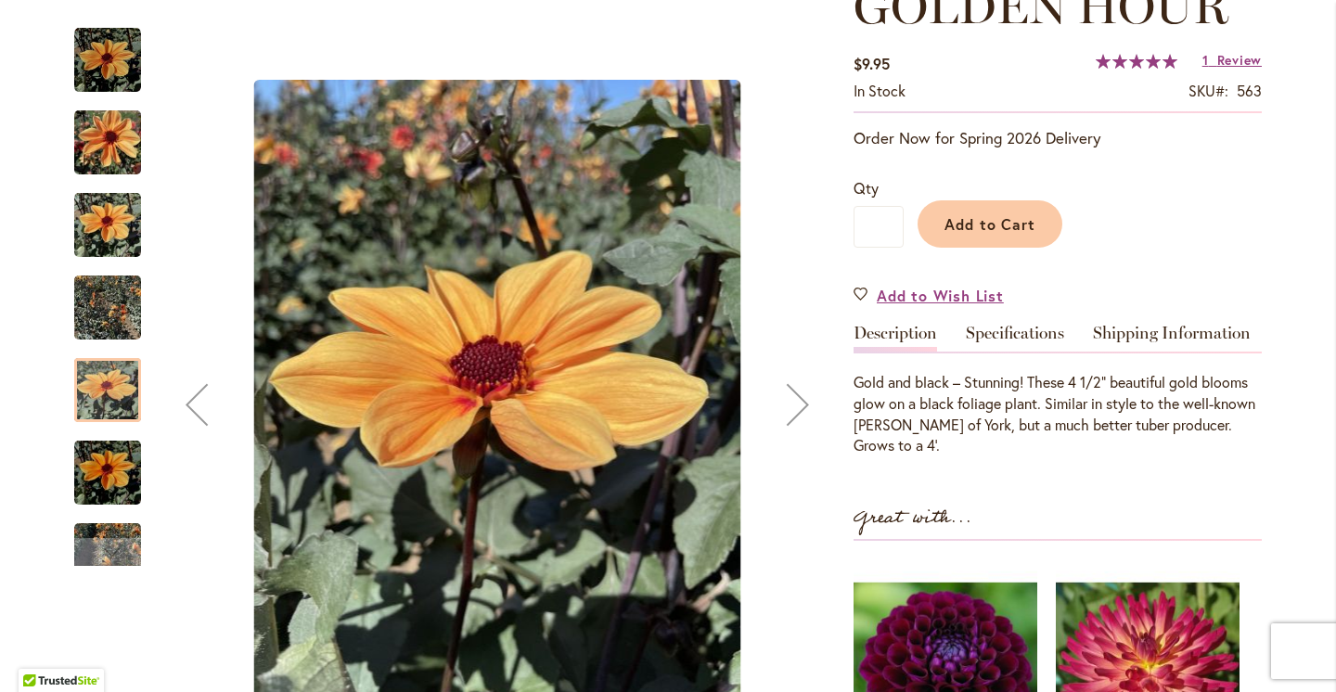
click at [128, 419] on div at bounding box center [107, 390] width 67 height 64
click at [128, 509] on div "Golden Hour" at bounding box center [116, 546] width 85 height 83
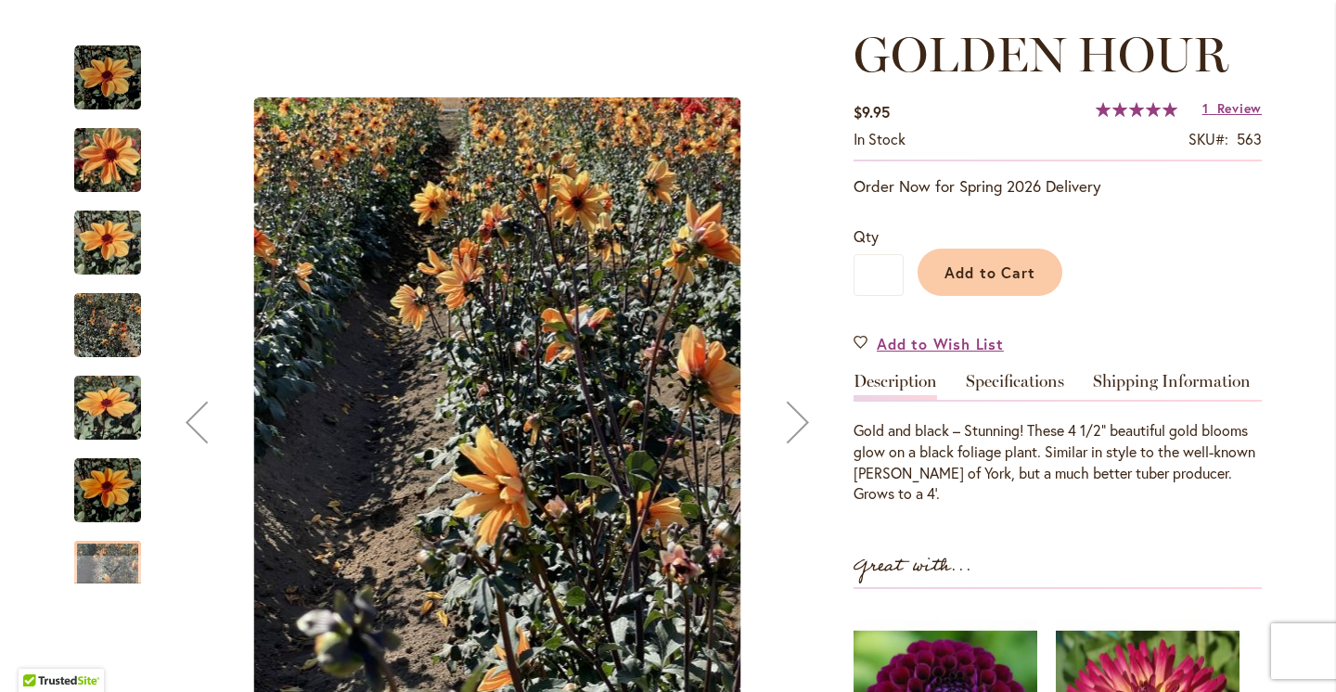
scroll to position [236, 0]
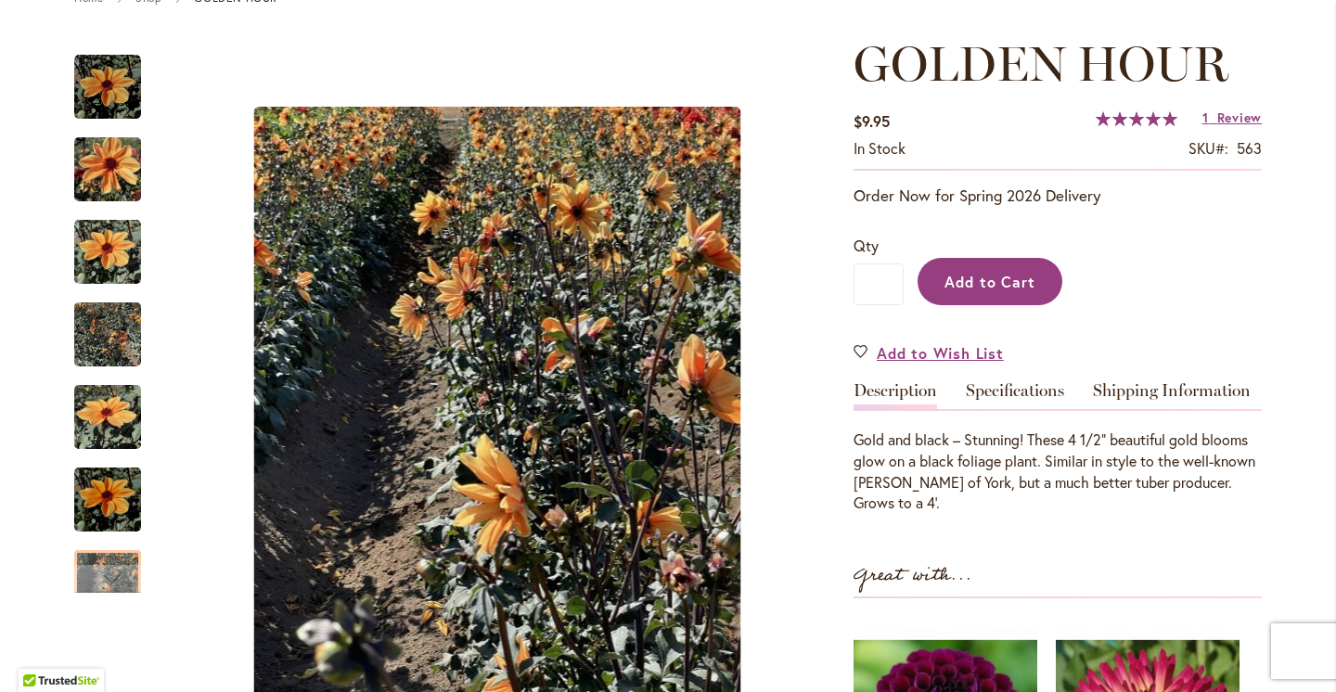
click at [1002, 278] on span "Add to Cart" at bounding box center [991, 281] width 92 height 19
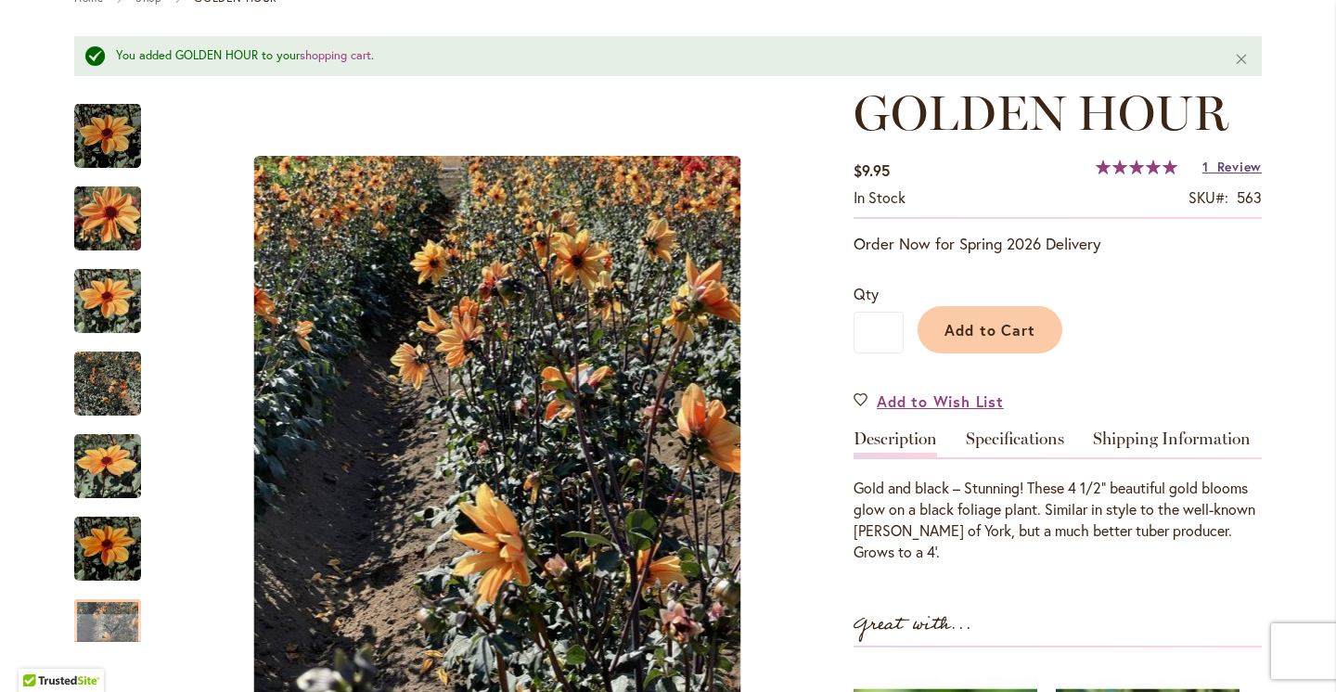
click at [1232, 161] on span "Review" at bounding box center [1240, 167] width 45 height 18
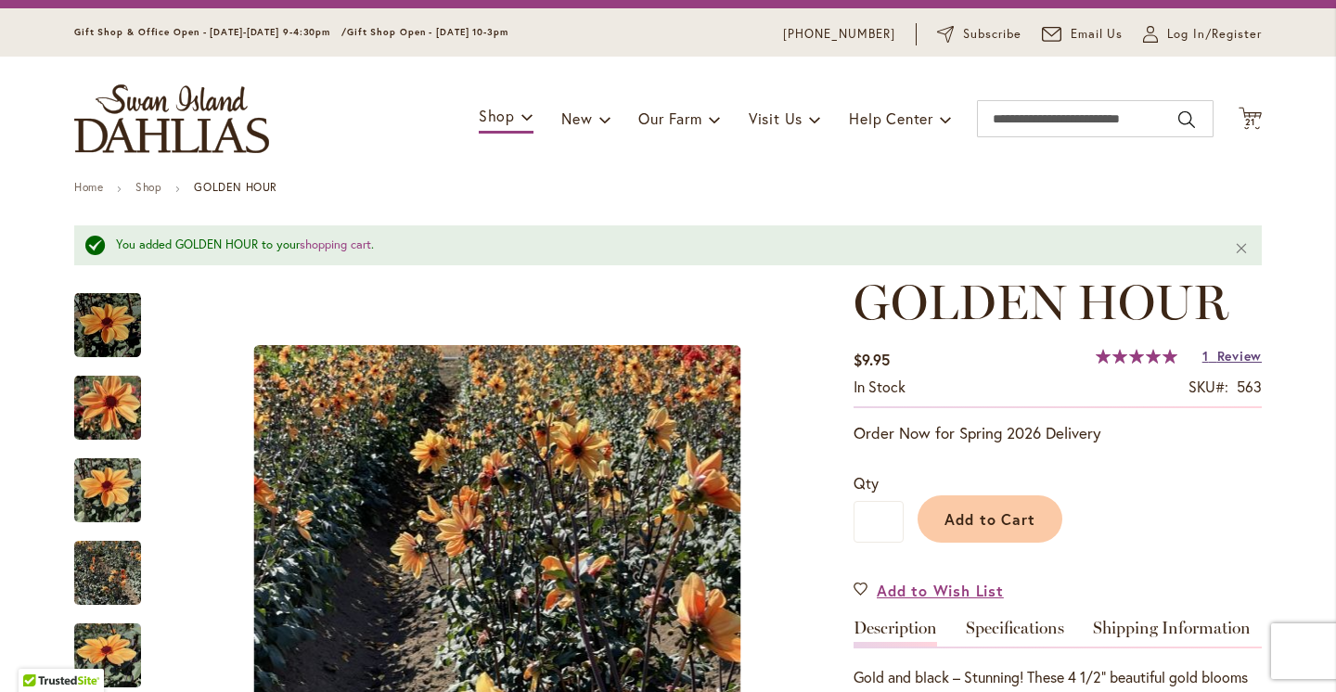
scroll to position [0, 0]
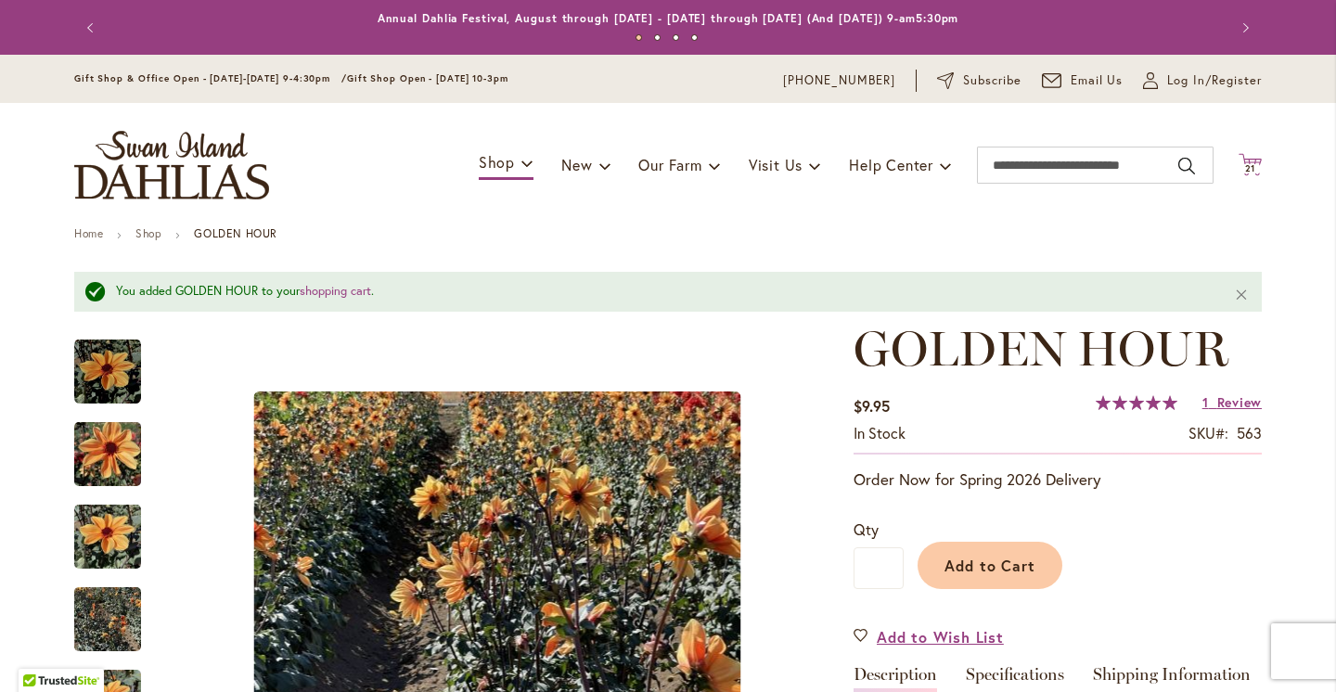
click at [1245, 172] on span "21" at bounding box center [1250, 168] width 11 height 12
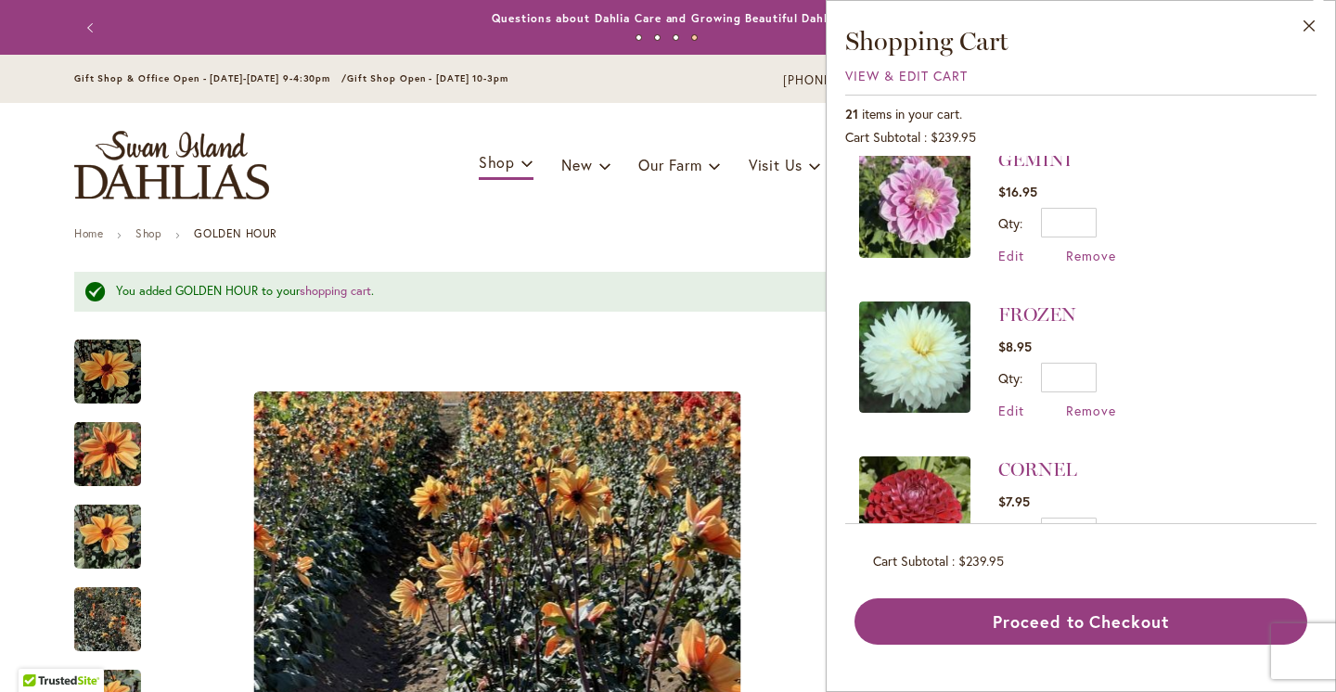
scroll to position [2867, 0]
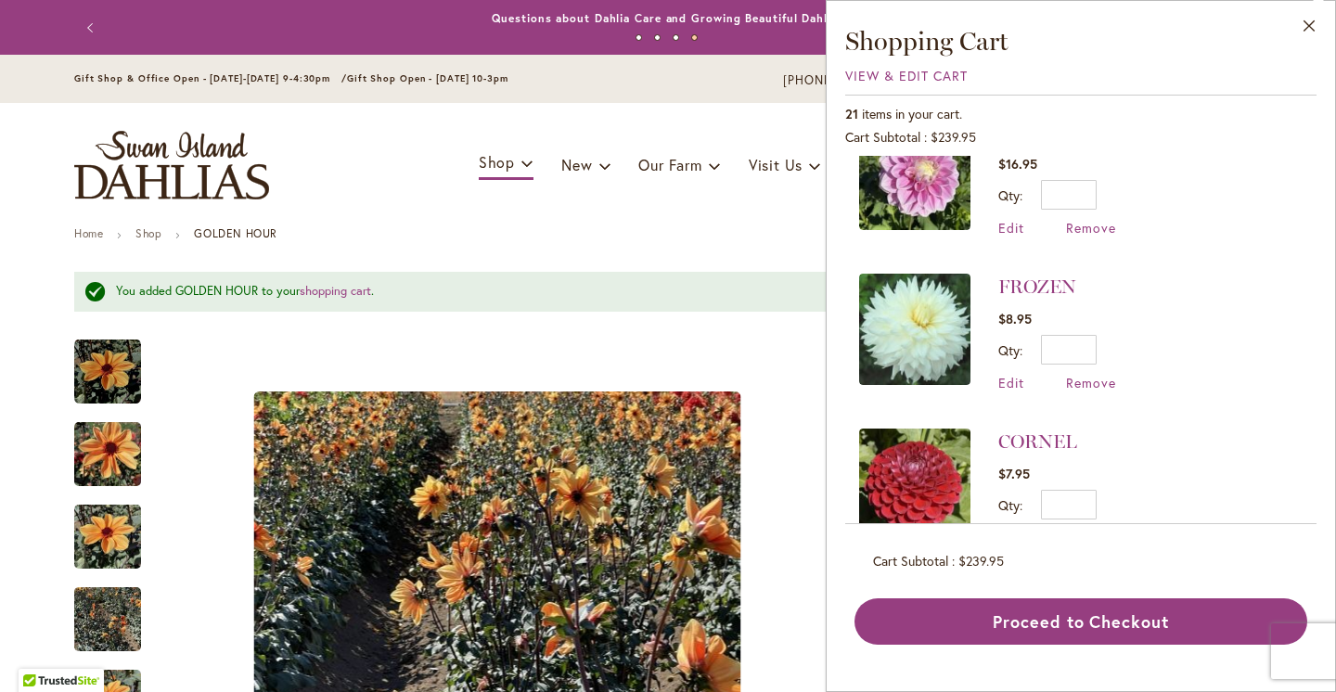
click at [650, 200] on div "Toggle Nav Shop Dahlia Tubers Collections Fresh Cut Dahlias Gardening Supplies …" at bounding box center [668, 165] width 1225 height 124
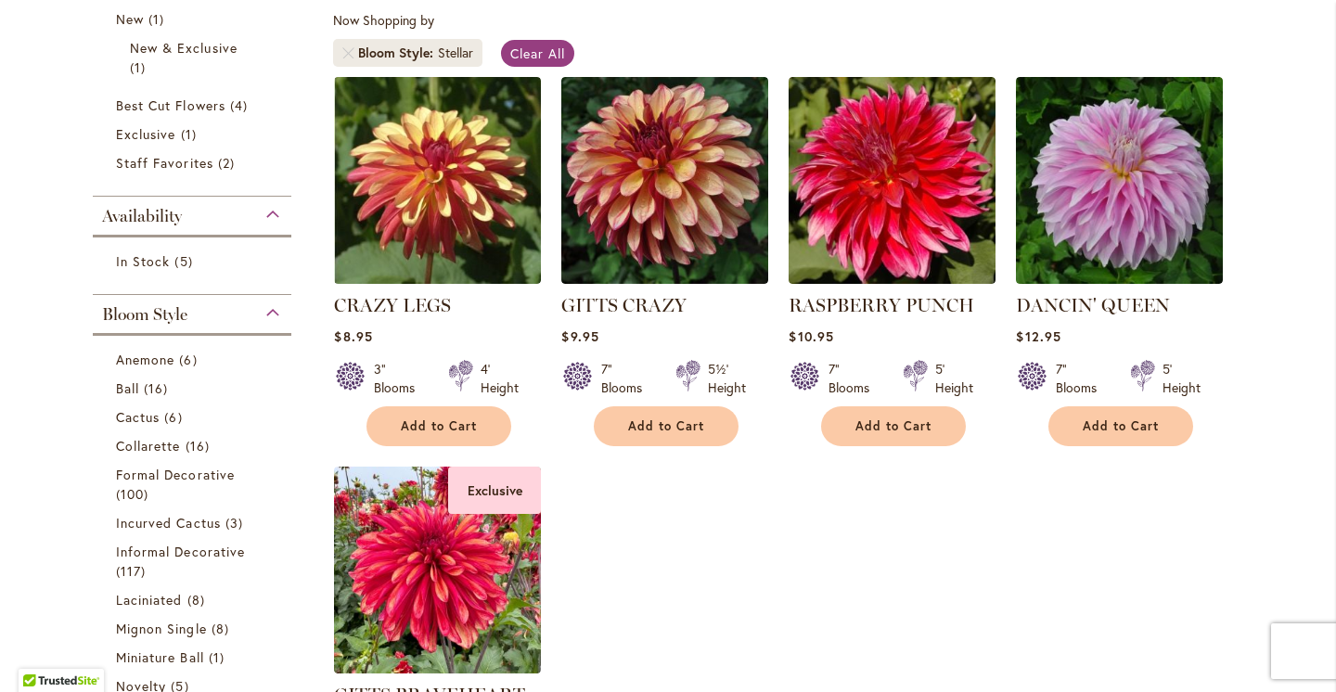
scroll to position [350, 0]
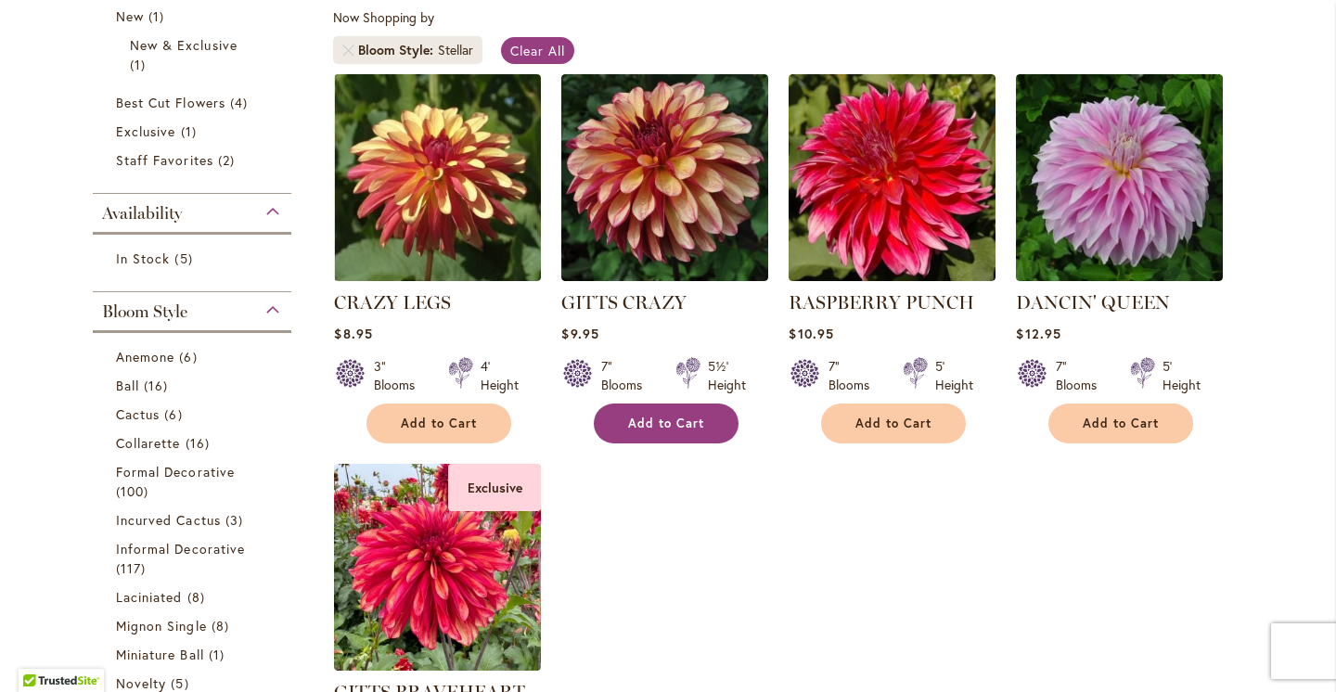
click at [694, 424] on span "Add to Cart" at bounding box center [666, 424] width 76 height 16
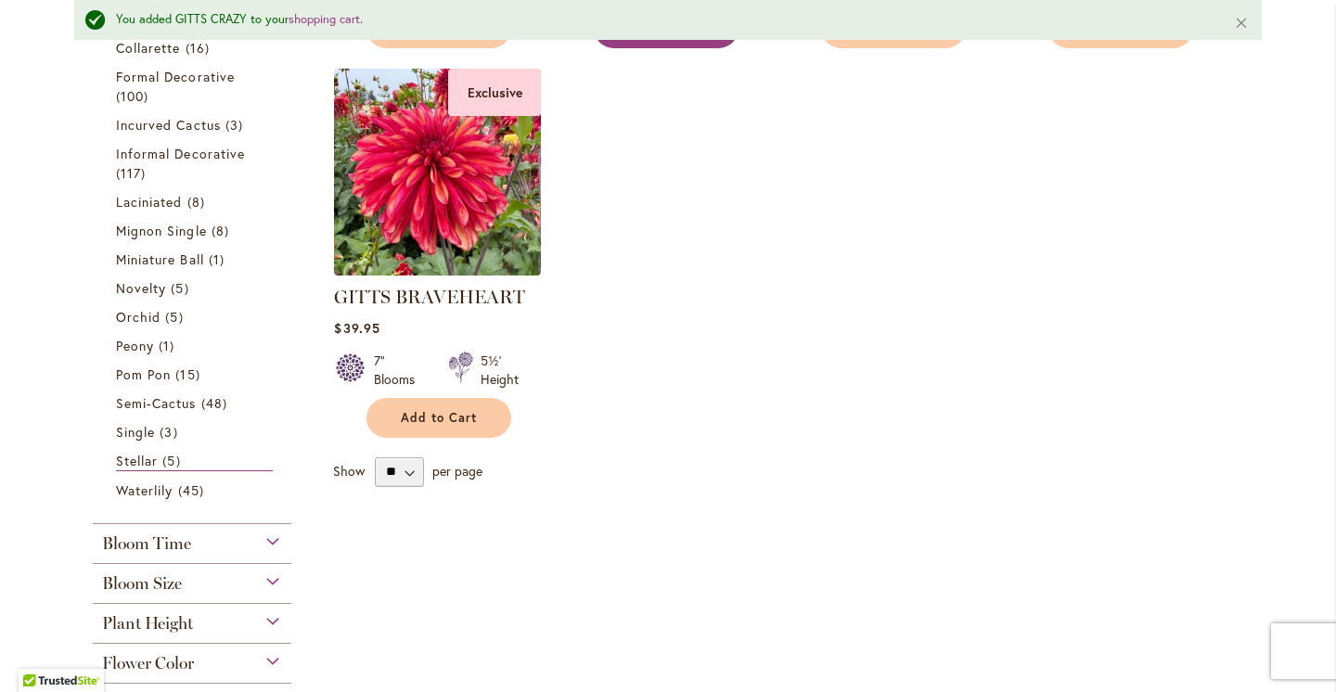
scroll to position [814, 0]
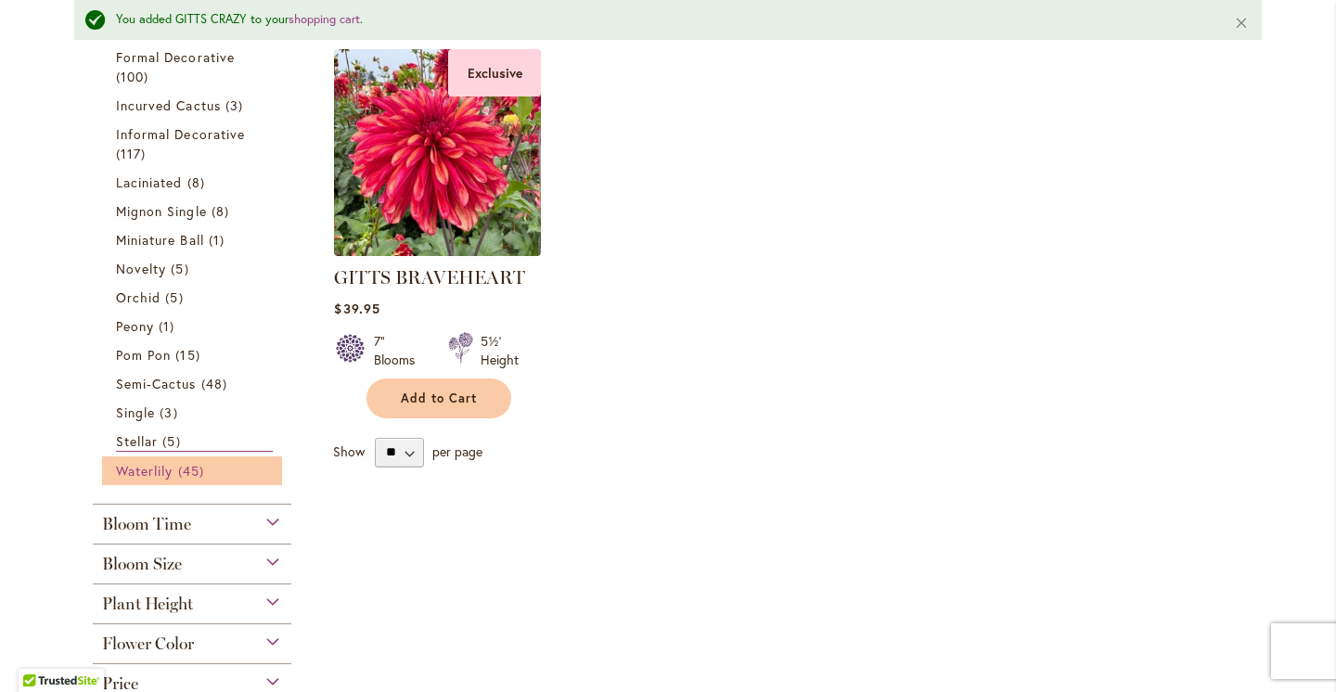
click at [148, 469] on span "Waterlily" at bounding box center [144, 471] width 57 height 18
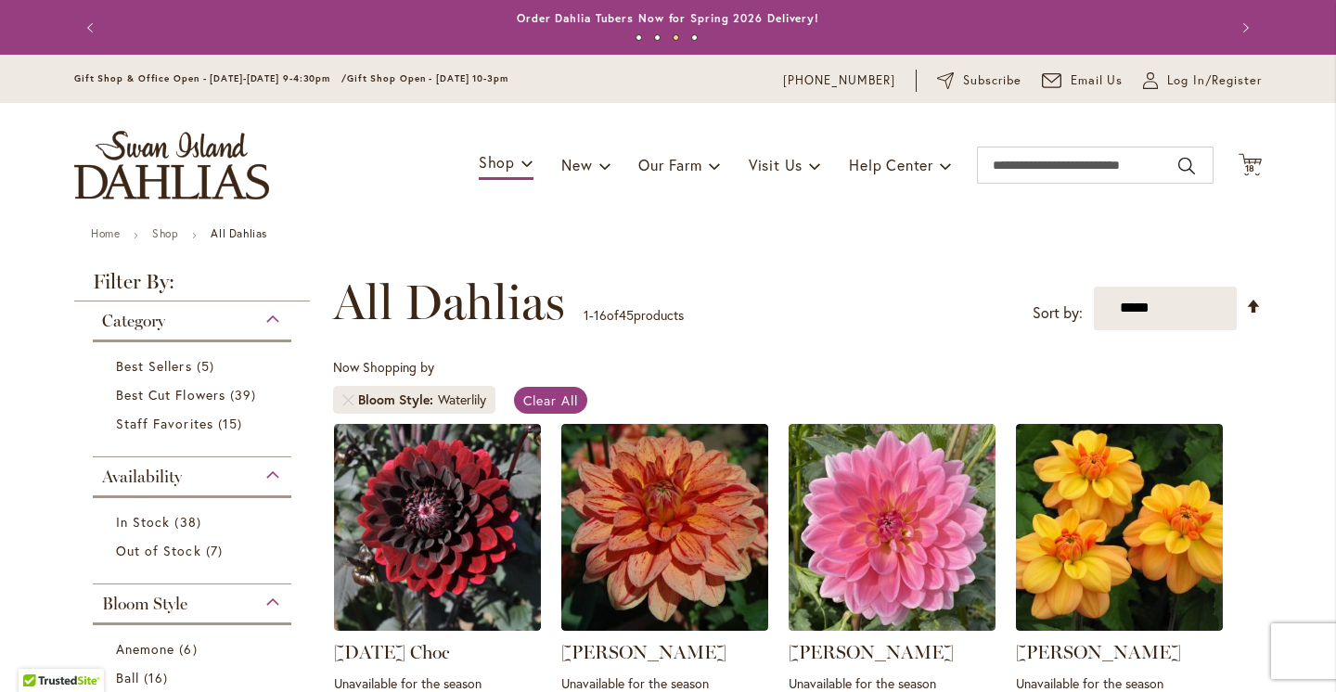
scroll to position [288, 0]
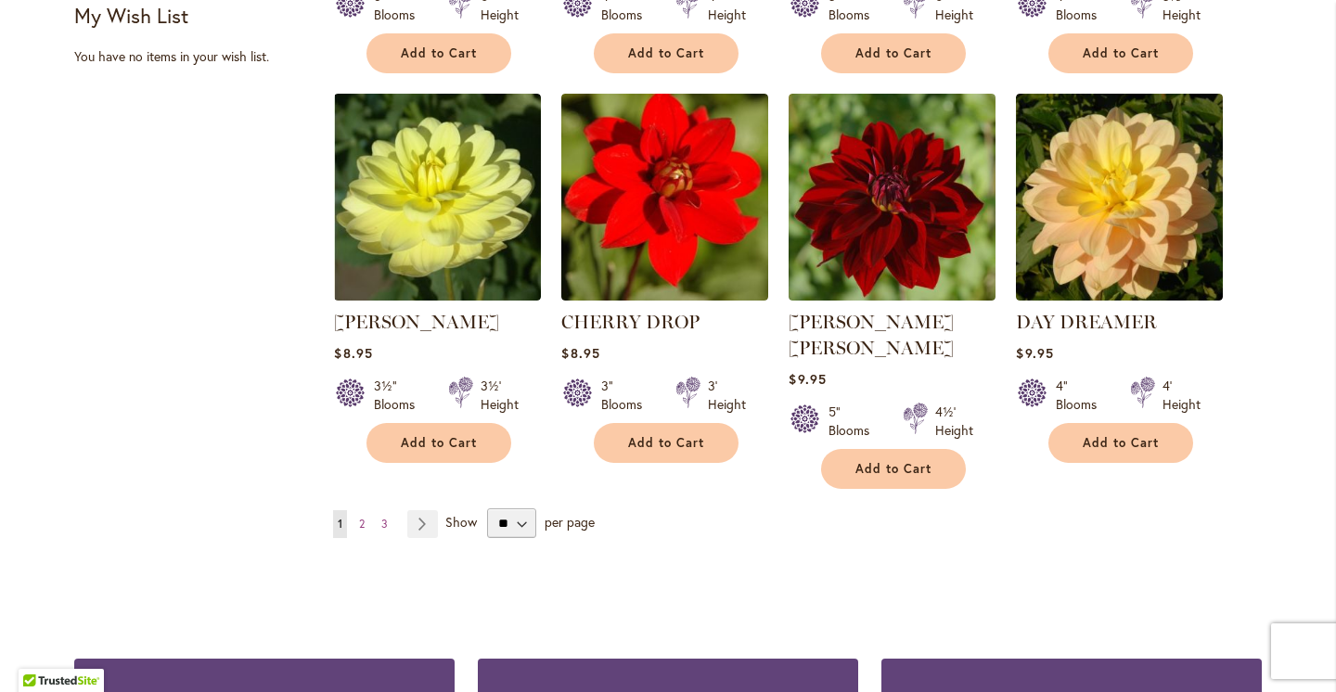
scroll to position [1501, 0]
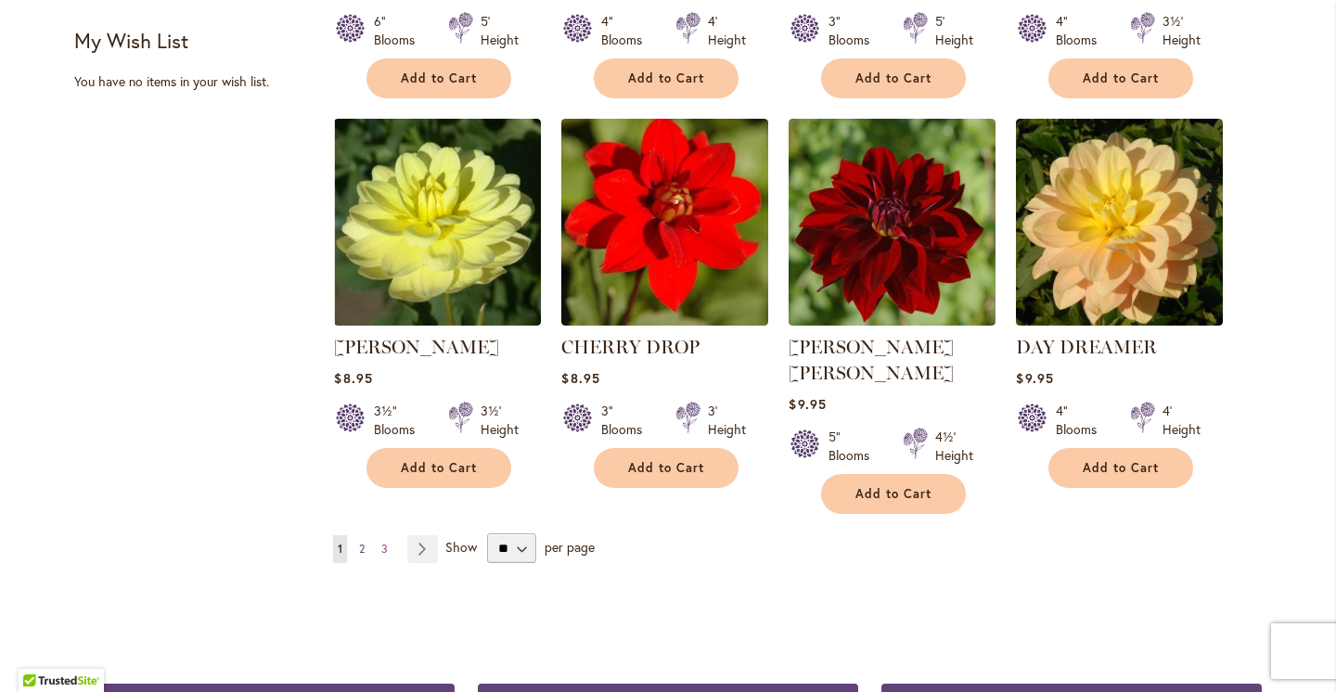
click at [363, 542] on span "2" at bounding box center [362, 549] width 6 height 14
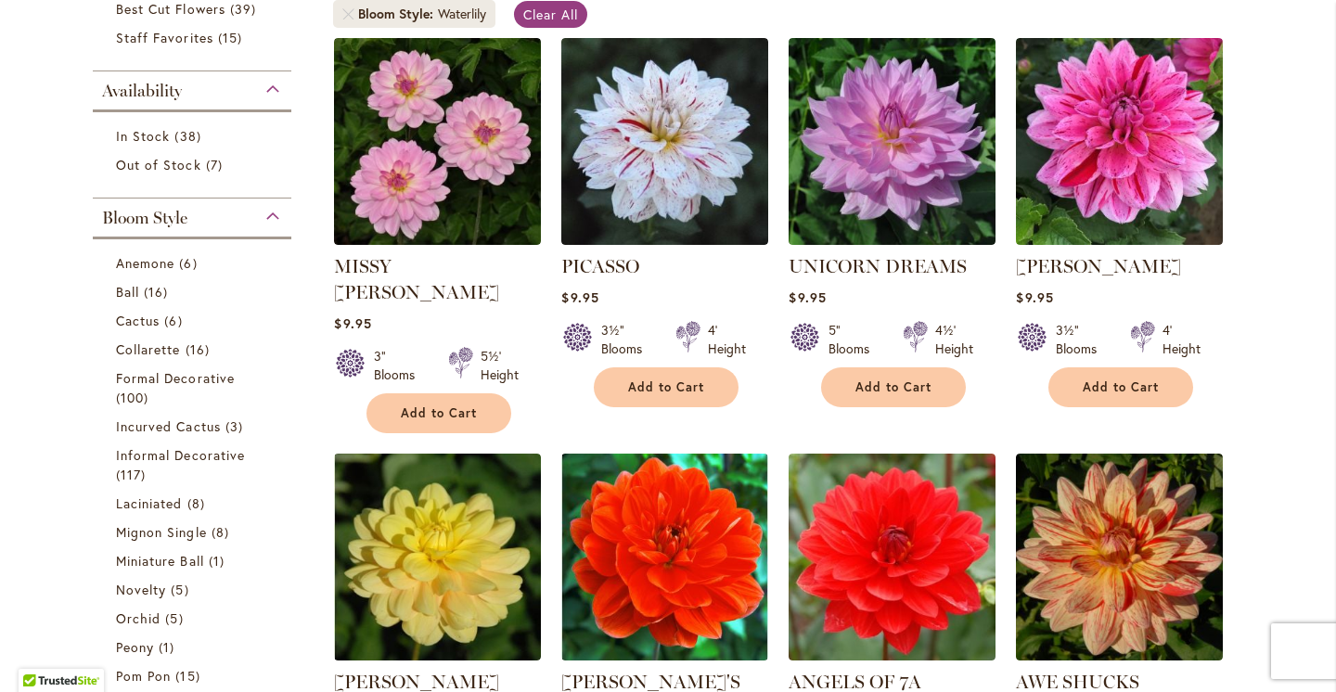
scroll to position [384, 0]
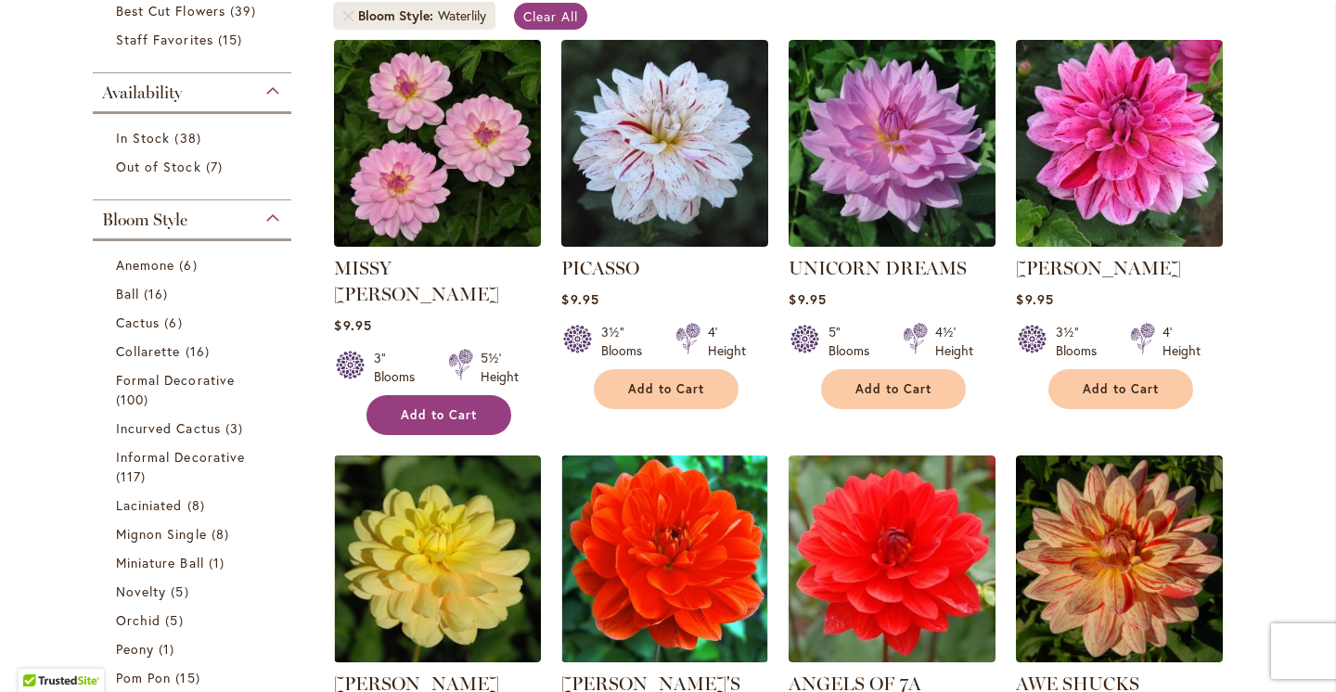
click at [470, 407] on span "Add to Cart" at bounding box center [439, 415] width 76 height 16
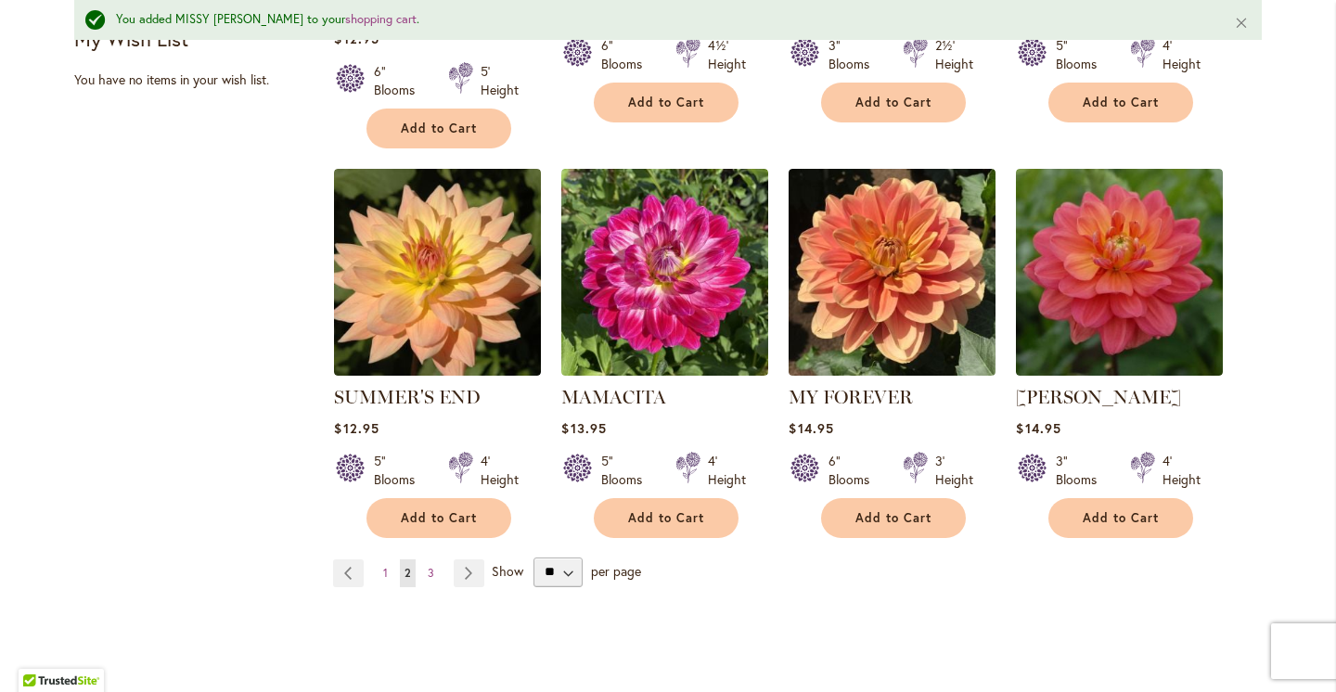
scroll to position [1554, 0]
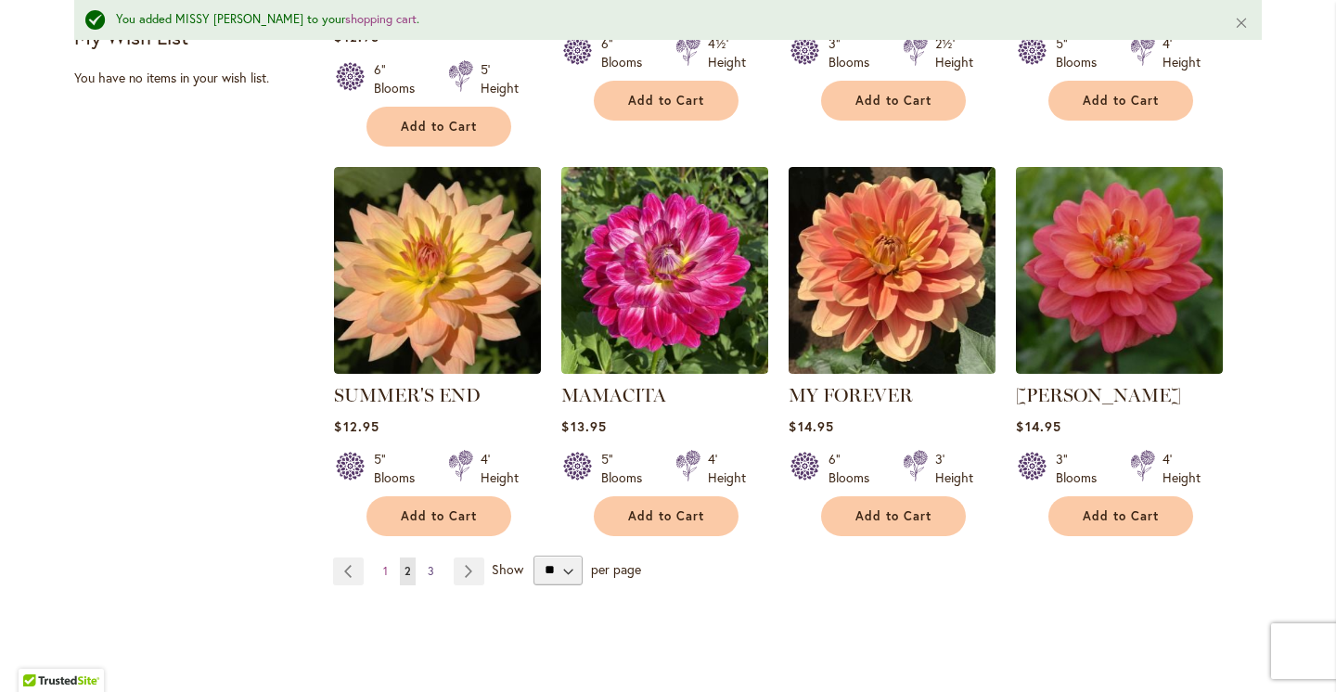
click at [435, 558] on link "Page 3" at bounding box center [431, 572] width 16 height 28
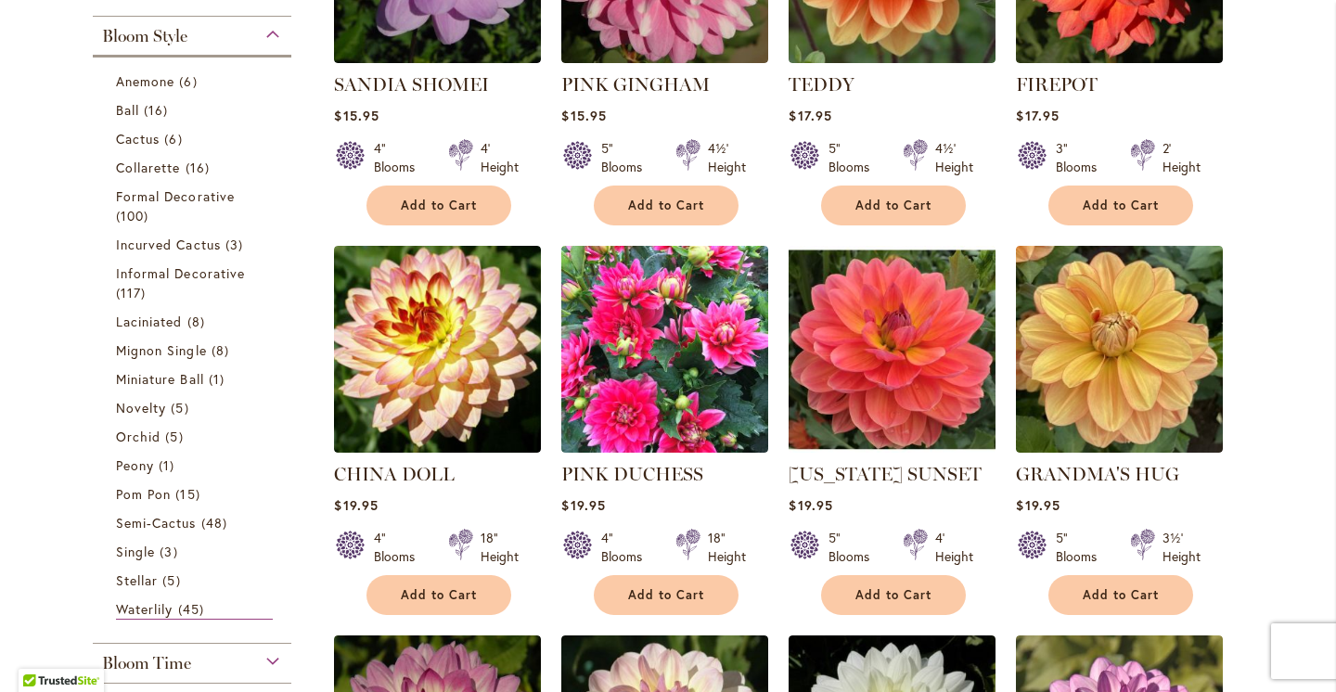
scroll to position [539, 0]
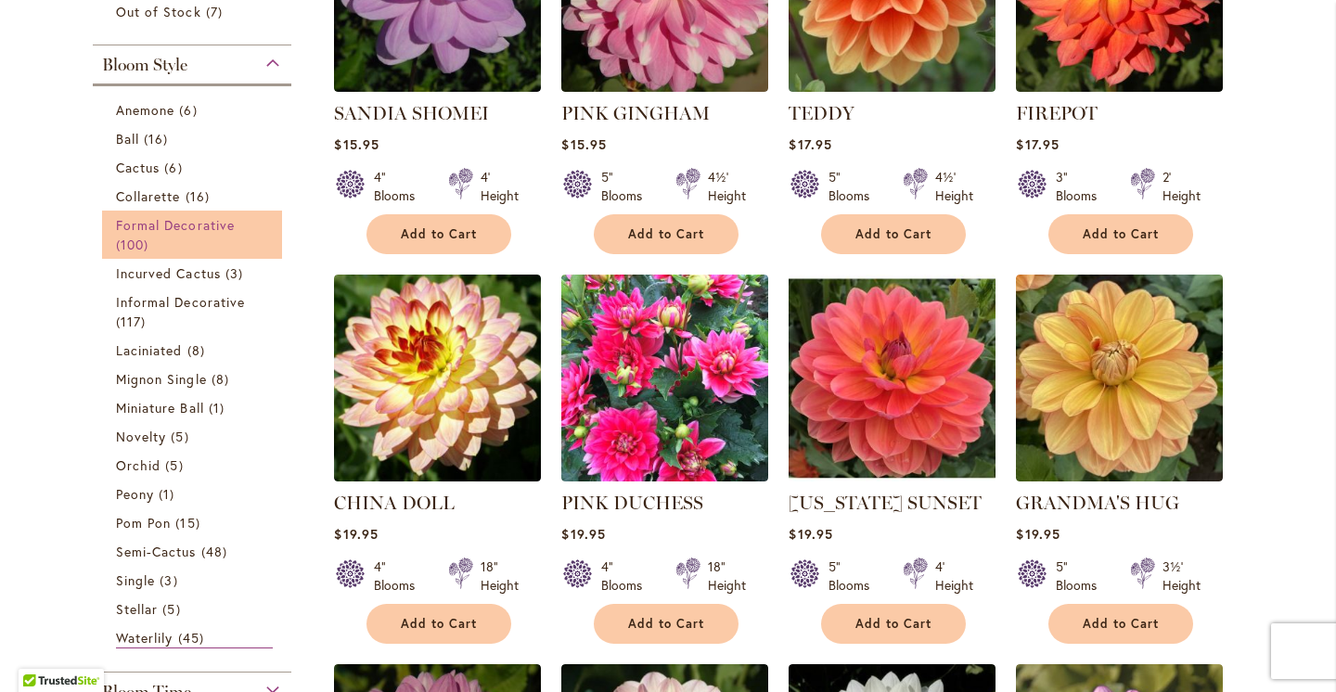
click at [187, 241] on link "Formal Decorative 100 items" at bounding box center [194, 234] width 157 height 39
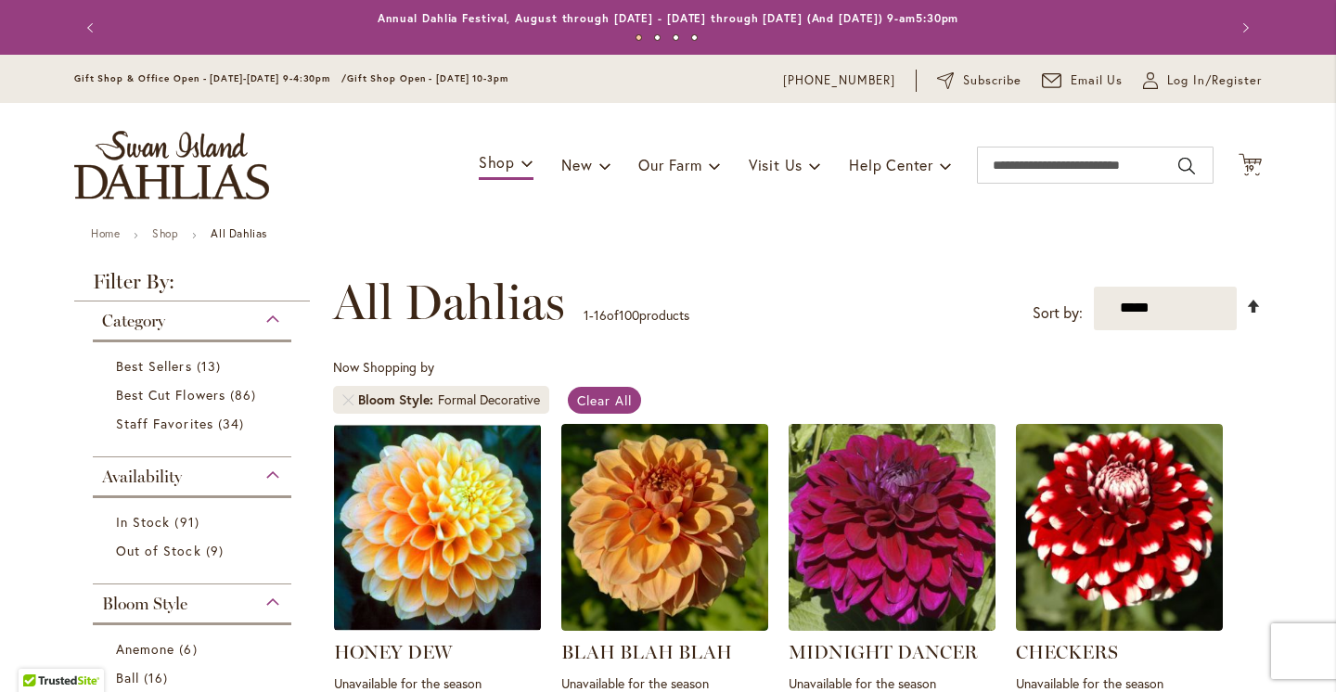
click at [1253, 304] on link "Set Descending Direction" at bounding box center [1254, 306] width 16 height 21
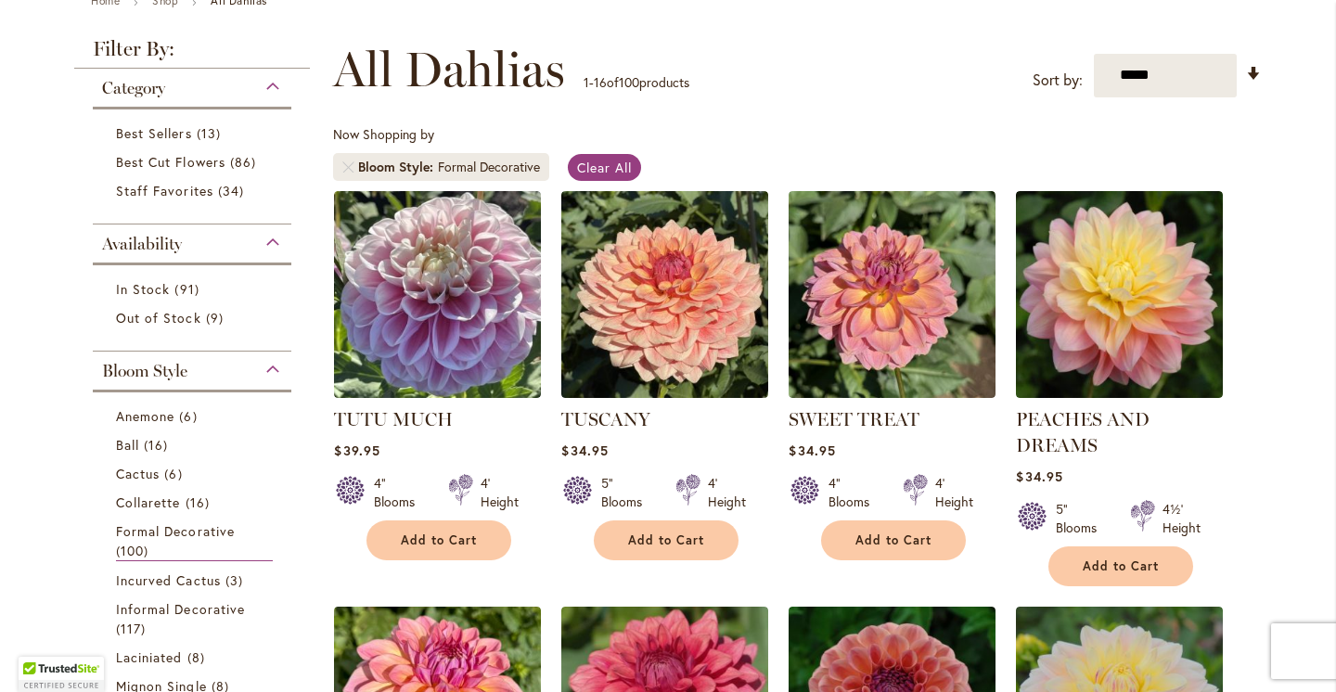
scroll to position [225, 0]
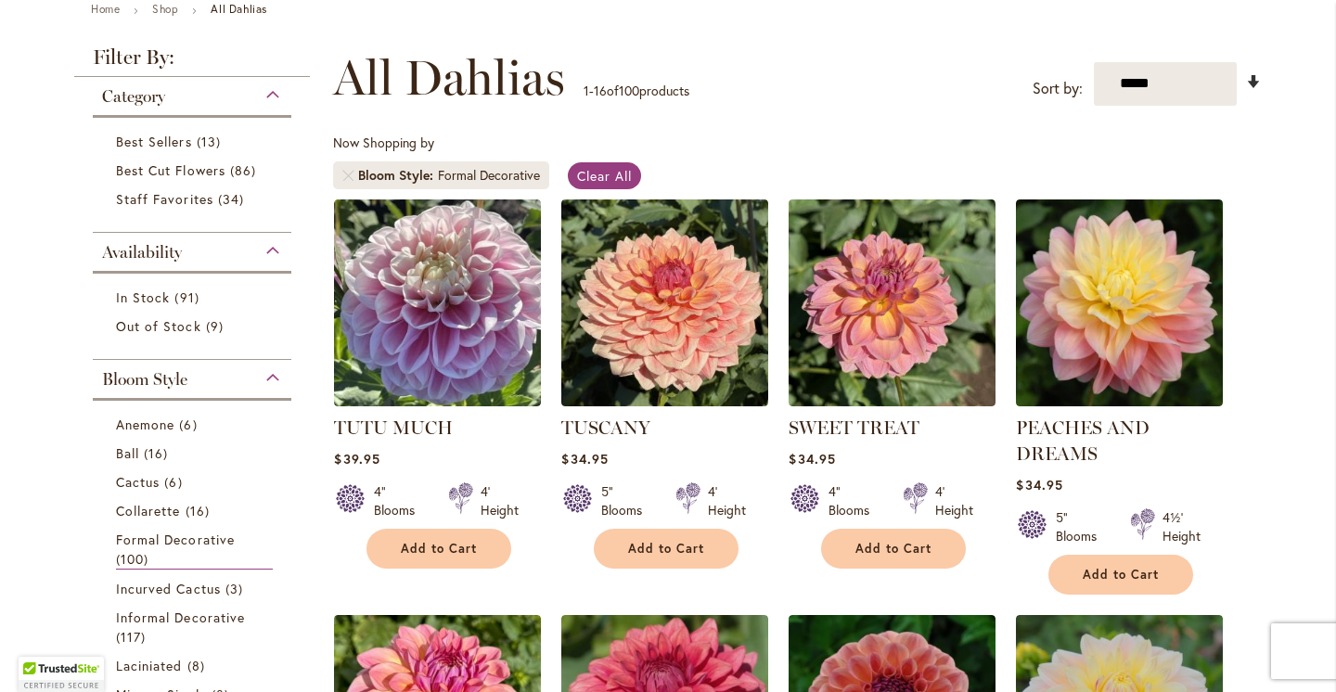
click at [1255, 77] on link "Set Ascending Direction" at bounding box center [1254, 81] width 16 height 21
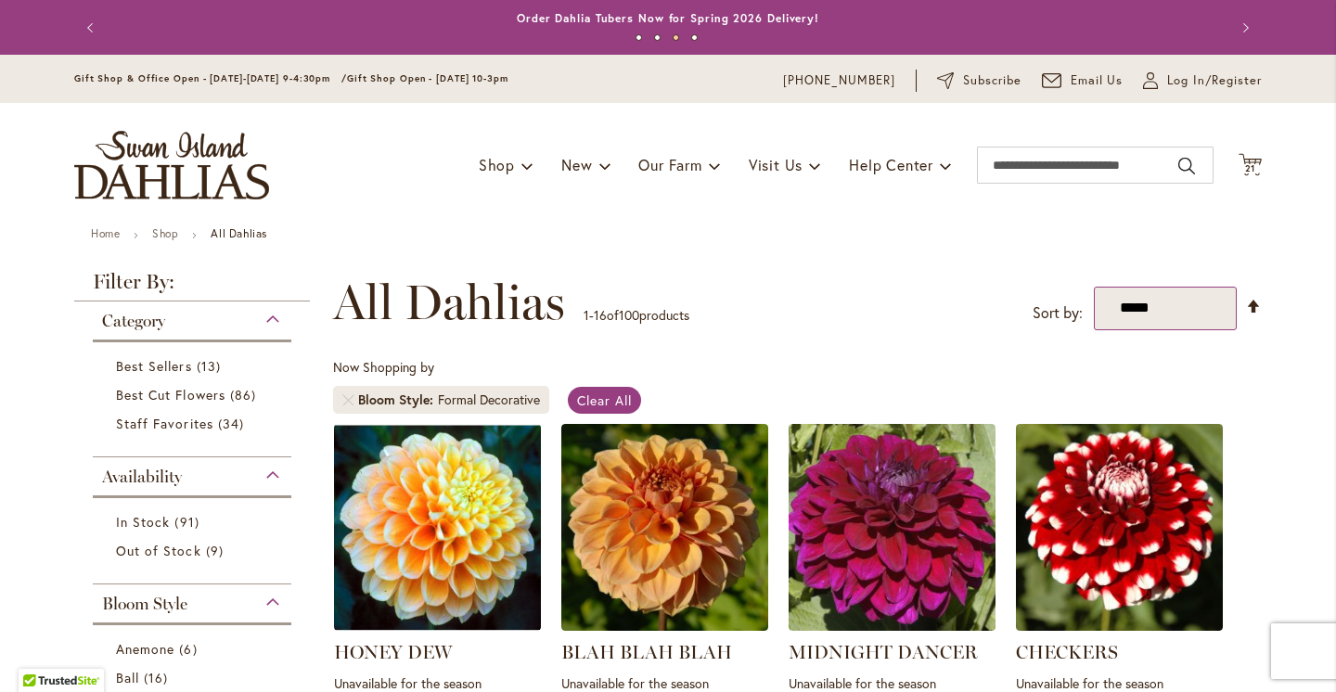
click at [1178, 289] on select "**********" at bounding box center [1166, 309] width 144 height 44
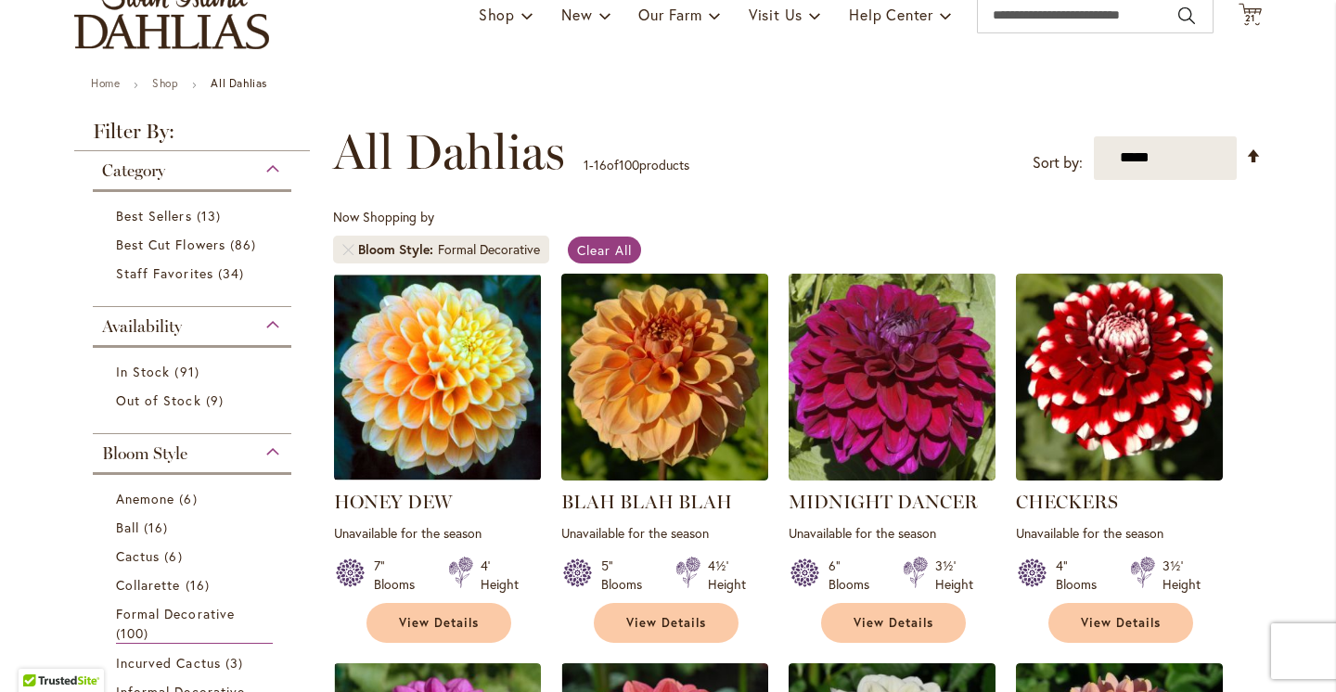
scroll to position [173, 0]
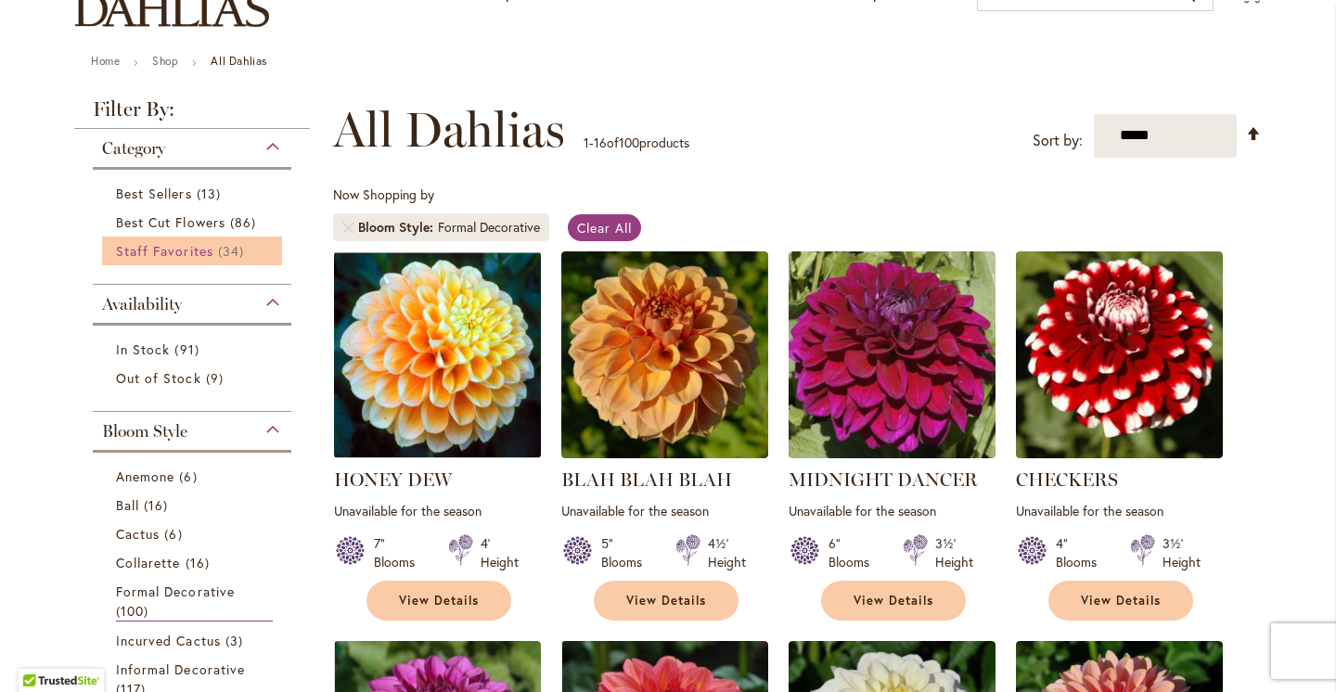
click at [160, 253] on span "Staff Favorites" at bounding box center [164, 251] width 97 height 18
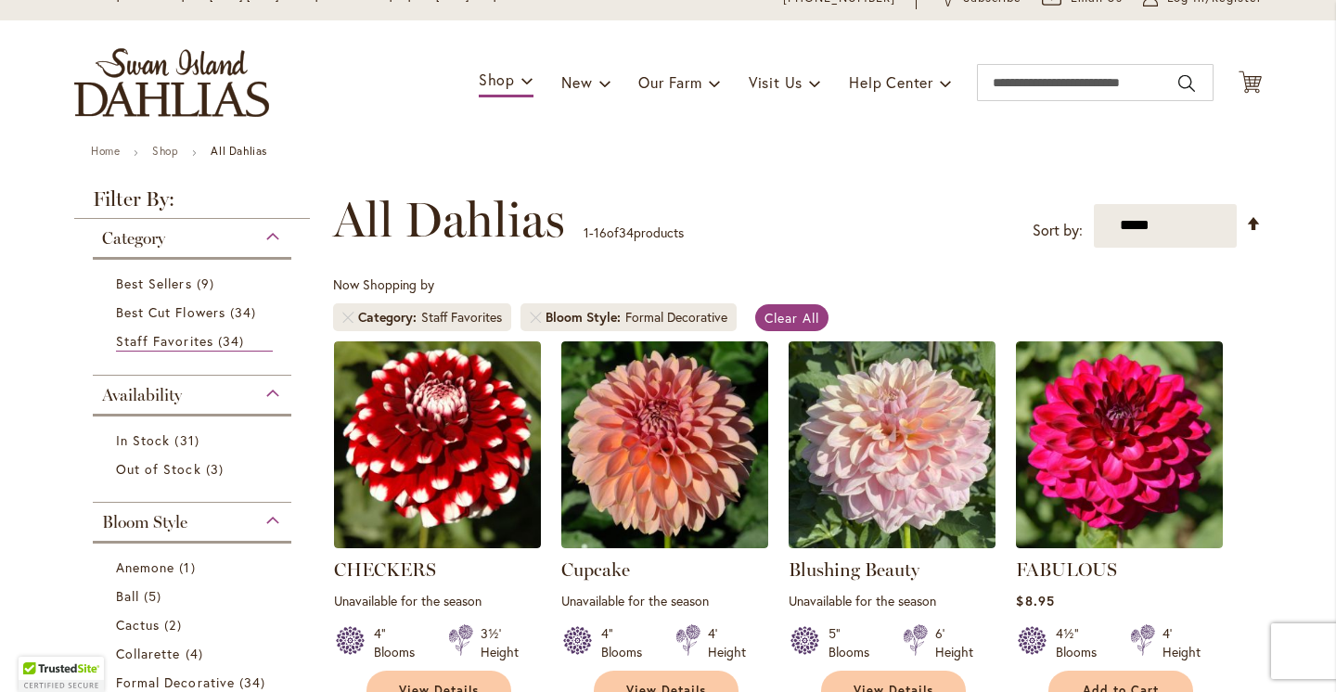
scroll to position [56, 0]
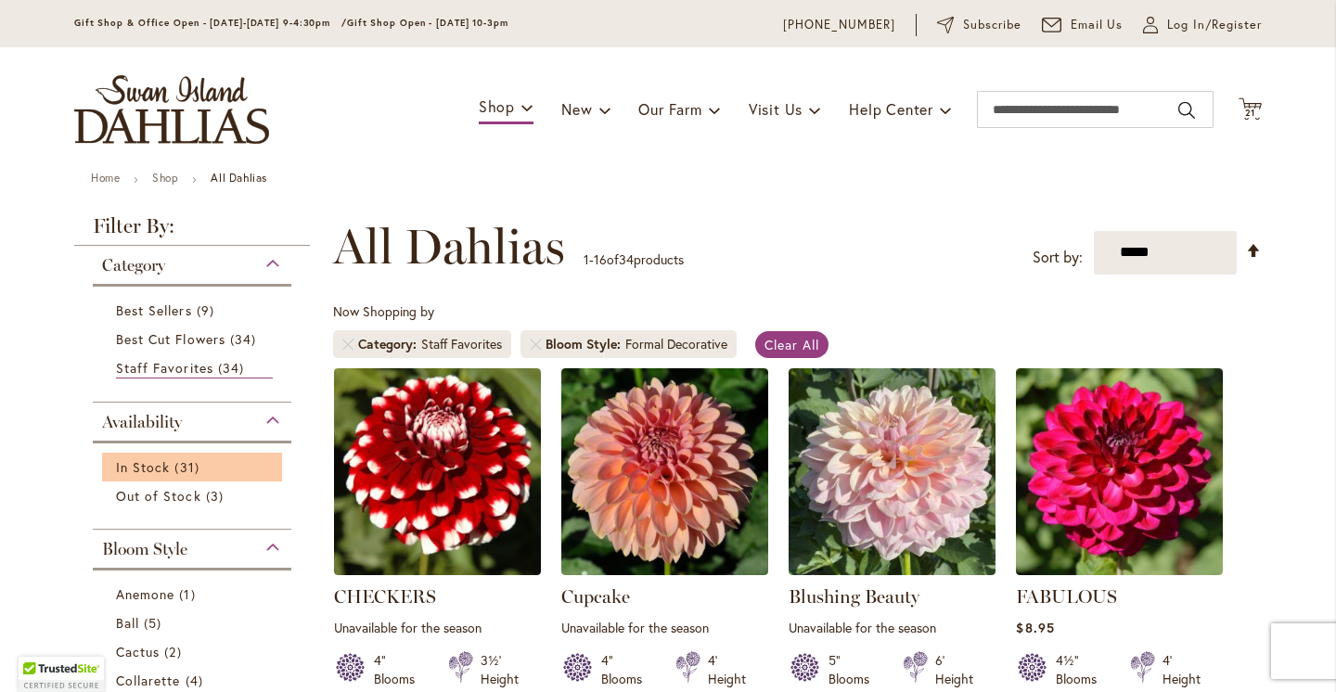
click at [177, 453] on li "In Stock 31 items" at bounding box center [192, 467] width 180 height 29
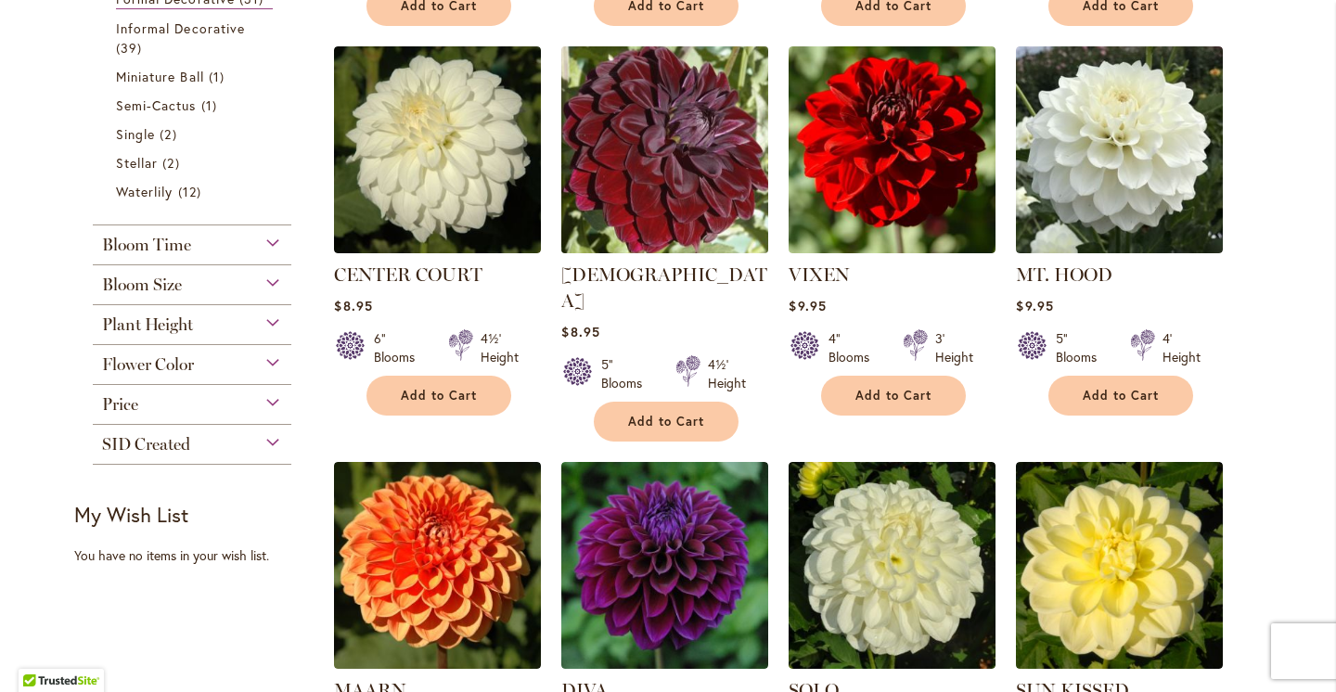
scroll to position [764, 0]
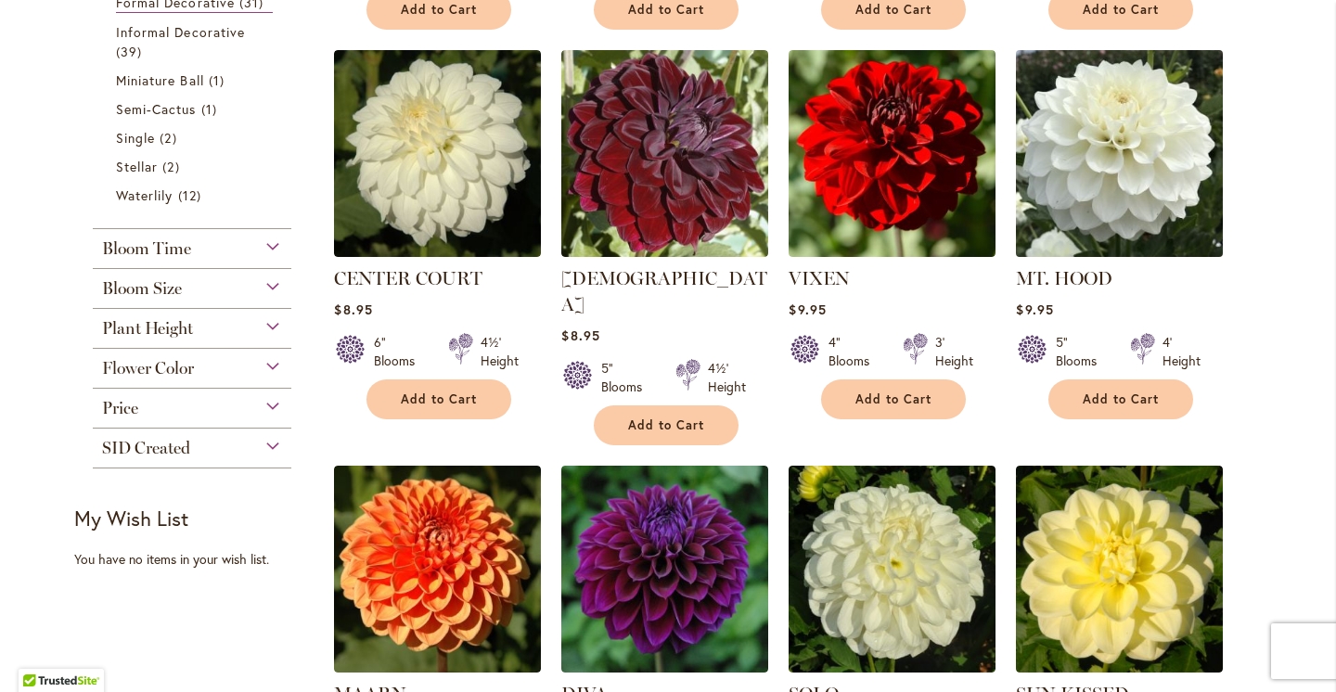
click at [1029, 239] on img at bounding box center [1120, 153] width 217 height 217
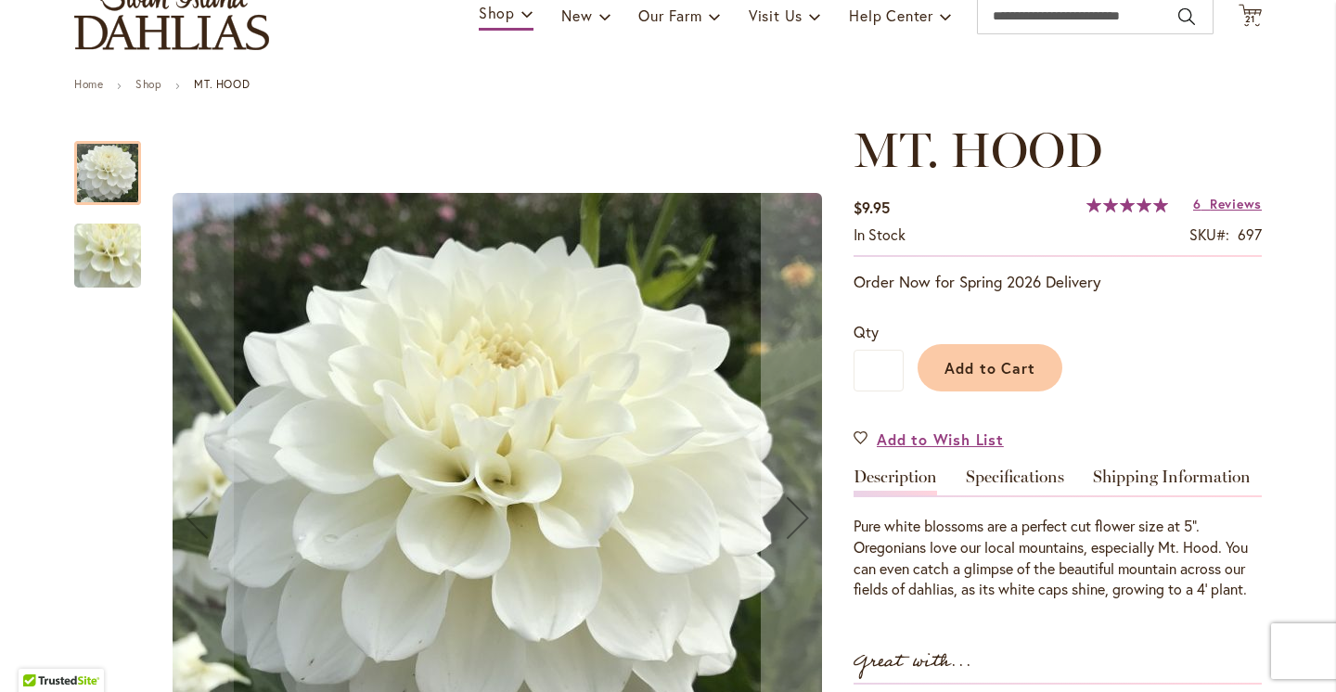
scroll to position [184, 0]
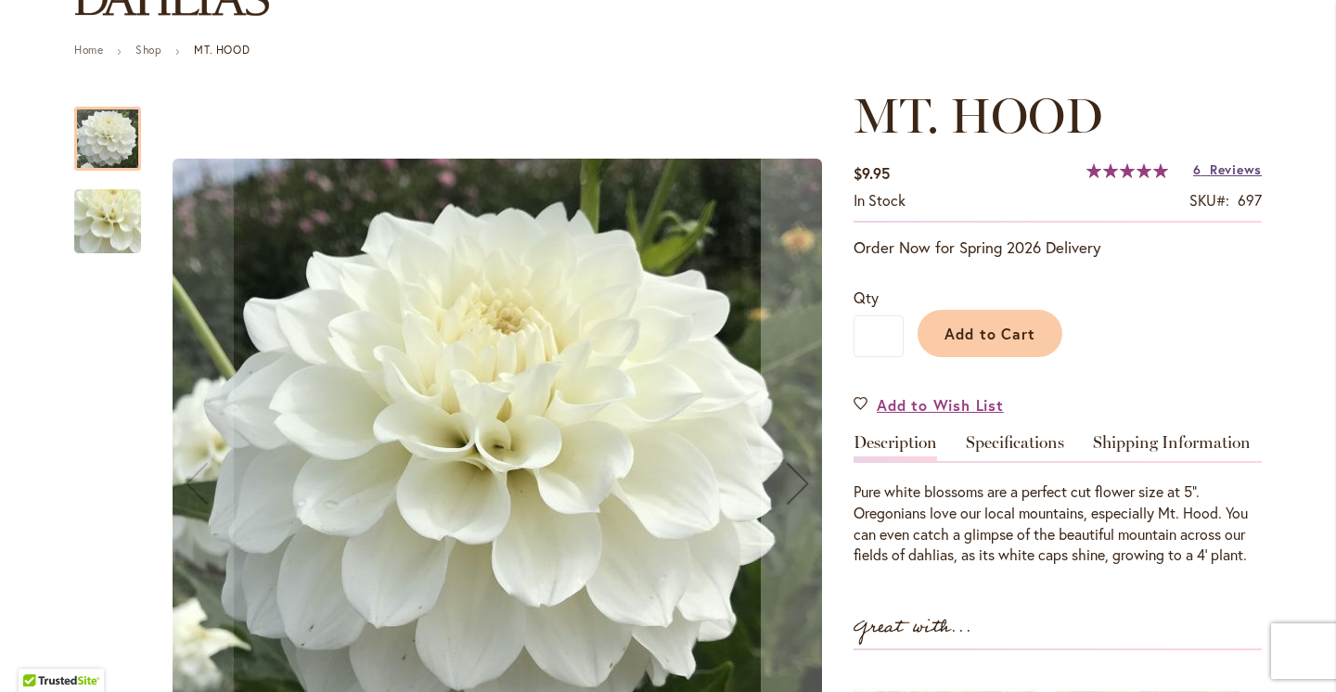
click at [1234, 169] on span "Reviews" at bounding box center [1236, 170] width 52 height 18
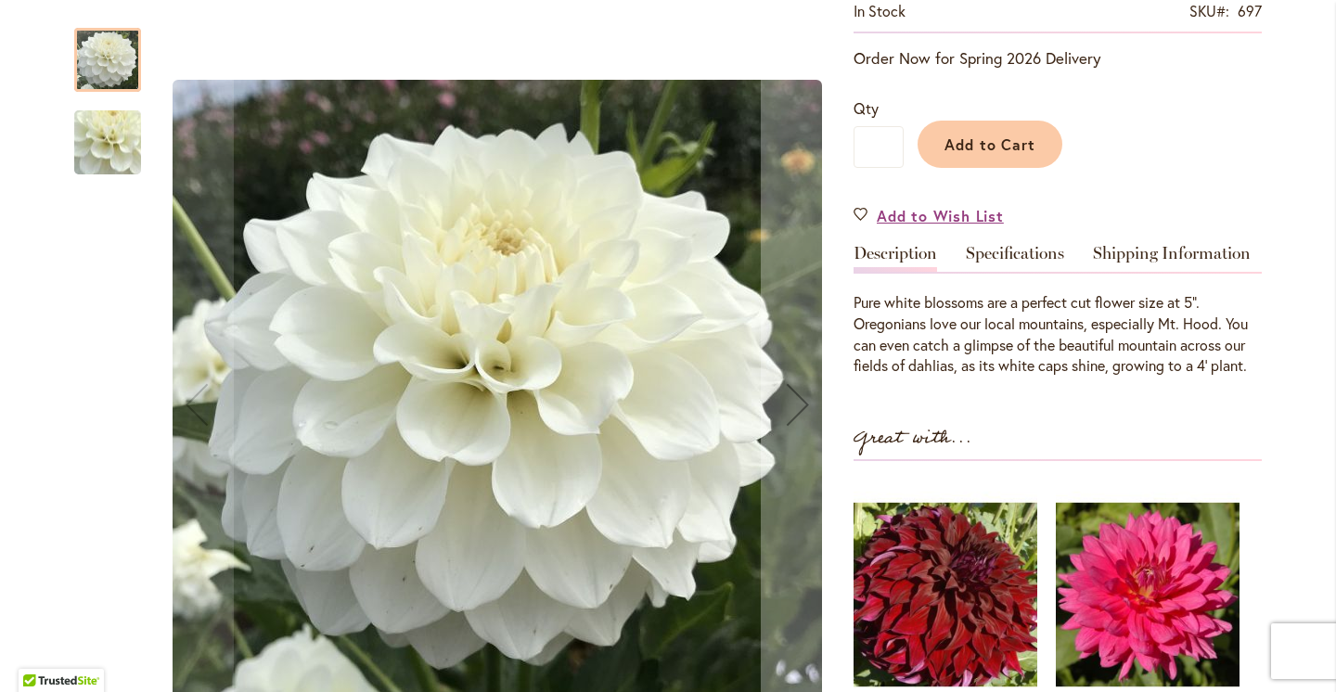
scroll to position [375, 0]
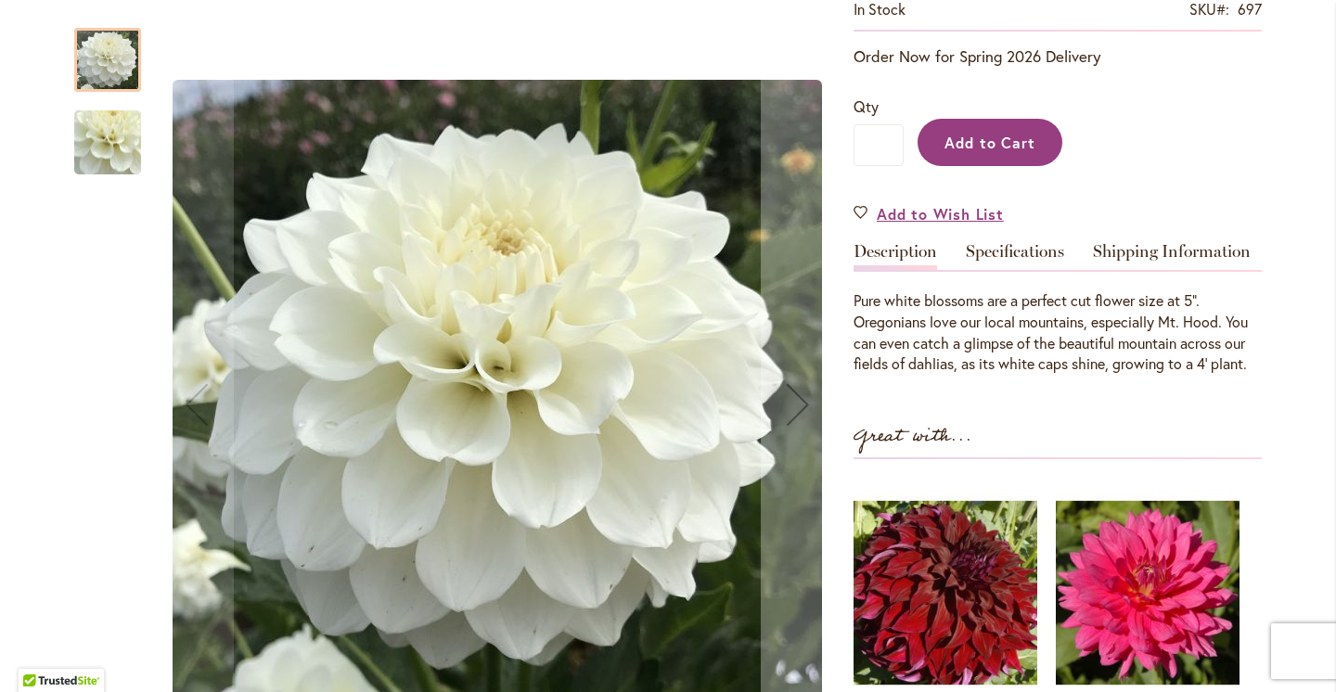
click at [1002, 128] on button "Add to Cart" at bounding box center [990, 142] width 145 height 47
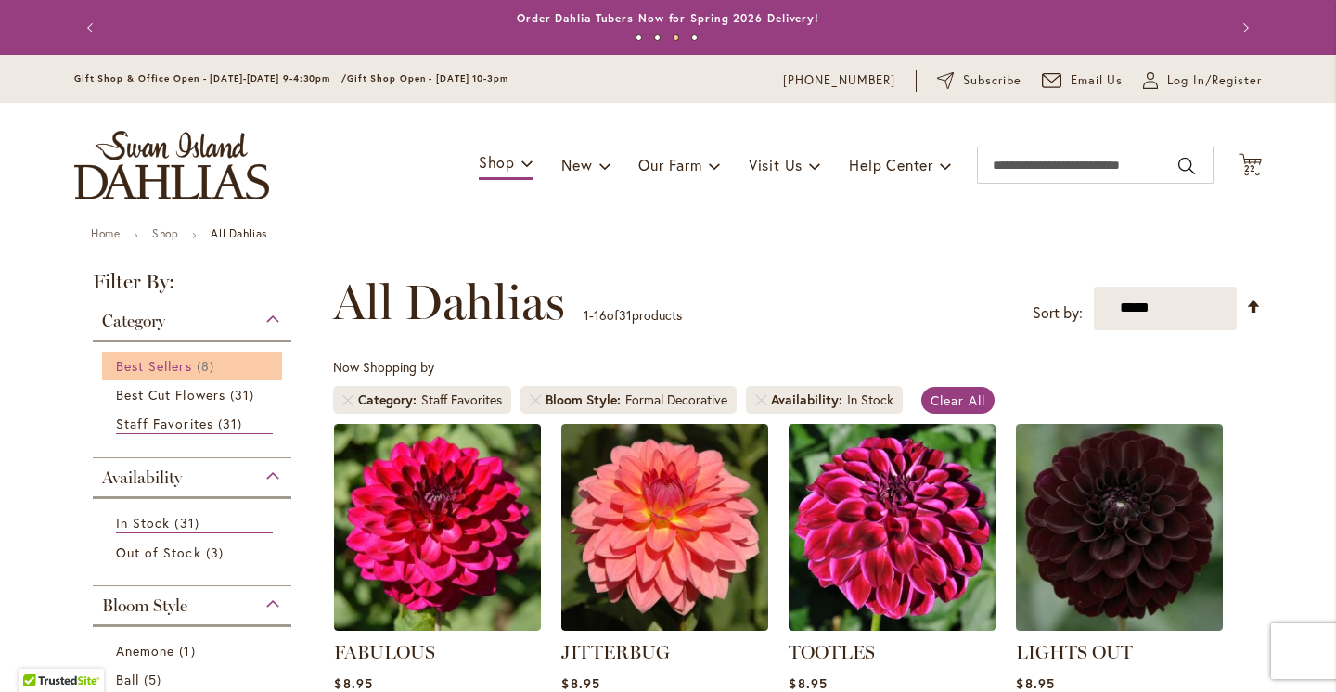
click at [196, 364] on link "Best Sellers 8 items" at bounding box center [194, 365] width 157 height 19
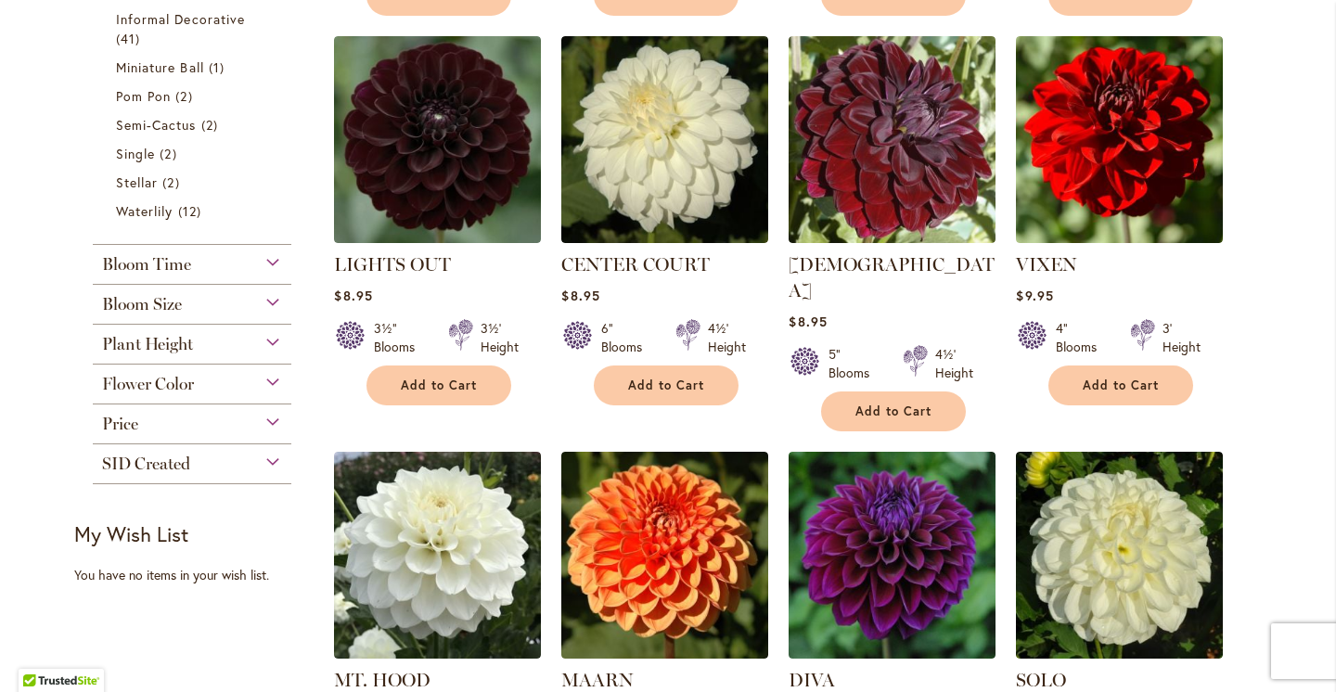
scroll to position [777, 0]
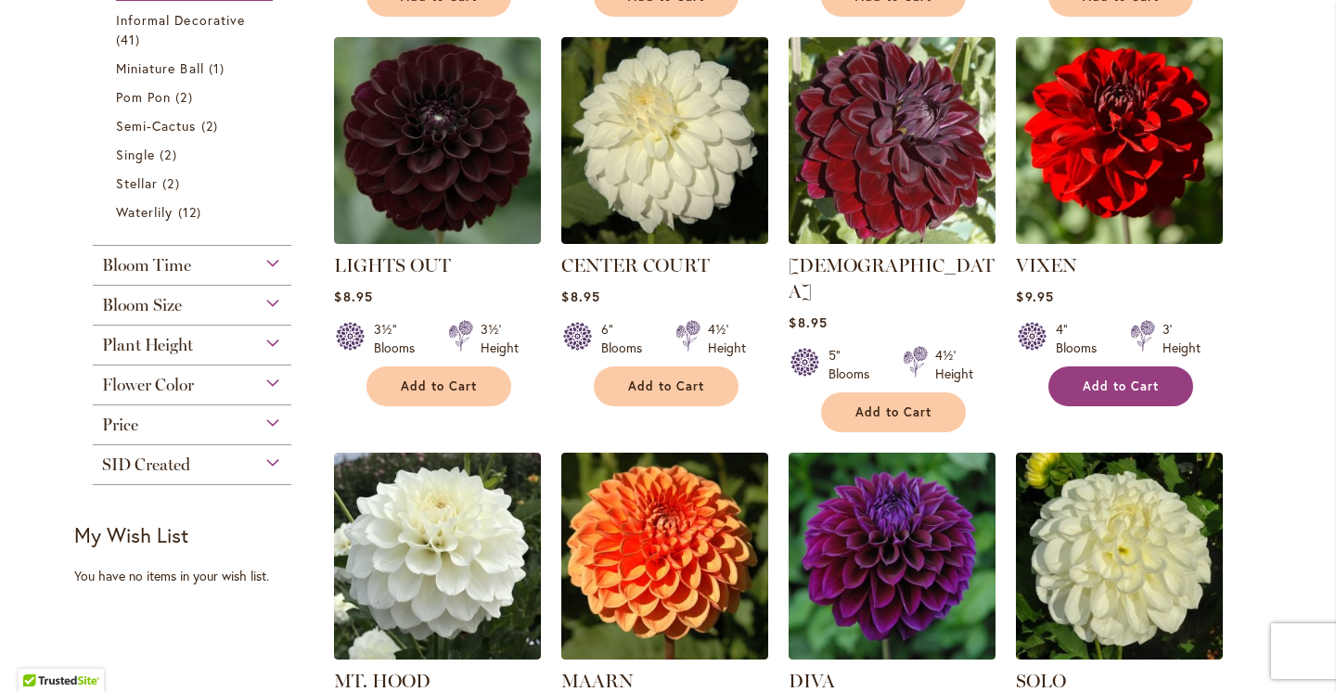
click button "Add to Cart"
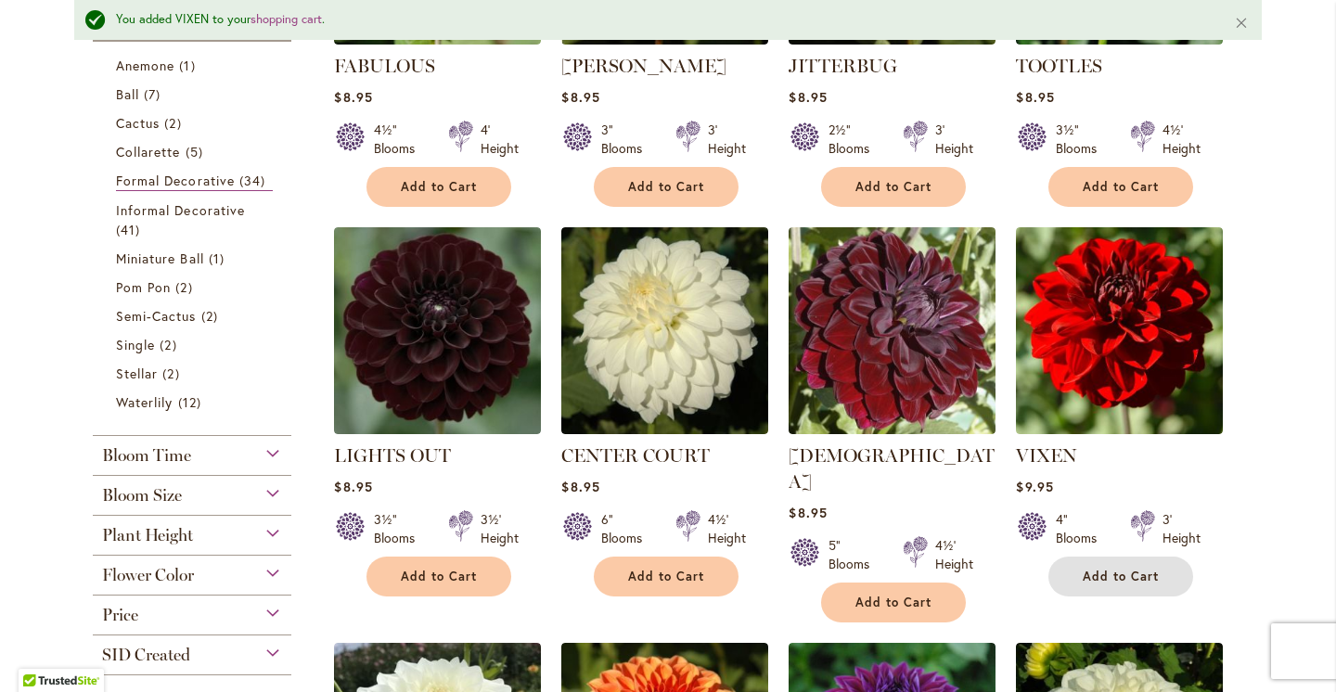
scroll to position [0, 0]
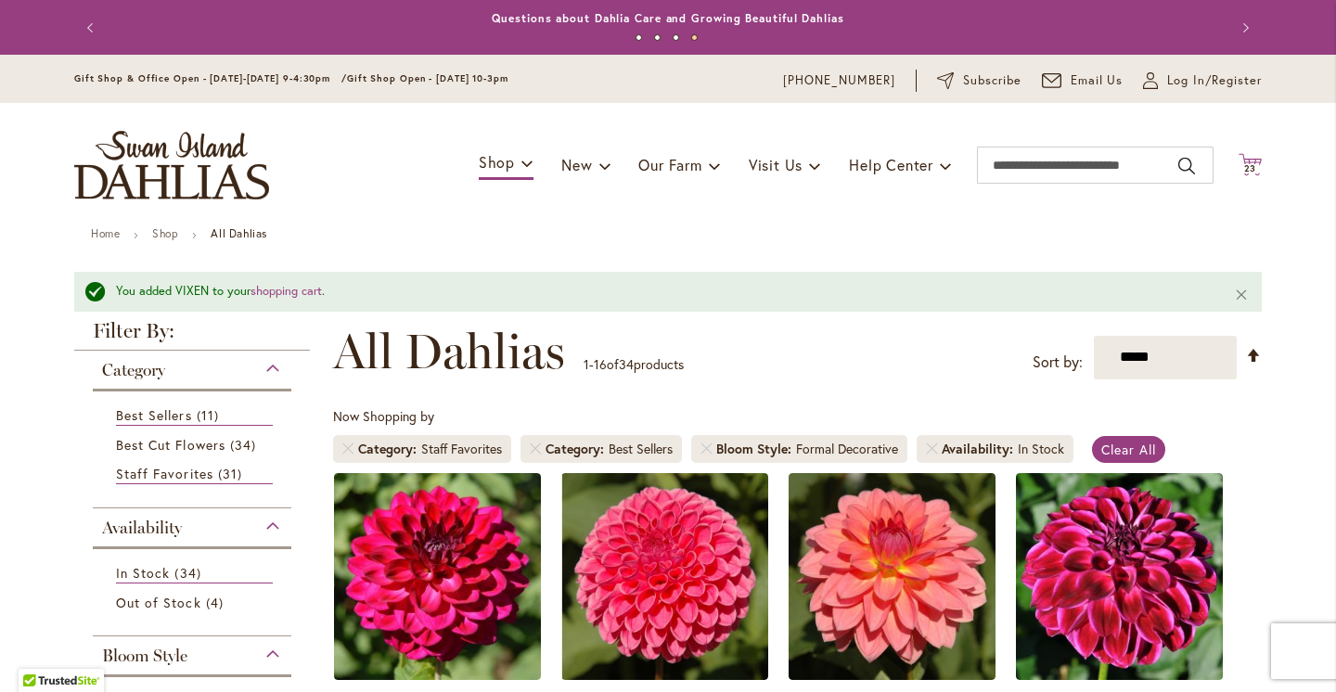
click icon "Cart .cls-1 { fill: #231f20; }"
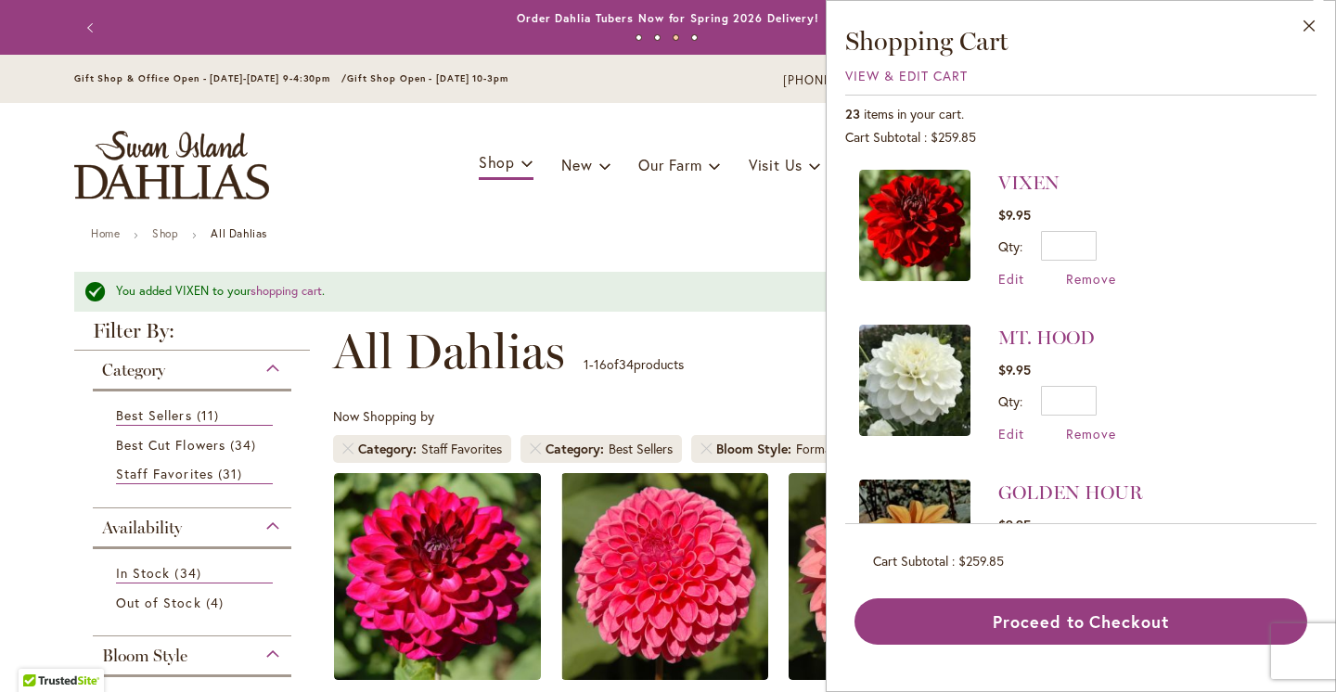
click div "Toggle Nav Shop Dahlia Tubers Collections Fresh Cut Dahlias Gardening Supplies …"
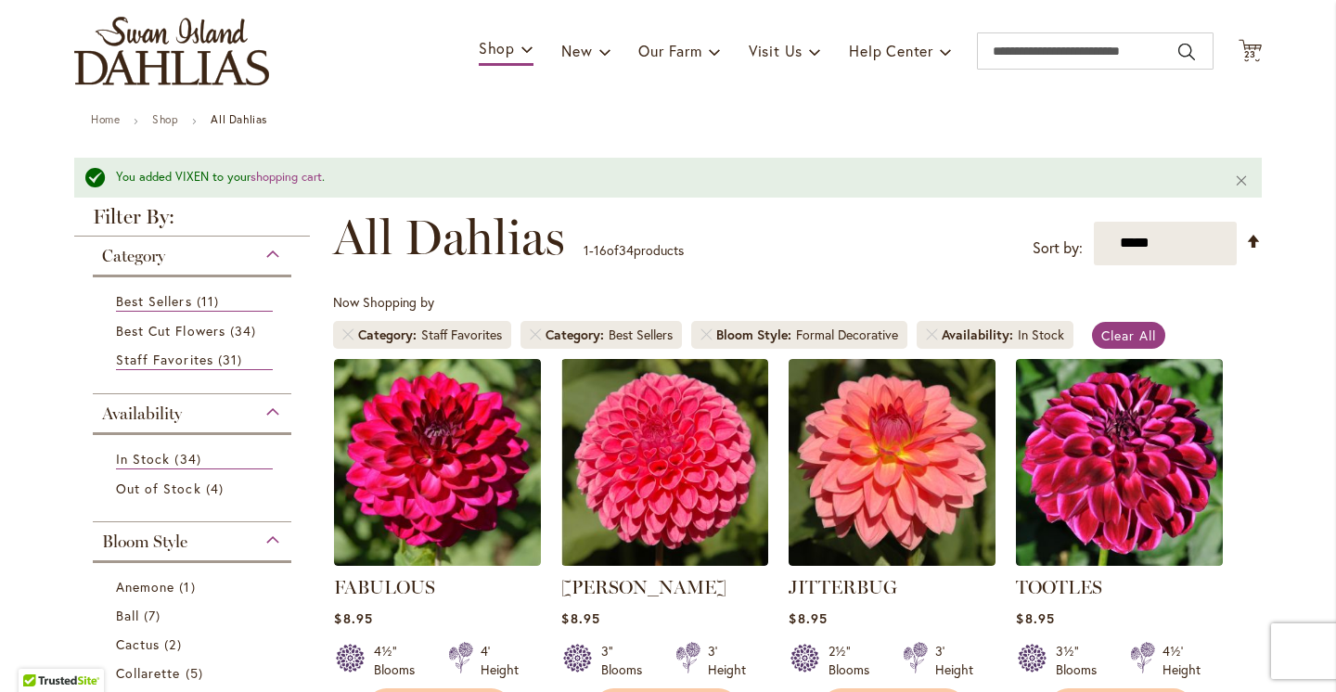
scroll to position [132, 0]
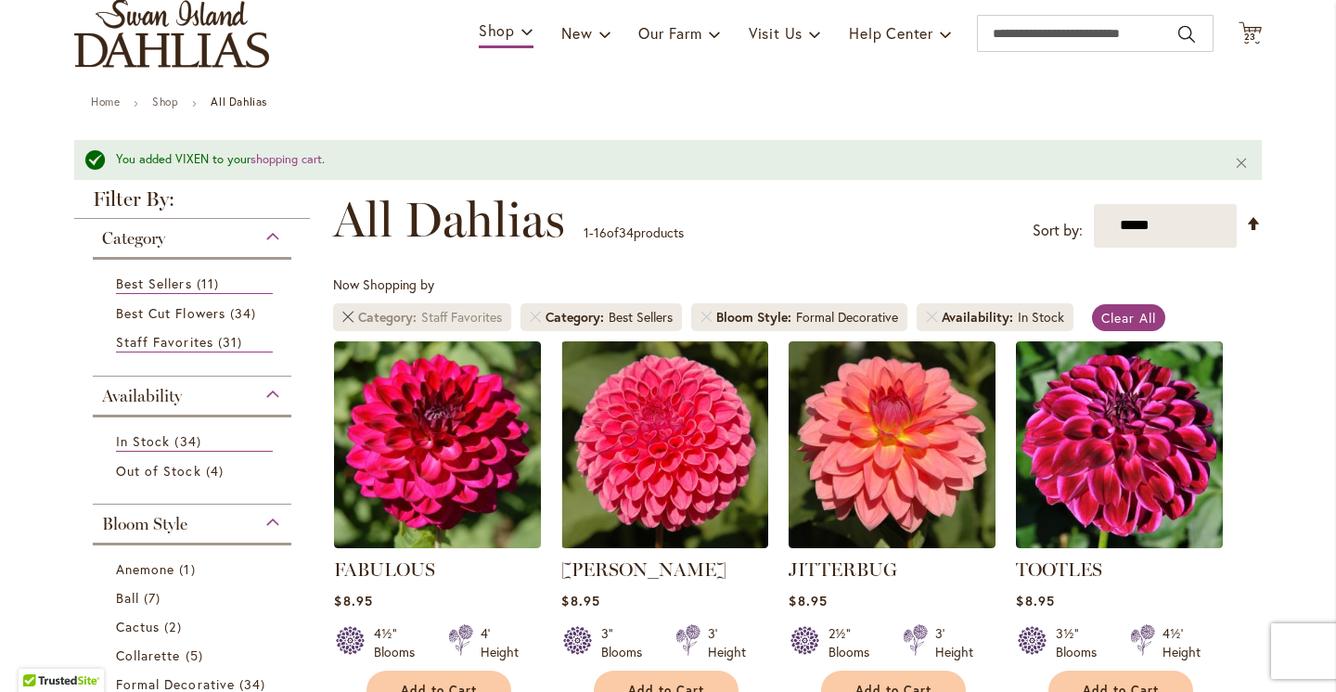
click link "Remove Category Staff Favorites"
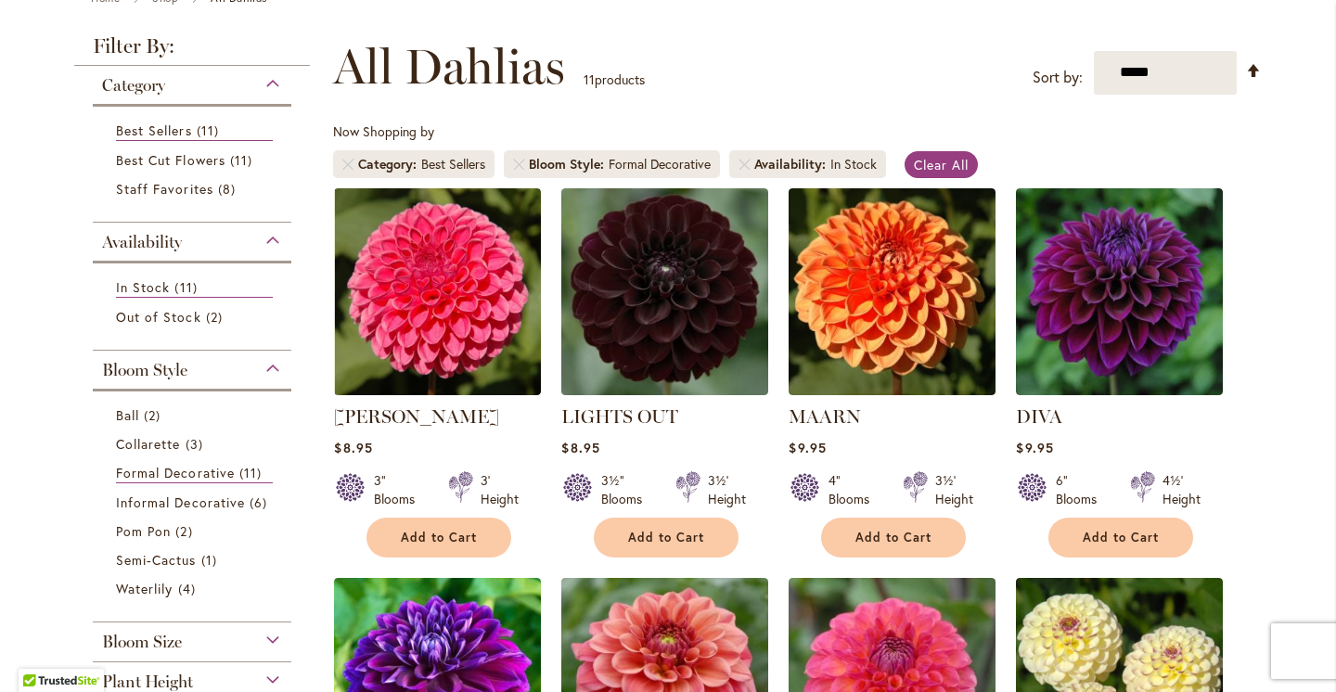
scroll to position [245, 0]
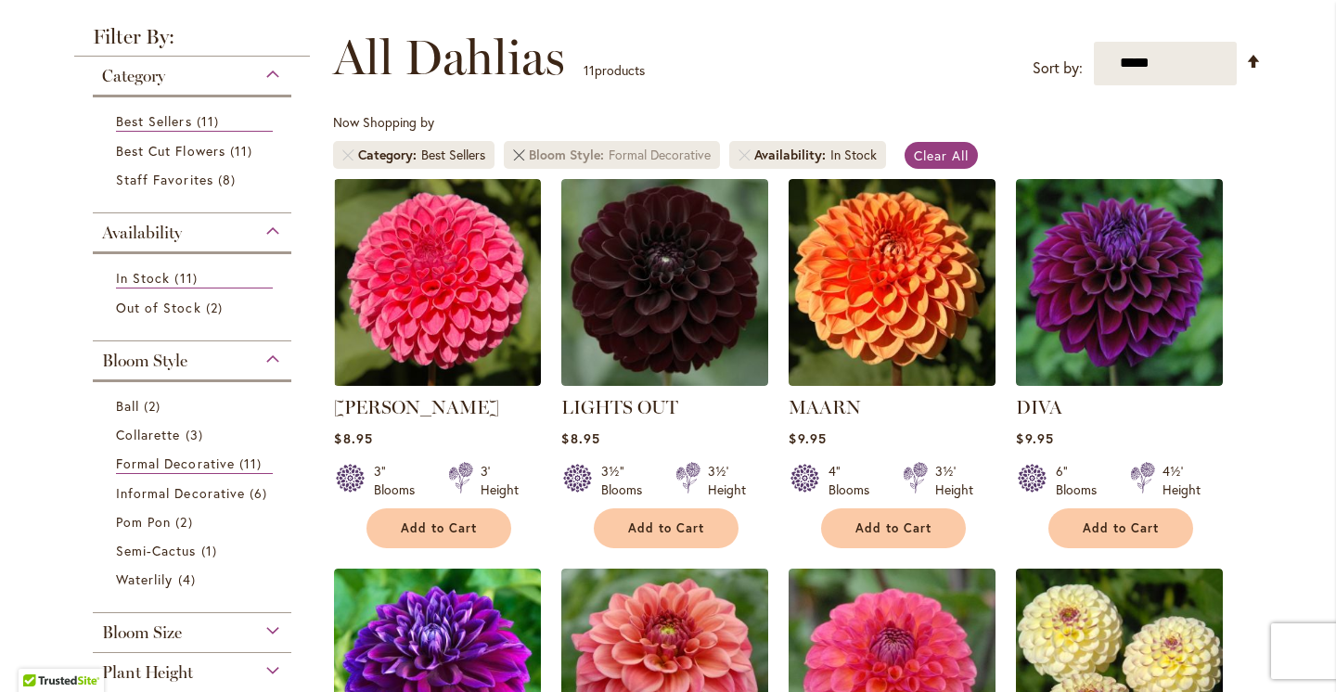
click at [515, 152] on link "Remove Bloom Style Formal Decorative" at bounding box center [518, 154] width 11 height 11
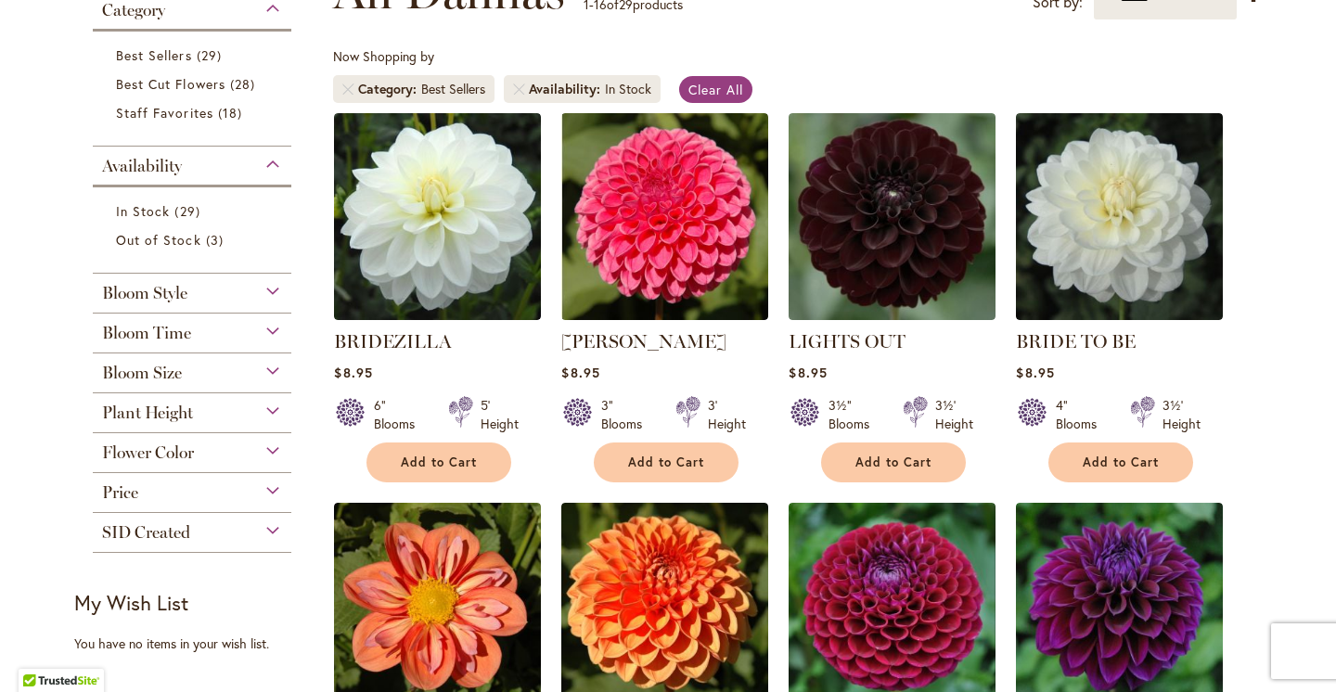
scroll to position [310, 0]
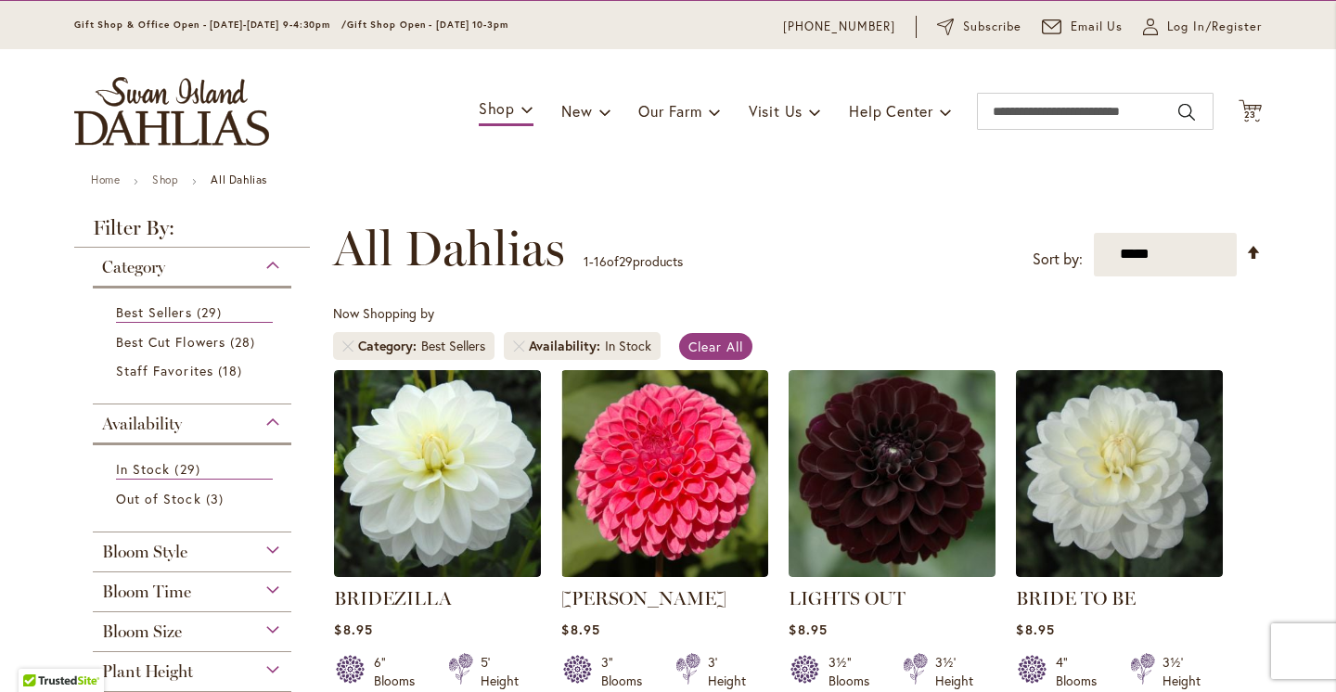
scroll to position [0, 0]
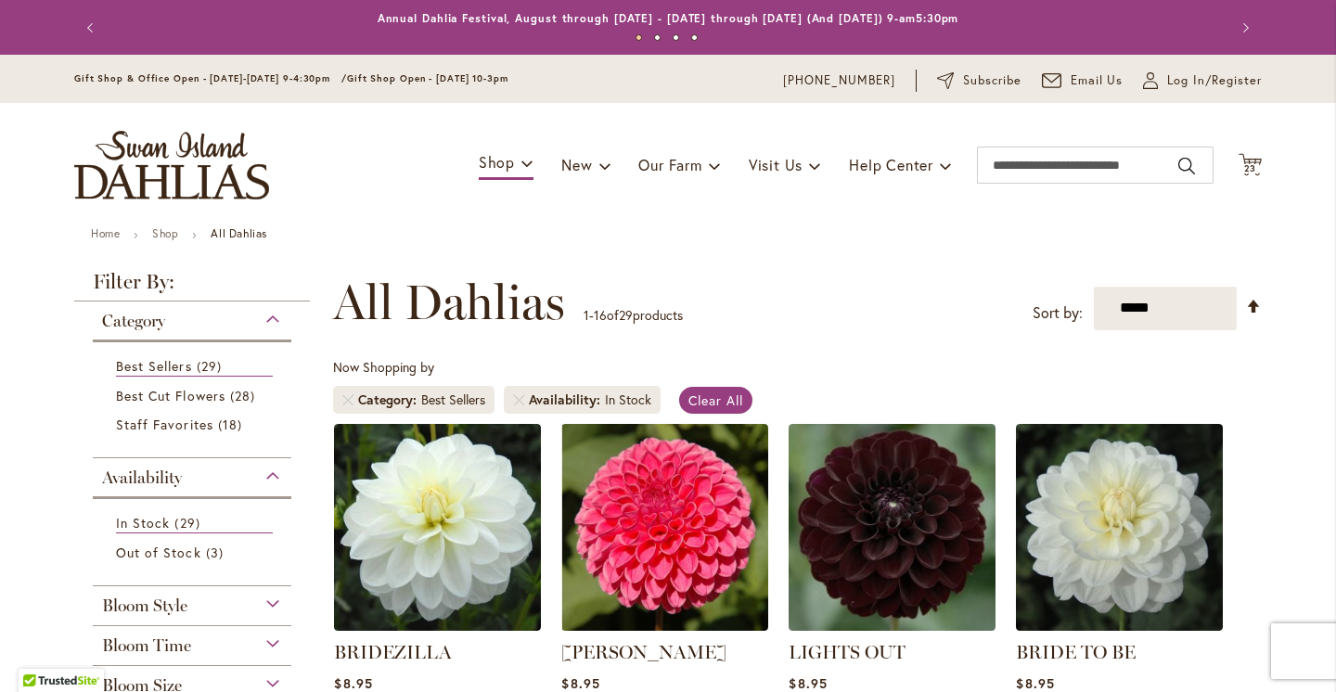
click at [1025, 199] on div "Toggle Nav Shop Dahlia Tubers Collections Fresh Cut Dahlias Gardening Supplies …" at bounding box center [668, 165] width 1225 height 124
